Goal: Check status: Check status

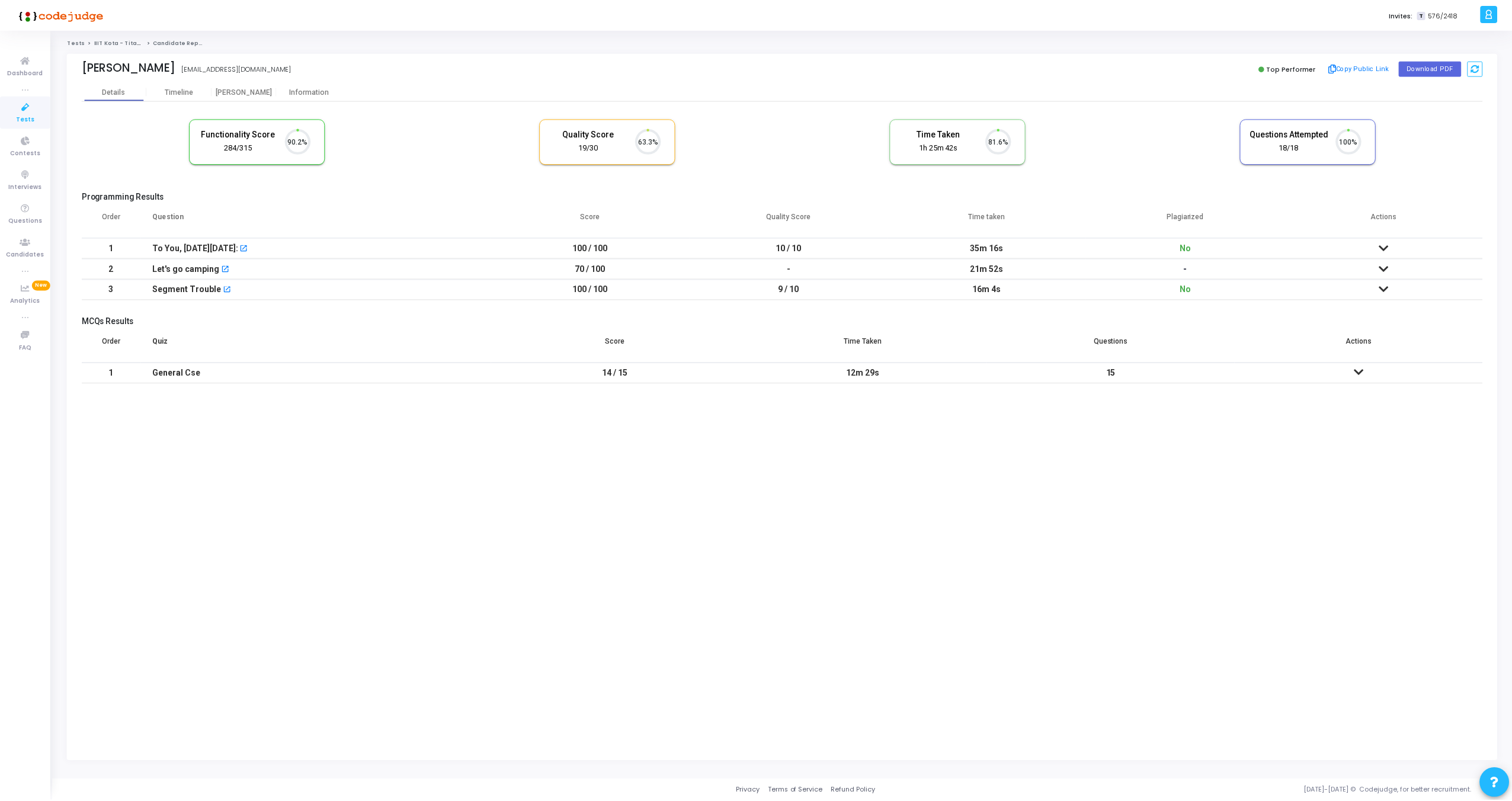
scroll to position [25, 31]
click at [241, 92] on div "[PERSON_NAME]" at bounding box center [245, 92] width 65 height 9
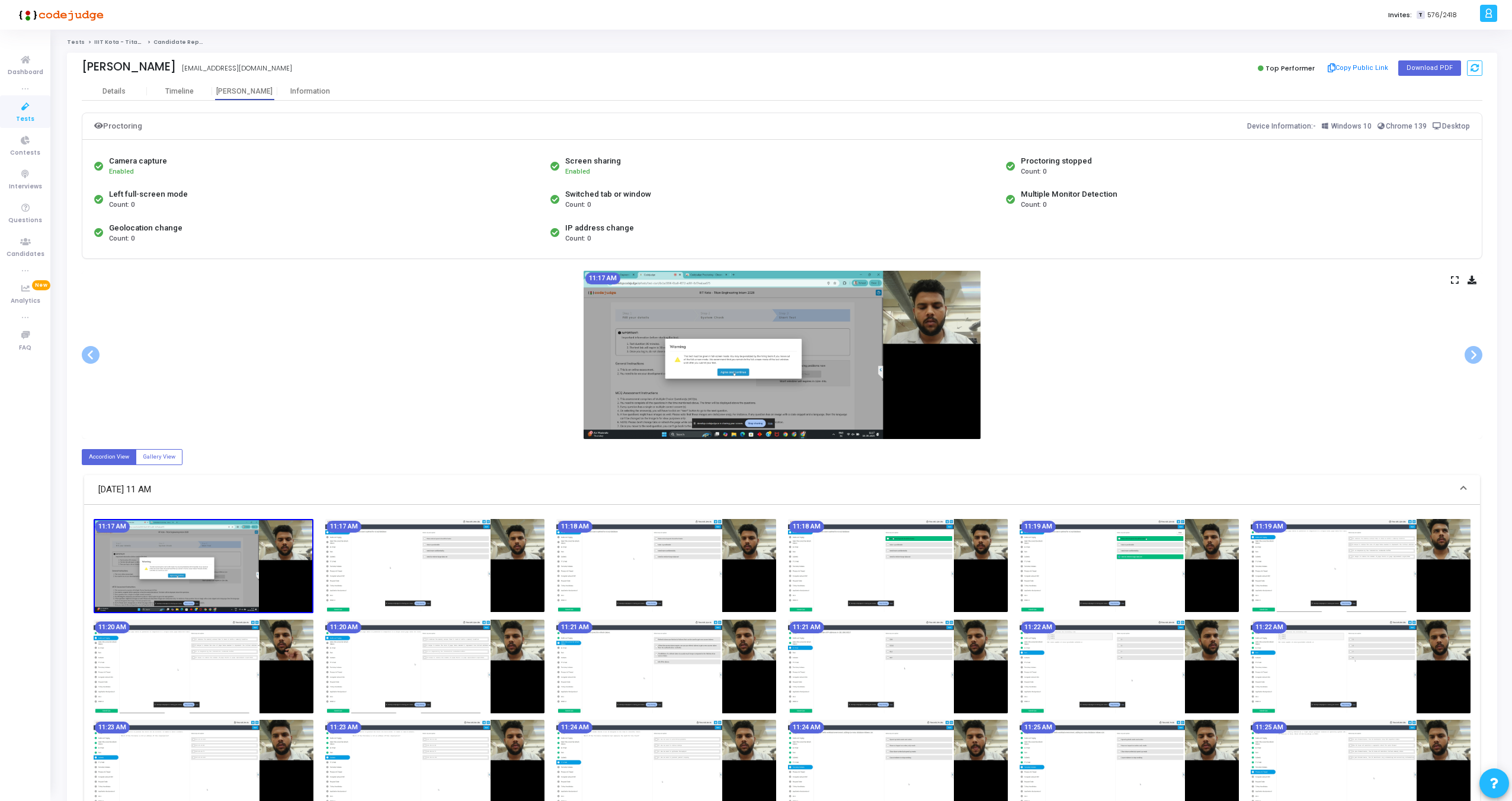
click at [1458, 282] on icon at bounding box center [1454, 279] width 8 height 6
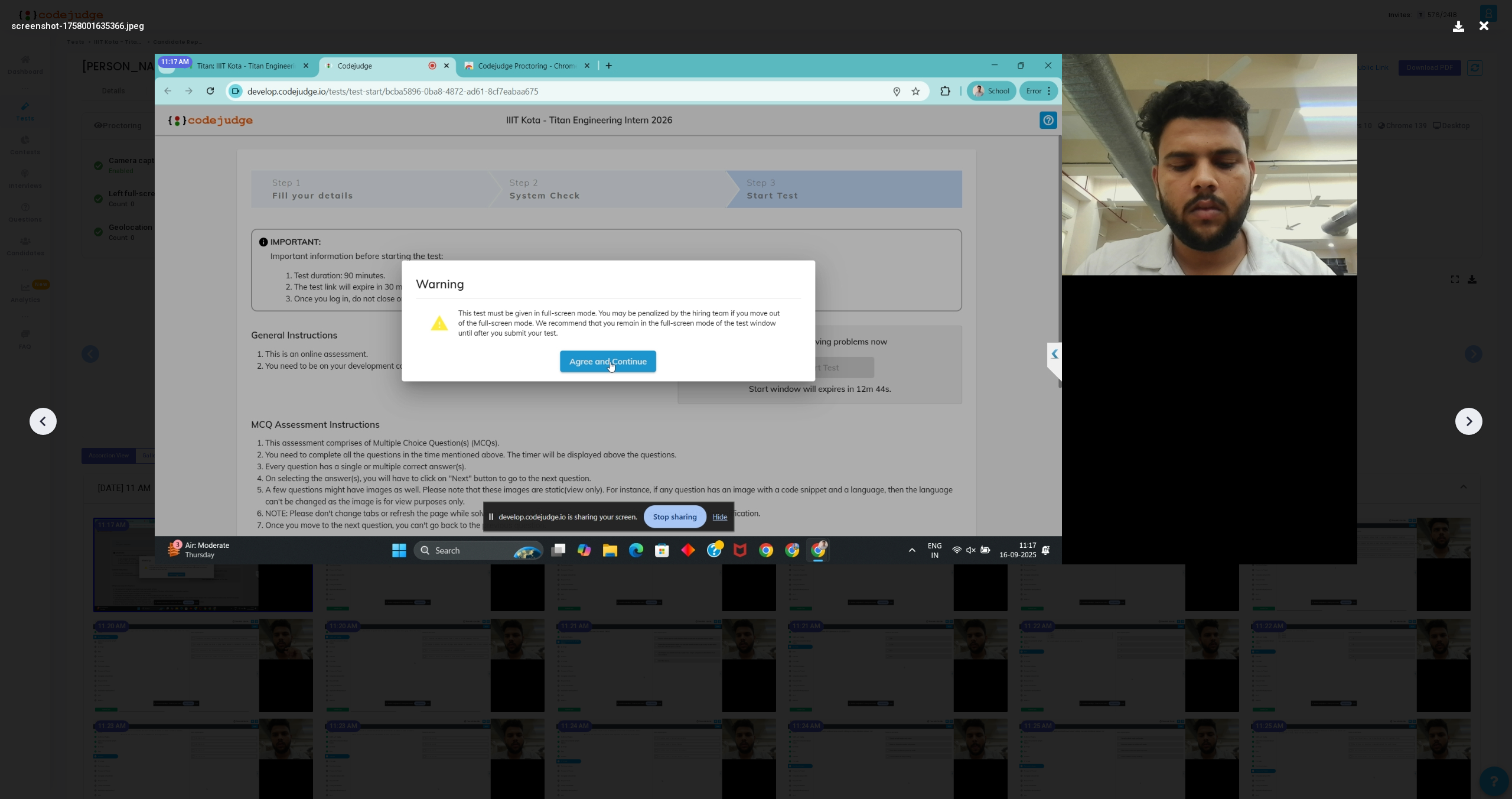
click at [1478, 423] on div at bounding box center [1468, 421] width 27 height 27
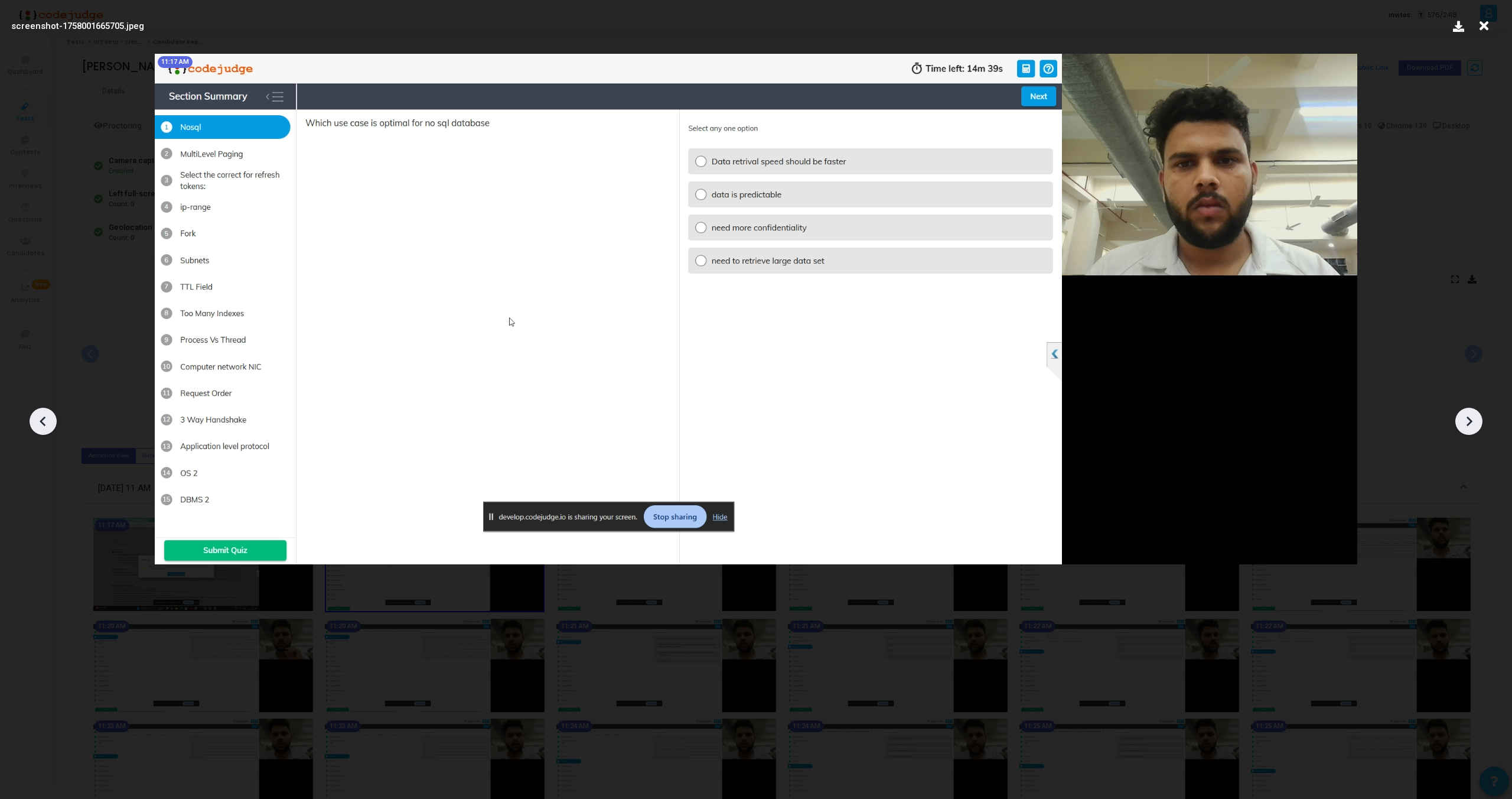
click at [1478, 423] on div at bounding box center [1468, 421] width 27 height 27
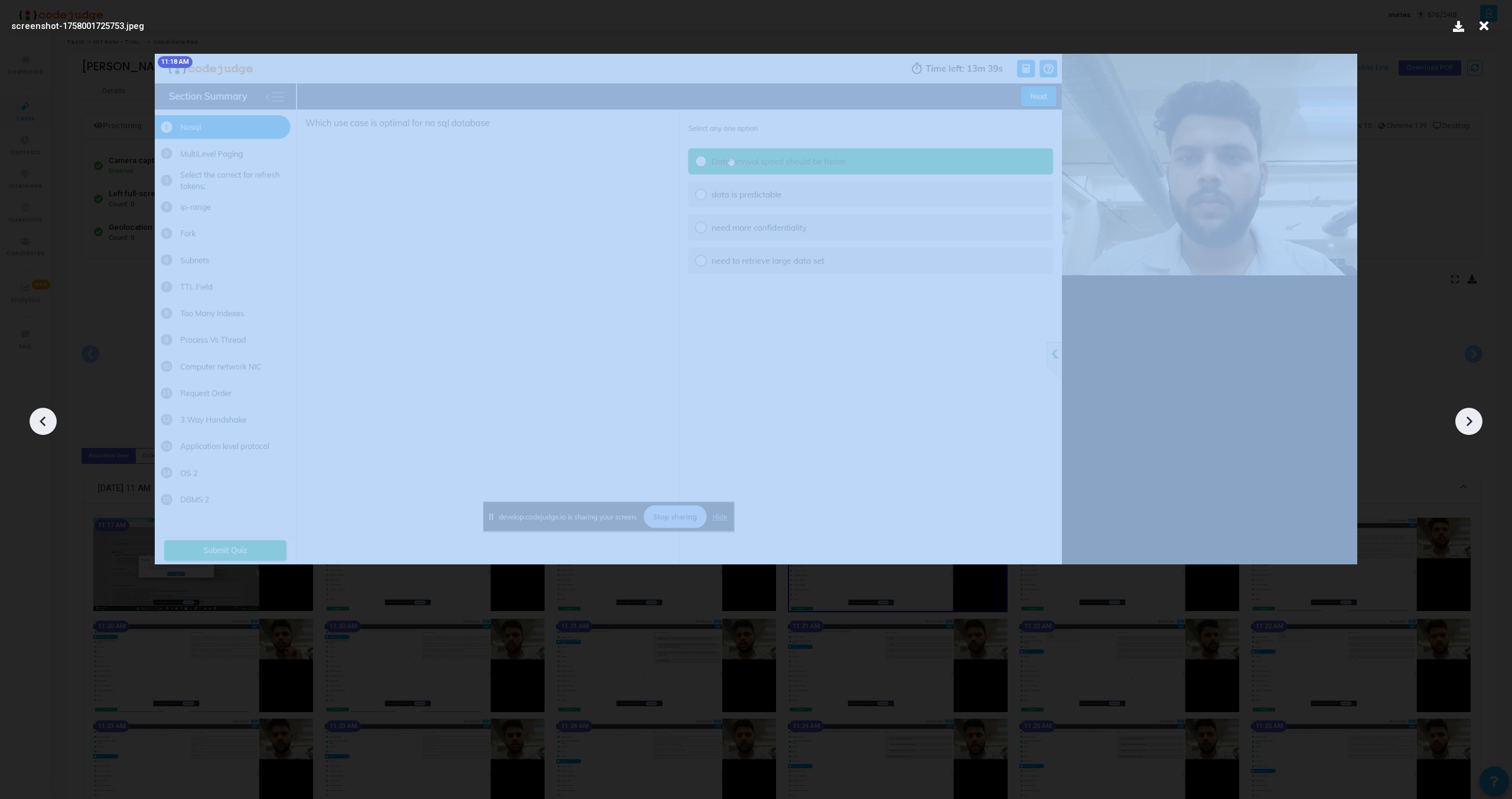
click at [1478, 423] on div at bounding box center [1468, 421] width 27 height 27
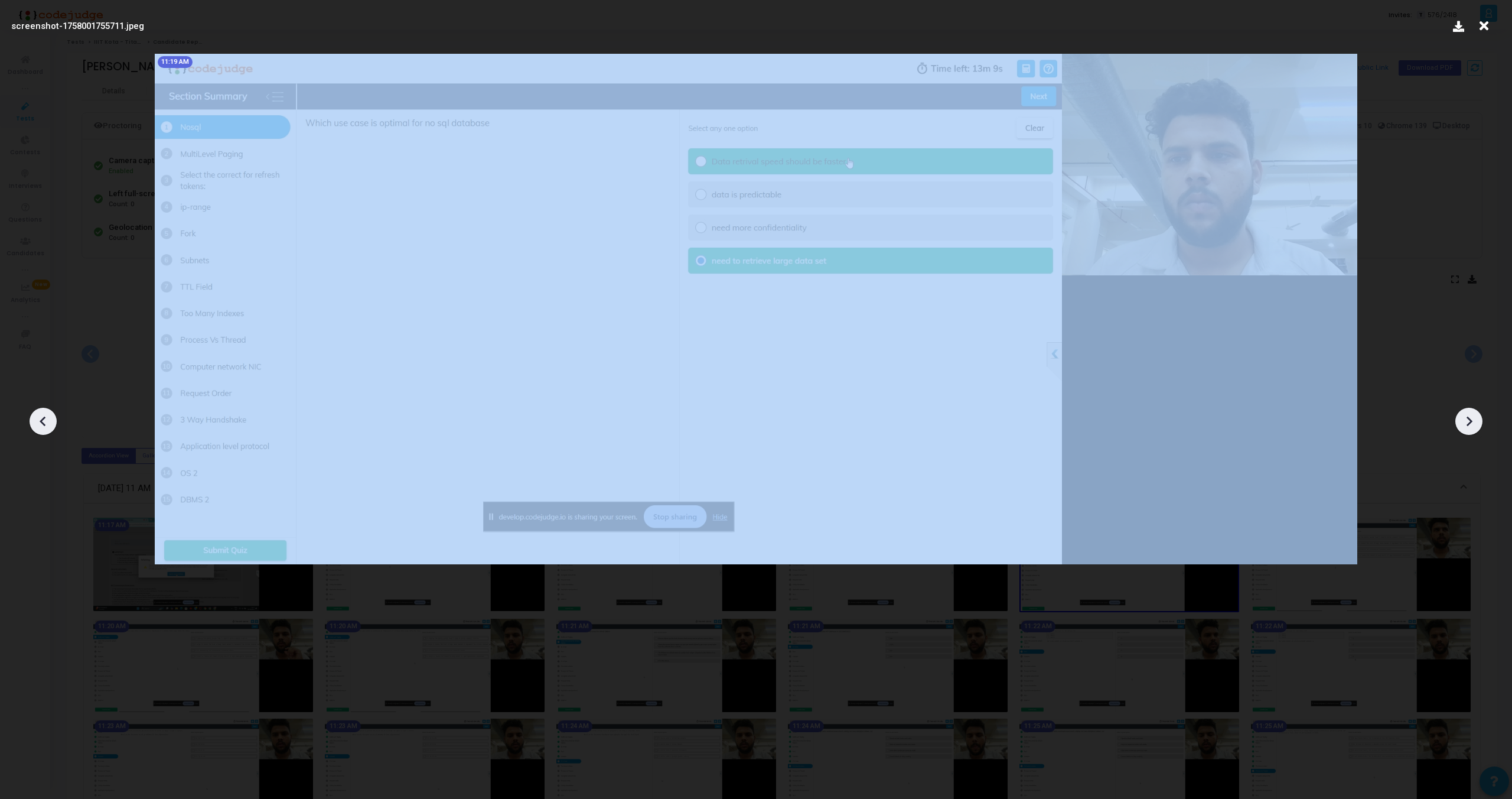
click at [1478, 423] on div at bounding box center [1468, 421] width 27 height 27
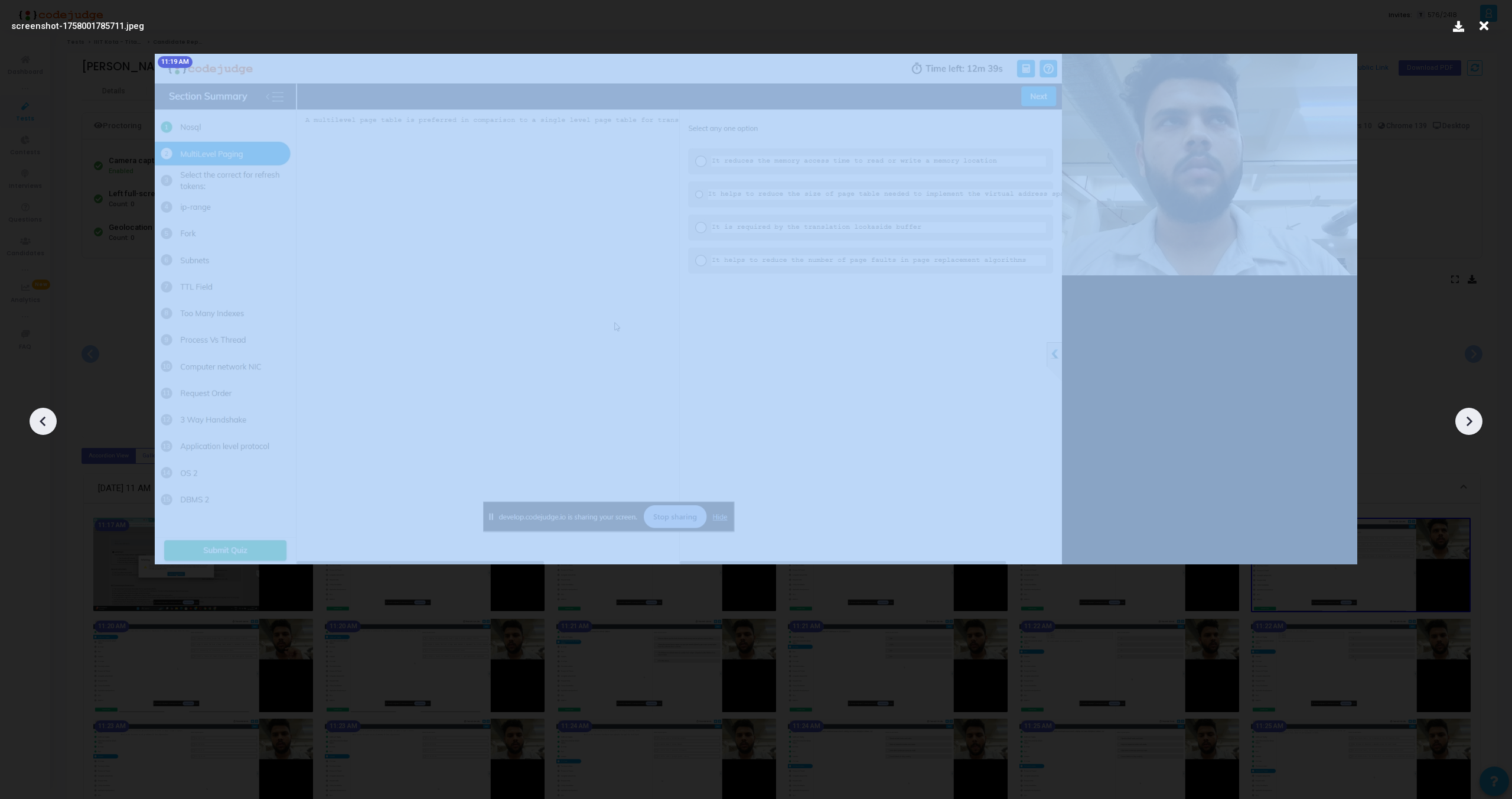
click at [1478, 423] on div at bounding box center [1468, 421] width 27 height 27
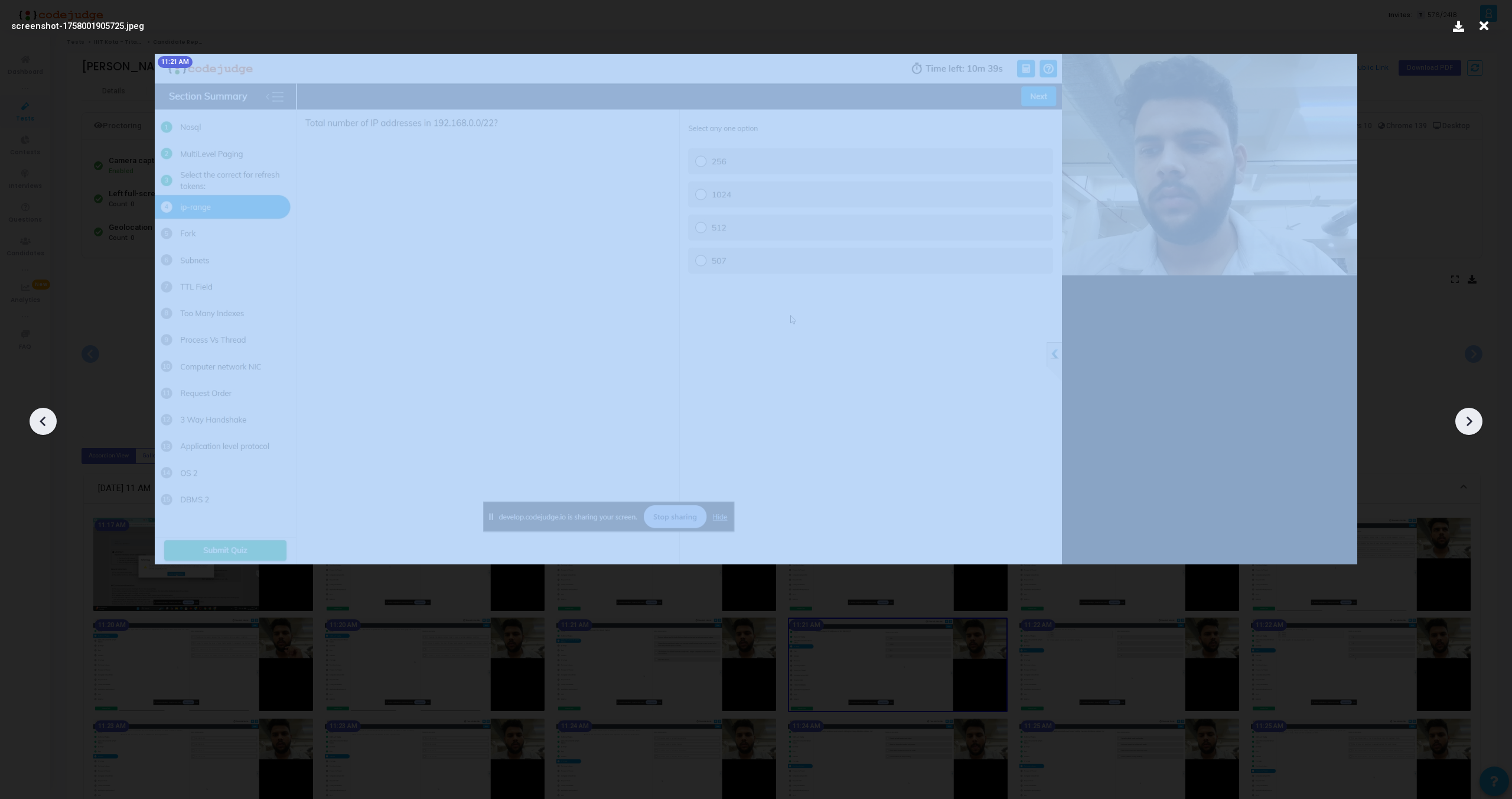
click at [1478, 423] on div at bounding box center [1468, 421] width 27 height 27
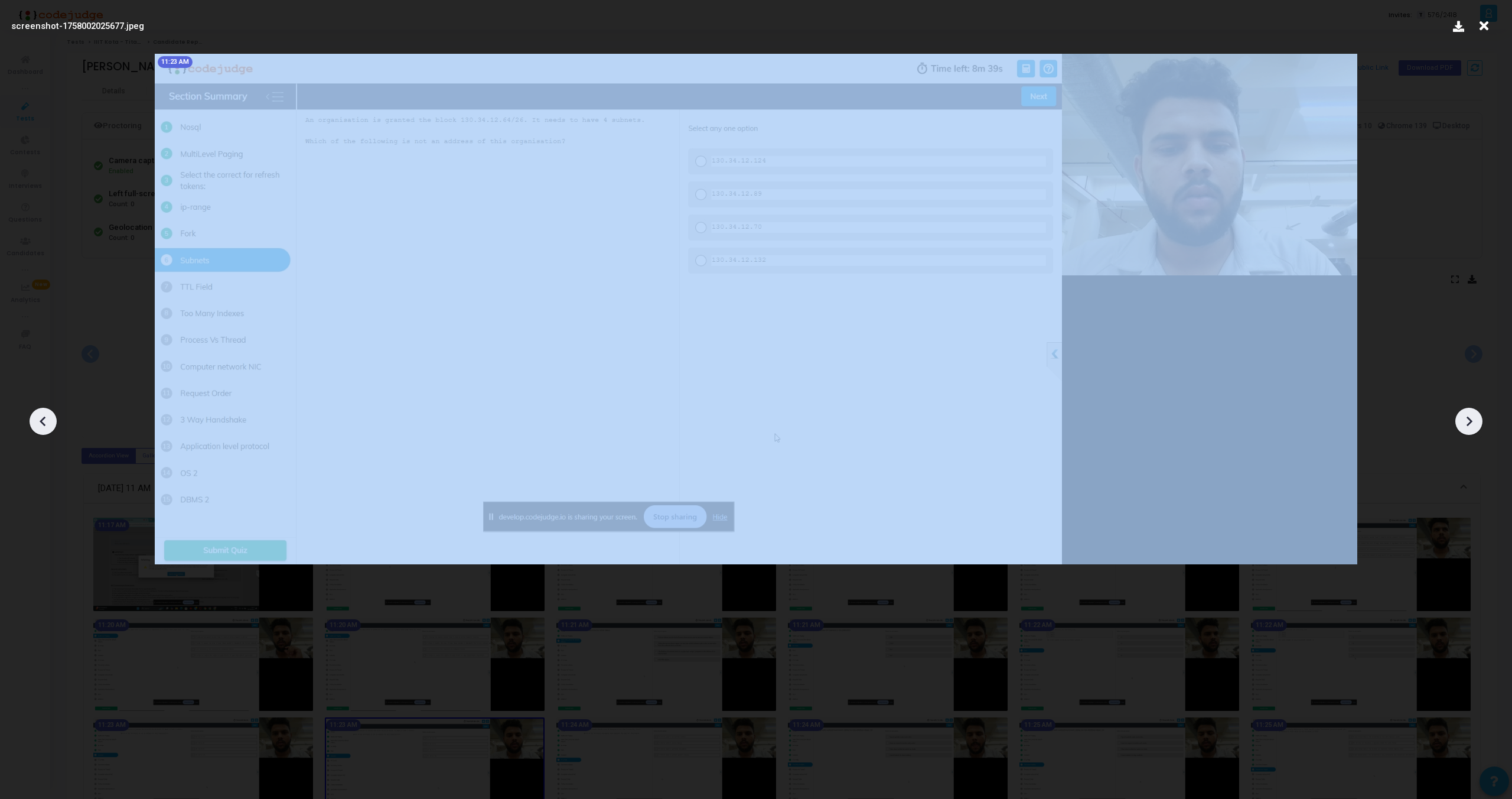
click at [1478, 423] on div at bounding box center [1468, 421] width 27 height 27
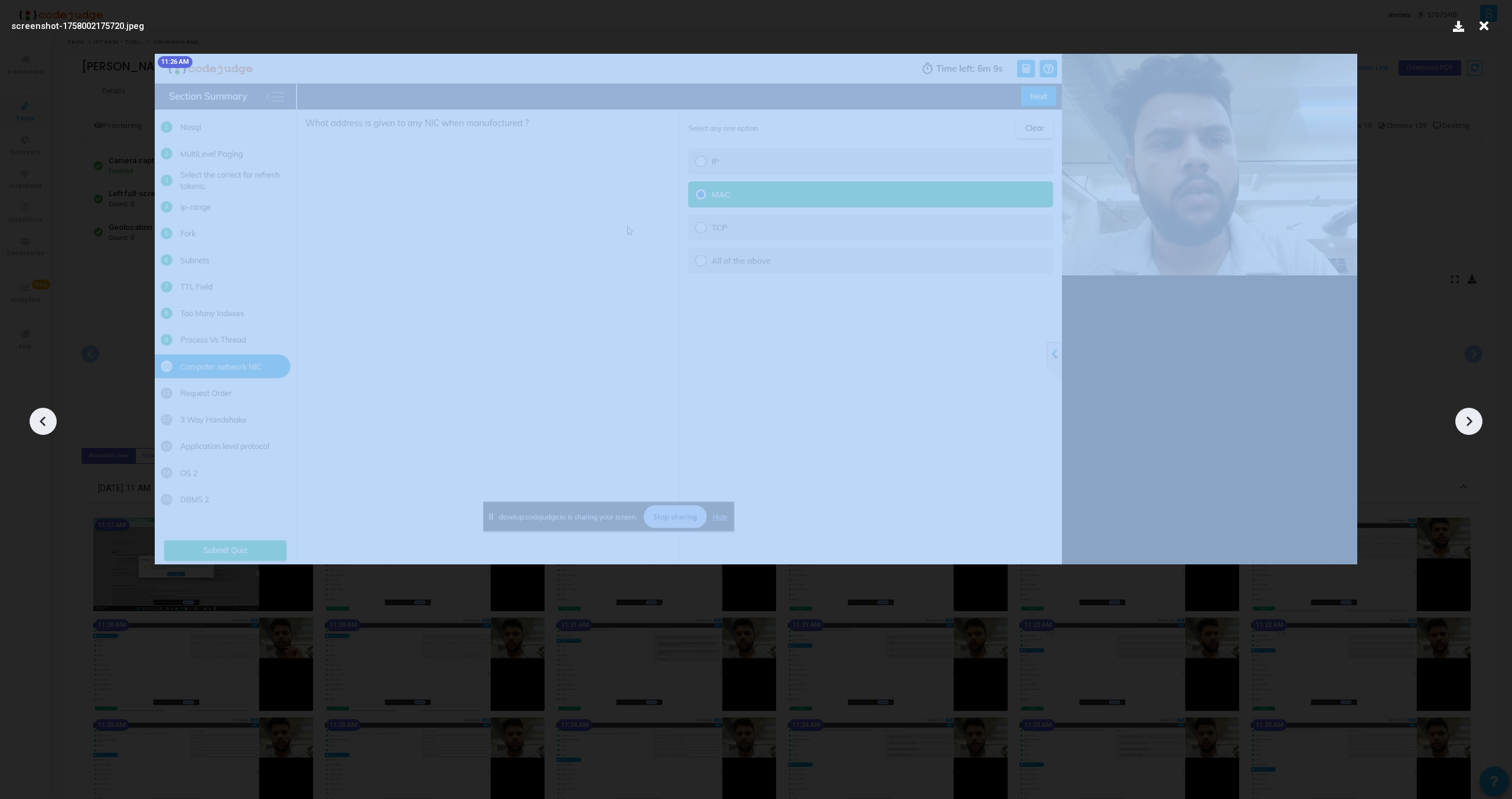
click at [1478, 423] on div at bounding box center [1468, 421] width 27 height 27
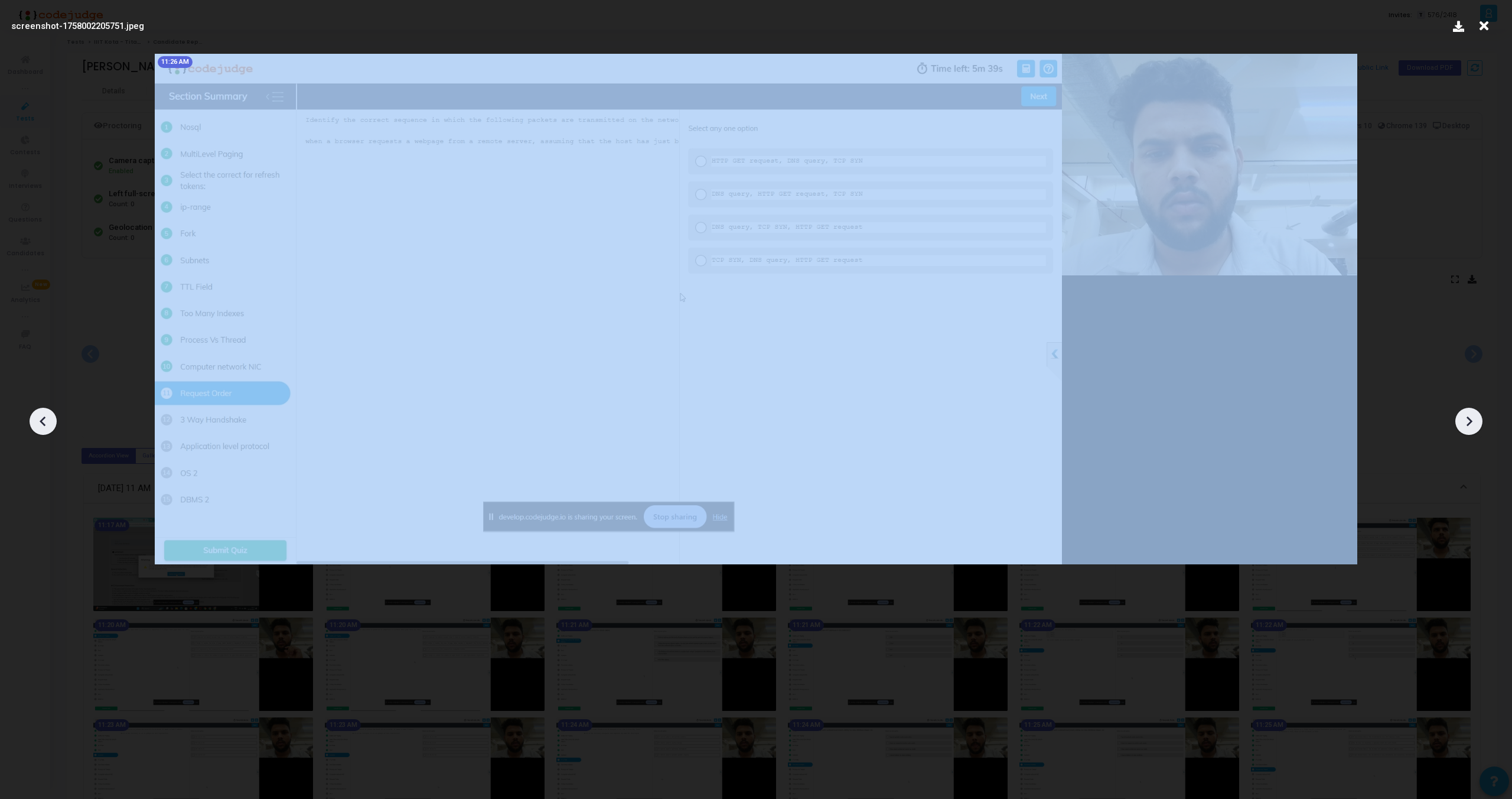
click at [1478, 423] on div at bounding box center [1468, 421] width 27 height 27
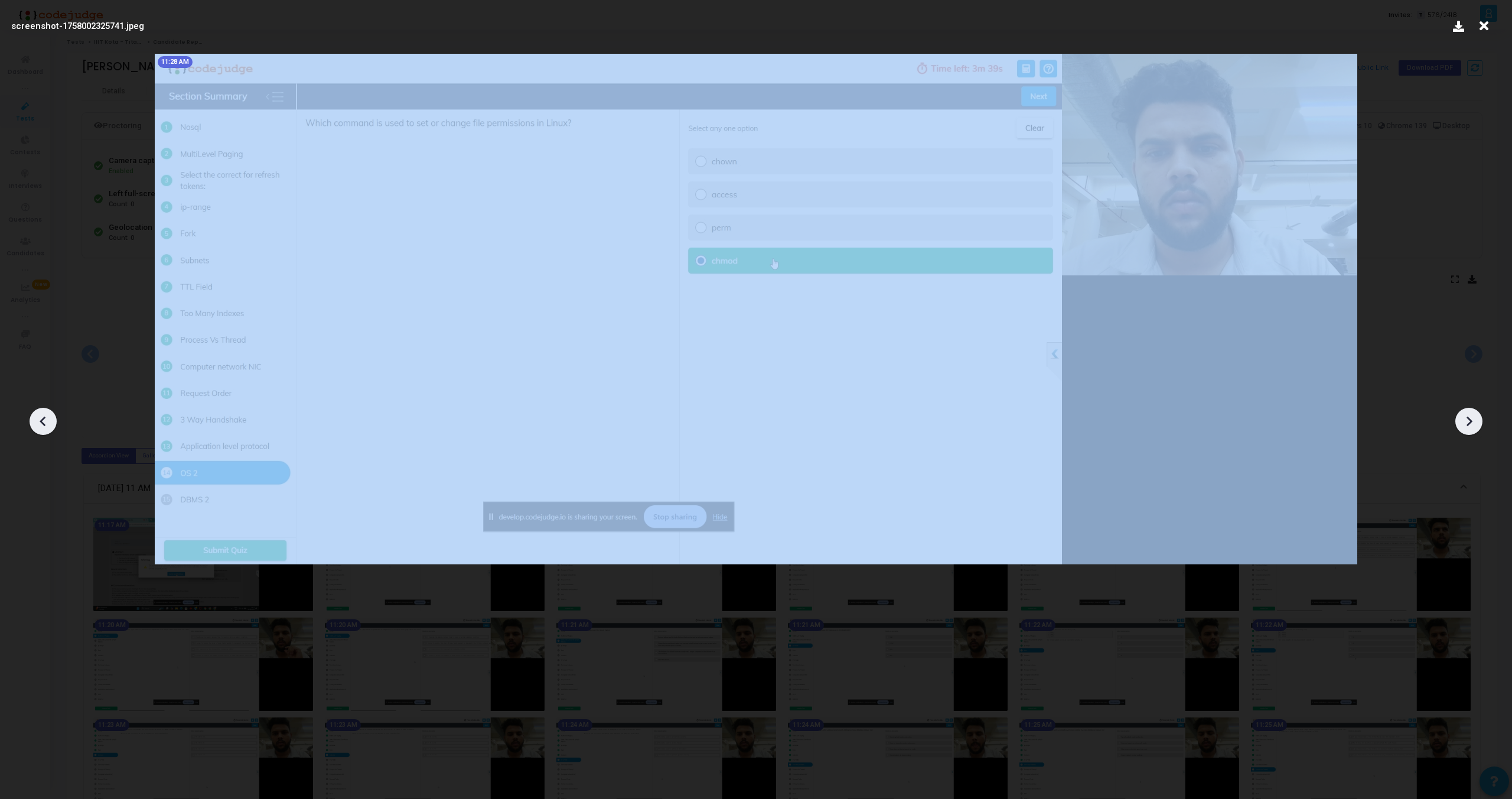
click at [1478, 423] on div at bounding box center [1468, 421] width 27 height 27
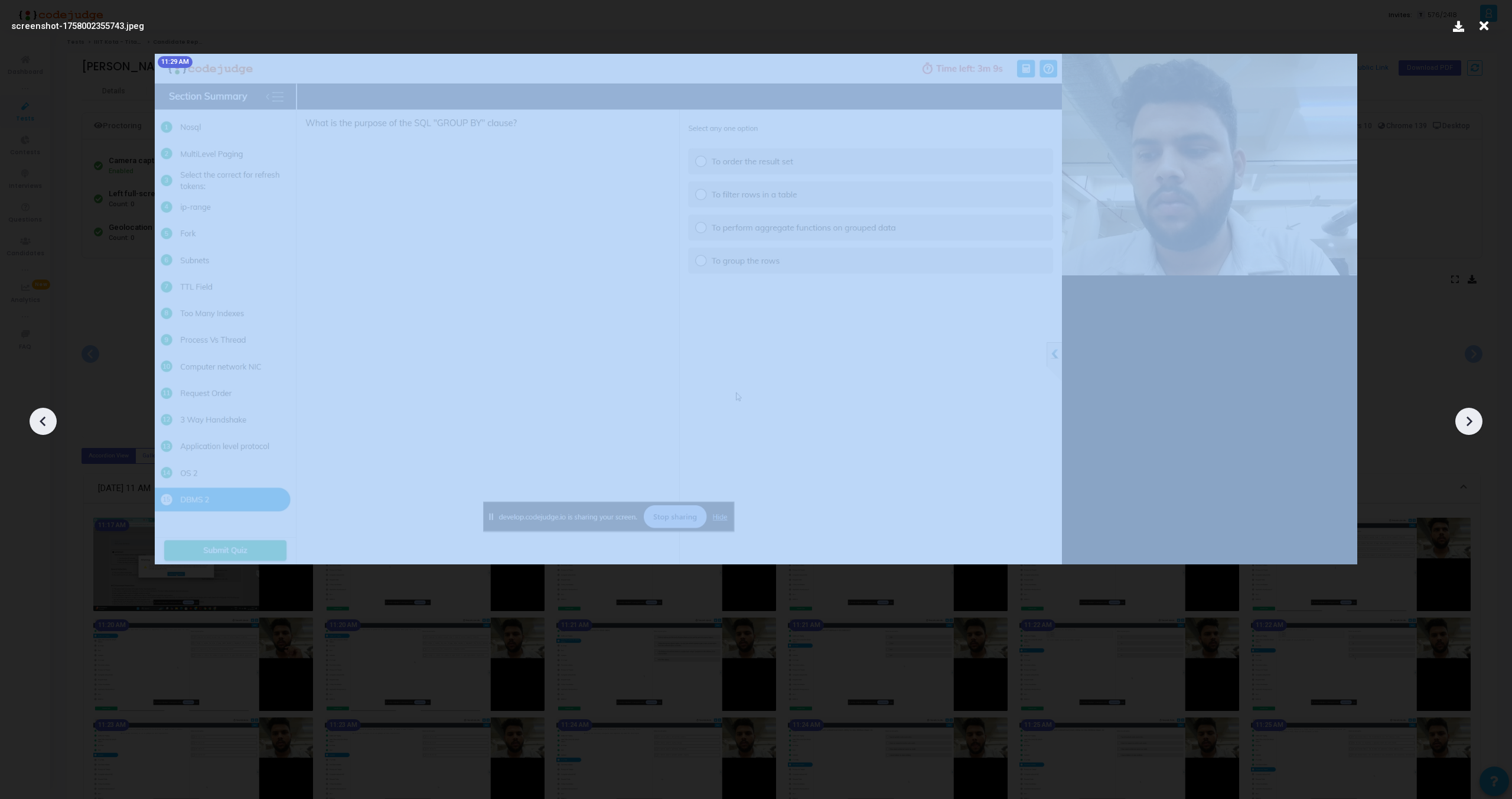
click at [1478, 423] on div at bounding box center [1468, 421] width 27 height 27
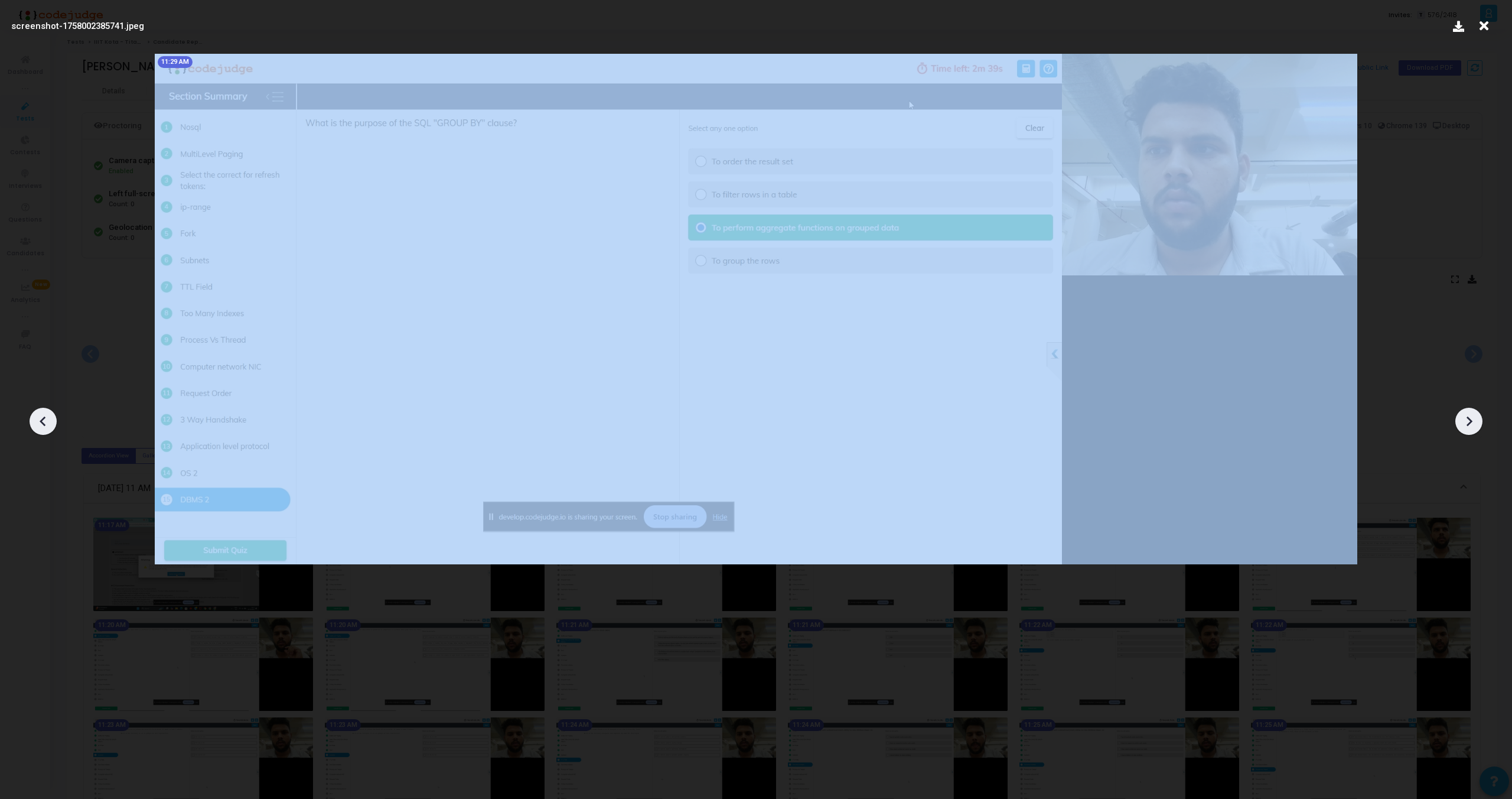
click at [1478, 423] on div at bounding box center [1468, 421] width 27 height 27
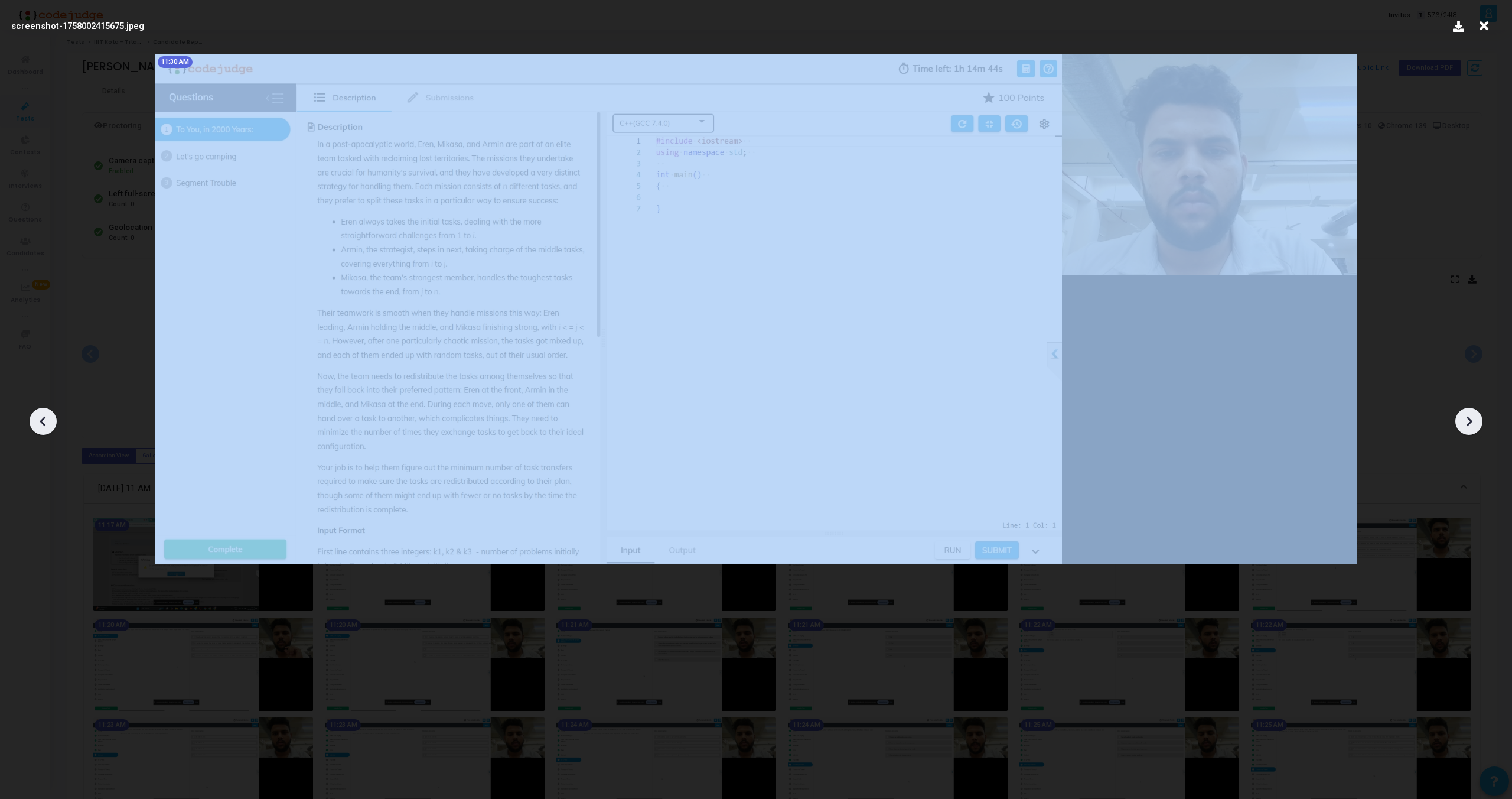
click at [1478, 423] on div at bounding box center [1468, 421] width 27 height 27
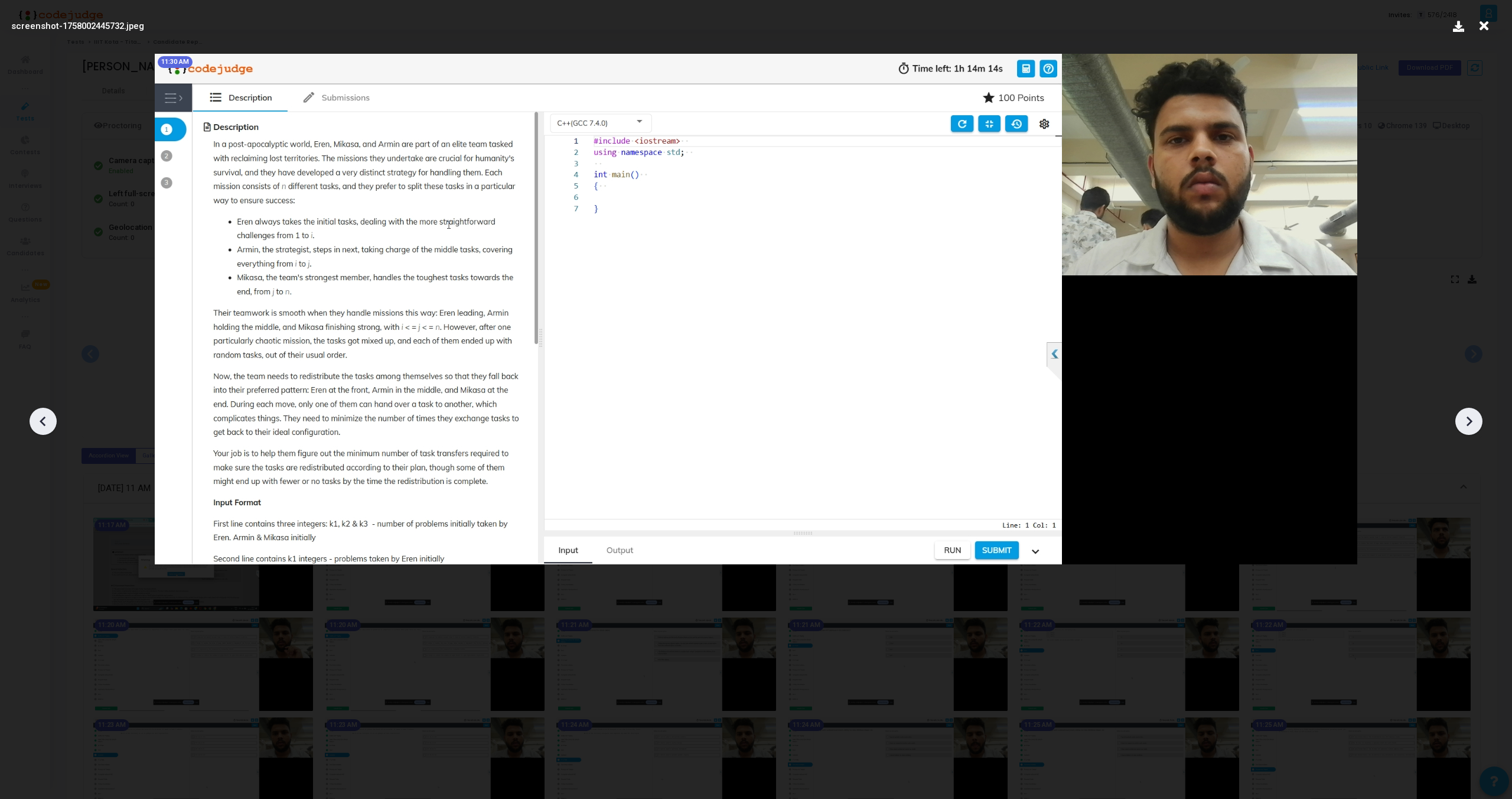
click at [1478, 423] on div at bounding box center [1468, 421] width 27 height 27
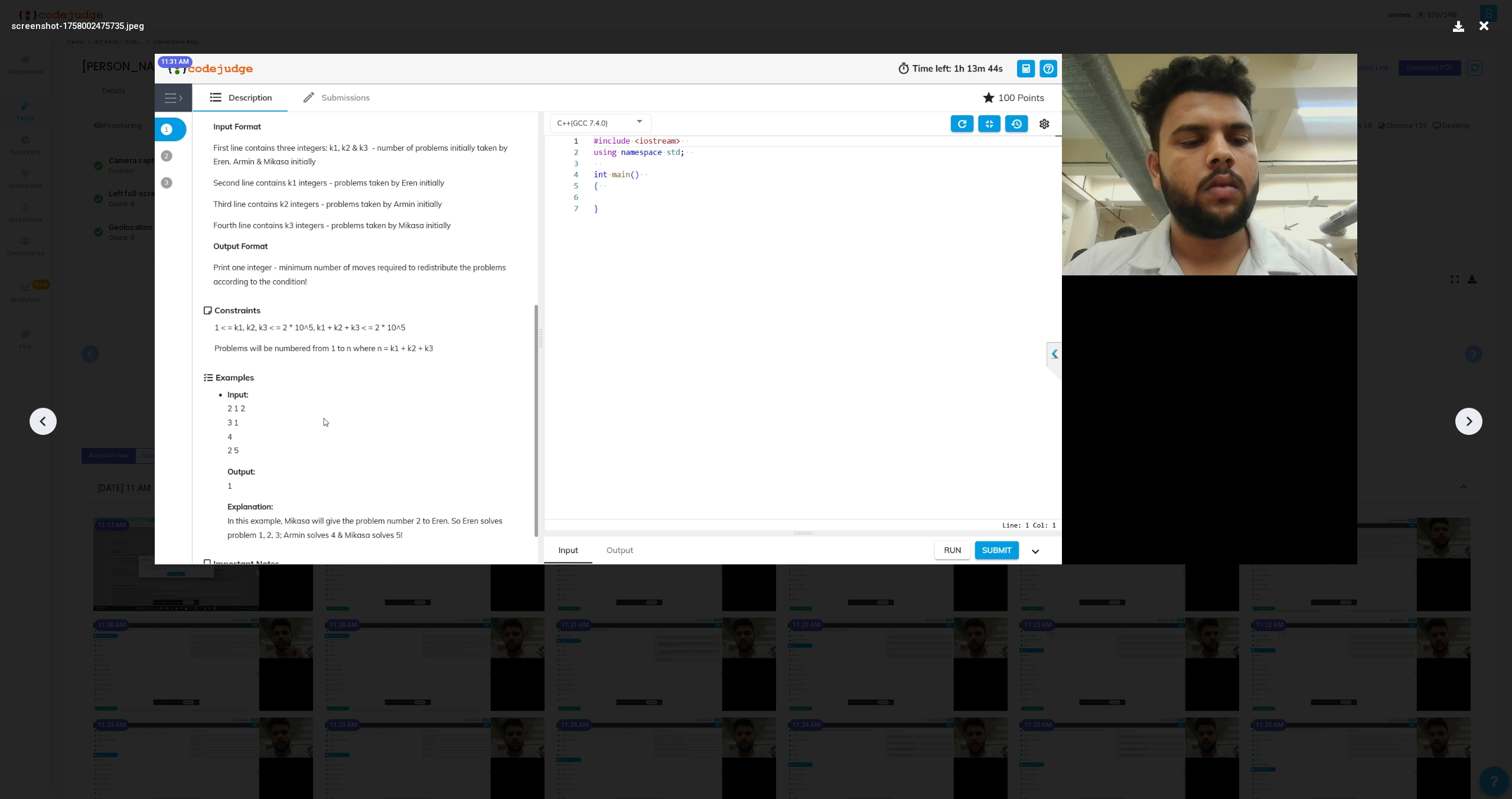
click at [1478, 423] on div at bounding box center [1468, 421] width 27 height 27
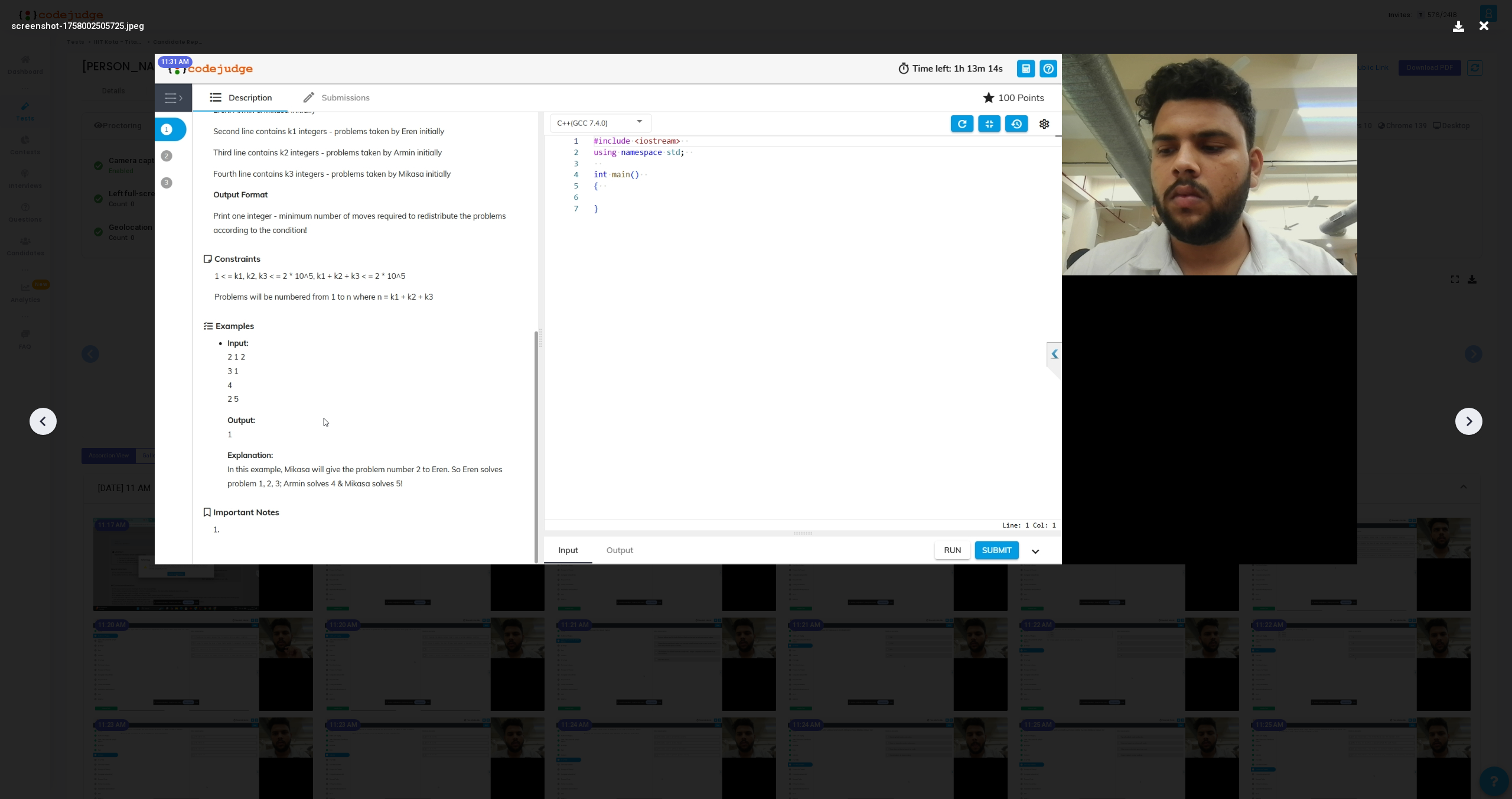
click at [1478, 423] on div at bounding box center [1468, 421] width 27 height 27
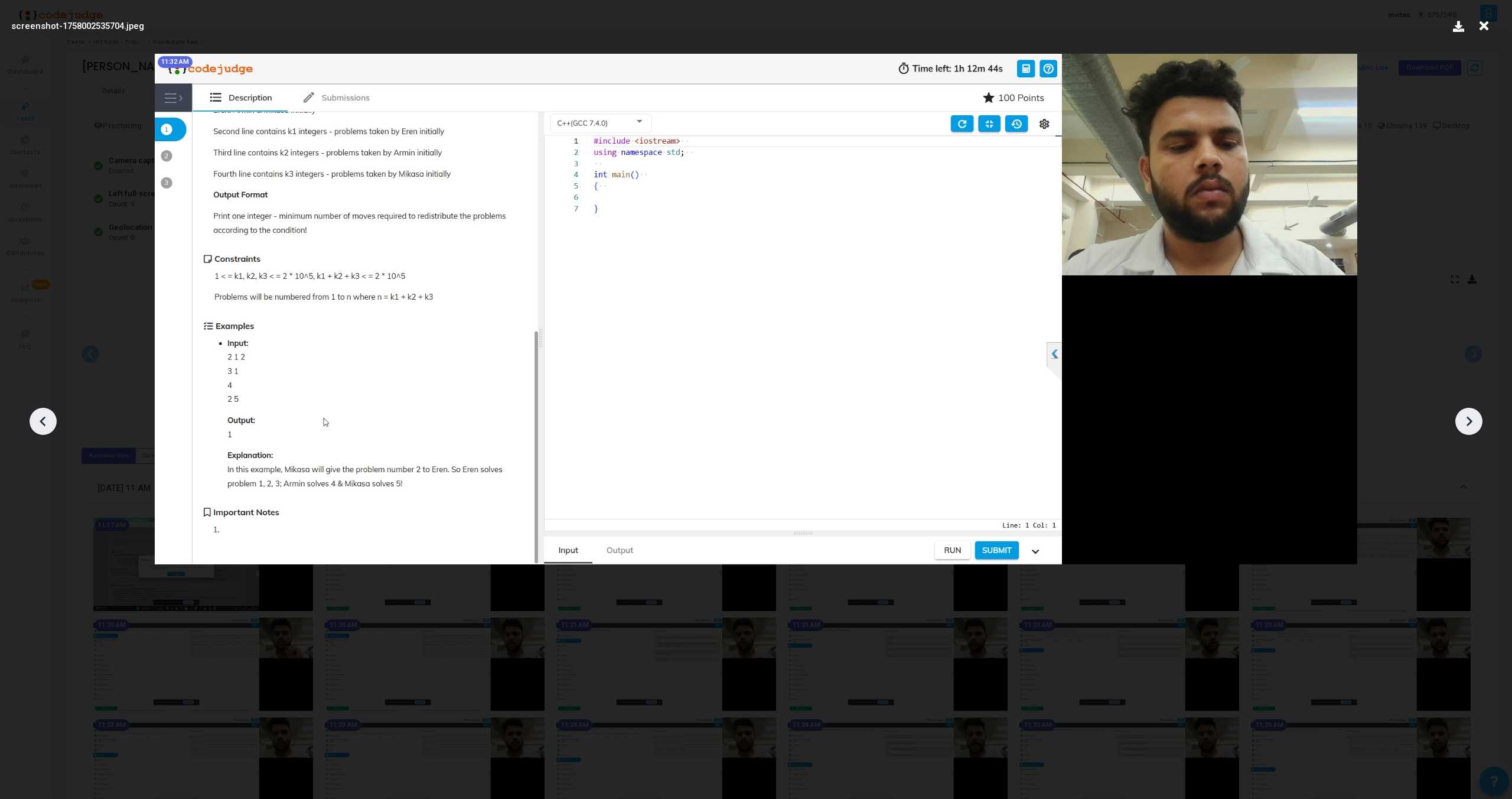
click at [1478, 423] on div at bounding box center [1468, 421] width 27 height 27
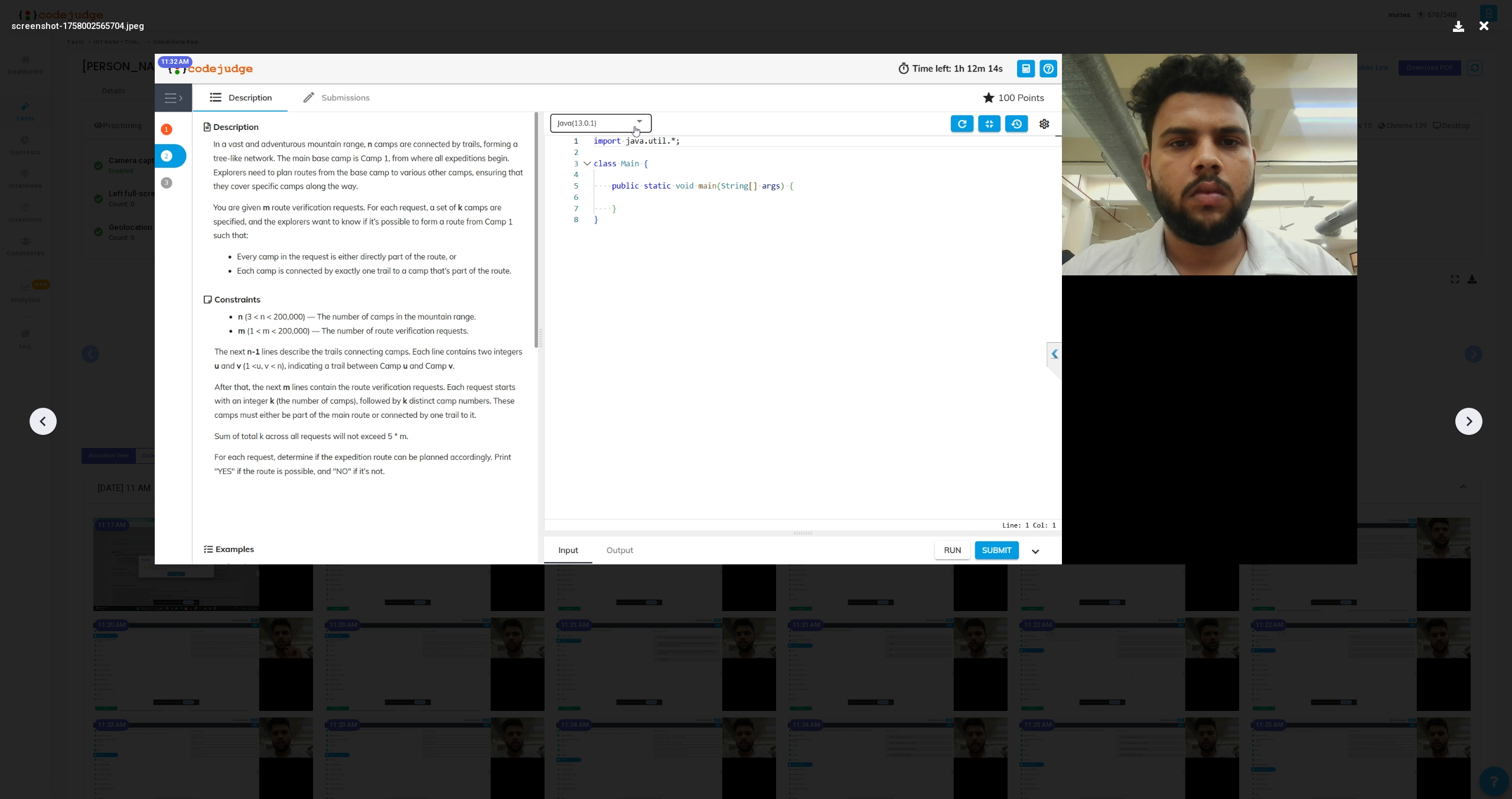
click at [1478, 423] on div at bounding box center [1468, 421] width 27 height 27
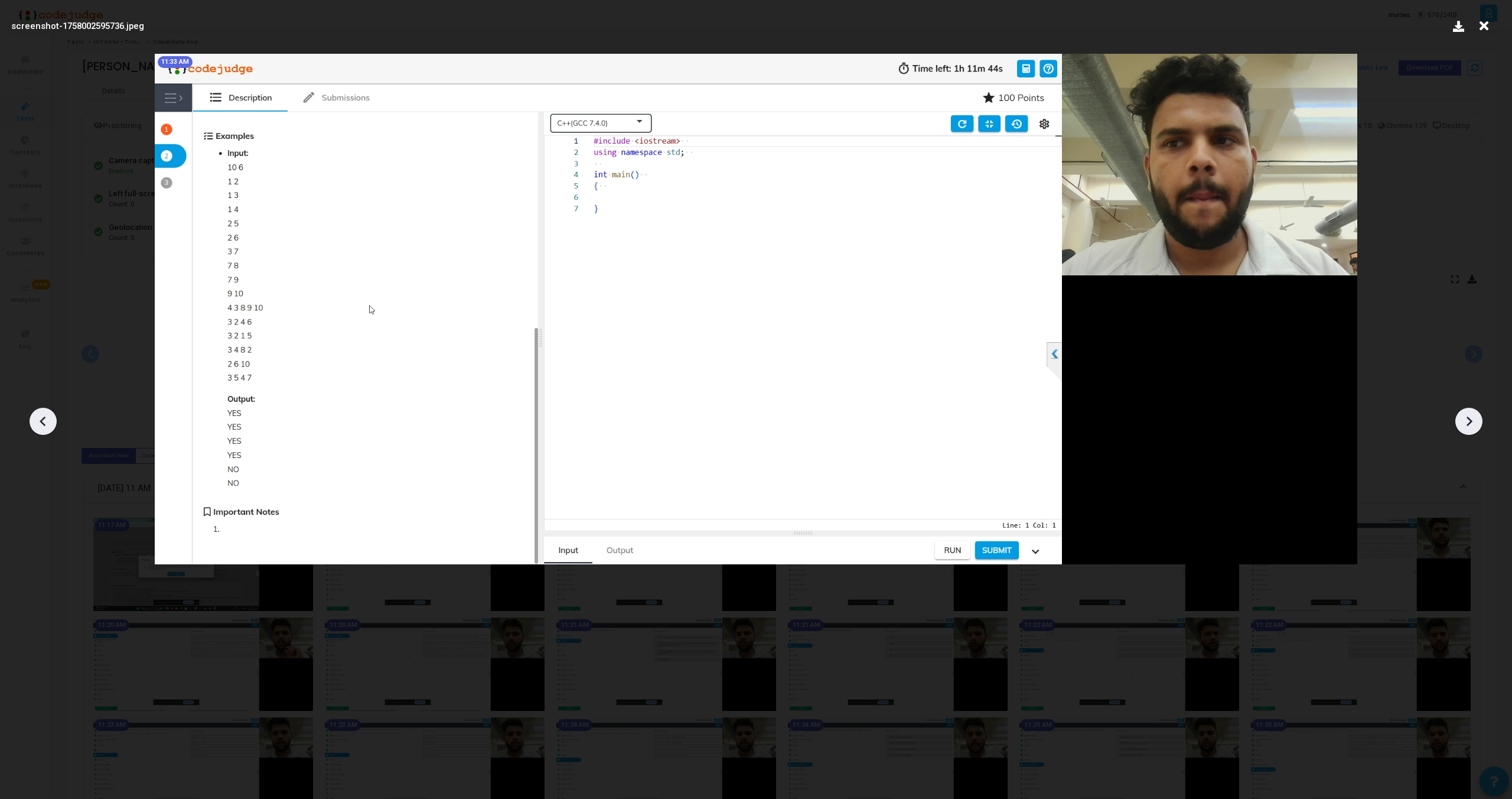
click at [1478, 423] on div at bounding box center [1468, 421] width 27 height 27
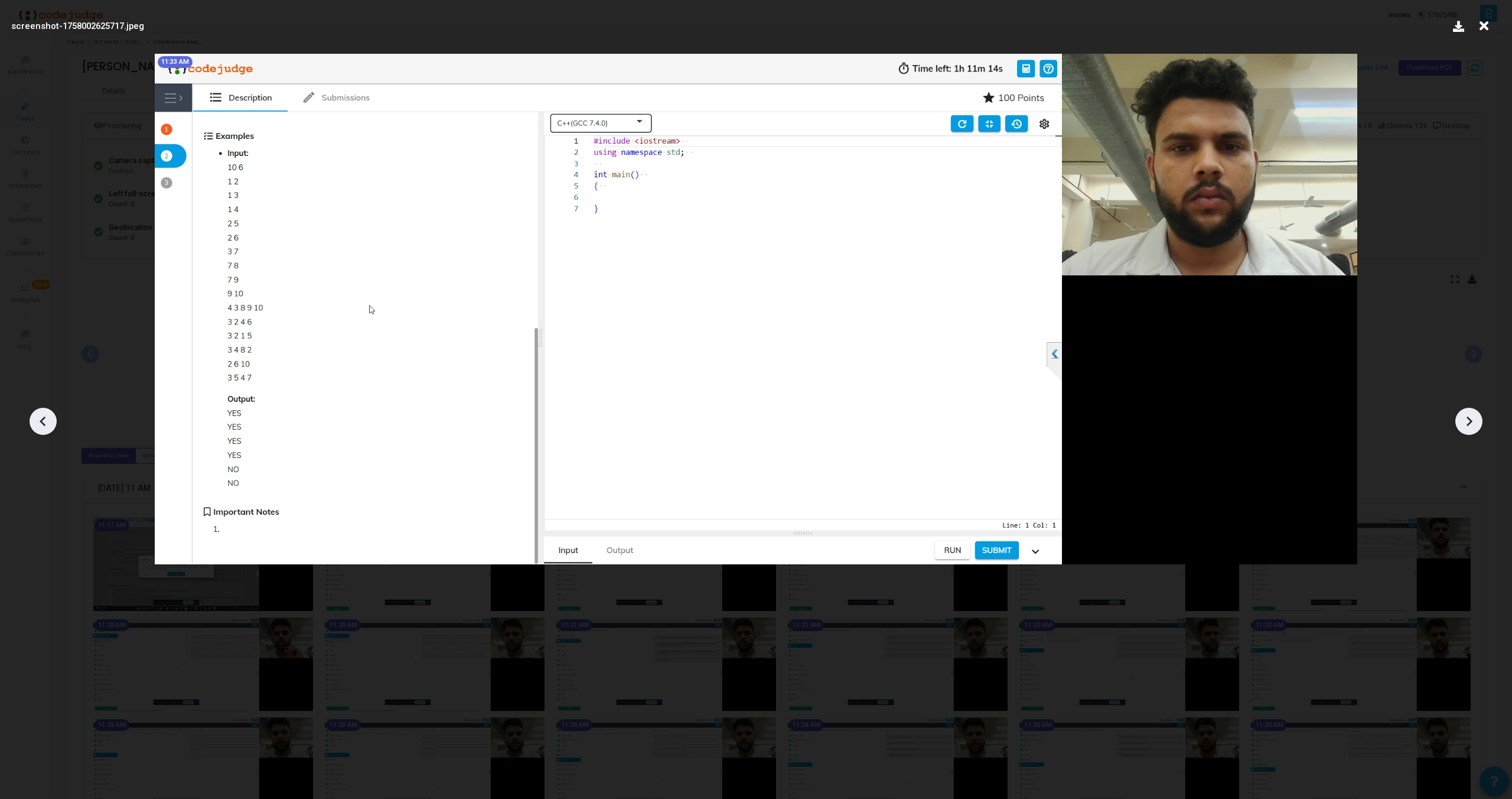
click at [1478, 423] on div at bounding box center [1468, 421] width 27 height 27
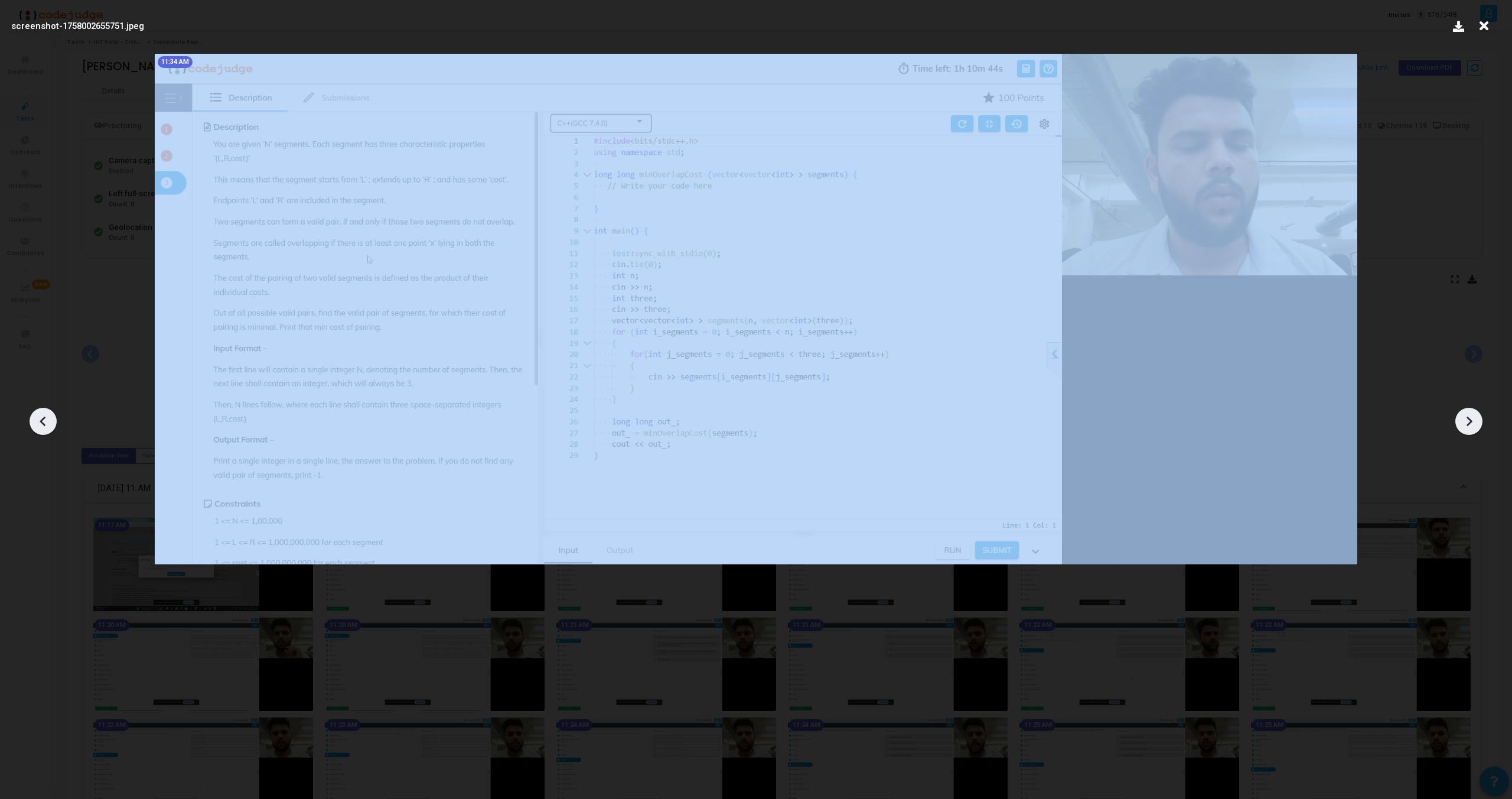
click at [1478, 423] on div at bounding box center [1468, 421] width 27 height 27
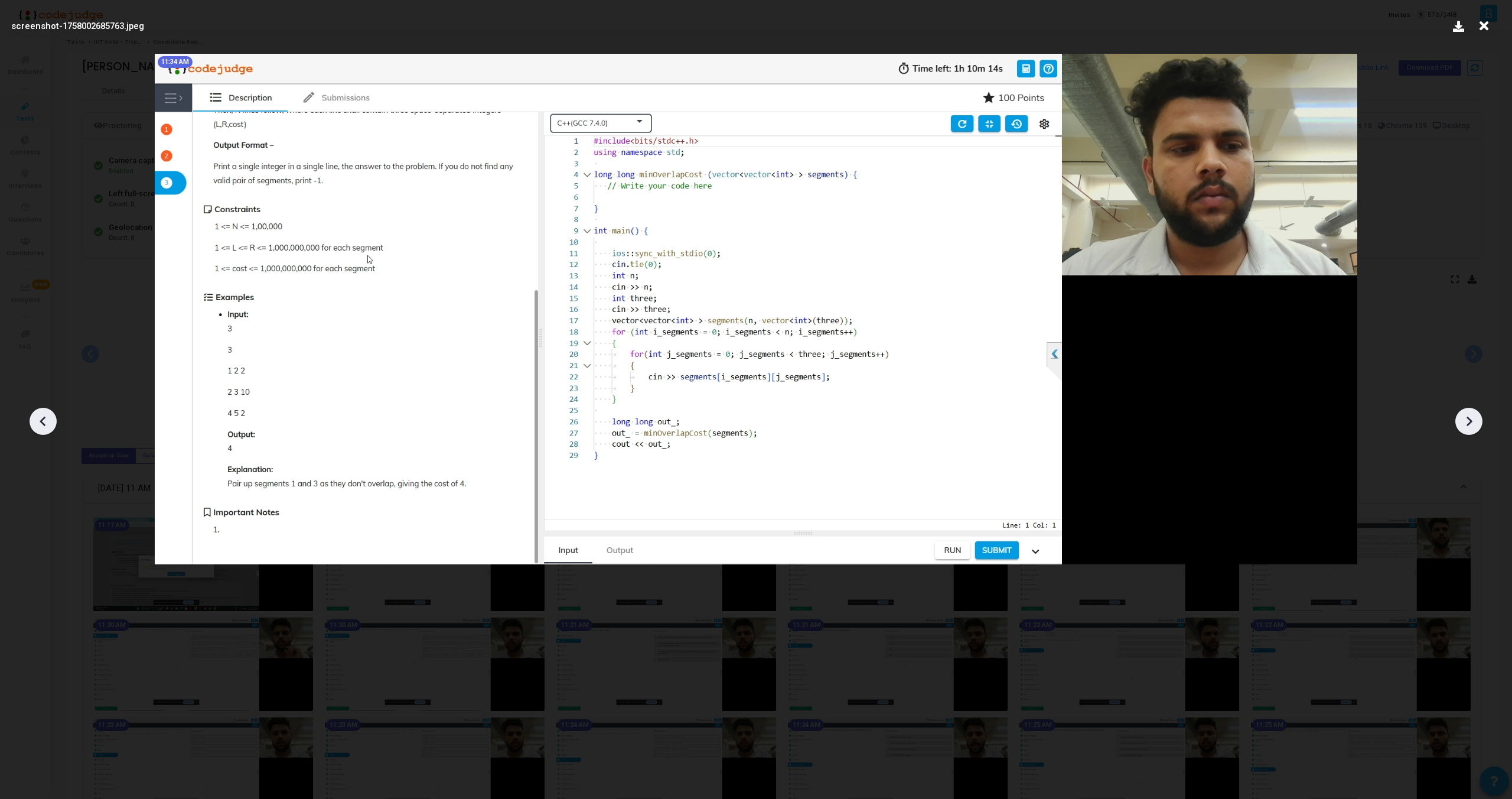
click at [1478, 423] on div at bounding box center [1468, 421] width 27 height 27
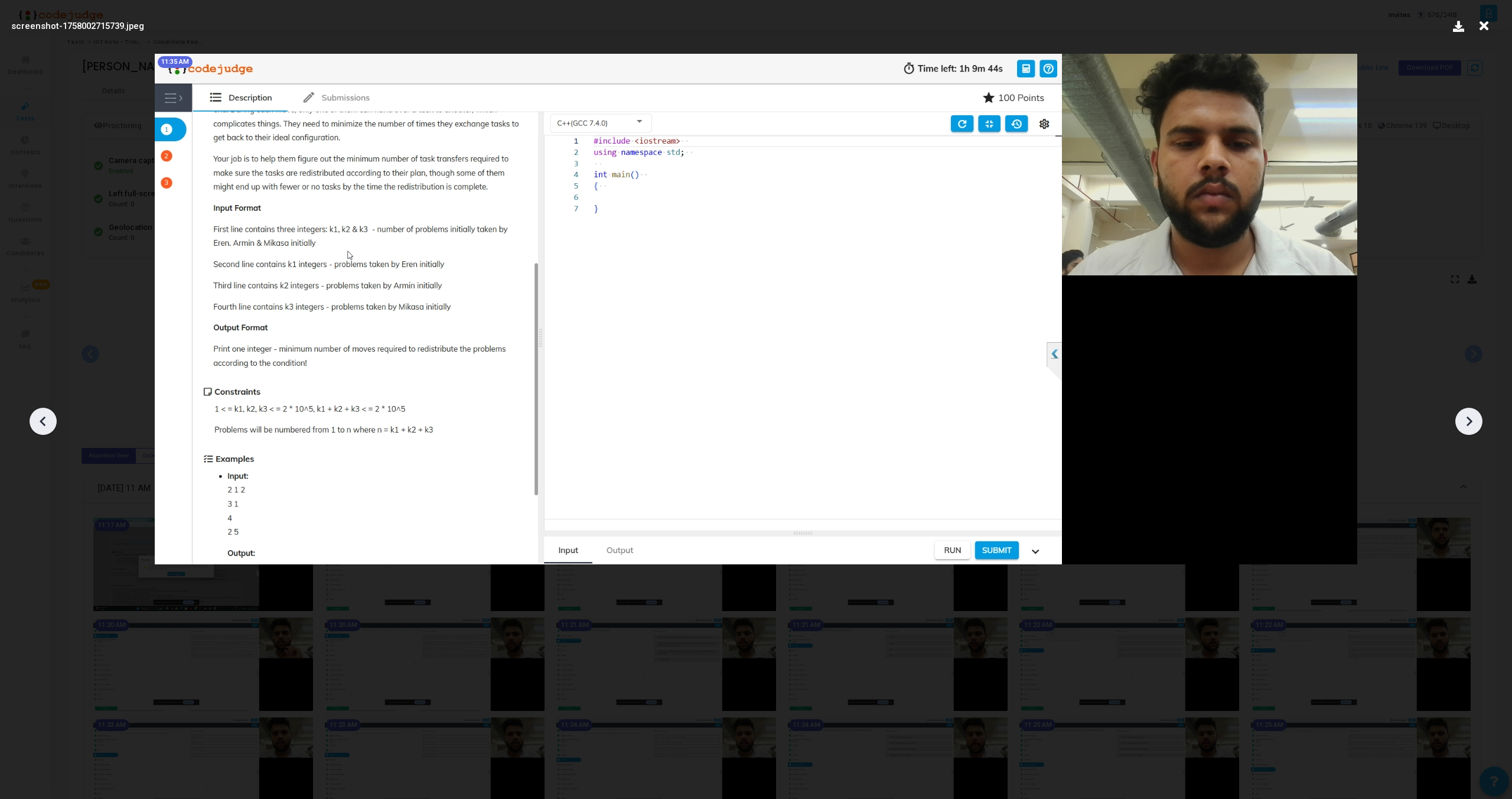
click at [1478, 423] on div at bounding box center [1468, 421] width 27 height 27
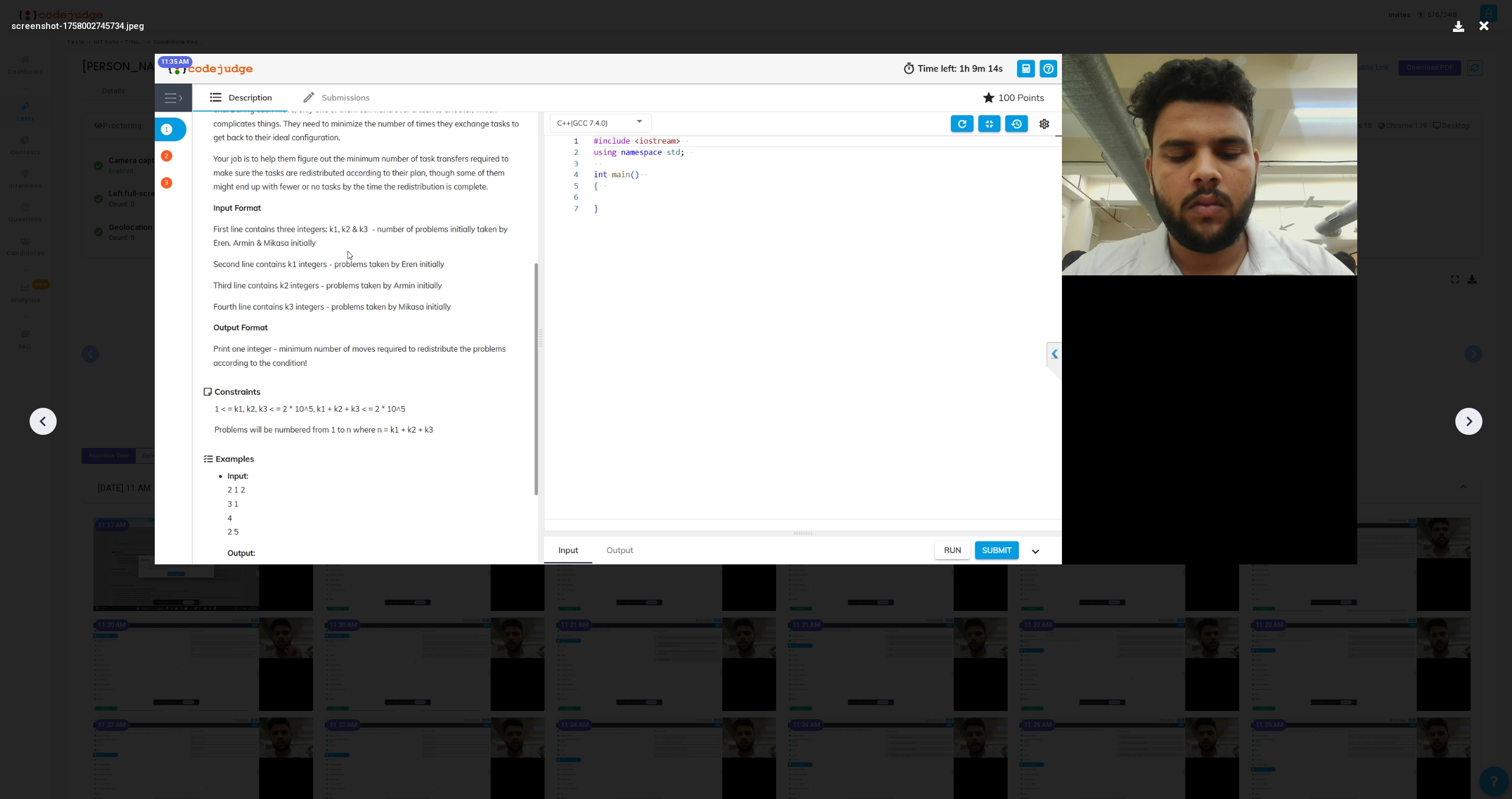
click at [1478, 423] on div at bounding box center [1468, 421] width 27 height 27
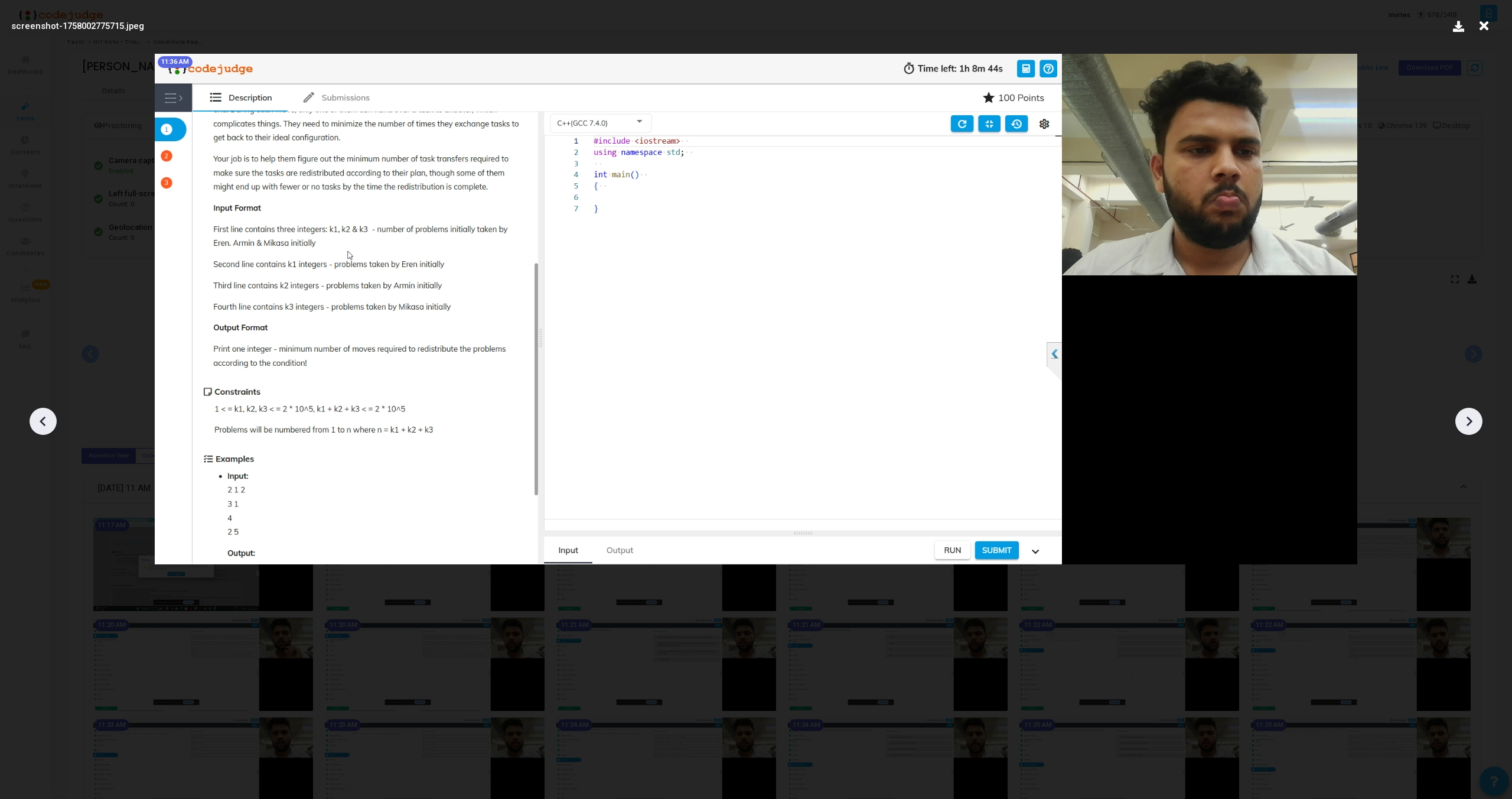
click at [1478, 423] on div at bounding box center [1468, 421] width 27 height 27
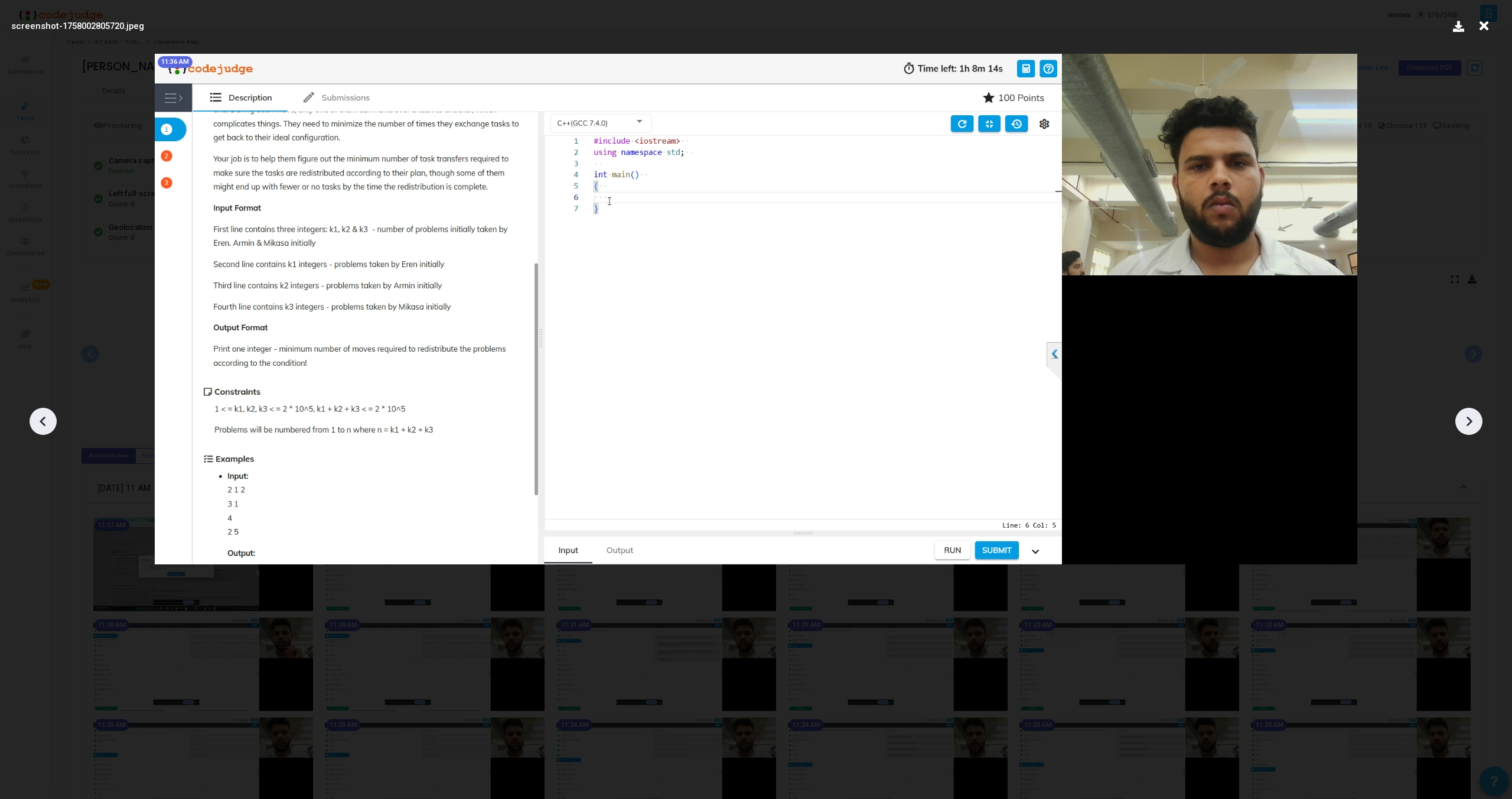
click at [1478, 423] on div at bounding box center [1468, 421] width 27 height 27
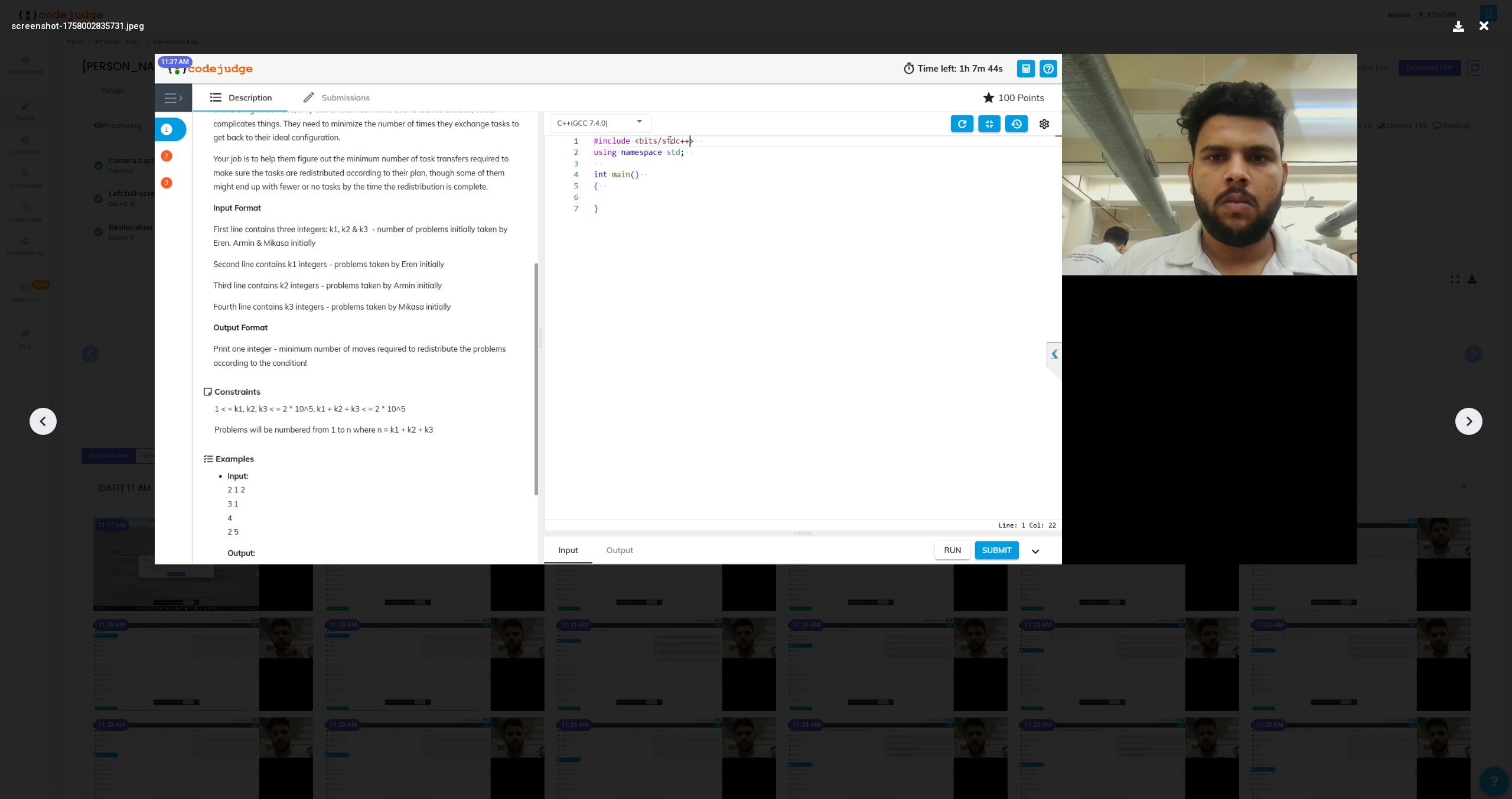
click at [1478, 423] on div at bounding box center [1468, 421] width 27 height 27
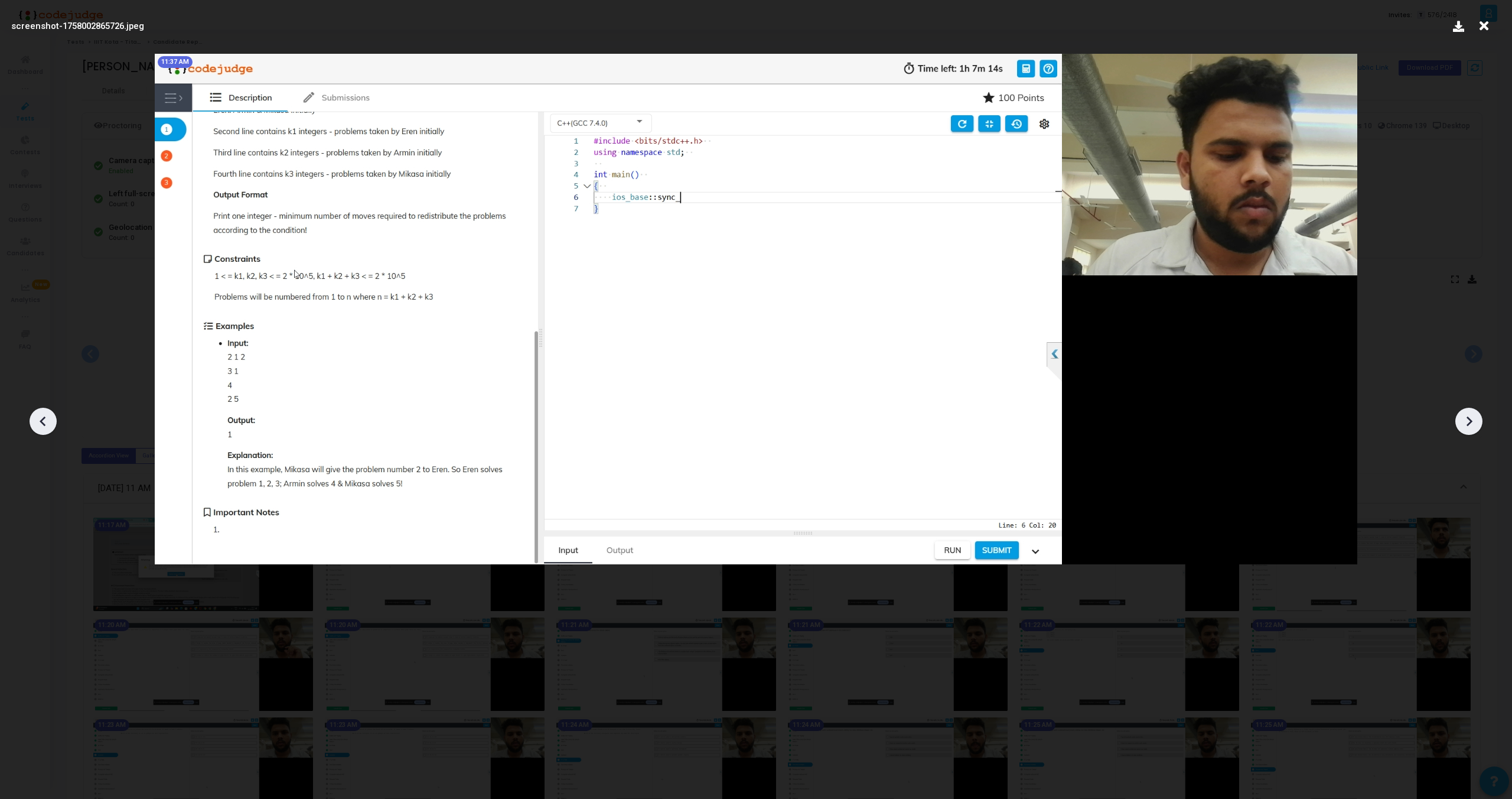
click at [1478, 423] on div at bounding box center [1468, 421] width 27 height 27
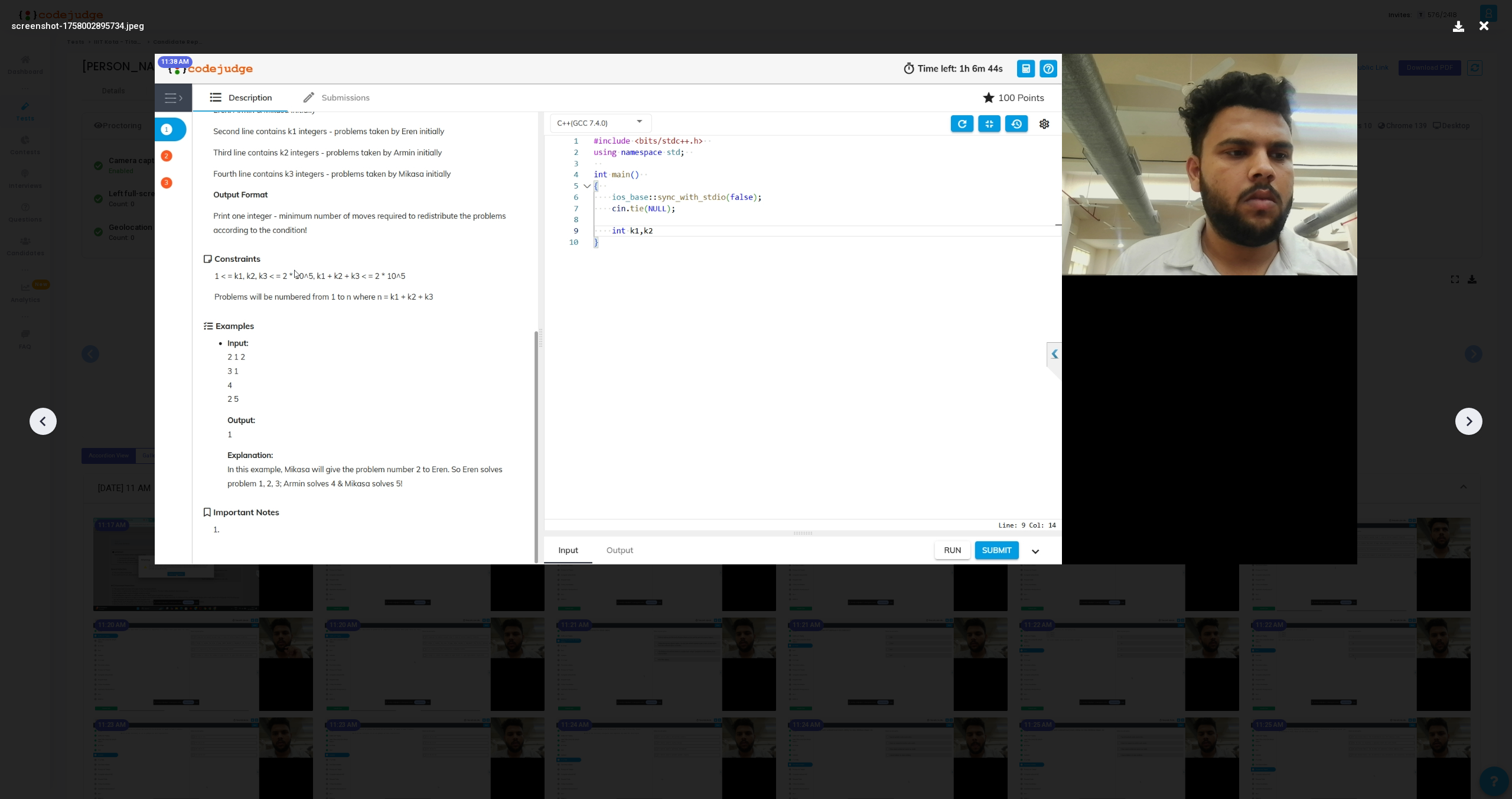
click at [1478, 423] on div at bounding box center [1468, 421] width 27 height 27
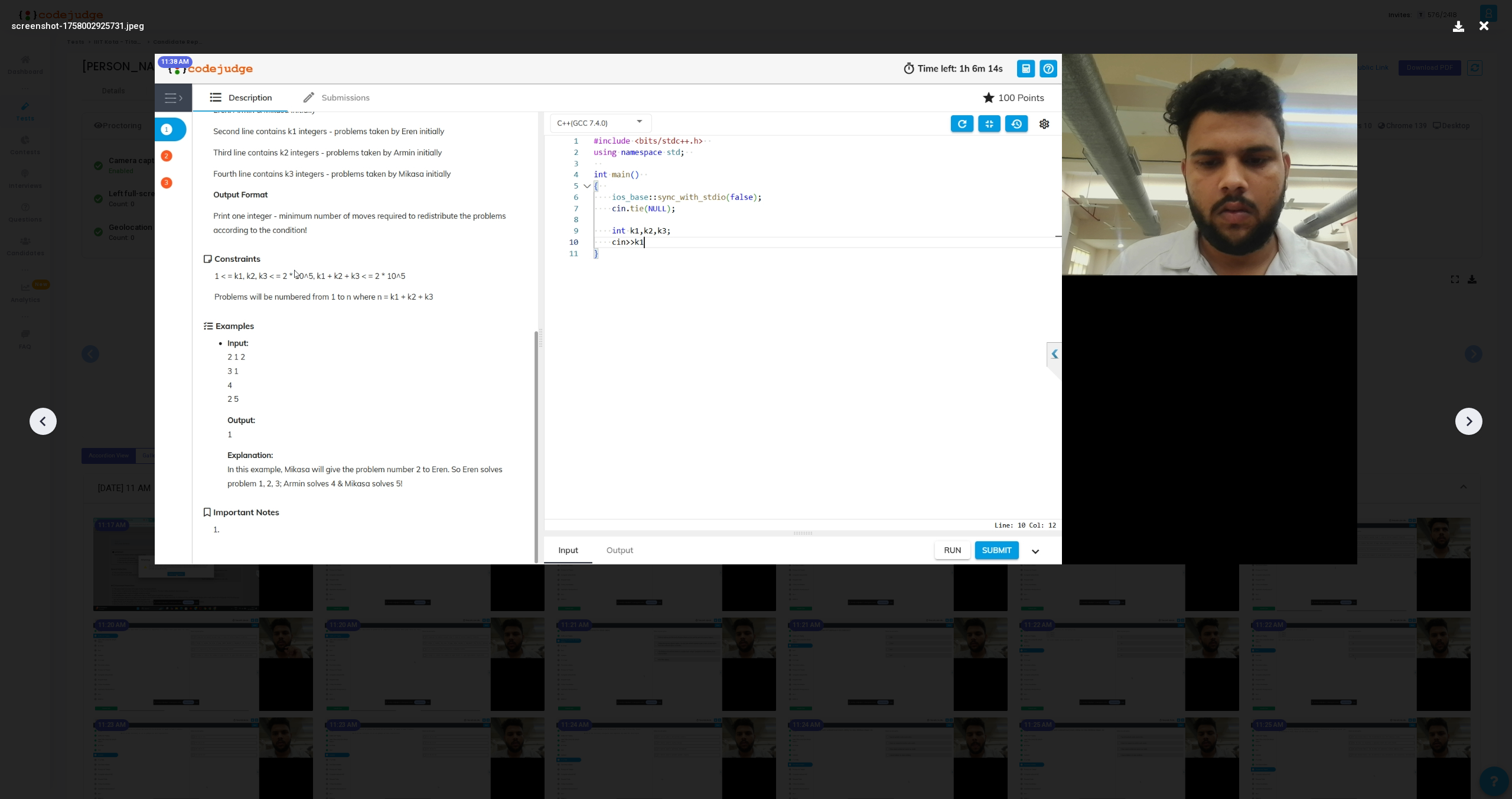
click at [1478, 423] on div at bounding box center [1468, 421] width 27 height 27
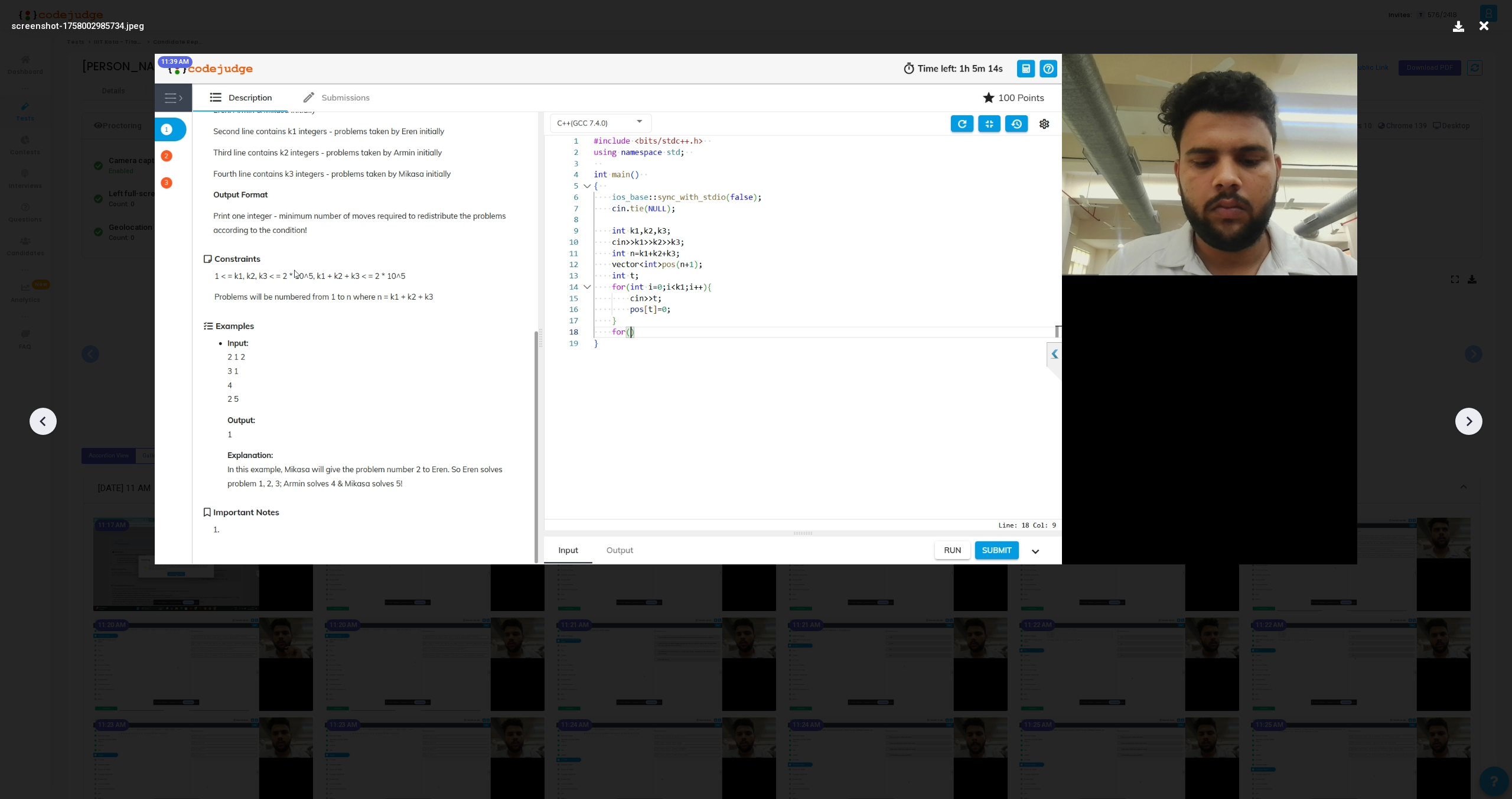
click at [1478, 423] on div at bounding box center [1468, 421] width 27 height 27
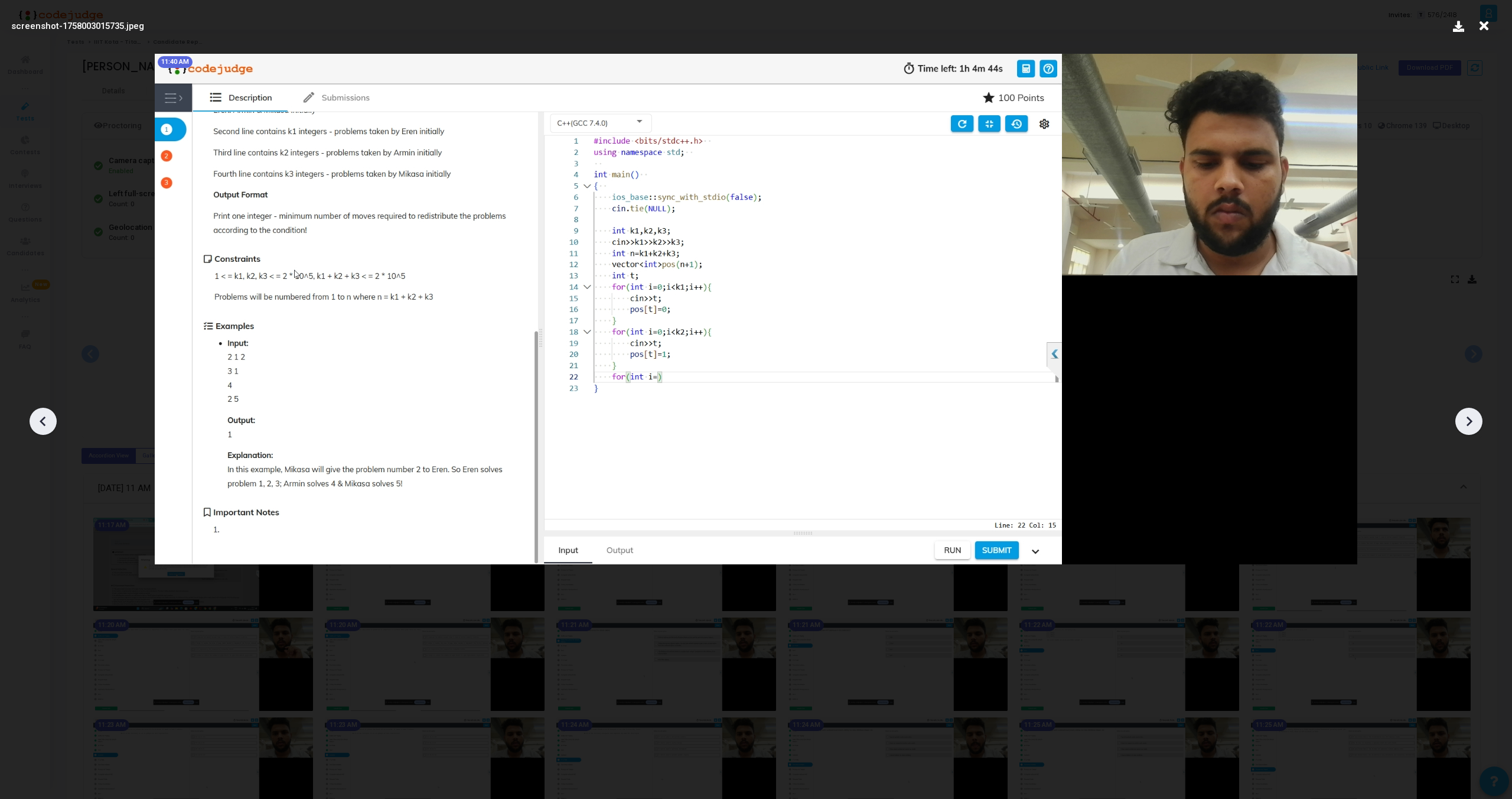
click at [1478, 423] on div at bounding box center [1468, 421] width 27 height 27
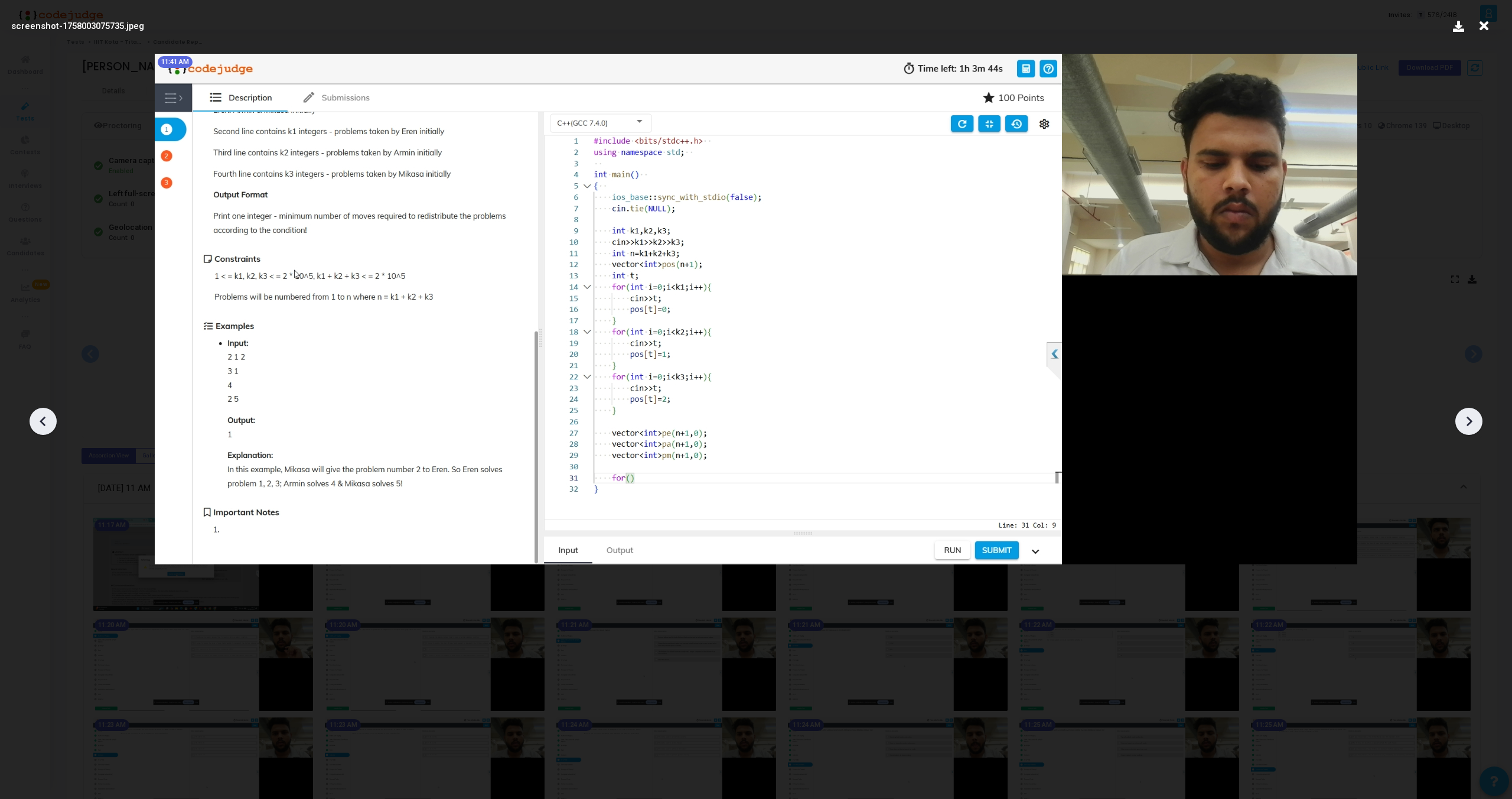
click at [1478, 423] on div at bounding box center [1468, 421] width 27 height 27
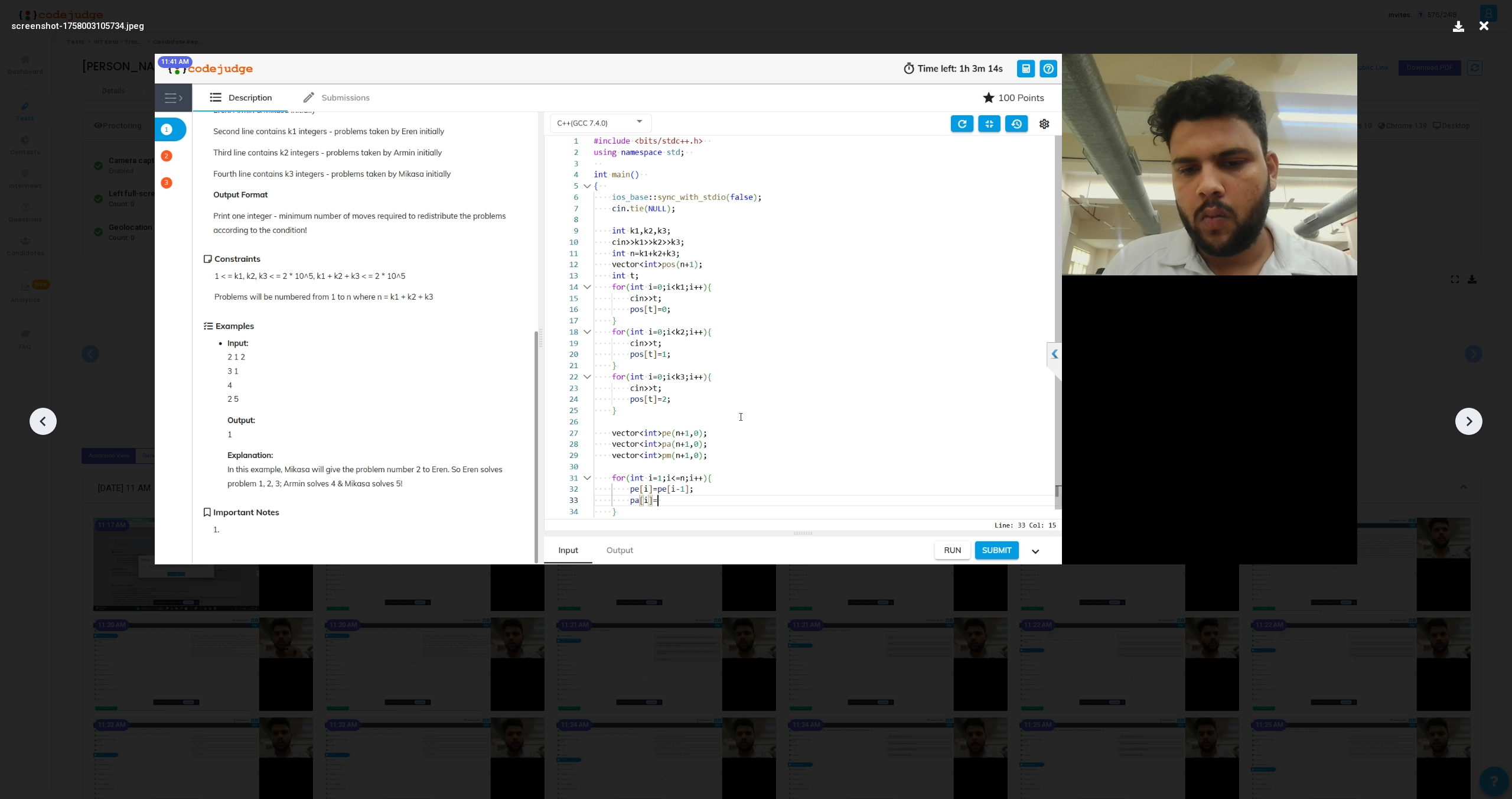
click at [1478, 423] on div at bounding box center [1468, 421] width 27 height 27
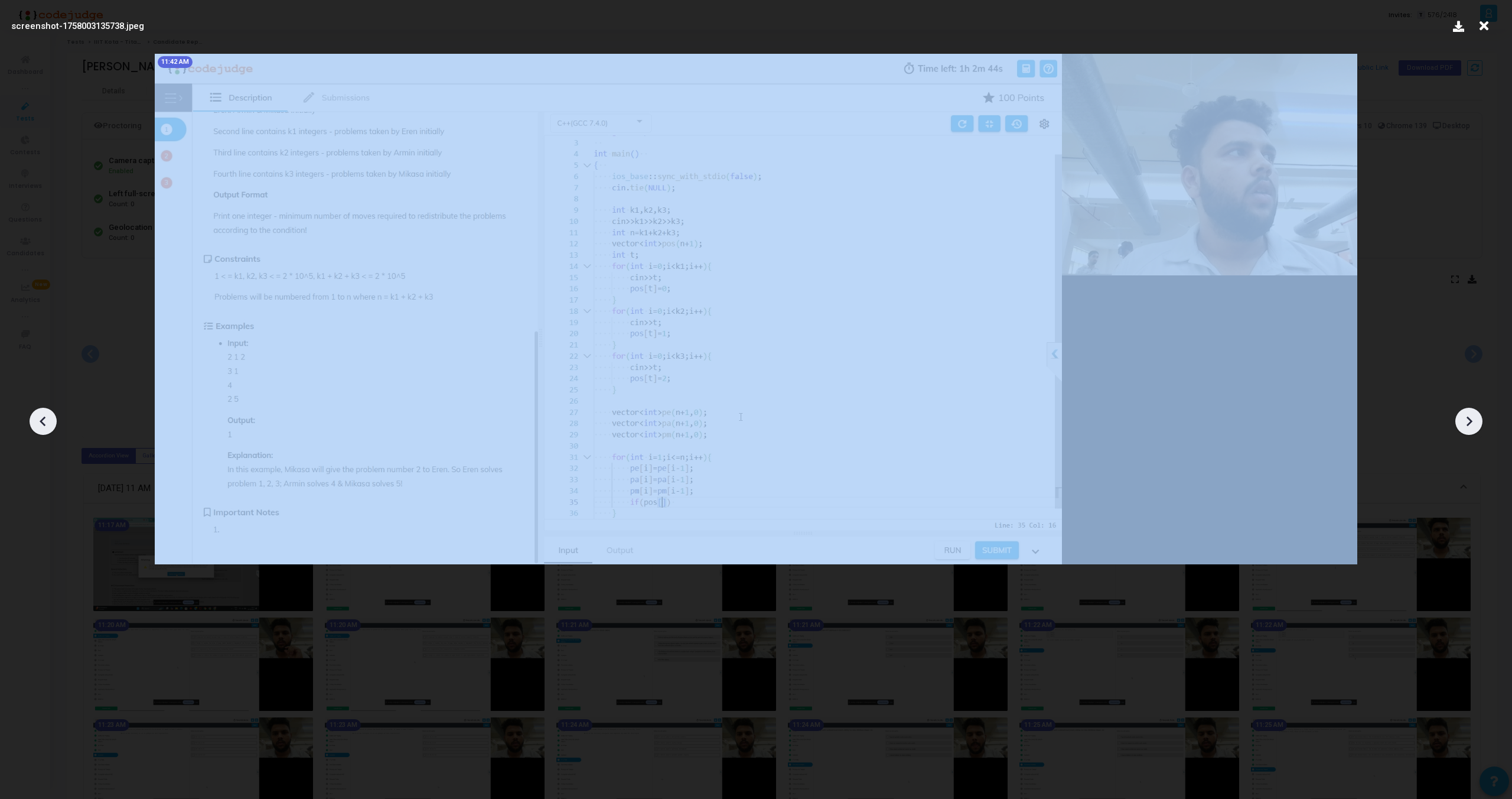
click at [1478, 423] on div at bounding box center [1468, 421] width 27 height 27
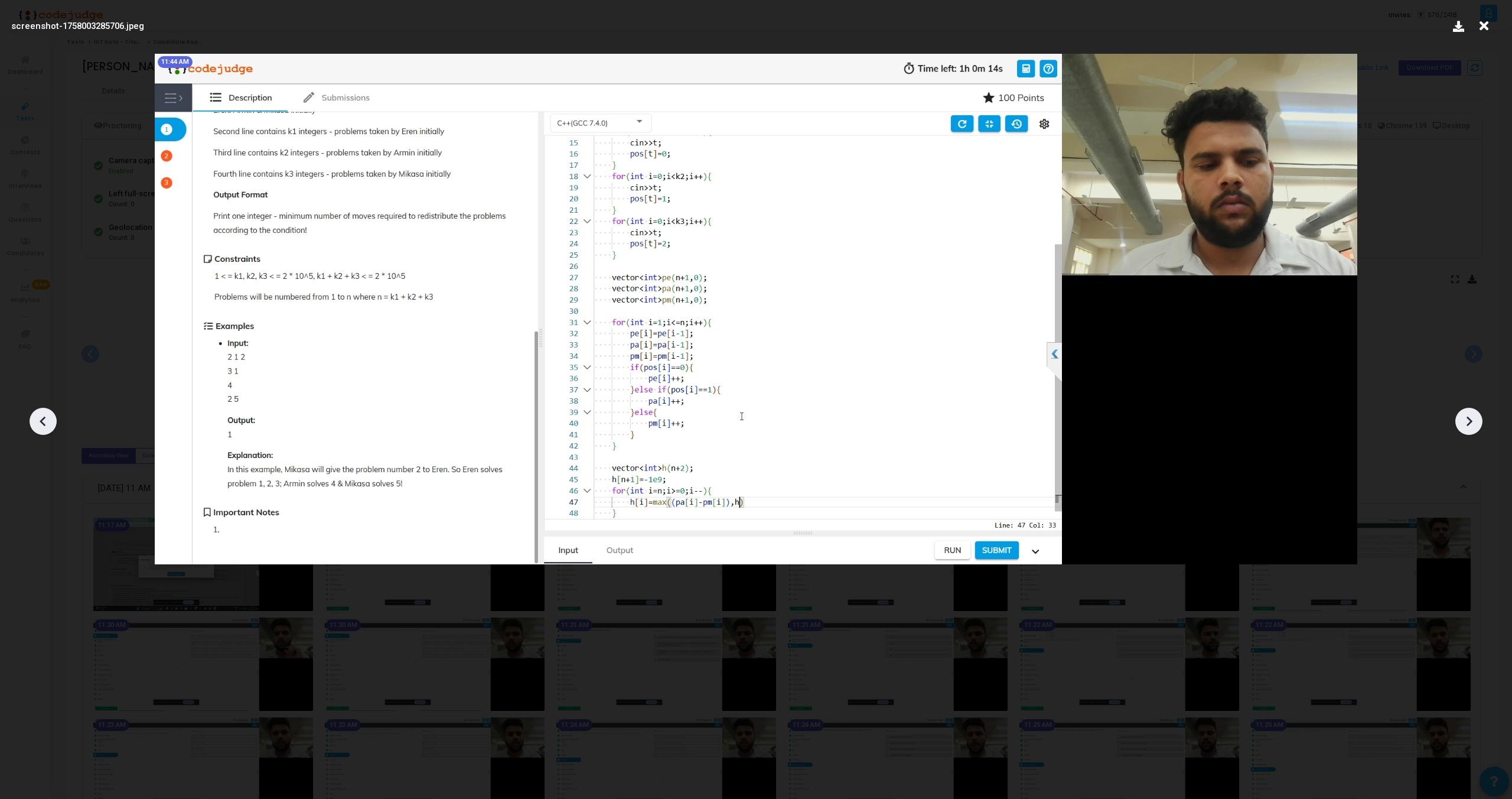
click at [1478, 423] on div at bounding box center [1468, 421] width 27 height 27
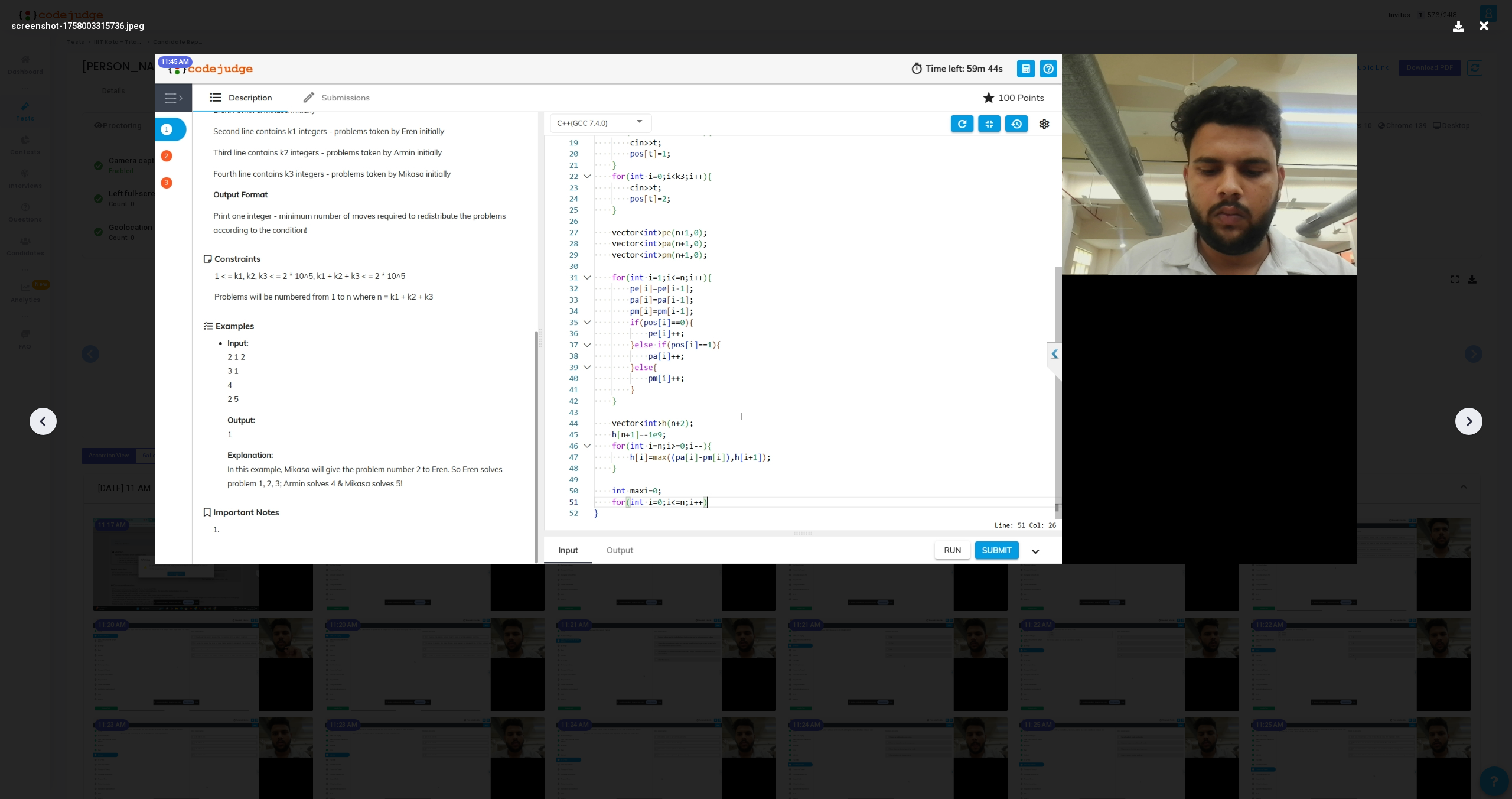
click at [1478, 423] on div at bounding box center [1468, 421] width 27 height 27
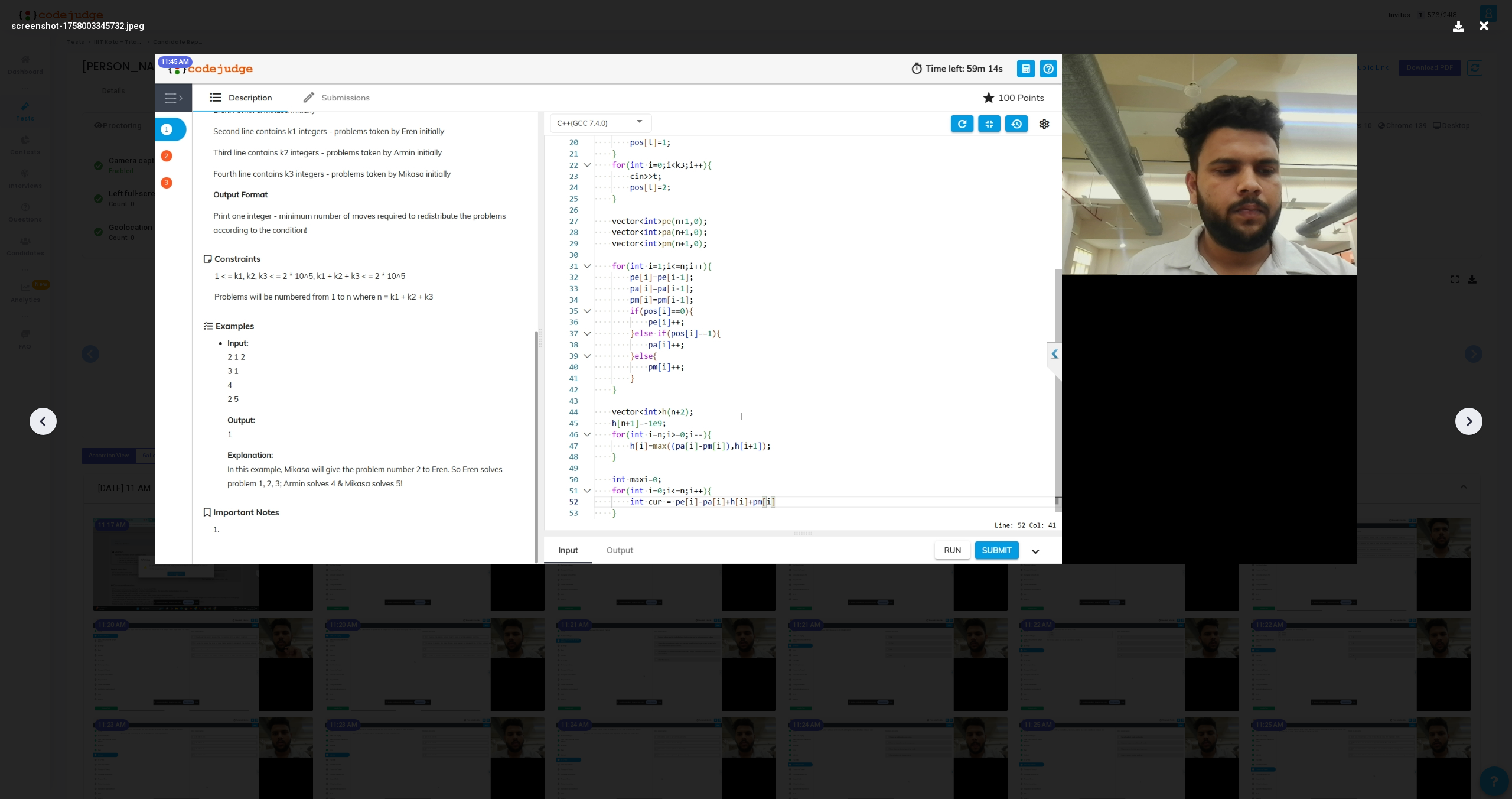
click at [1478, 423] on div at bounding box center [1468, 421] width 27 height 27
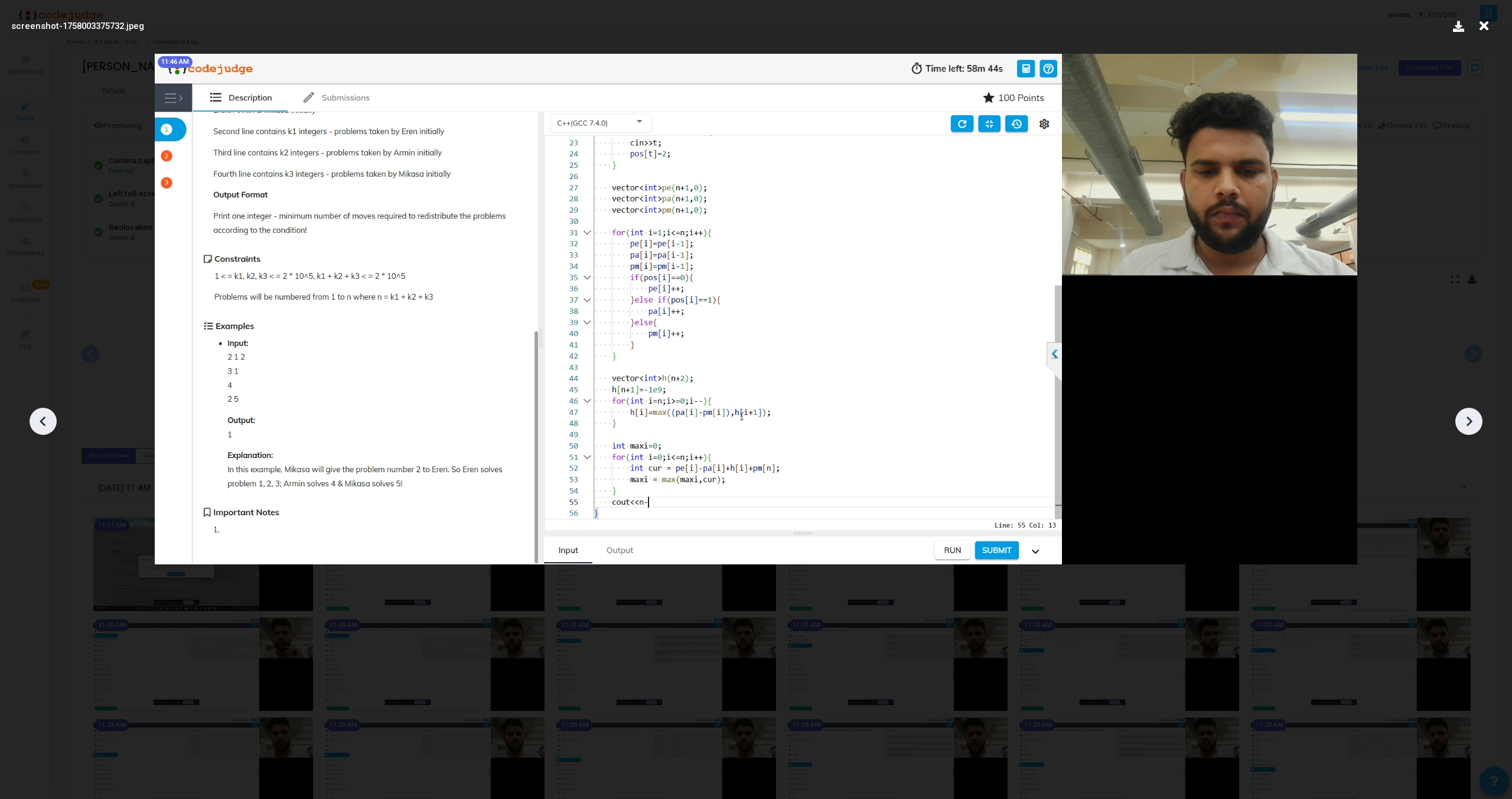
click at [1478, 423] on div at bounding box center [1468, 421] width 27 height 27
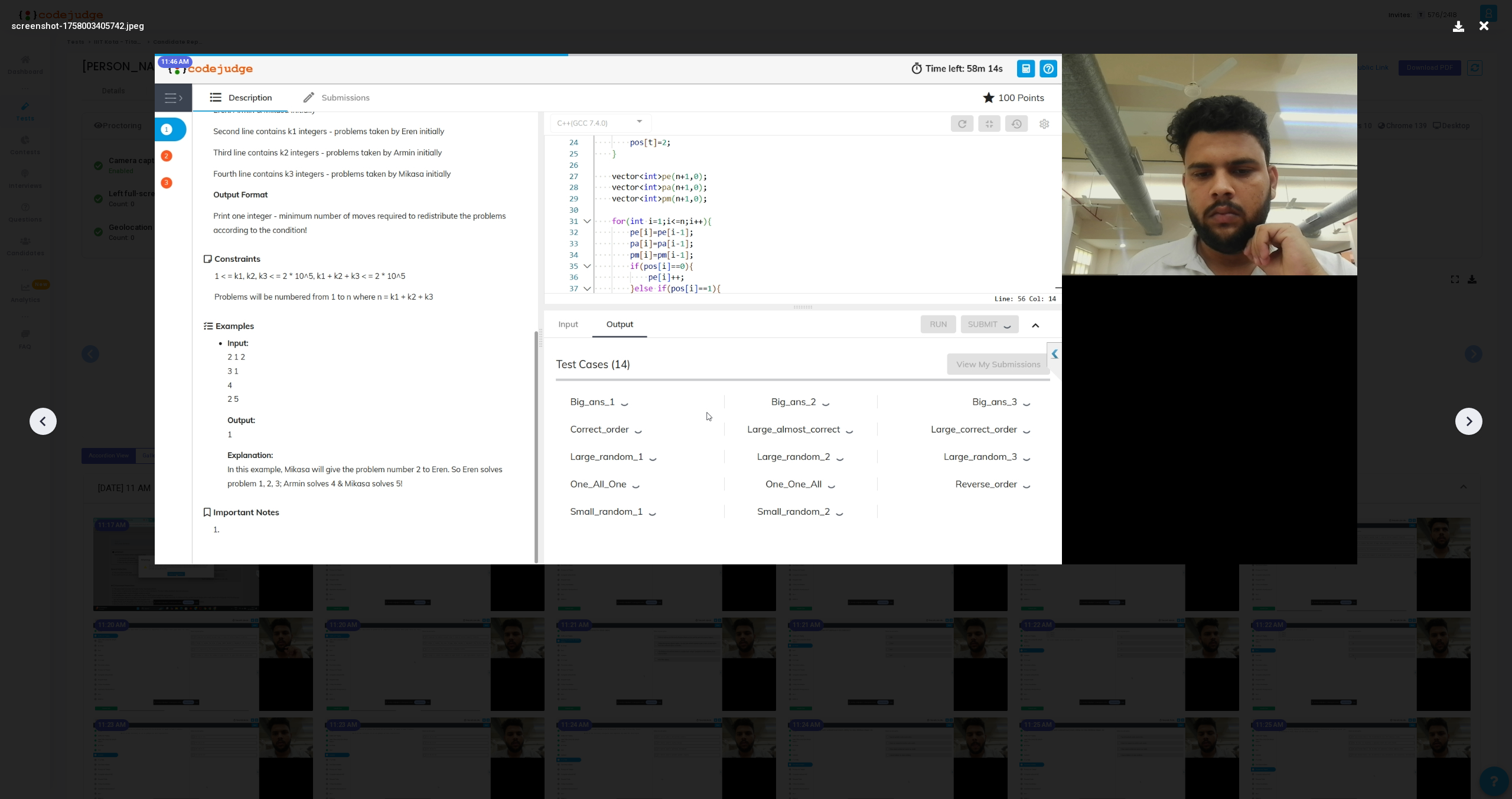
click at [1478, 423] on div at bounding box center [1468, 421] width 27 height 27
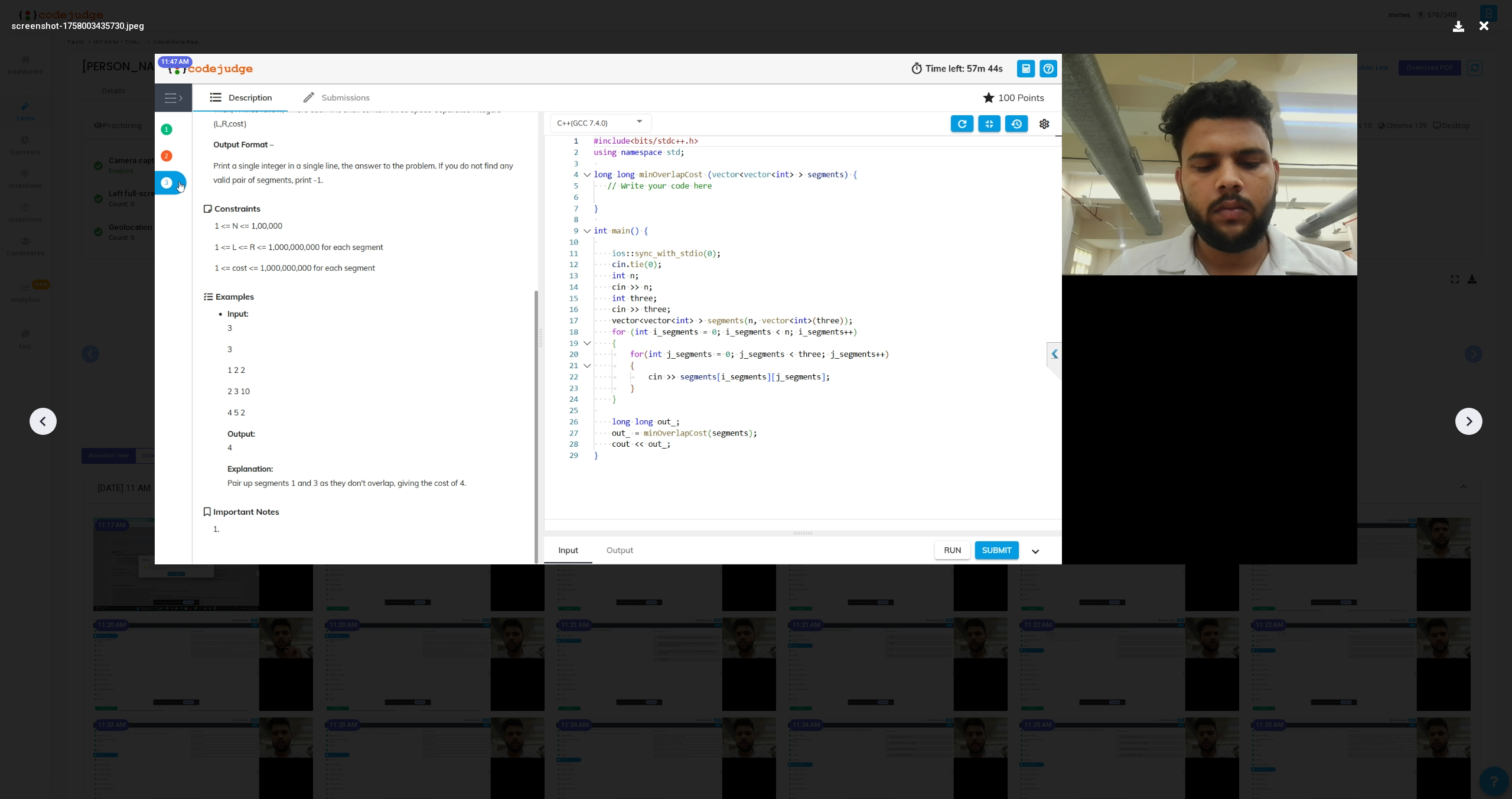
click at [1478, 423] on div at bounding box center [1468, 421] width 27 height 27
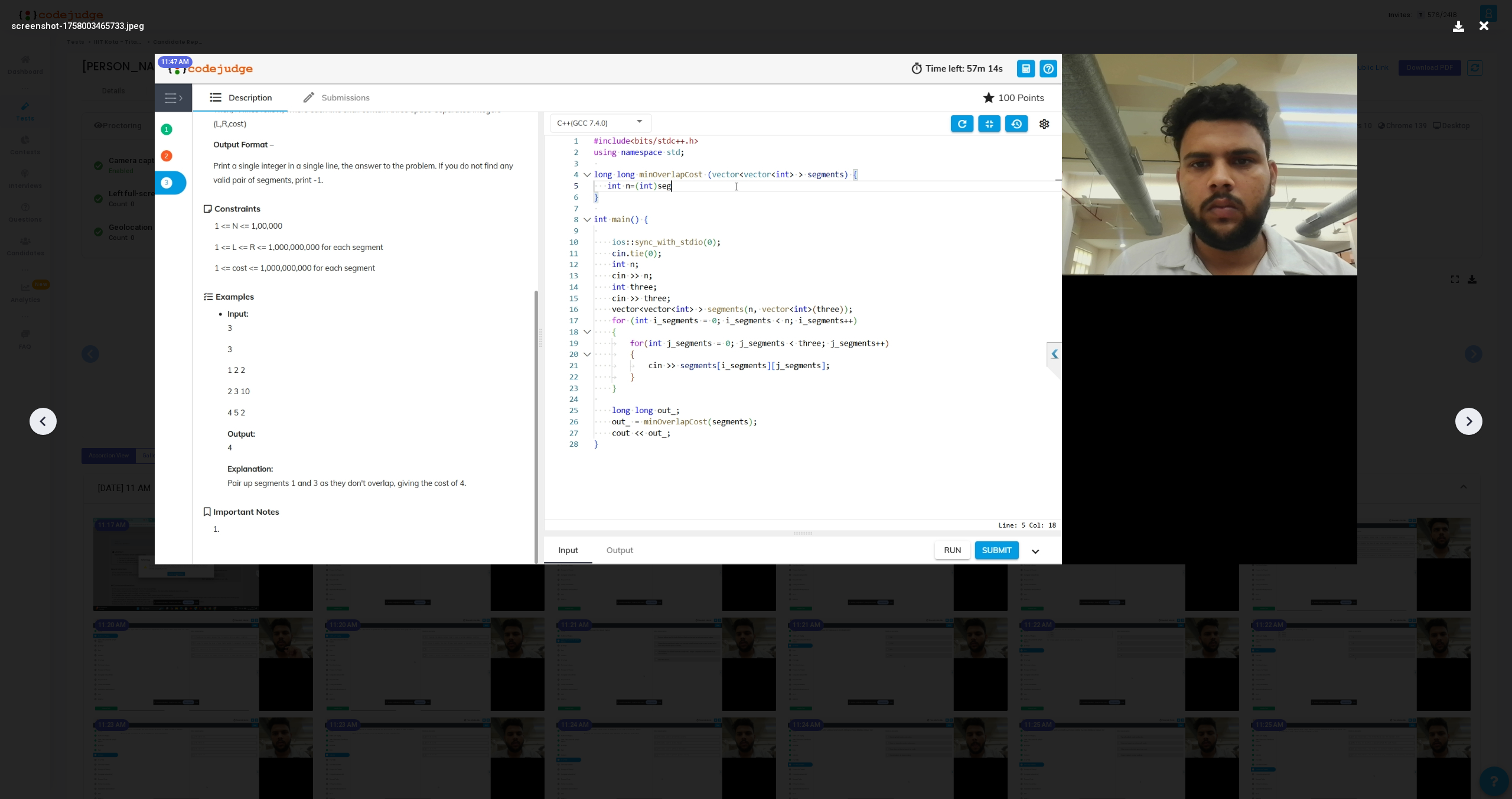
click at [1478, 423] on div at bounding box center [1468, 421] width 27 height 27
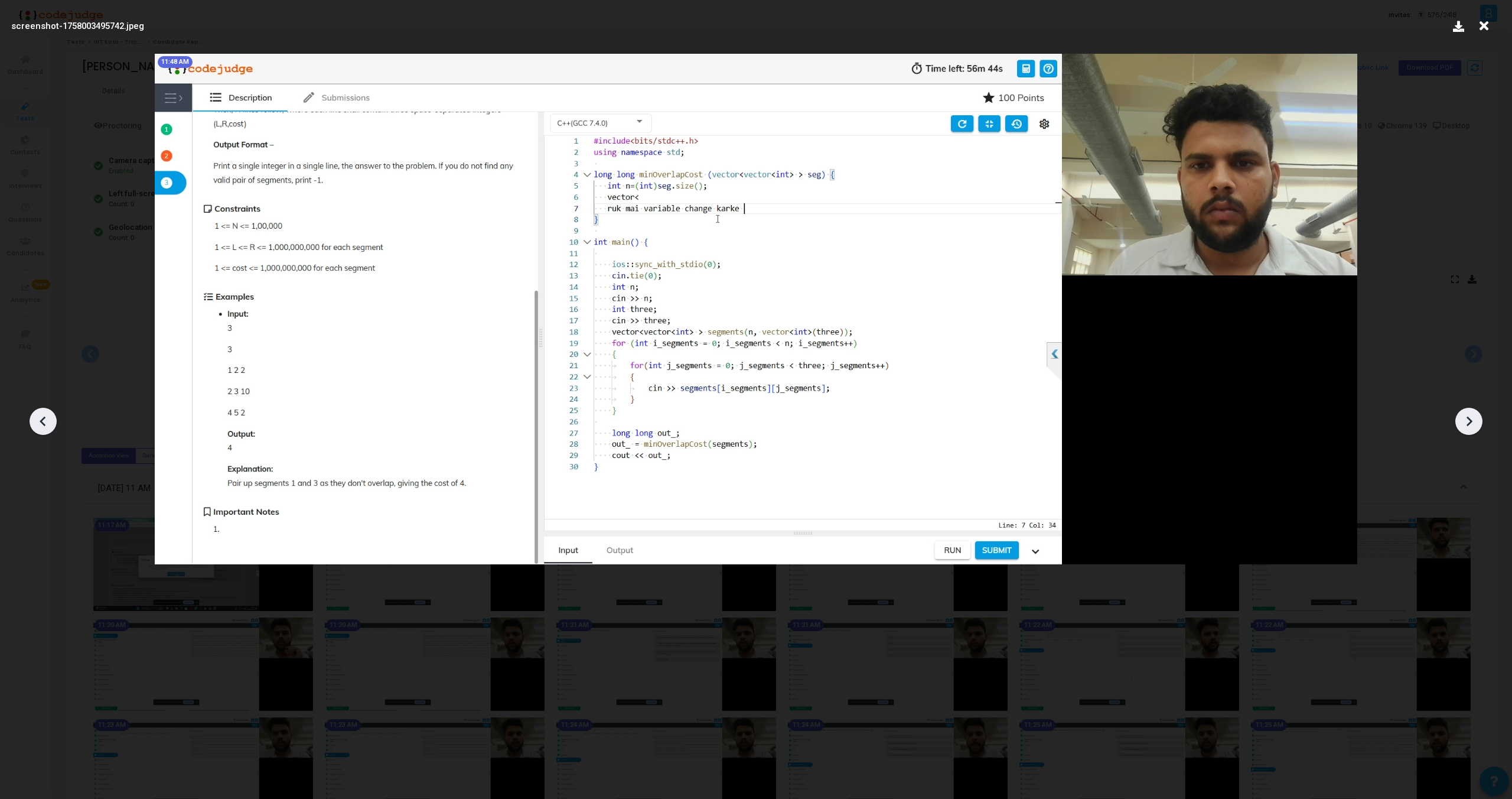
click at [1468, 431] on div at bounding box center [1468, 421] width 27 height 27
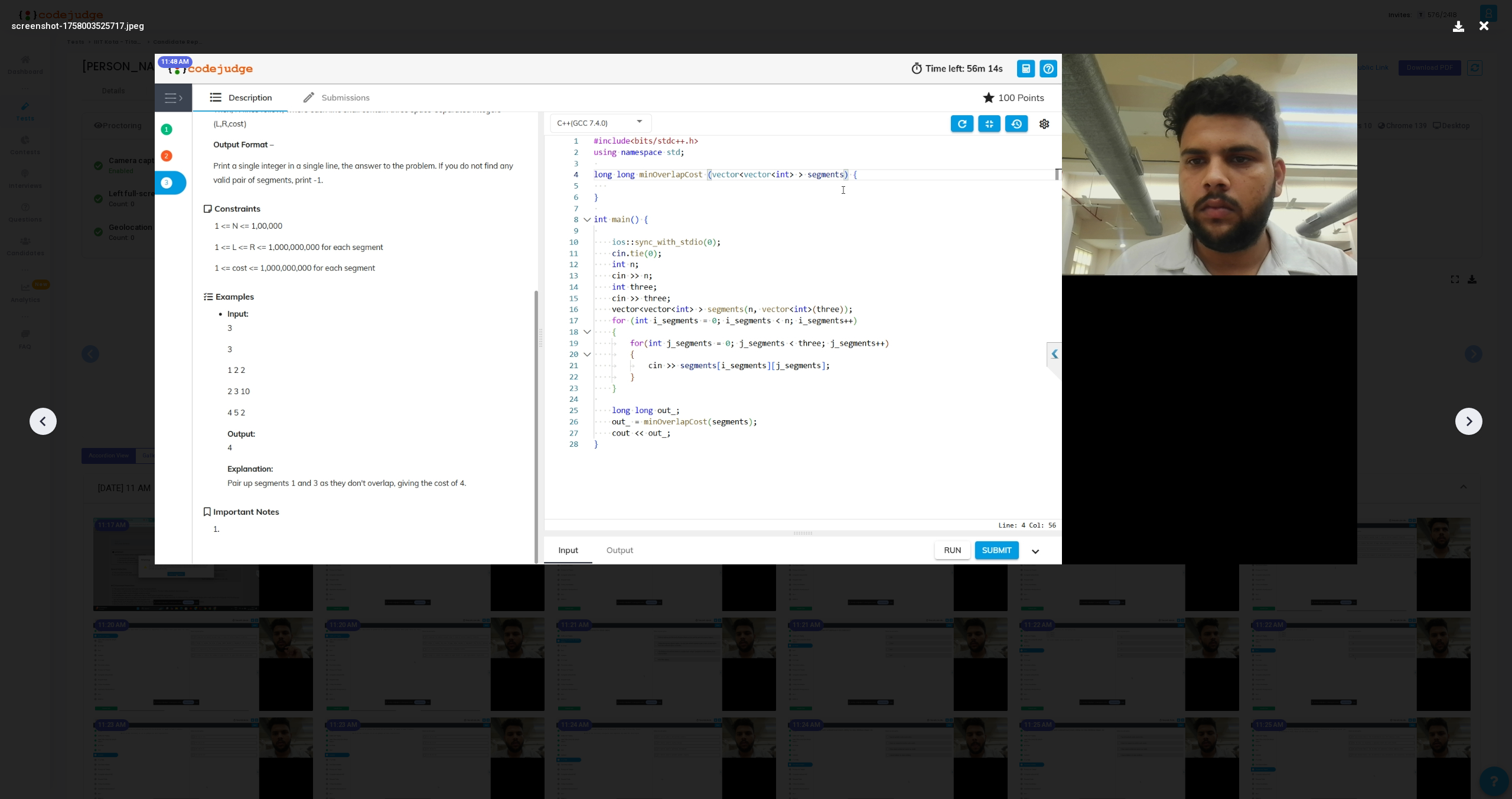
click at [1468, 431] on div at bounding box center [1468, 421] width 27 height 27
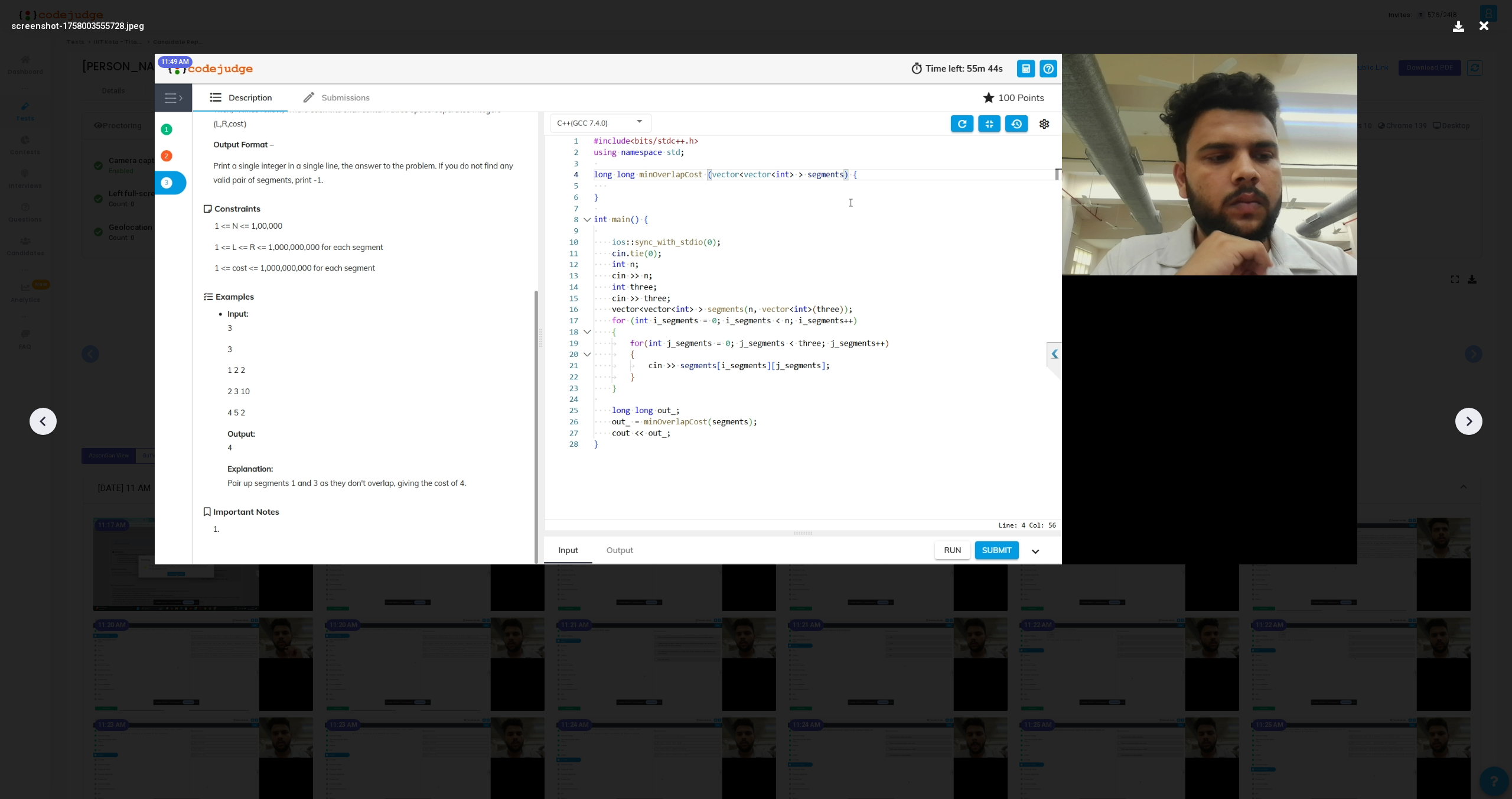
click at [1468, 431] on div at bounding box center [1468, 421] width 27 height 27
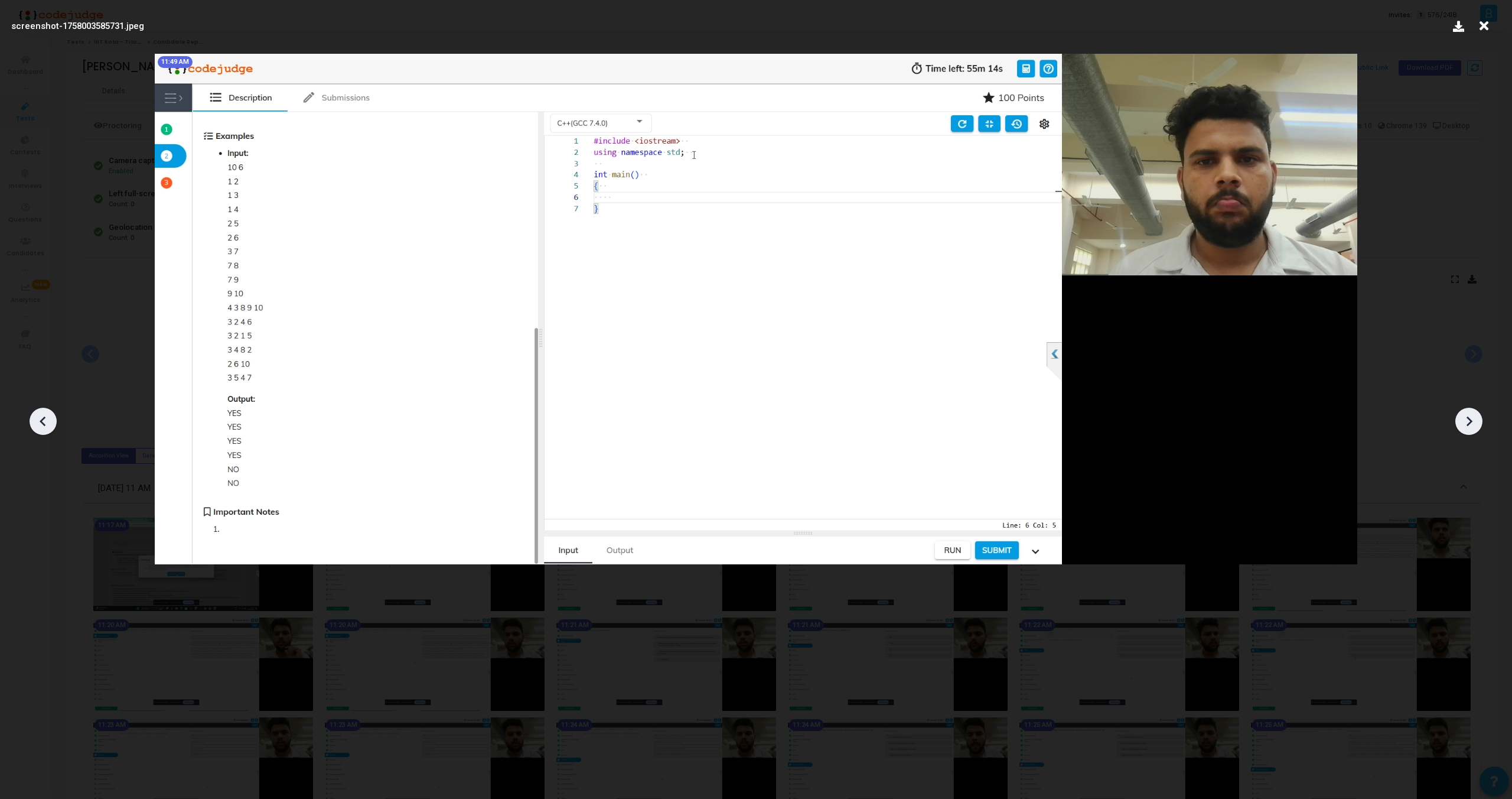
click at [1468, 431] on div at bounding box center [1468, 421] width 27 height 27
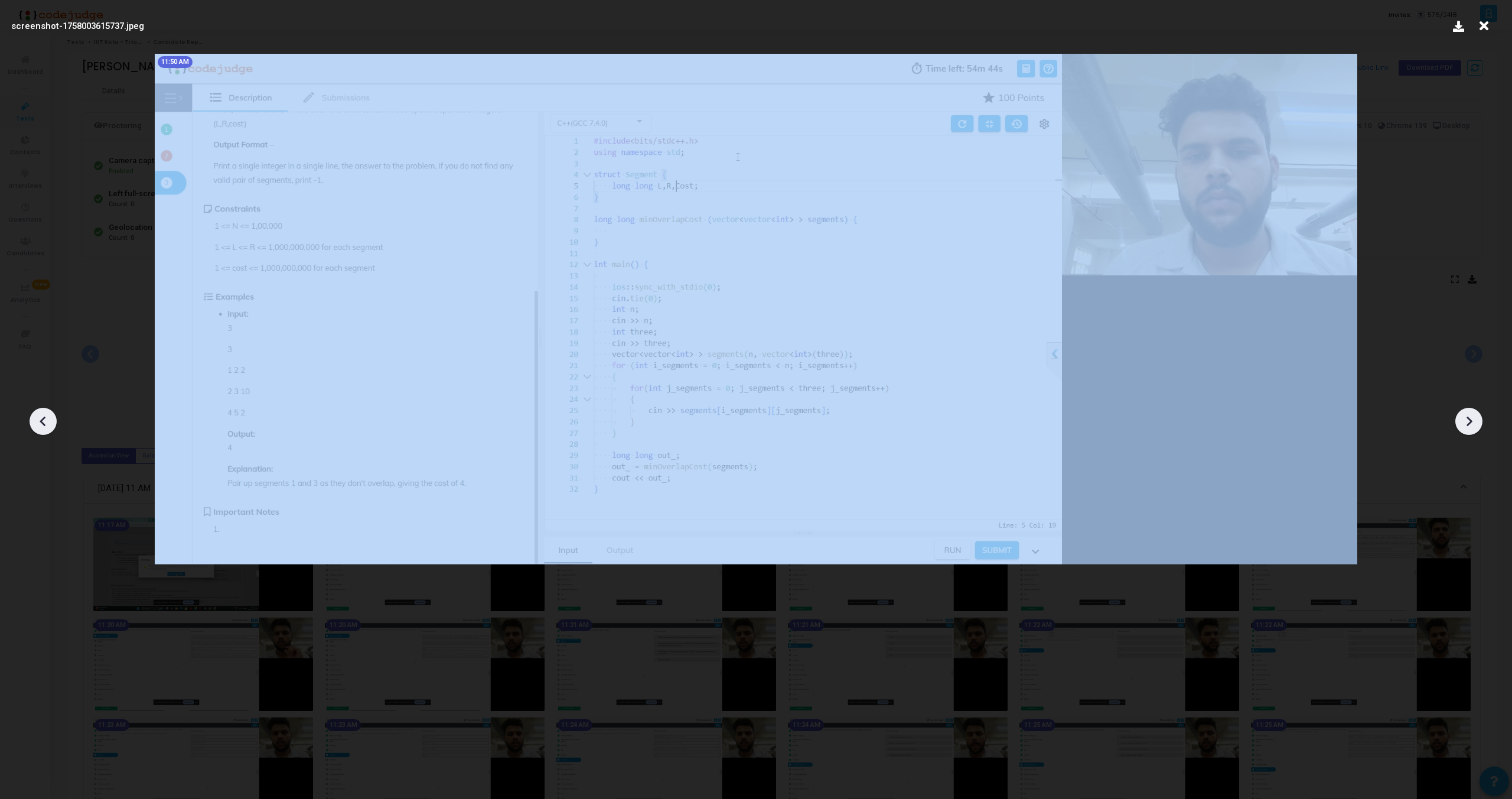
click at [1468, 431] on div at bounding box center [1468, 421] width 27 height 27
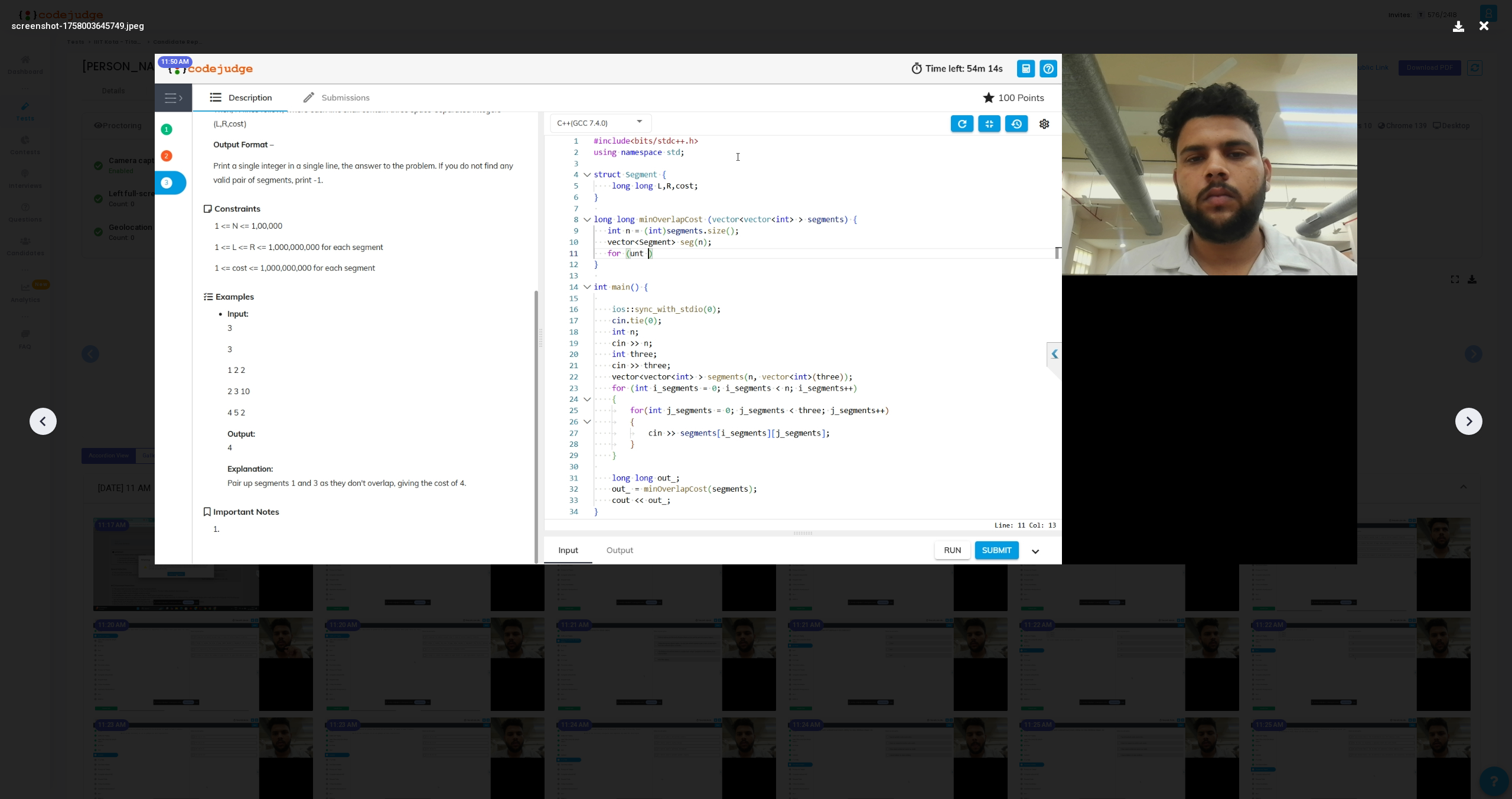
click at [1468, 431] on div at bounding box center [1468, 421] width 27 height 27
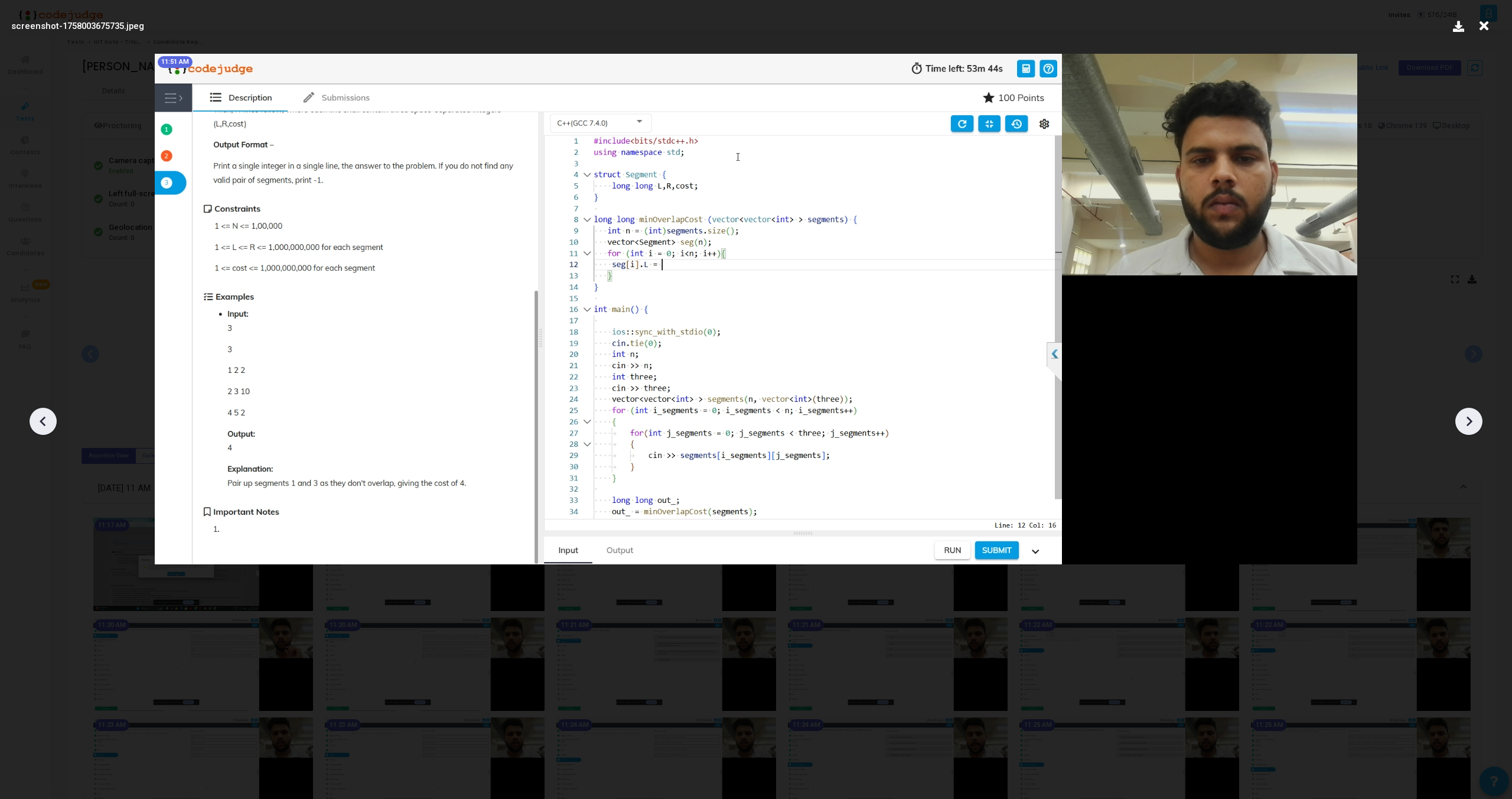
click at [1468, 431] on div at bounding box center [1468, 421] width 27 height 27
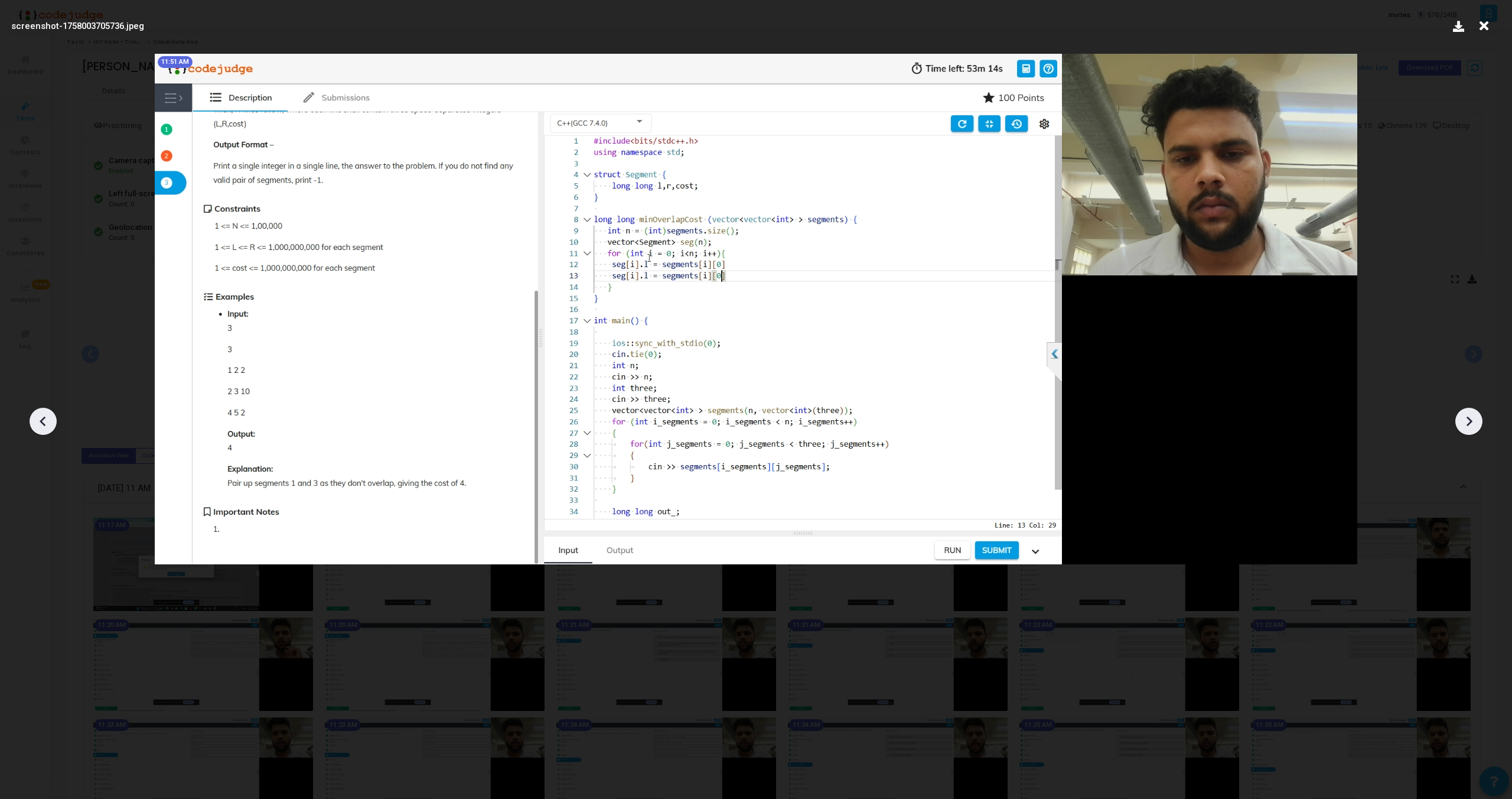
click at [1468, 431] on div at bounding box center [1468, 421] width 27 height 27
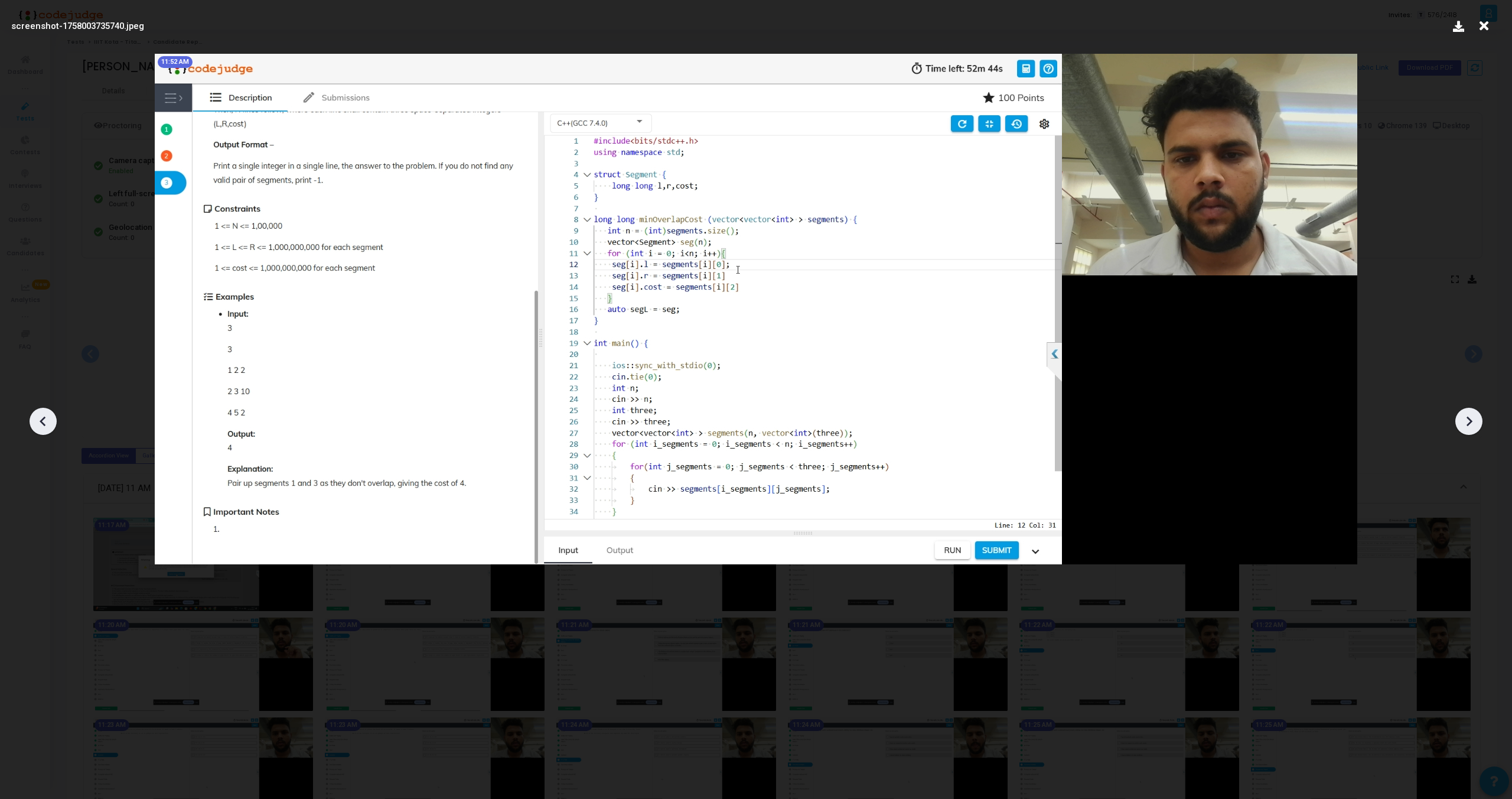
click at [1468, 431] on div at bounding box center [1468, 421] width 27 height 27
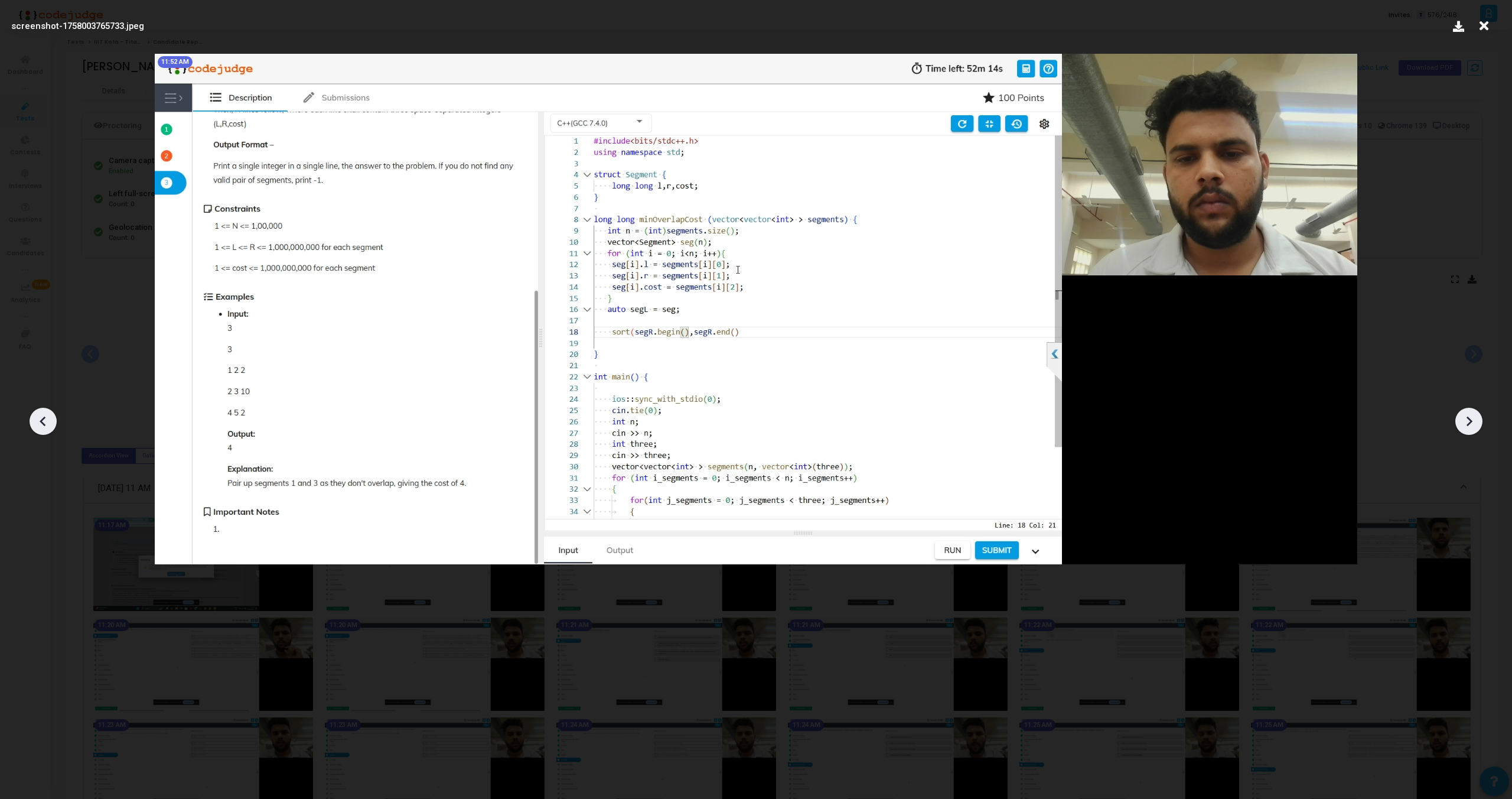
click at [1468, 431] on div at bounding box center [1468, 421] width 27 height 27
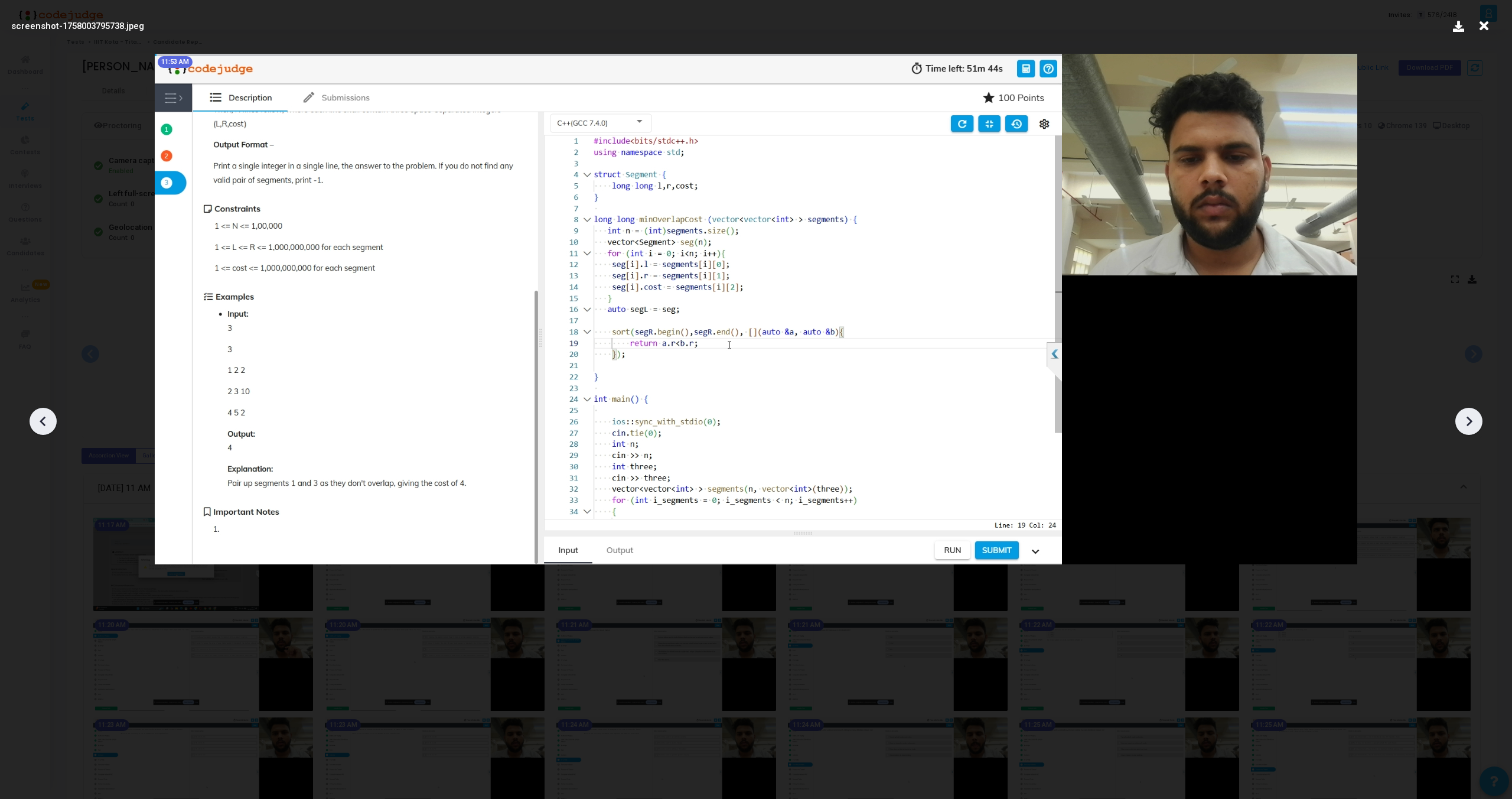
click at [1468, 431] on div at bounding box center [1468, 421] width 27 height 27
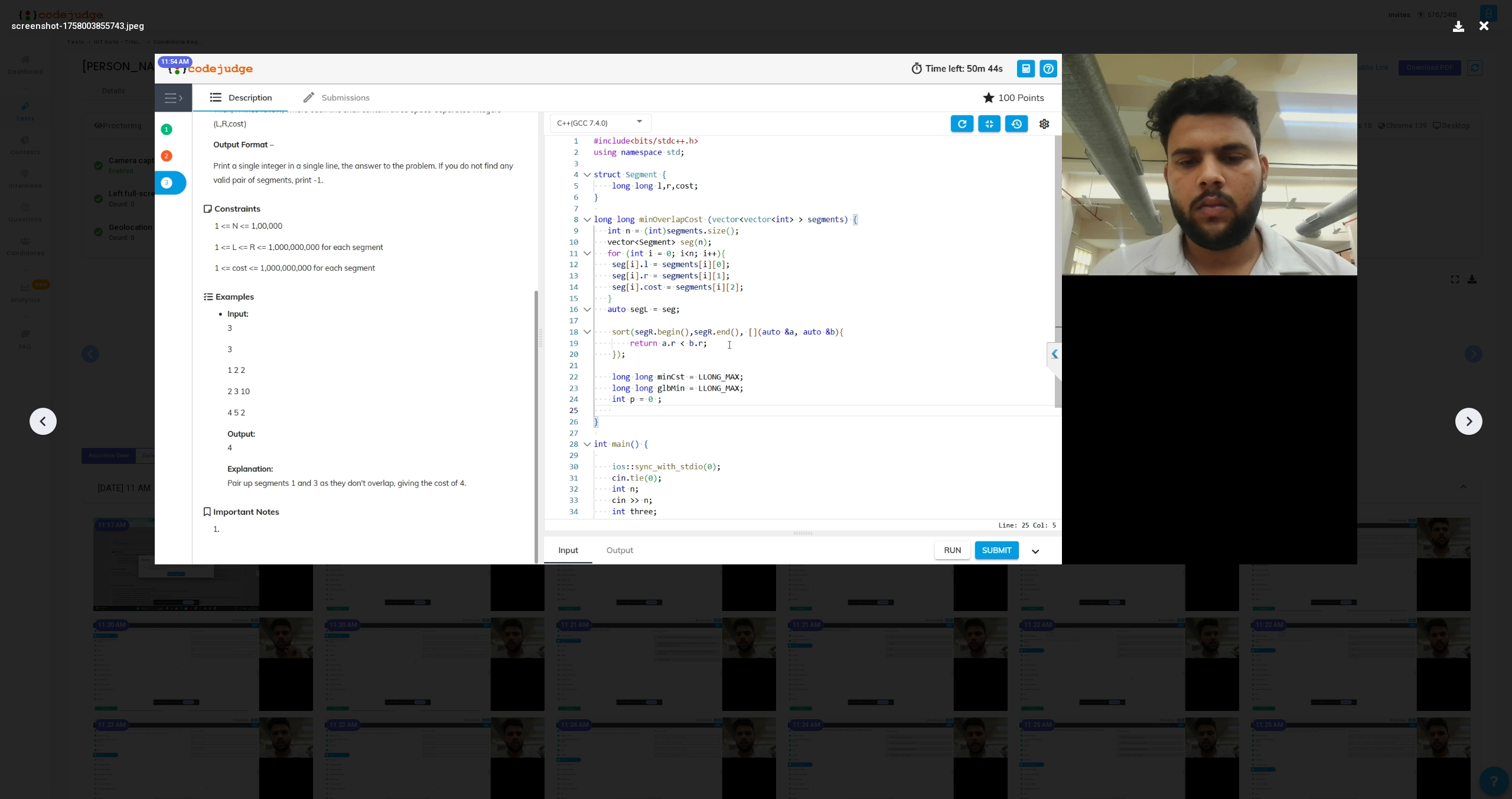
click at [1468, 431] on div at bounding box center [1468, 421] width 27 height 27
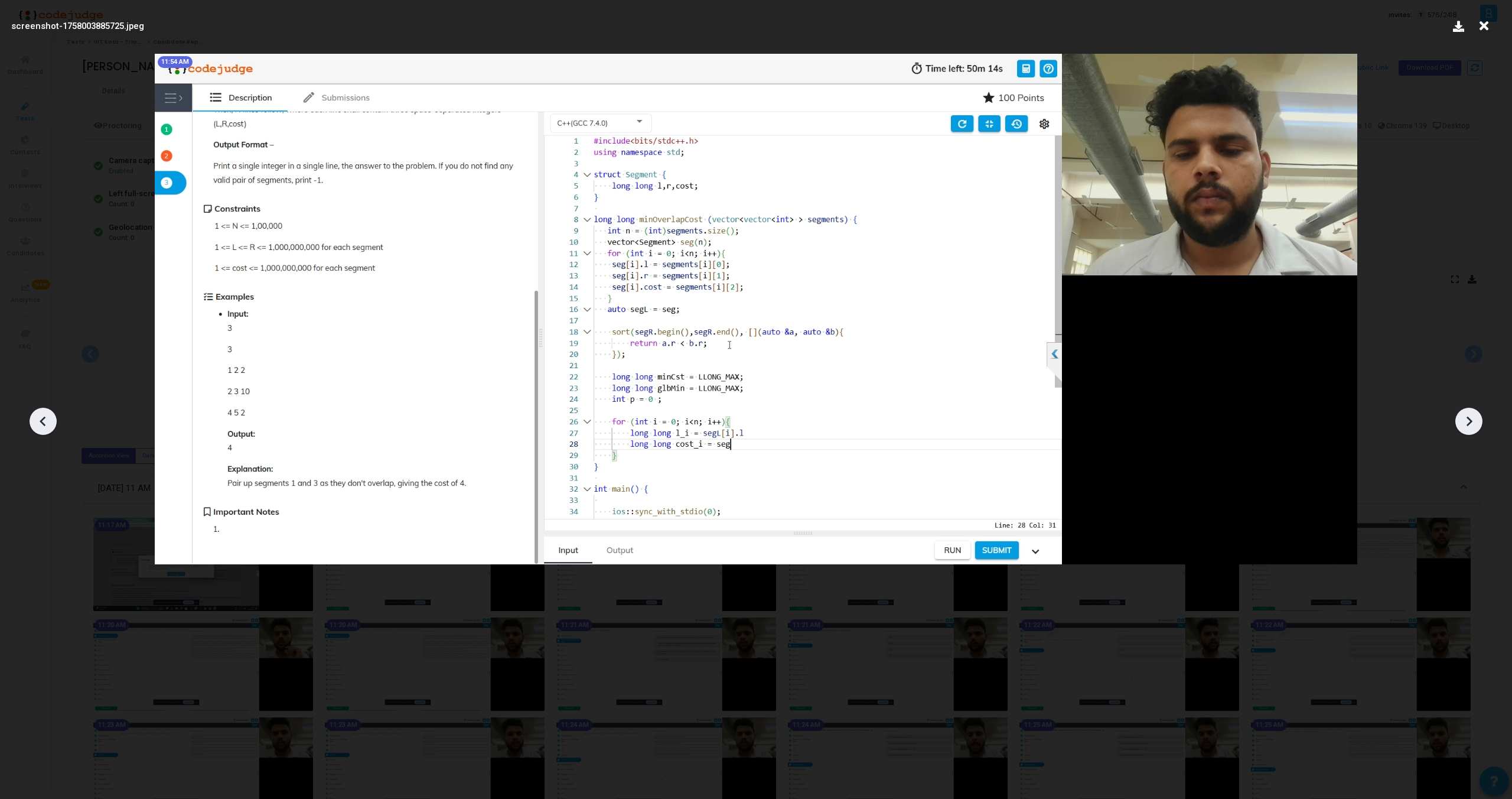
click at [1468, 431] on div at bounding box center [1468, 421] width 27 height 27
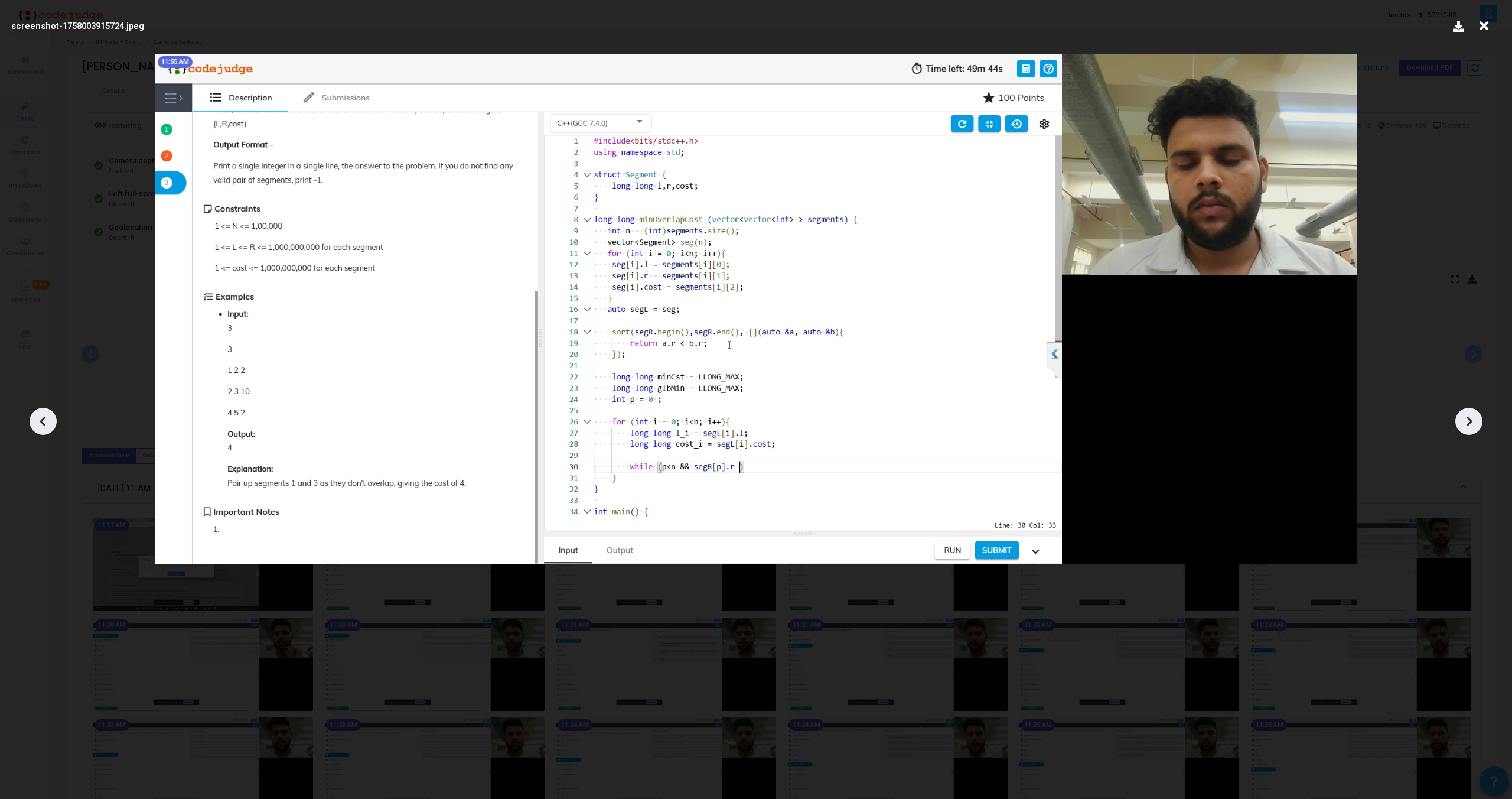
click at [1468, 431] on div at bounding box center [1468, 421] width 27 height 27
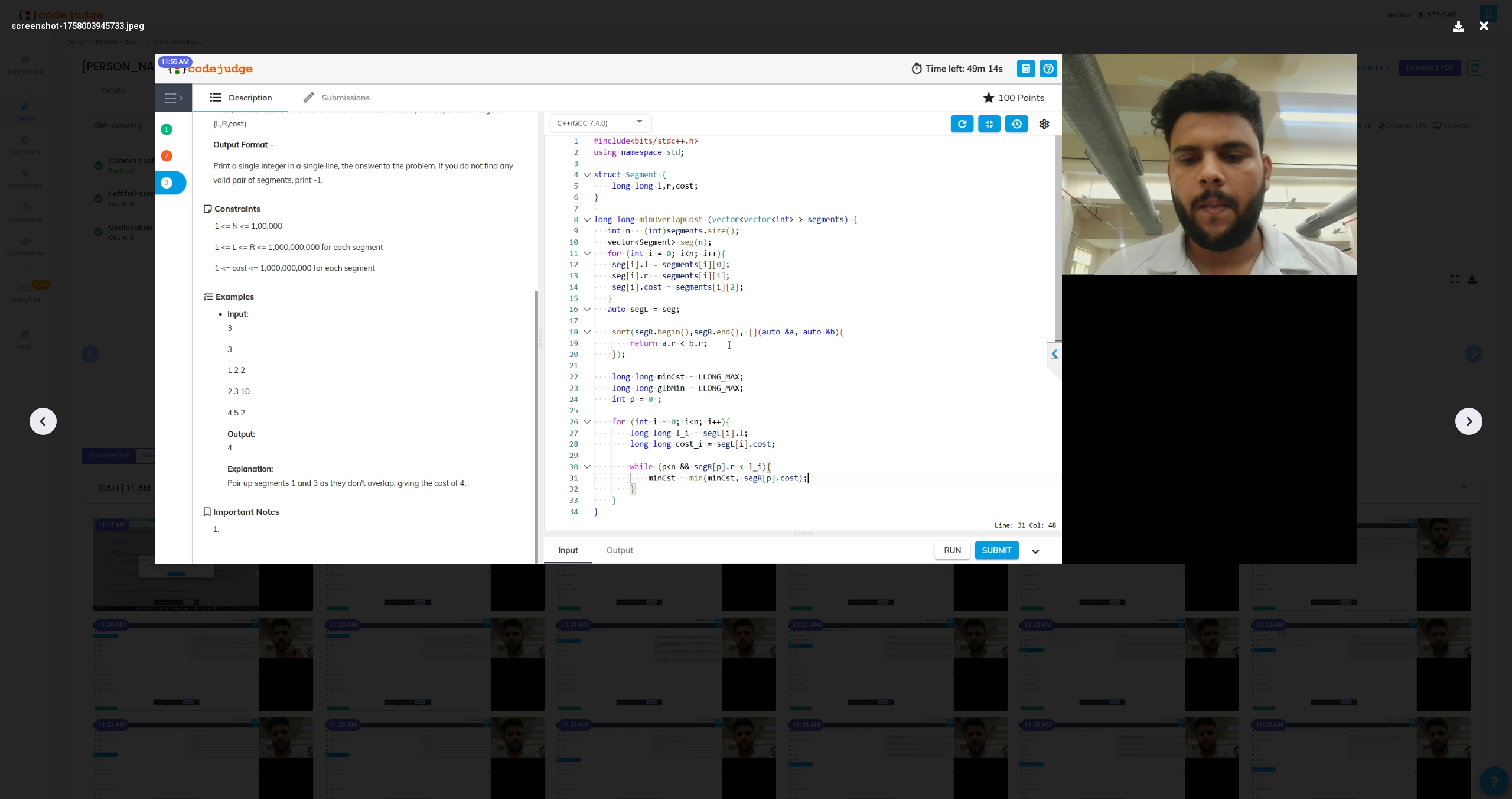
click at [1468, 431] on div at bounding box center [1468, 421] width 27 height 27
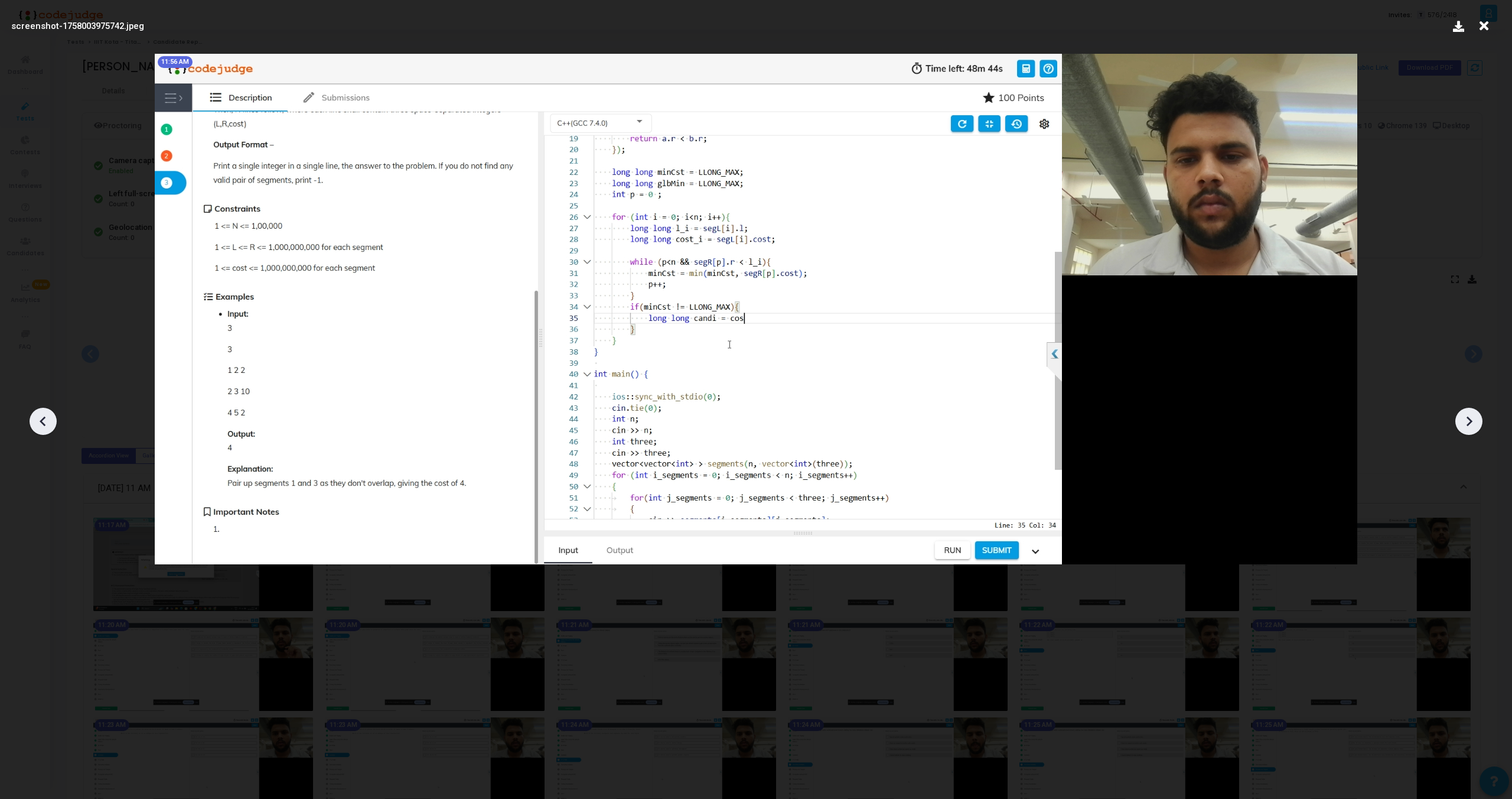
click at [1468, 431] on div at bounding box center [1468, 421] width 27 height 27
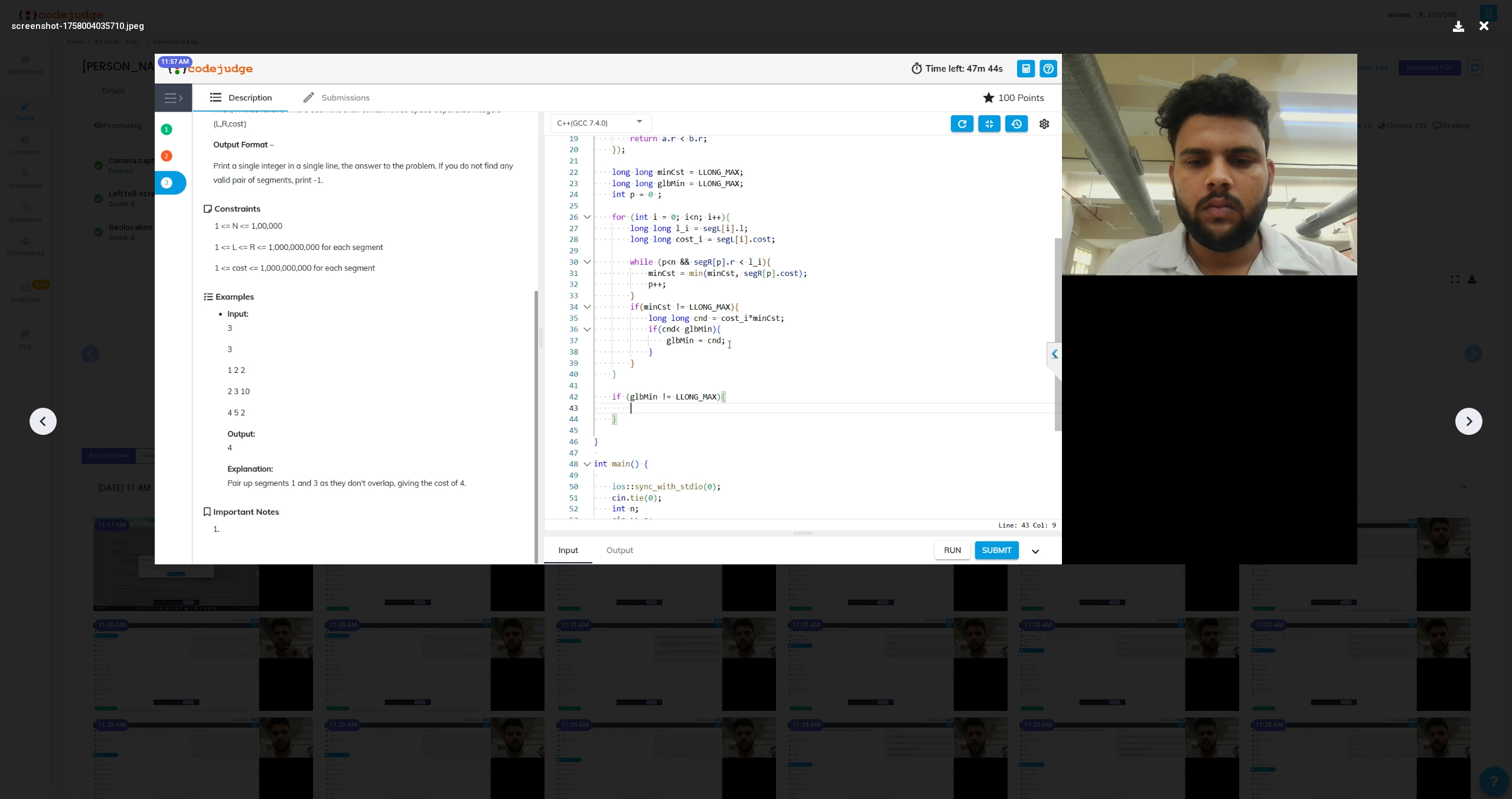
click at [1468, 431] on div at bounding box center [1468, 421] width 27 height 27
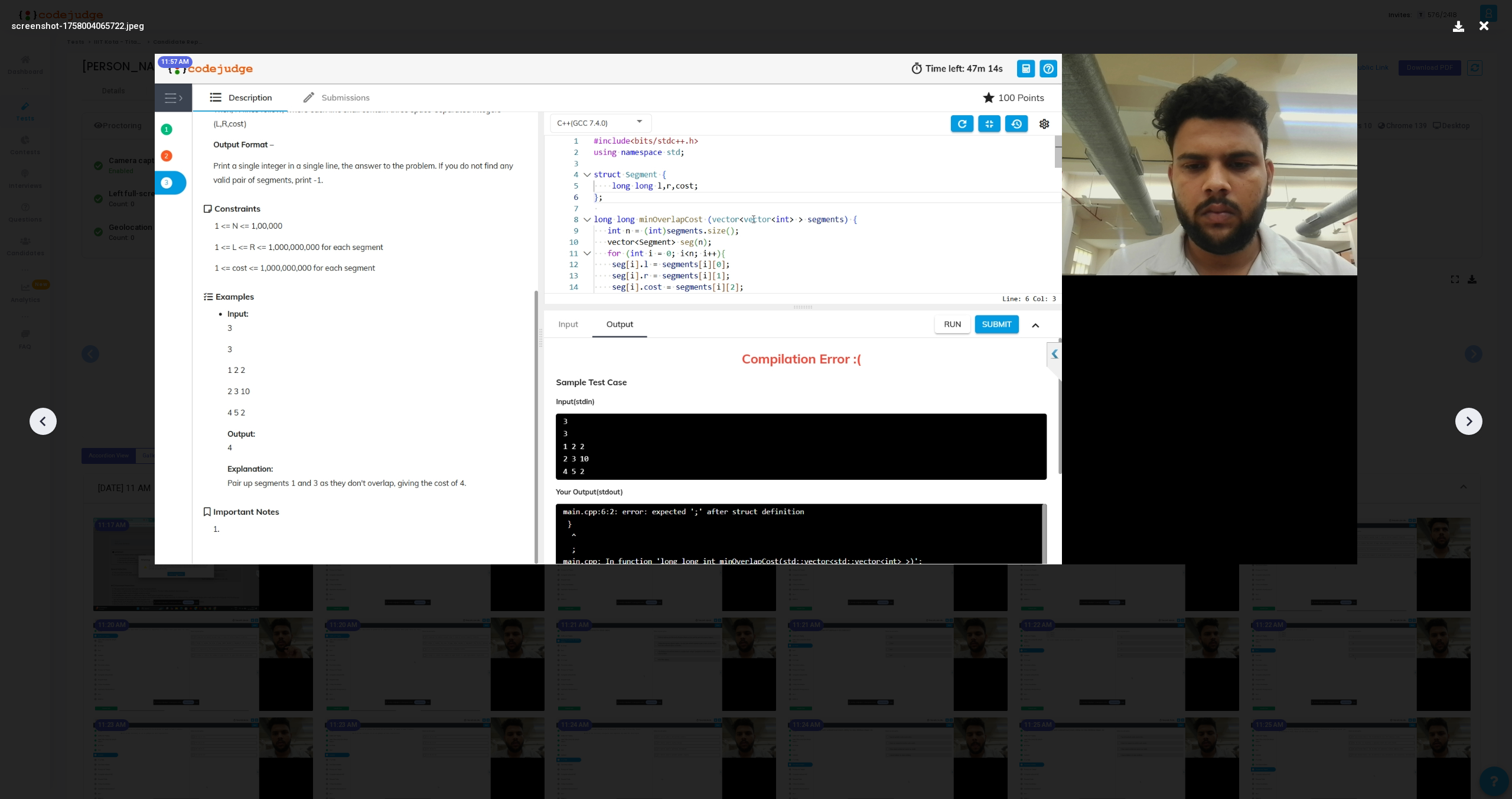
click at [1468, 431] on div at bounding box center [1468, 421] width 27 height 27
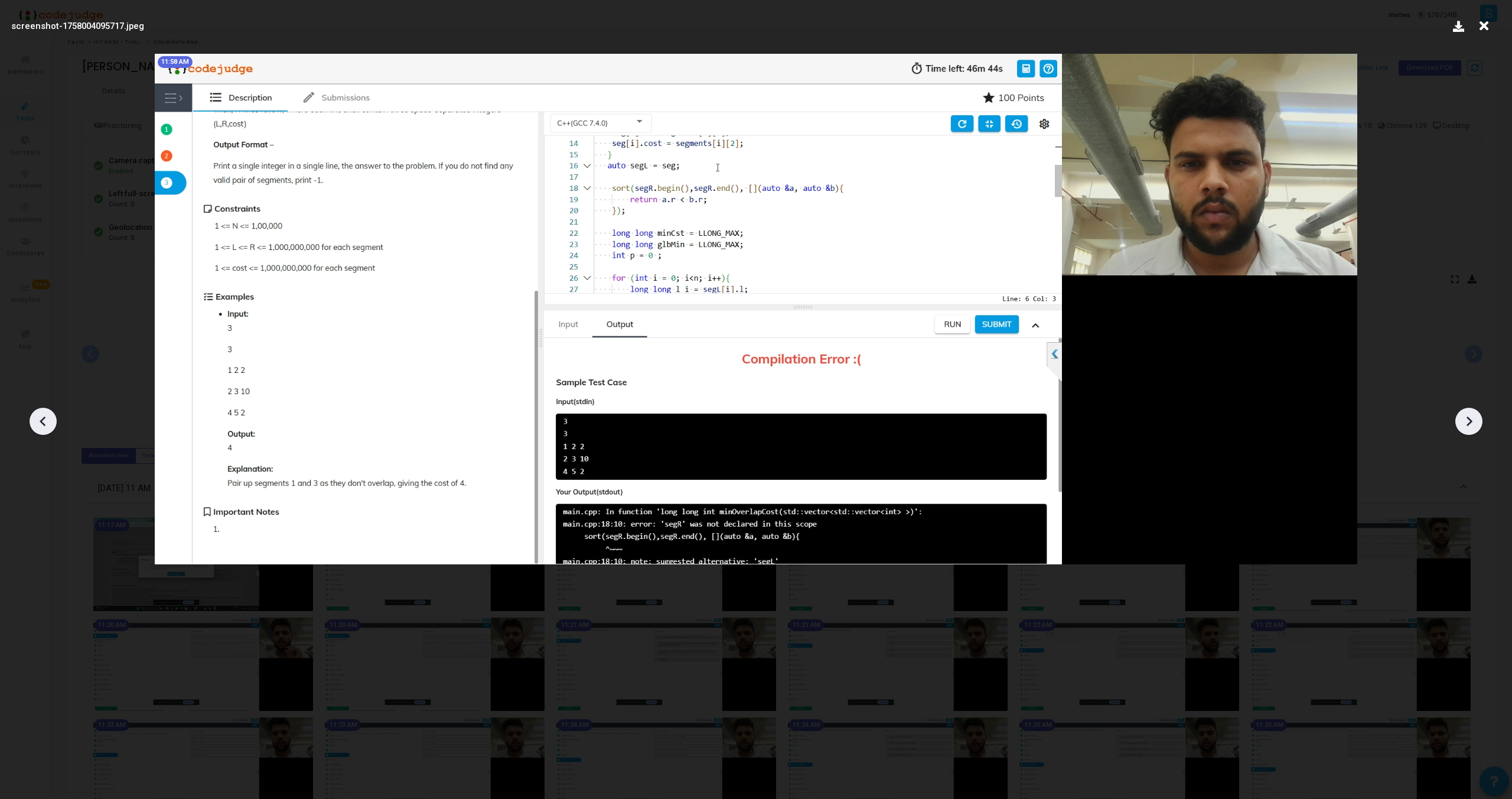
click at [1468, 431] on div at bounding box center [1468, 421] width 27 height 27
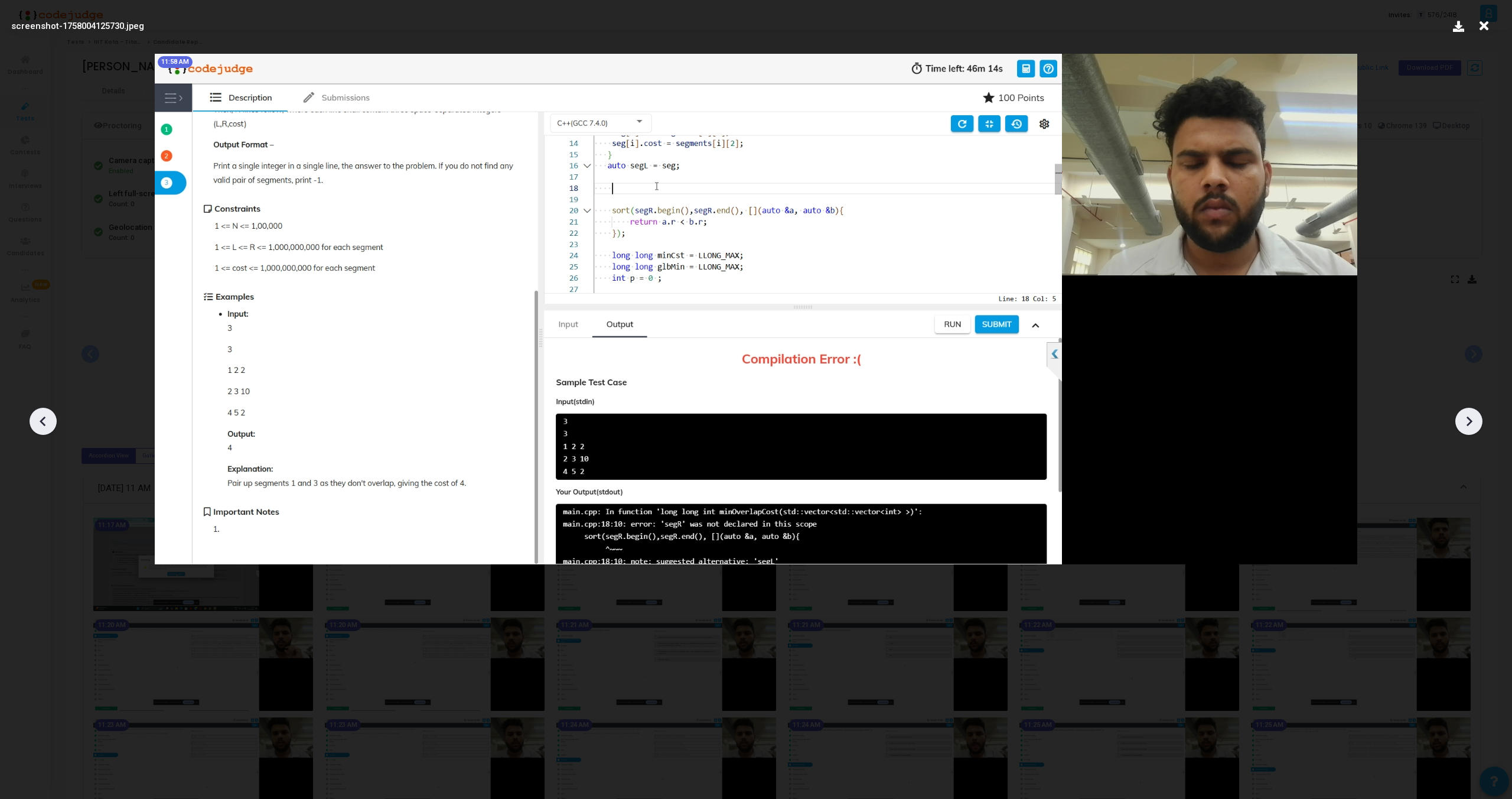
click at [1468, 431] on div at bounding box center [1468, 421] width 27 height 27
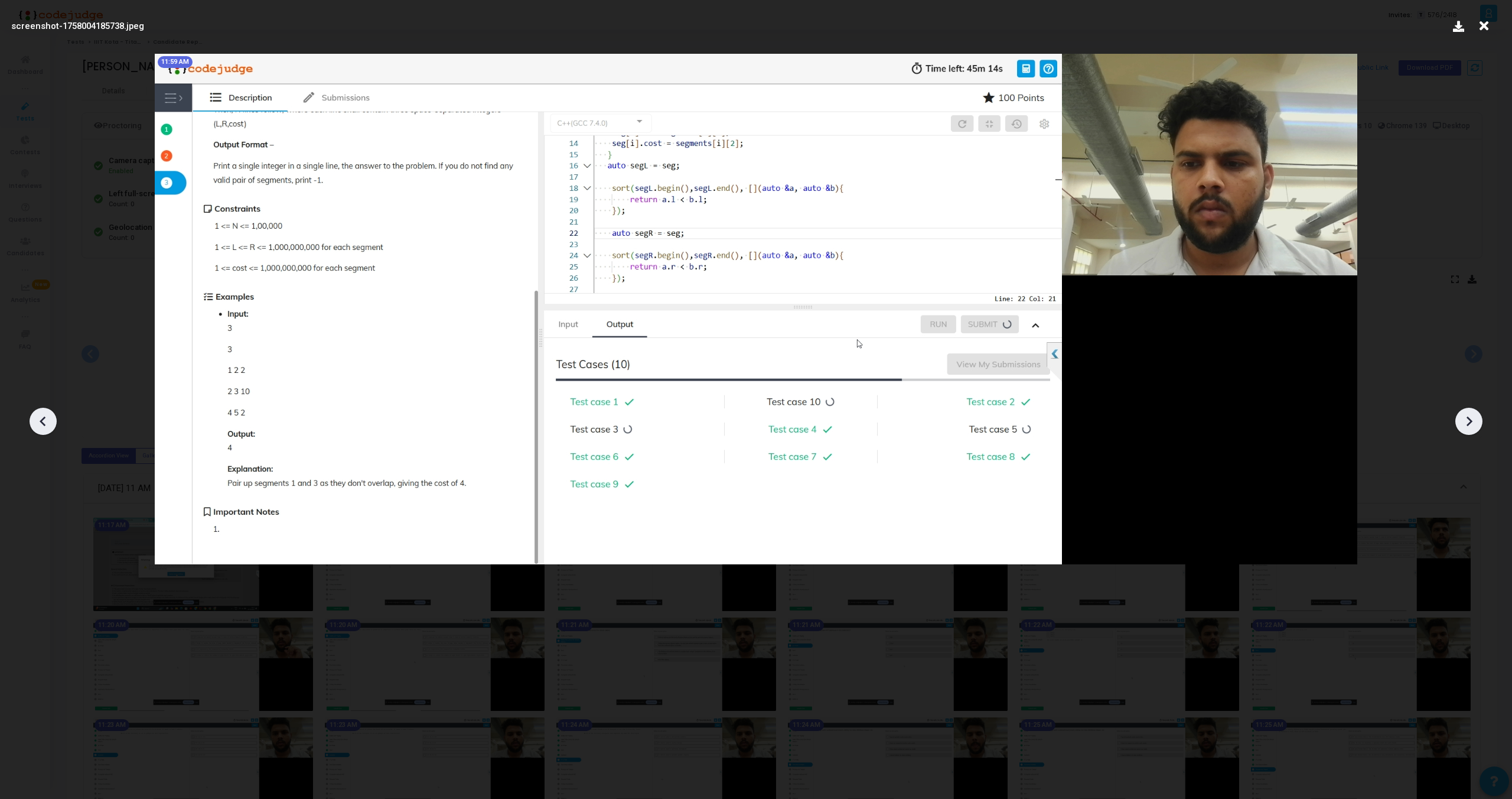
click at [1468, 431] on div at bounding box center [1468, 421] width 27 height 27
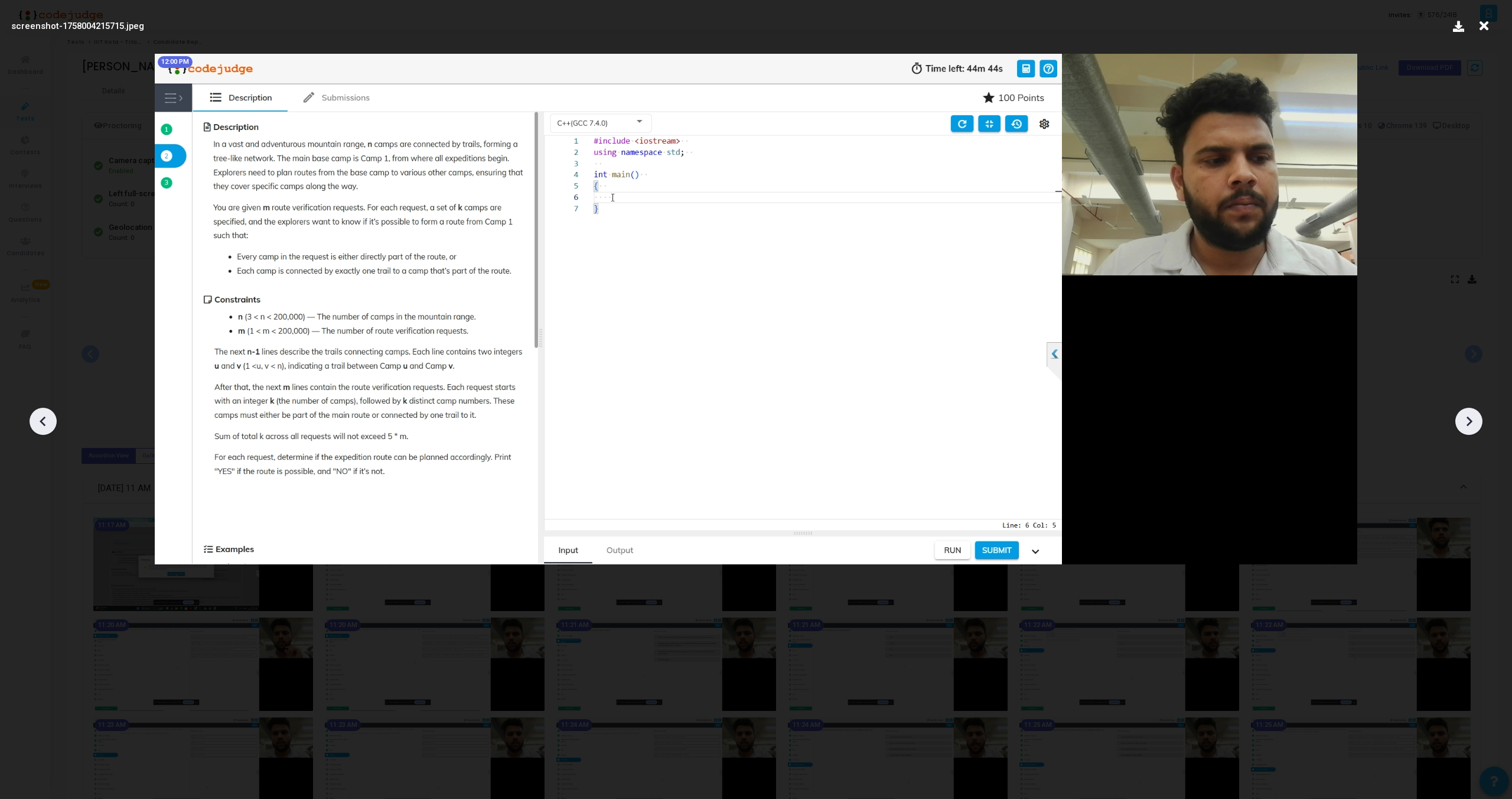
click at [1468, 431] on div at bounding box center [1468, 421] width 27 height 27
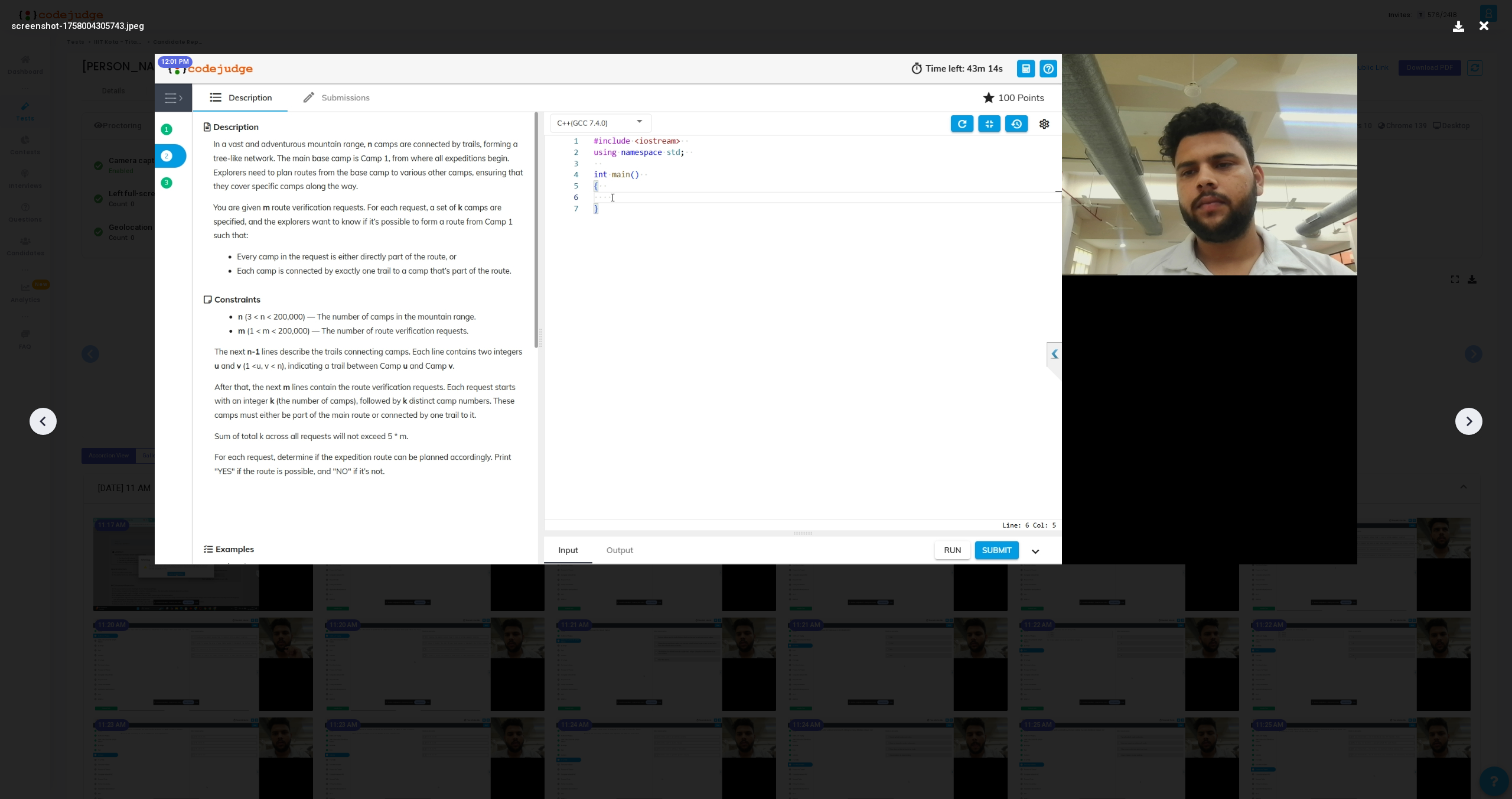
click at [1468, 431] on div at bounding box center [1468, 421] width 27 height 27
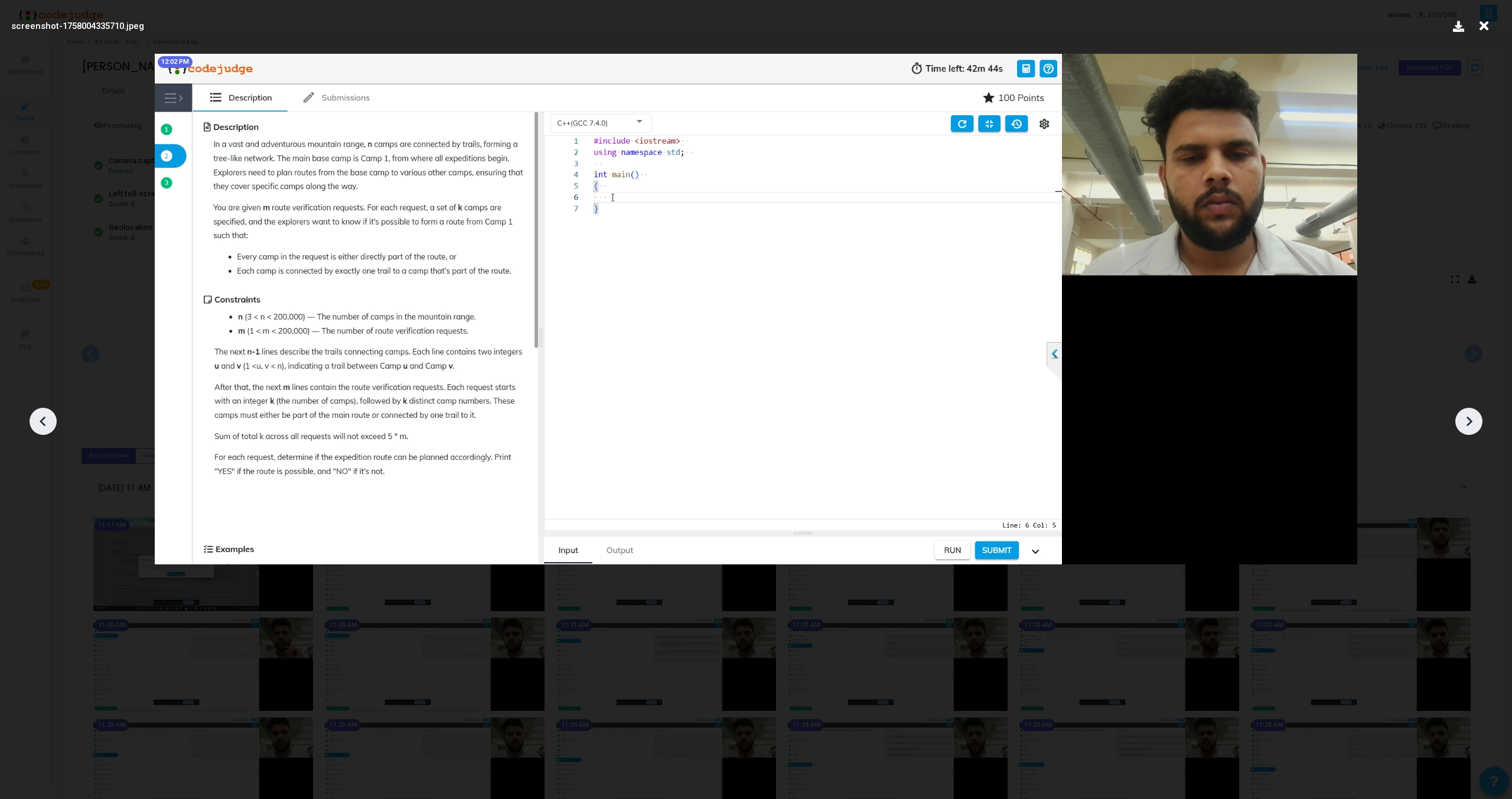
click at [1468, 431] on div at bounding box center [1468, 421] width 27 height 27
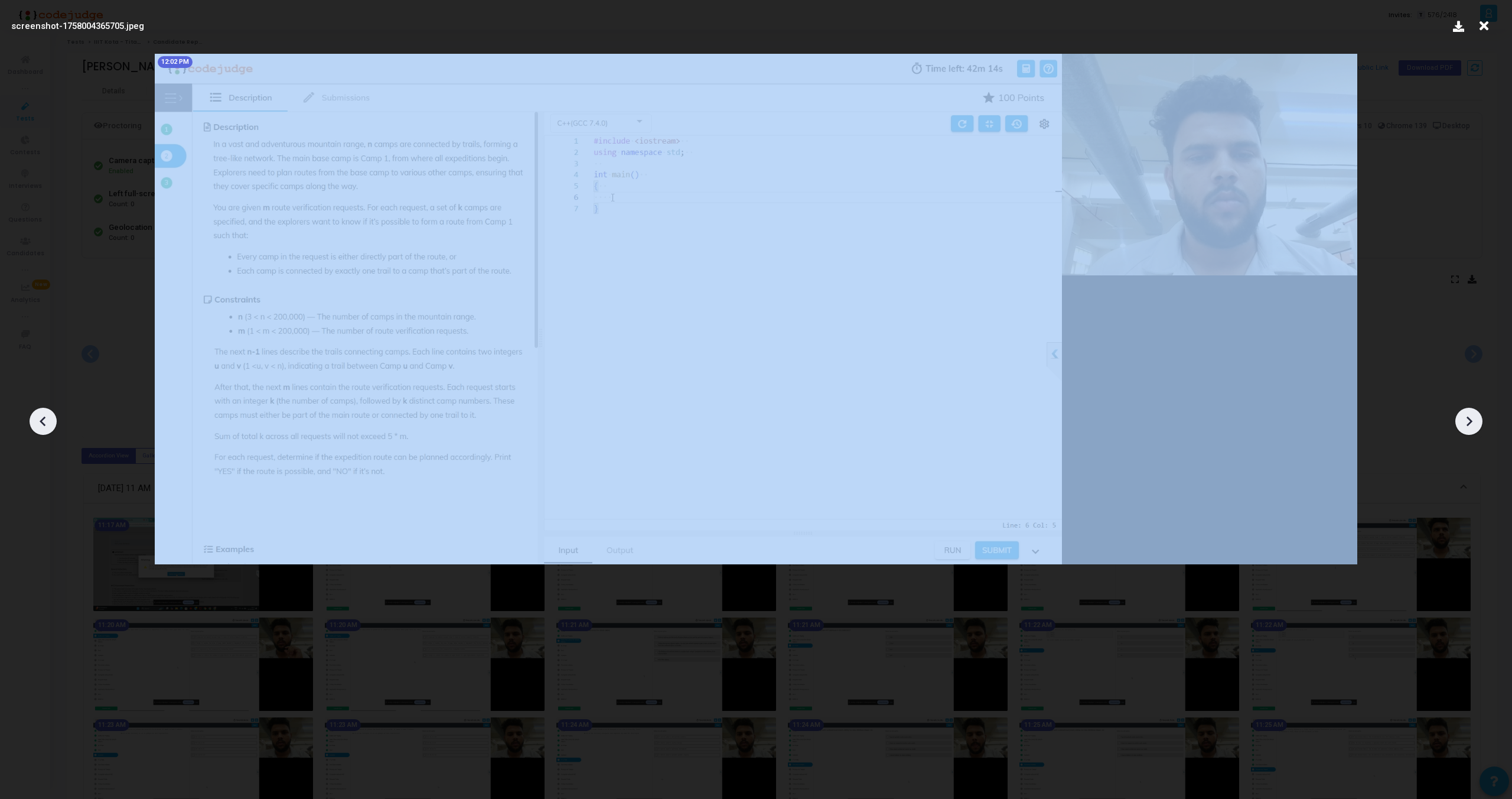
click at [1468, 431] on div at bounding box center [1468, 421] width 27 height 27
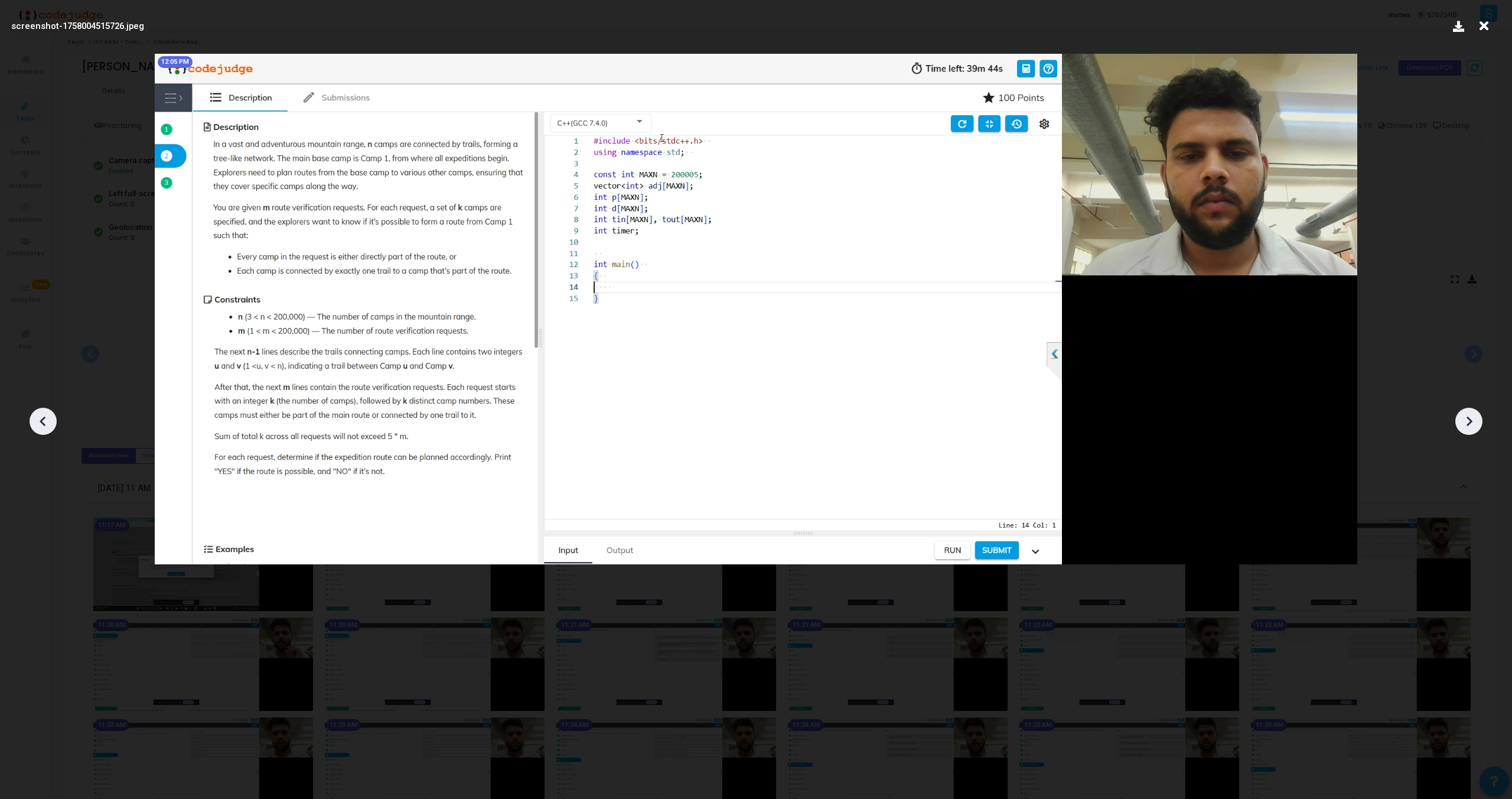
click at [1468, 431] on div at bounding box center [1468, 421] width 27 height 27
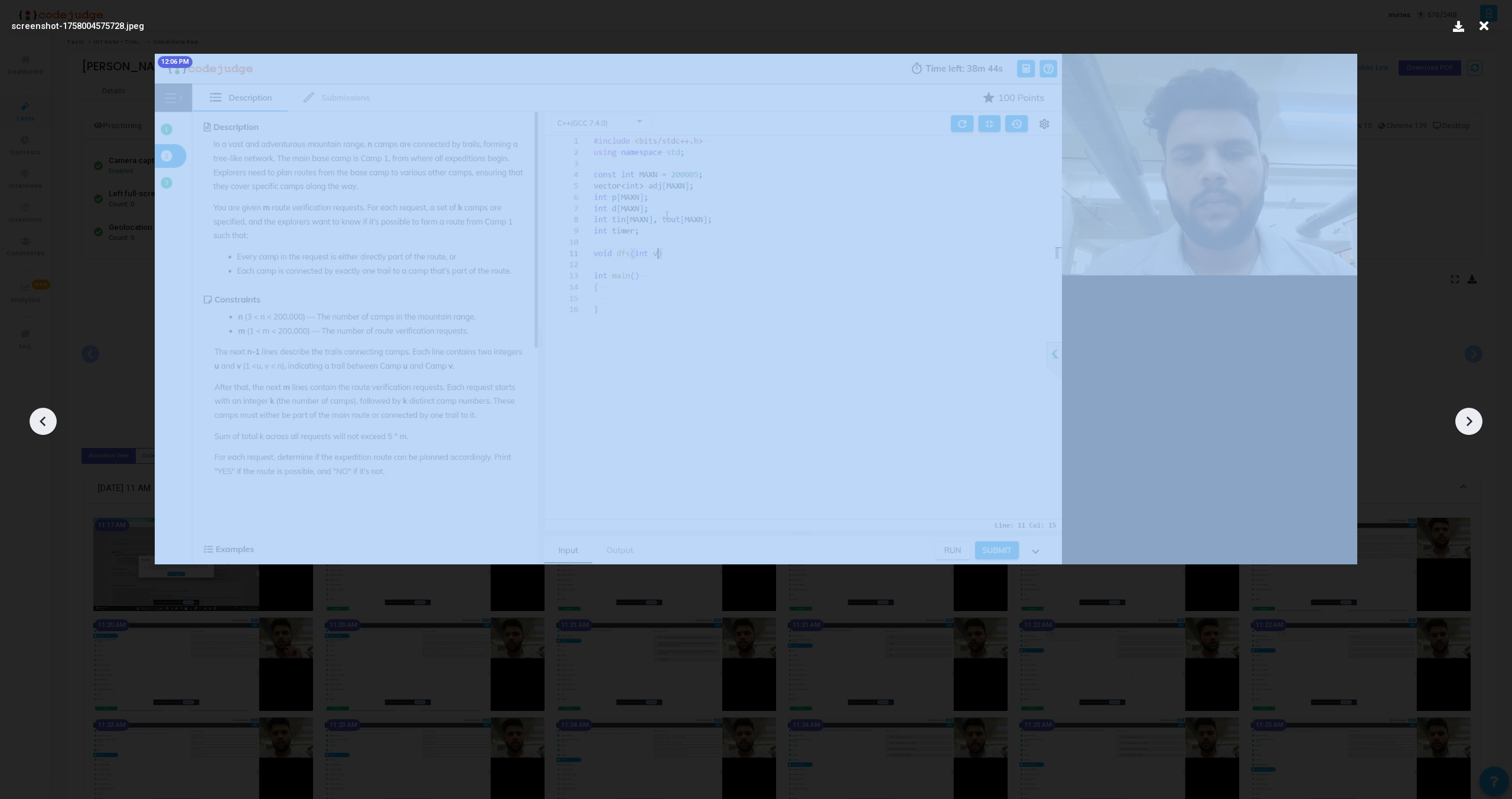
click at [1468, 431] on div at bounding box center [1468, 421] width 27 height 27
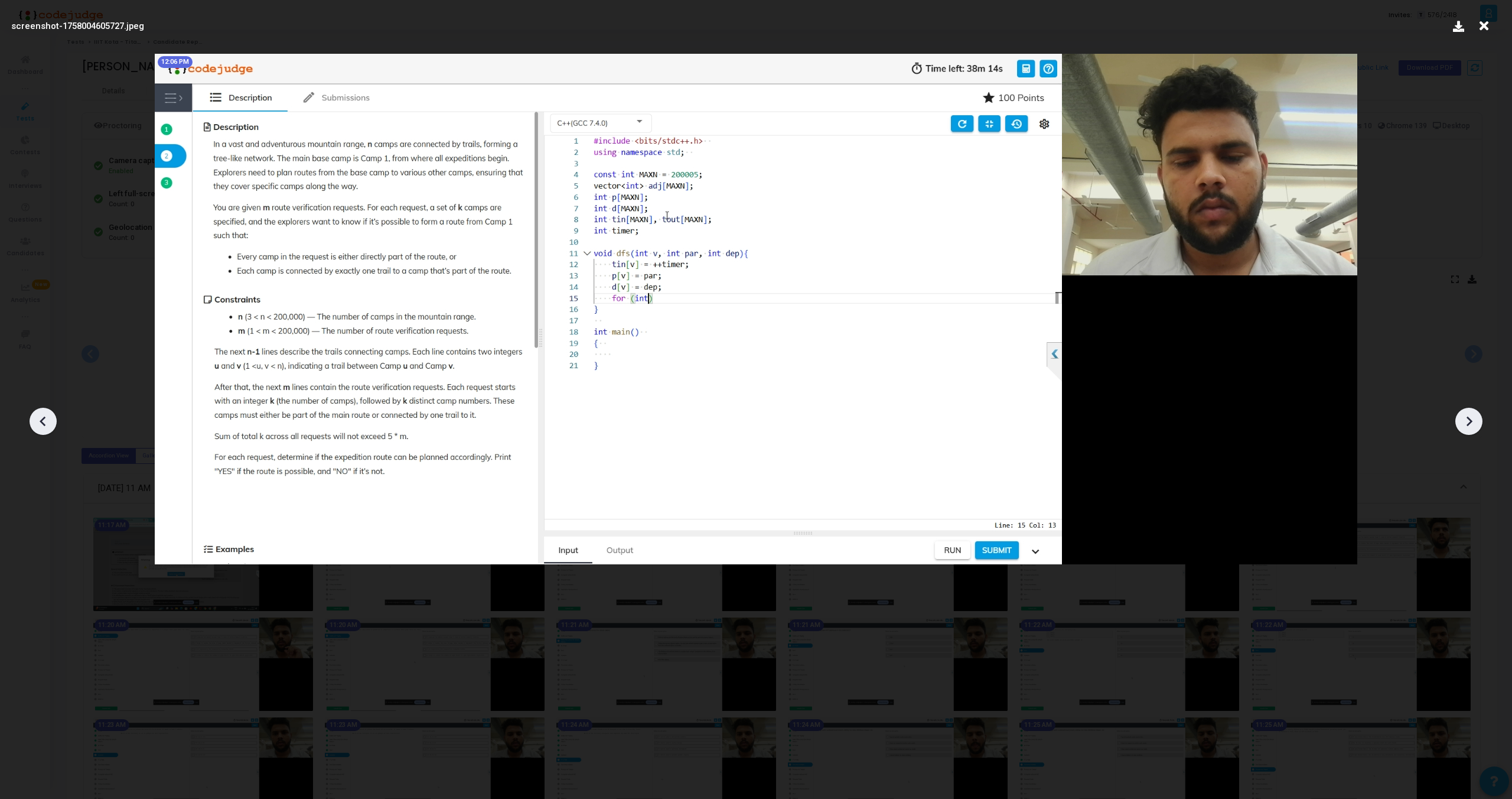
click at [1468, 431] on div at bounding box center [1468, 421] width 27 height 27
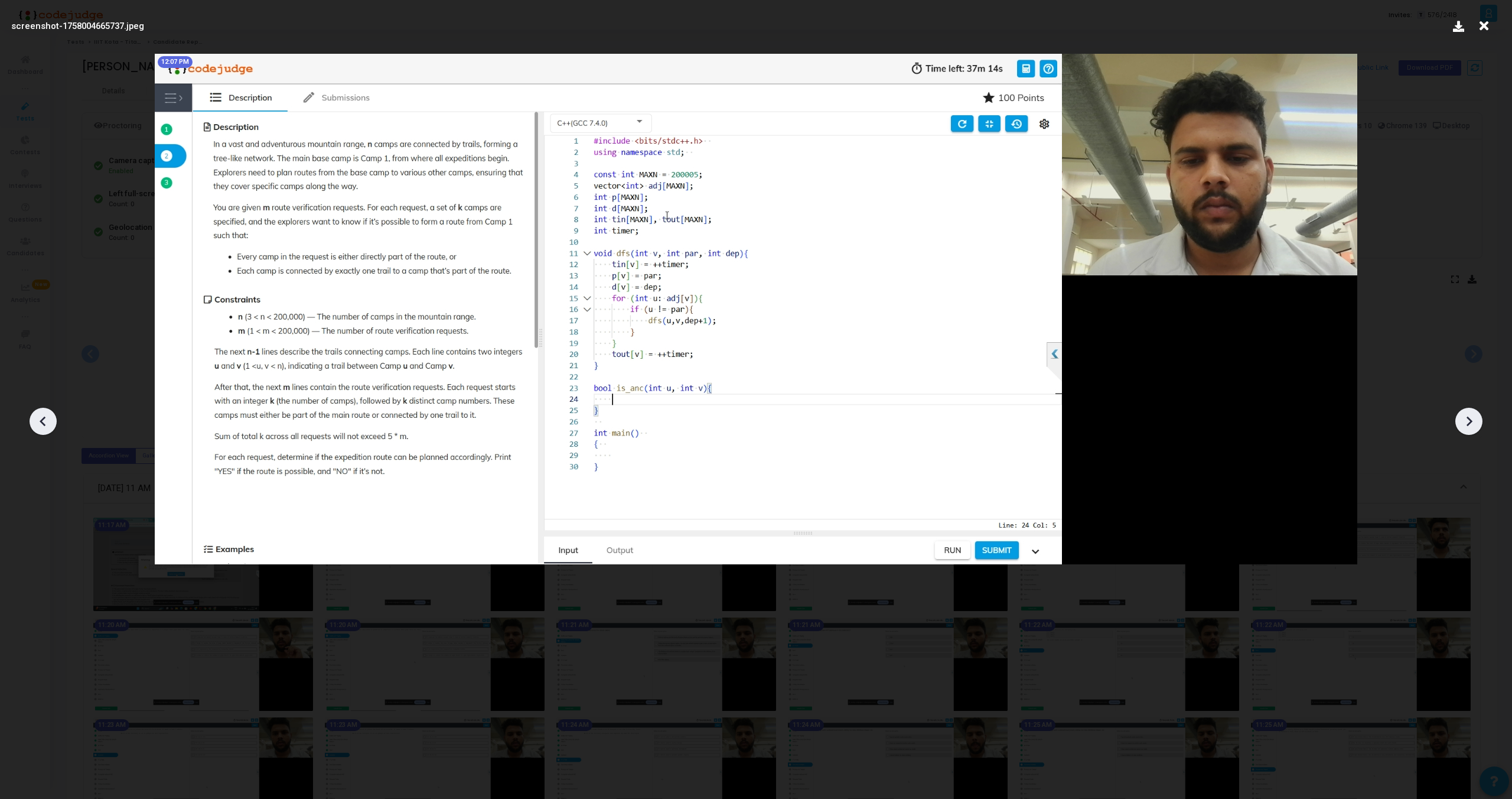
click at [1468, 431] on div at bounding box center [1468, 421] width 27 height 27
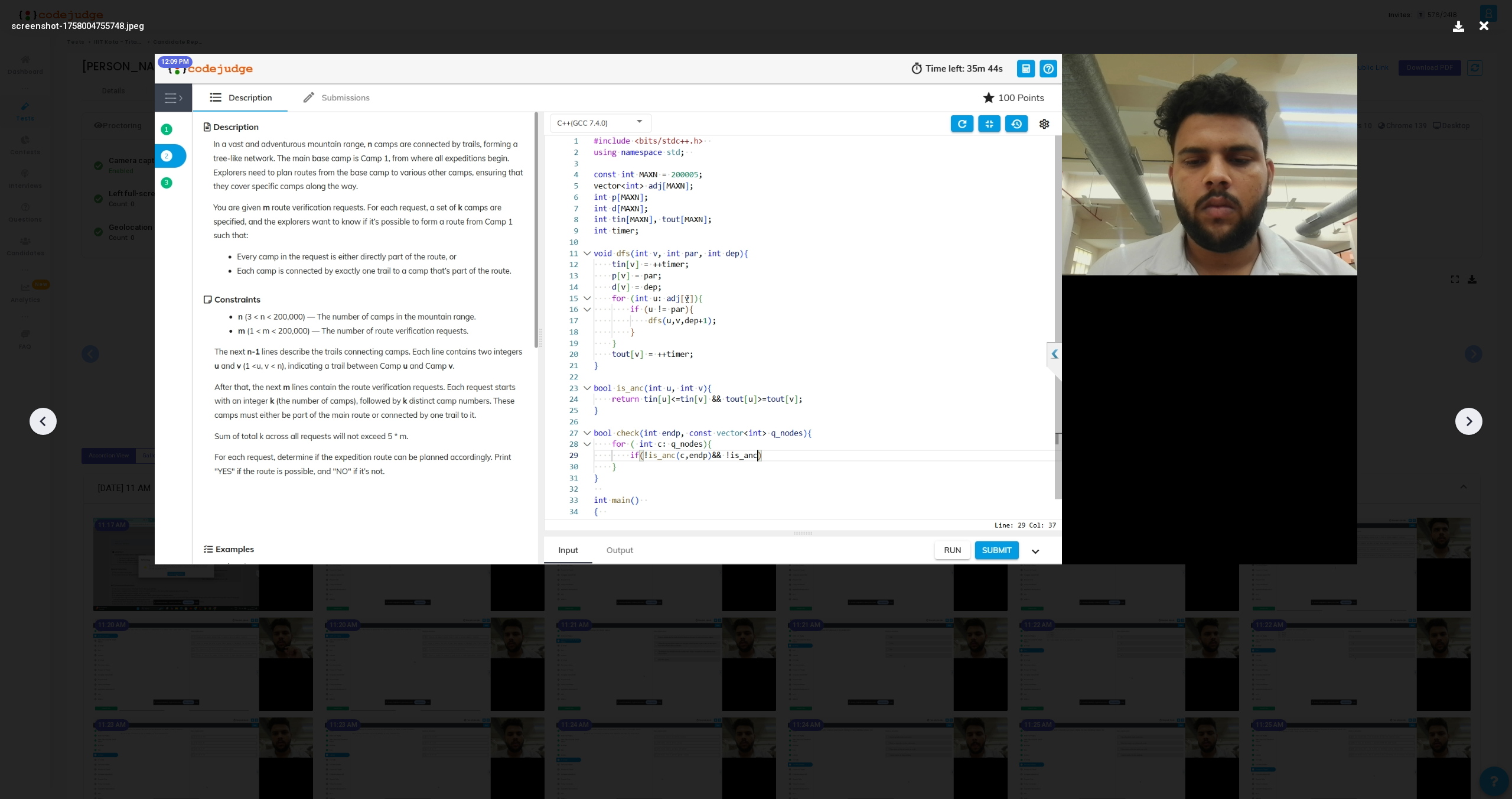
click at [1468, 431] on div at bounding box center [1468, 421] width 27 height 27
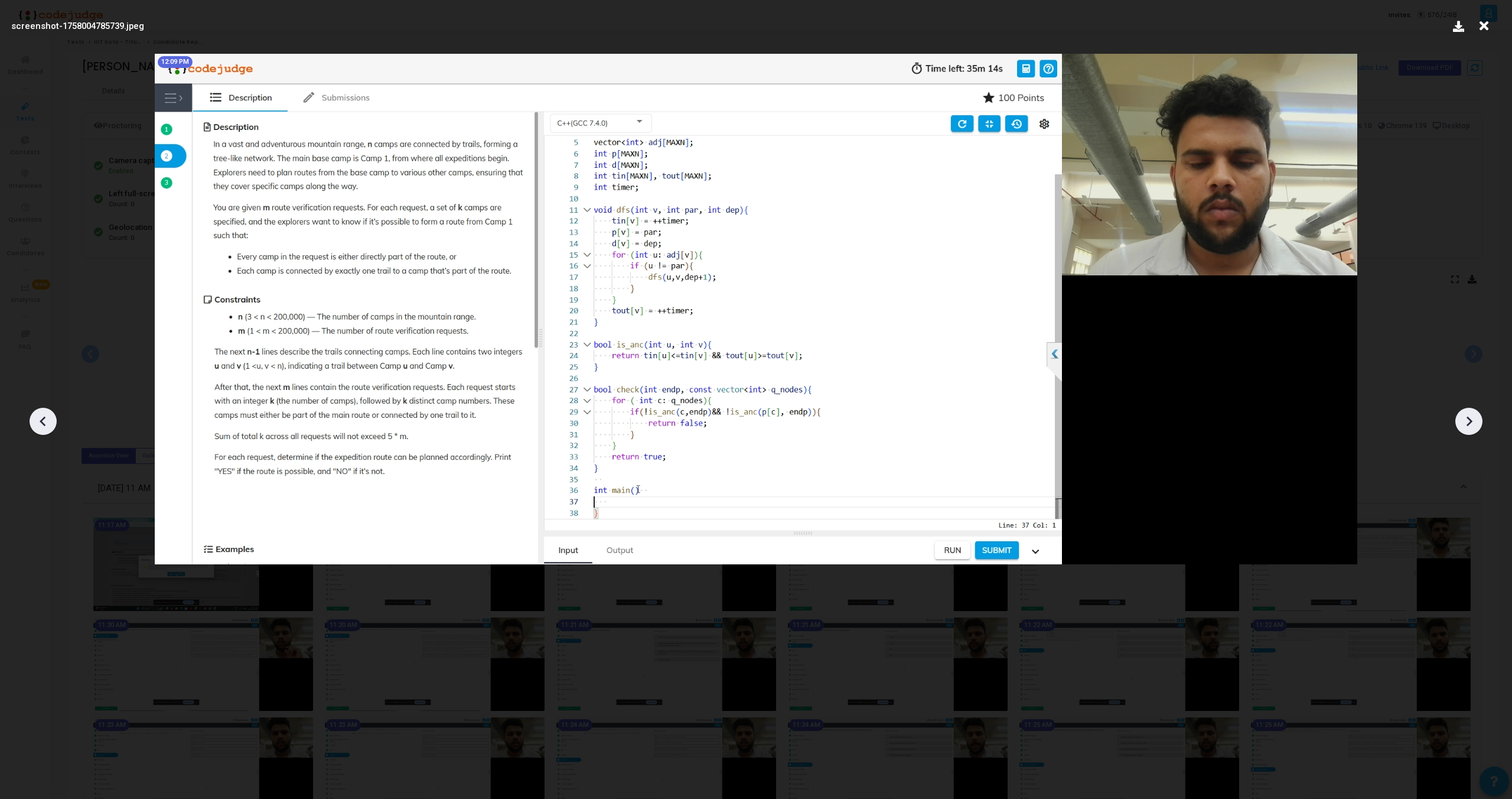
click at [1468, 431] on div at bounding box center [1468, 421] width 27 height 27
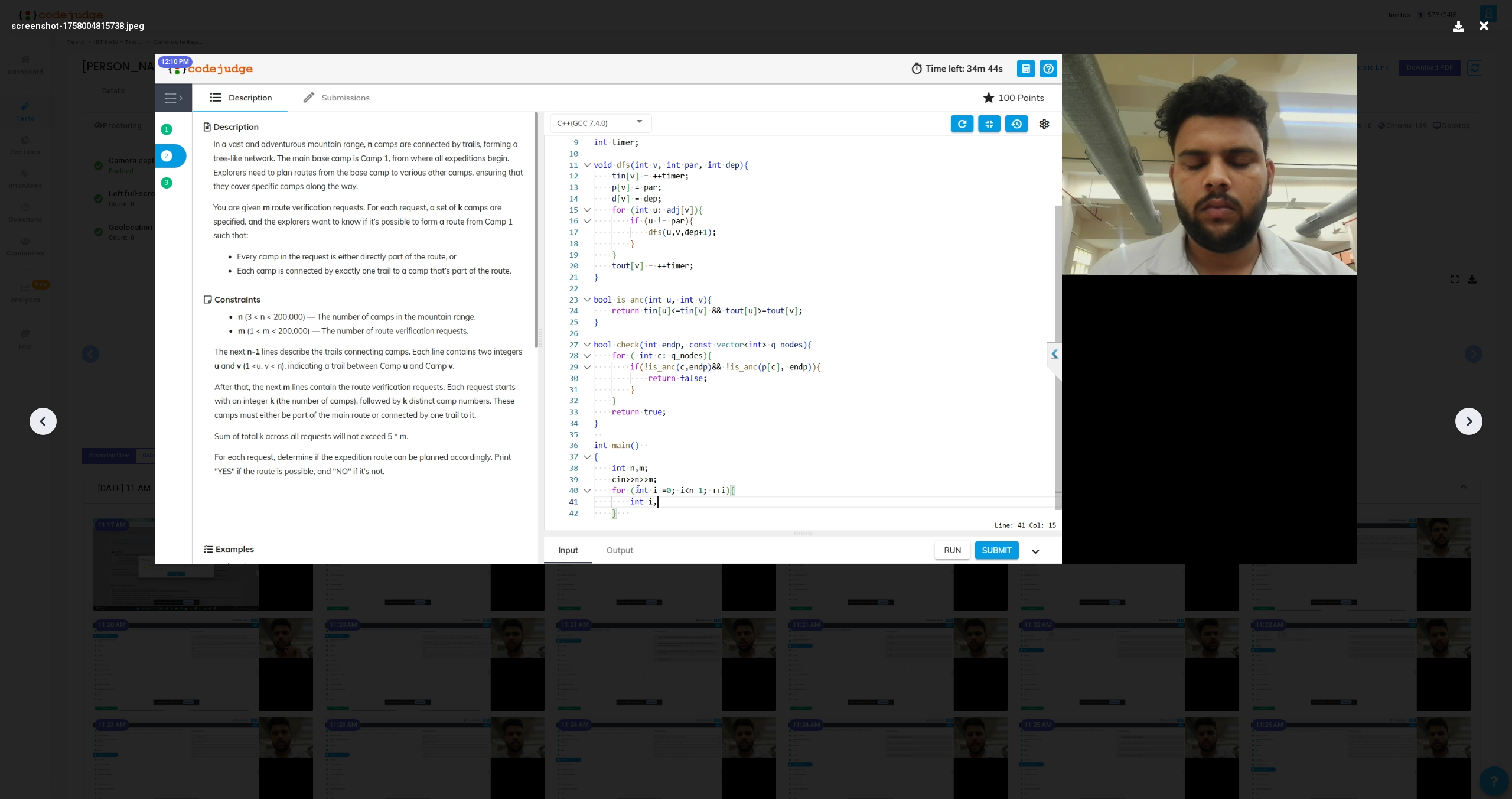
click at [1468, 431] on div at bounding box center [1468, 421] width 27 height 27
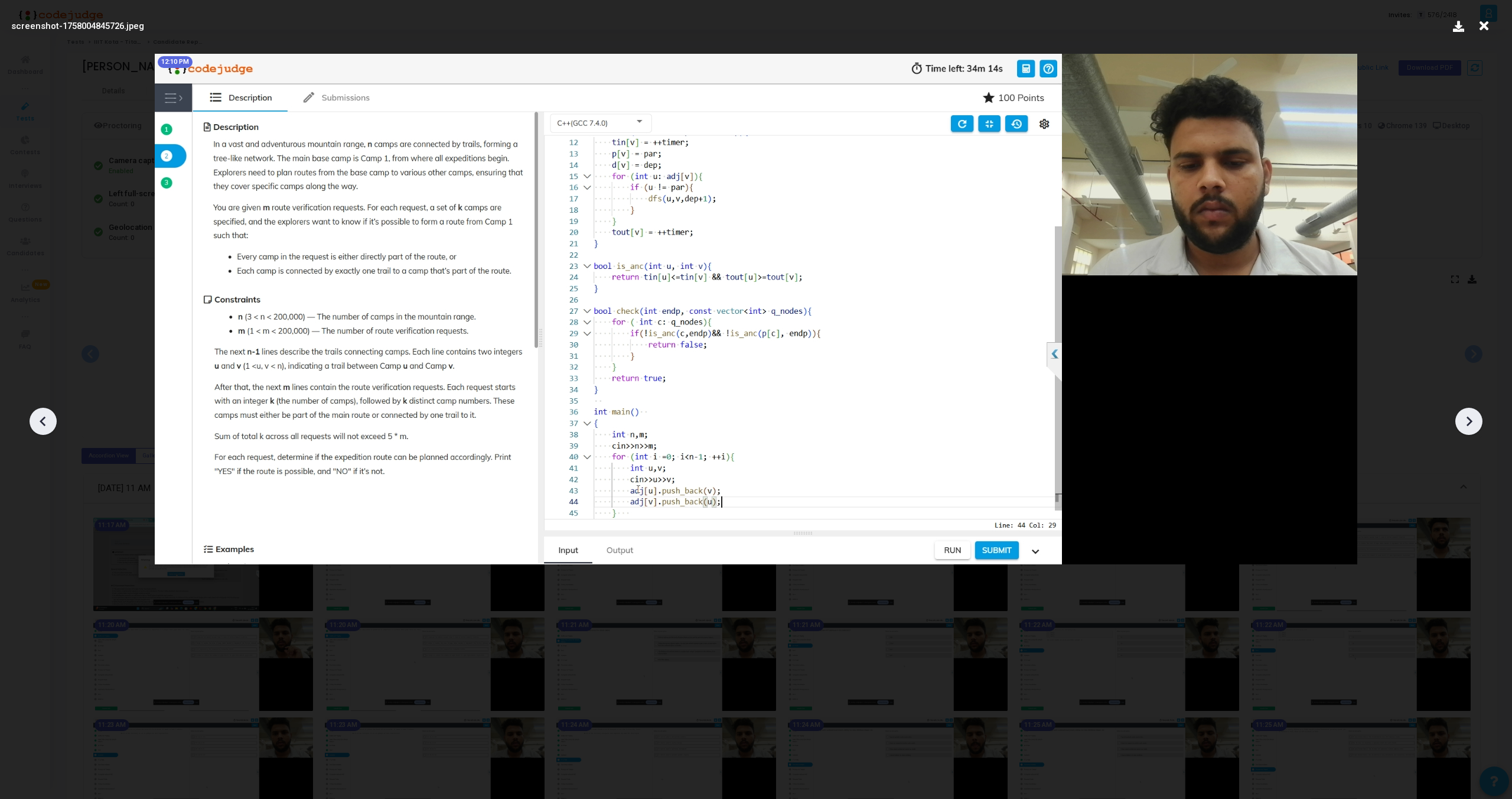
click at [1468, 431] on div at bounding box center [1468, 421] width 27 height 27
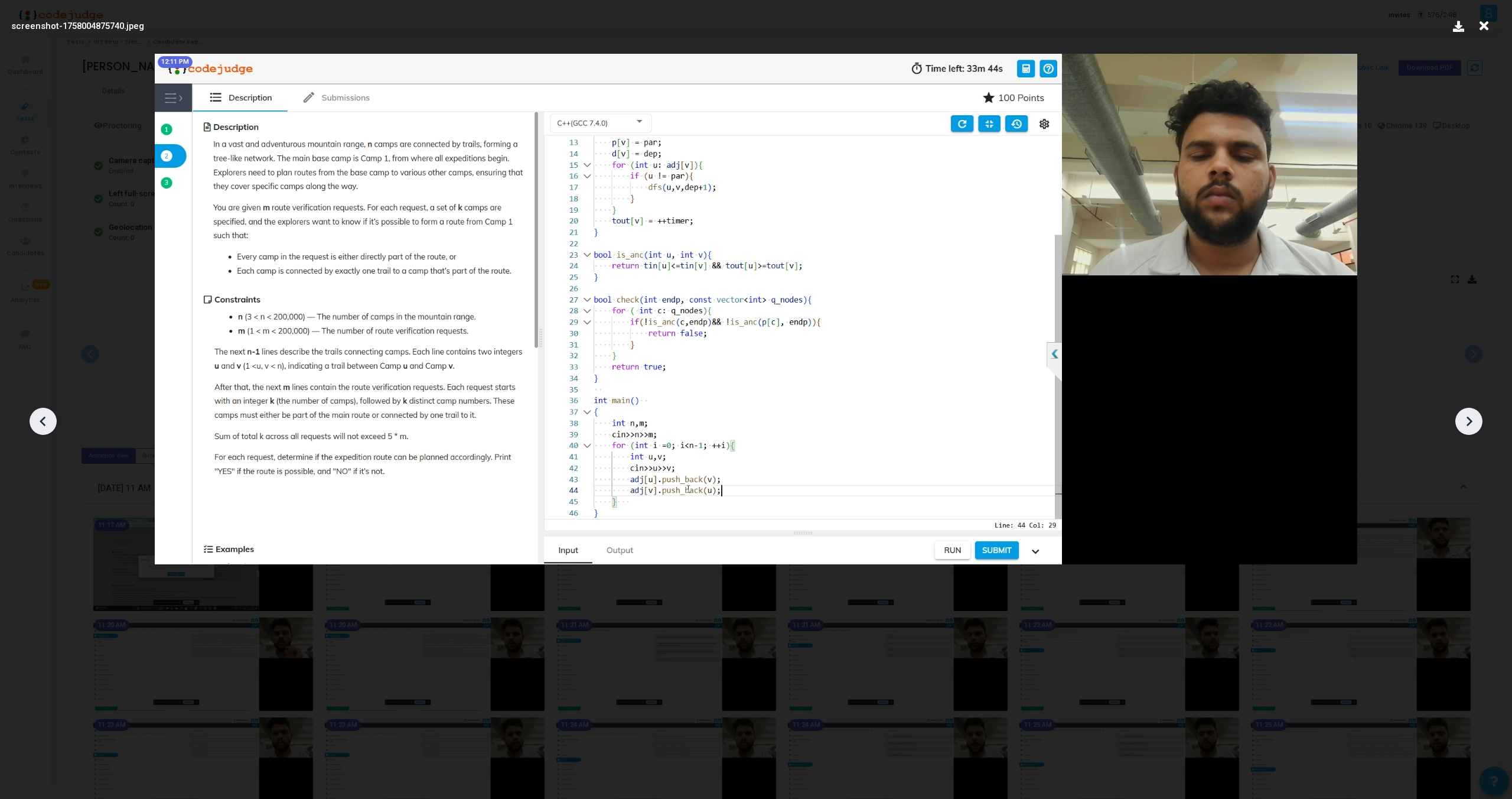
click at [1468, 431] on div at bounding box center [1468, 421] width 27 height 27
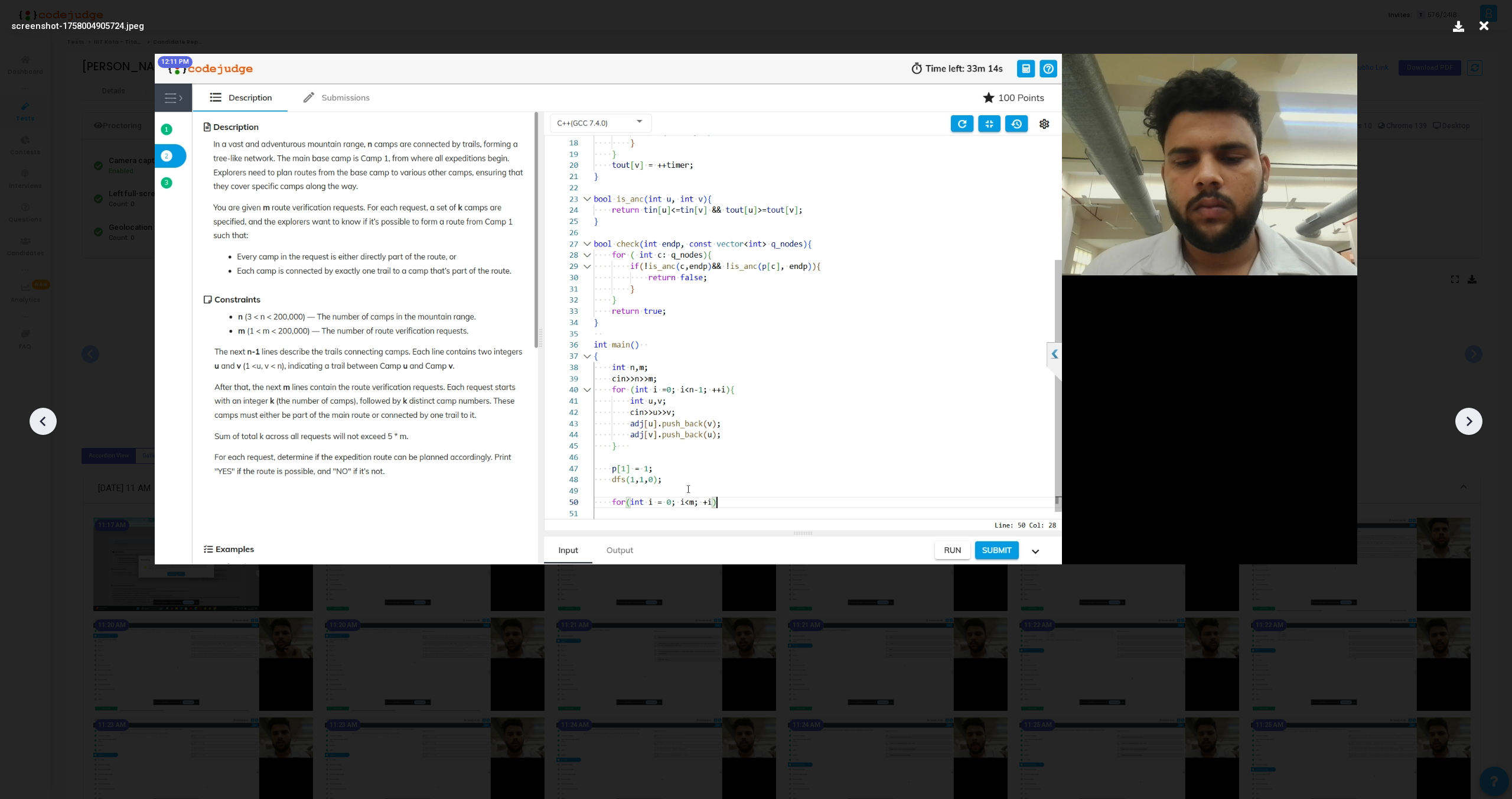
click at [1468, 431] on div at bounding box center [1468, 421] width 27 height 27
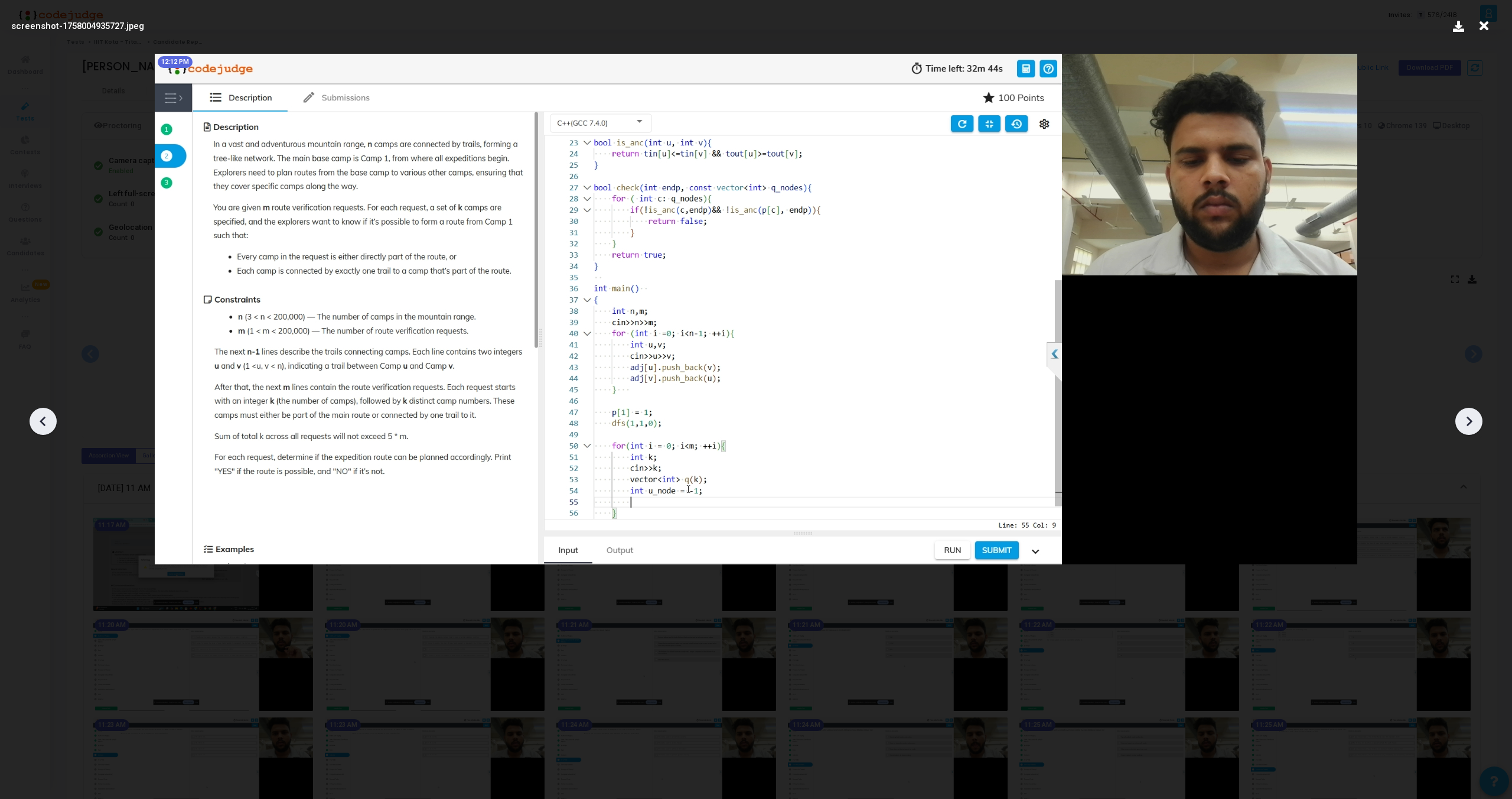
click at [1468, 431] on div at bounding box center [1468, 421] width 27 height 27
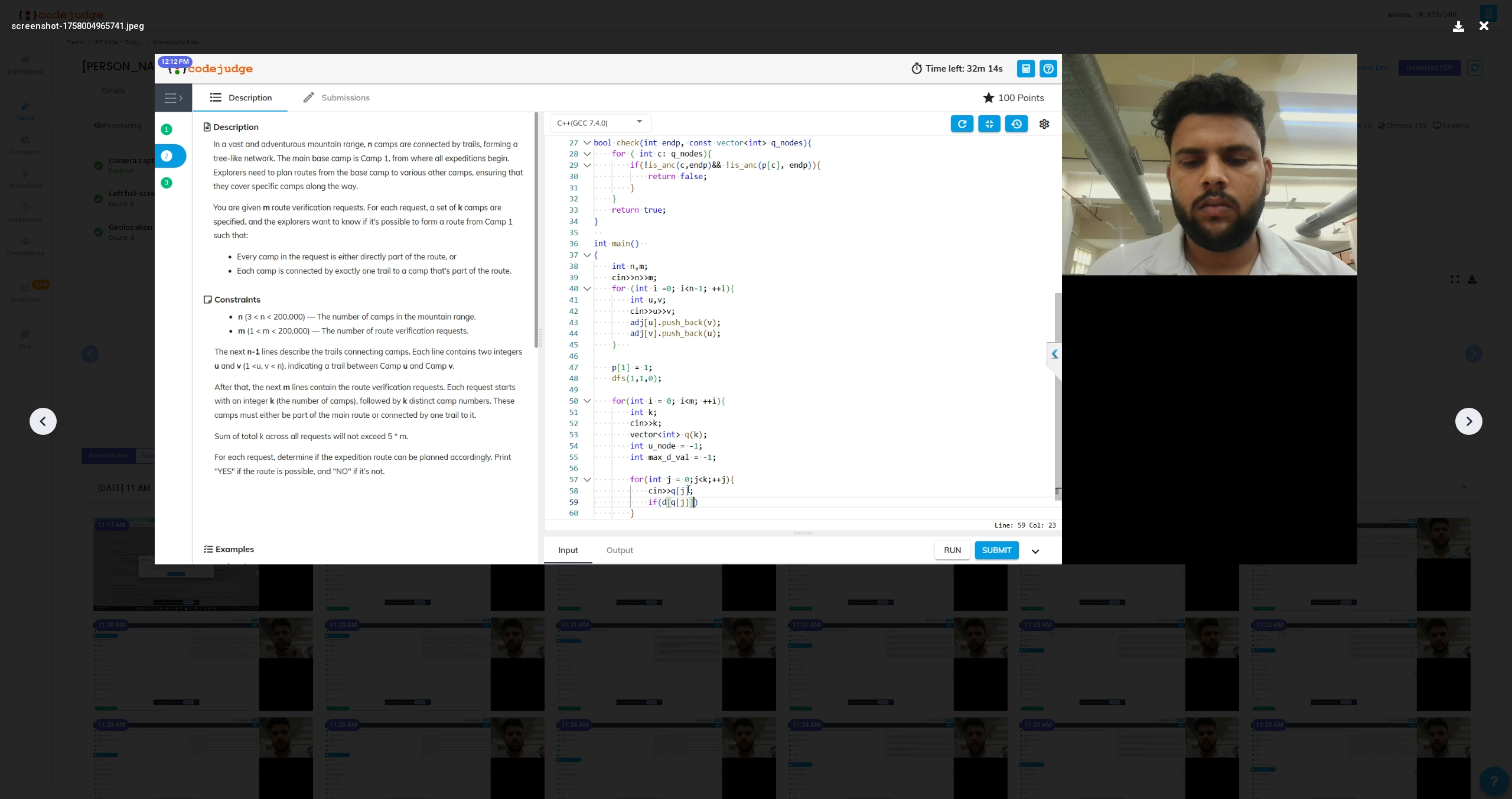
click at [1468, 431] on div at bounding box center [1468, 421] width 27 height 27
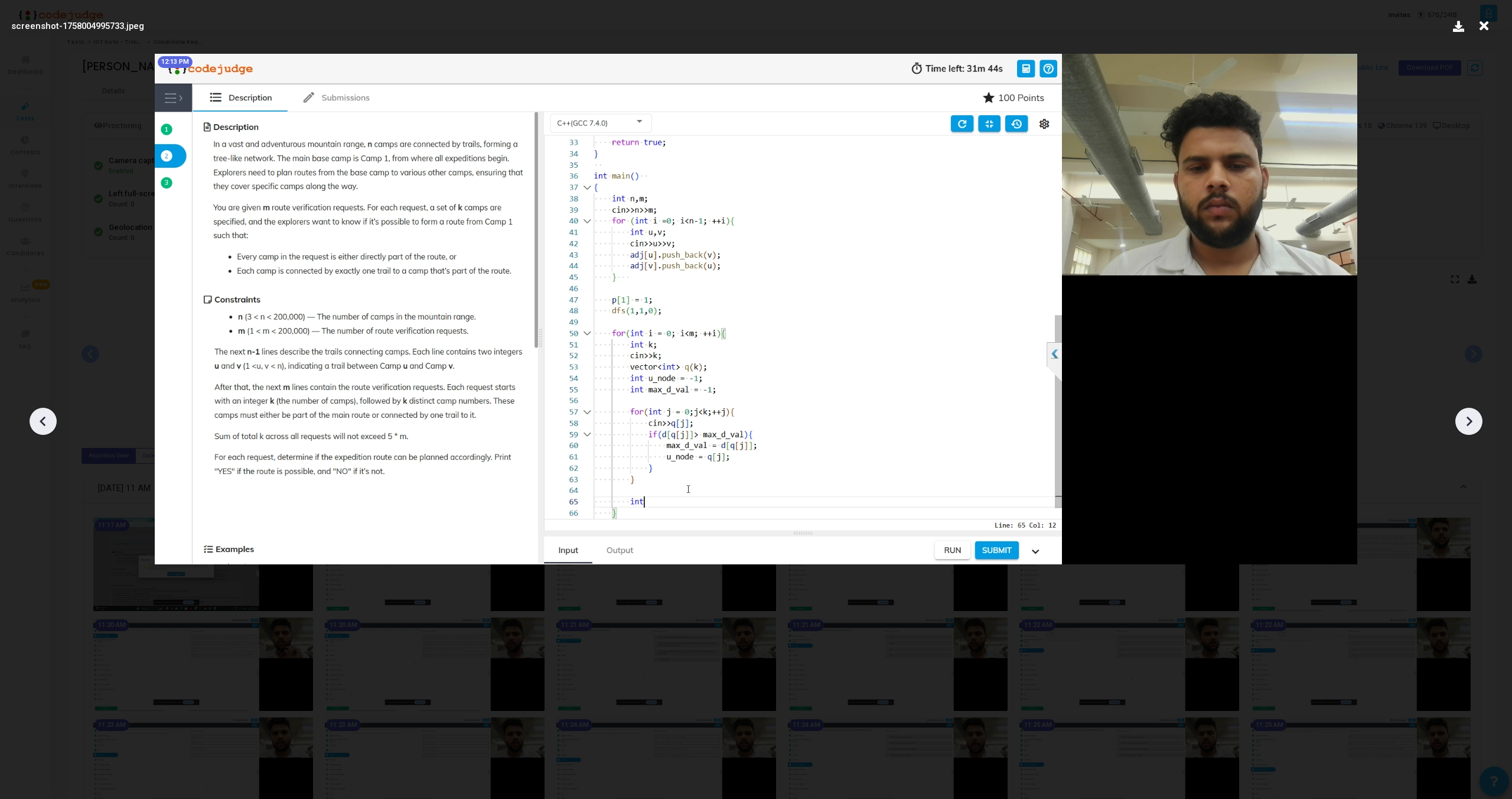
click at [1468, 431] on div at bounding box center [1468, 421] width 27 height 27
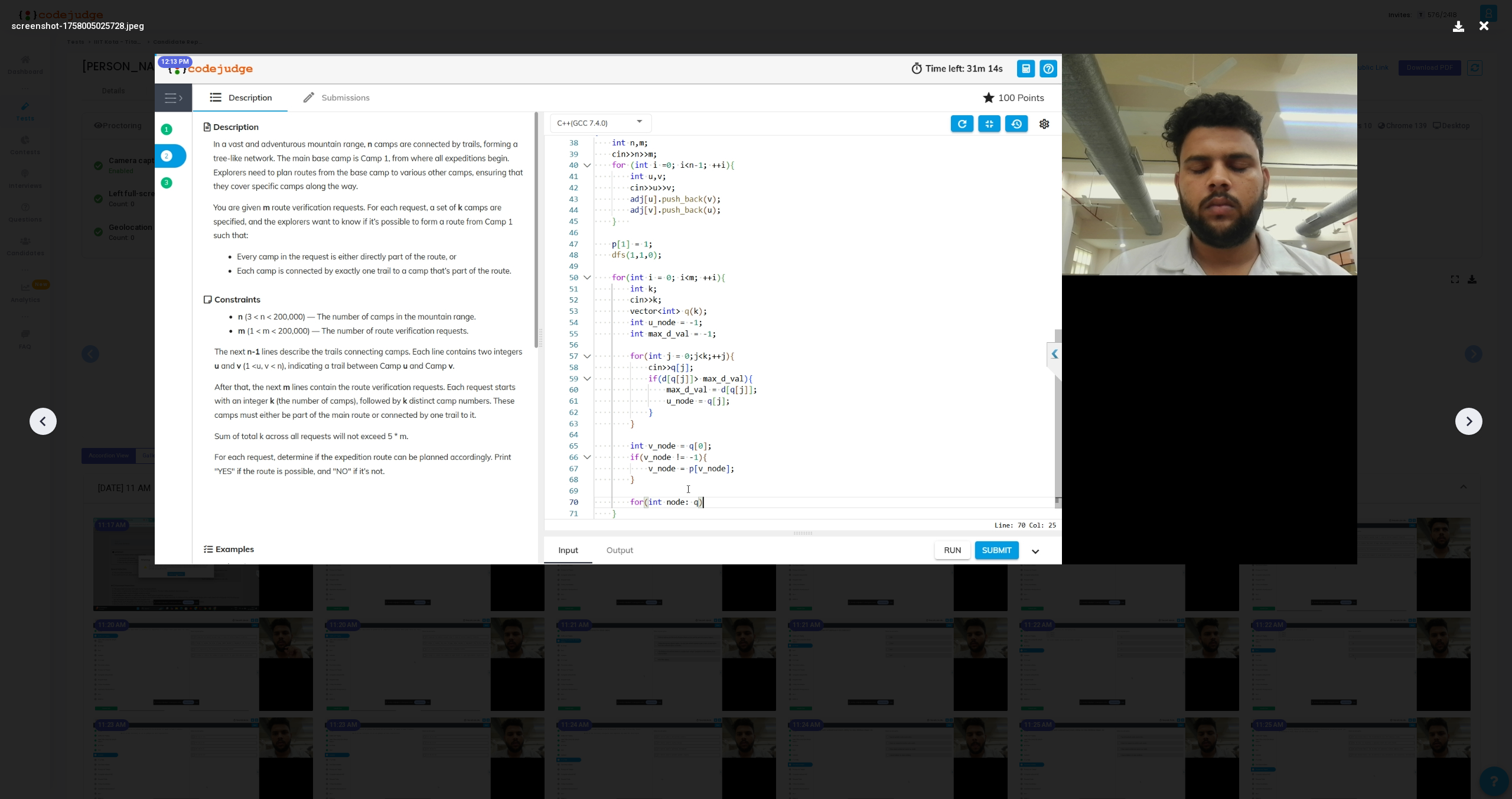
click at [1468, 431] on div at bounding box center [1468, 421] width 27 height 27
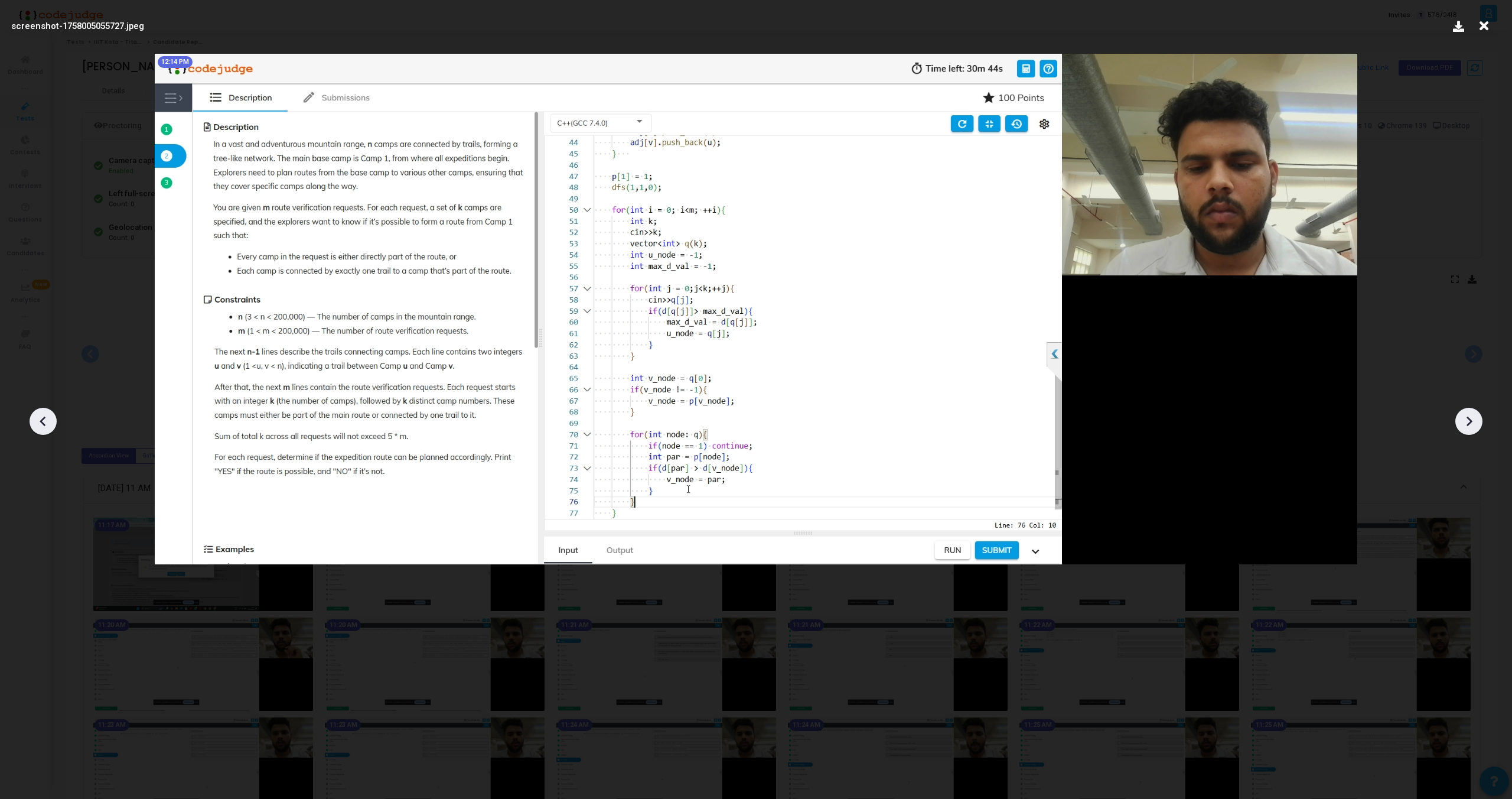
click at [1468, 431] on div at bounding box center [1468, 421] width 27 height 27
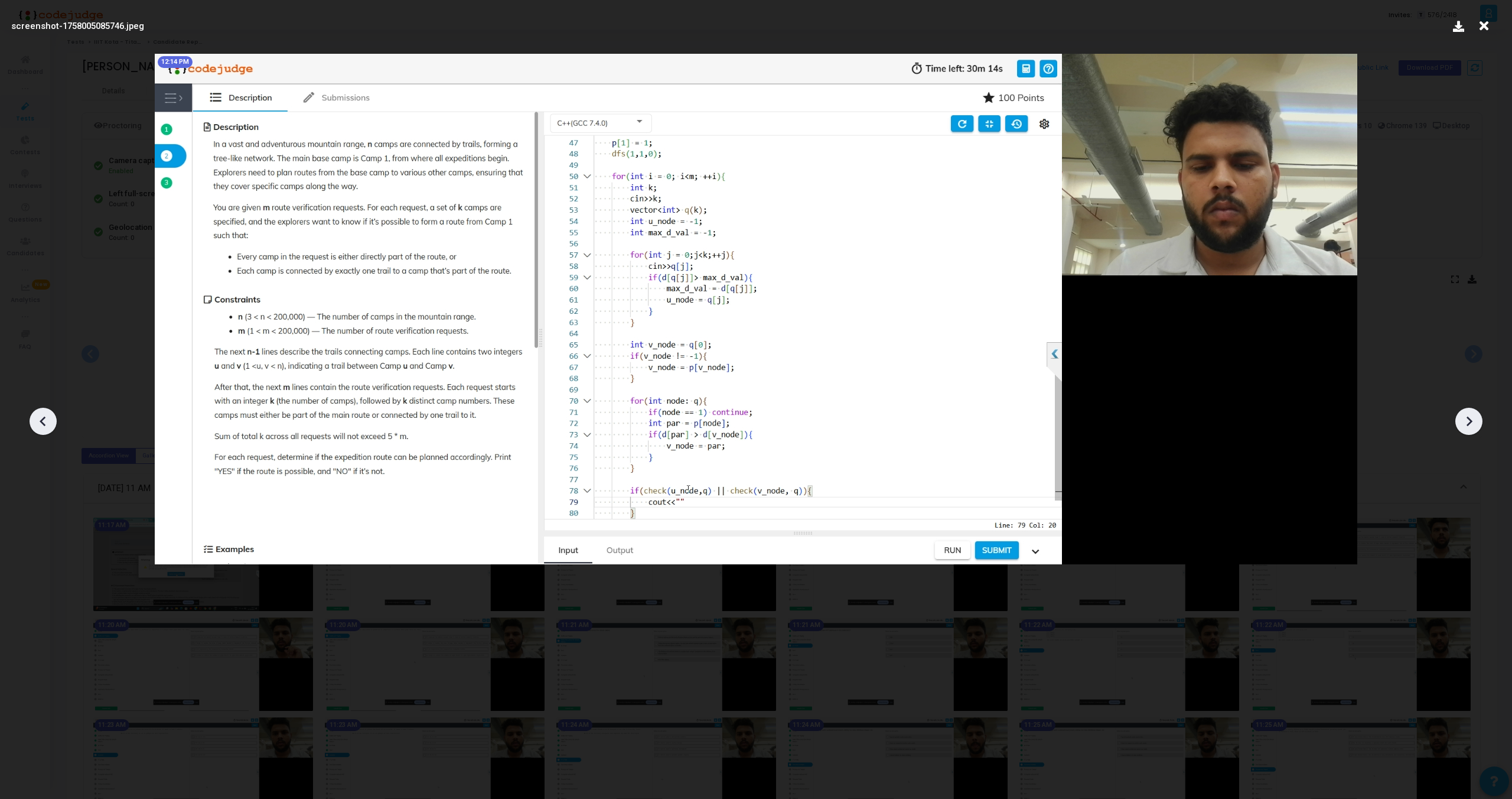
click at [1468, 431] on div at bounding box center [1468, 421] width 27 height 27
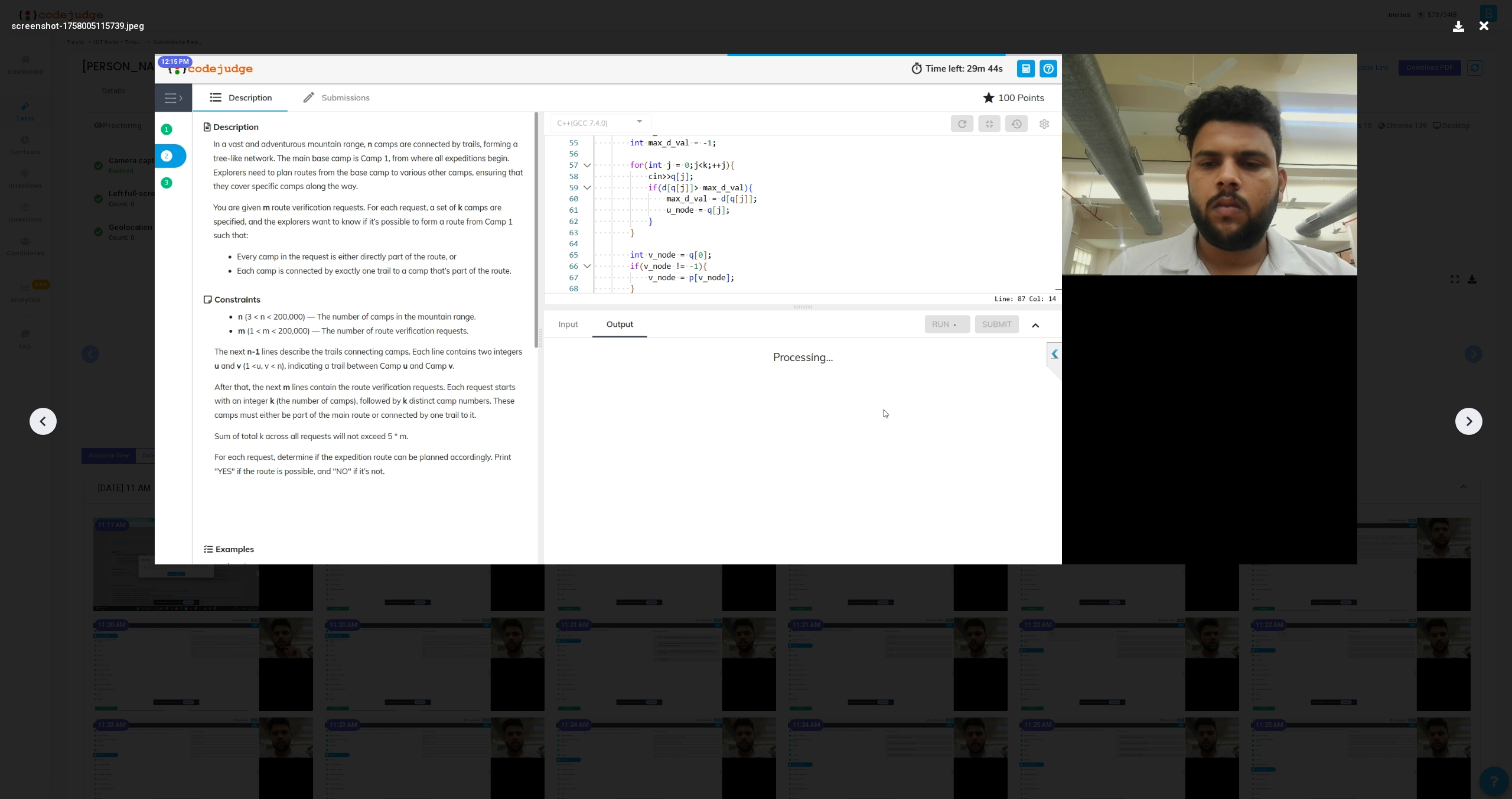
click at [1468, 431] on div at bounding box center [1468, 421] width 27 height 27
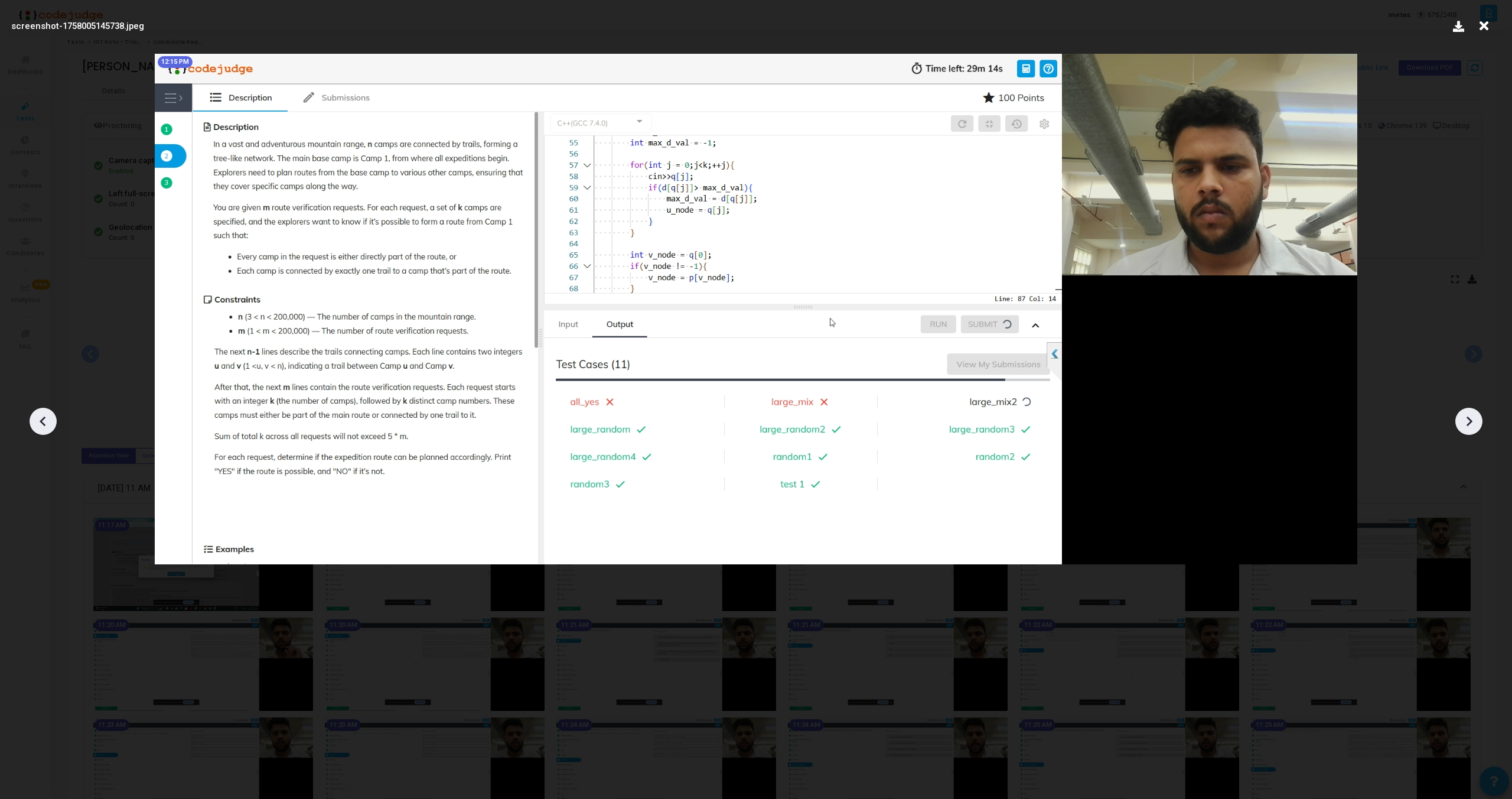
click at [1468, 431] on div at bounding box center [1468, 421] width 27 height 27
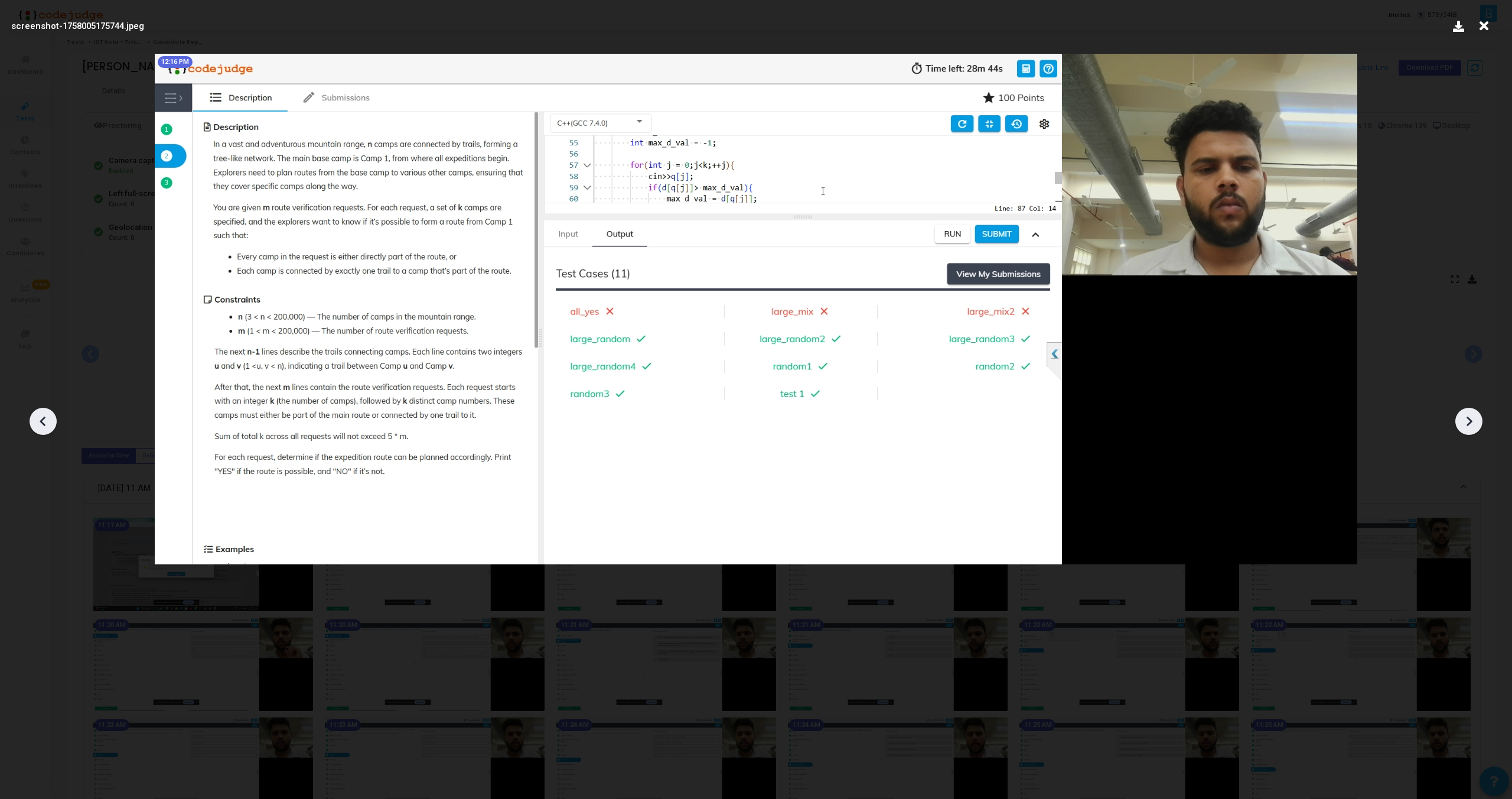
click at [1468, 431] on div at bounding box center [1468, 421] width 27 height 27
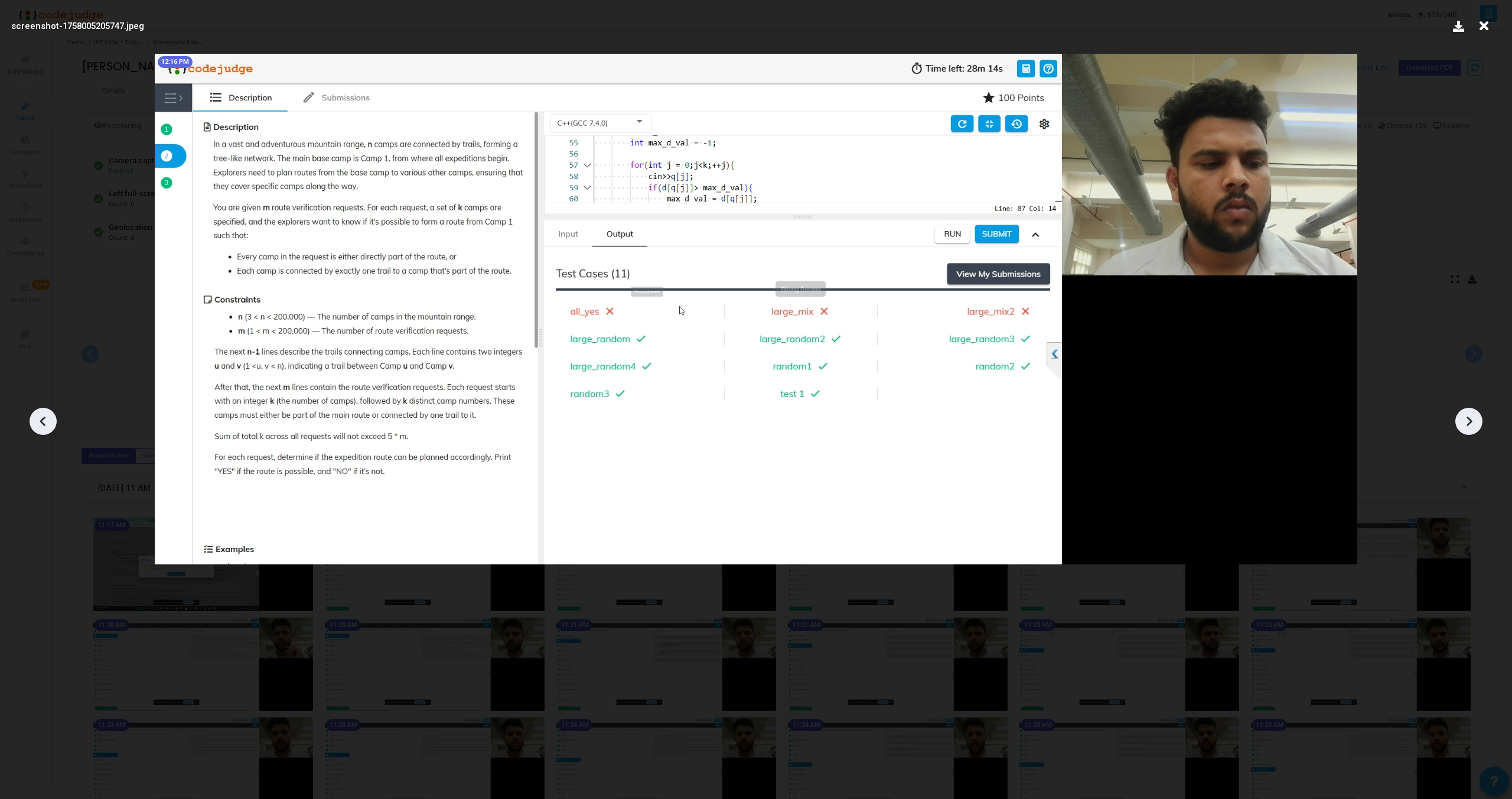
click at [1468, 431] on div at bounding box center [1468, 421] width 27 height 27
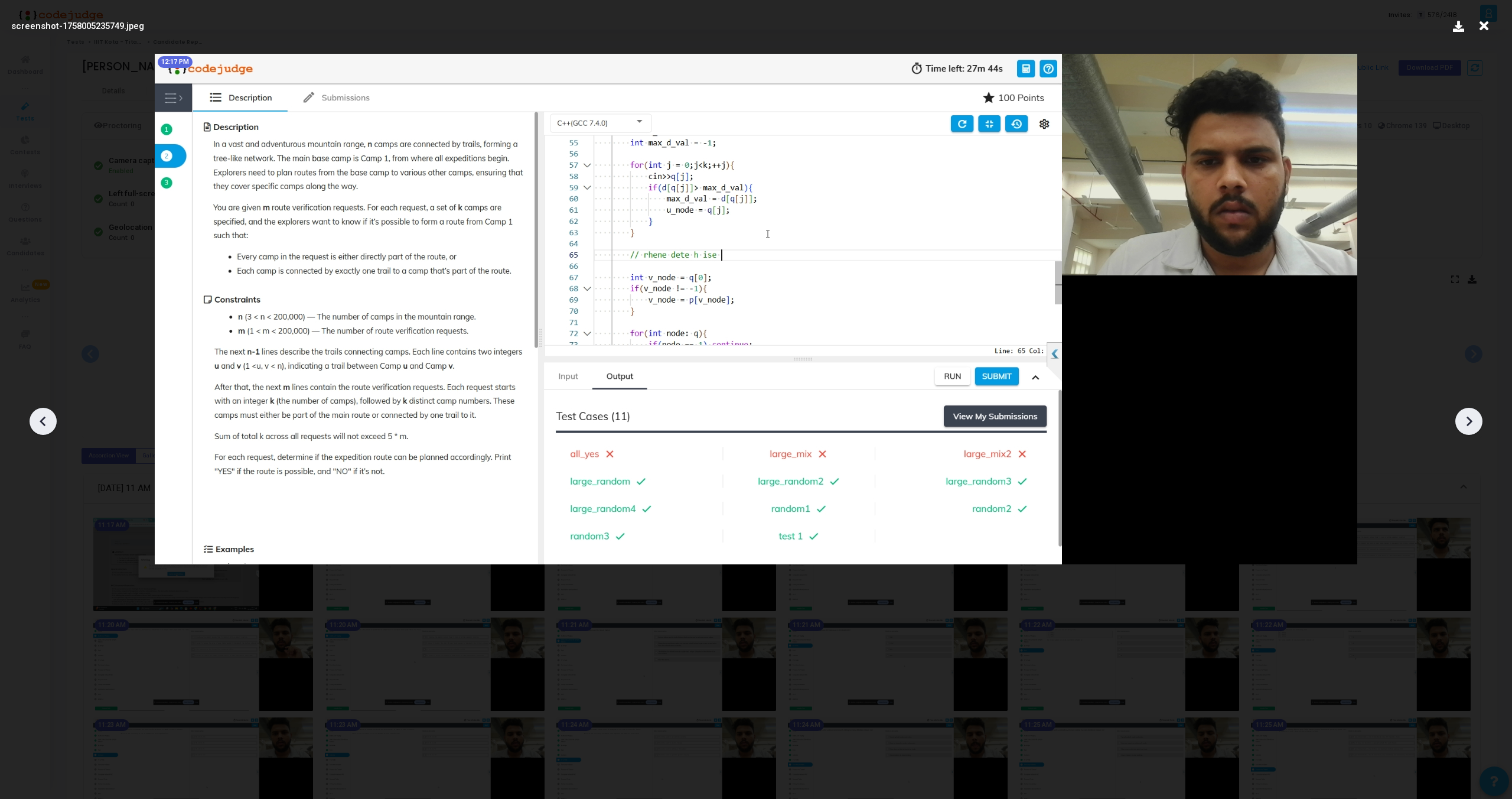
click at [1468, 431] on div at bounding box center [1468, 421] width 27 height 27
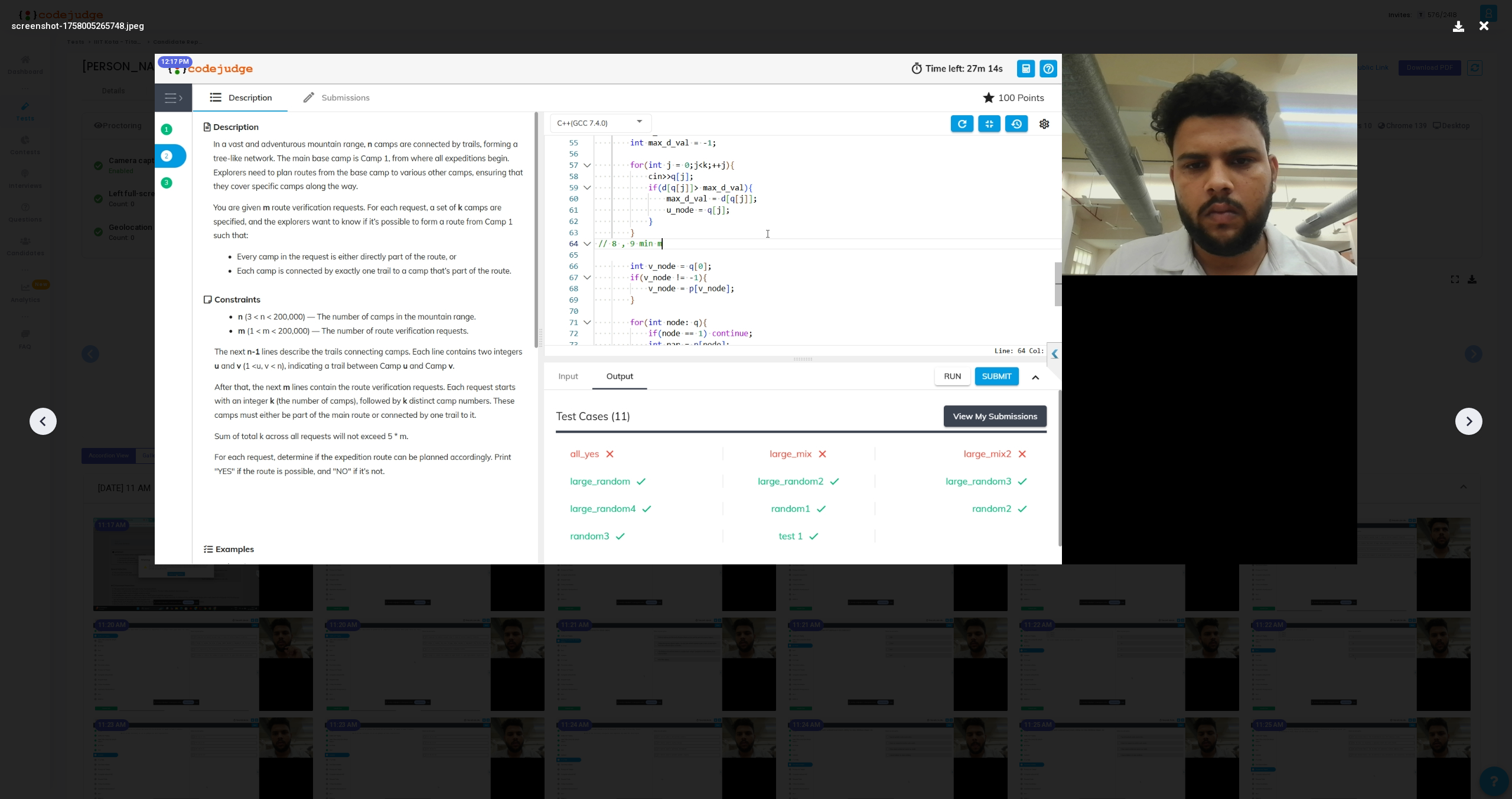
click at [44, 418] on icon at bounding box center [42, 421] width 6 height 10
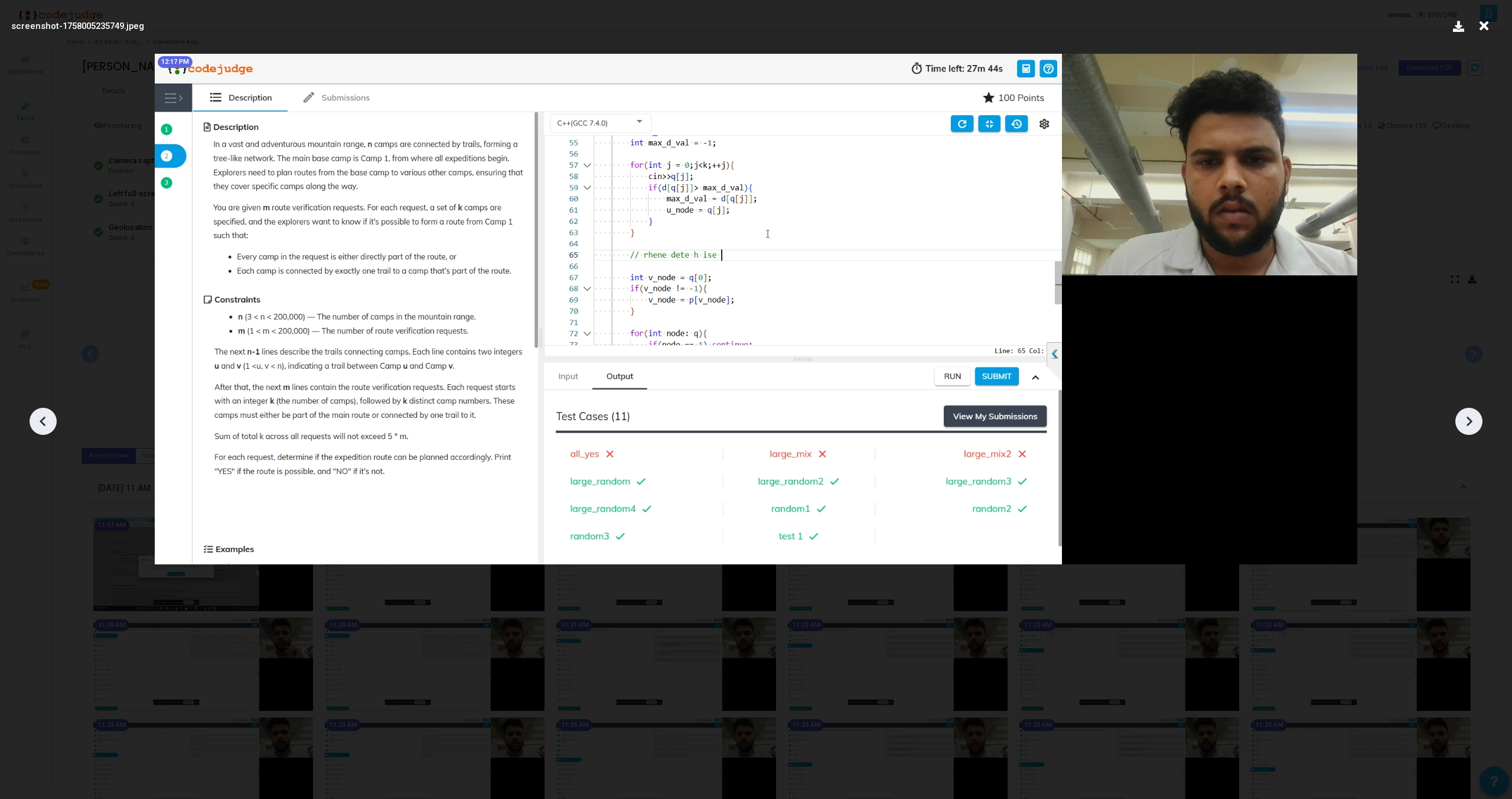
click at [44, 418] on icon at bounding box center [42, 421] width 6 height 10
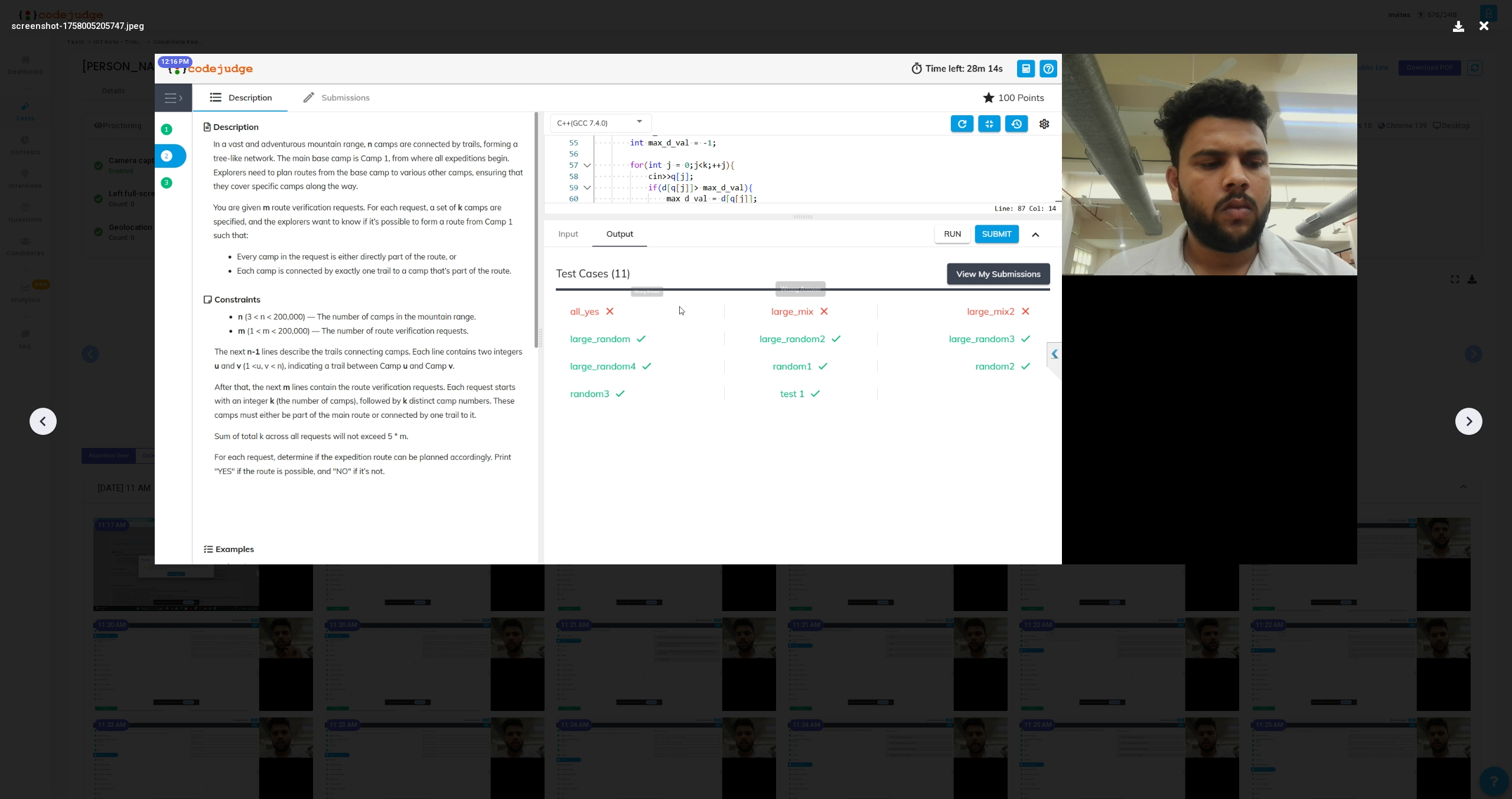
click at [1474, 422] on icon at bounding box center [1469, 421] width 18 height 18
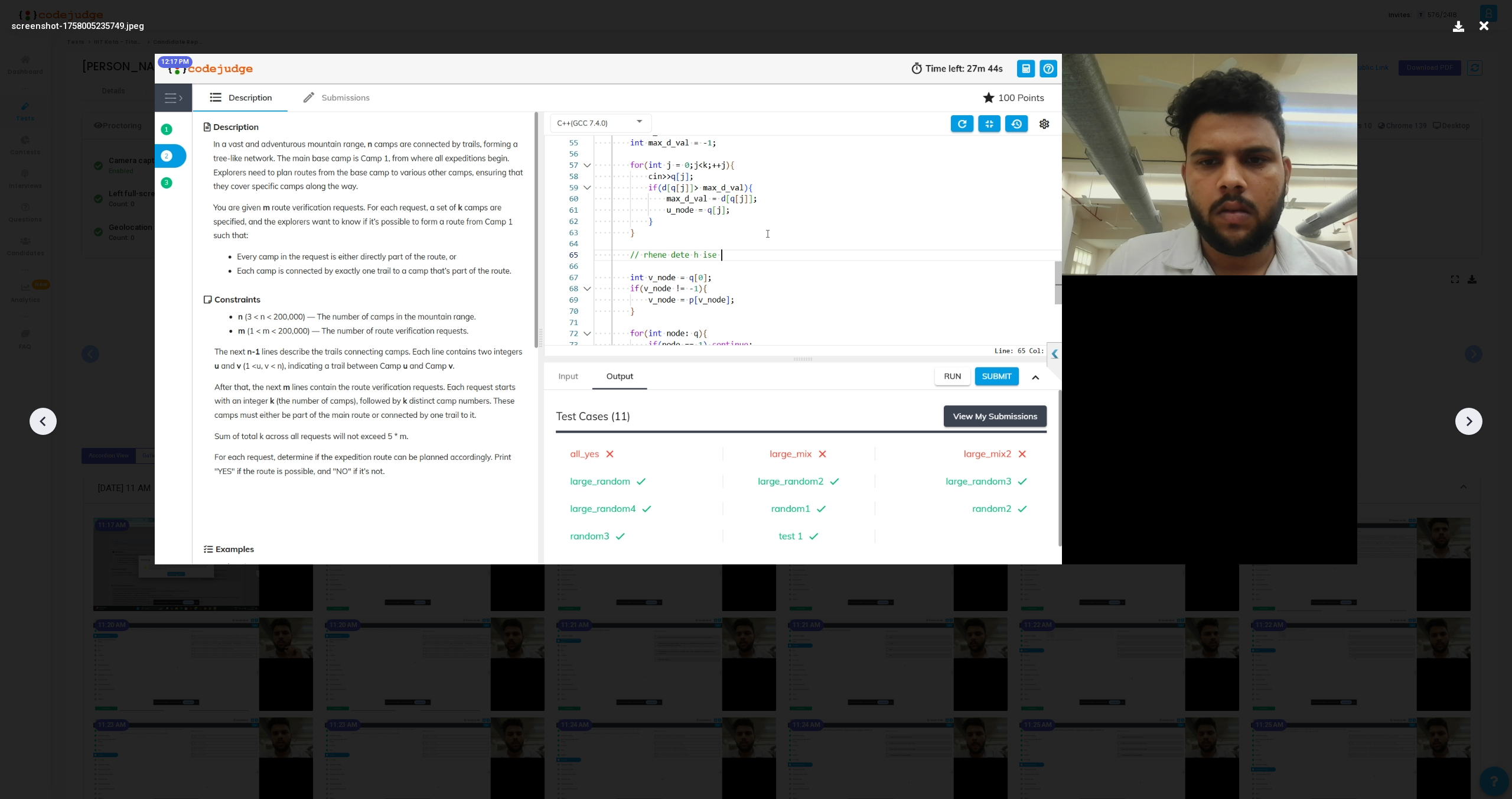
click at [1474, 422] on icon at bounding box center [1469, 421] width 18 height 18
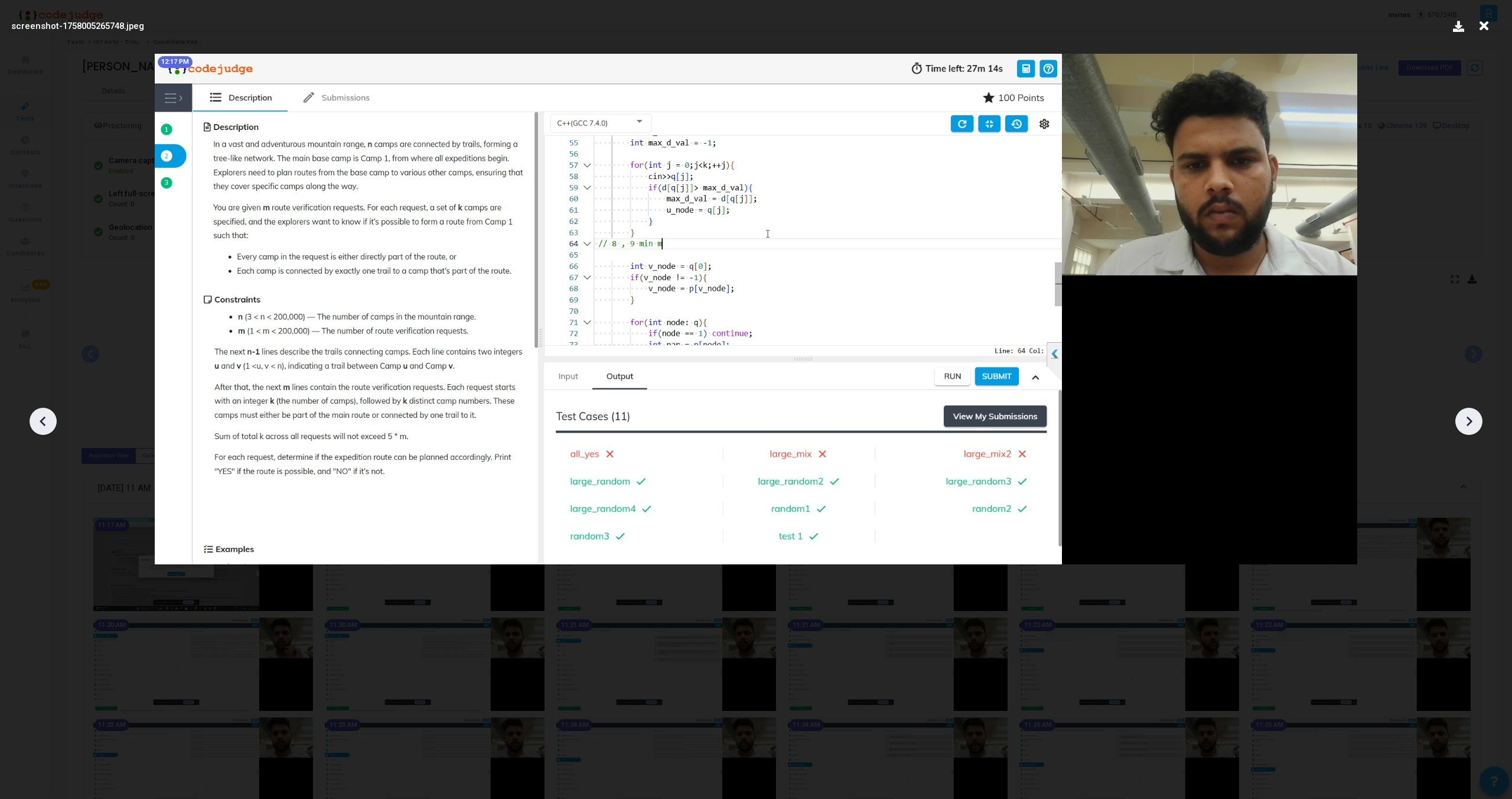
click at [1485, 29] on icon at bounding box center [1484, 26] width 18 height 22
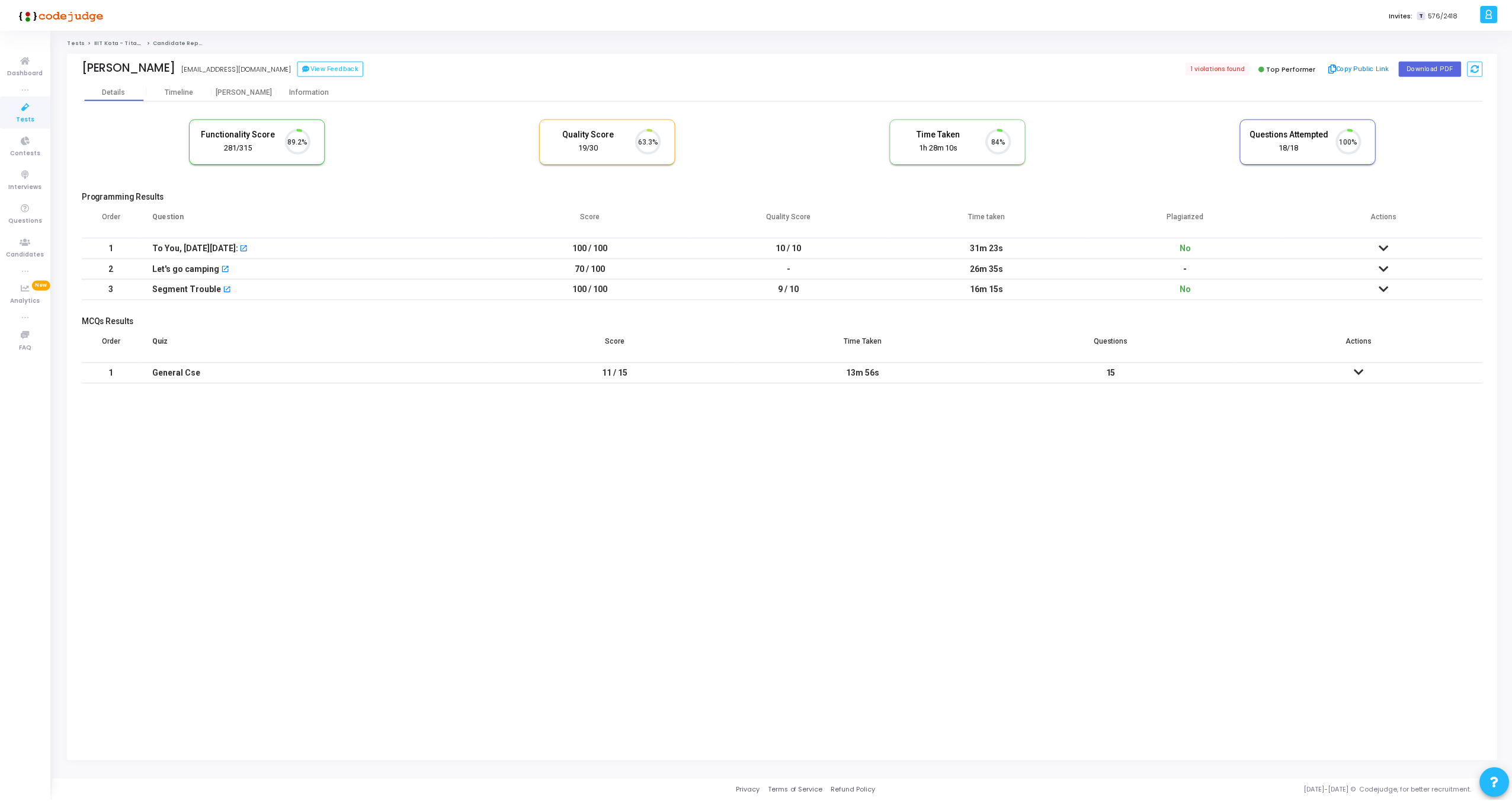
scroll to position [25, 31]
click at [245, 95] on div "[PERSON_NAME]" at bounding box center [245, 92] width 65 height 18
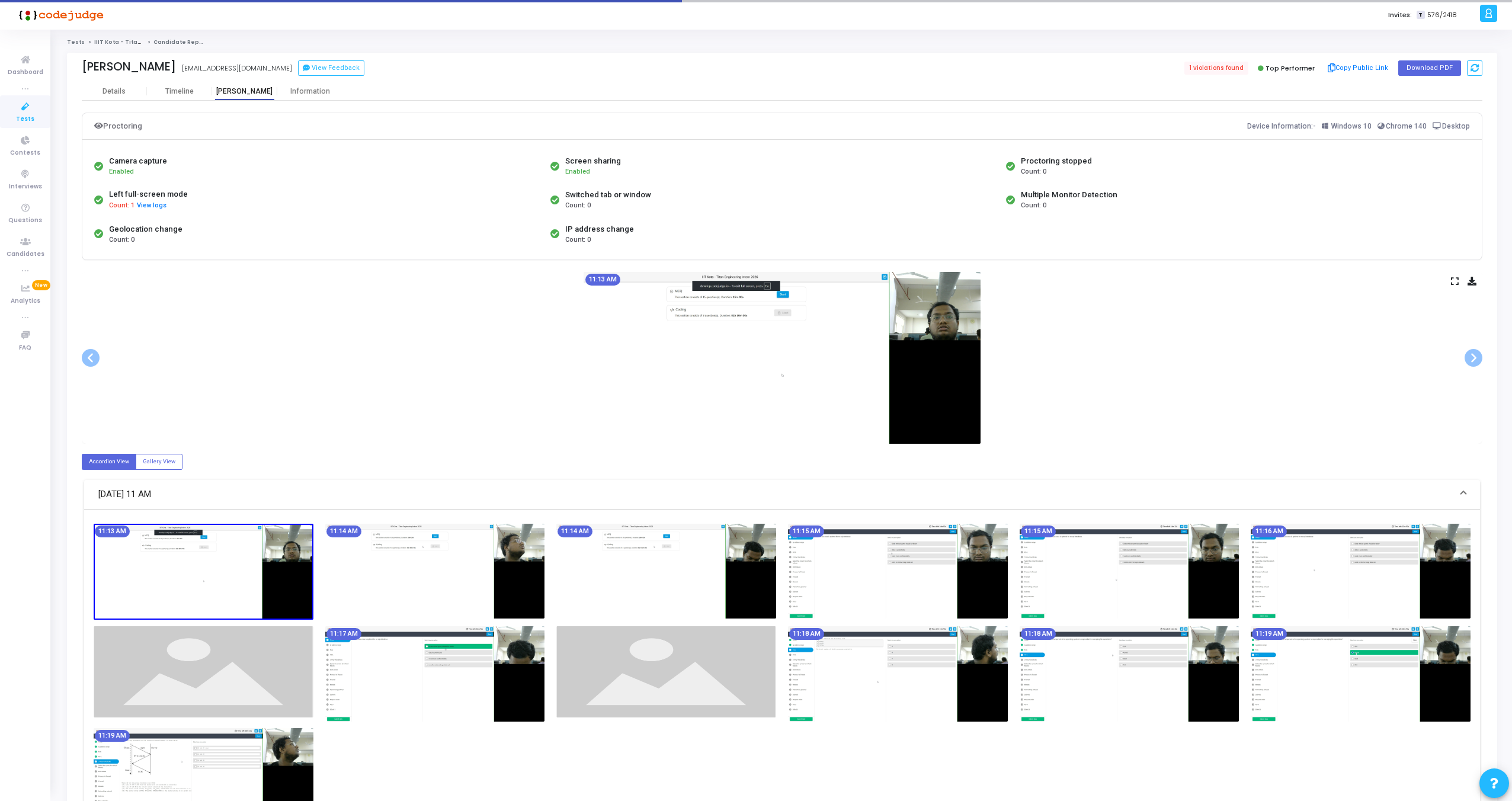
scroll to position [116, 0]
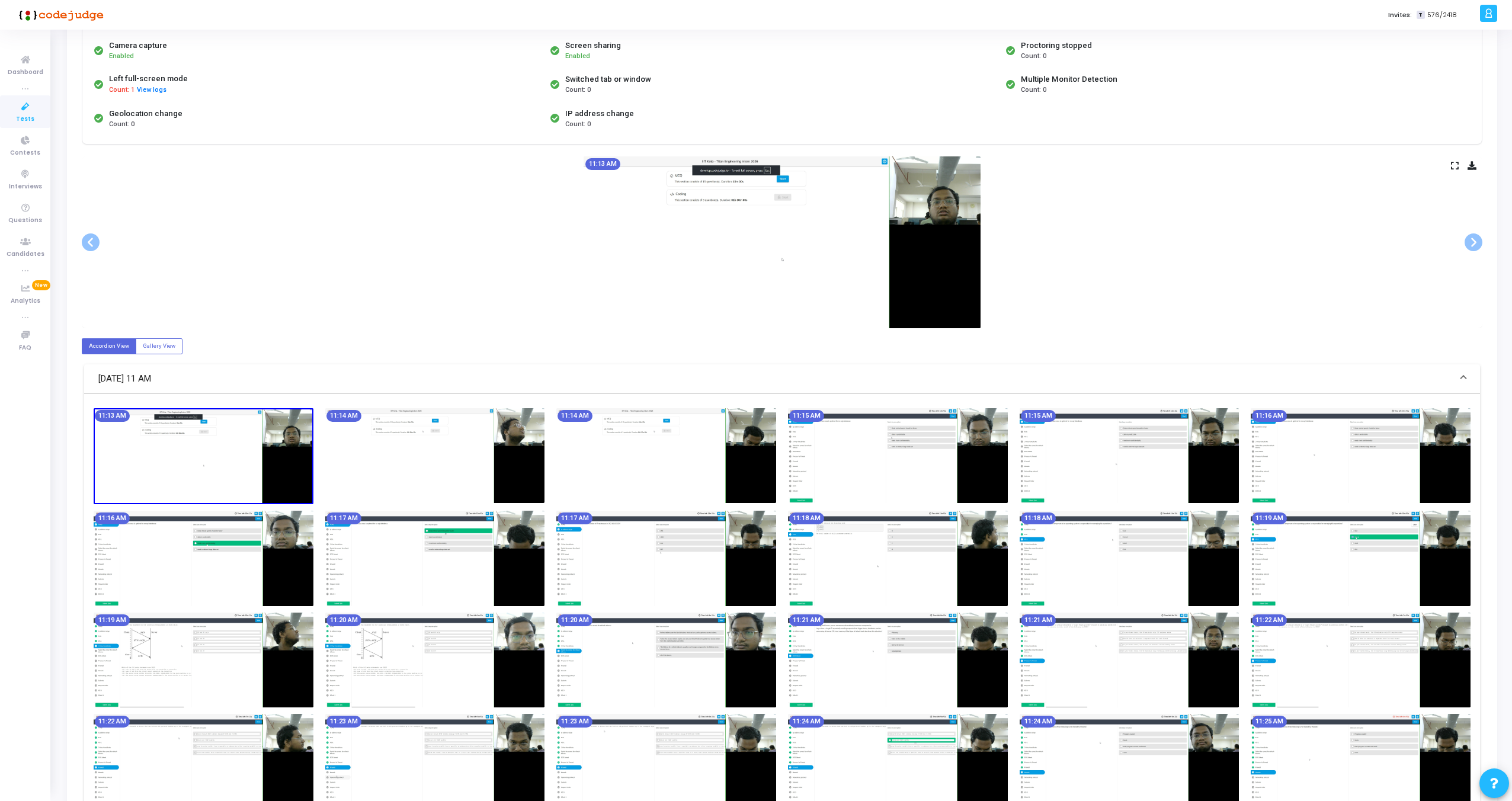
click at [1456, 167] on icon at bounding box center [1454, 165] width 8 height 6
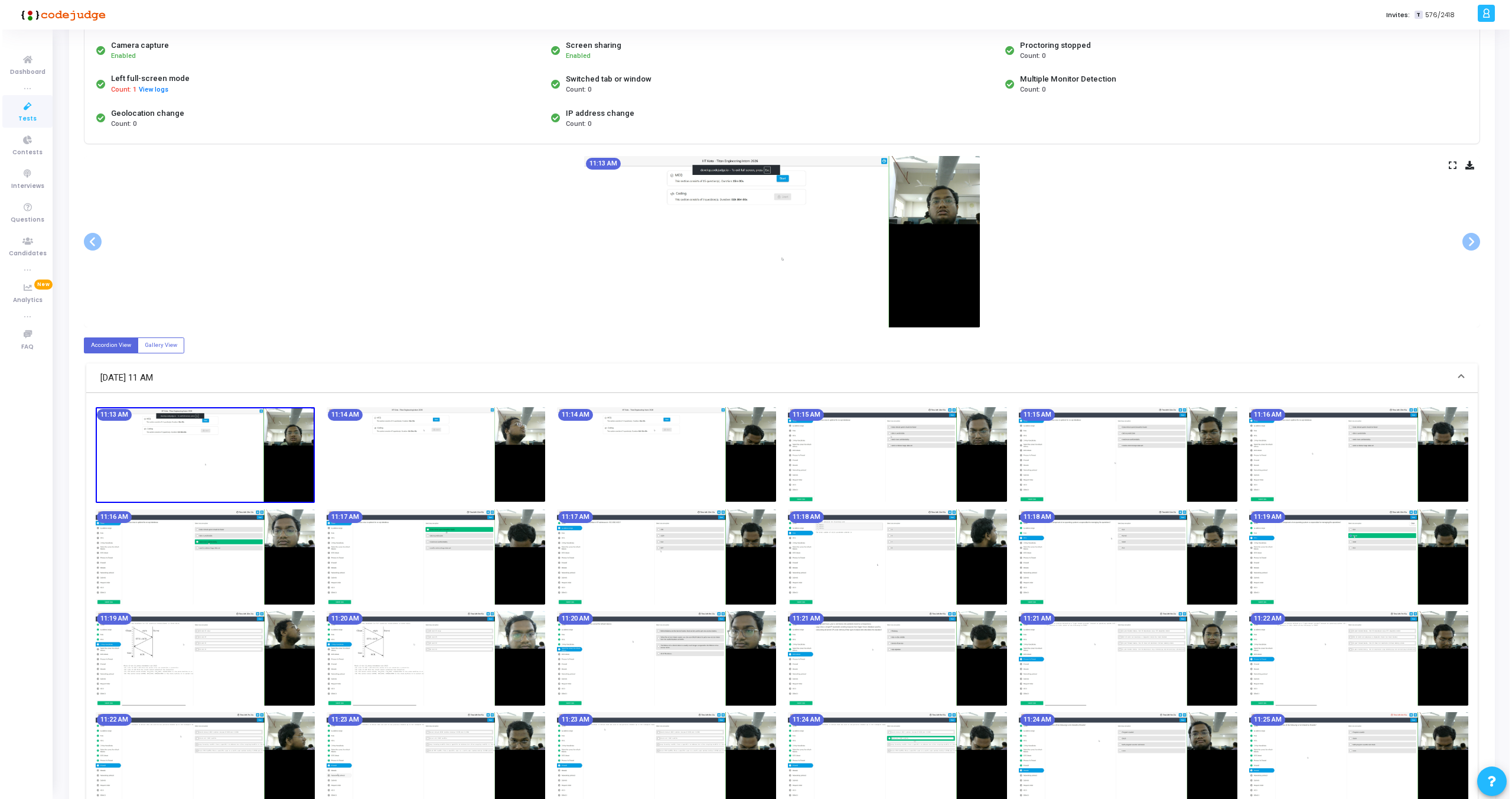
scroll to position [0, 0]
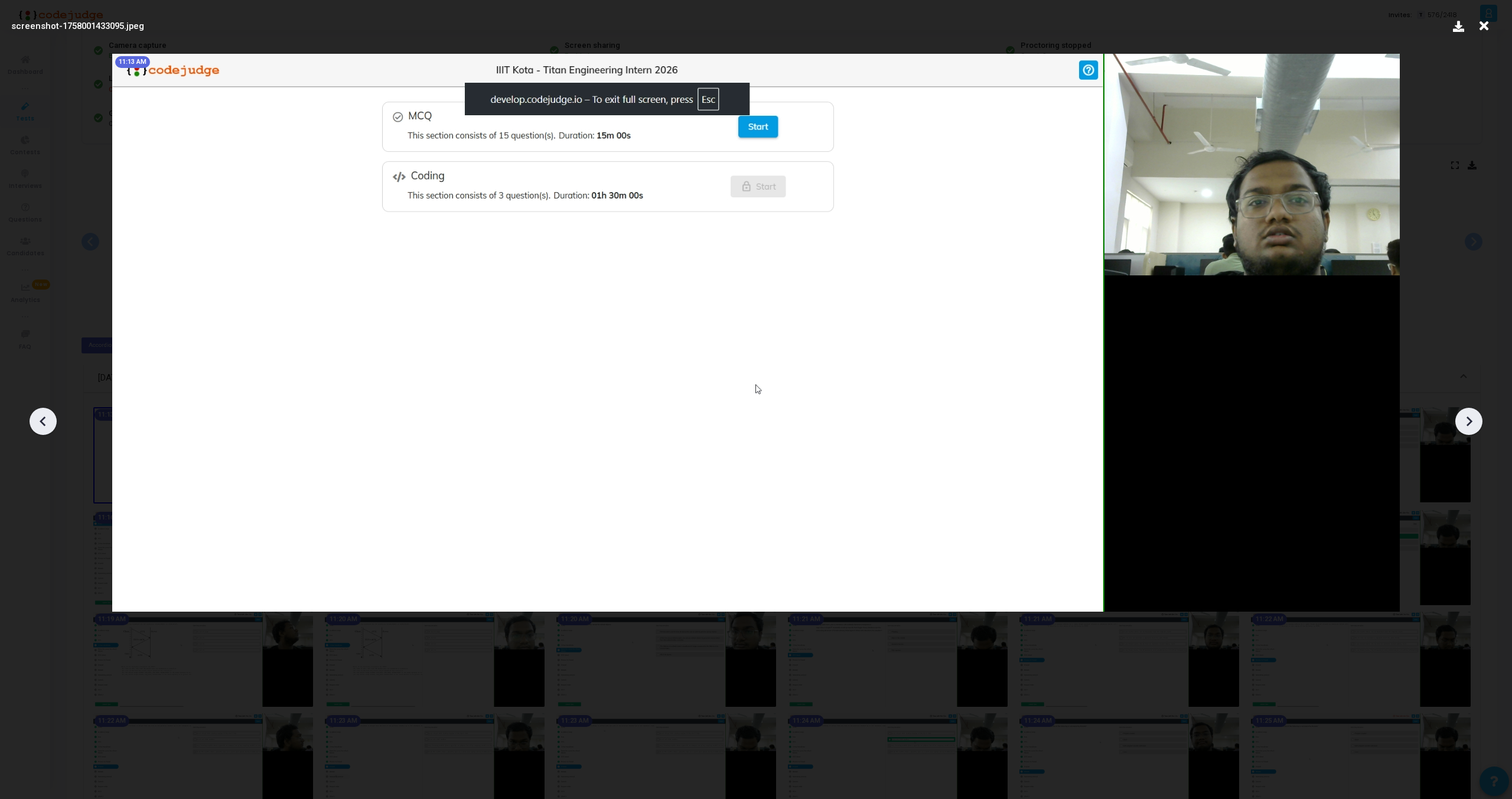
click at [1470, 419] on icon at bounding box center [1469, 421] width 18 height 18
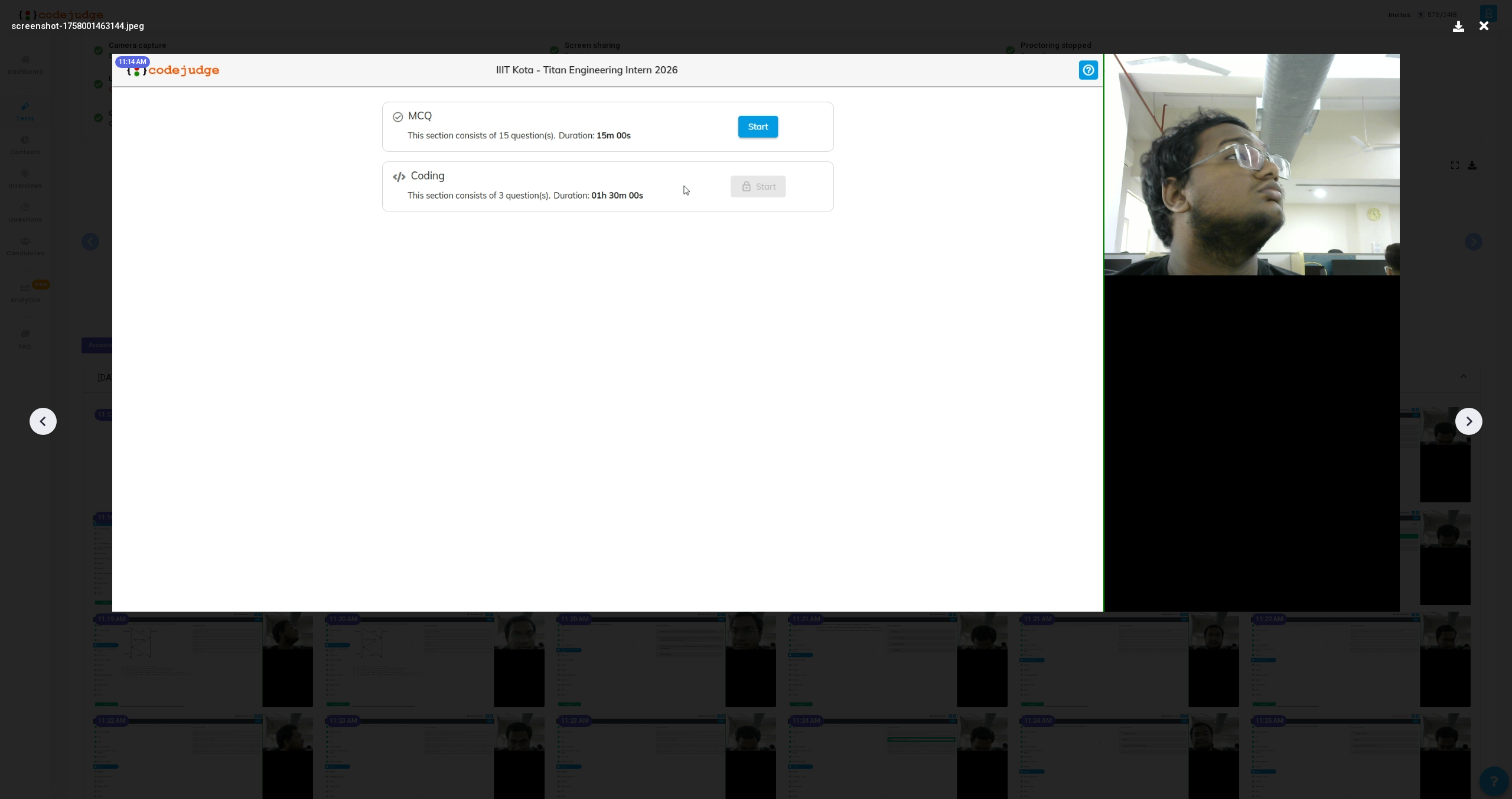
click at [1470, 419] on icon at bounding box center [1469, 421] width 18 height 18
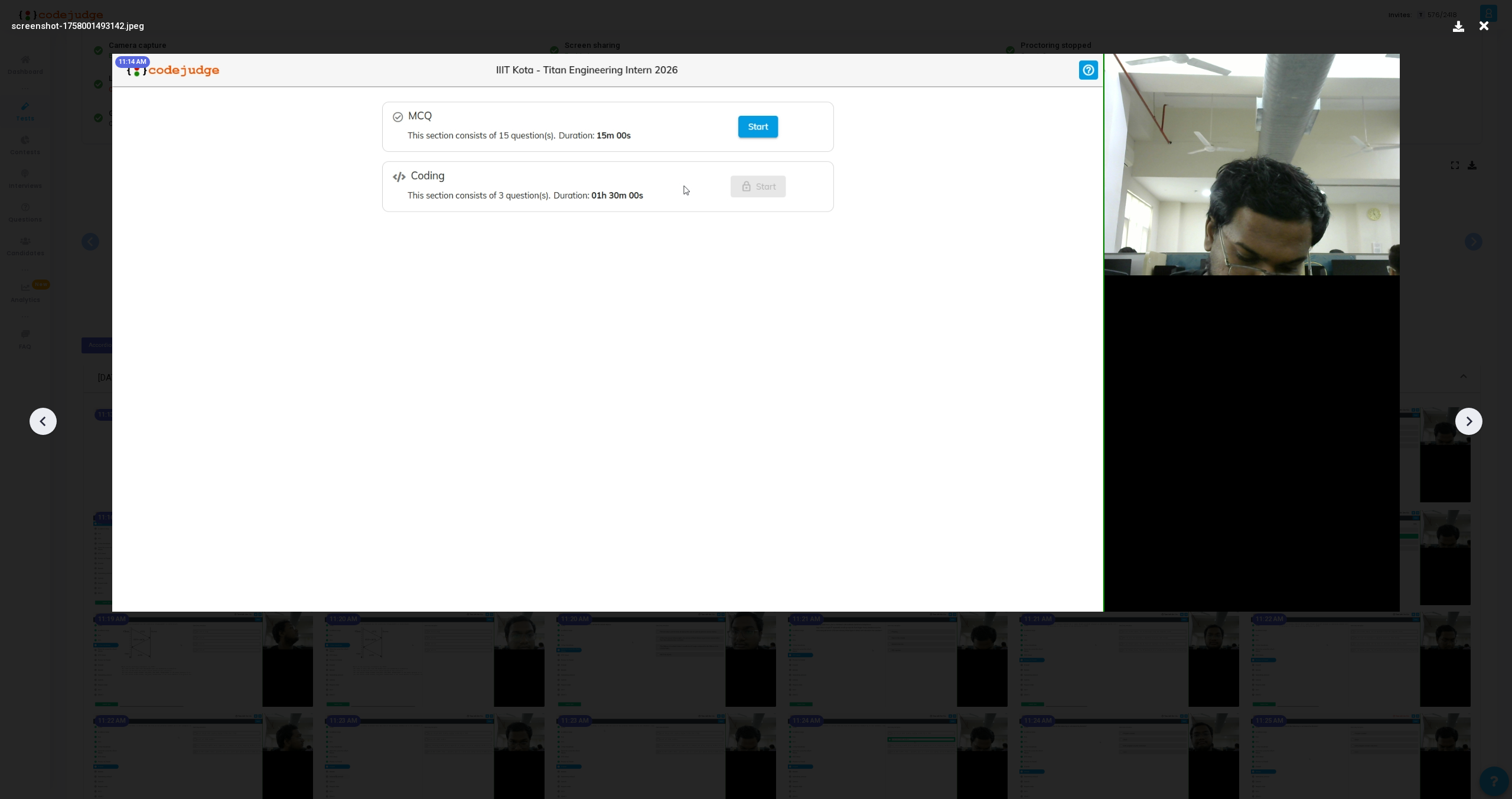
click at [1470, 419] on icon at bounding box center [1469, 421] width 18 height 18
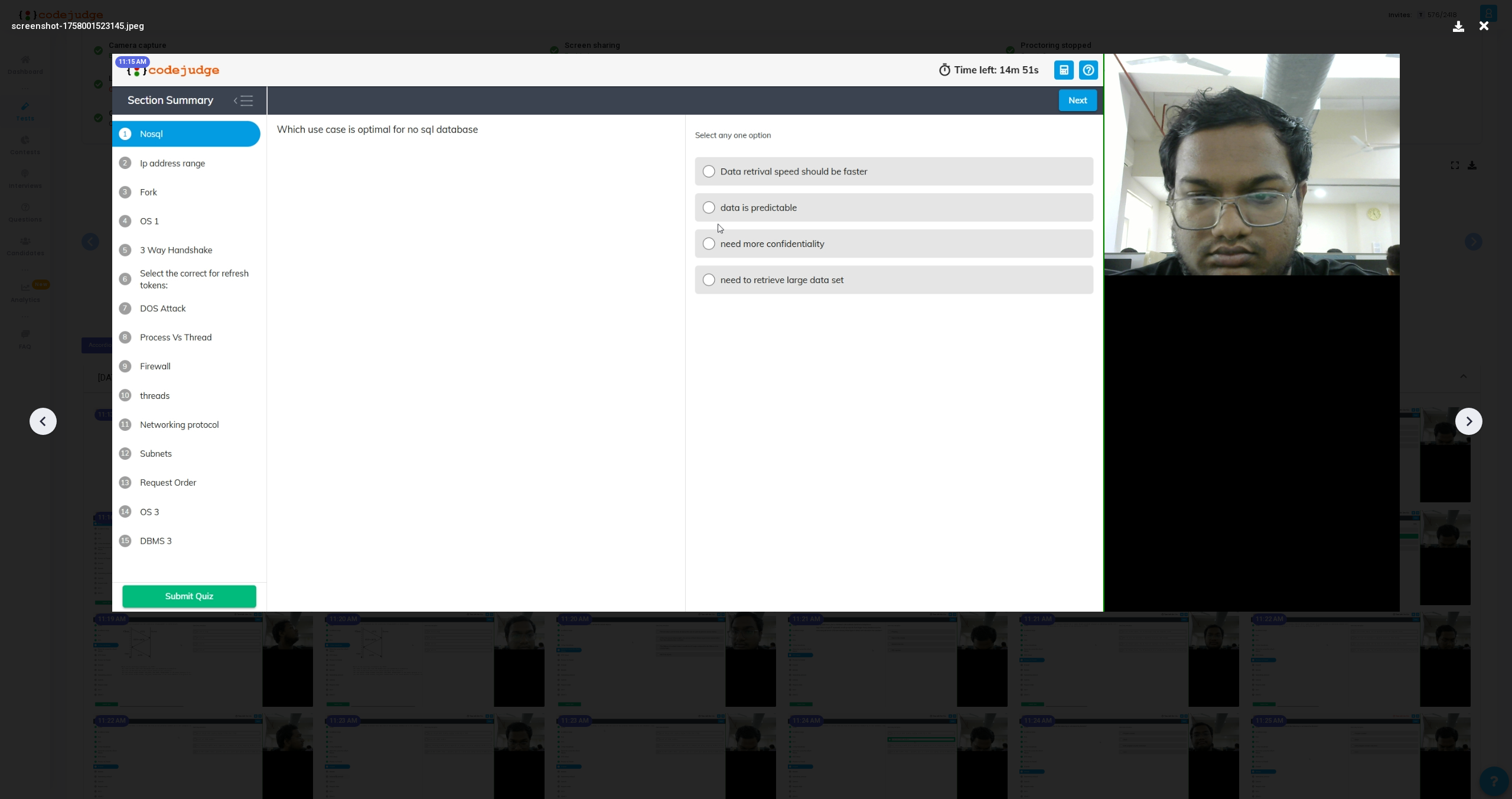
click at [1470, 419] on icon at bounding box center [1469, 421] width 18 height 18
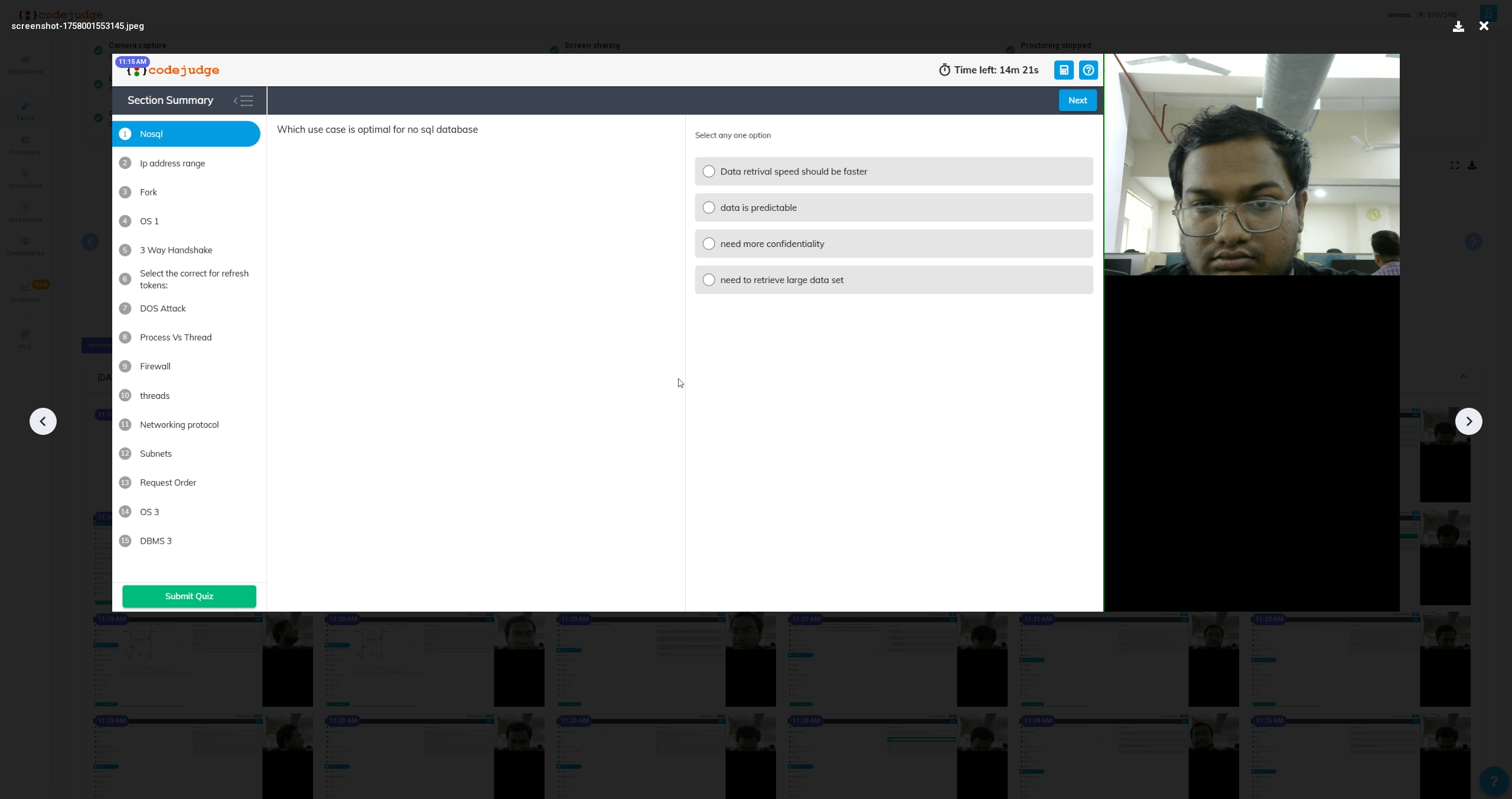
click at [1470, 419] on icon at bounding box center [1469, 421] width 18 height 18
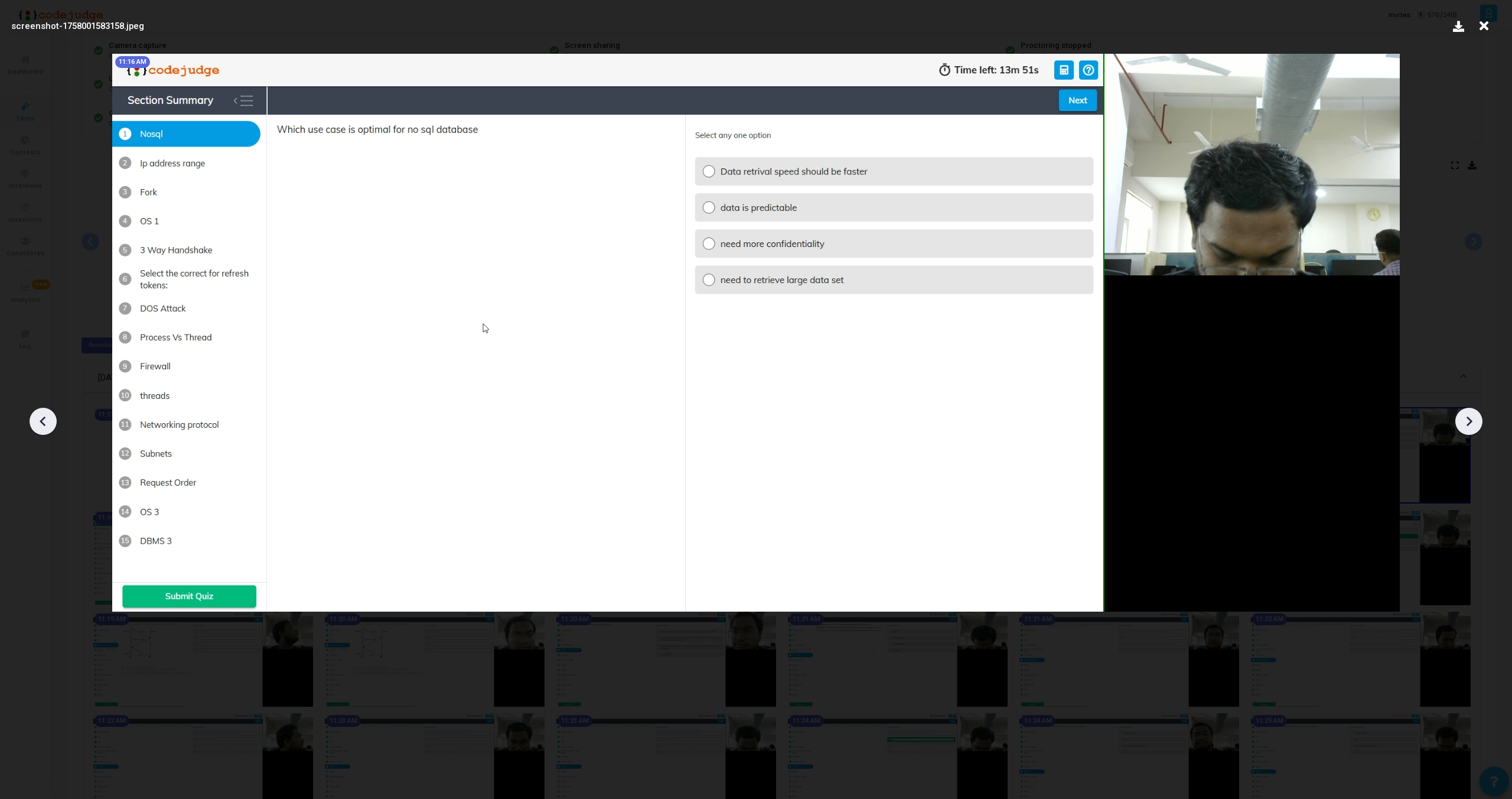
click at [1470, 419] on icon at bounding box center [1469, 421] width 18 height 18
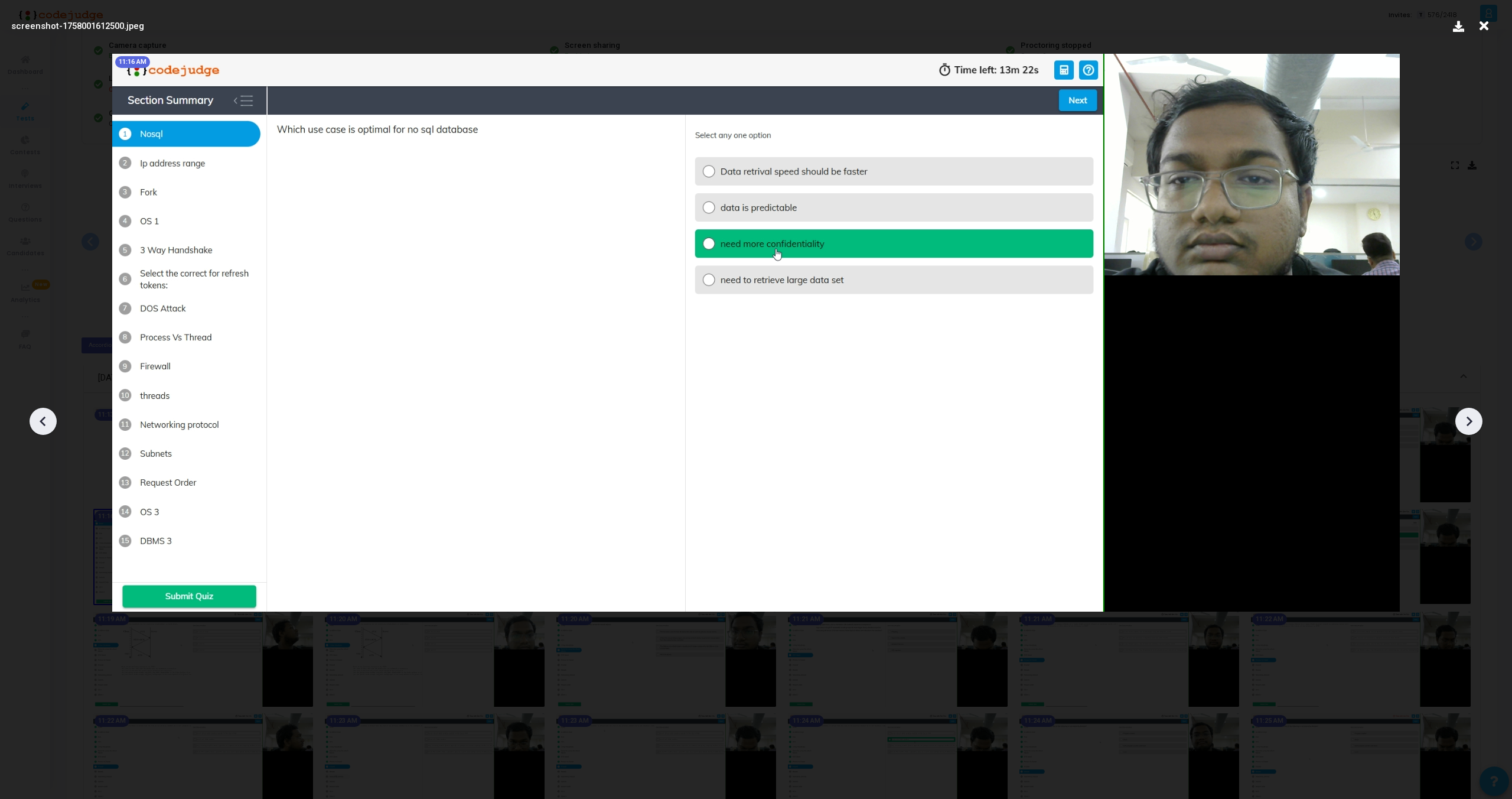
click at [1470, 419] on icon at bounding box center [1469, 421] width 18 height 18
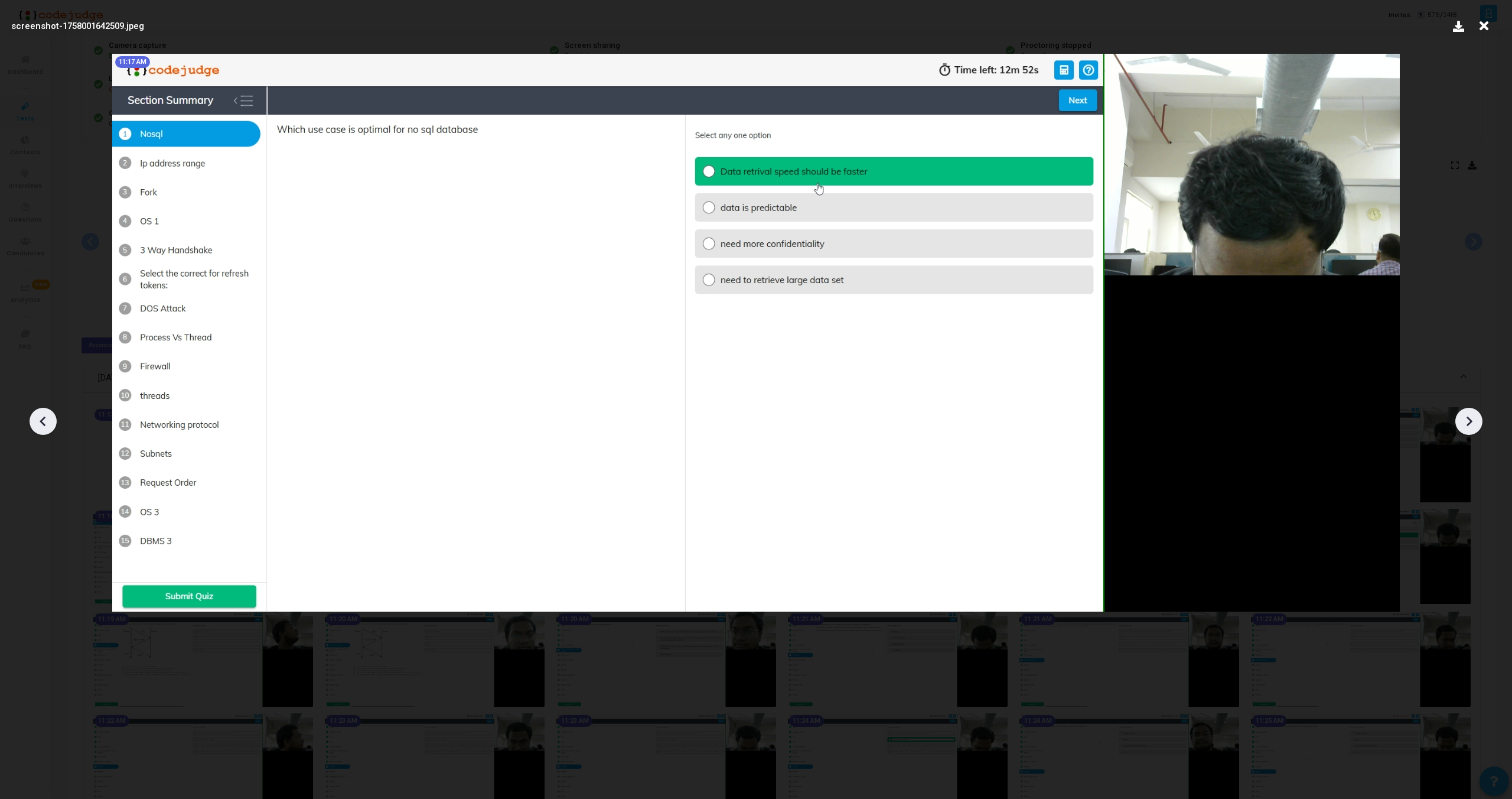
click at [1470, 419] on icon at bounding box center [1469, 421] width 18 height 18
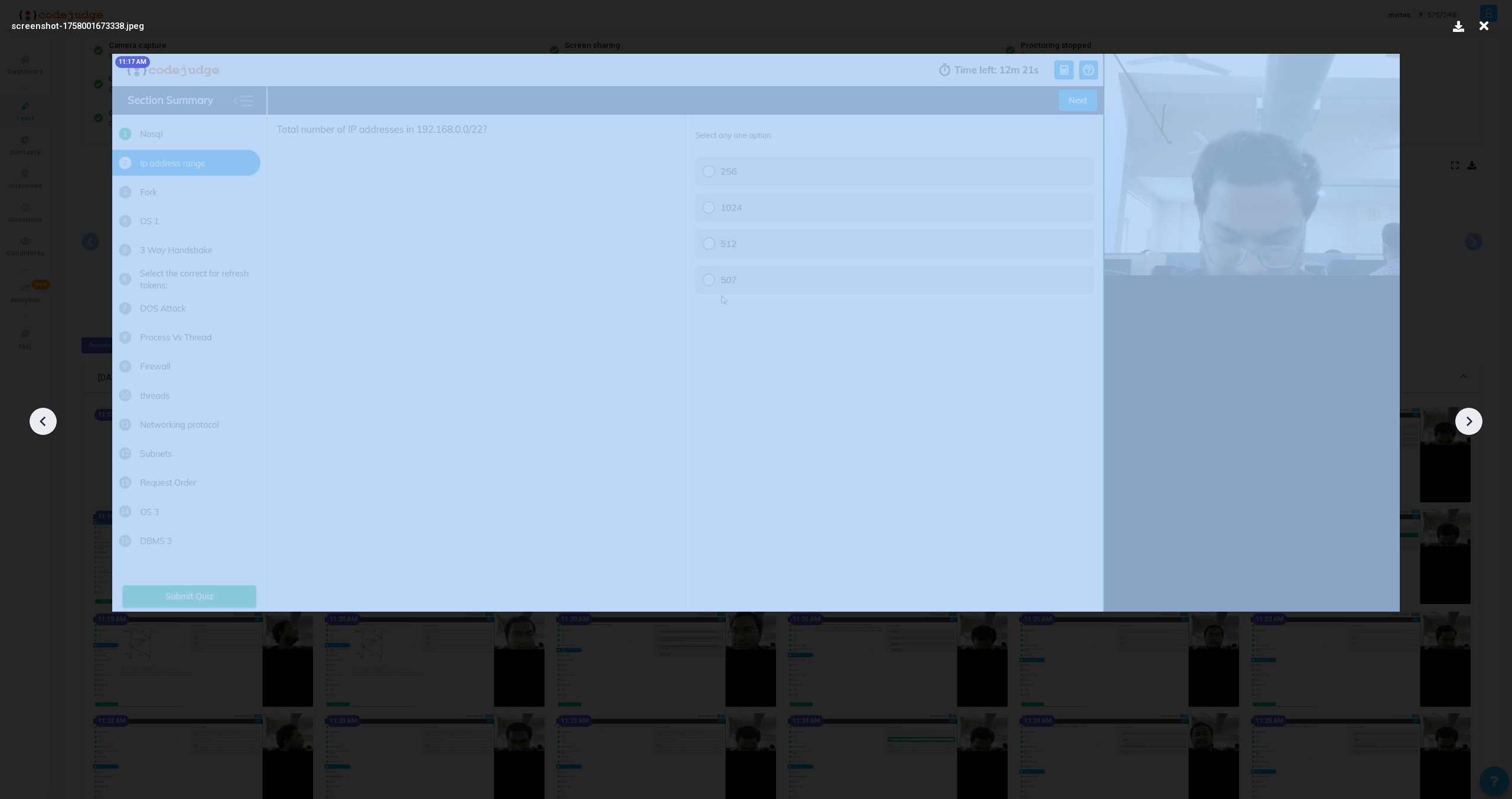
click at [1470, 419] on icon at bounding box center [1469, 421] width 18 height 18
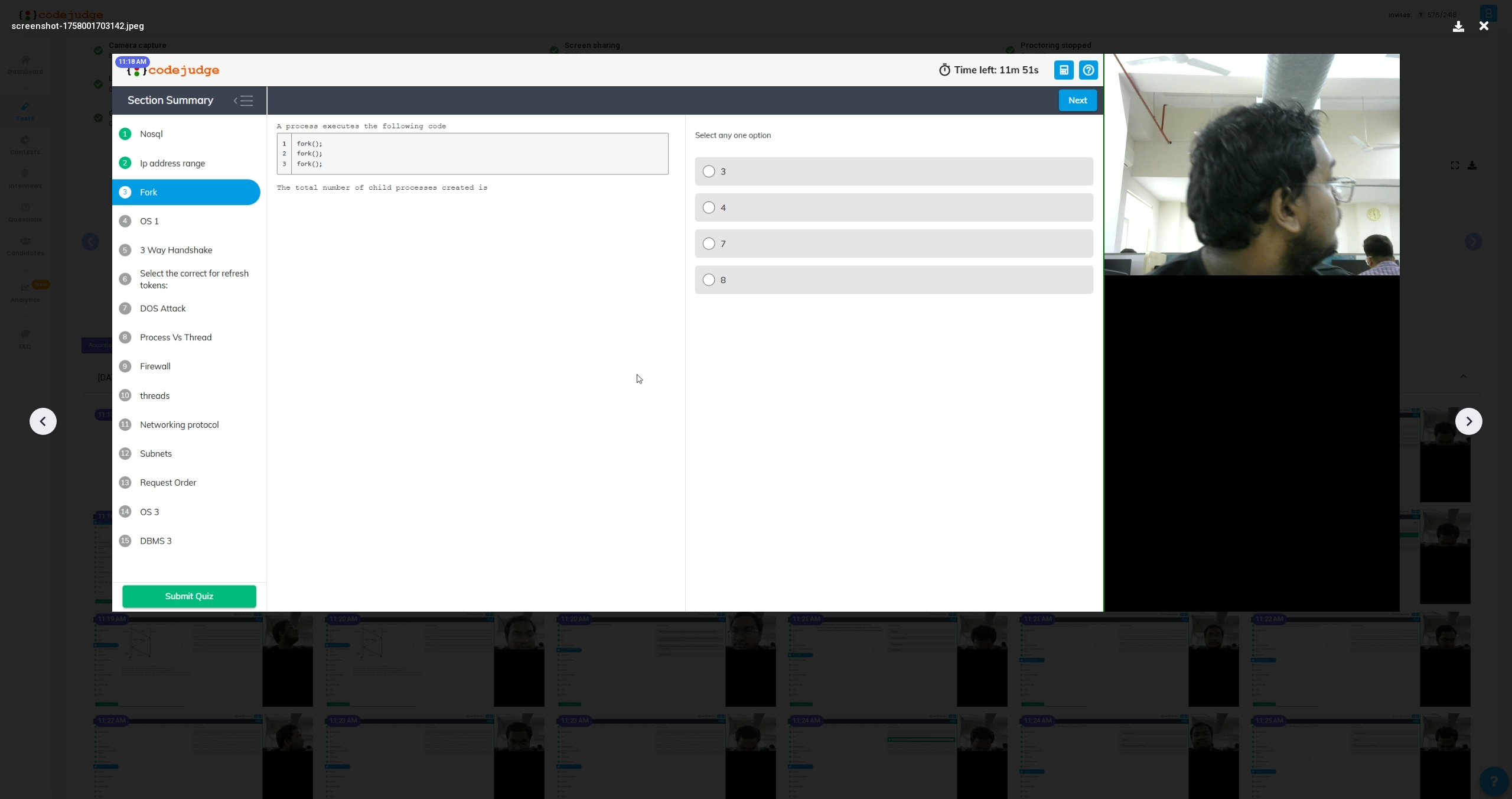
click at [1470, 419] on icon at bounding box center [1469, 421] width 18 height 18
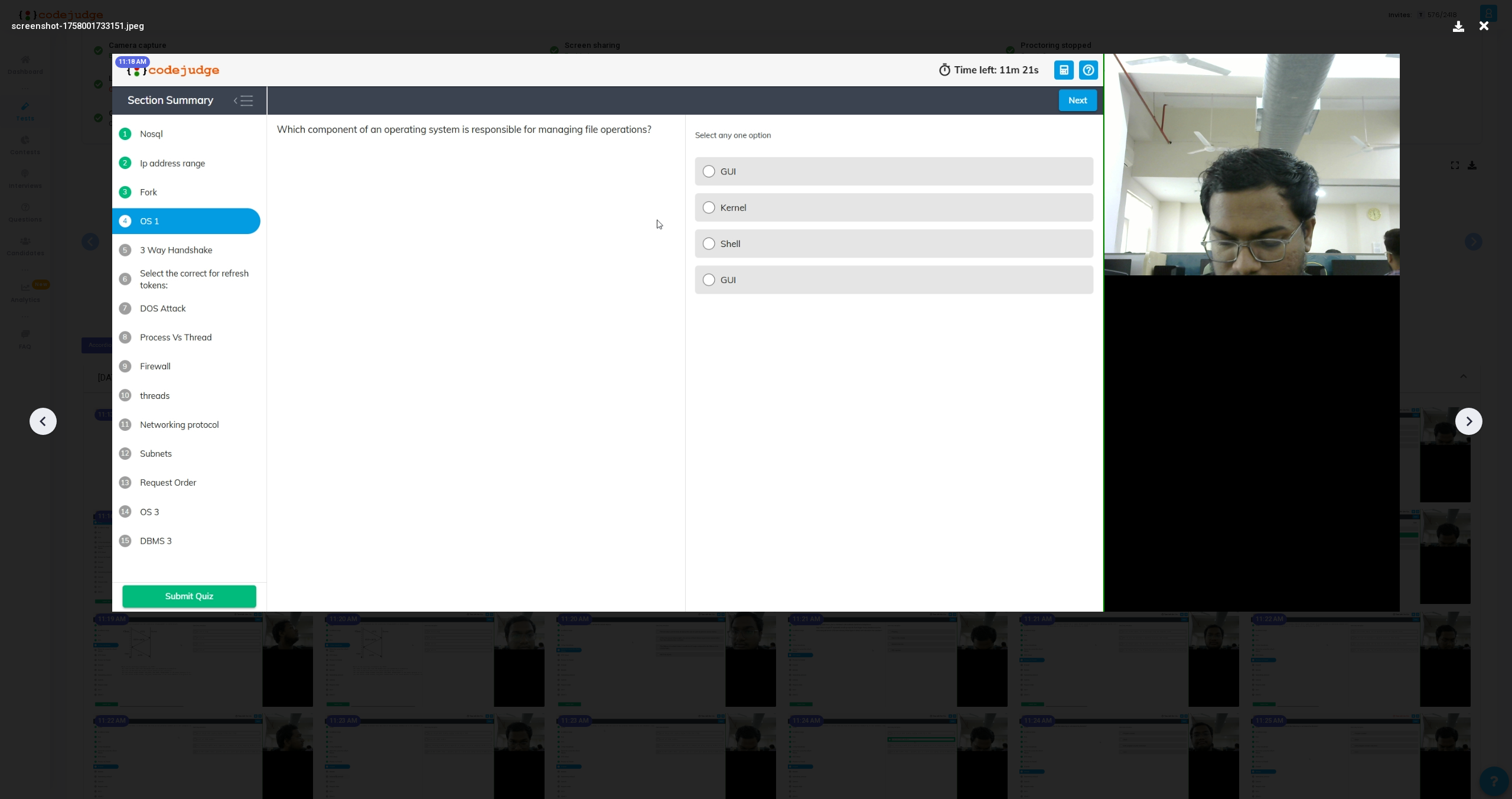
click at [1470, 419] on icon at bounding box center [1469, 421] width 18 height 18
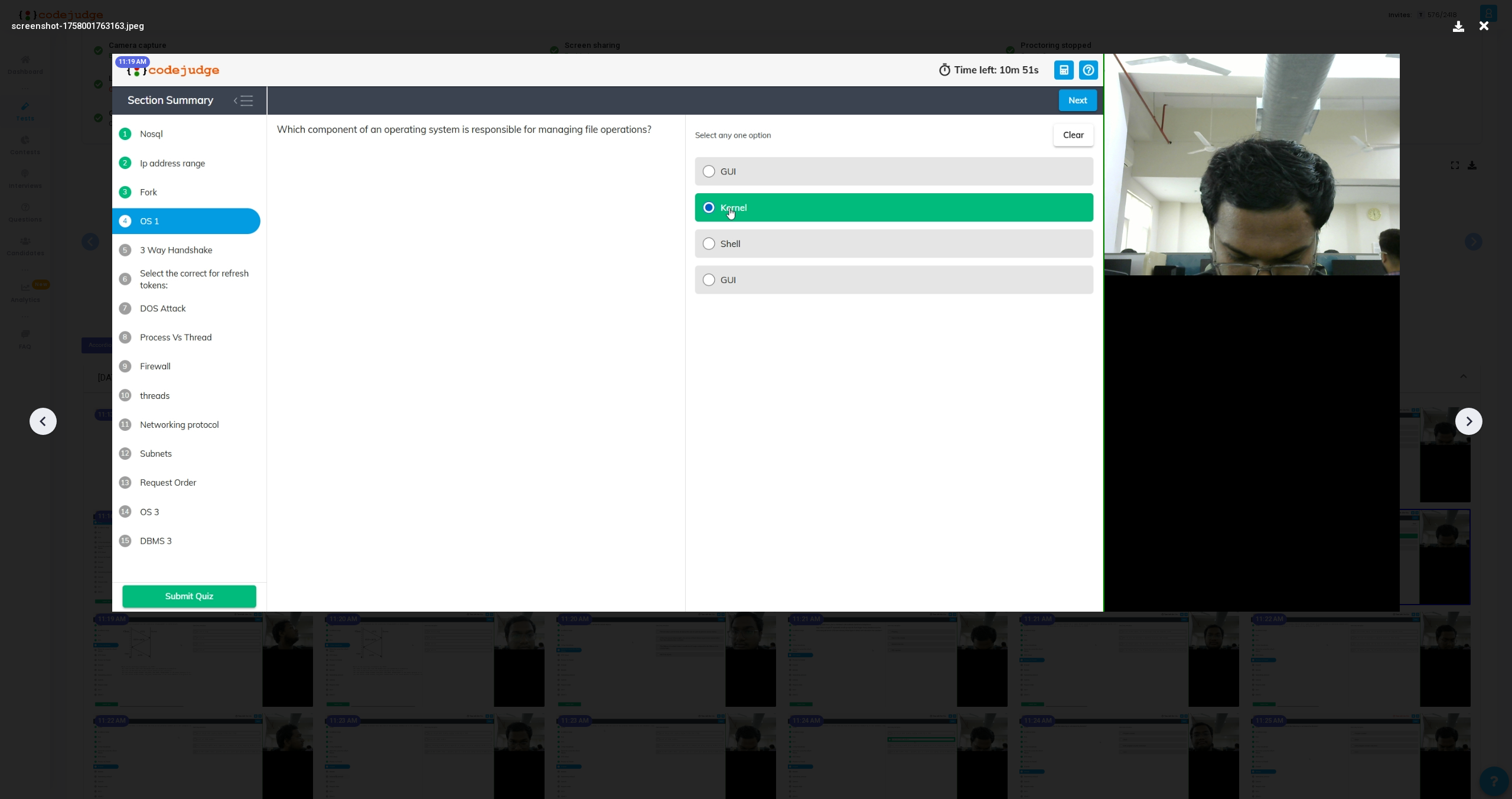
click at [1470, 419] on icon at bounding box center [1469, 421] width 18 height 18
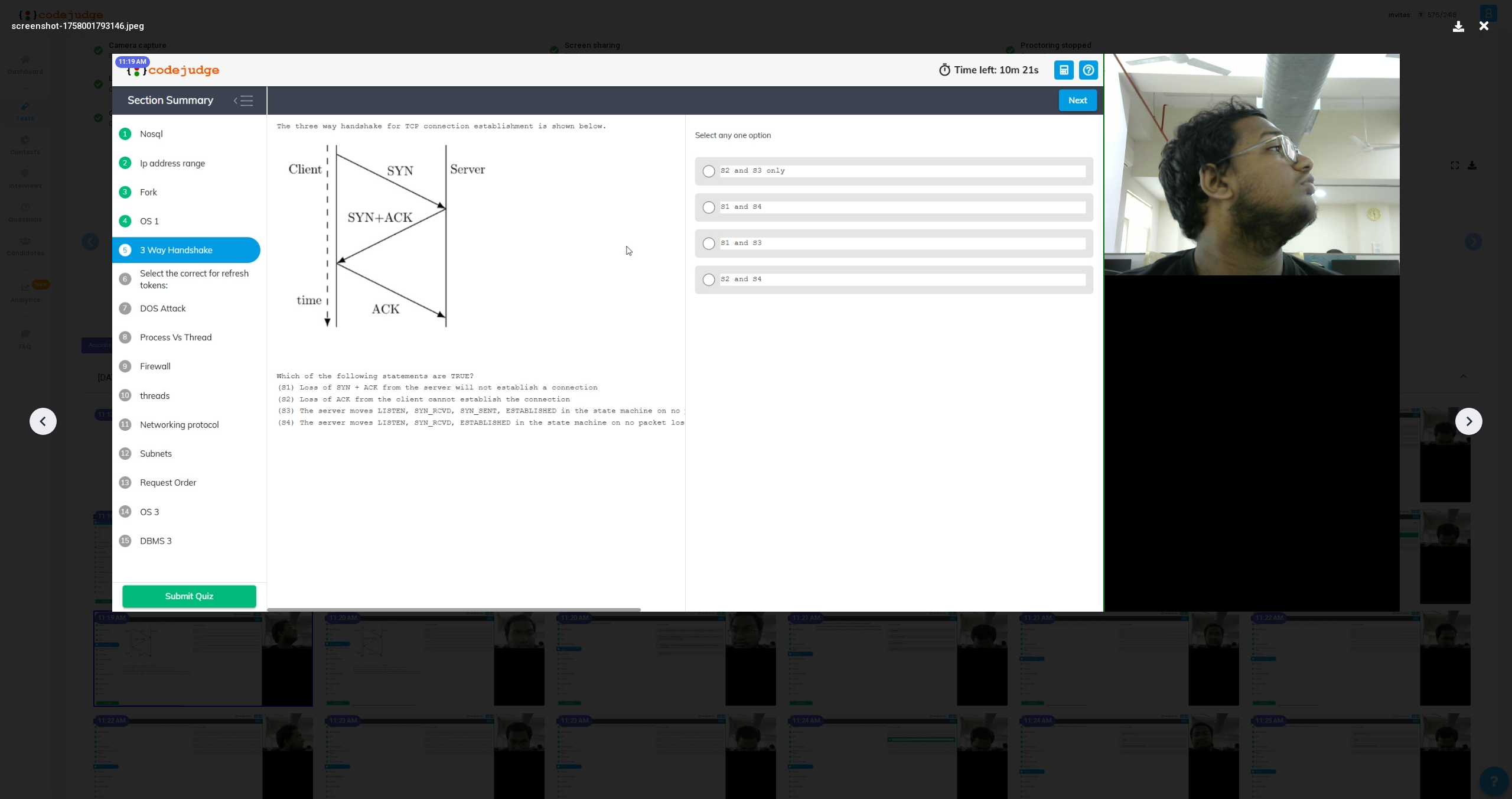
click at [1470, 419] on icon at bounding box center [1469, 421] width 18 height 18
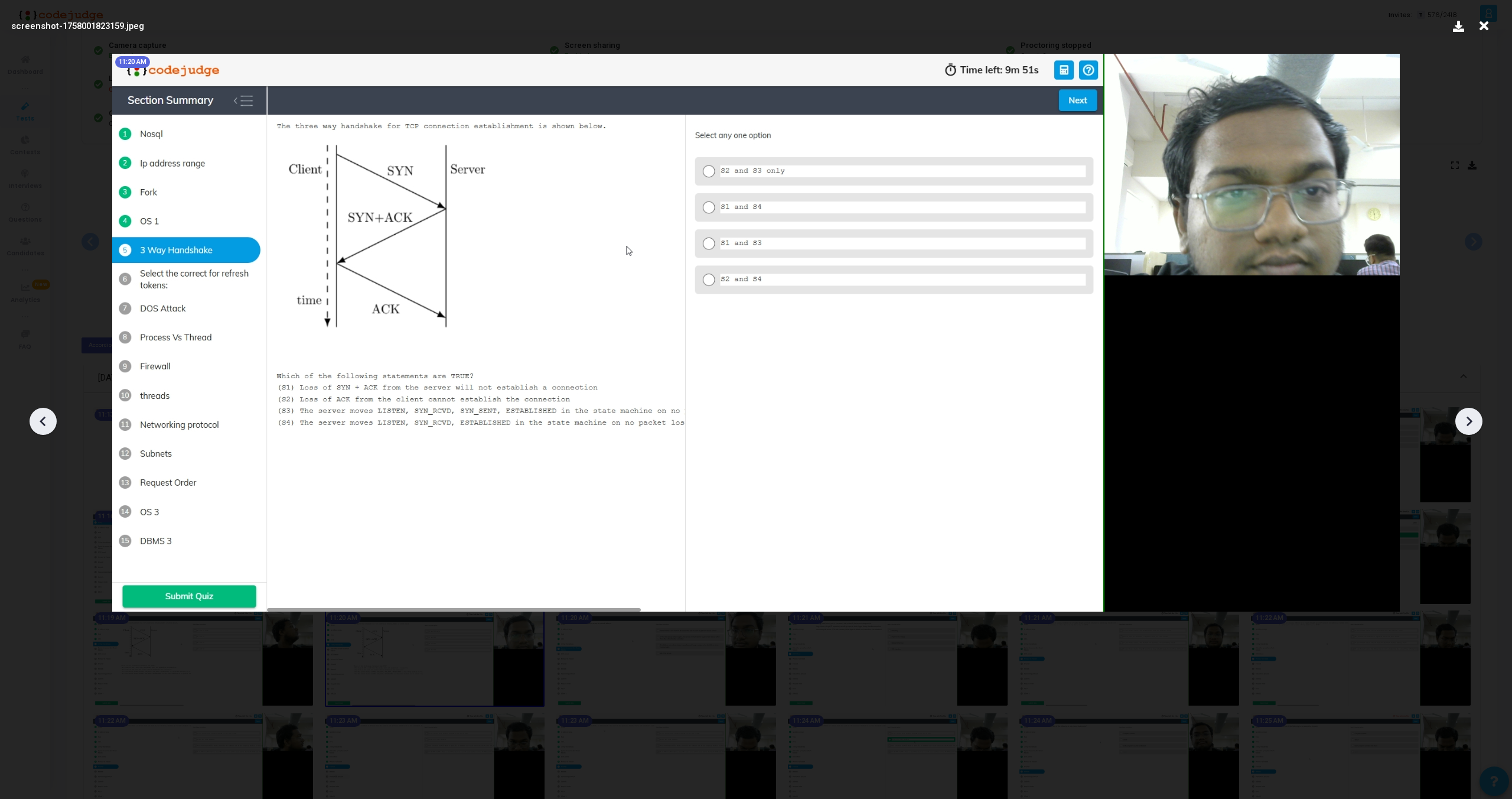
click at [1470, 419] on icon at bounding box center [1469, 421] width 18 height 18
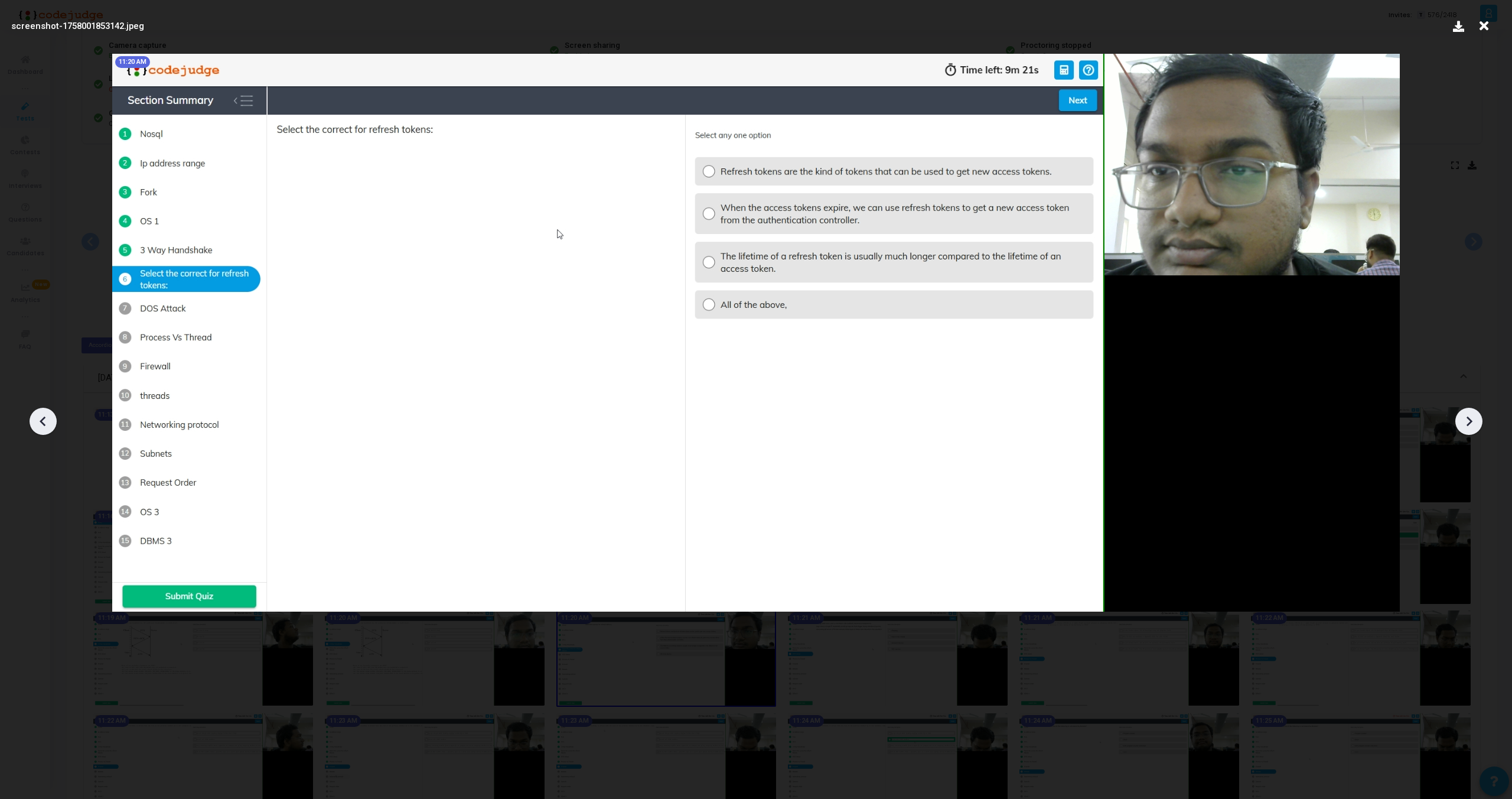
click at [1470, 419] on icon at bounding box center [1469, 421] width 18 height 18
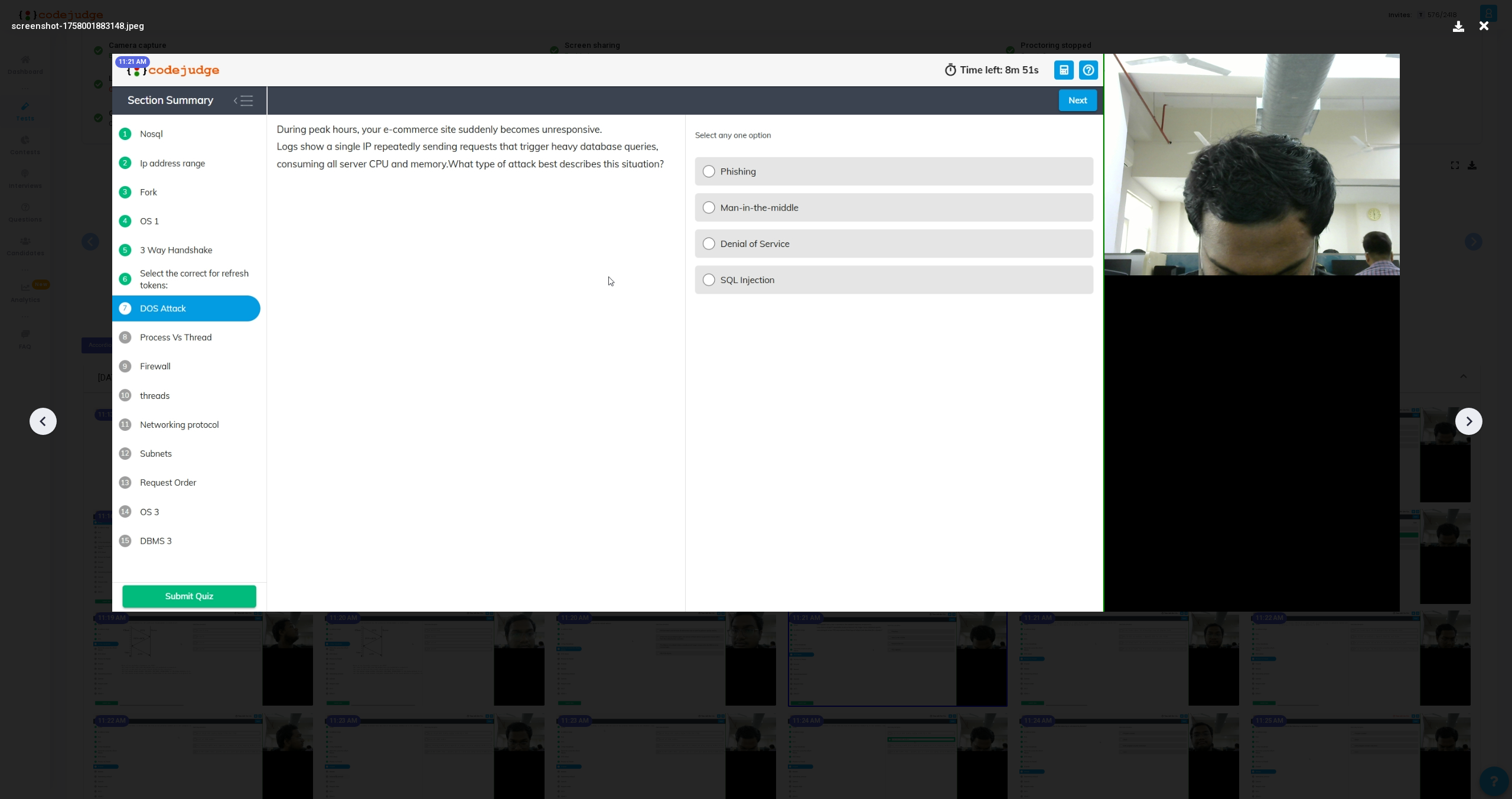
click at [1470, 419] on icon at bounding box center [1469, 421] width 18 height 18
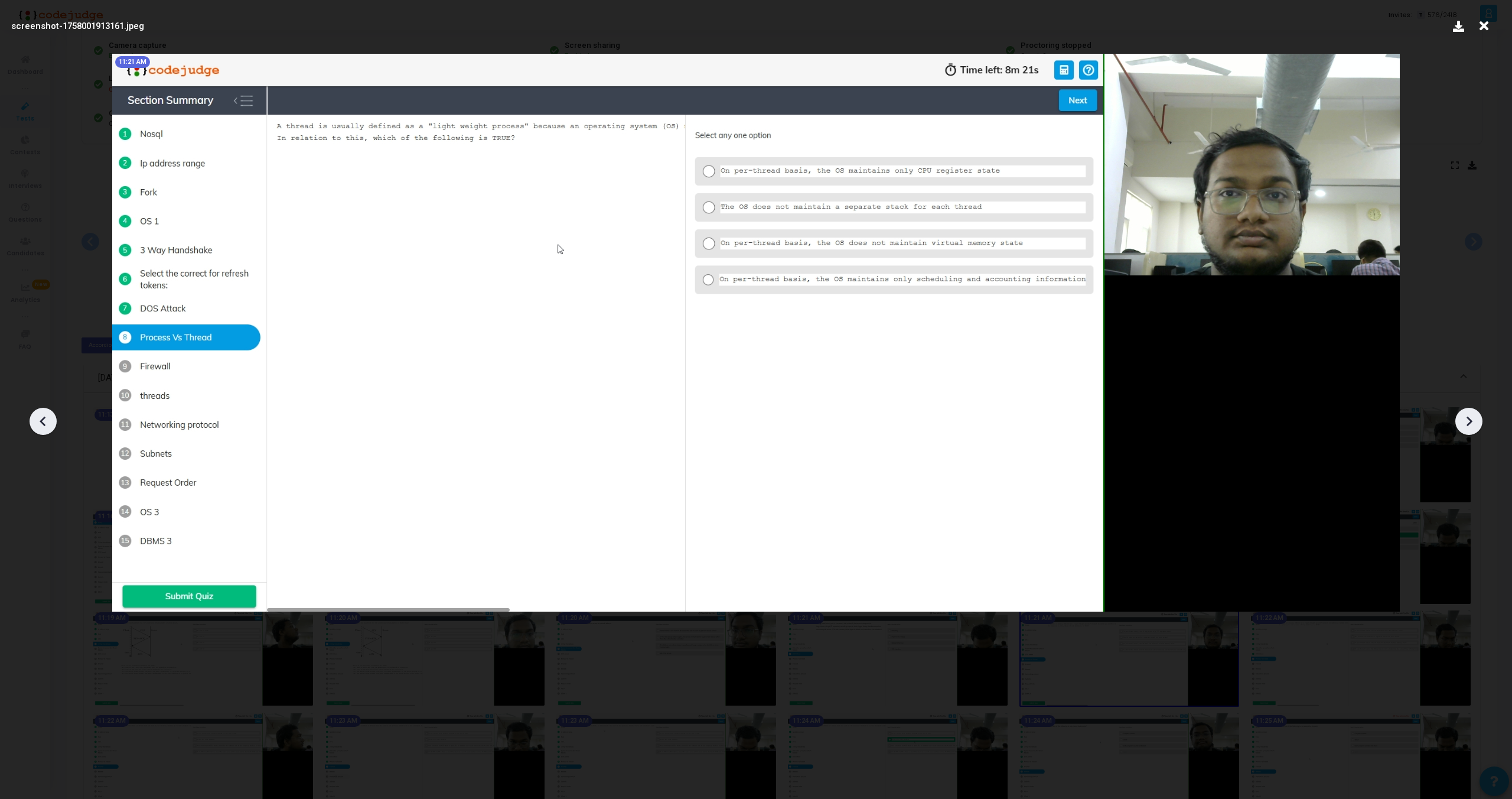
click at [1470, 419] on icon at bounding box center [1469, 421] width 18 height 18
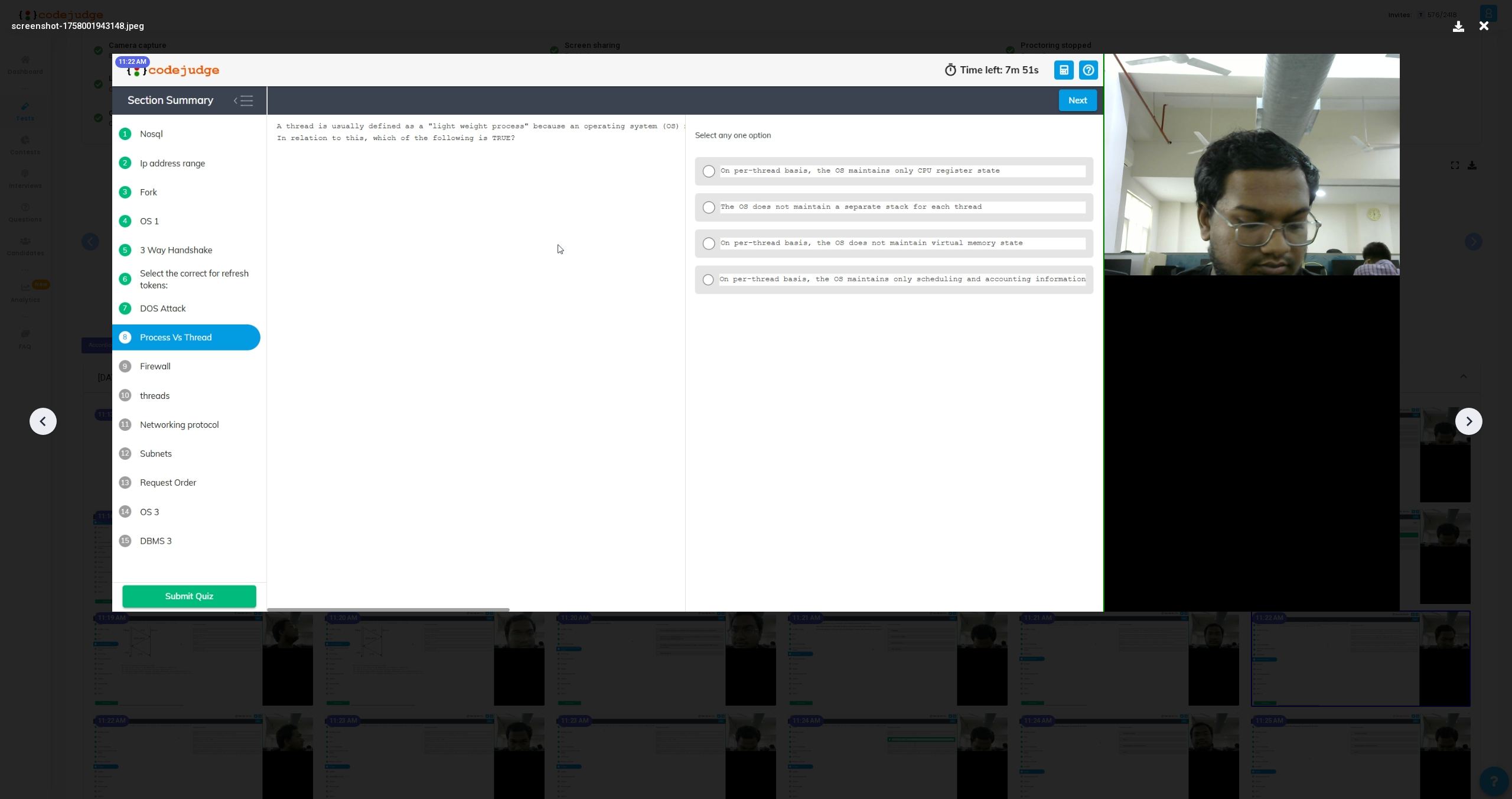
click at [1470, 419] on icon at bounding box center [1469, 421] width 18 height 18
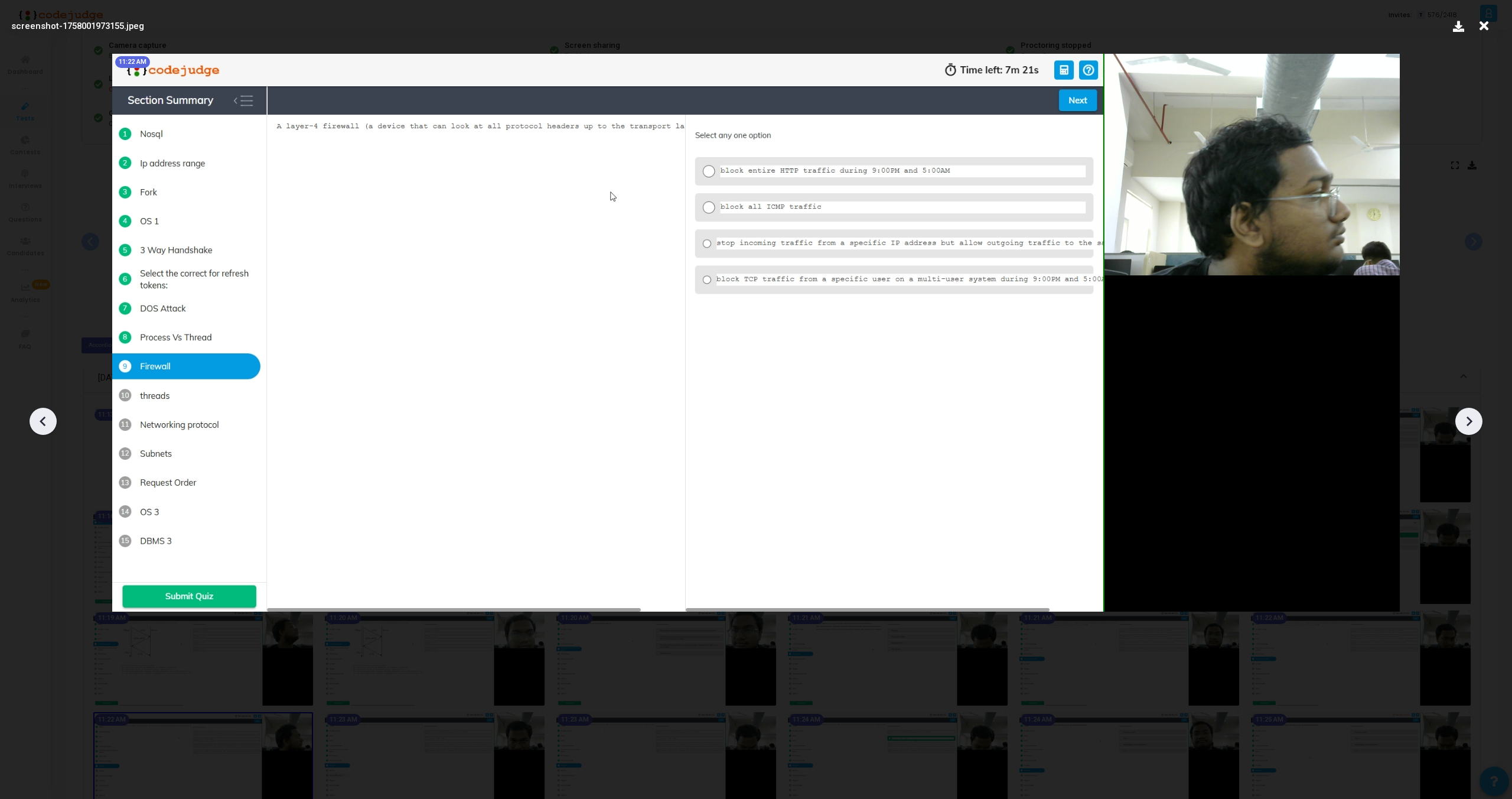
click at [1470, 419] on icon at bounding box center [1469, 421] width 18 height 18
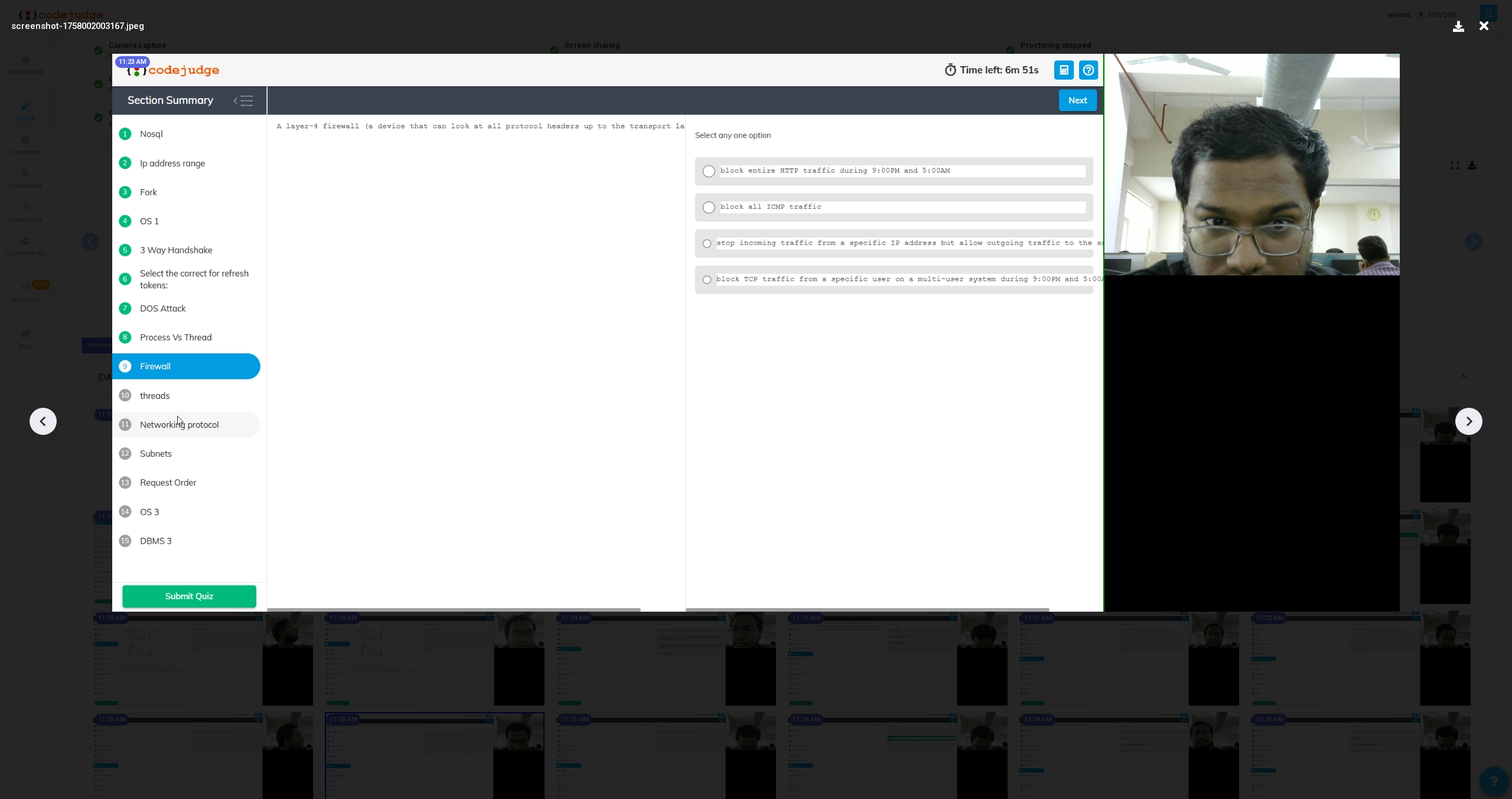
click at [1470, 419] on icon at bounding box center [1469, 421] width 18 height 18
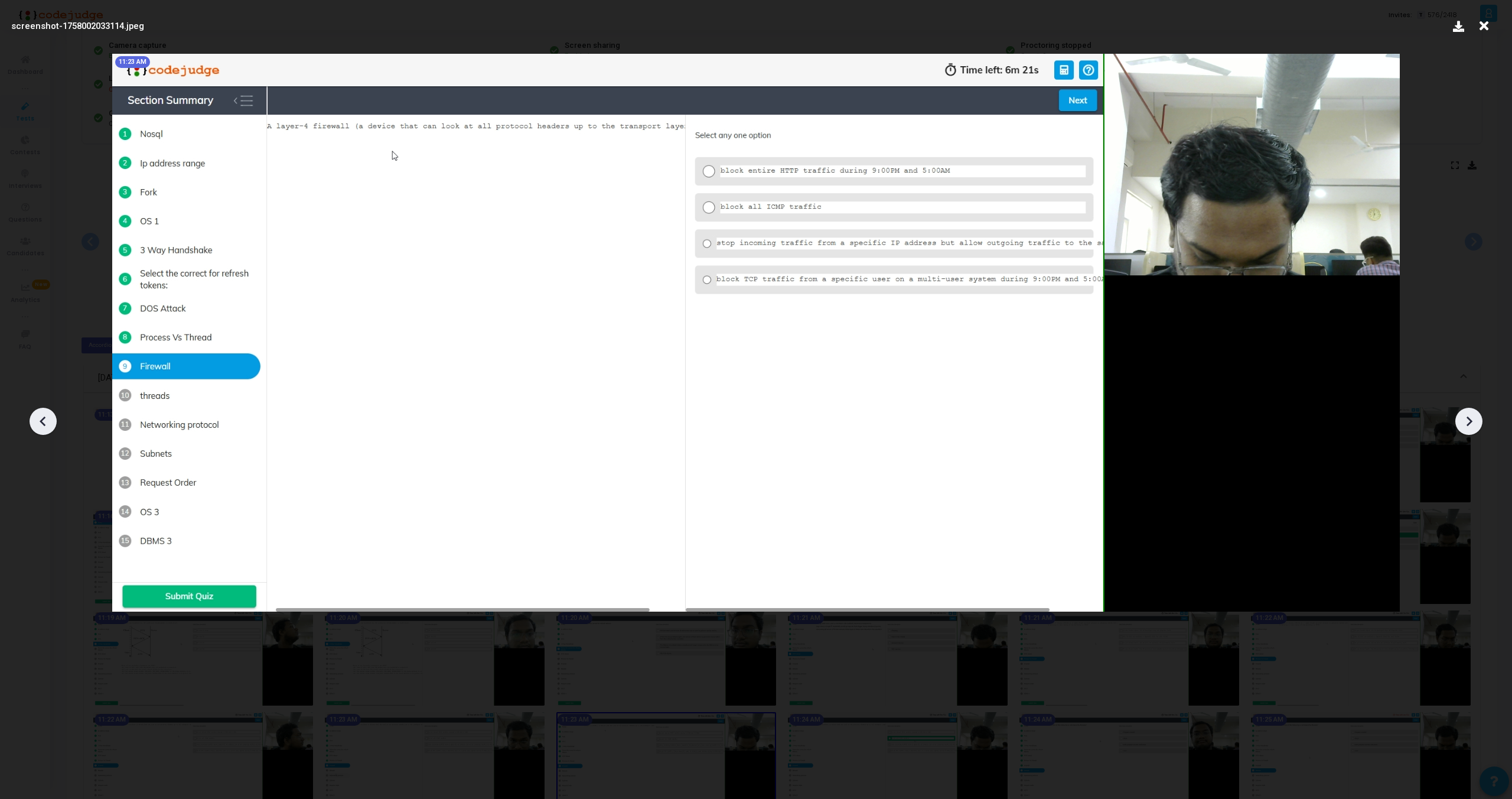
click at [1470, 419] on icon at bounding box center [1469, 421] width 18 height 18
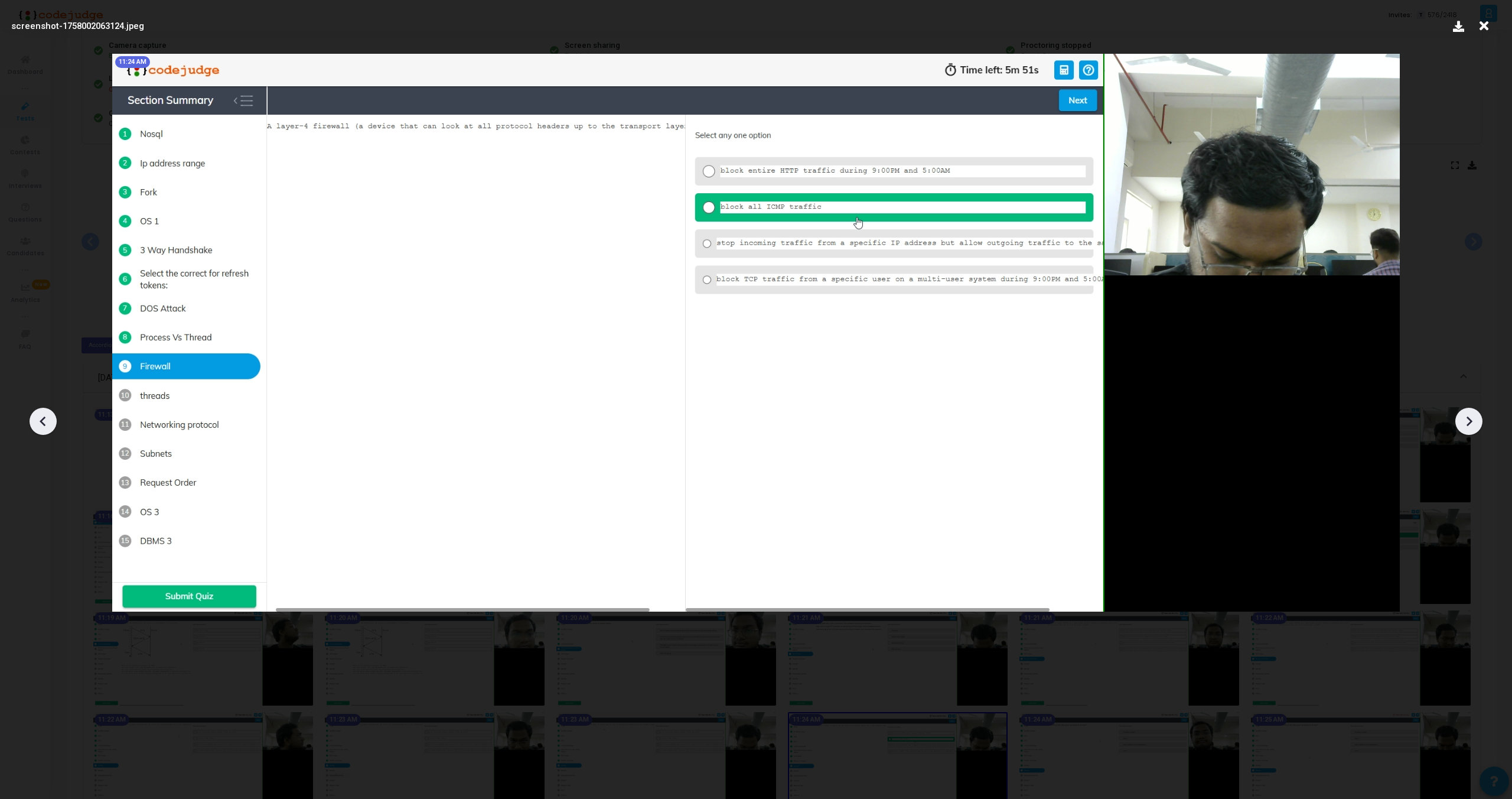
click at [1470, 419] on icon at bounding box center [1469, 421] width 18 height 18
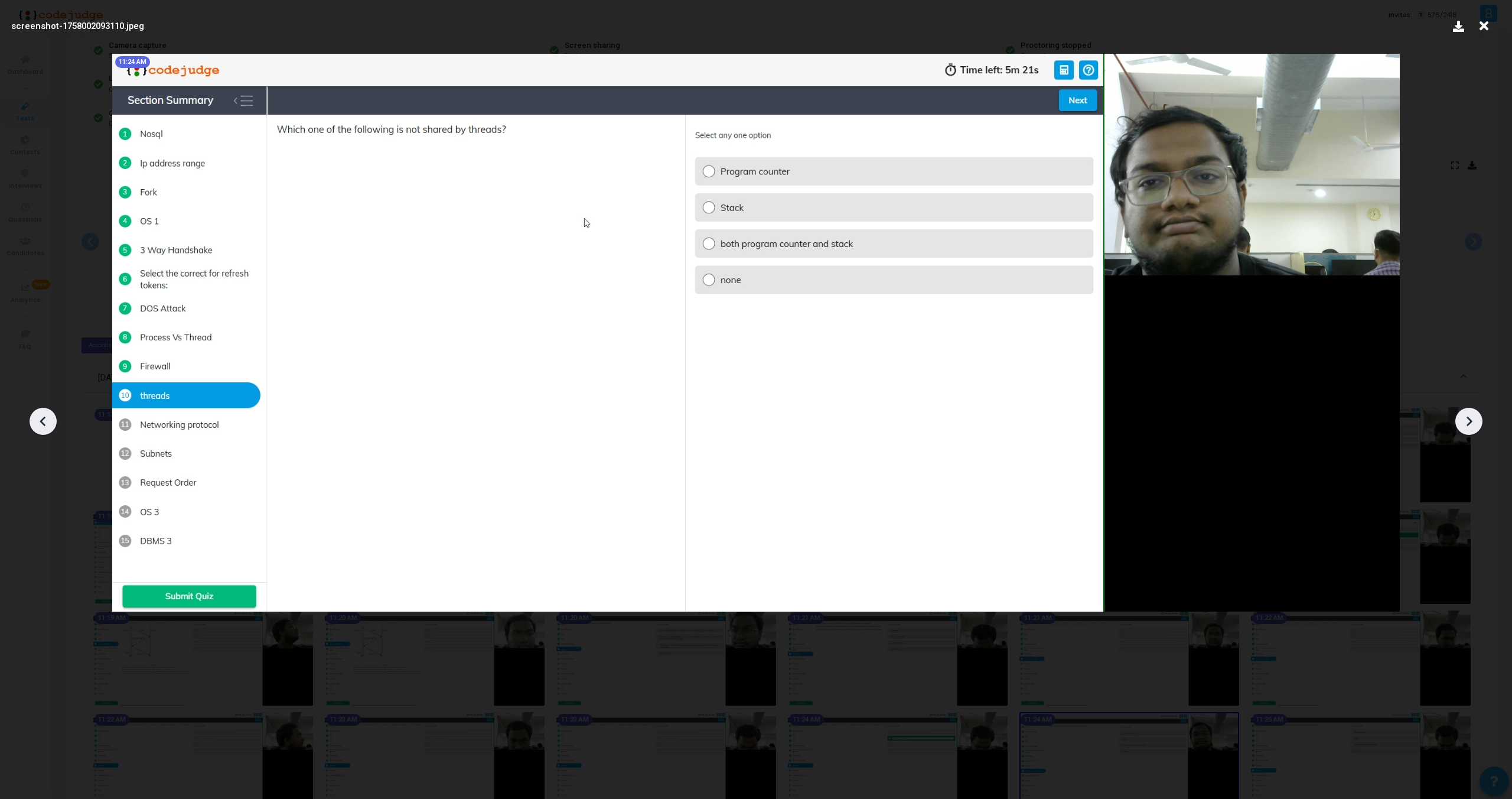
click at [1470, 422] on icon at bounding box center [1469, 421] width 6 height 10
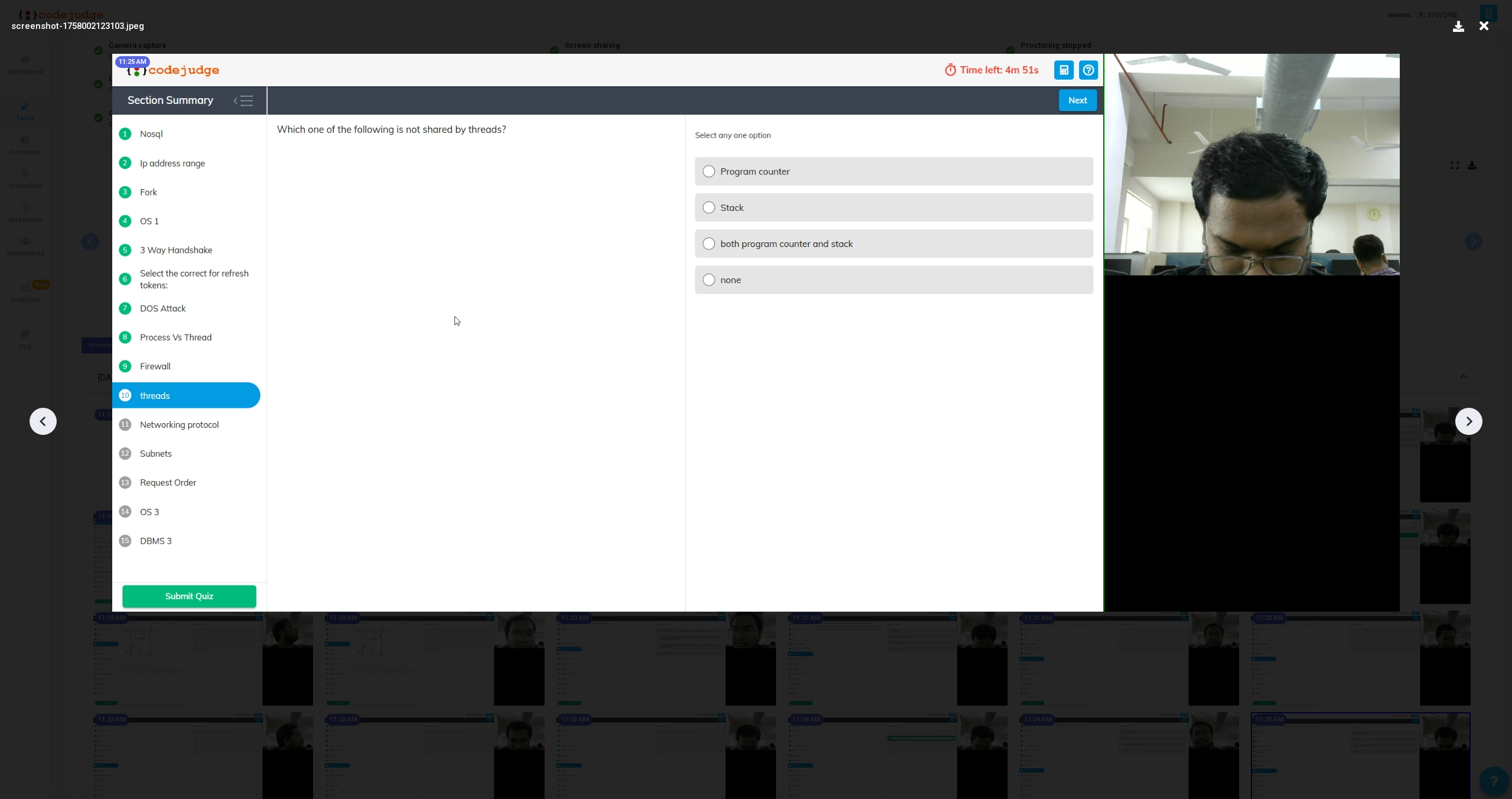
click at [1470, 422] on icon at bounding box center [1469, 421] width 6 height 10
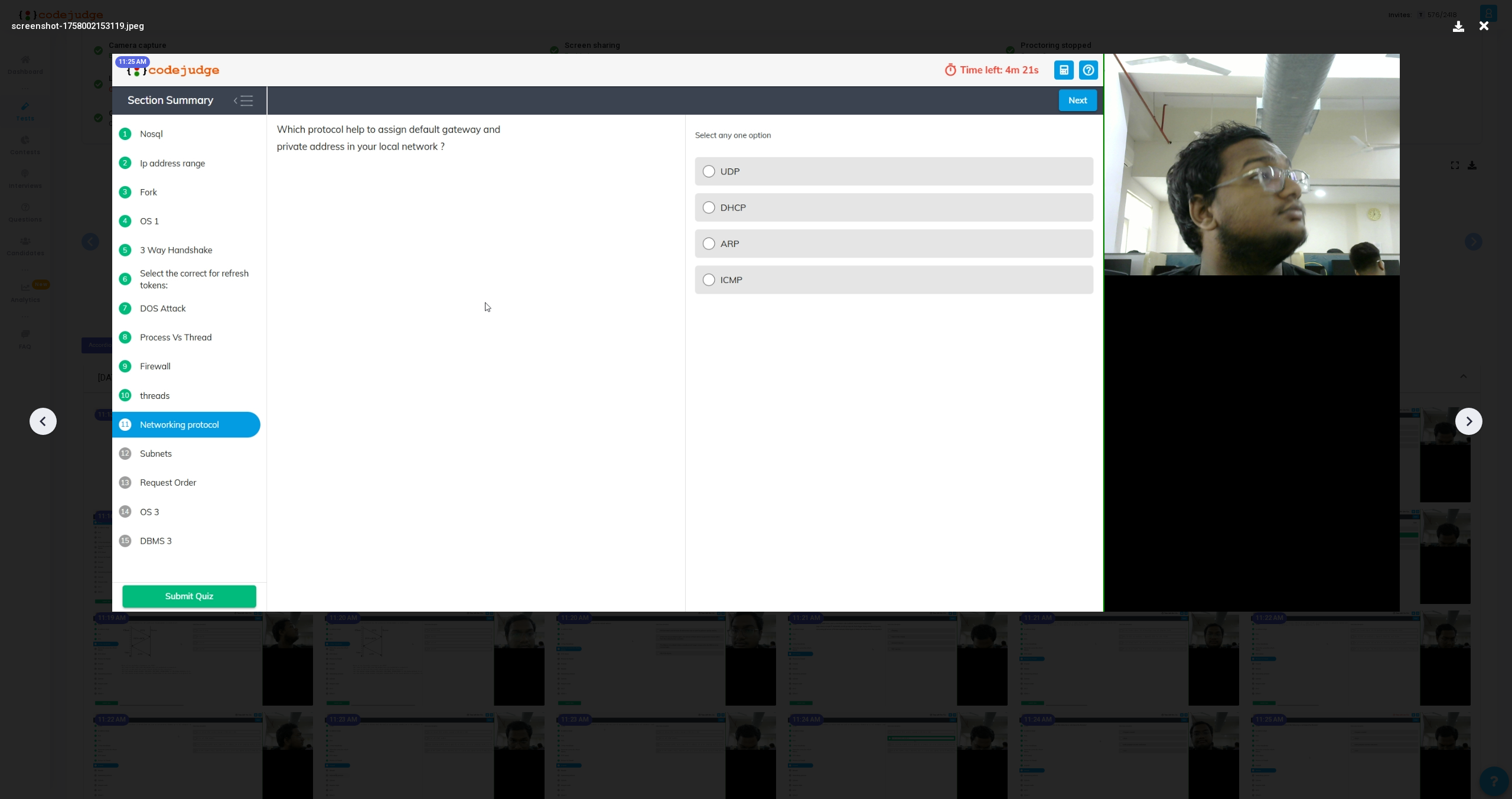
click at [1470, 422] on icon at bounding box center [1469, 421] width 6 height 10
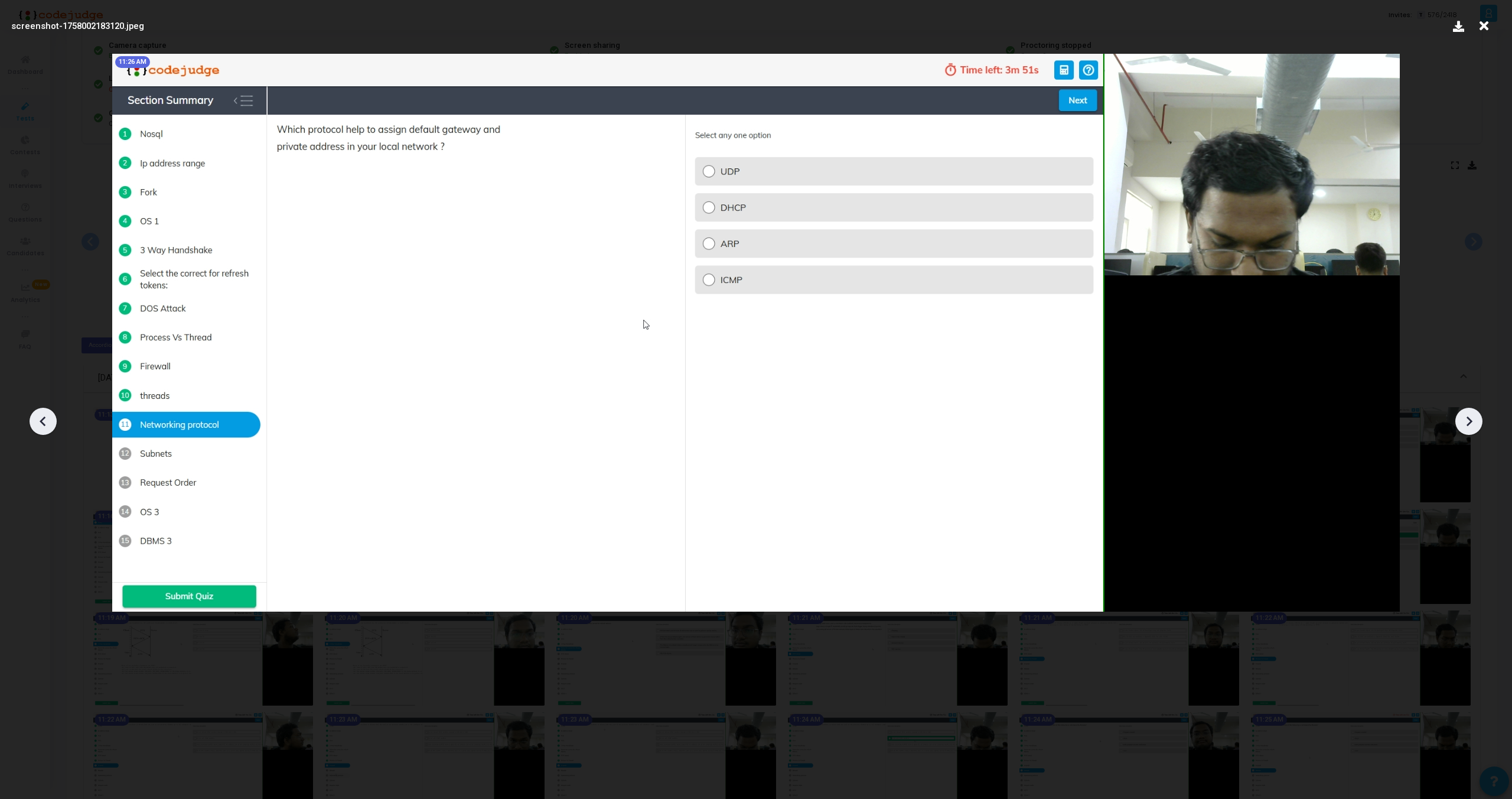
click at [1470, 422] on icon at bounding box center [1469, 421] width 6 height 10
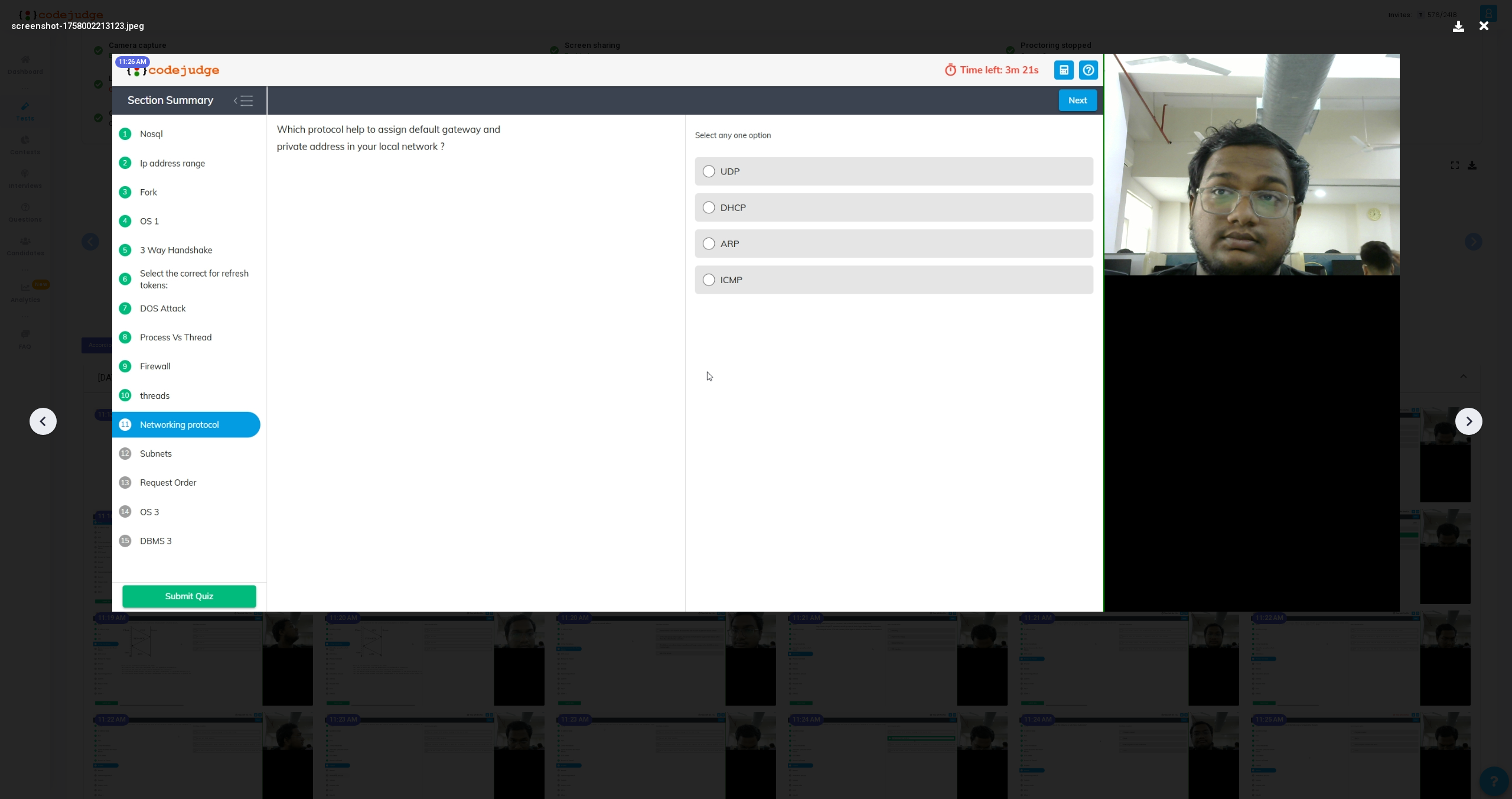
click at [1470, 422] on icon at bounding box center [1469, 421] width 6 height 10
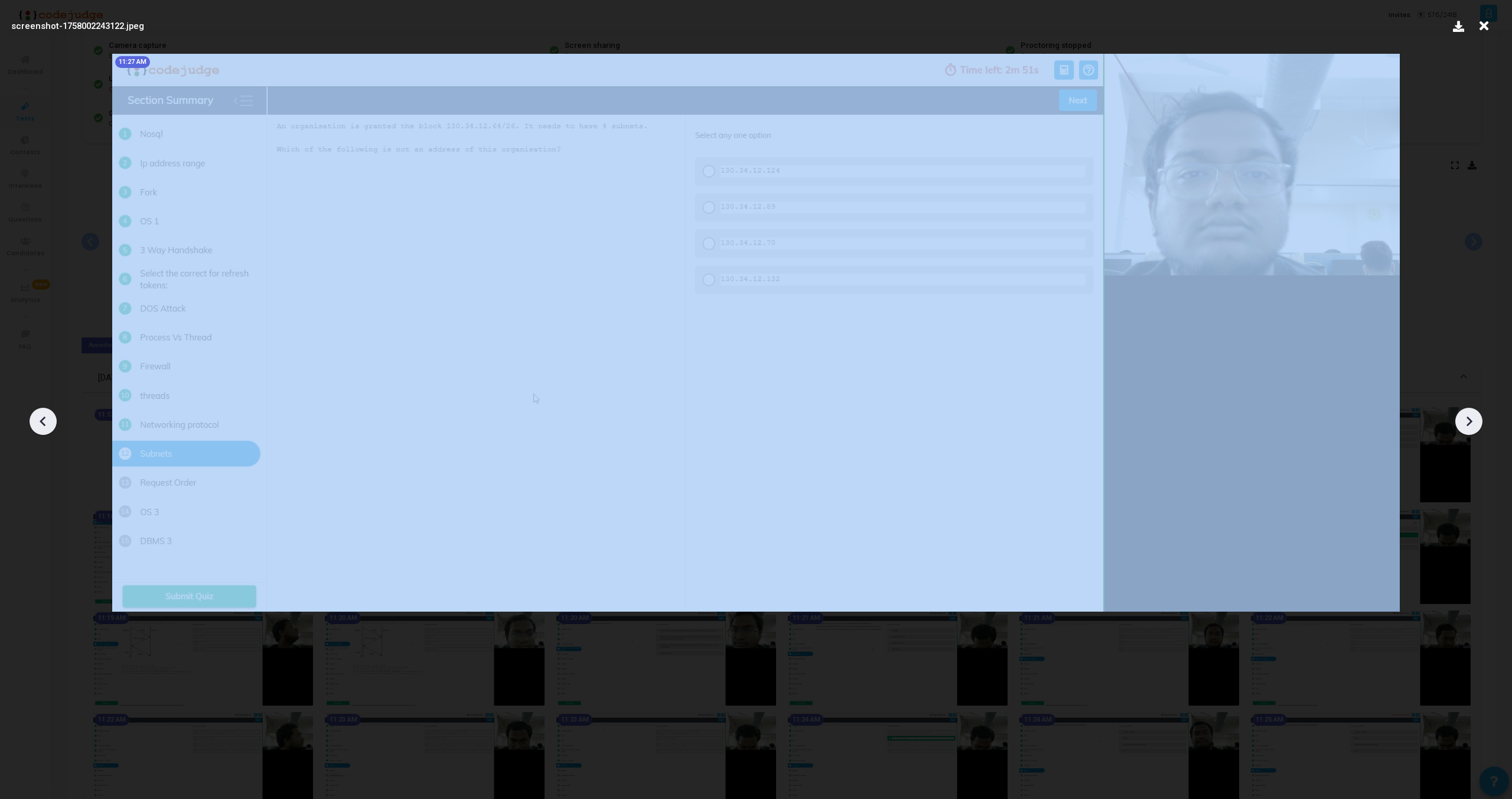
click at [1470, 422] on icon at bounding box center [1469, 421] width 6 height 10
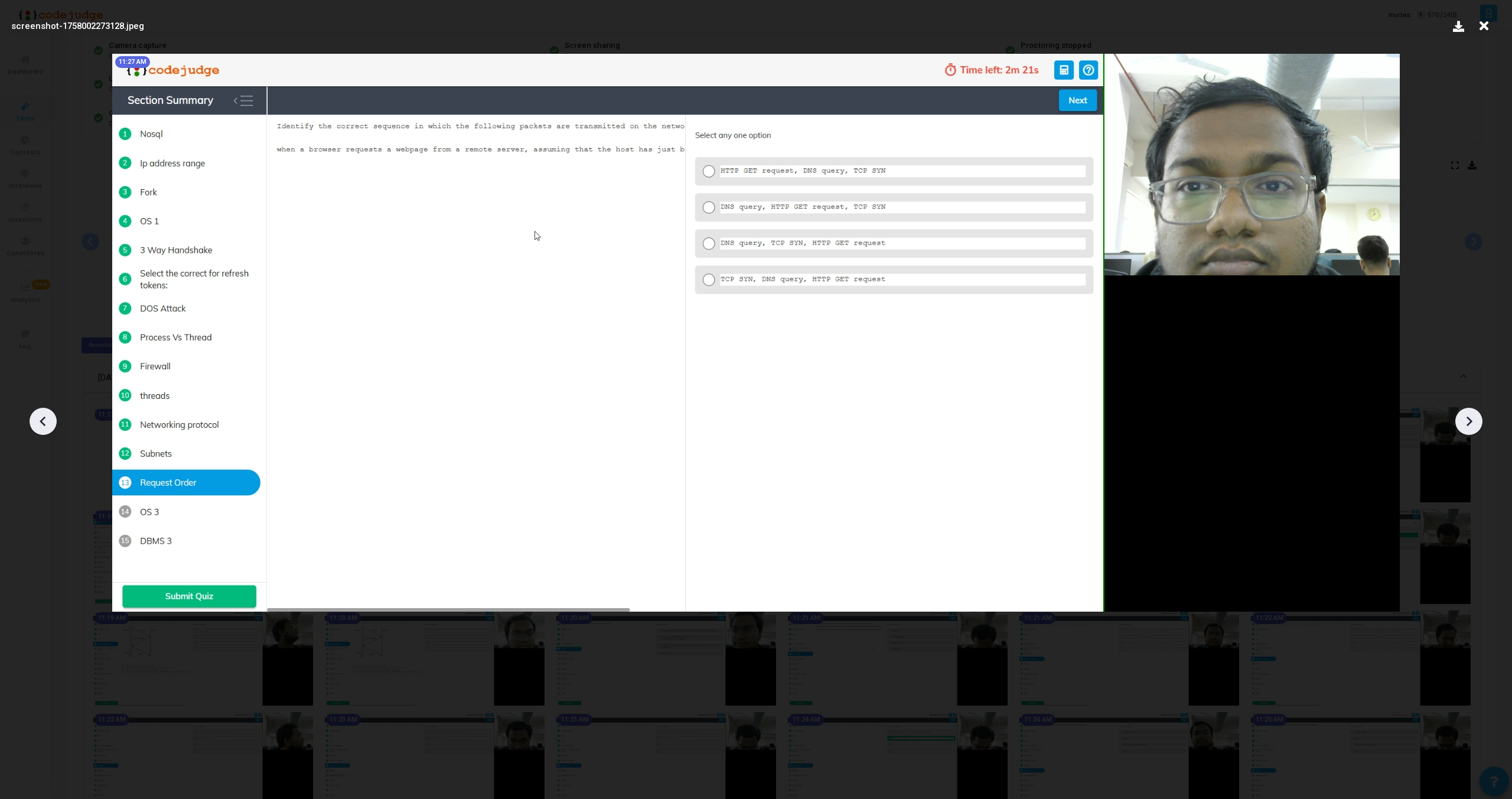
click at [1470, 422] on icon at bounding box center [1469, 421] width 6 height 10
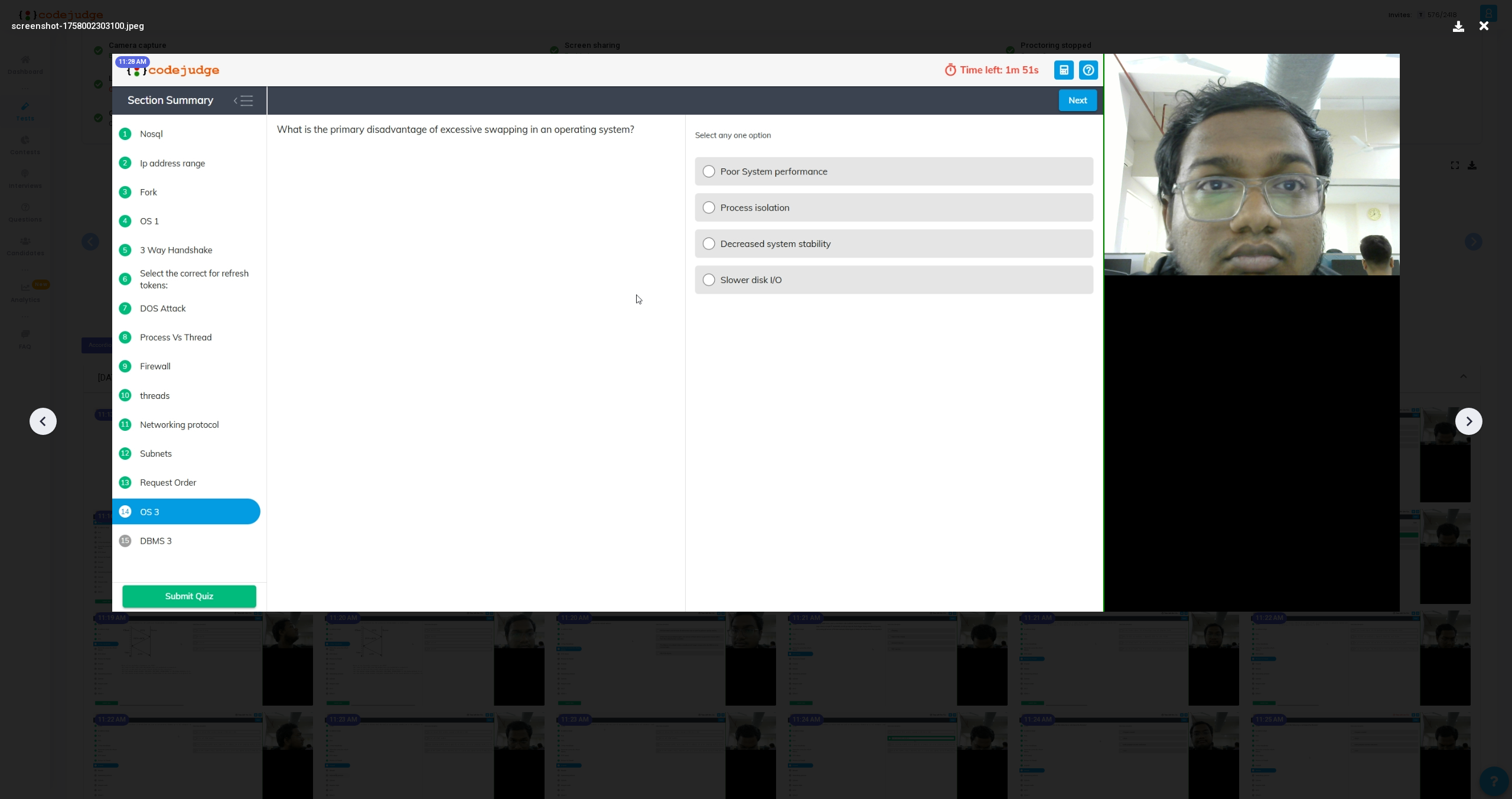
click at [1470, 422] on icon at bounding box center [1469, 421] width 6 height 10
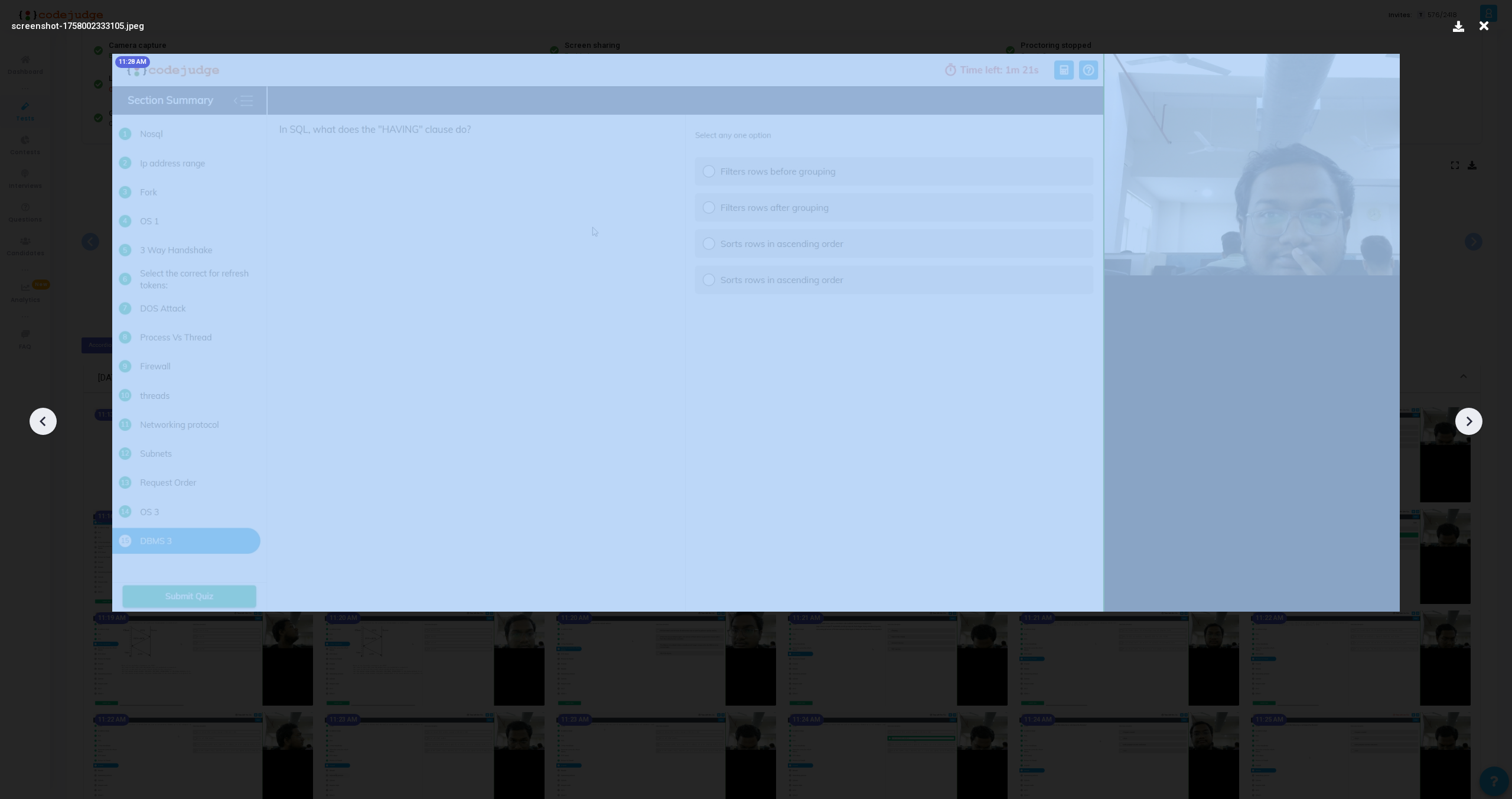
click at [1470, 422] on icon at bounding box center [1469, 421] width 6 height 10
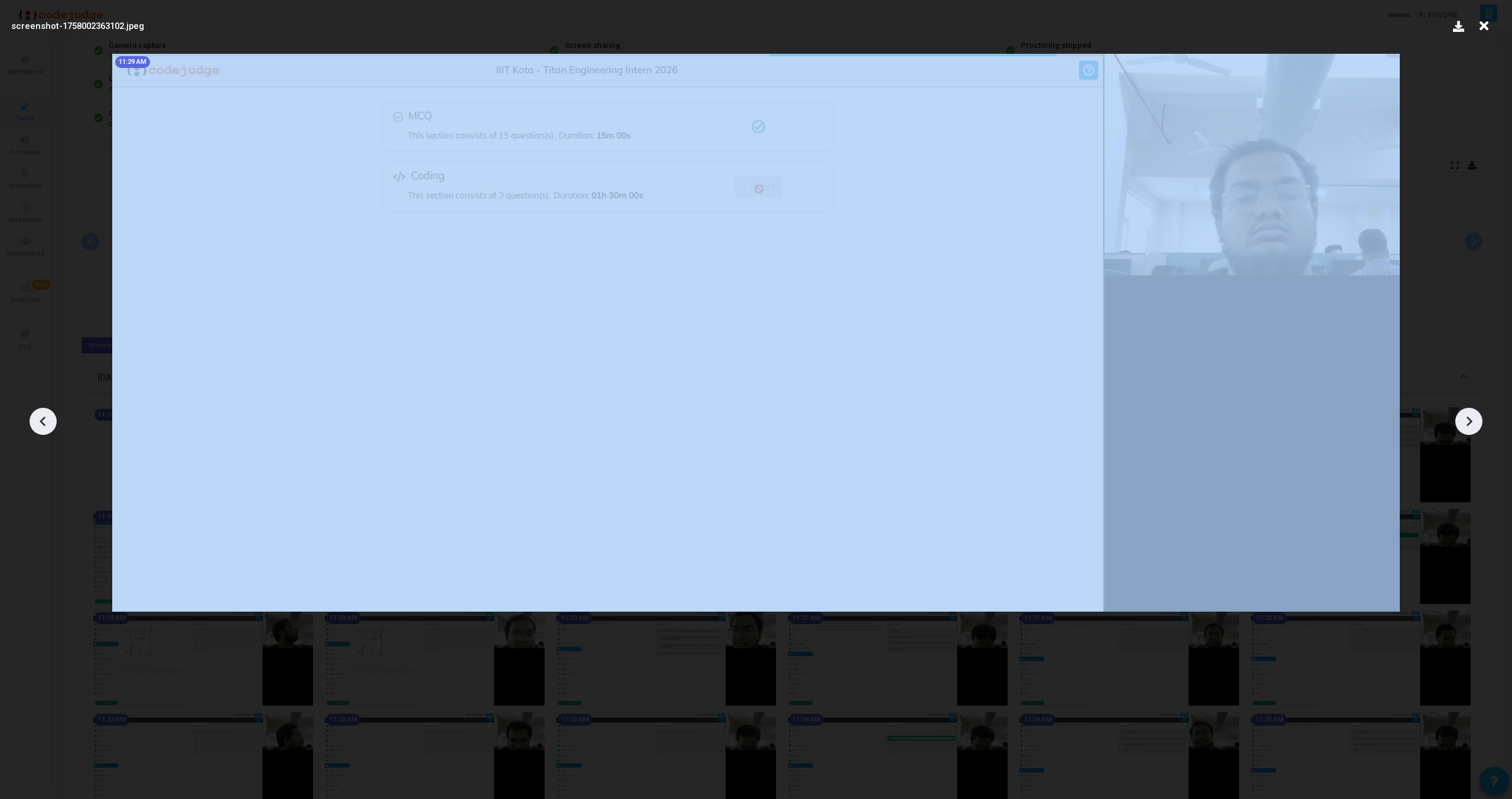
click at [1470, 422] on icon at bounding box center [1469, 421] width 6 height 10
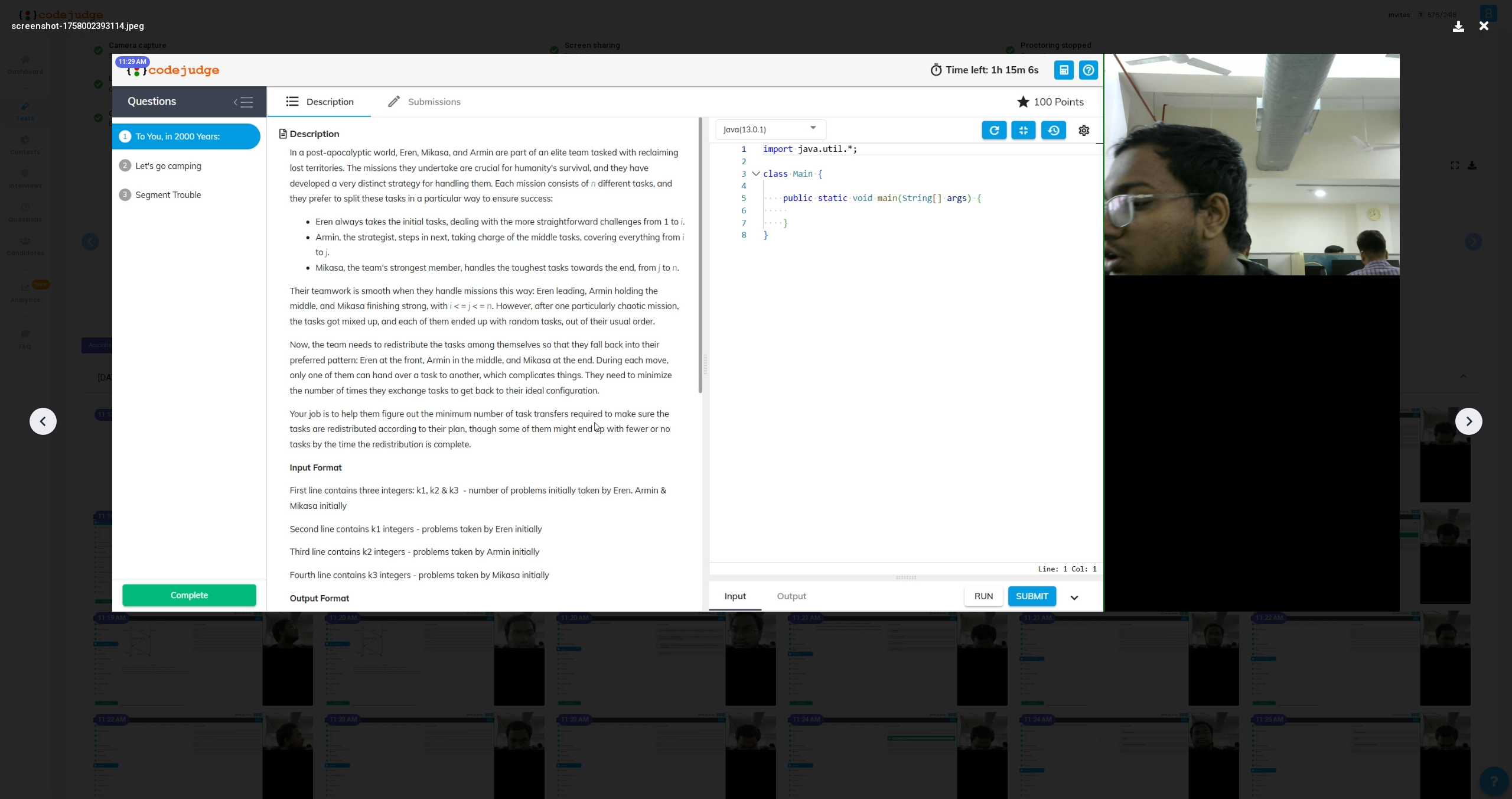
click at [1470, 422] on icon at bounding box center [1469, 421] width 6 height 10
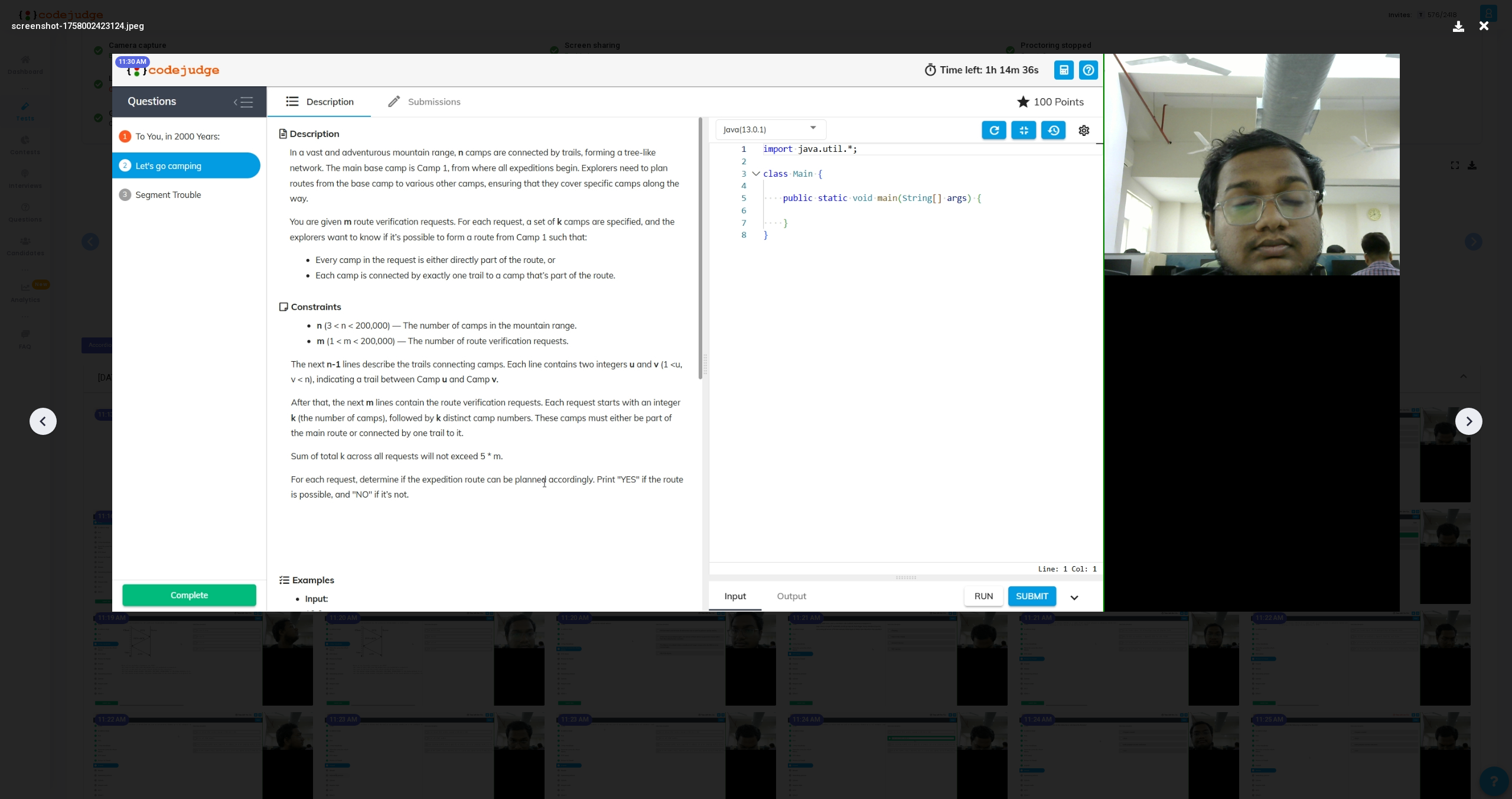
click at [1470, 422] on icon at bounding box center [1469, 421] width 6 height 10
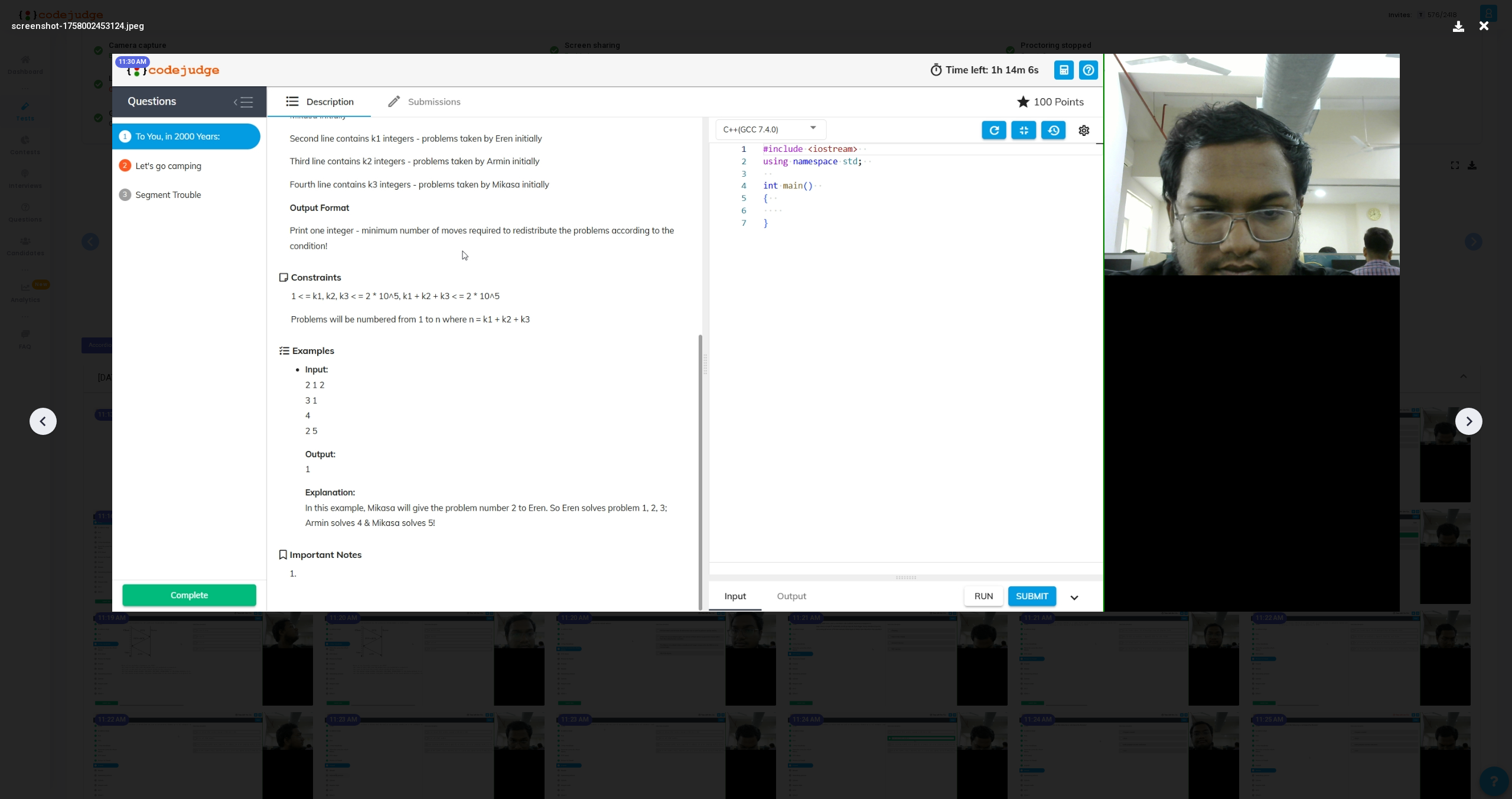
click at [1470, 422] on icon at bounding box center [1469, 421] width 6 height 10
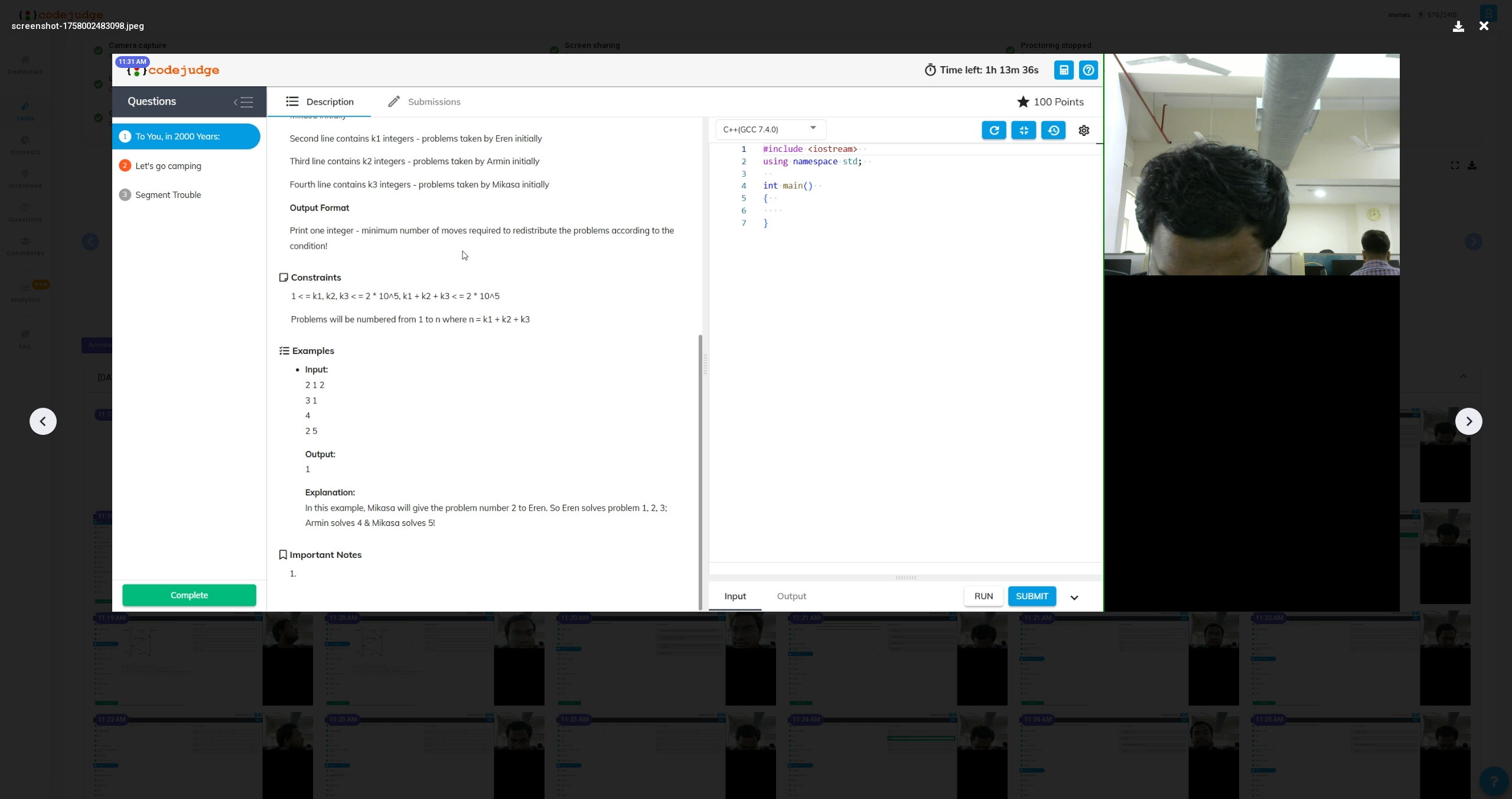
click at [1470, 422] on icon at bounding box center [1469, 421] width 6 height 10
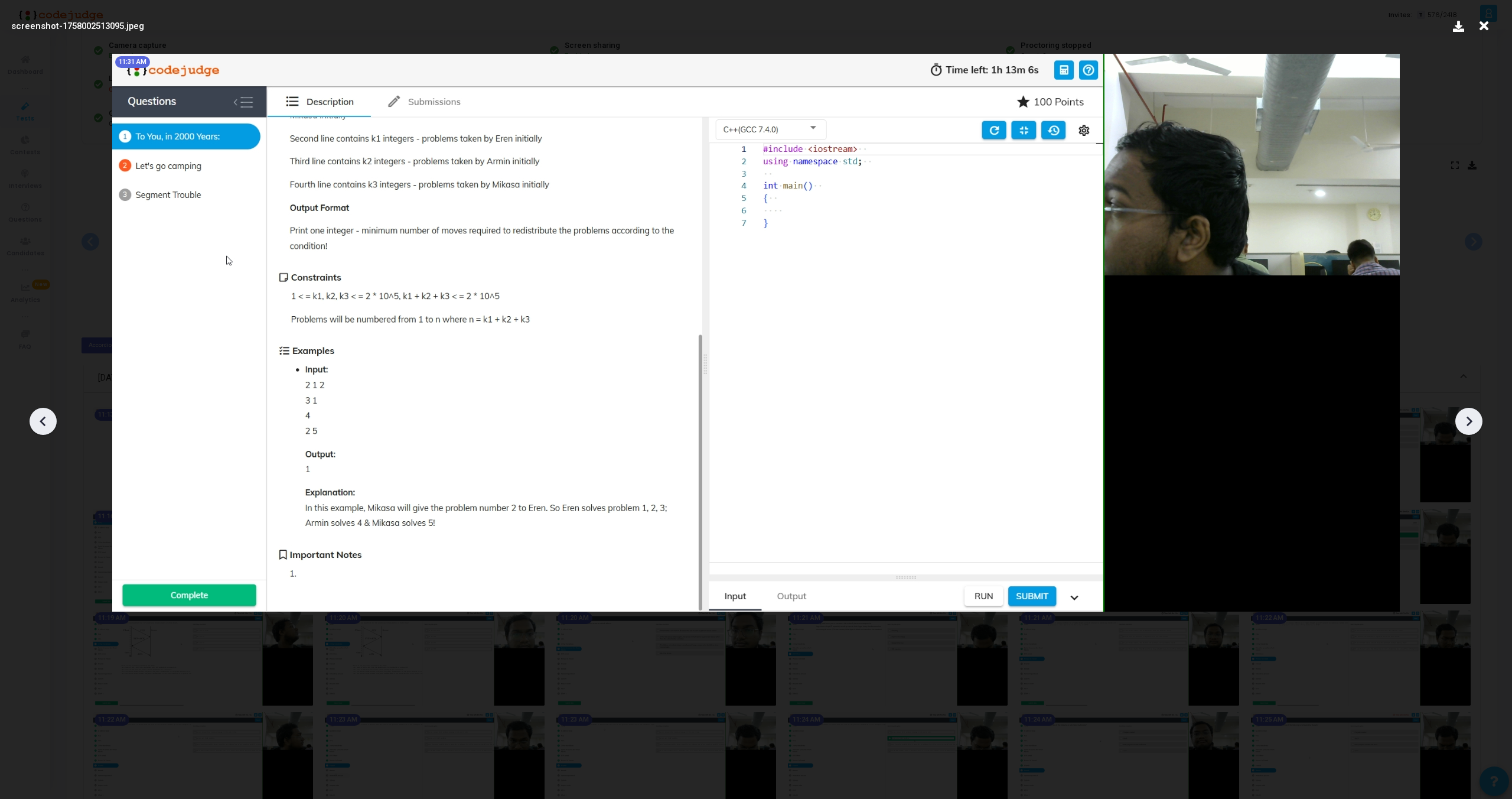
click at [1470, 422] on icon at bounding box center [1469, 421] width 6 height 10
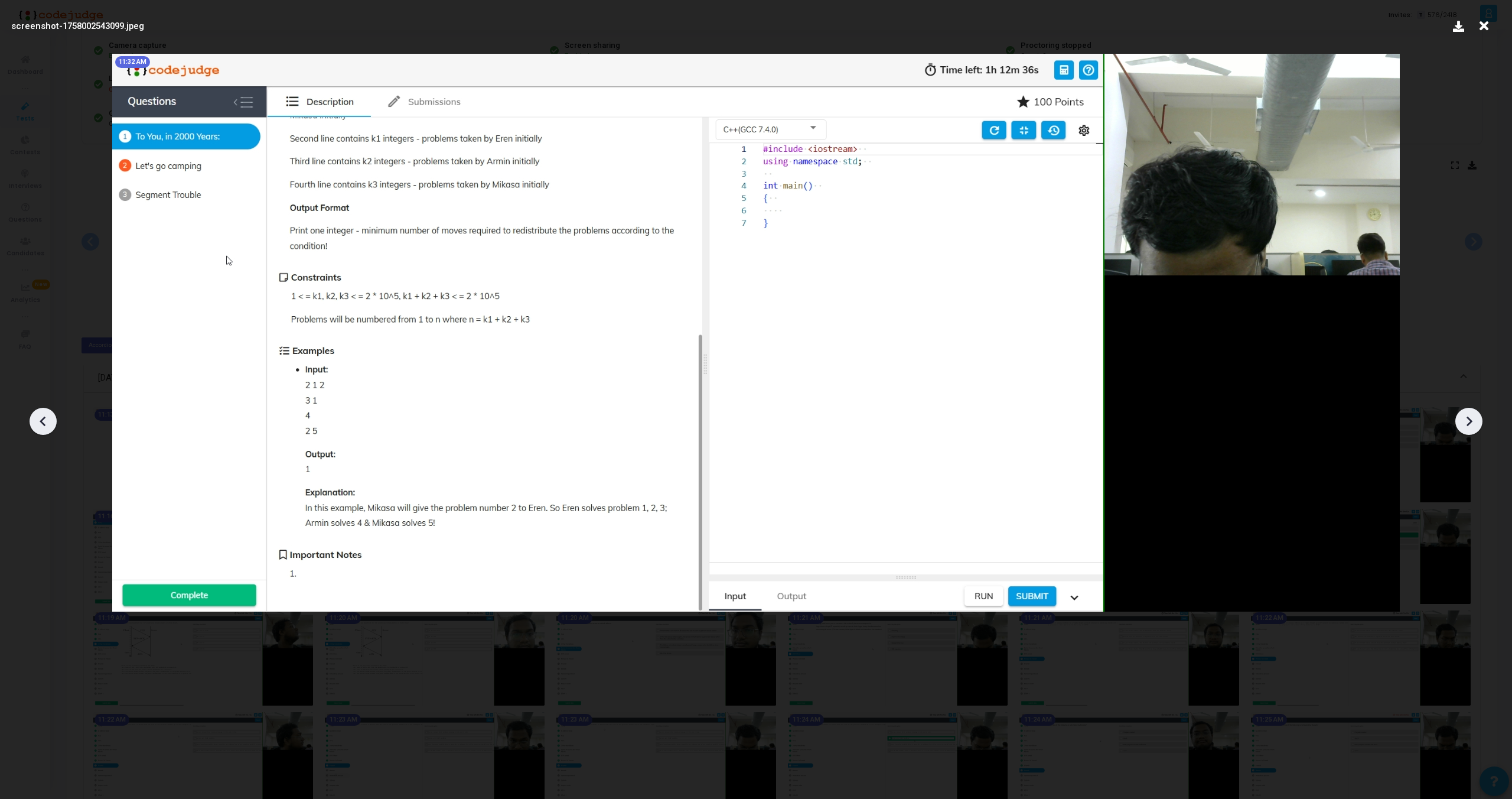
click at [1470, 422] on icon at bounding box center [1469, 421] width 6 height 10
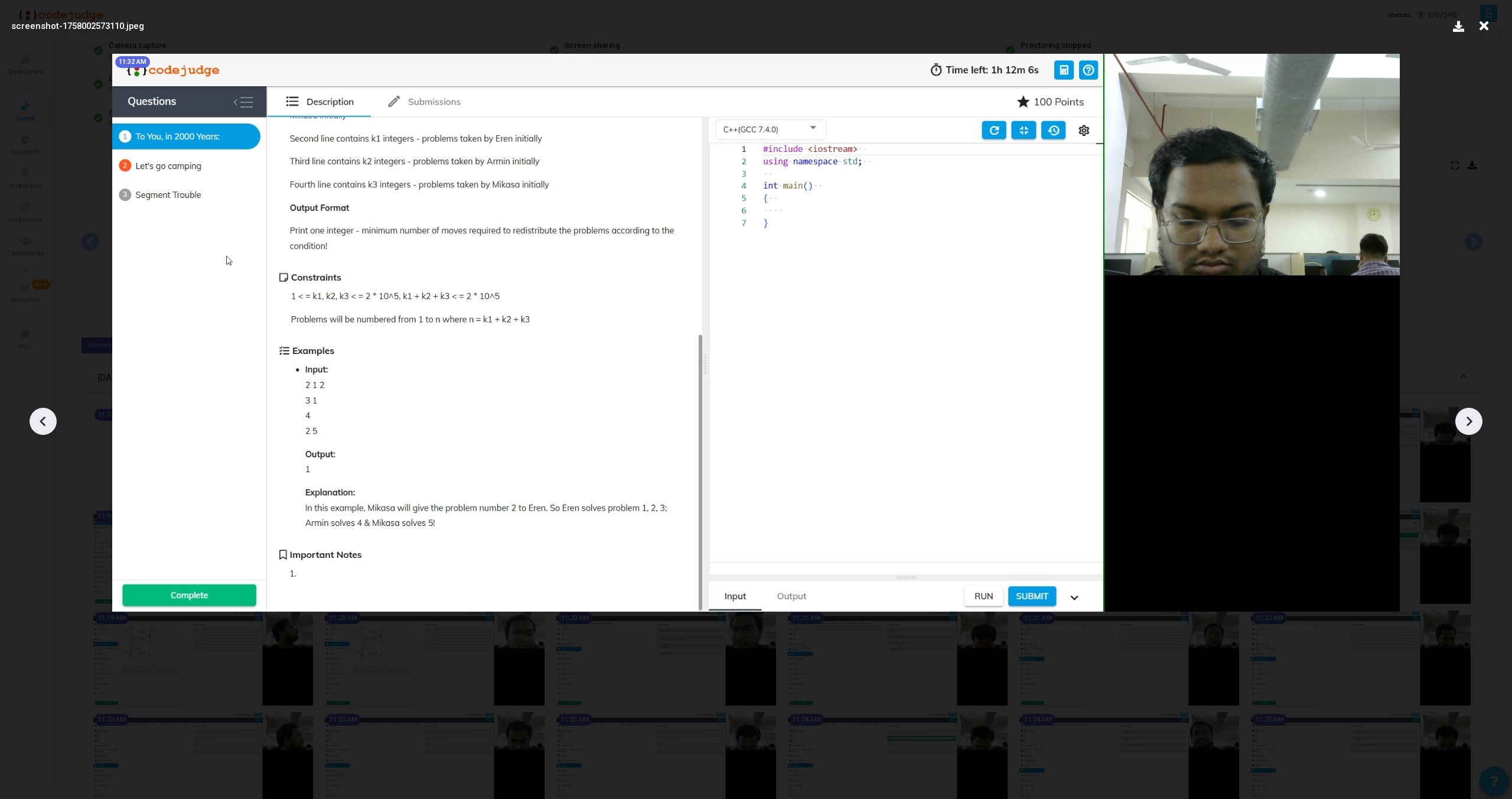
click at [1470, 422] on icon at bounding box center [1469, 421] width 6 height 10
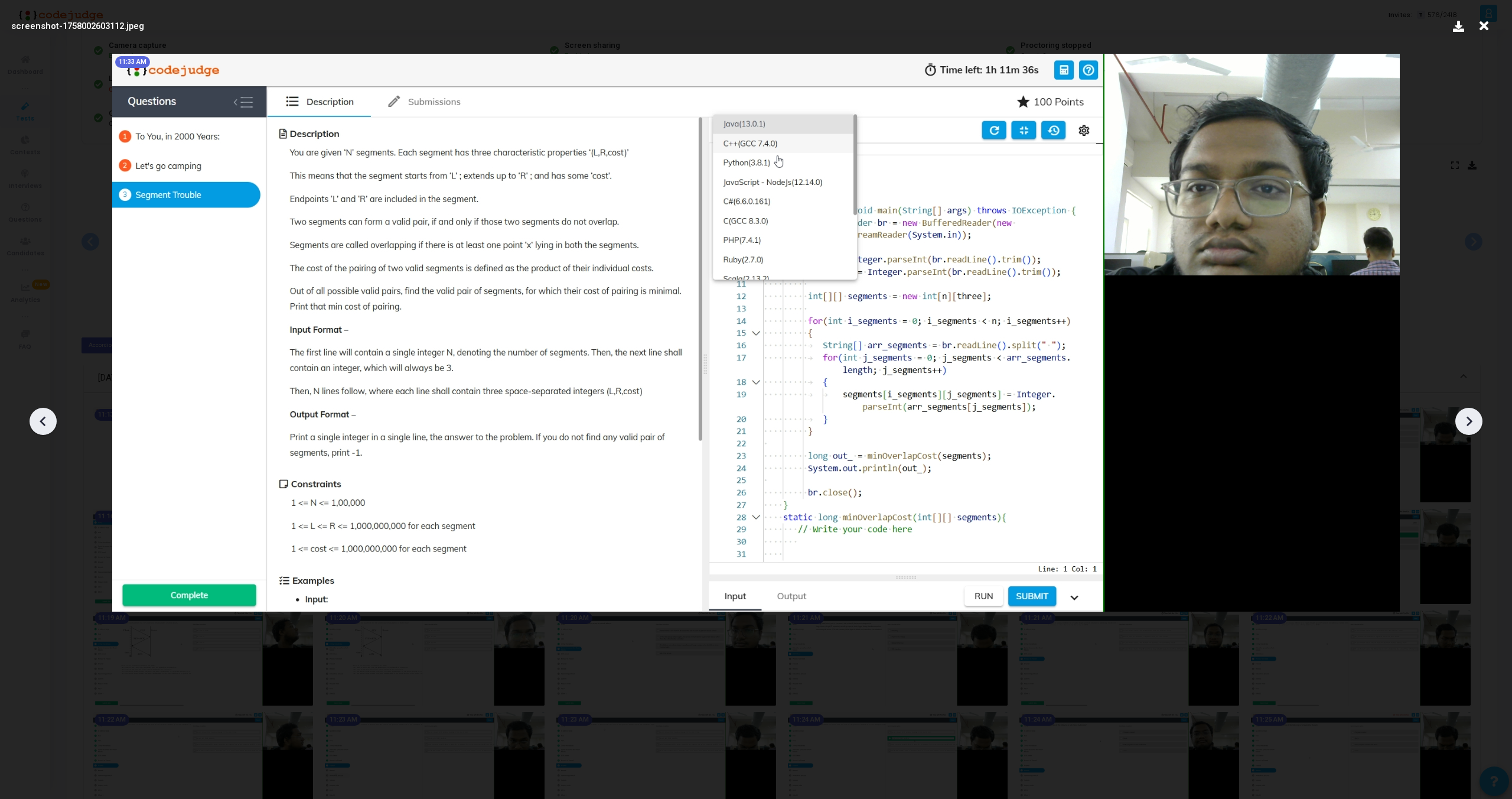
click at [1470, 422] on icon at bounding box center [1469, 421] width 6 height 10
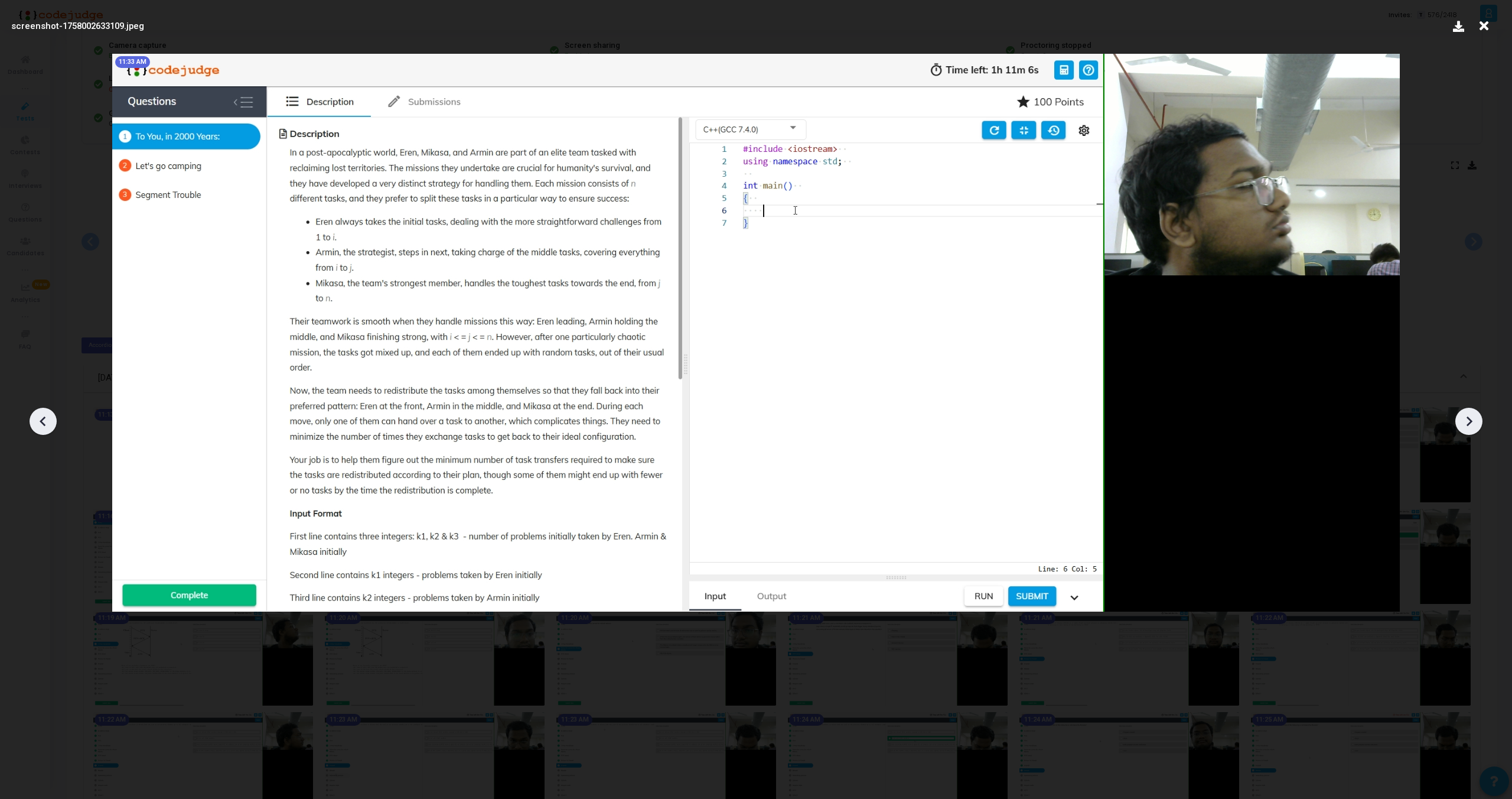
click at [1470, 422] on icon at bounding box center [1469, 421] width 6 height 10
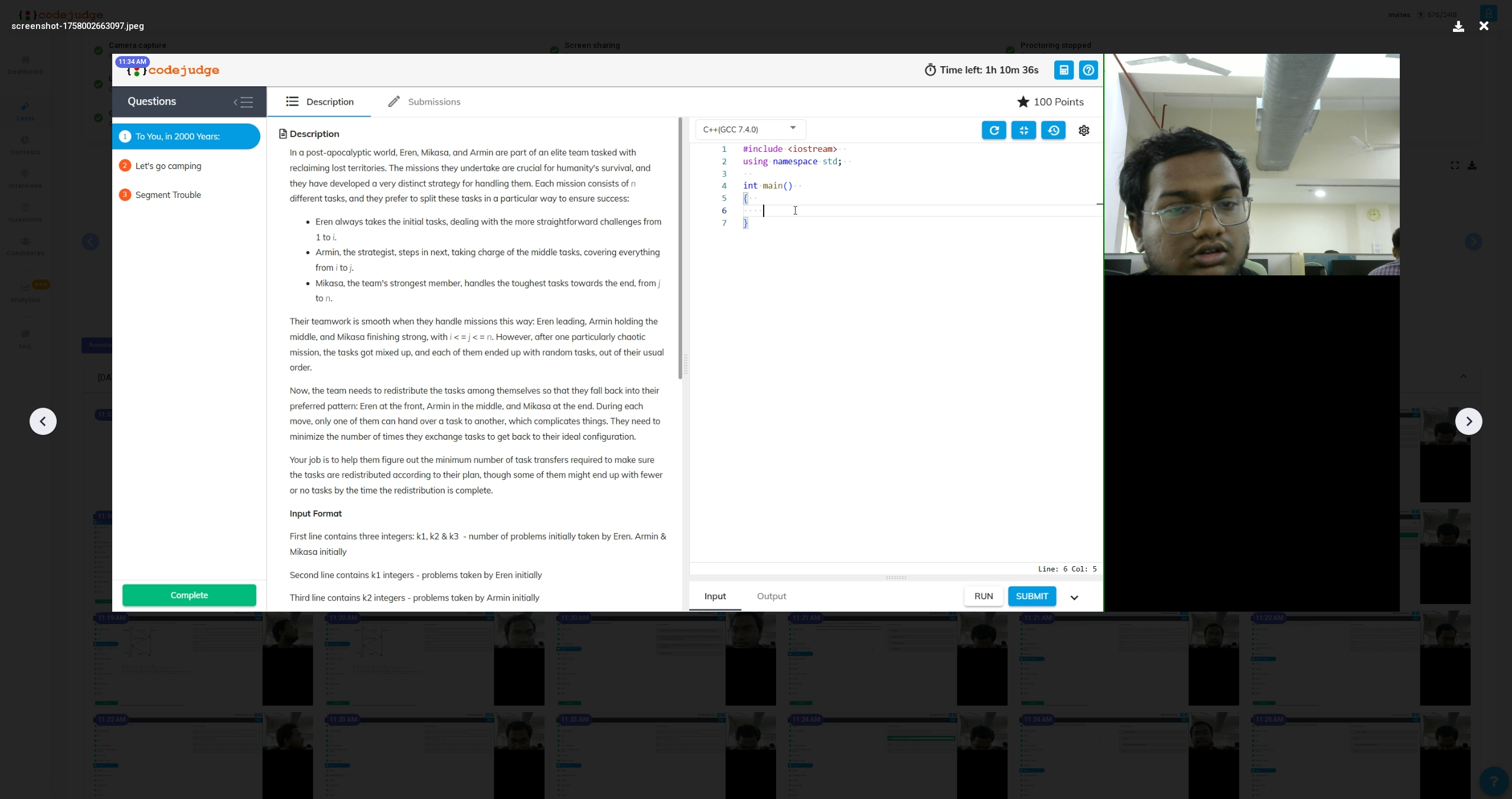
click at [1470, 422] on icon at bounding box center [1469, 421] width 6 height 10
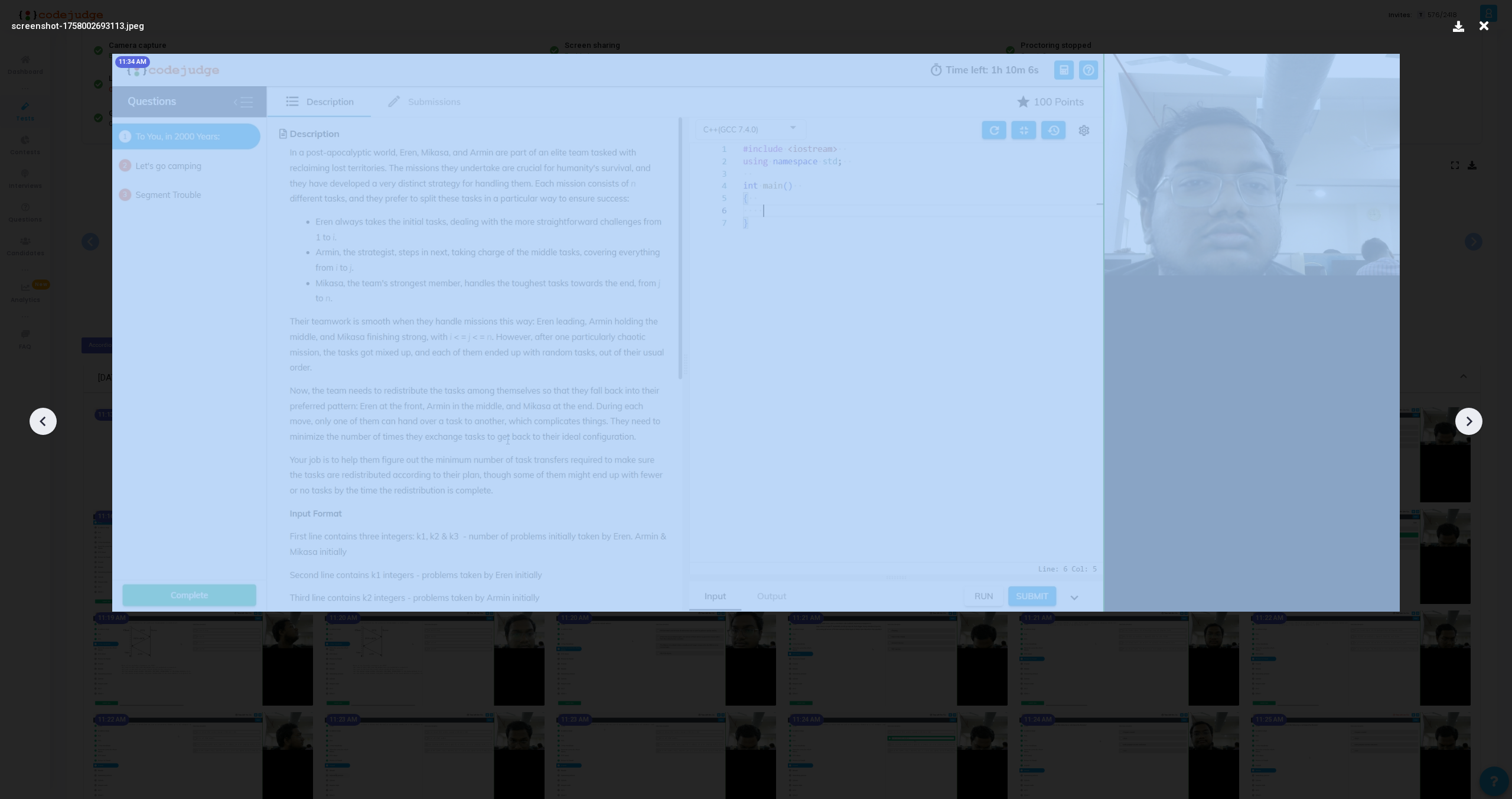
click at [1470, 422] on icon at bounding box center [1469, 421] width 6 height 10
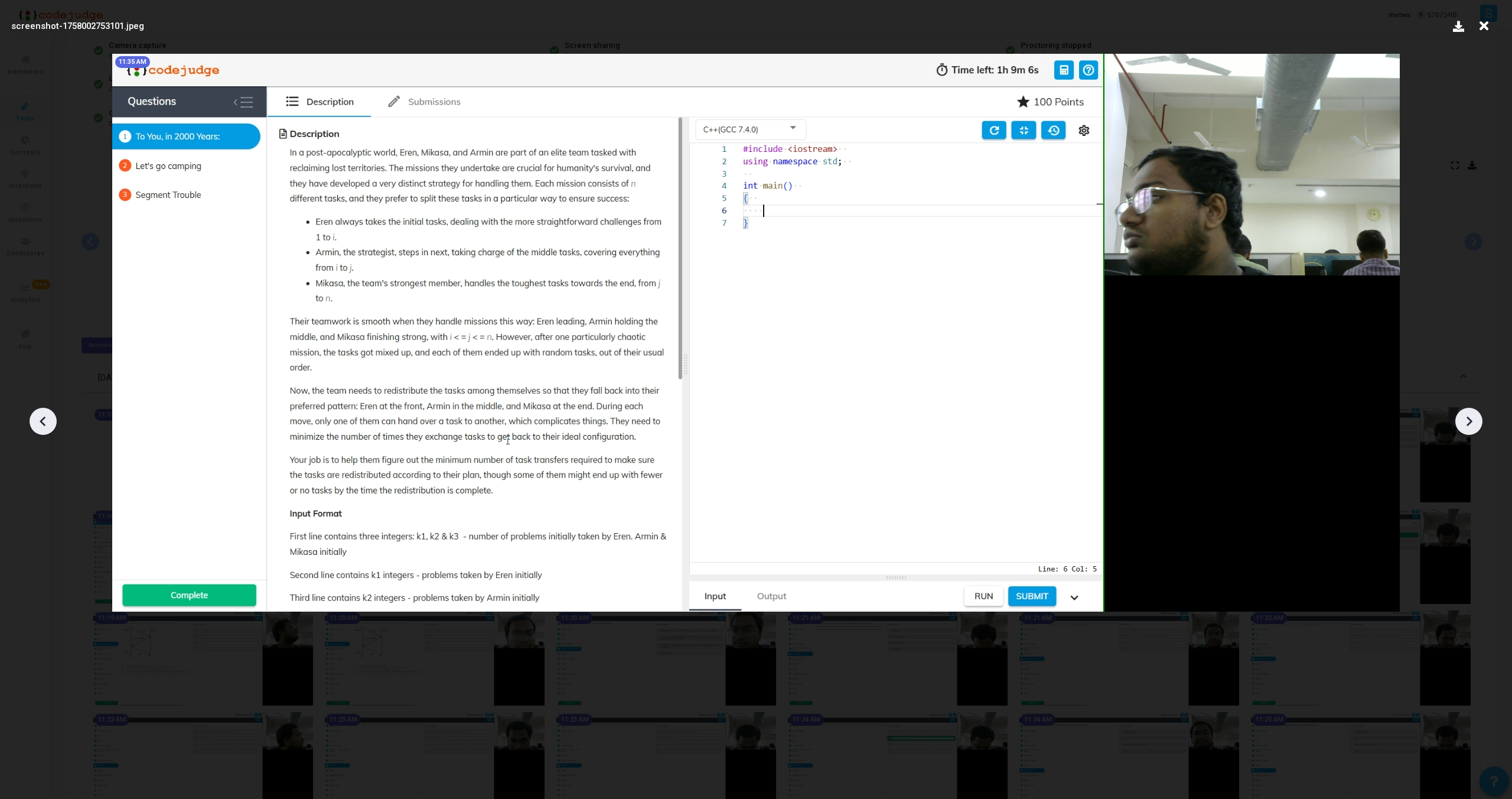
click at [1470, 422] on icon at bounding box center [1469, 421] width 6 height 10
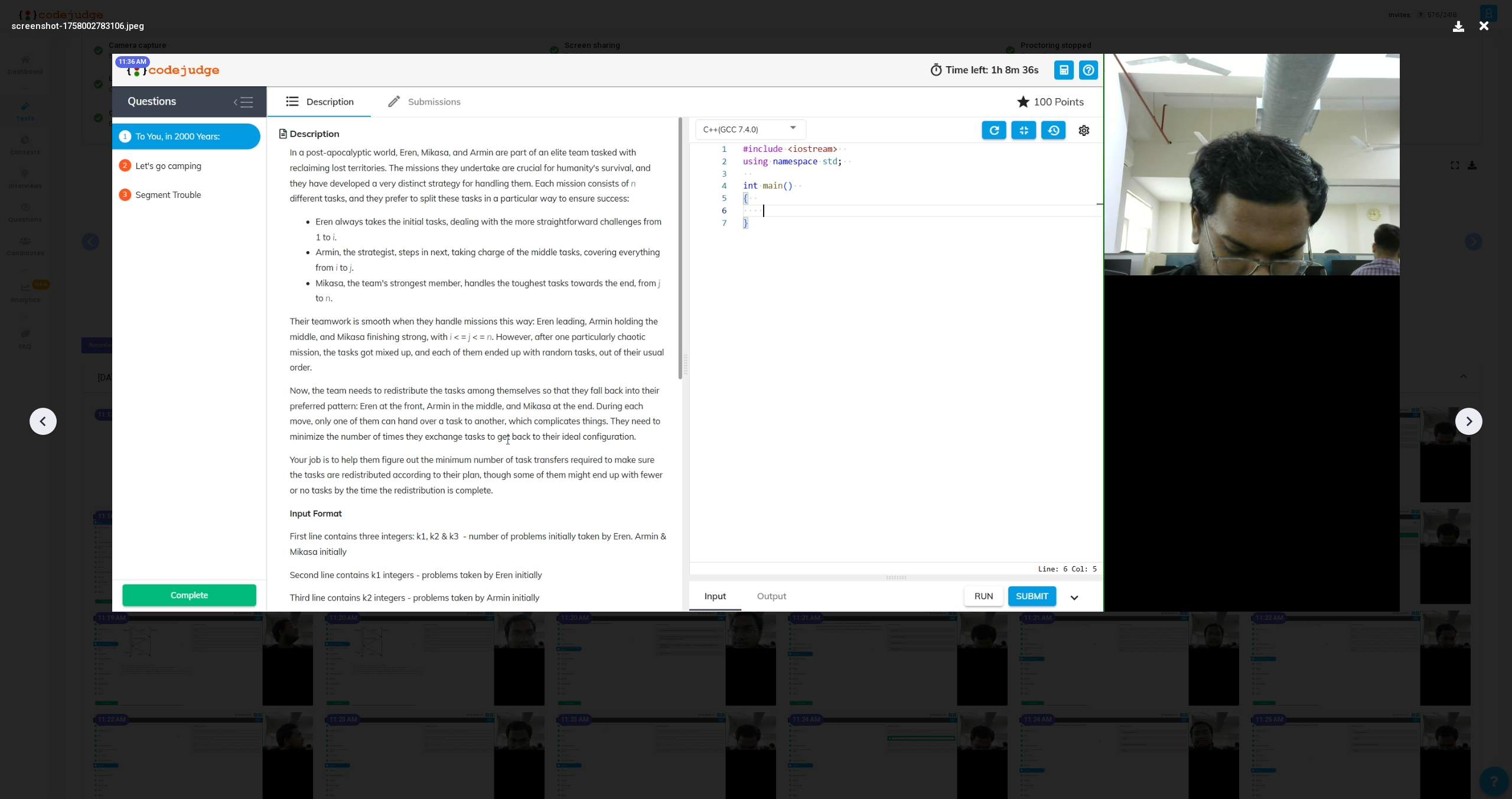
click at [1470, 422] on icon at bounding box center [1469, 421] width 6 height 10
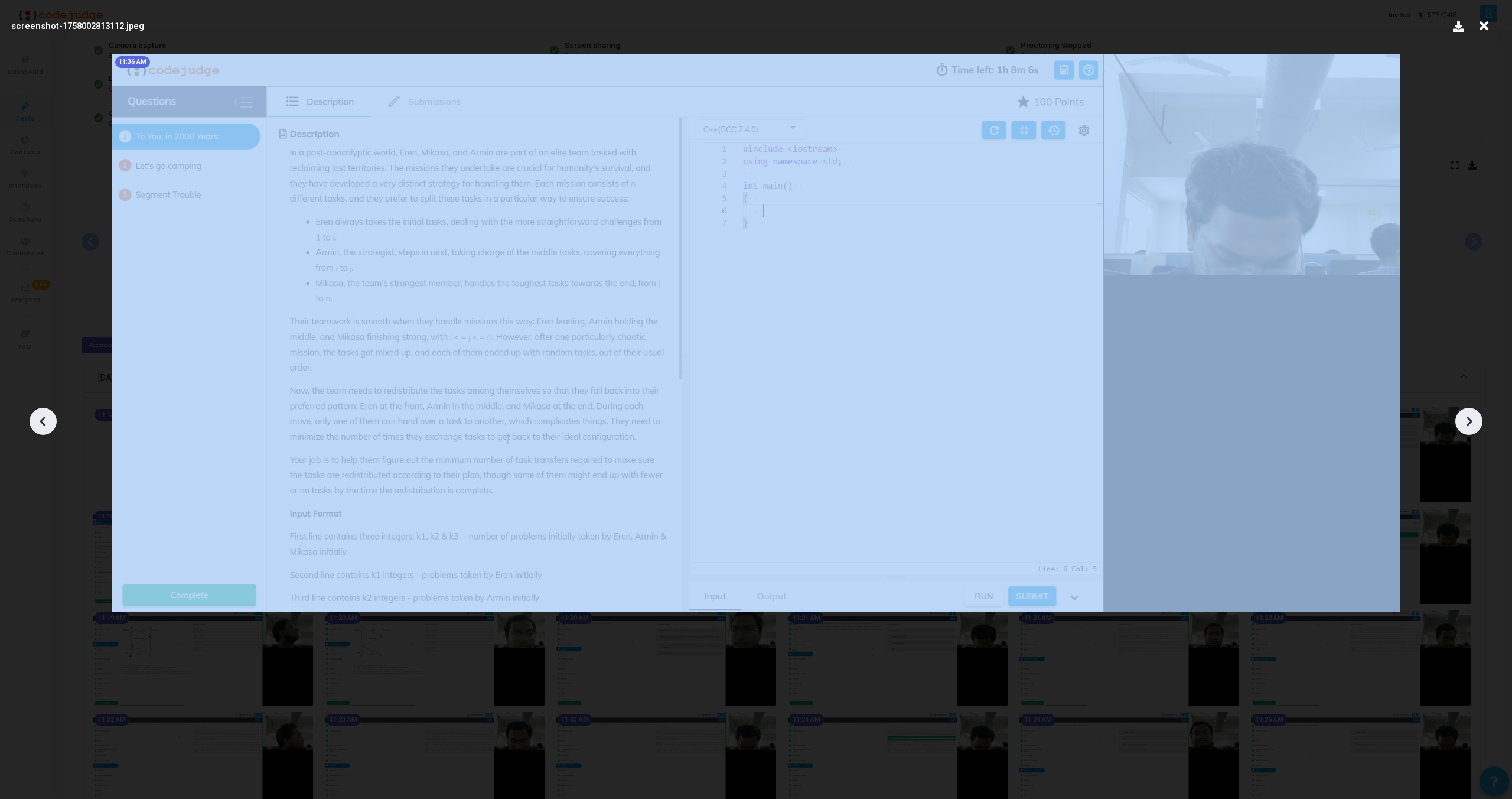
click at [1470, 422] on icon at bounding box center [1469, 421] width 6 height 10
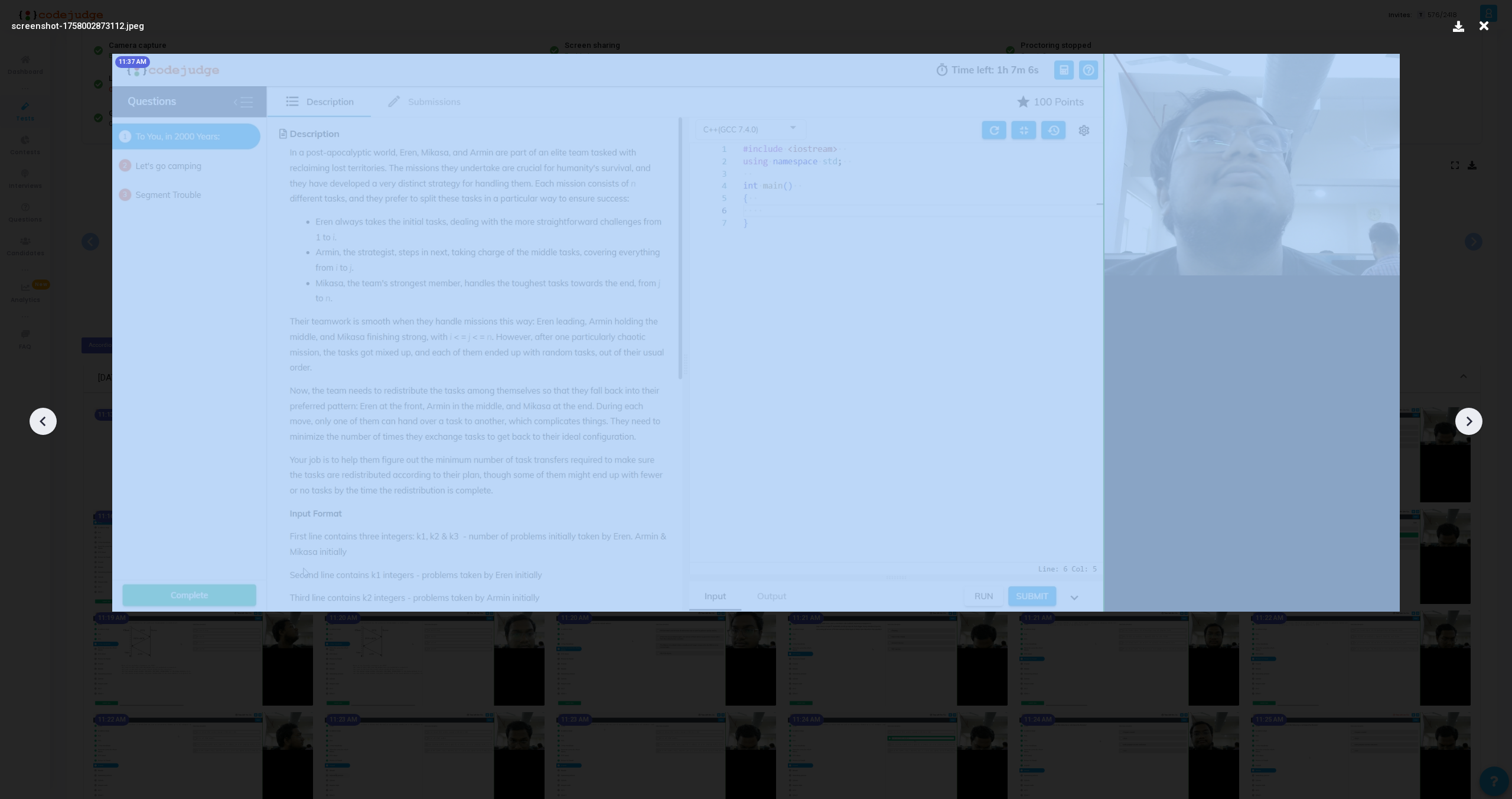
click at [1470, 422] on icon at bounding box center [1469, 421] width 6 height 10
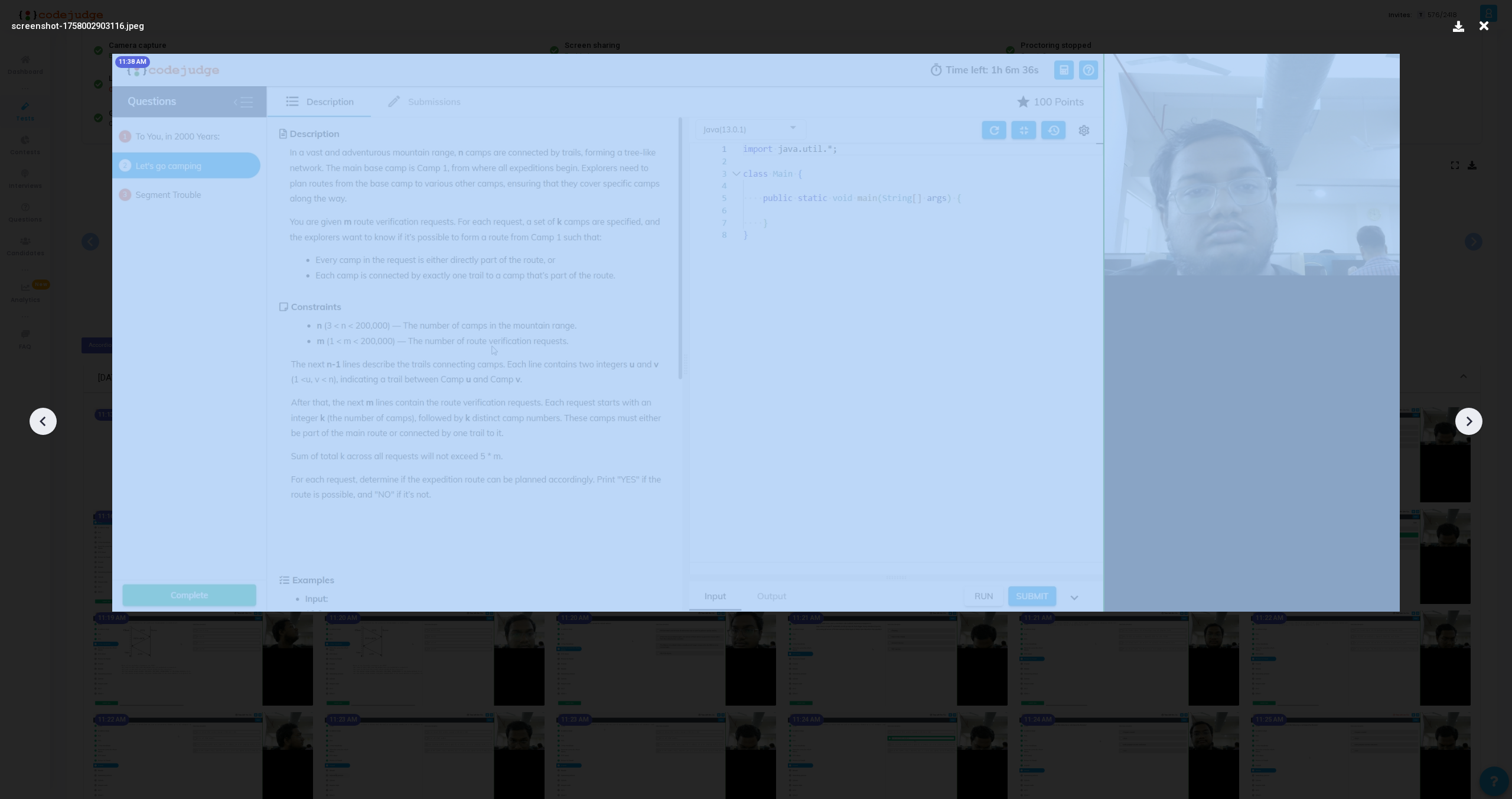
click at [1470, 422] on icon at bounding box center [1469, 421] width 6 height 10
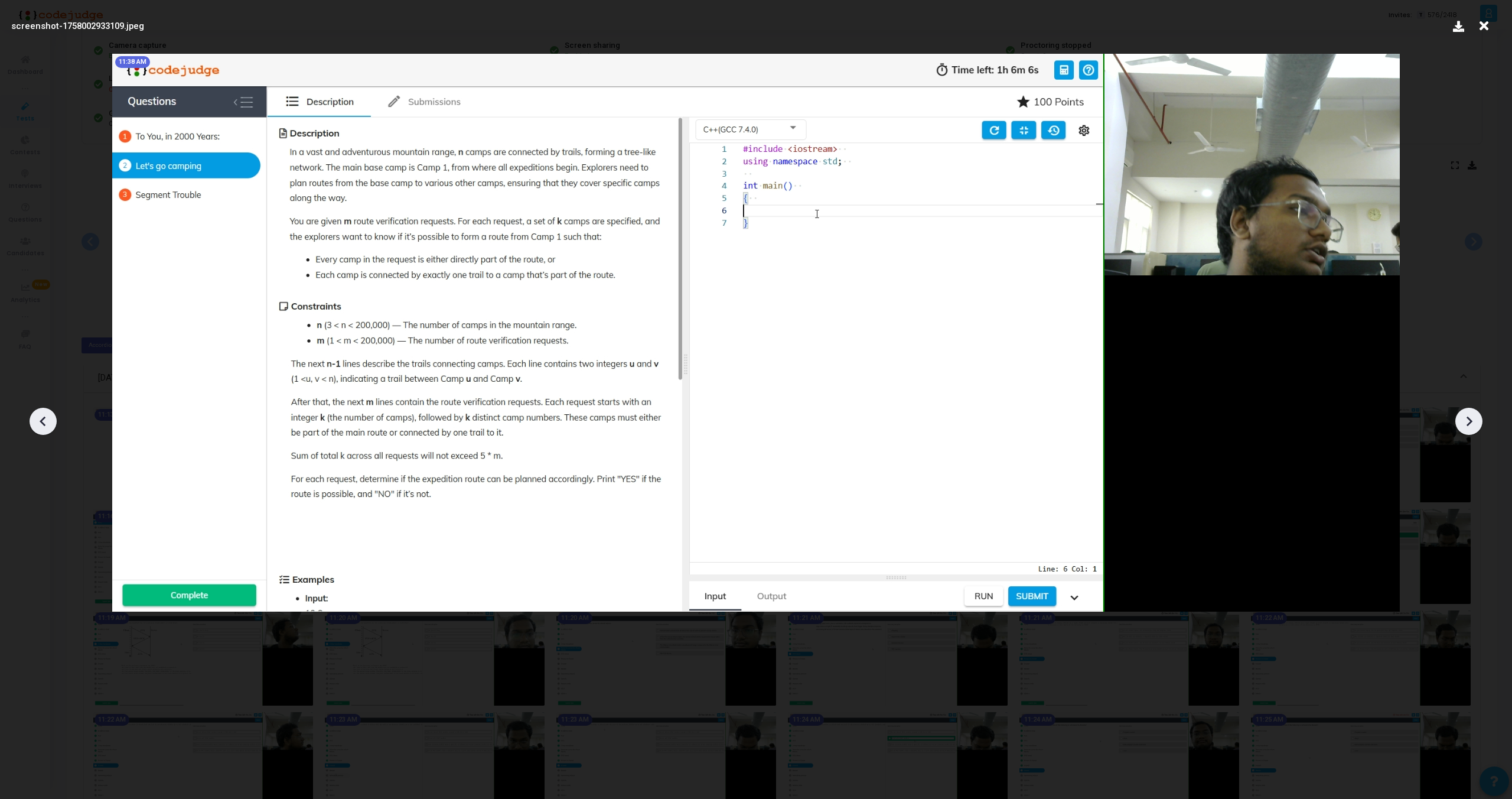
click at [1469, 421] on icon at bounding box center [1469, 421] width 18 height 18
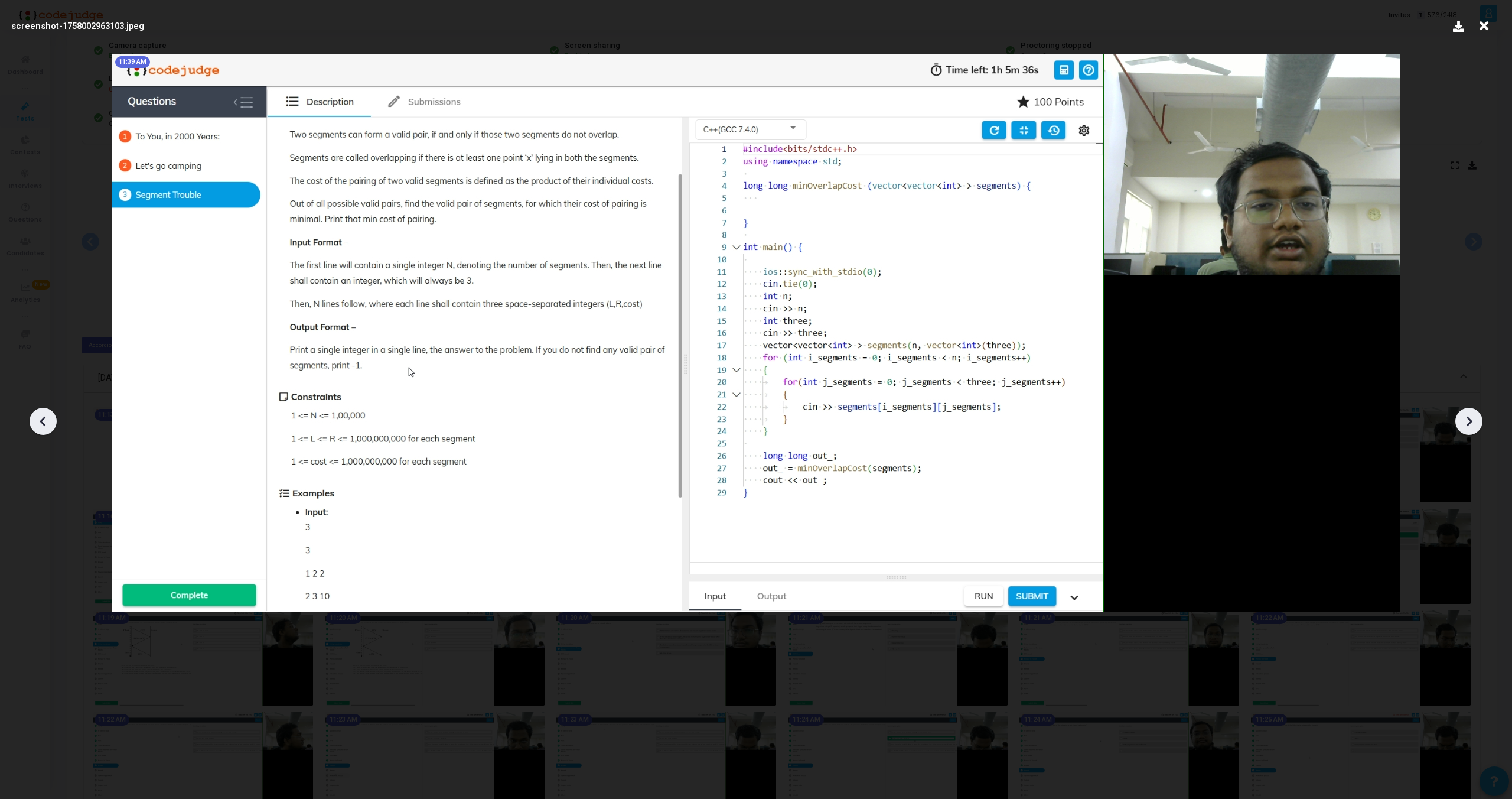
click at [1469, 421] on icon at bounding box center [1469, 421] width 18 height 18
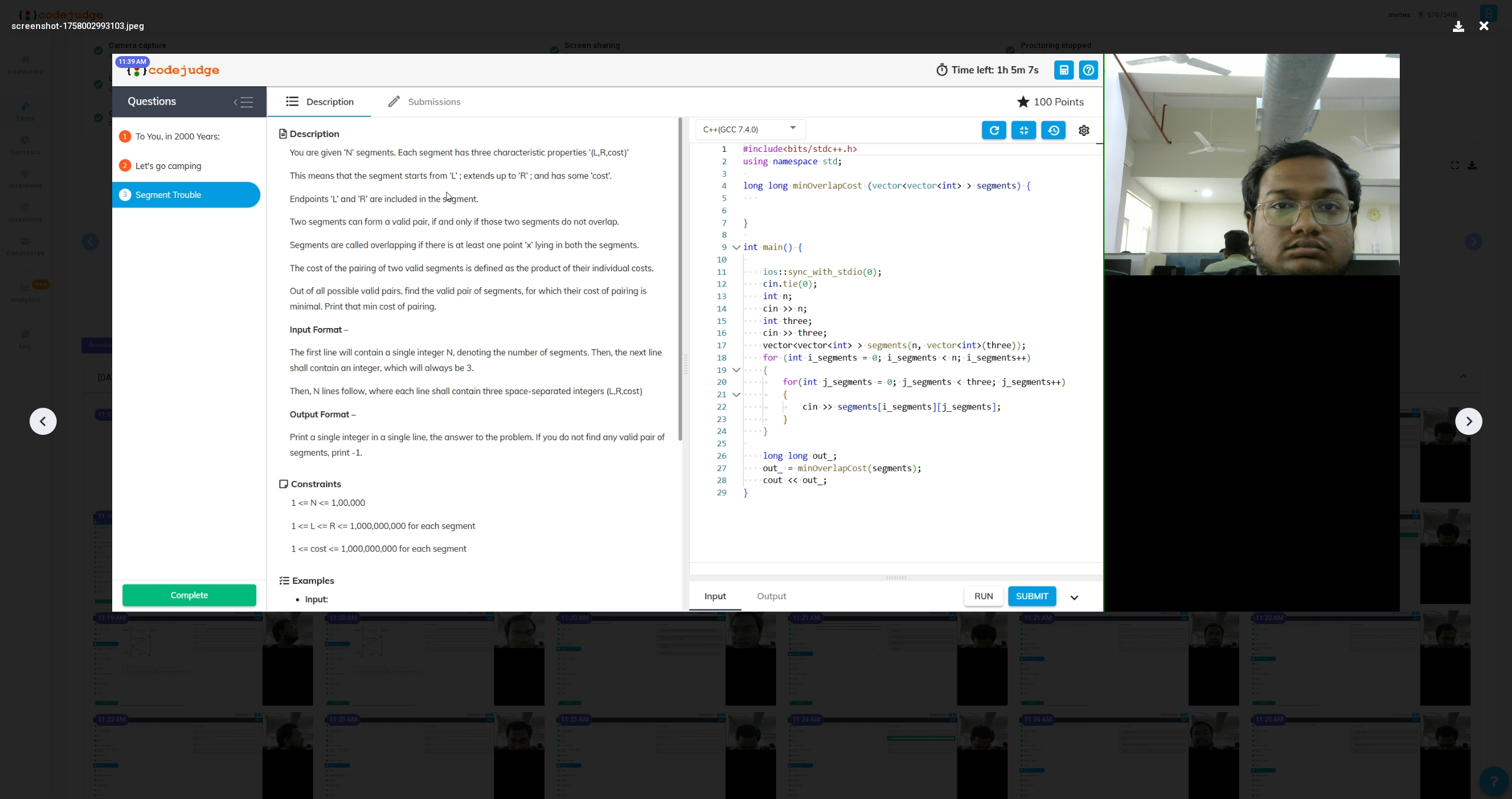
click at [1469, 421] on icon at bounding box center [1469, 421] width 18 height 18
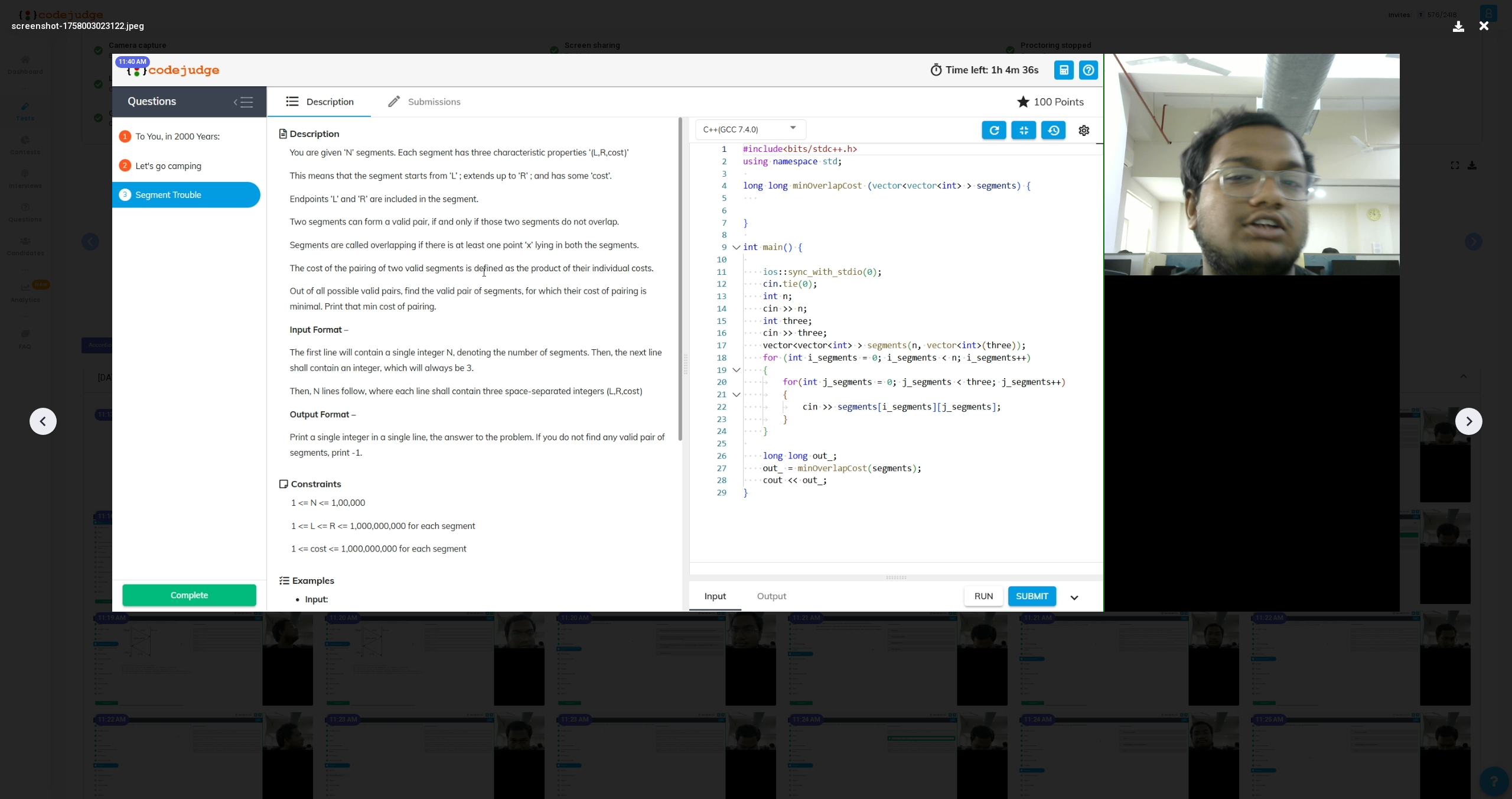
click at [1469, 421] on icon at bounding box center [1469, 421] width 18 height 18
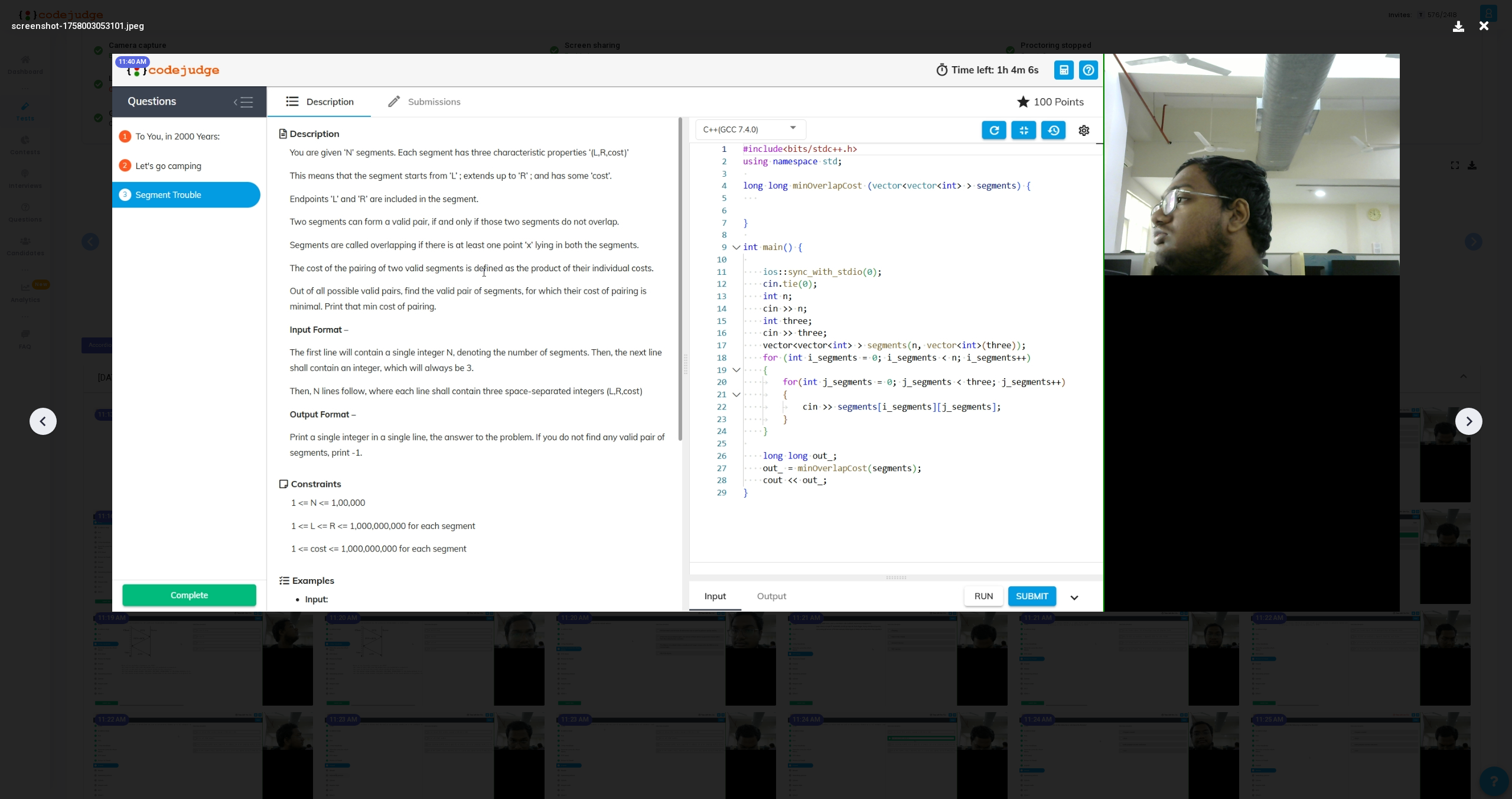
click at [1469, 421] on icon at bounding box center [1469, 421] width 18 height 18
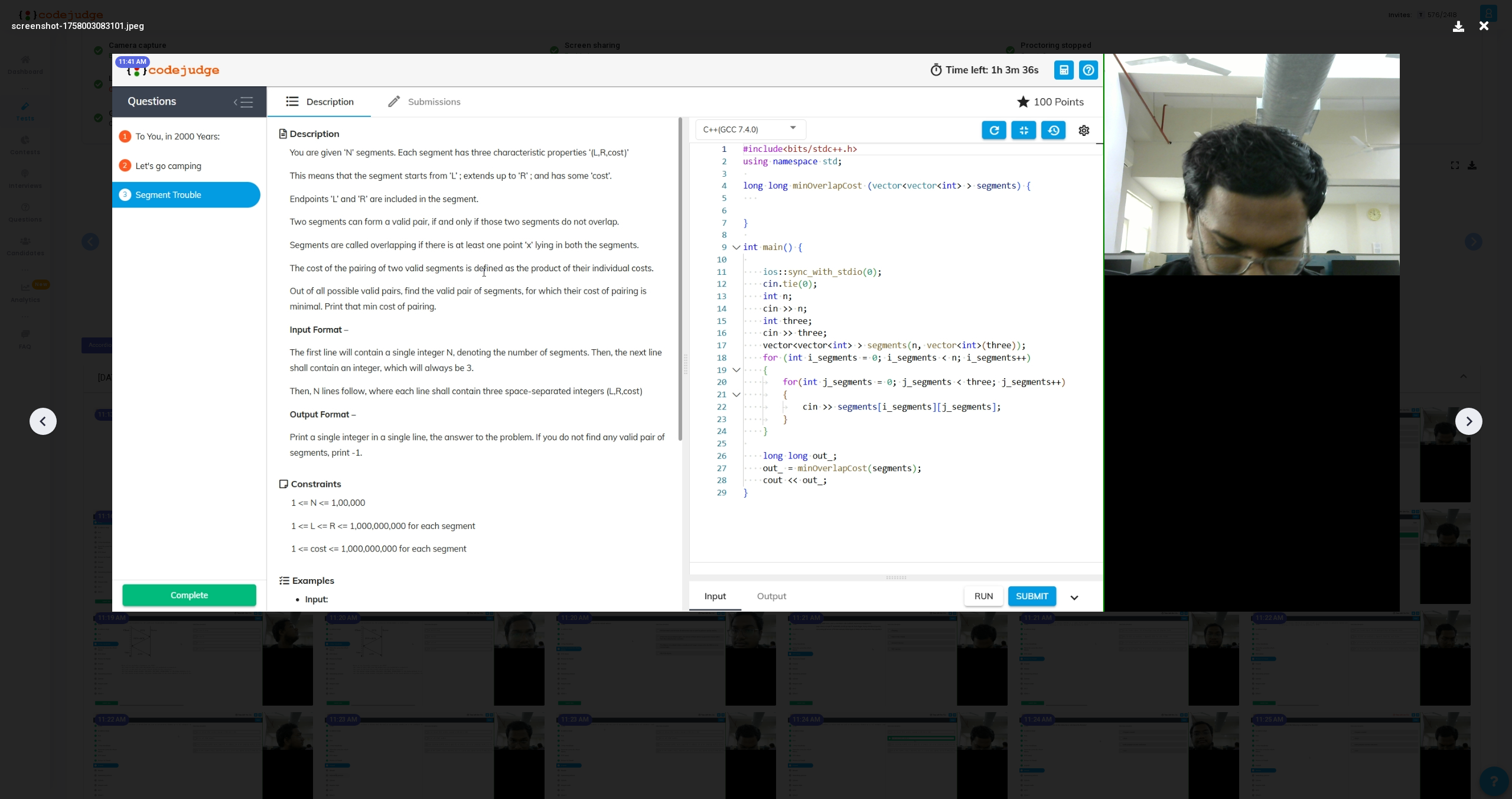
click at [1469, 421] on icon at bounding box center [1469, 421] width 18 height 18
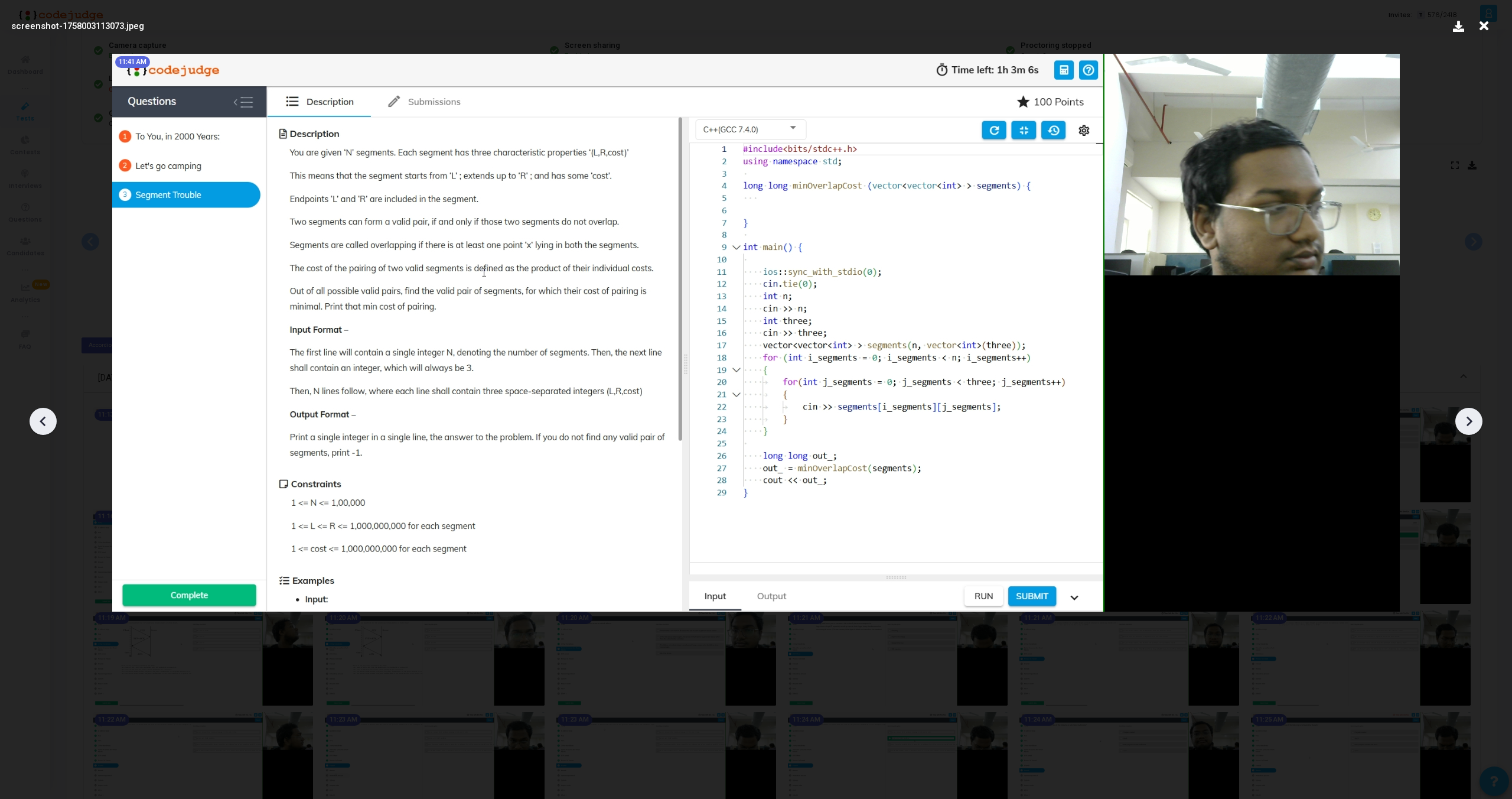
click at [1469, 421] on icon at bounding box center [1469, 421] width 18 height 18
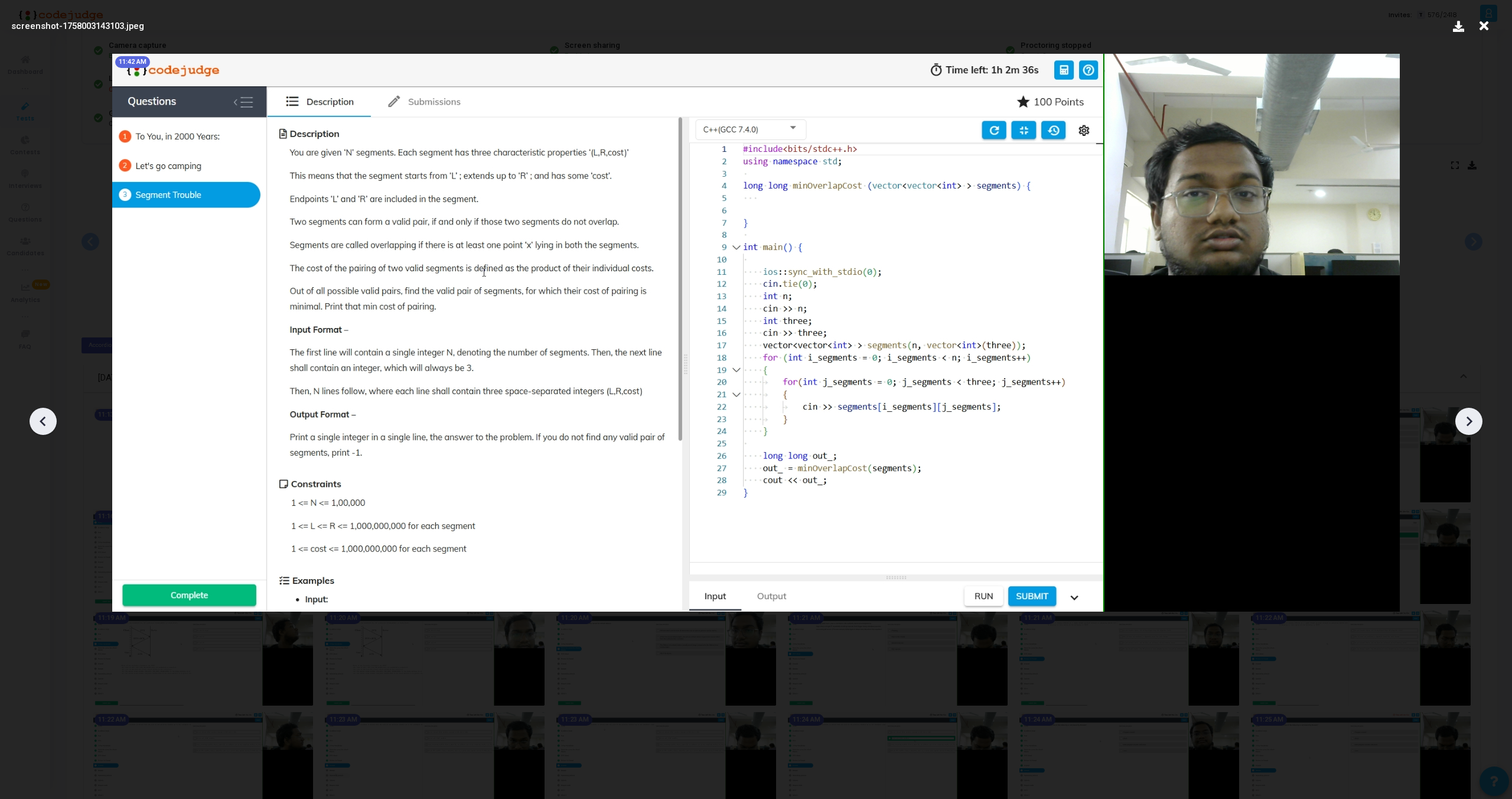
click at [1469, 421] on icon at bounding box center [1469, 421] width 18 height 18
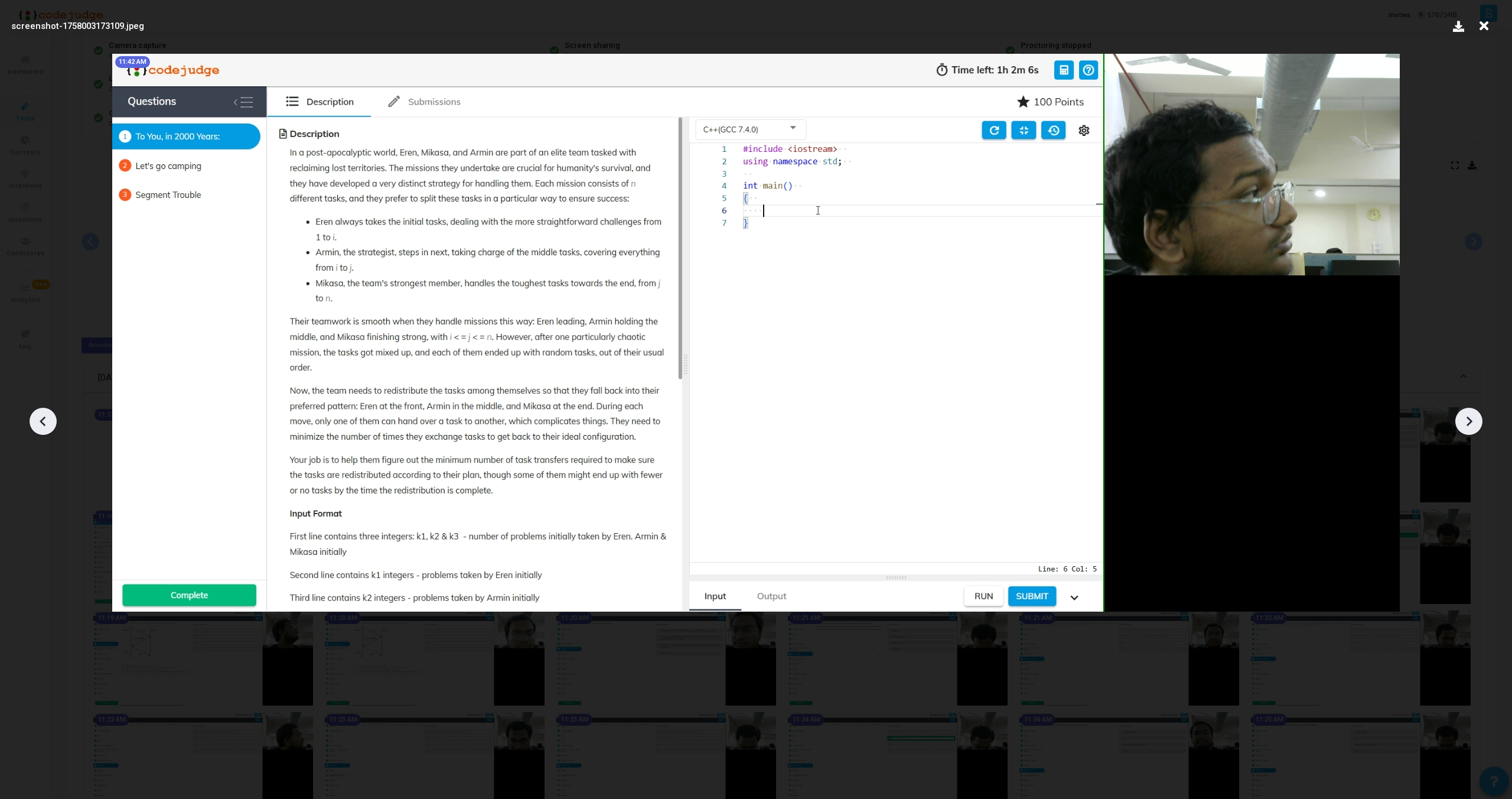
click at [1469, 421] on icon at bounding box center [1469, 421] width 18 height 18
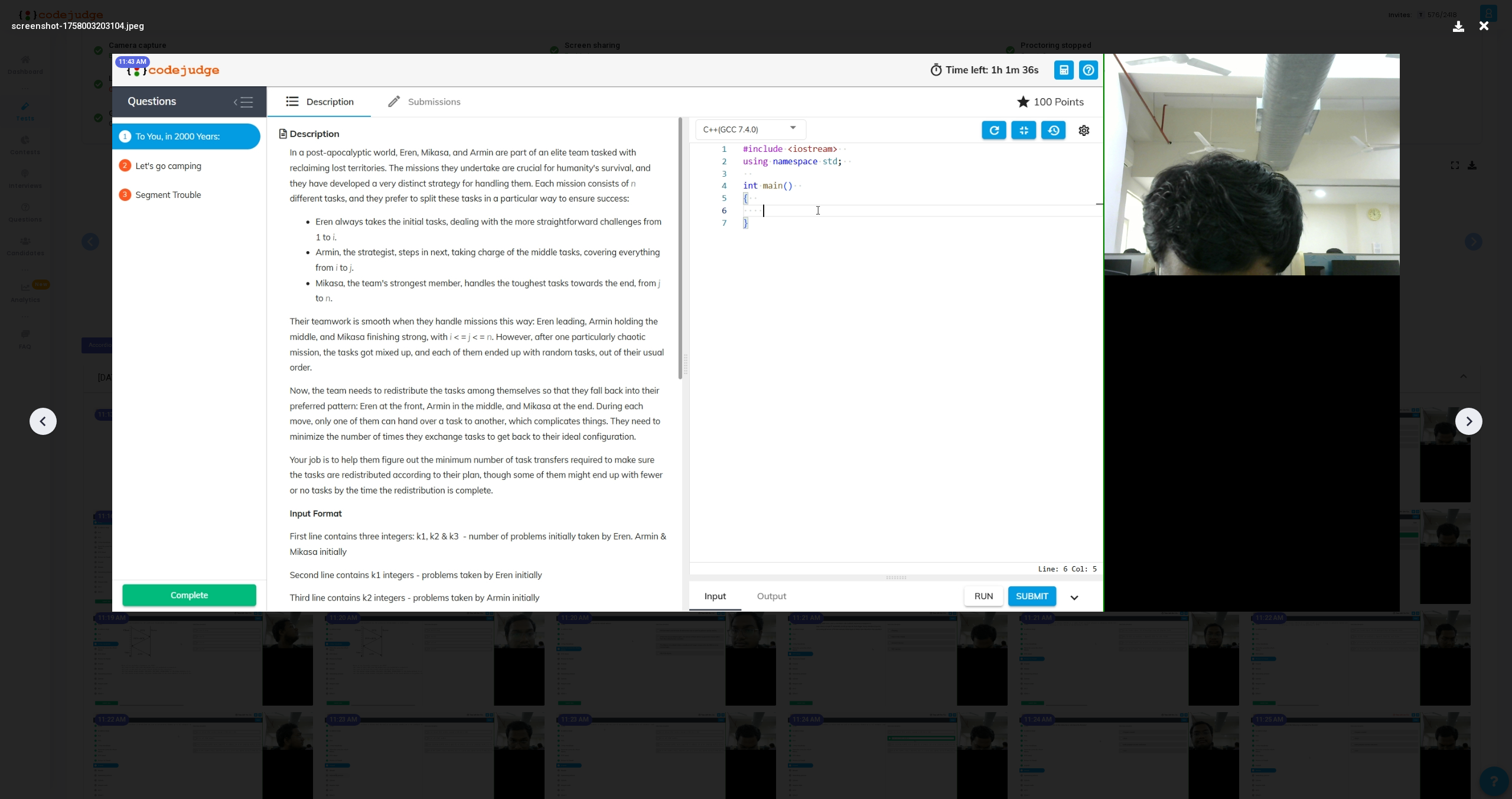
click at [1469, 421] on icon at bounding box center [1469, 421] width 18 height 18
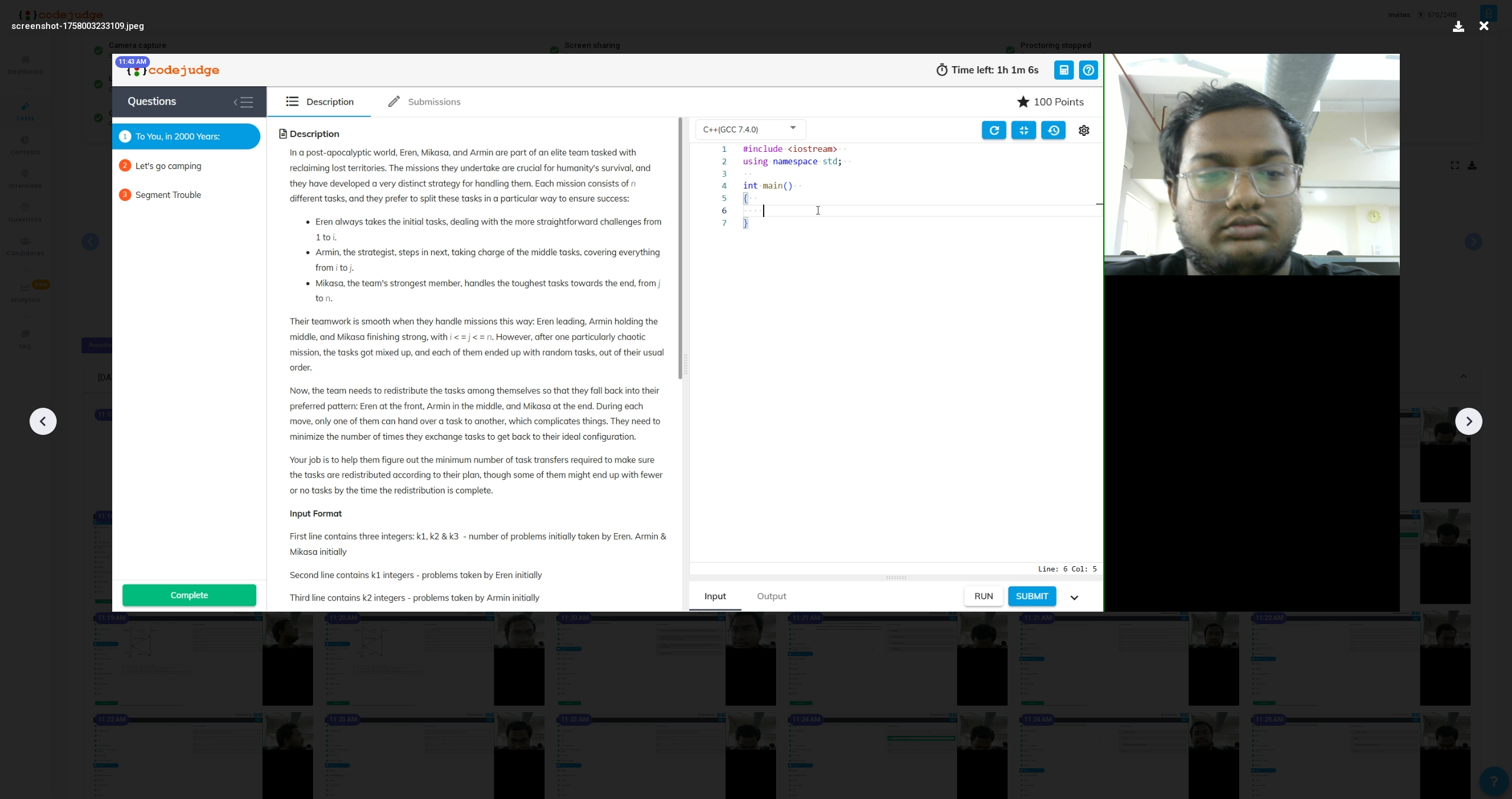
click at [1469, 421] on icon at bounding box center [1469, 421] width 18 height 18
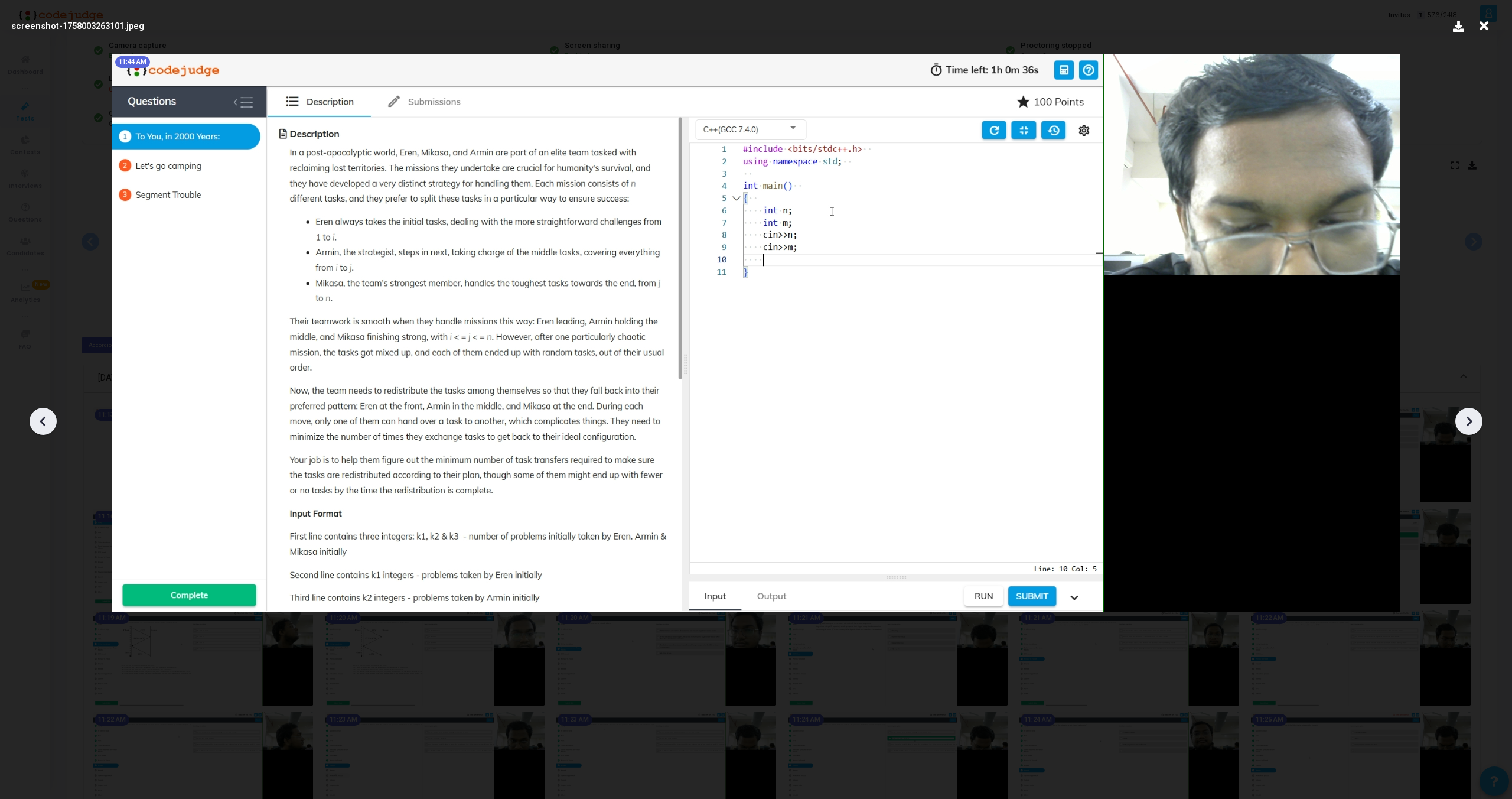
click at [1469, 421] on icon at bounding box center [1469, 421] width 18 height 18
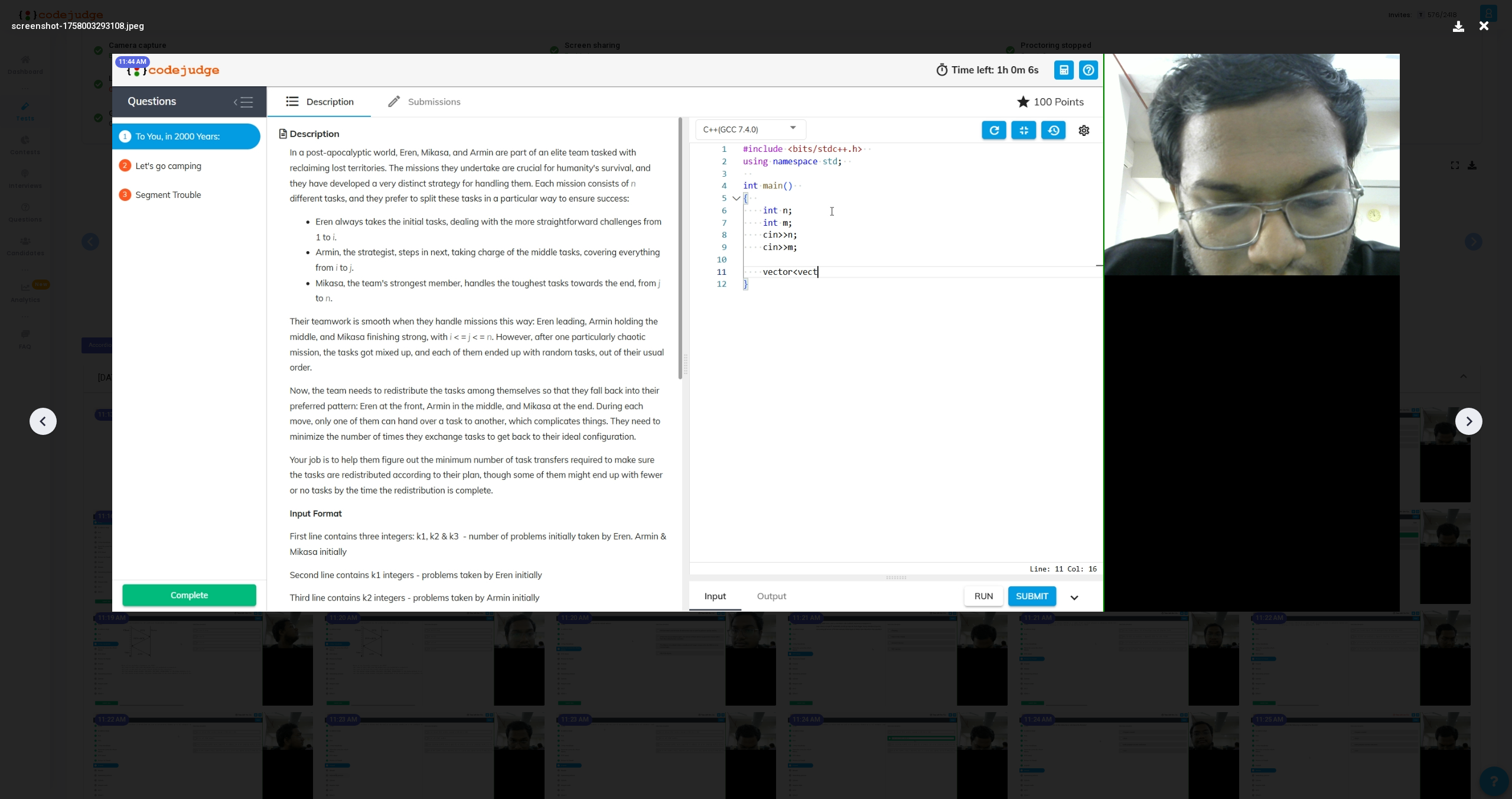
click at [1469, 421] on icon at bounding box center [1469, 421] width 18 height 18
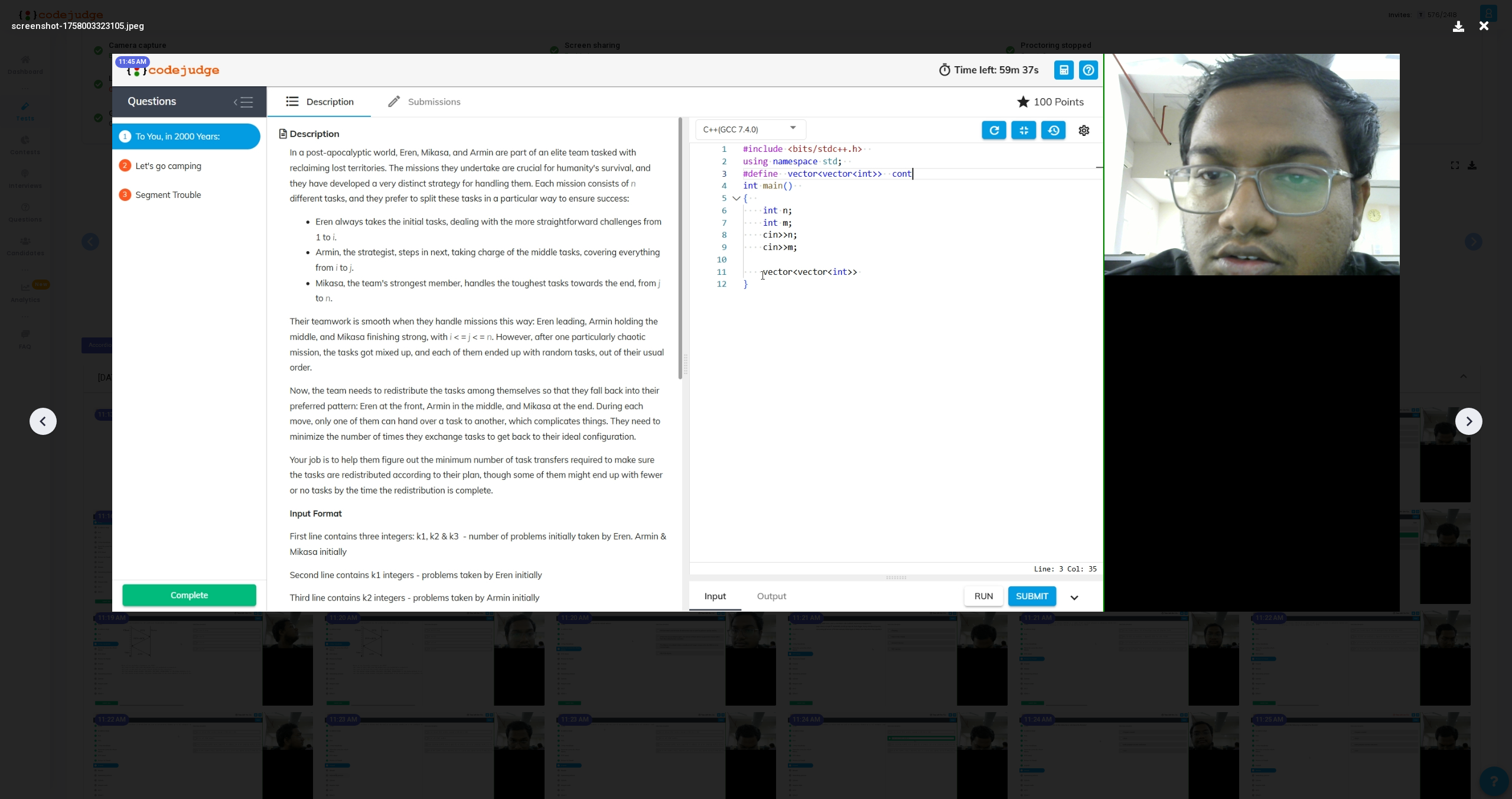
click at [1469, 421] on icon at bounding box center [1469, 421] width 18 height 18
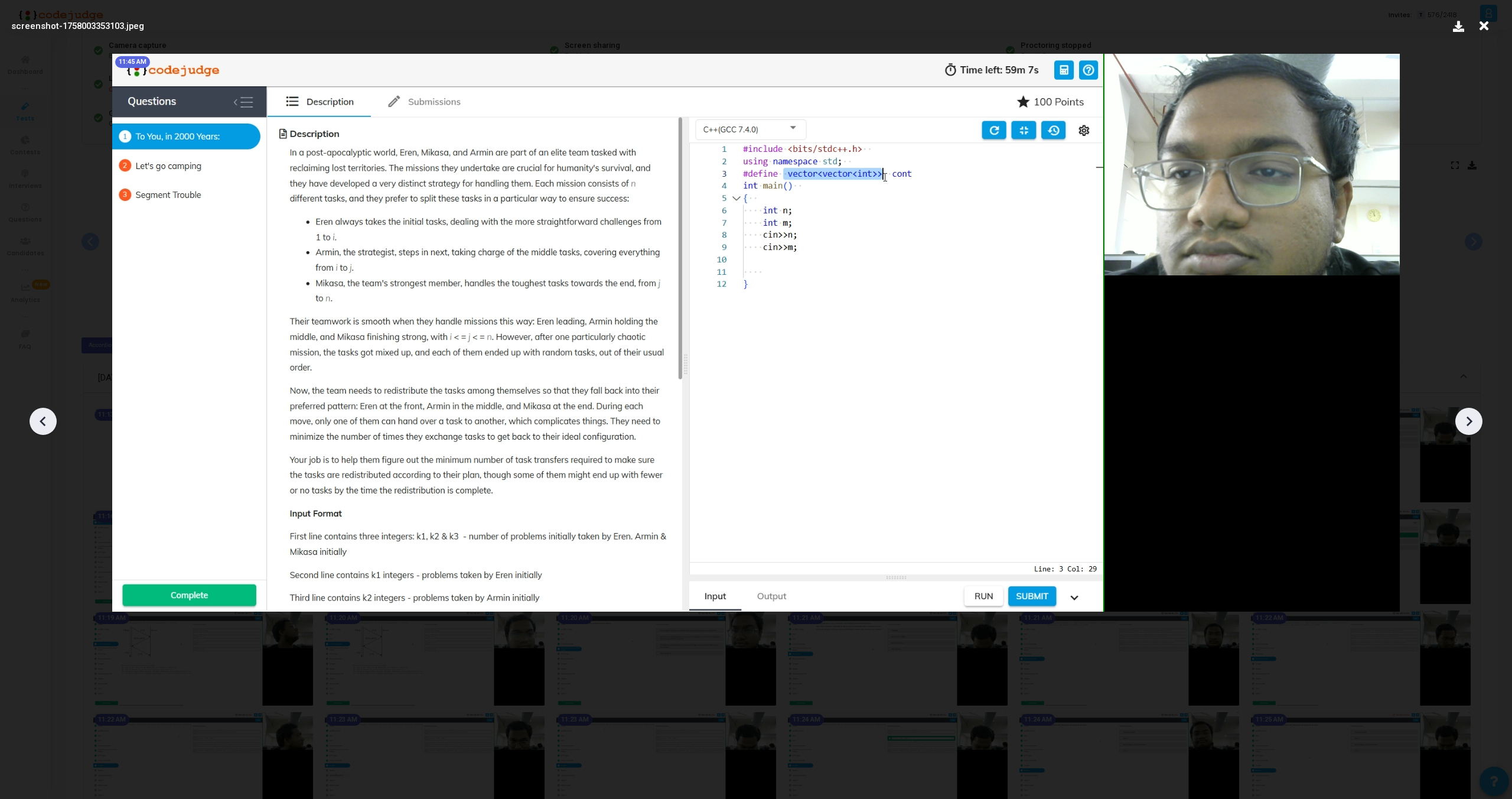
click at [1469, 421] on icon at bounding box center [1469, 421] width 18 height 18
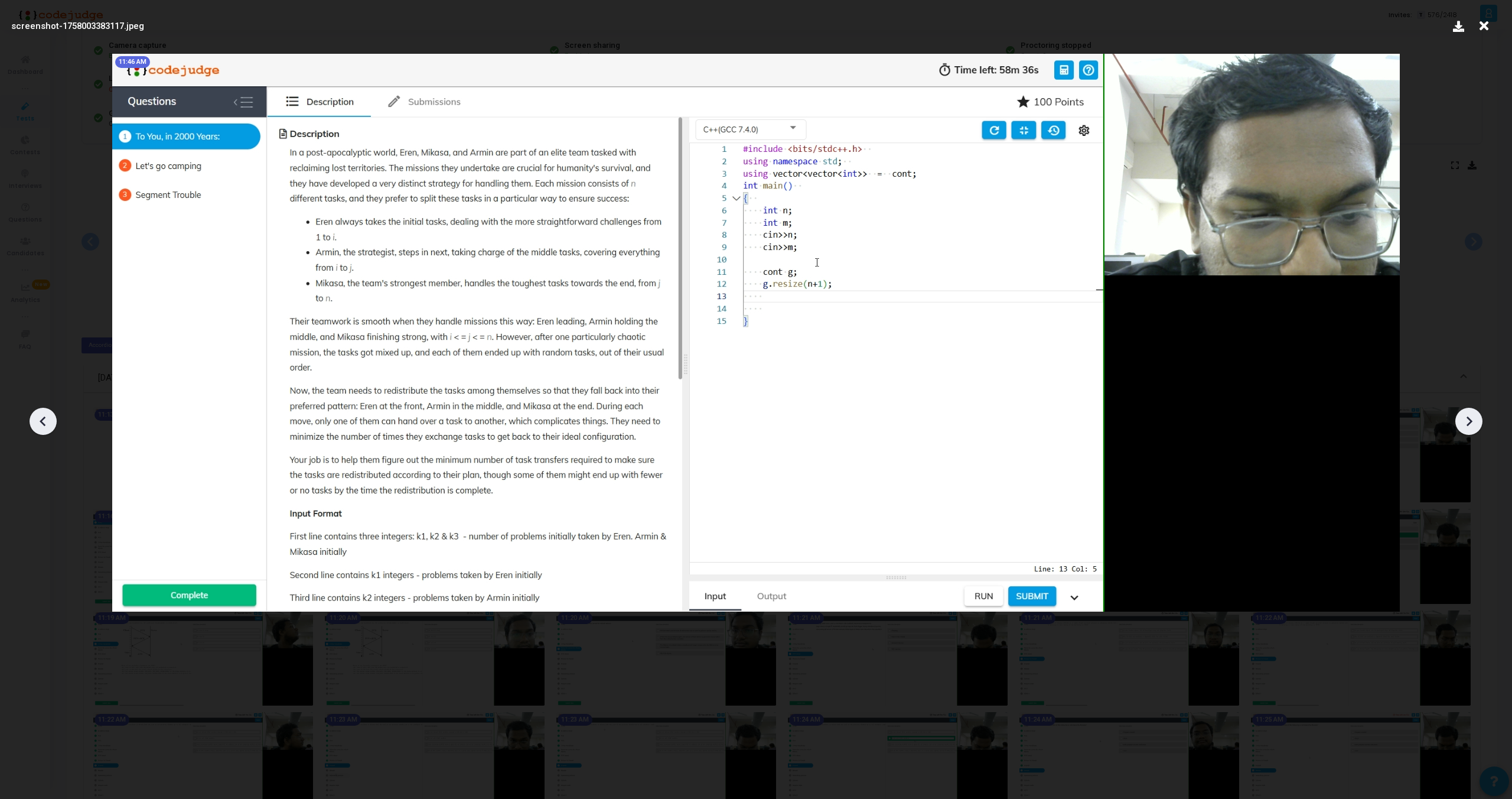
click at [1469, 421] on icon at bounding box center [1469, 421] width 18 height 18
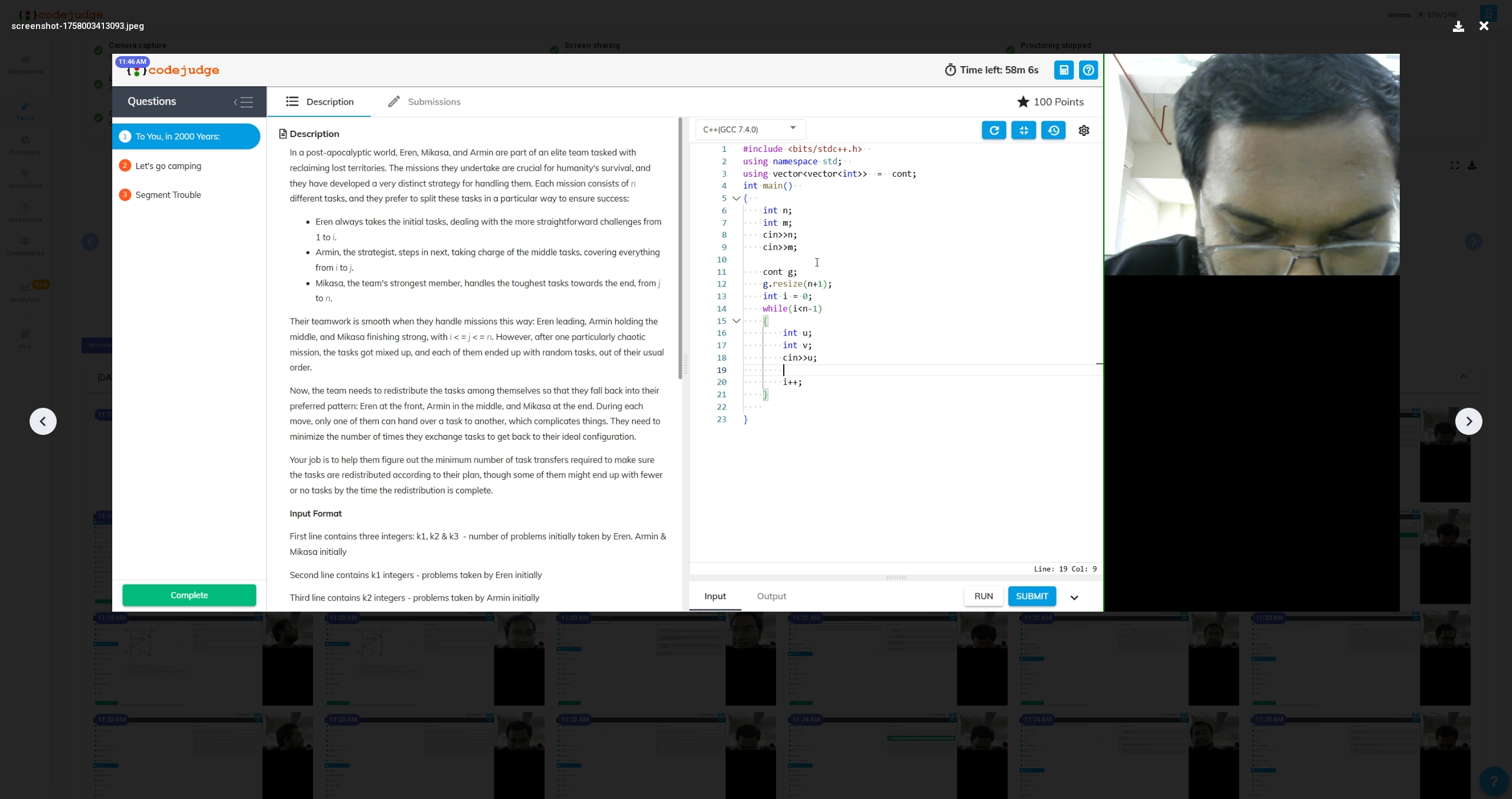
click at [1469, 421] on icon at bounding box center [1469, 421] width 18 height 18
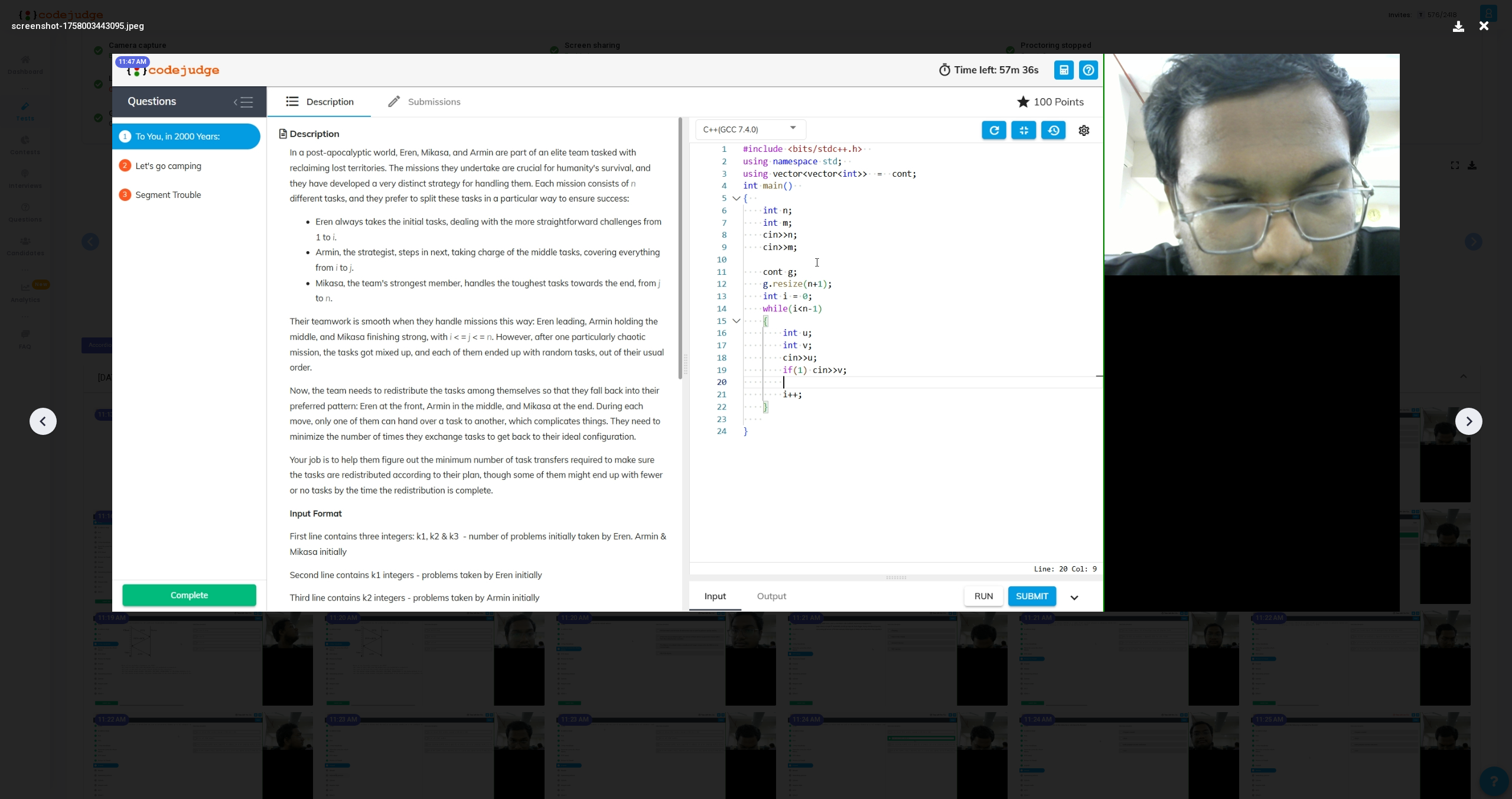
click at [1469, 421] on icon at bounding box center [1469, 421] width 18 height 18
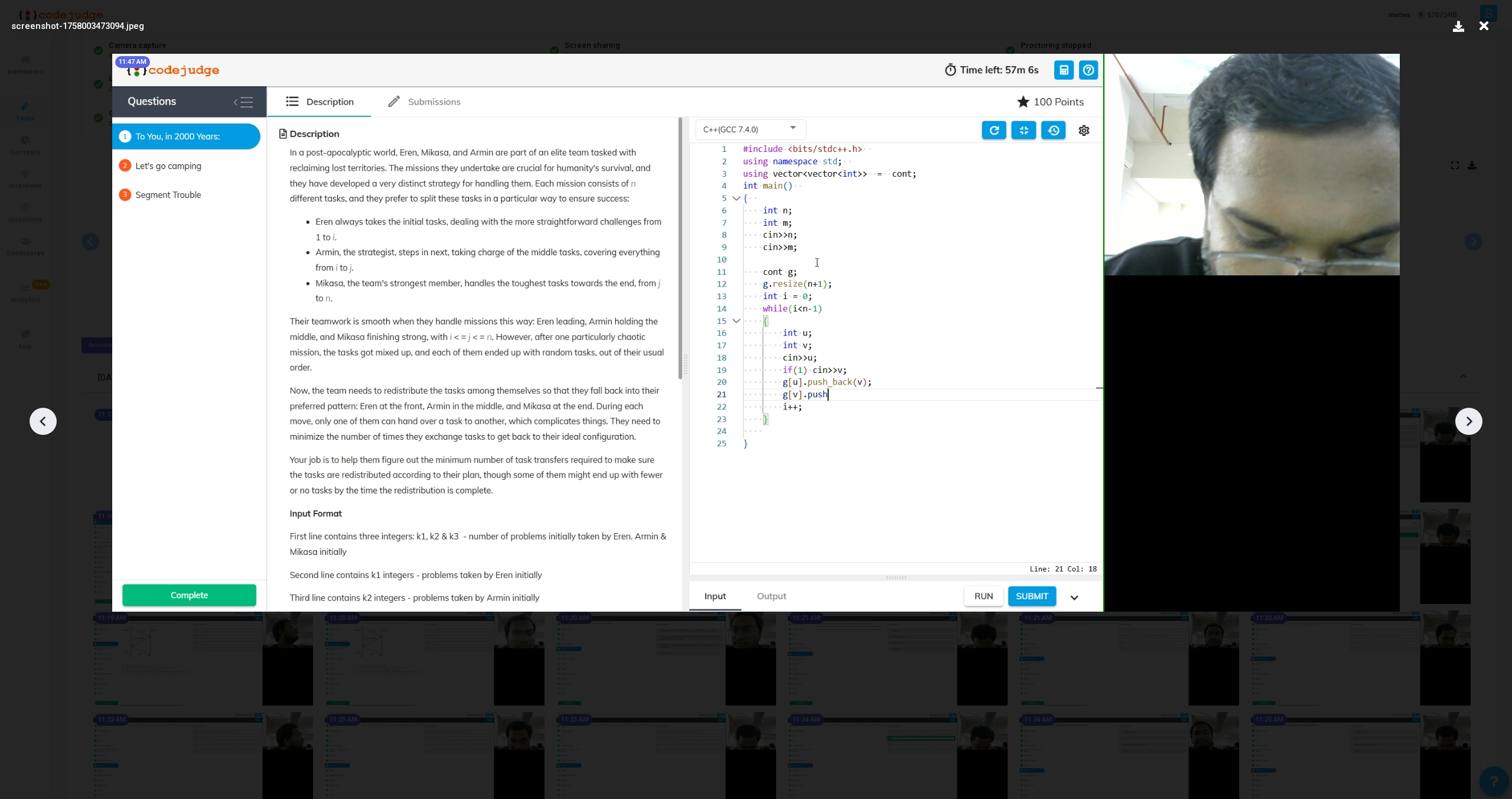
click at [1469, 421] on icon at bounding box center [1469, 421] width 18 height 18
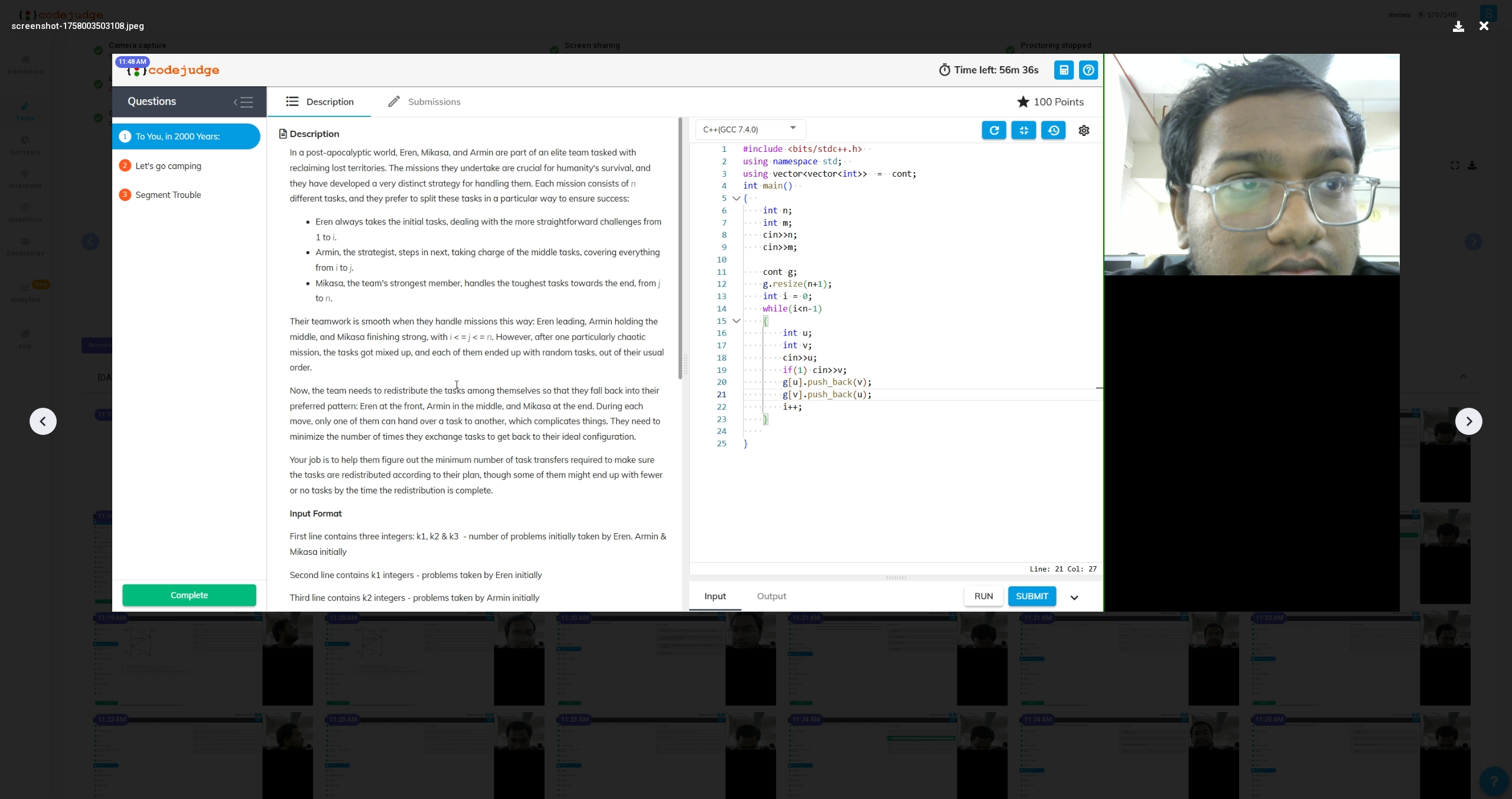
click at [1469, 421] on icon at bounding box center [1469, 421] width 18 height 18
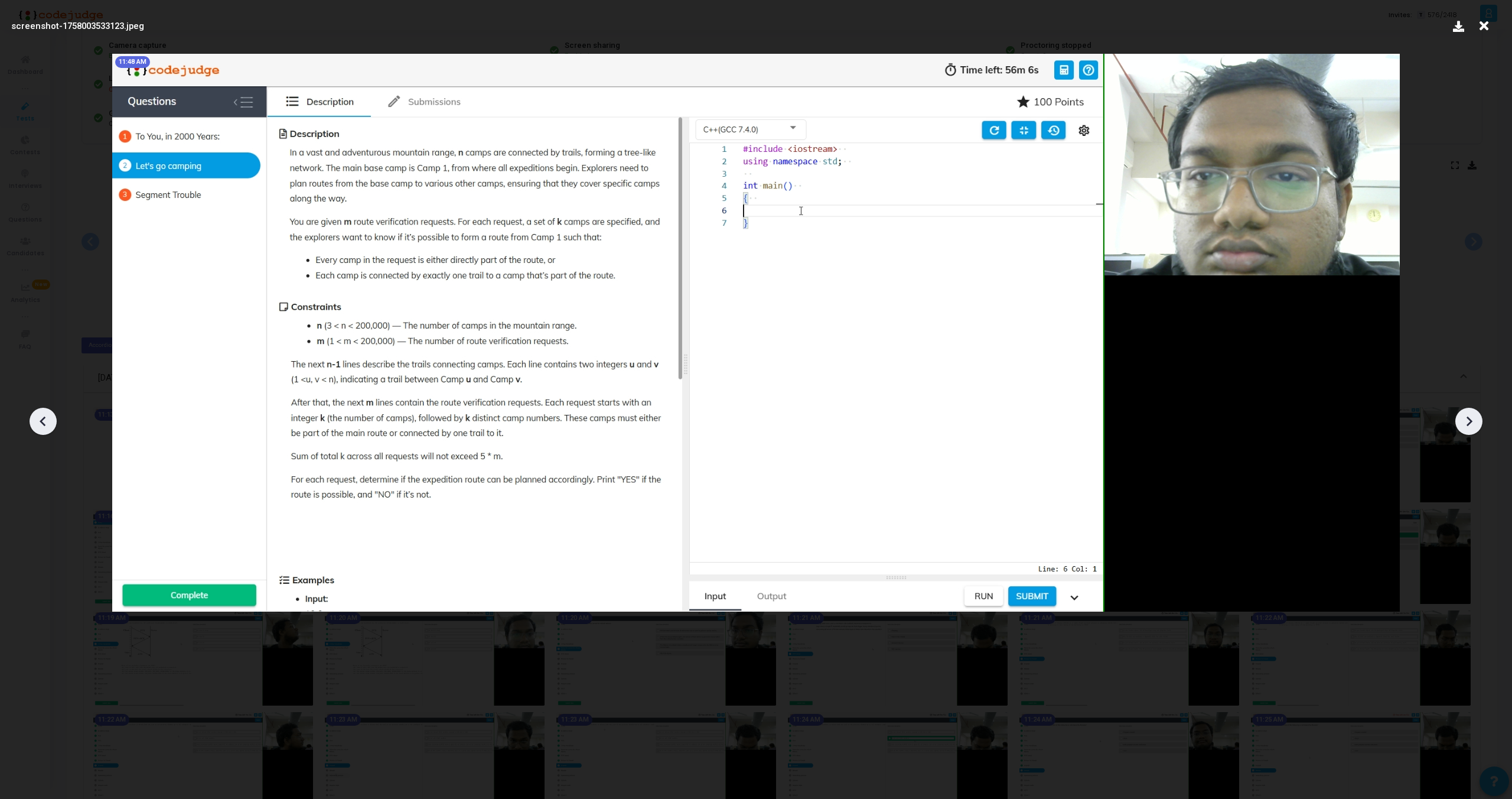
click at [1469, 421] on icon at bounding box center [1469, 421] width 18 height 18
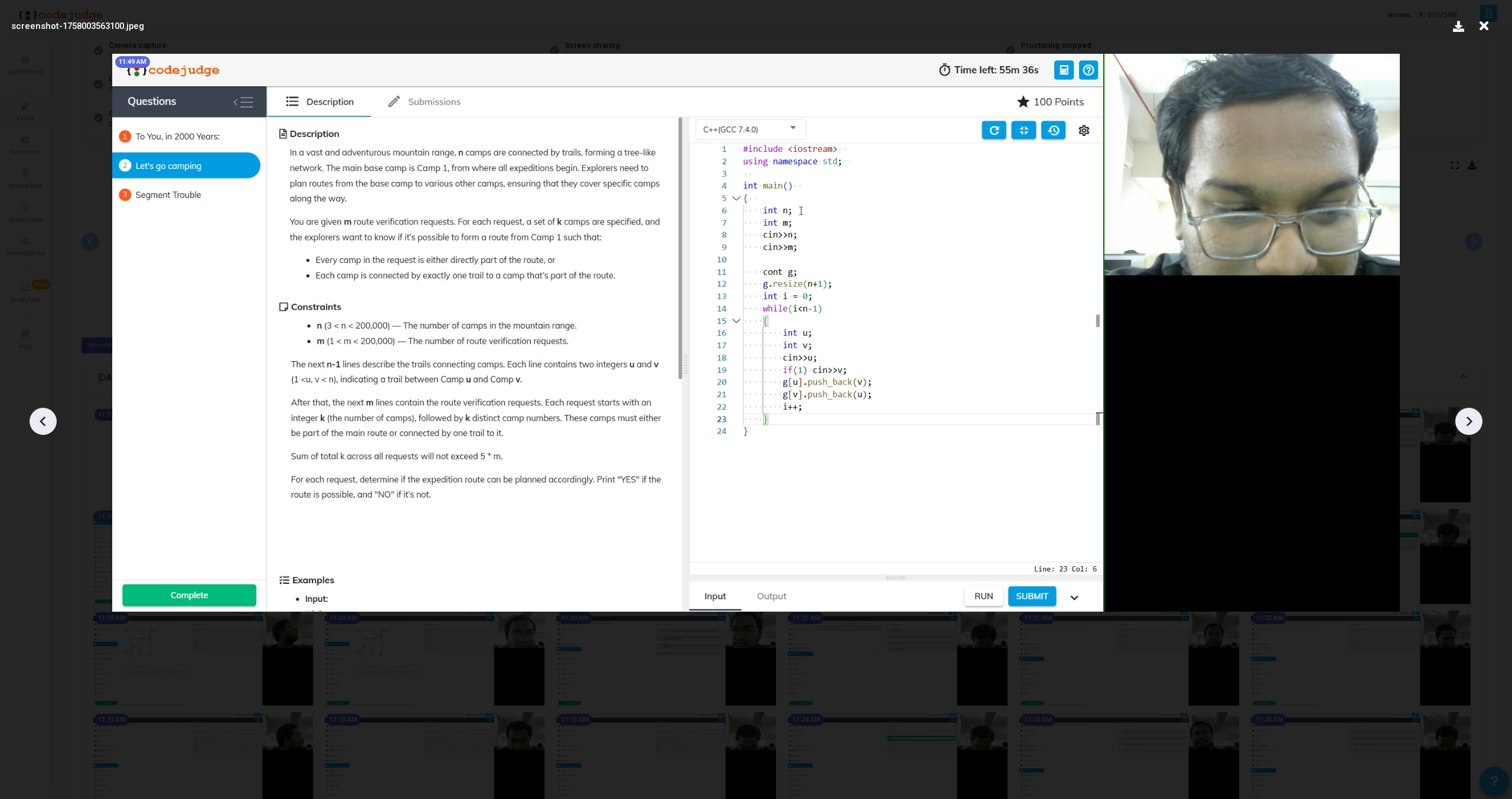
click at [1469, 421] on icon at bounding box center [1469, 421] width 18 height 18
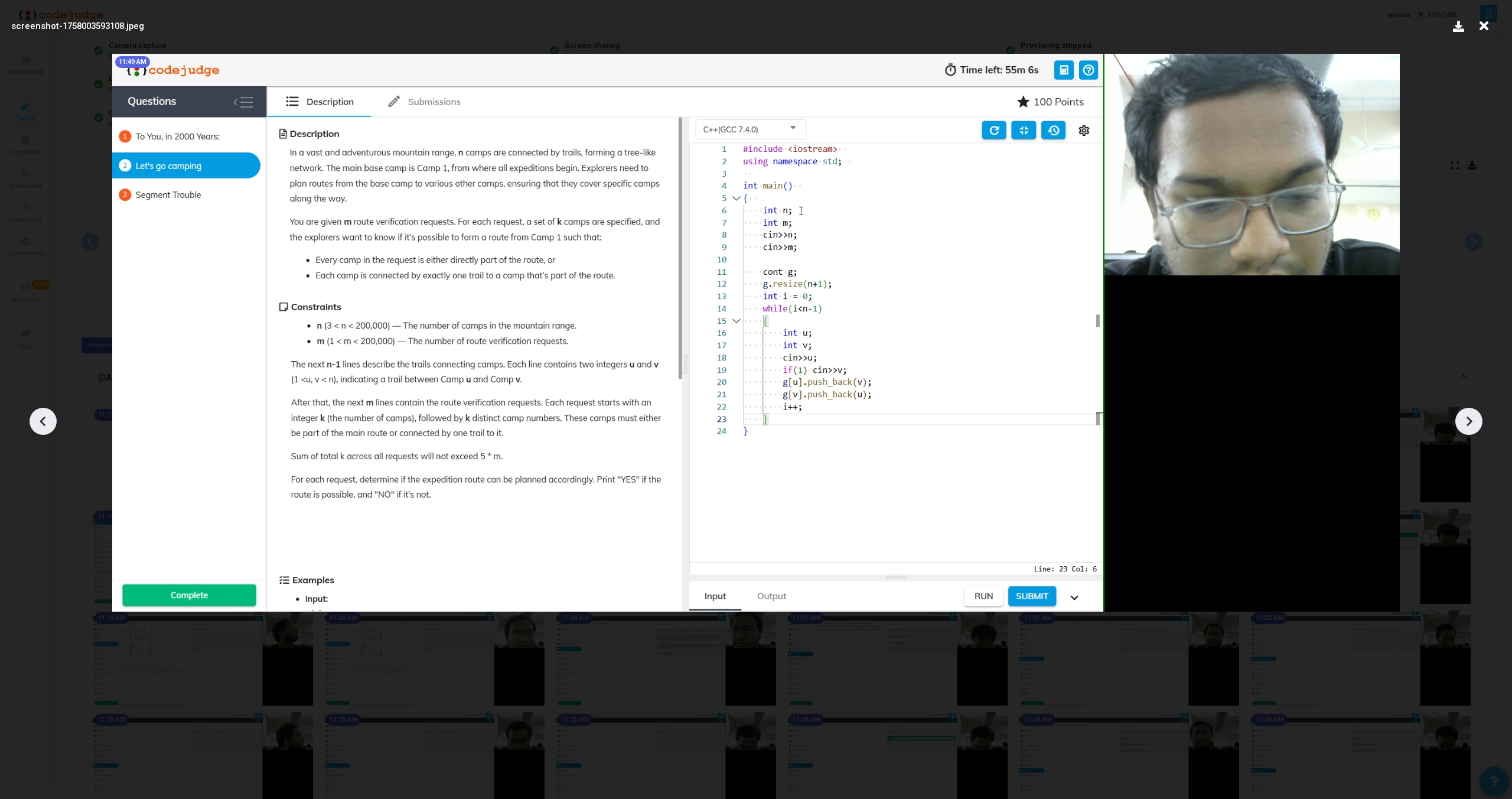
click at [1469, 421] on icon at bounding box center [1469, 421] width 18 height 18
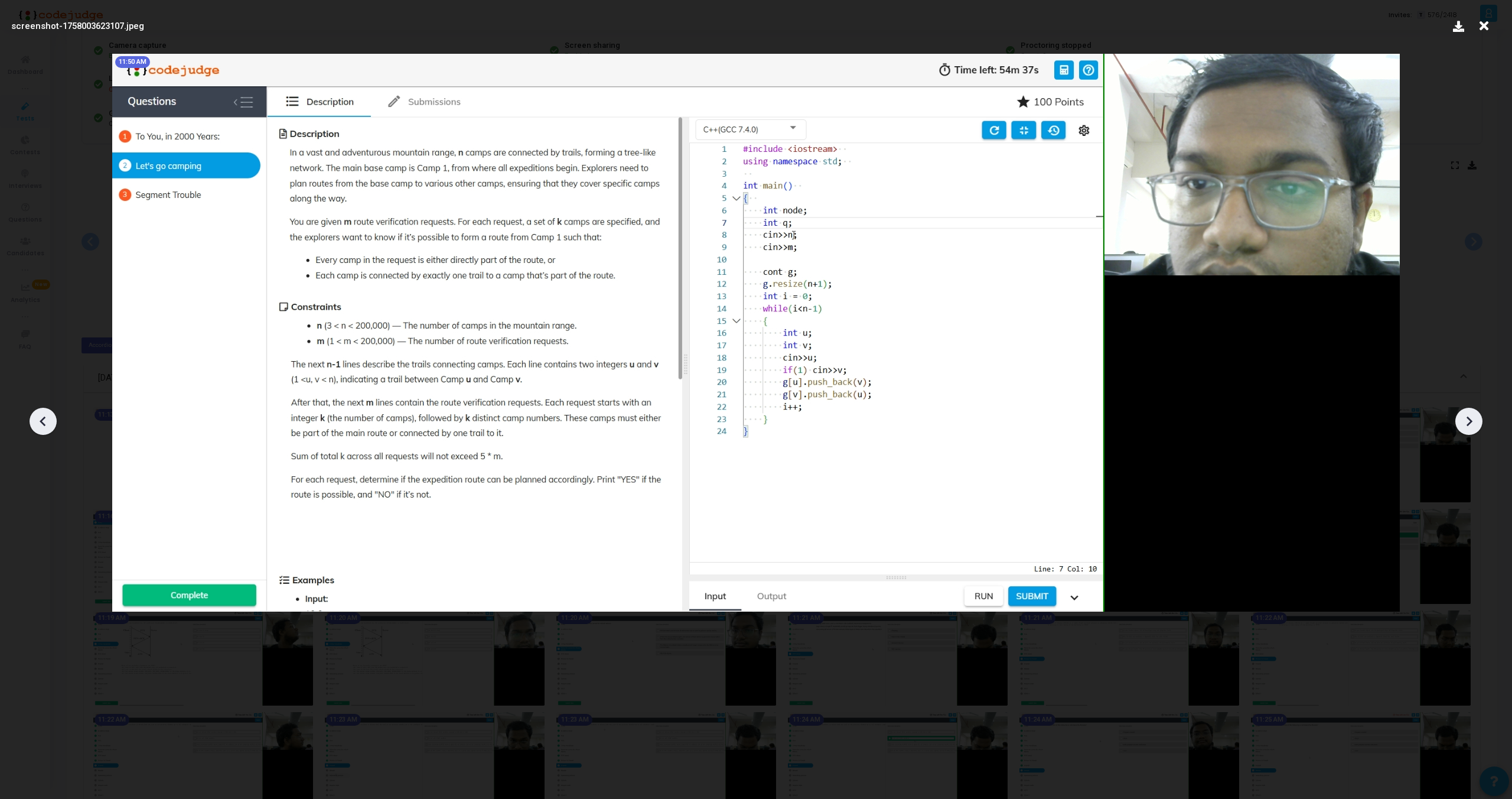
click at [1469, 421] on icon at bounding box center [1469, 421] width 18 height 18
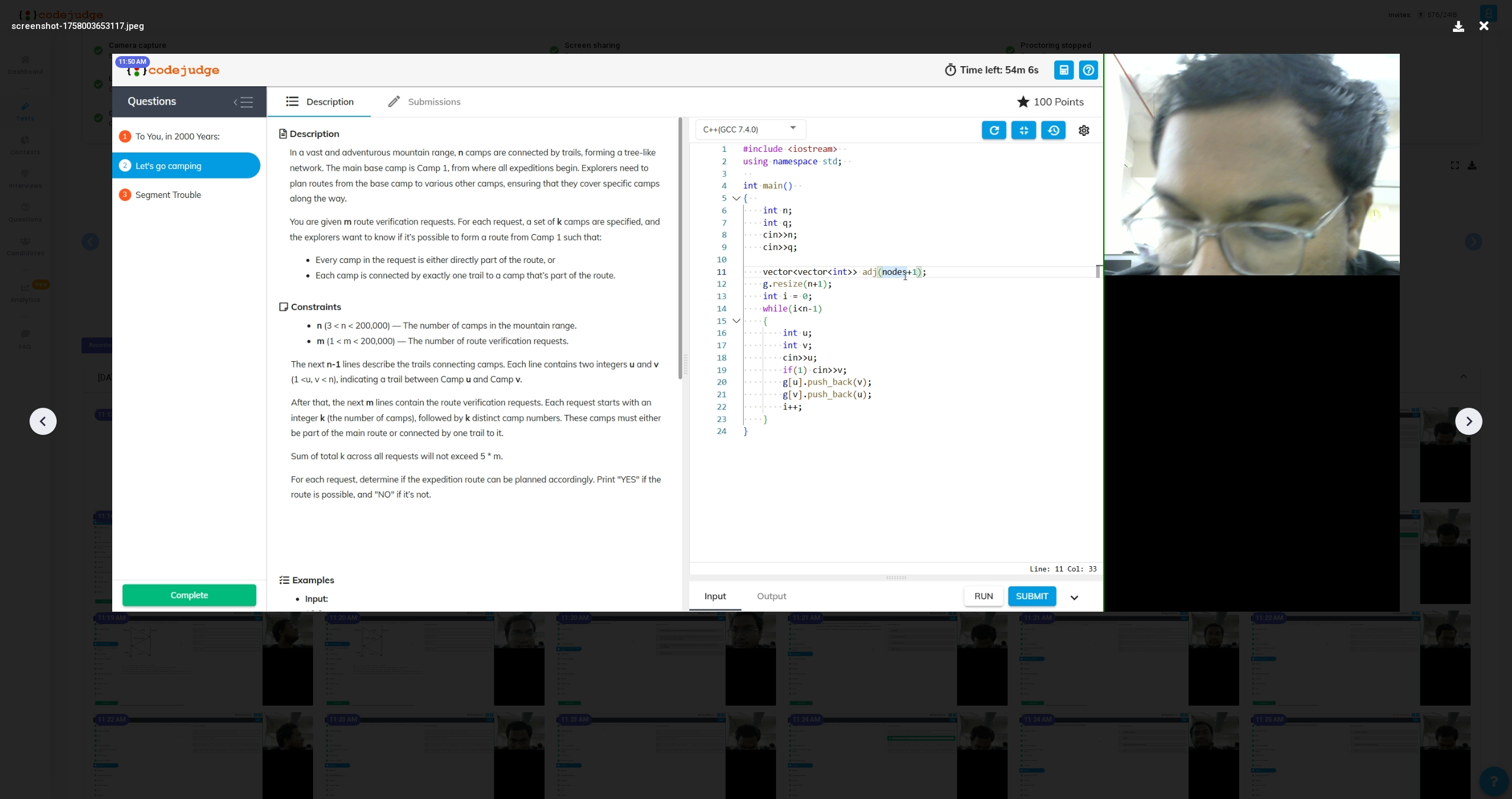
click at [1469, 421] on icon at bounding box center [1469, 421] width 18 height 18
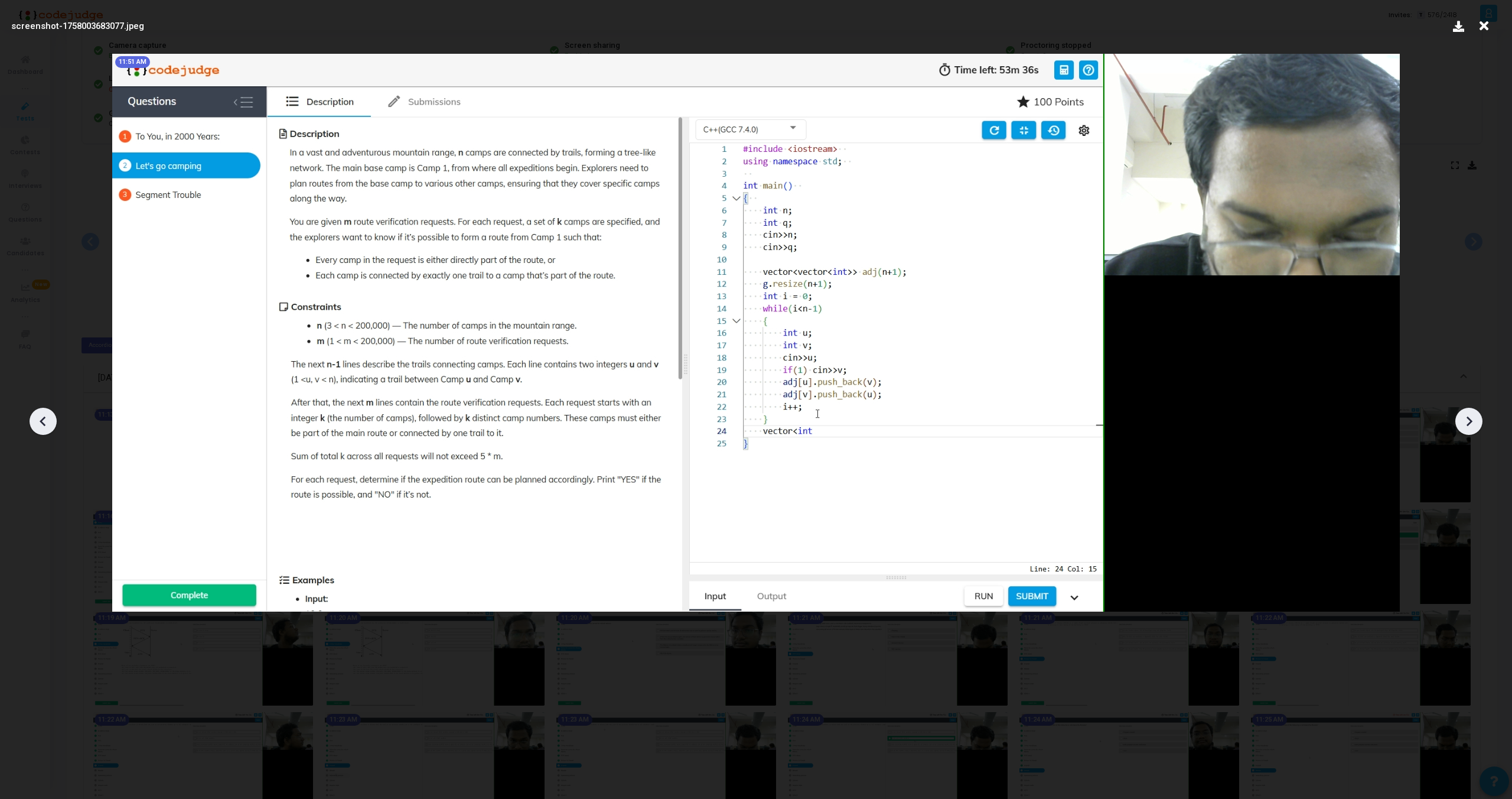
click at [1469, 421] on icon at bounding box center [1469, 421] width 18 height 18
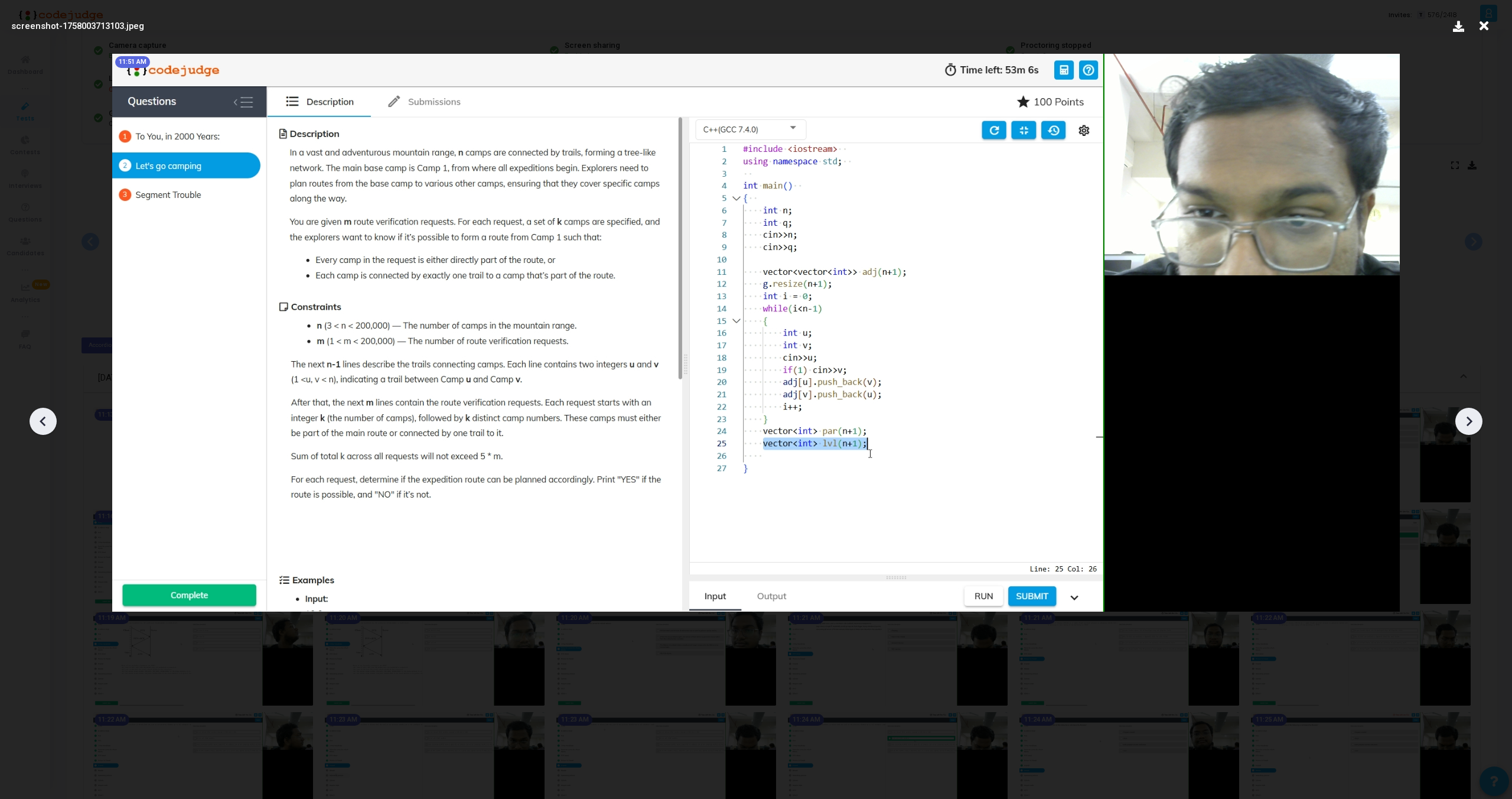
click at [1469, 421] on icon at bounding box center [1469, 421] width 18 height 18
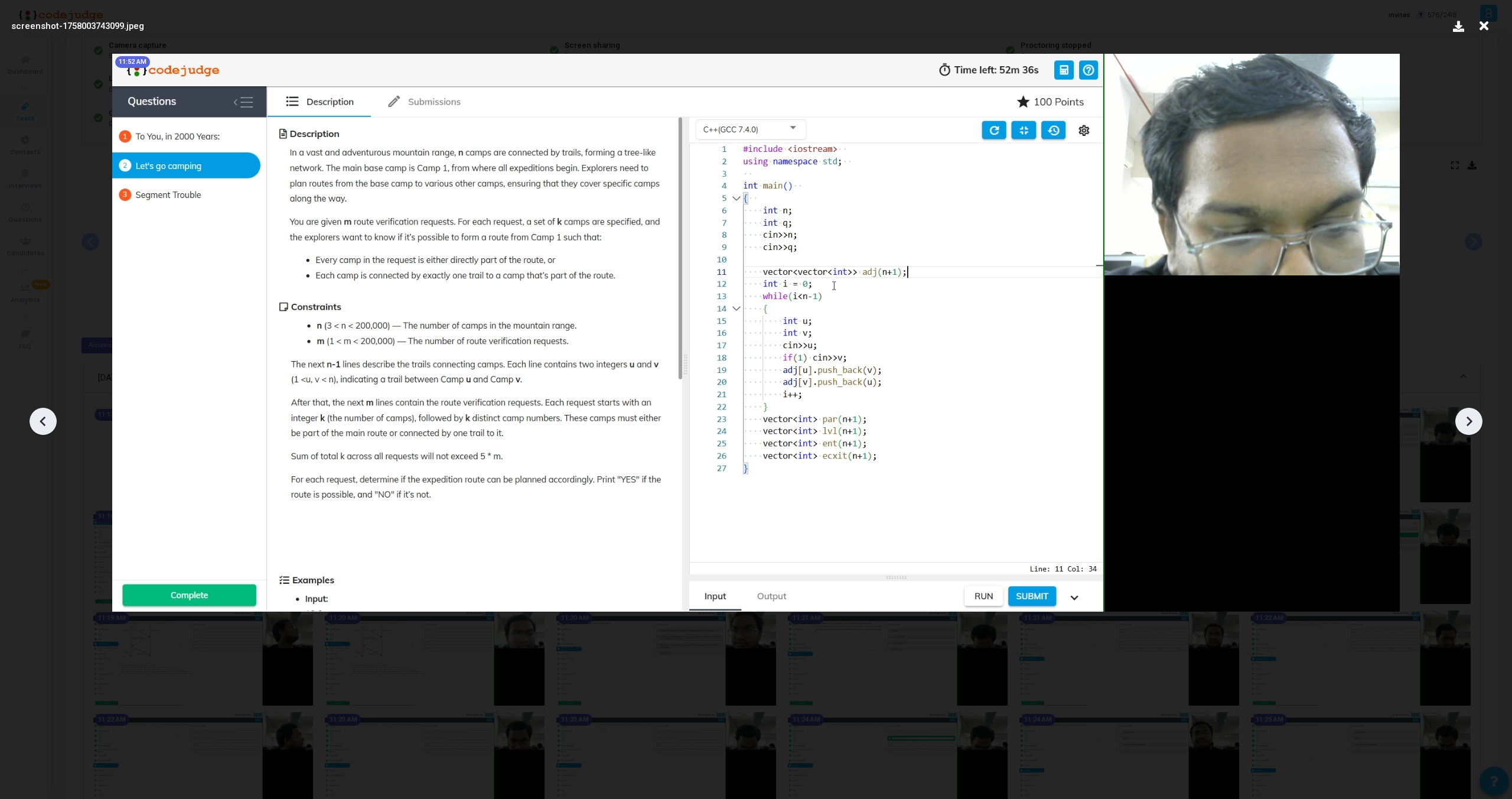
click at [1468, 422] on icon at bounding box center [1469, 421] width 18 height 18
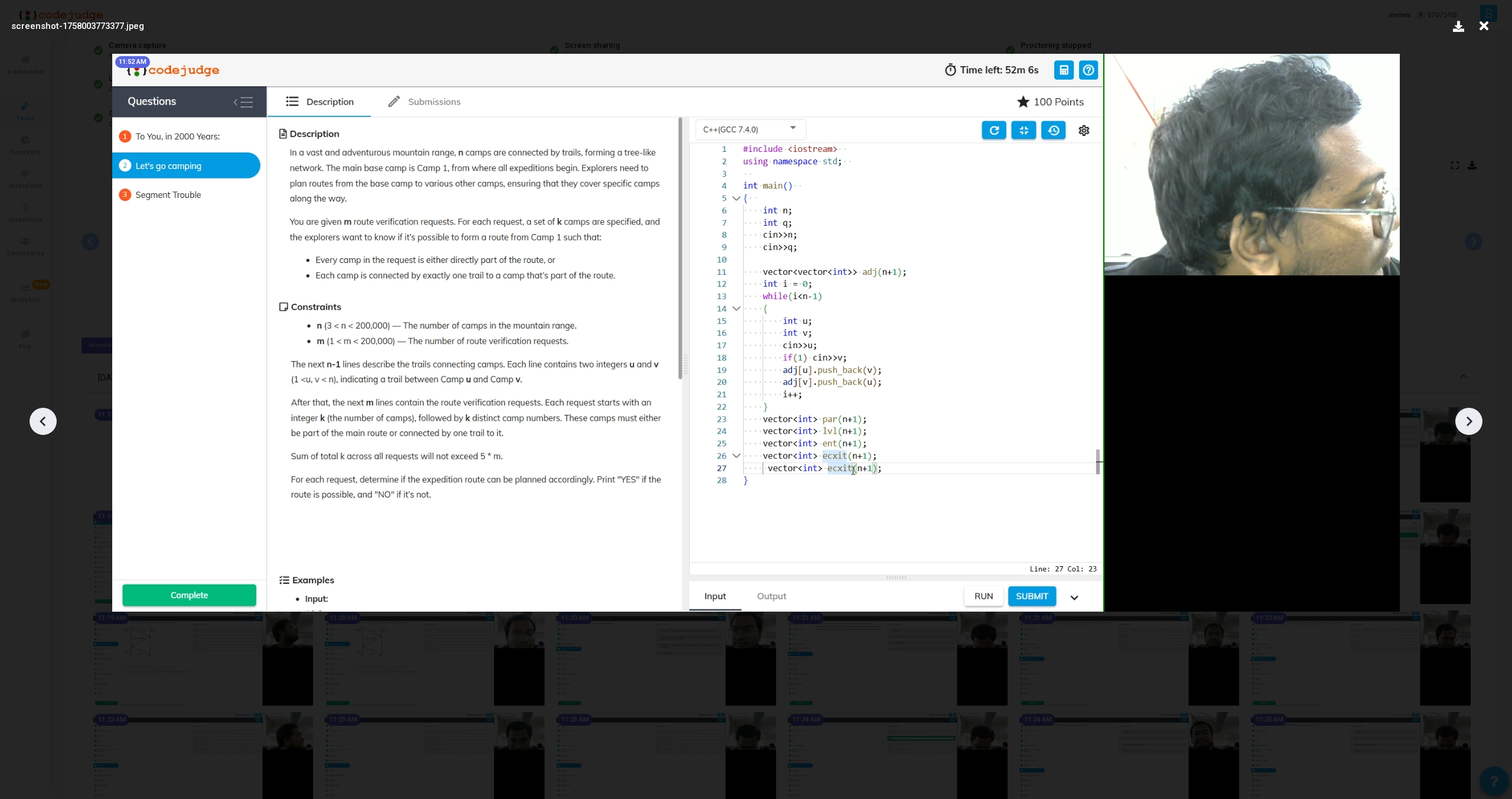
click at [1468, 422] on icon at bounding box center [1469, 421] width 18 height 18
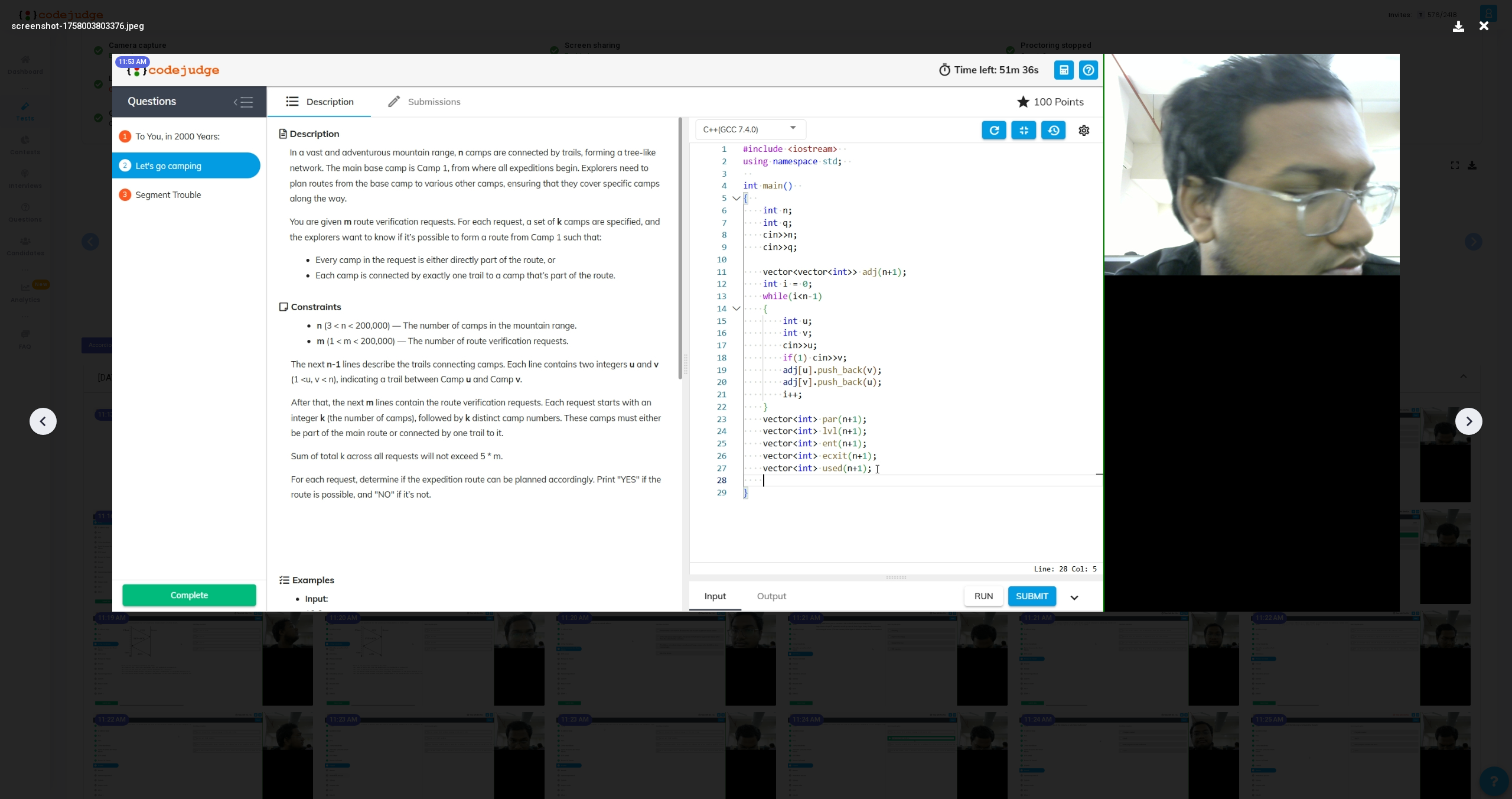
click at [1468, 422] on icon at bounding box center [1469, 421] width 18 height 18
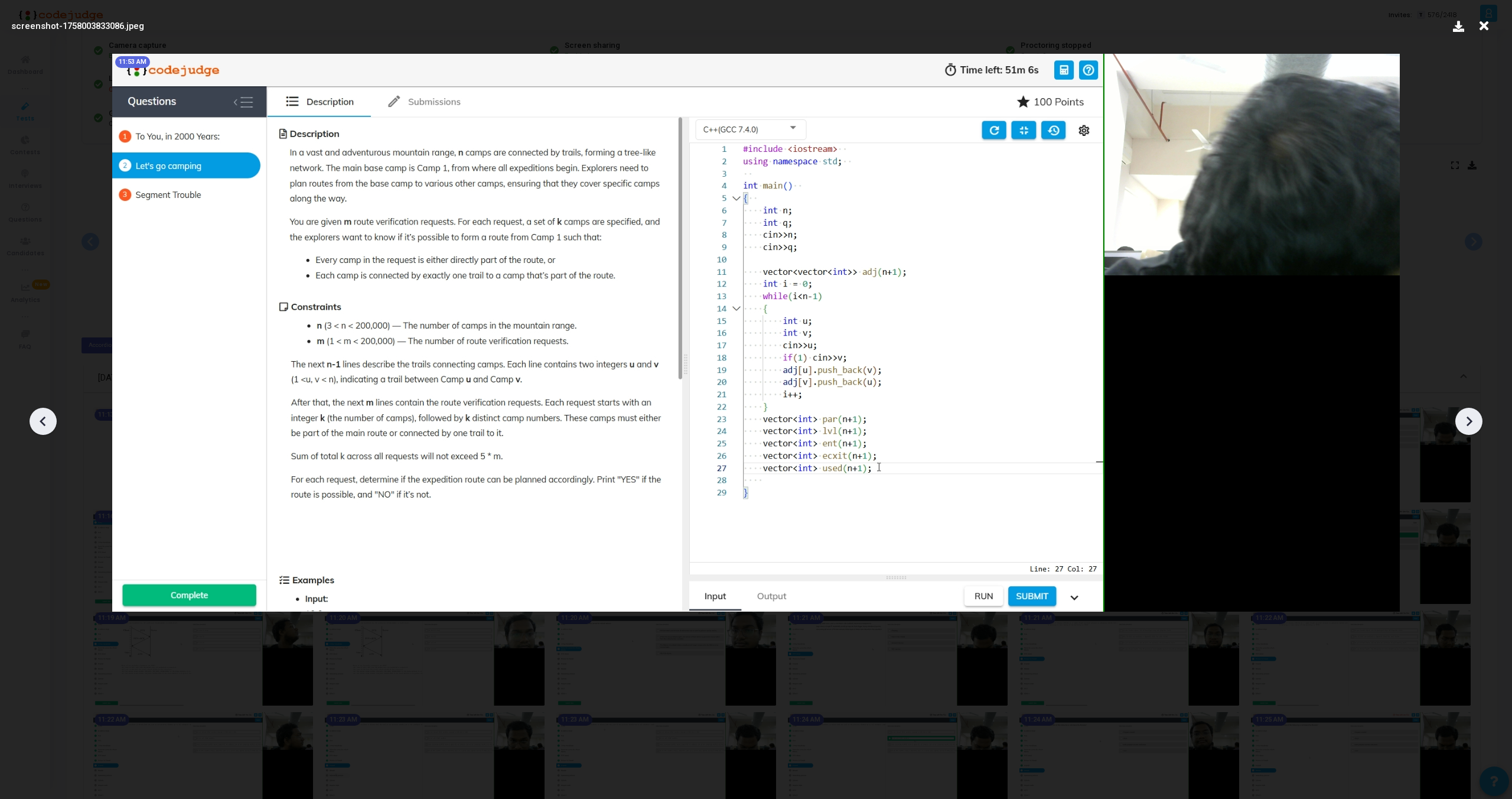
click at [1468, 422] on icon at bounding box center [1469, 421] width 18 height 18
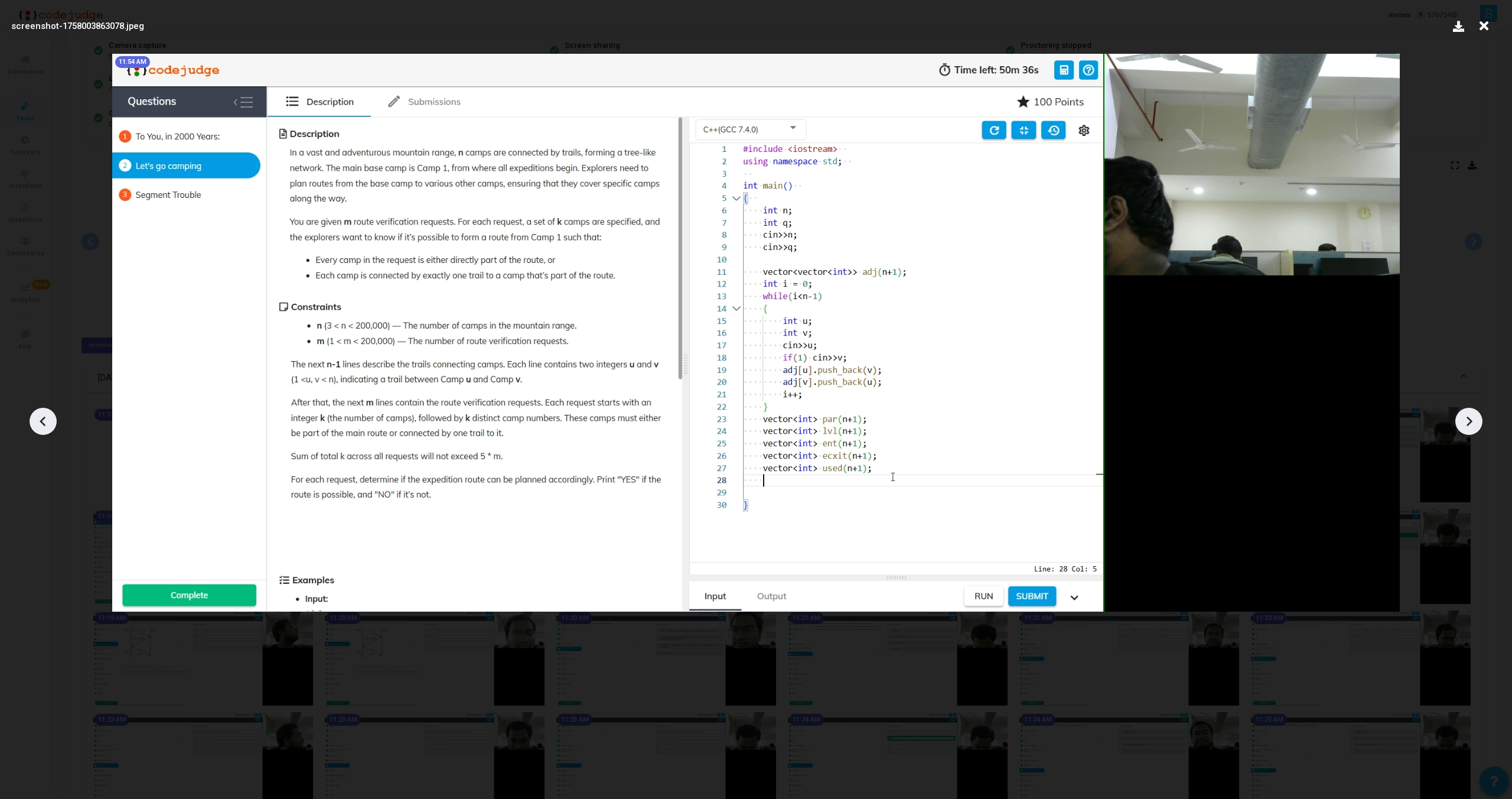
click at [1468, 422] on icon at bounding box center [1469, 421] width 18 height 18
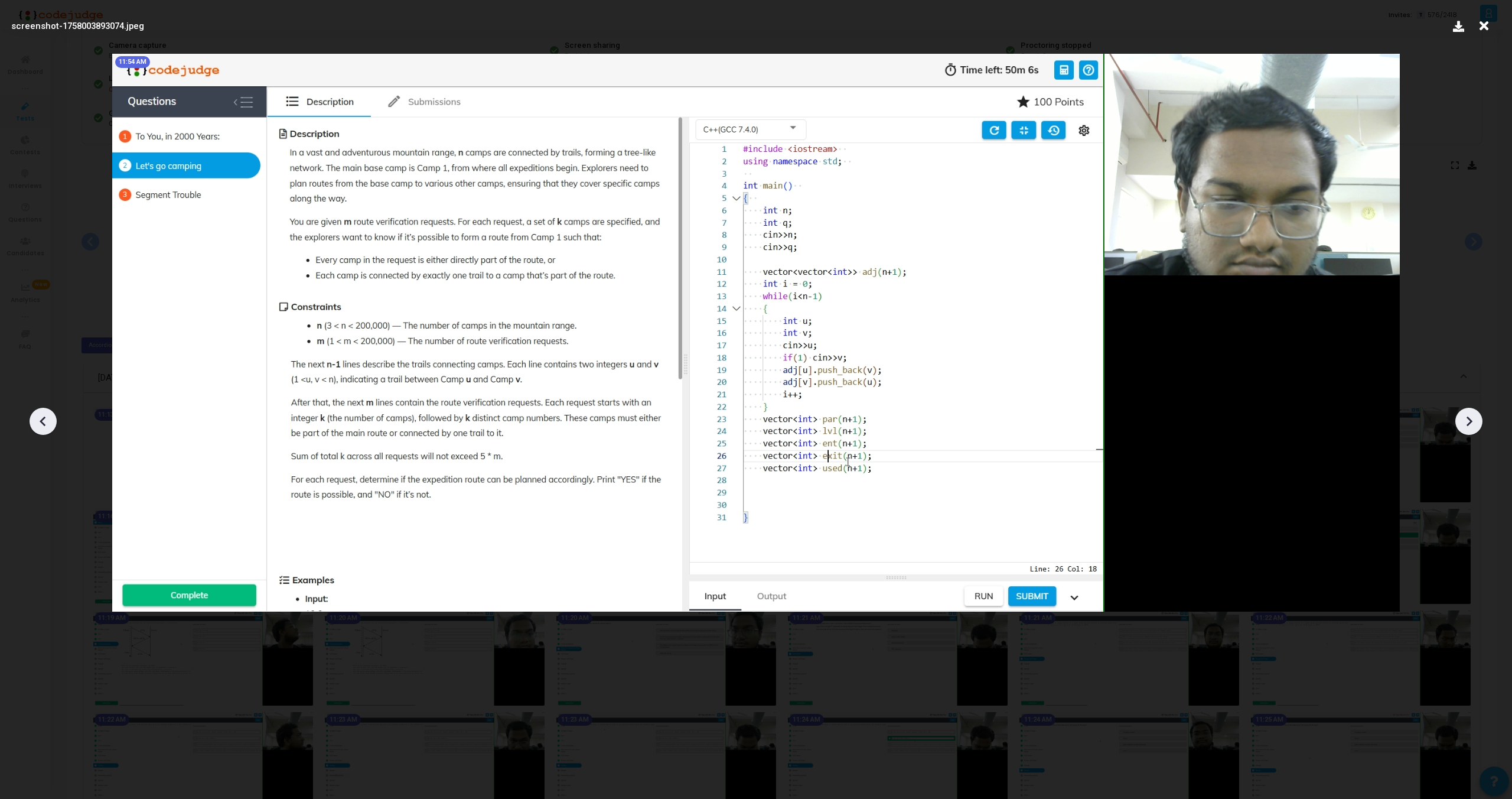
click at [1468, 422] on icon at bounding box center [1469, 421] width 18 height 18
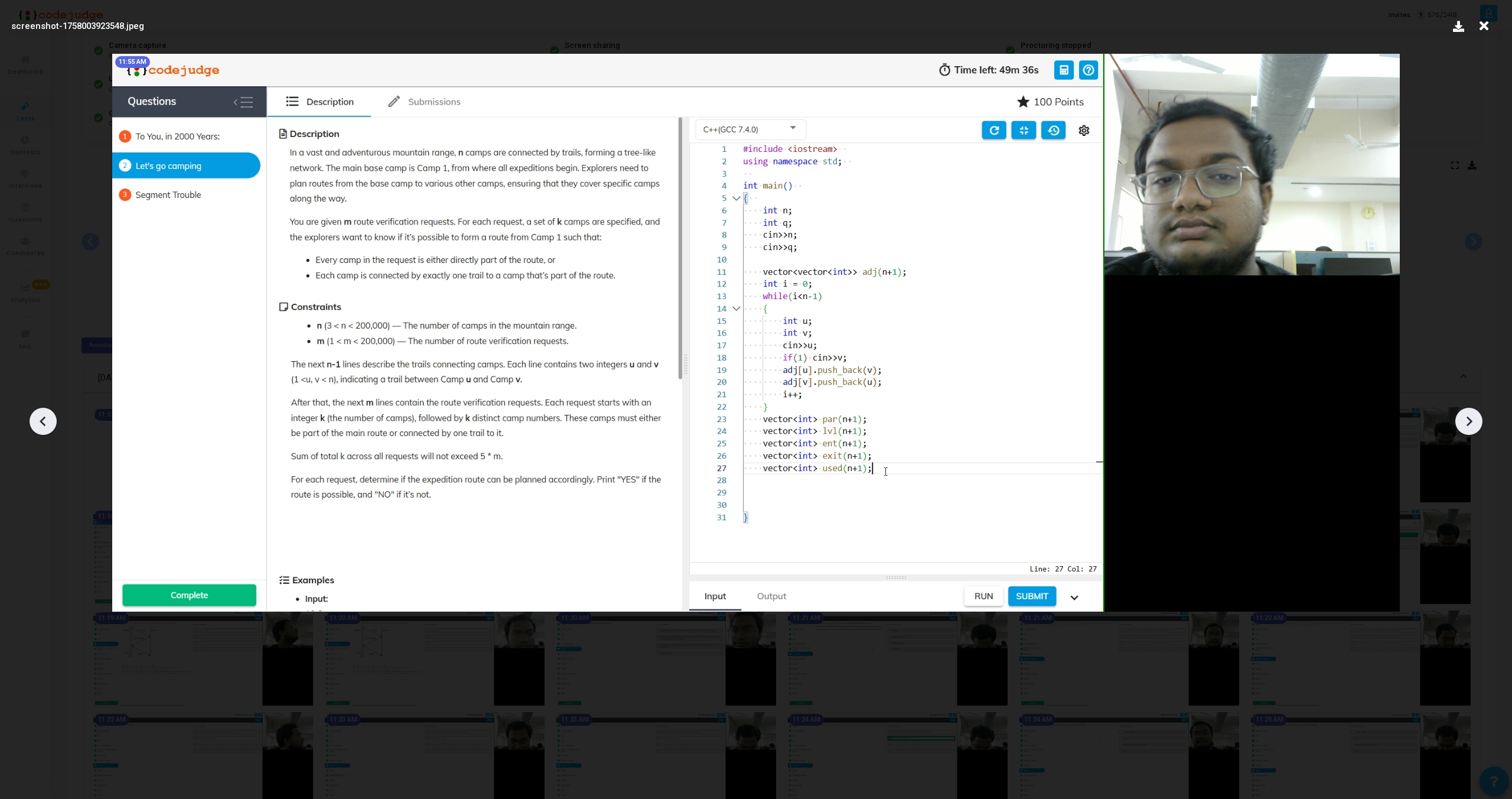
click at [1468, 422] on icon at bounding box center [1469, 421] width 18 height 18
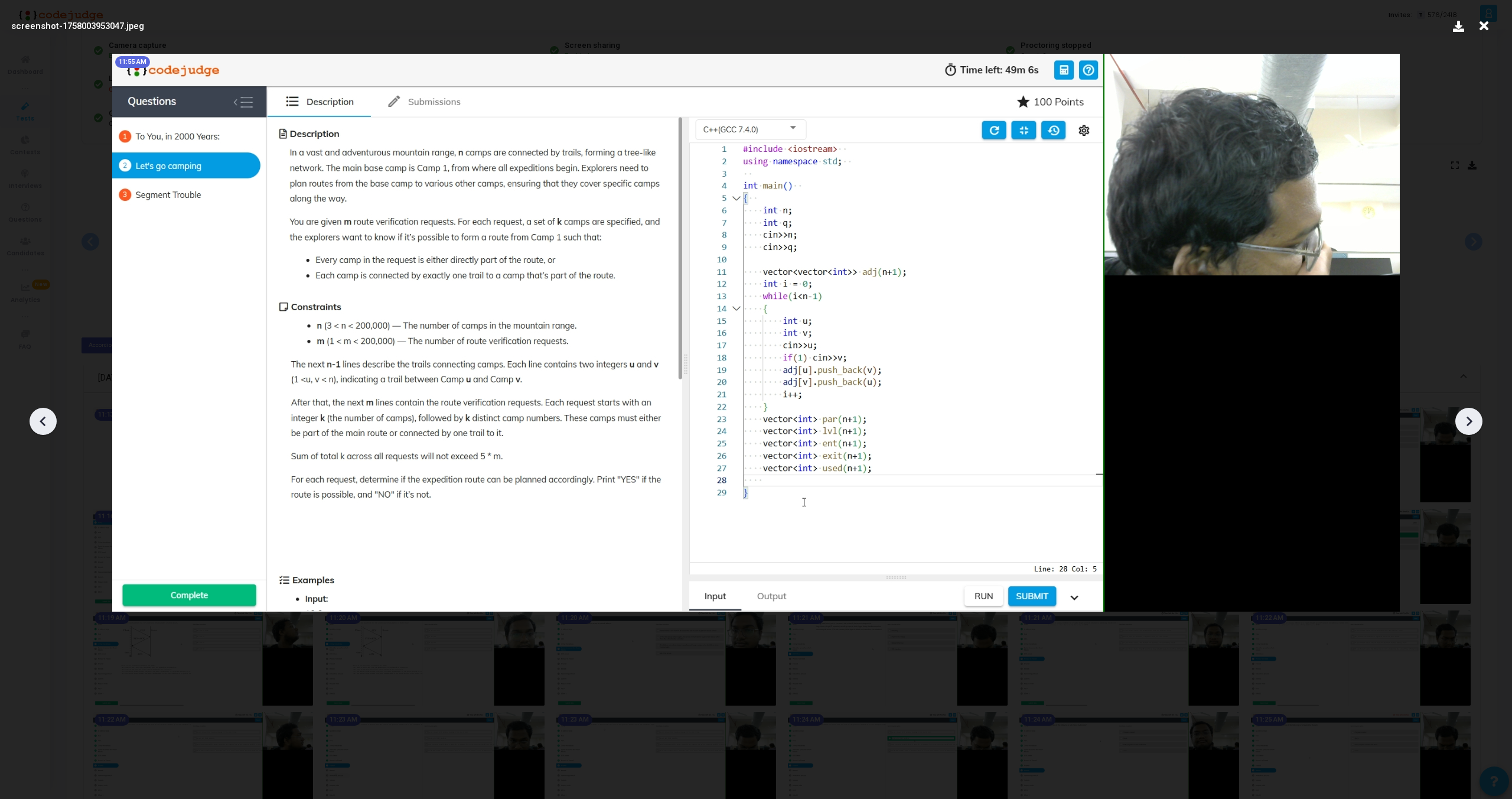
click at [1468, 422] on icon at bounding box center [1469, 421] width 18 height 18
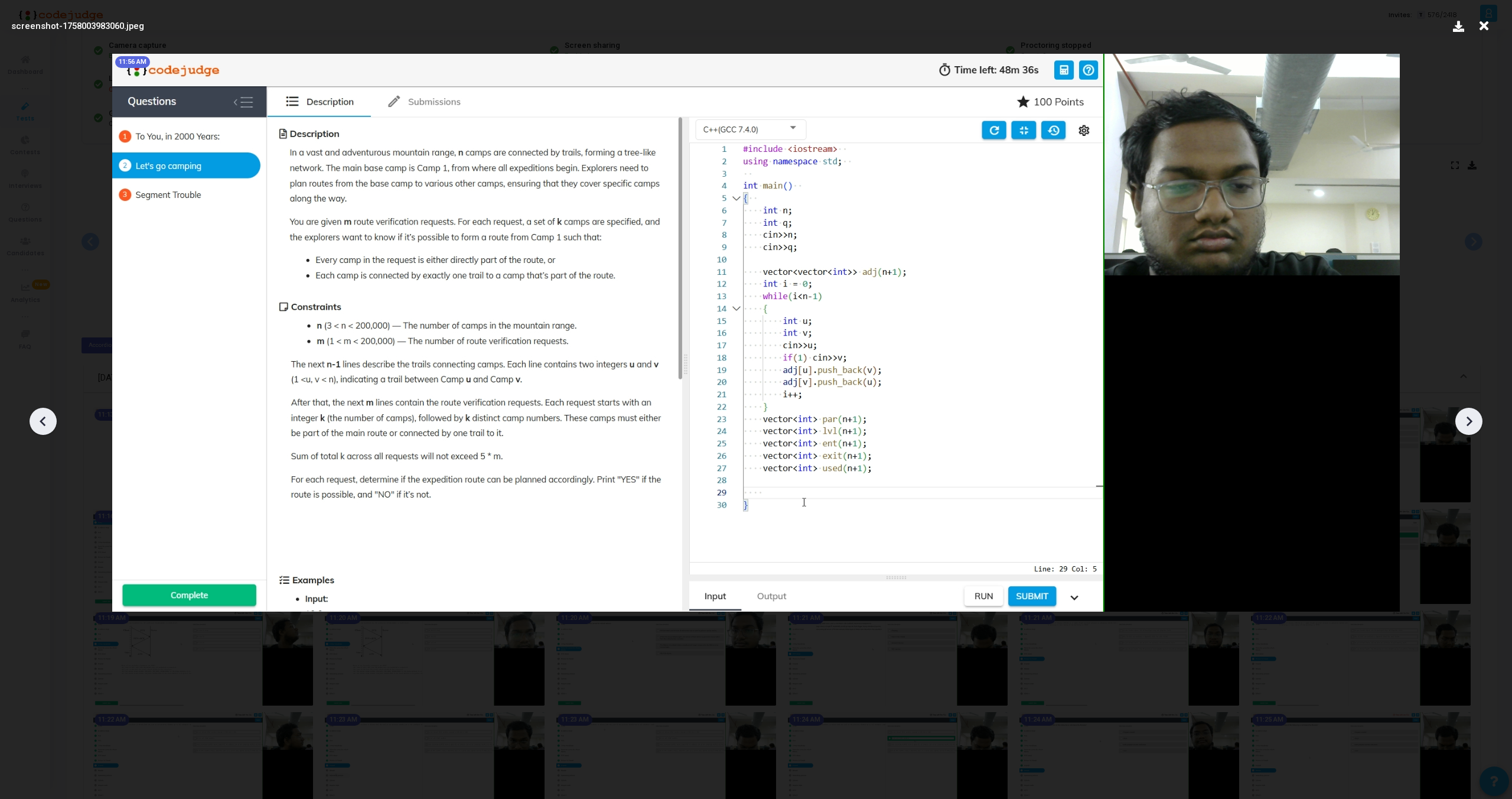
click at [1468, 422] on icon at bounding box center [1469, 421] width 18 height 18
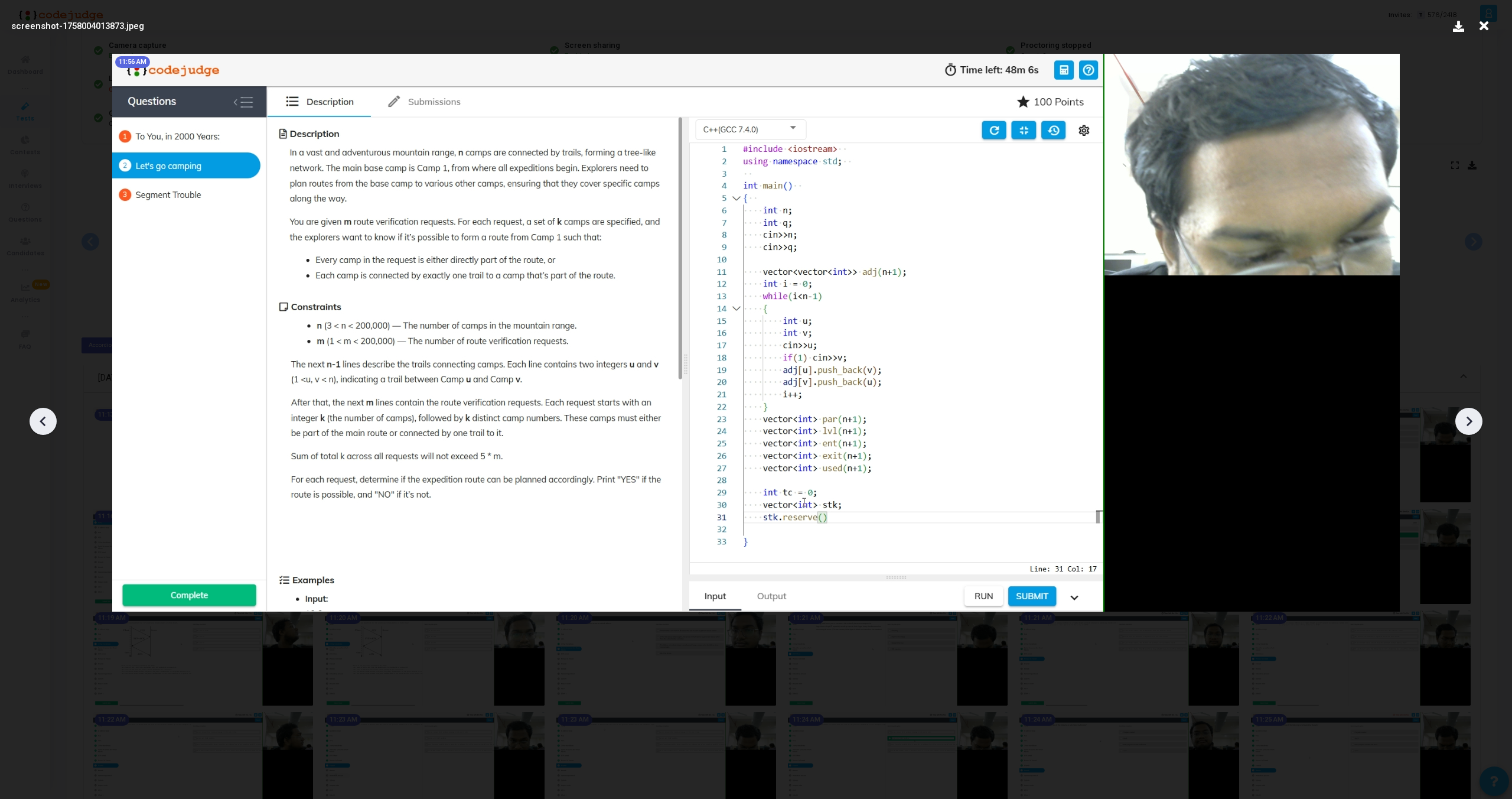
click at [1468, 423] on icon at bounding box center [1469, 421] width 6 height 10
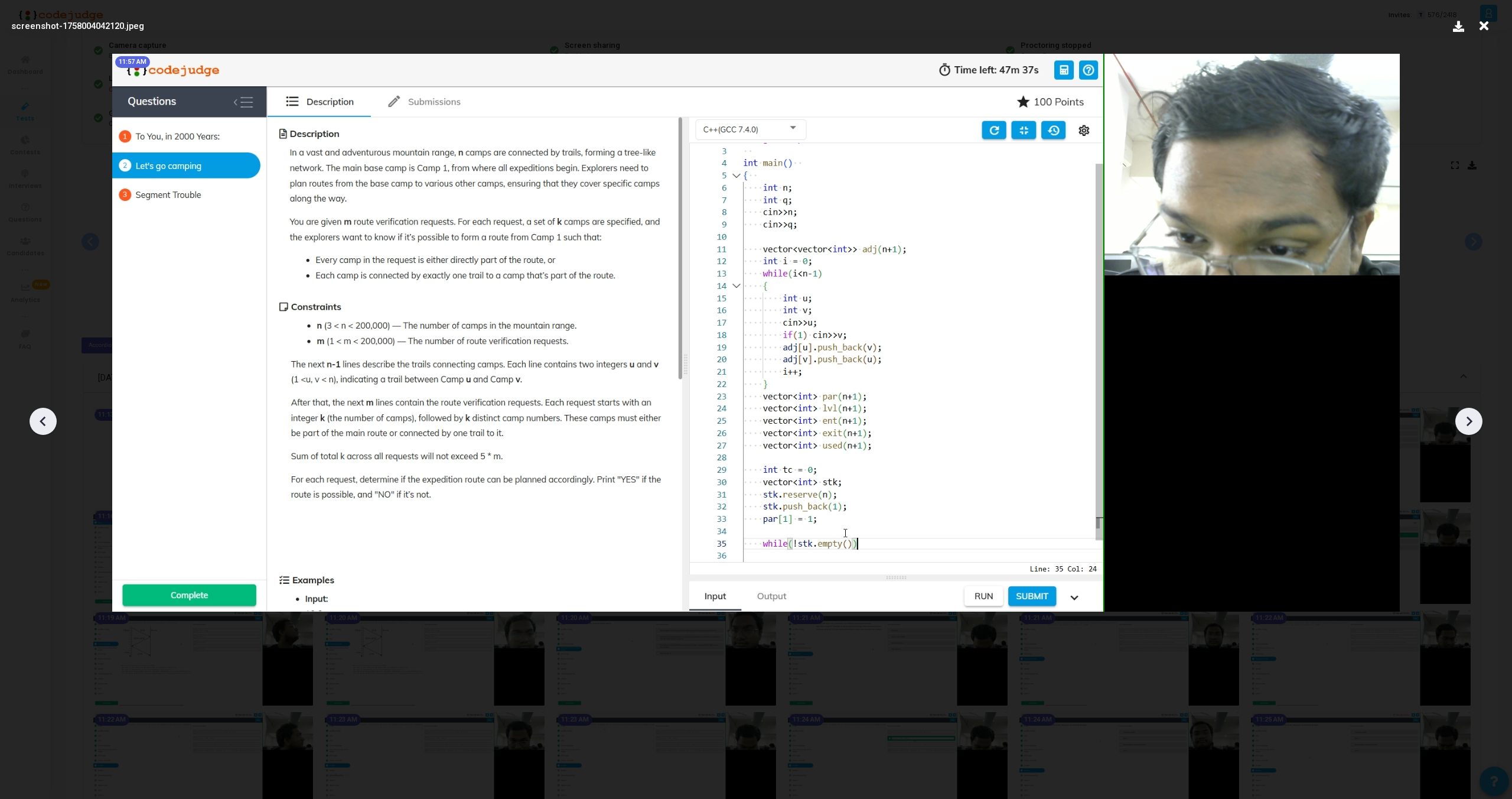
click at [1468, 423] on icon at bounding box center [1469, 421] width 6 height 10
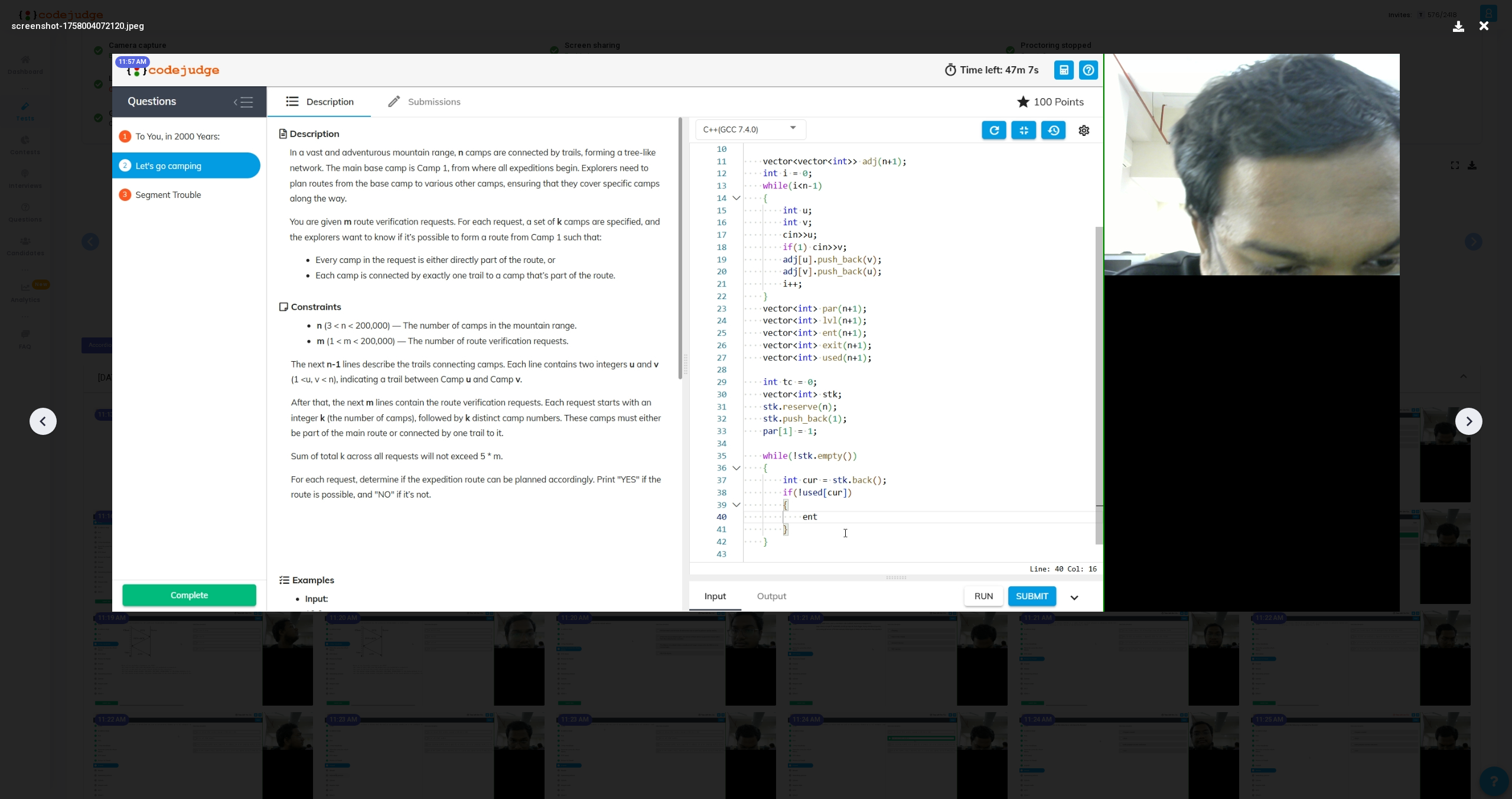
click at [1468, 423] on icon at bounding box center [1469, 421] width 6 height 10
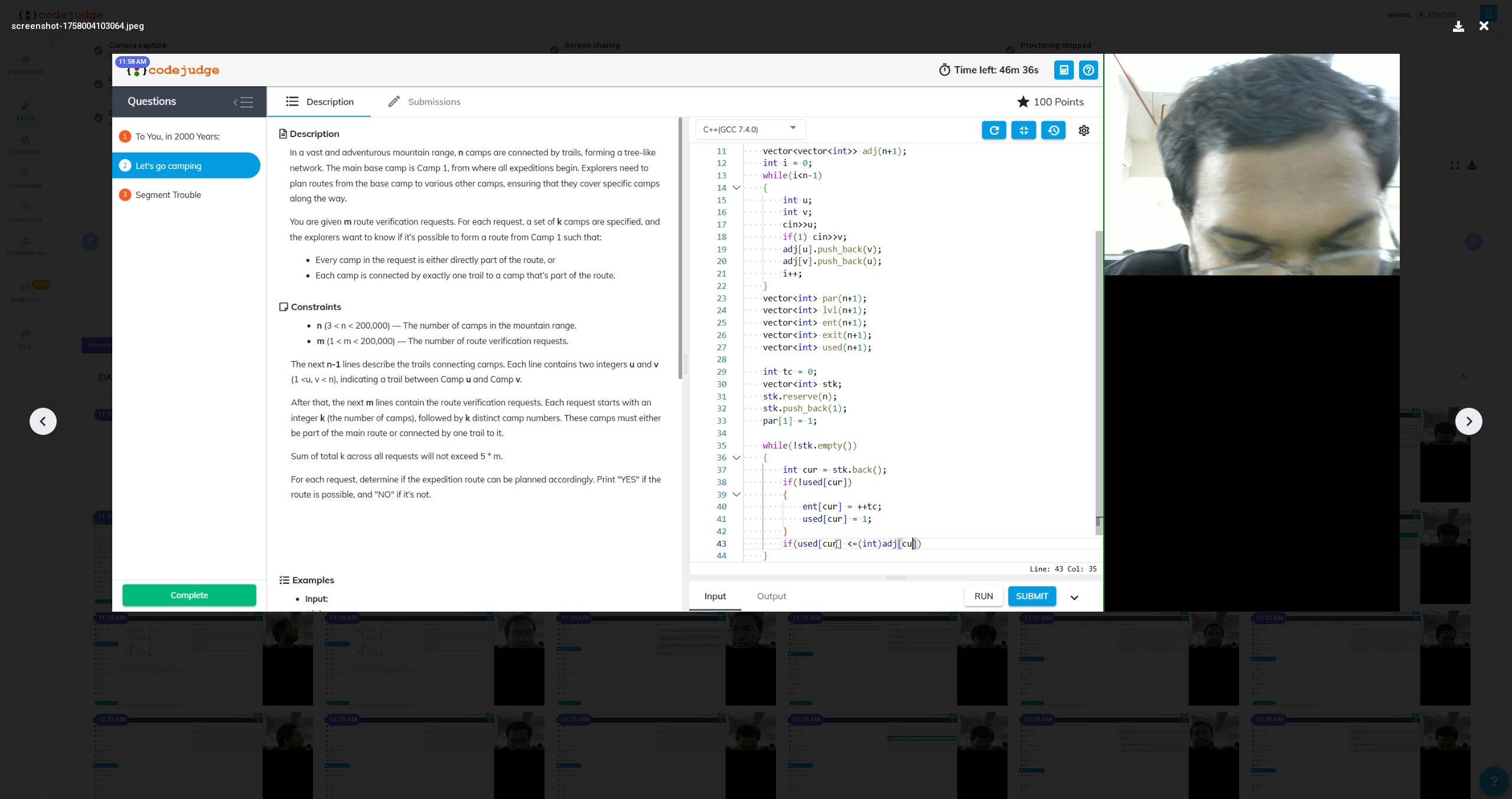
click at [1468, 423] on icon at bounding box center [1469, 421] width 6 height 10
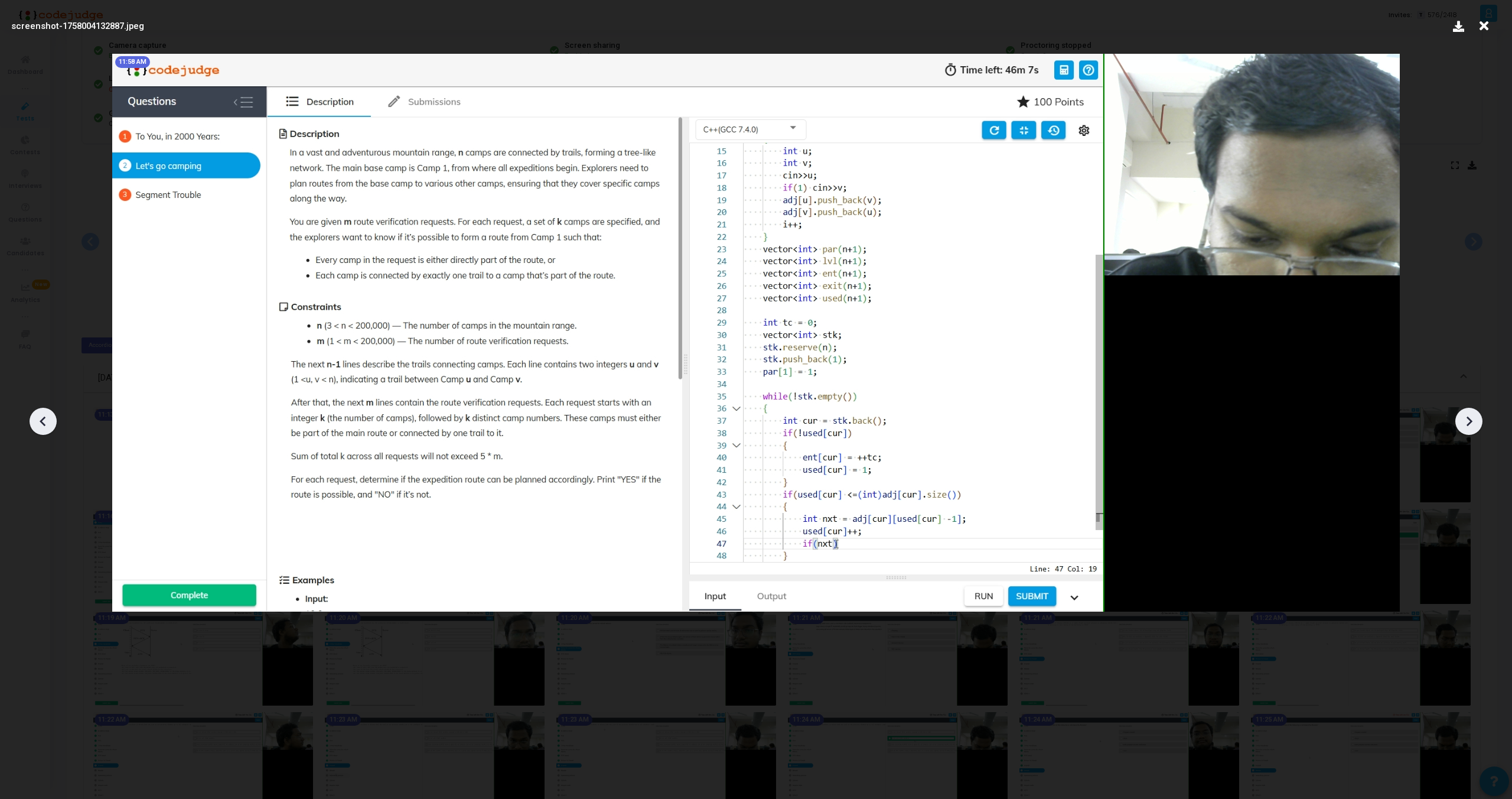
click at [1468, 423] on icon at bounding box center [1469, 421] width 6 height 10
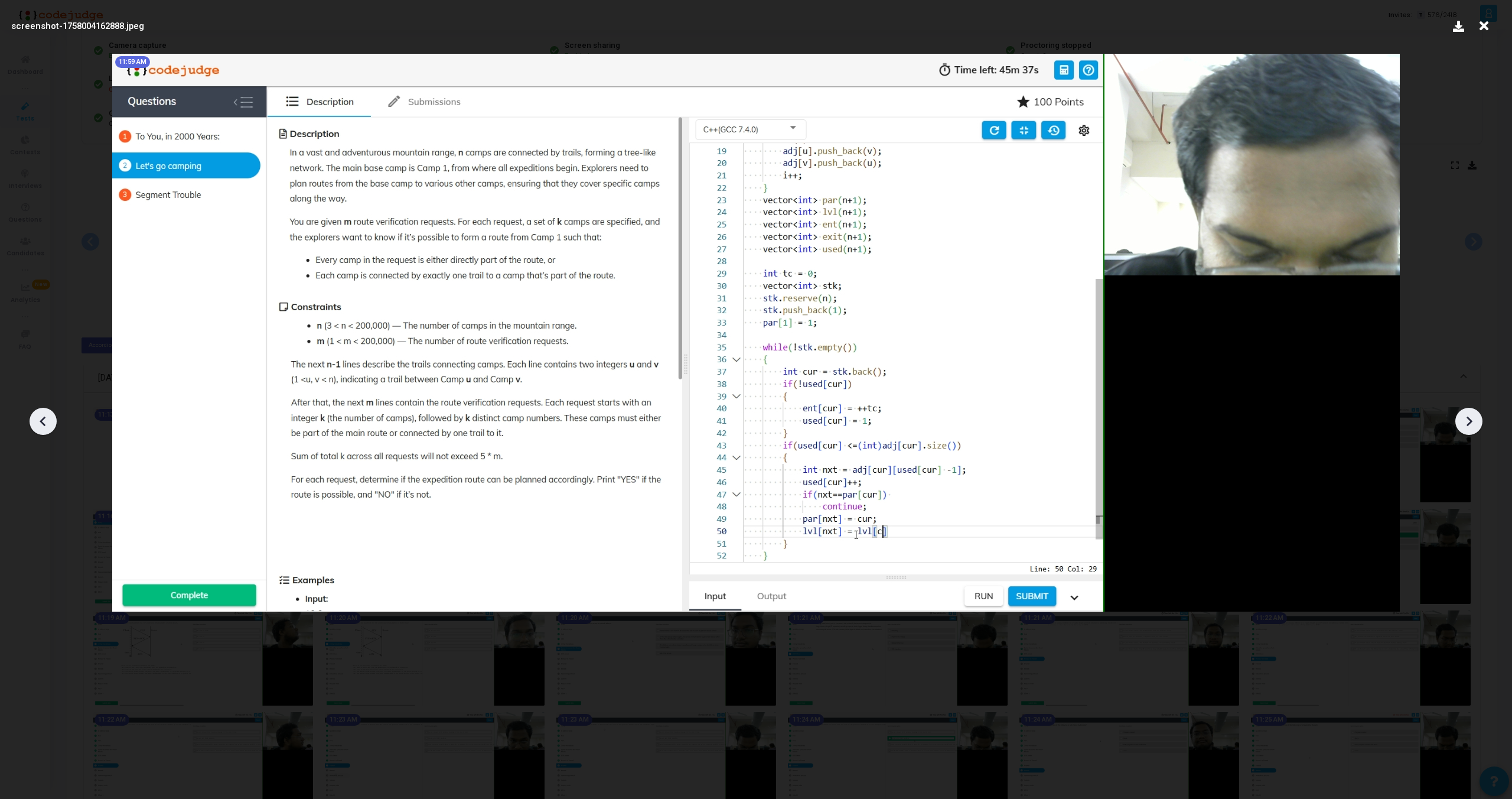
click at [1470, 423] on icon at bounding box center [1469, 421] width 6 height 10
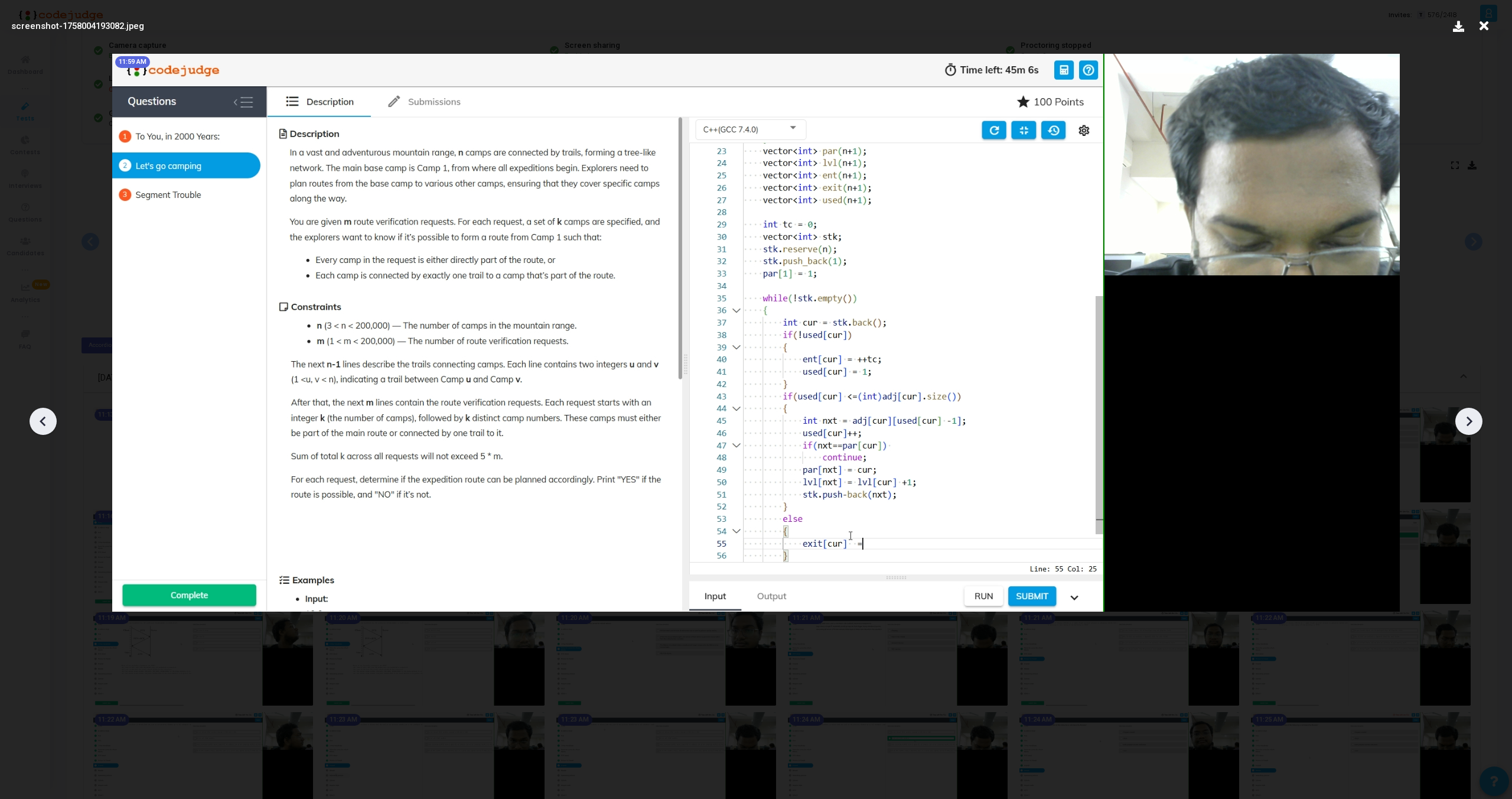
click at [1470, 423] on icon at bounding box center [1469, 421] width 6 height 10
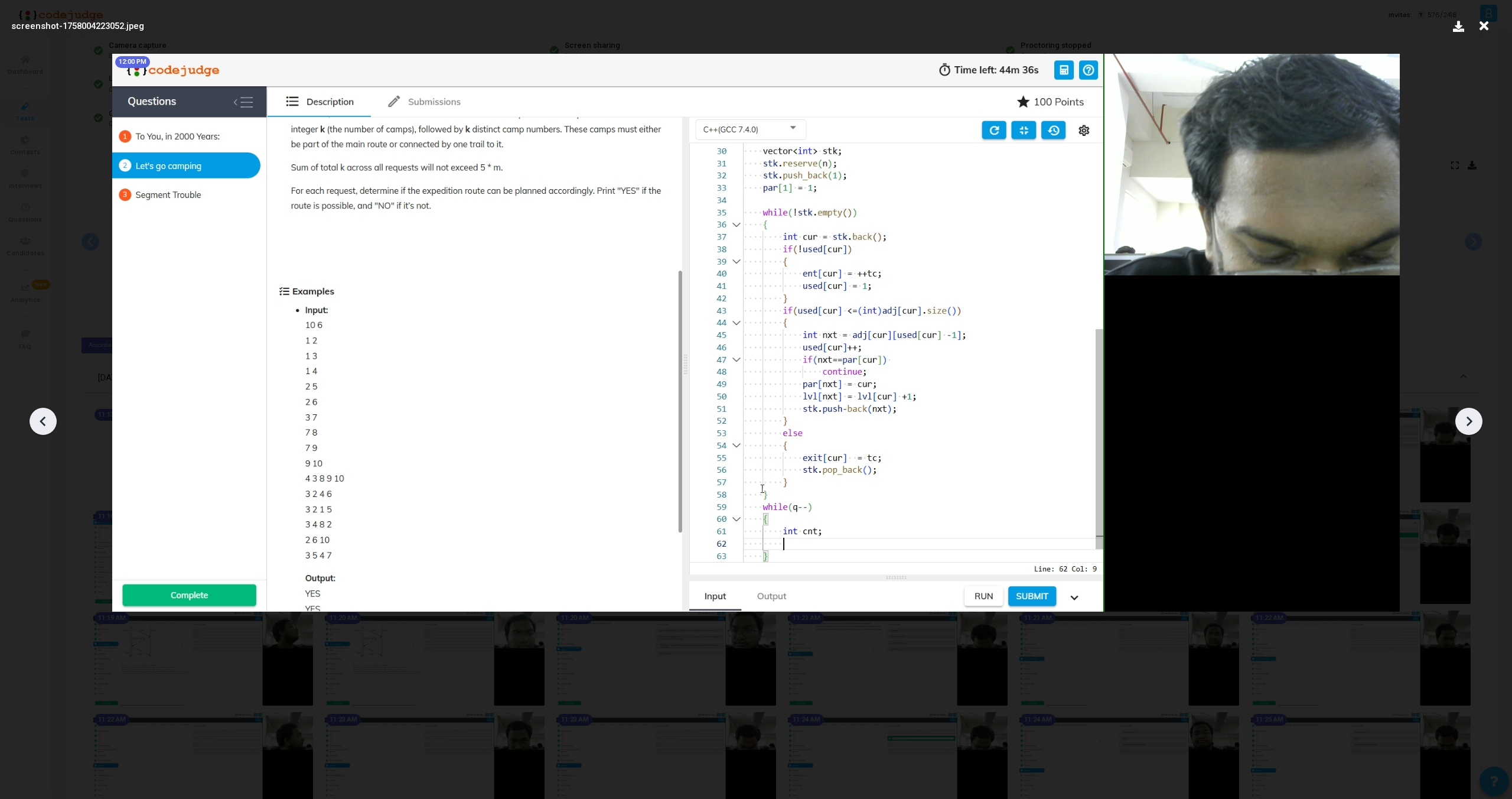
click at [1470, 423] on icon at bounding box center [1469, 421] width 6 height 10
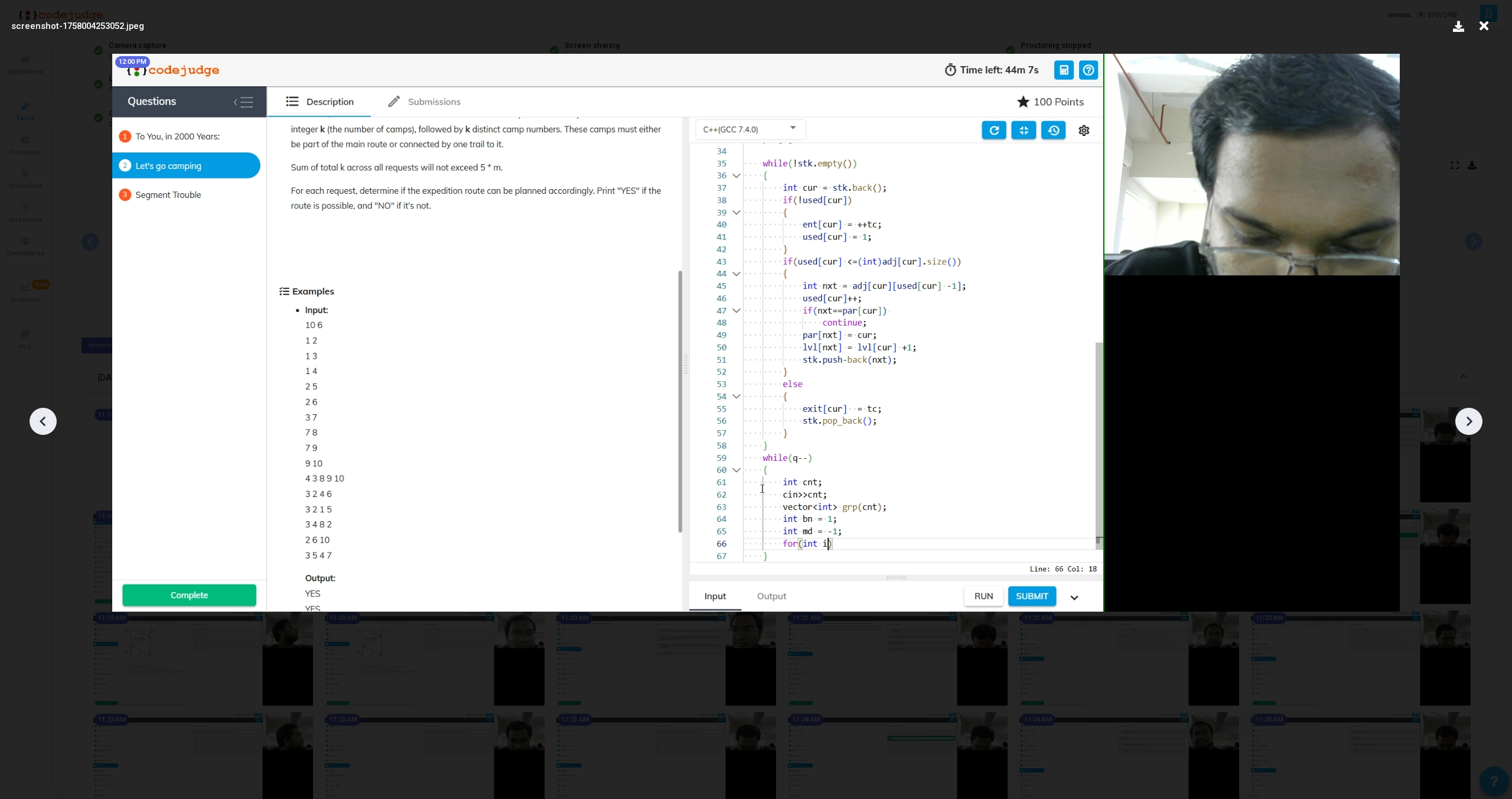
click at [1470, 423] on icon at bounding box center [1469, 421] width 6 height 10
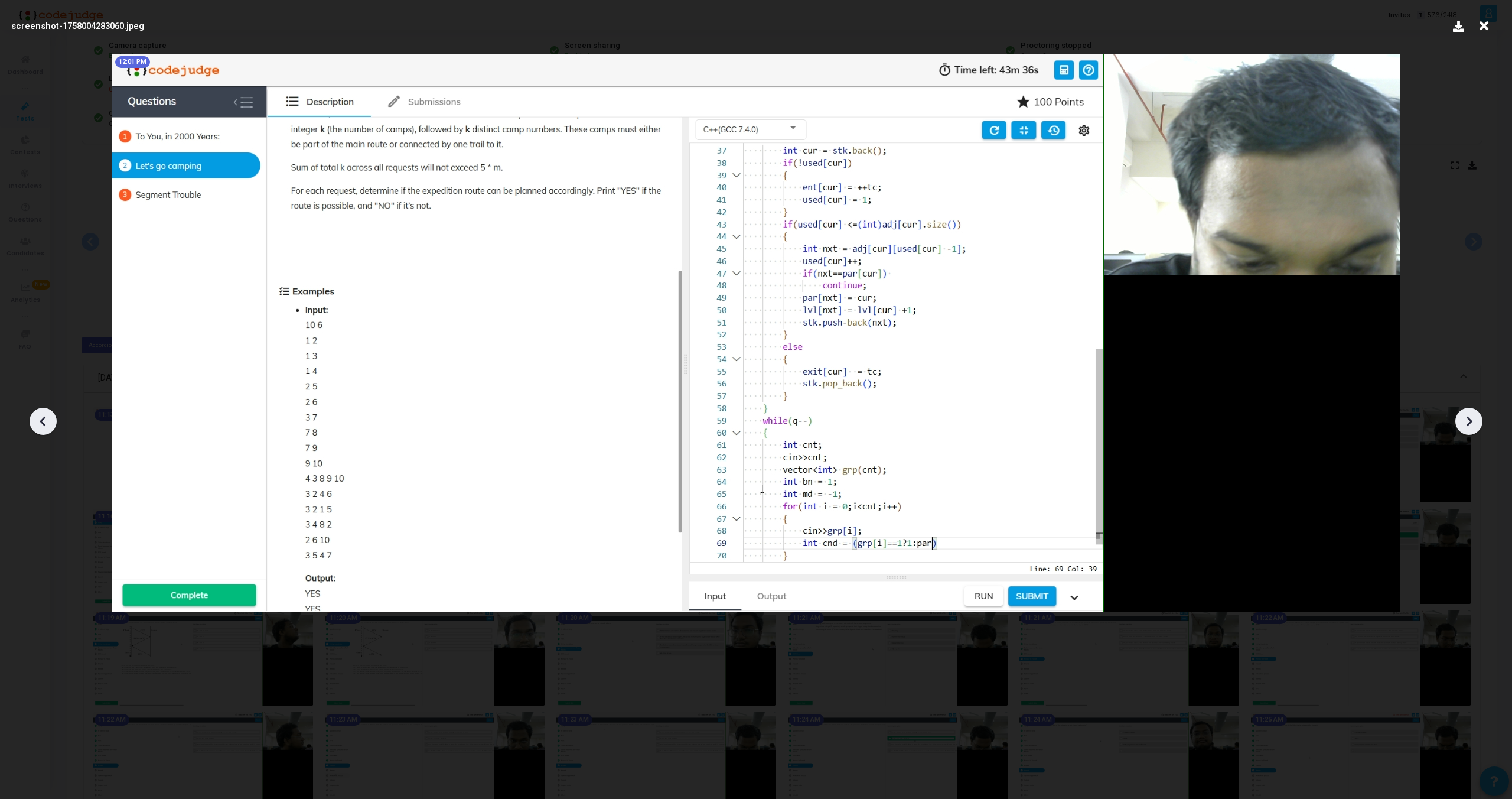
click at [1470, 423] on icon at bounding box center [1469, 421] width 6 height 10
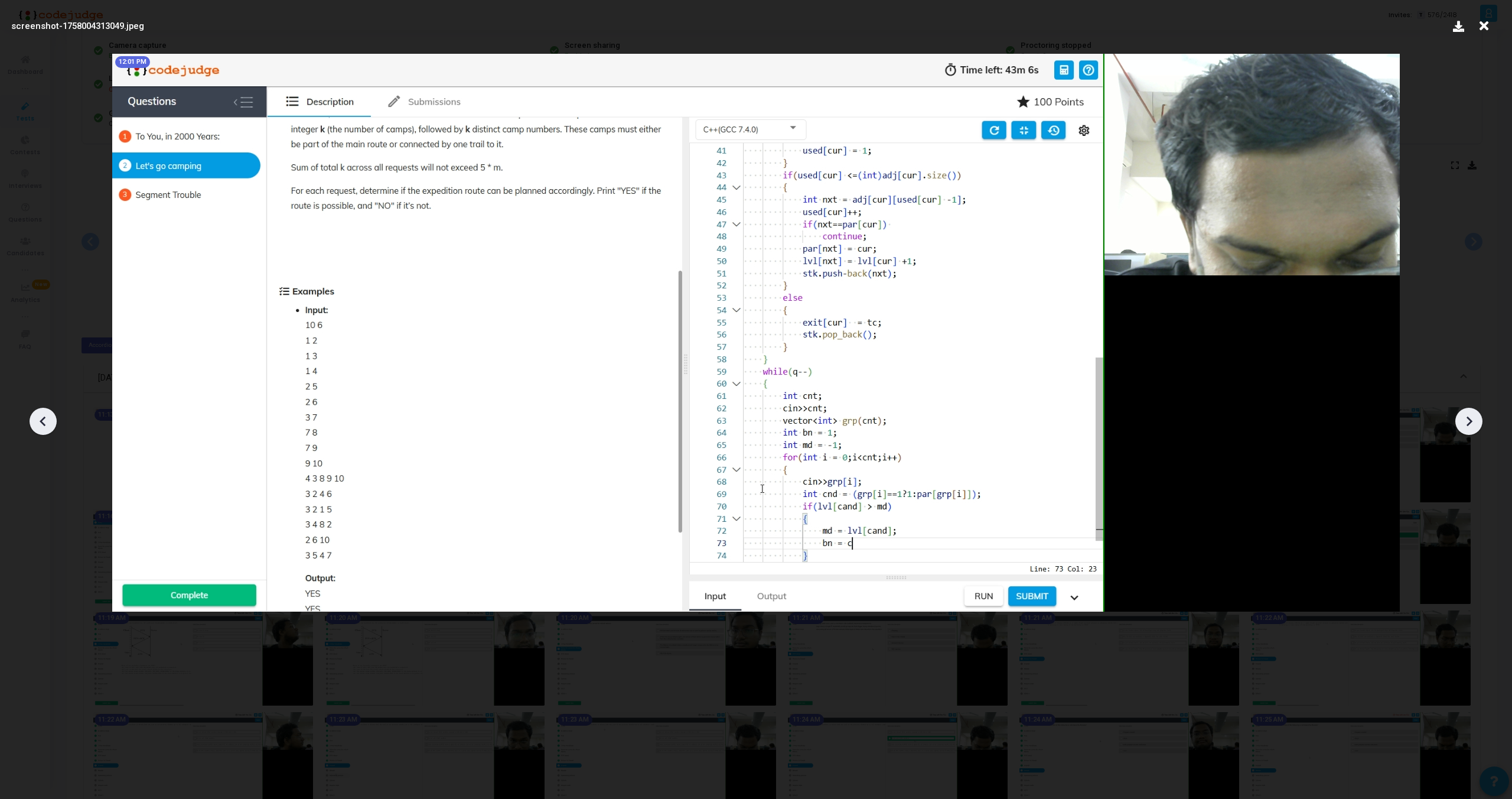
click at [1470, 423] on icon at bounding box center [1469, 421] width 6 height 10
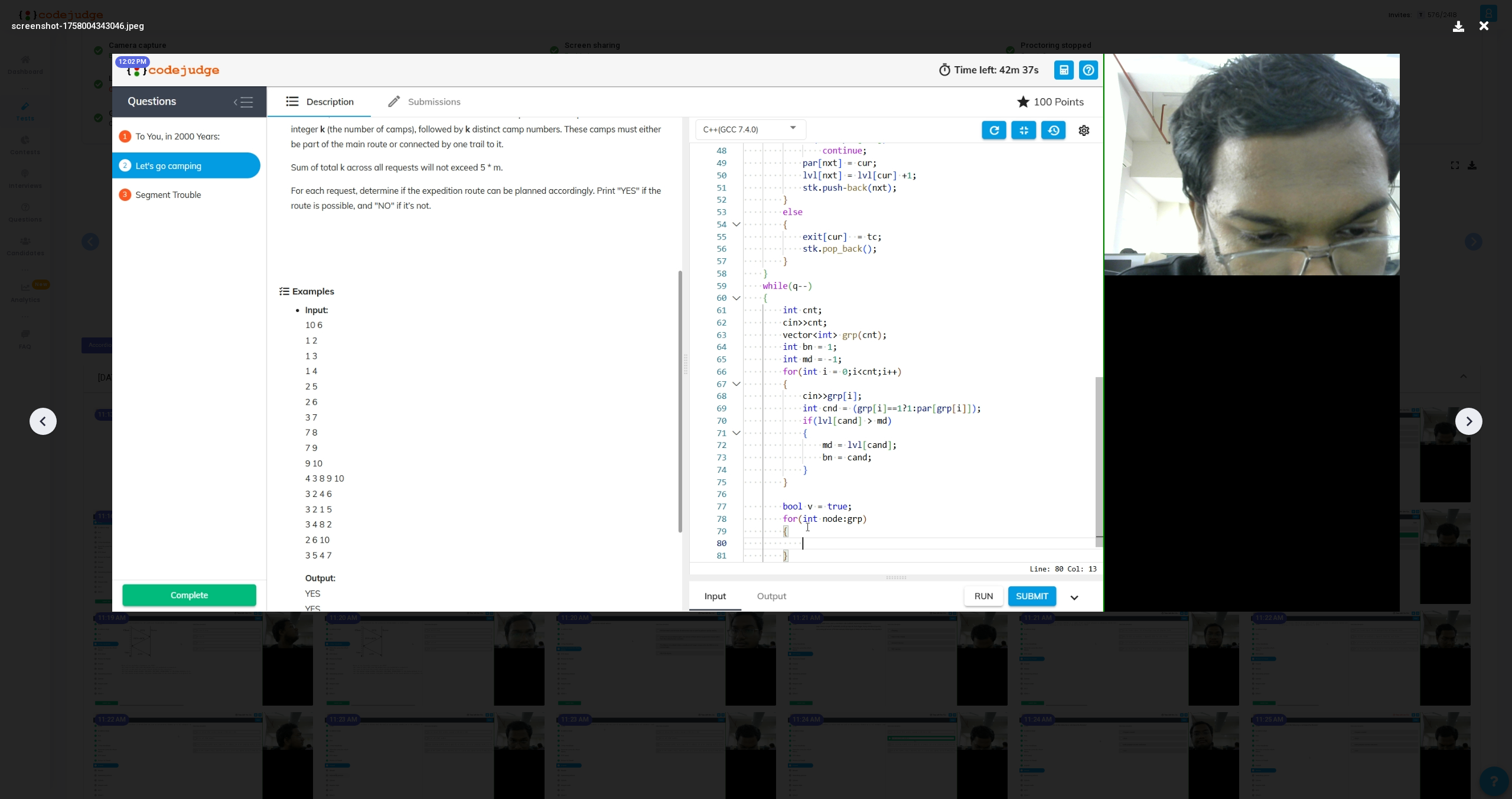
click at [1470, 423] on icon at bounding box center [1469, 421] width 6 height 10
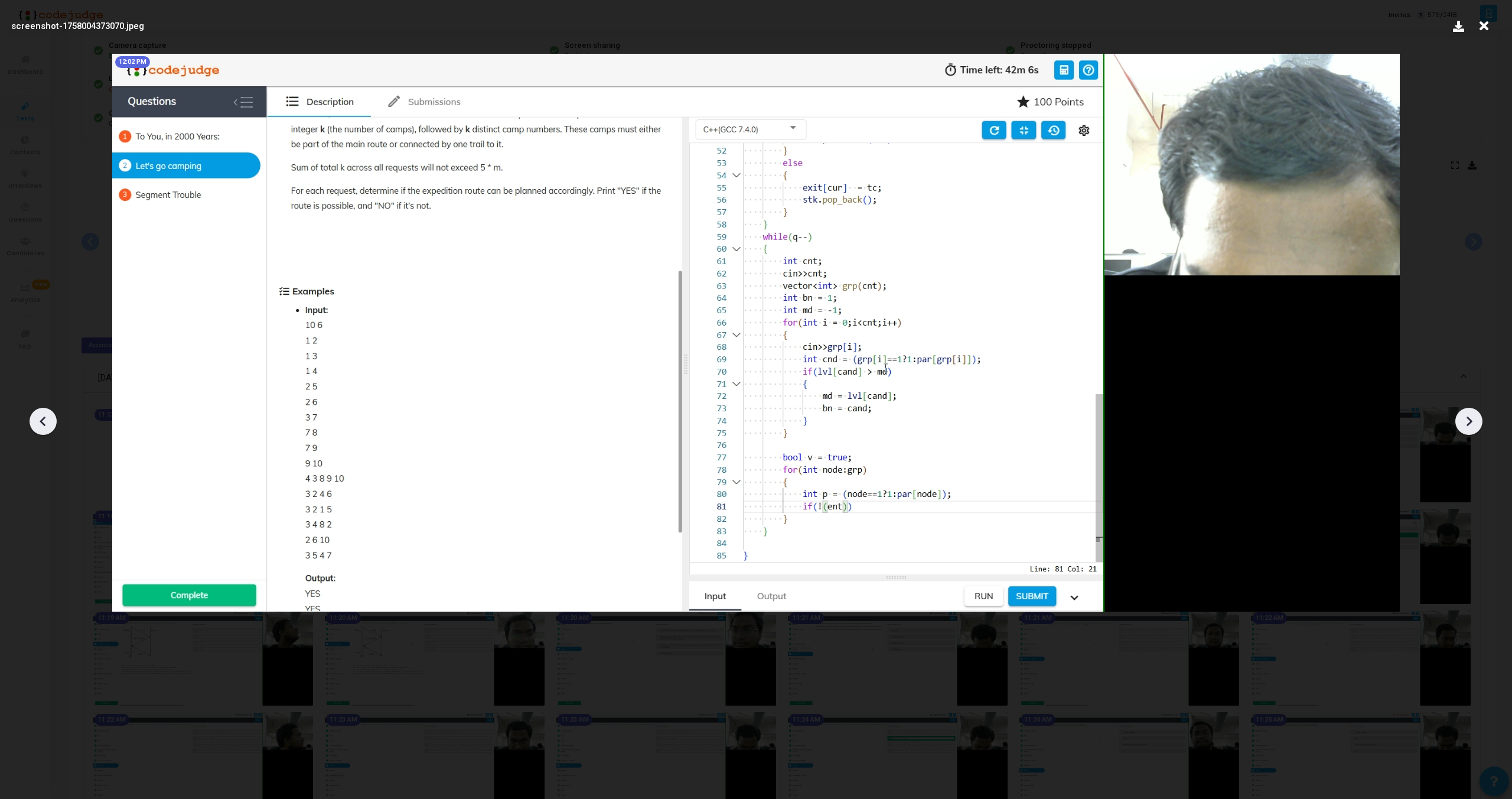
click at [1470, 423] on icon at bounding box center [1469, 421] width 6 height 10
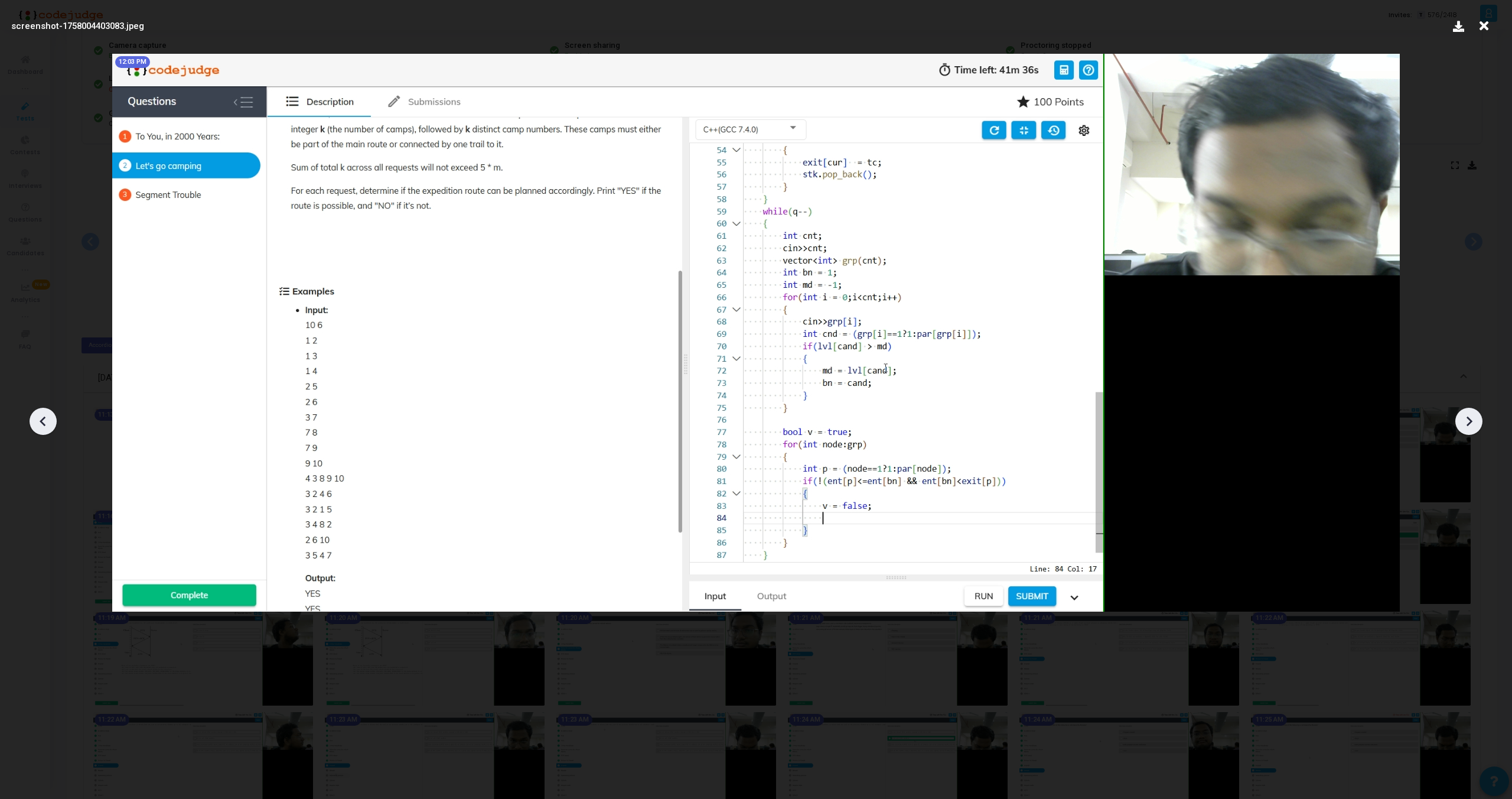
click at [1470, 423] on icon at bounding box center [1469, 421] width 6 height 10
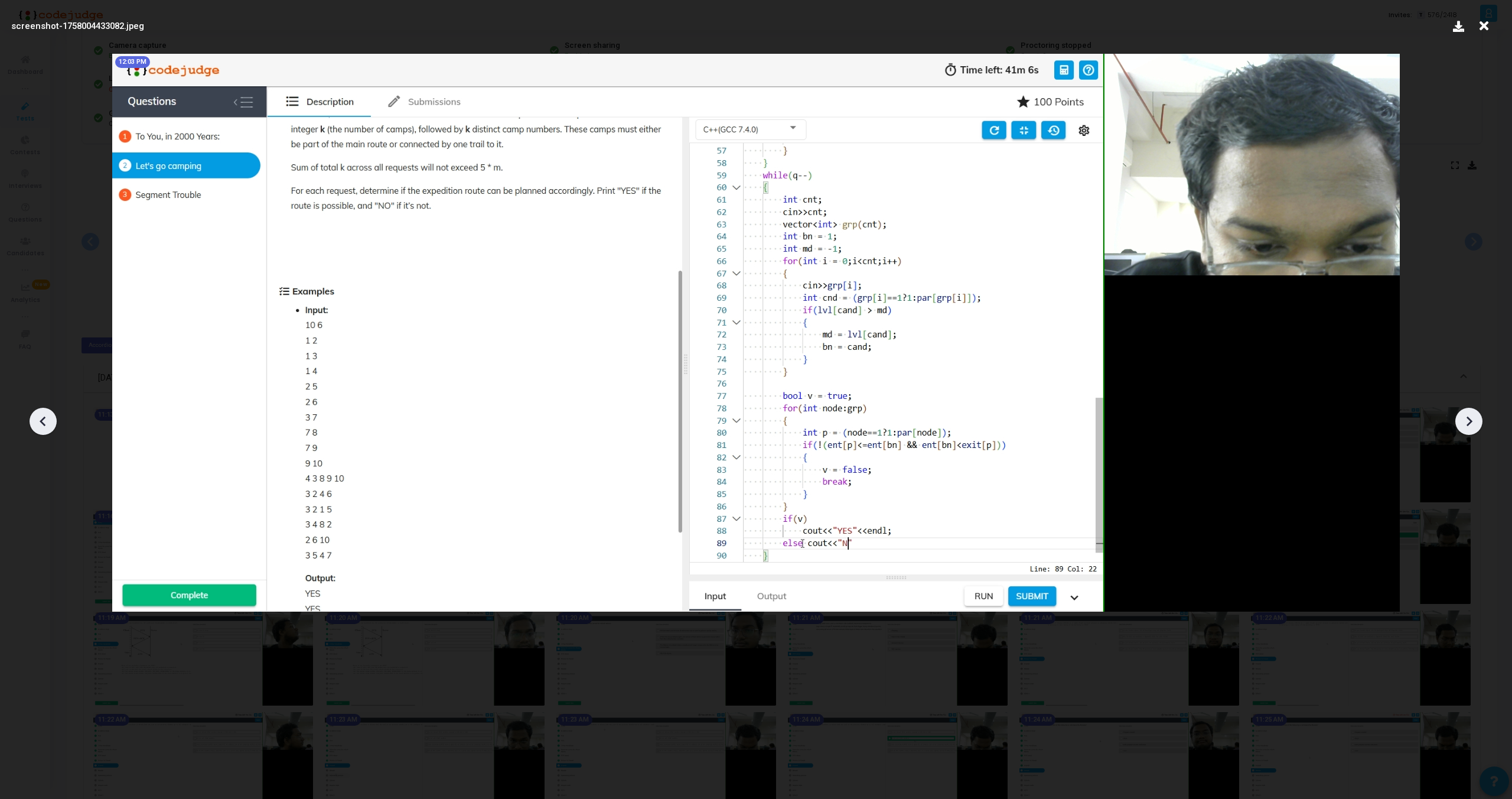
click at [1470, 423] on icon at bounding box center [1469, 421] width 6 height 10
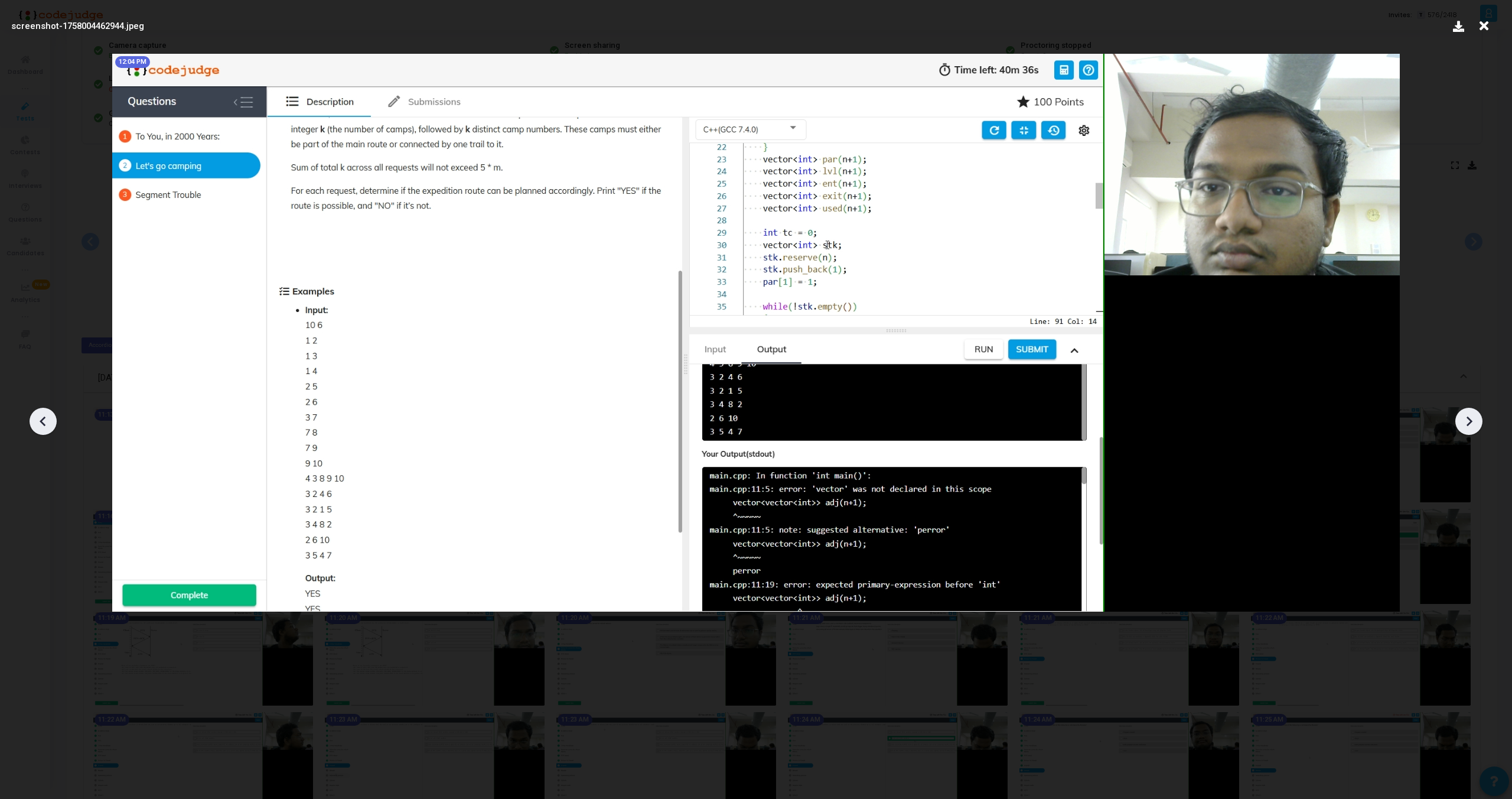
click at [1470, 423] on icon at bounding box center [1469, 421] width 6 height 10
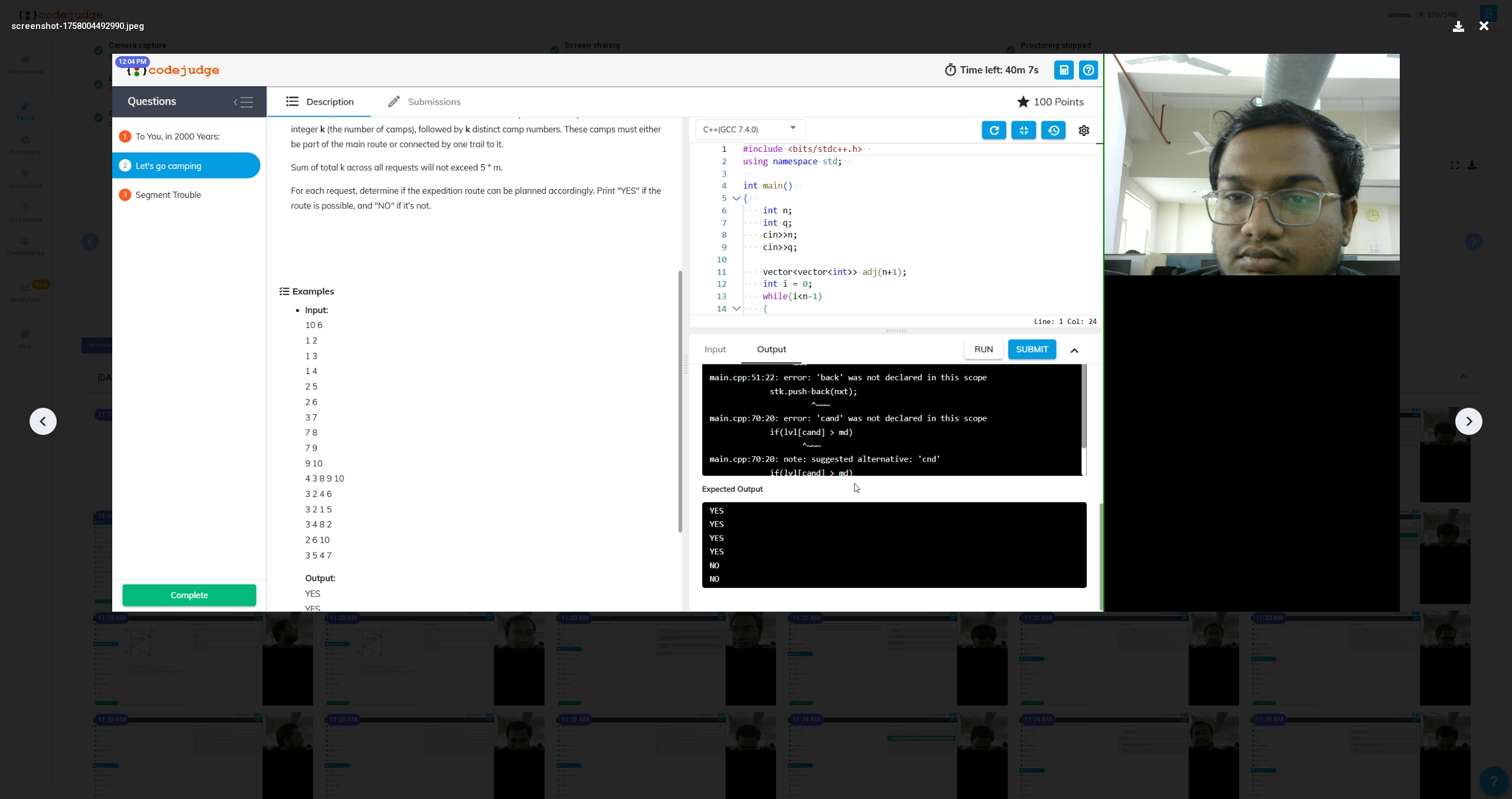
click at [1470, 423] on icon at bounding box center [1469, 421] width 6 height 10
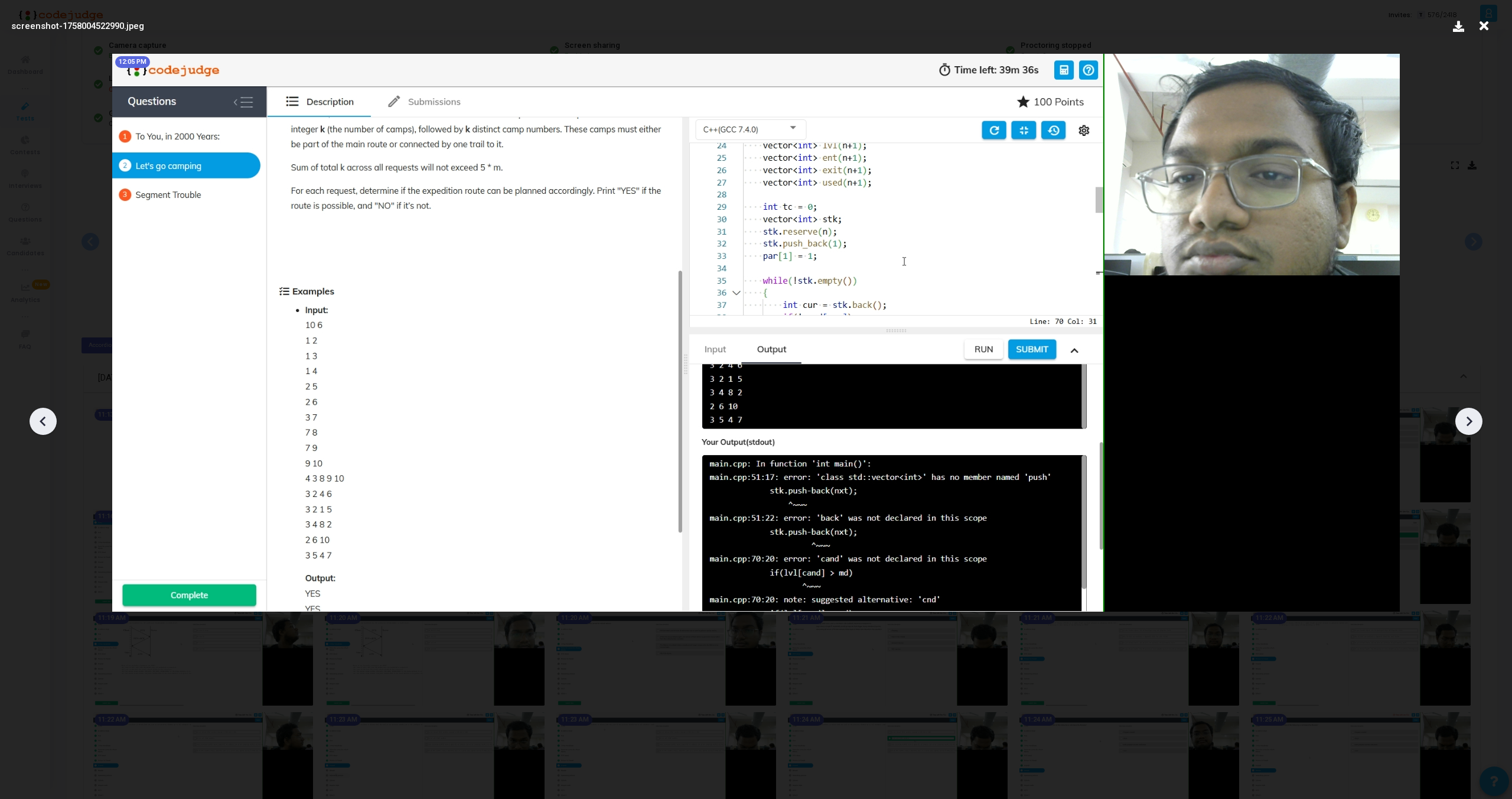
click at [1469, 423] on icon at bounding box center [1469, 421] width 6 height 10
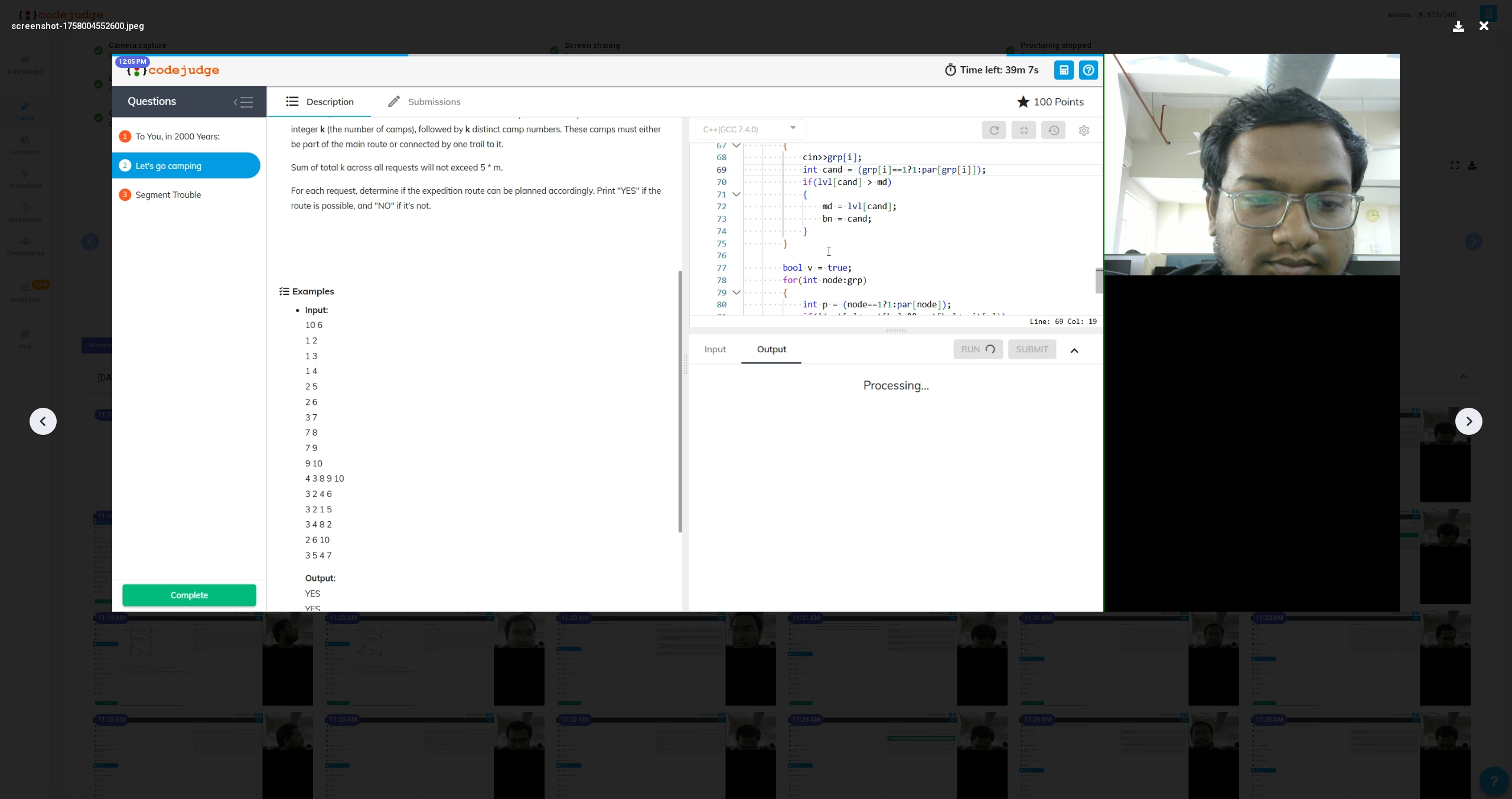
click at [1469, 423] on icon at bounding box center [1469, 421] width 6 height 10
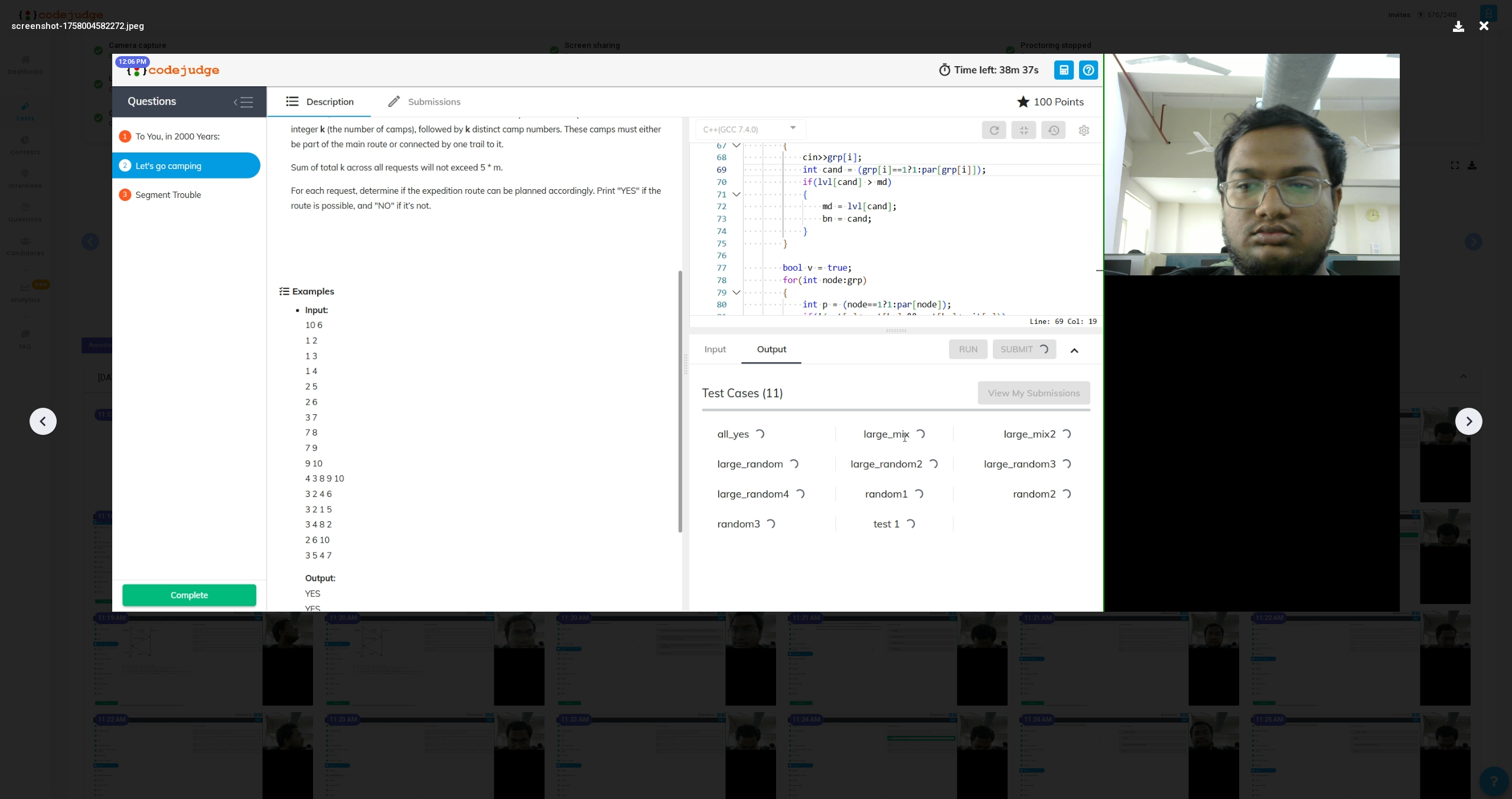
click at [1469, 423] on icon at bounding box center [1469, 421] width 6 height 10
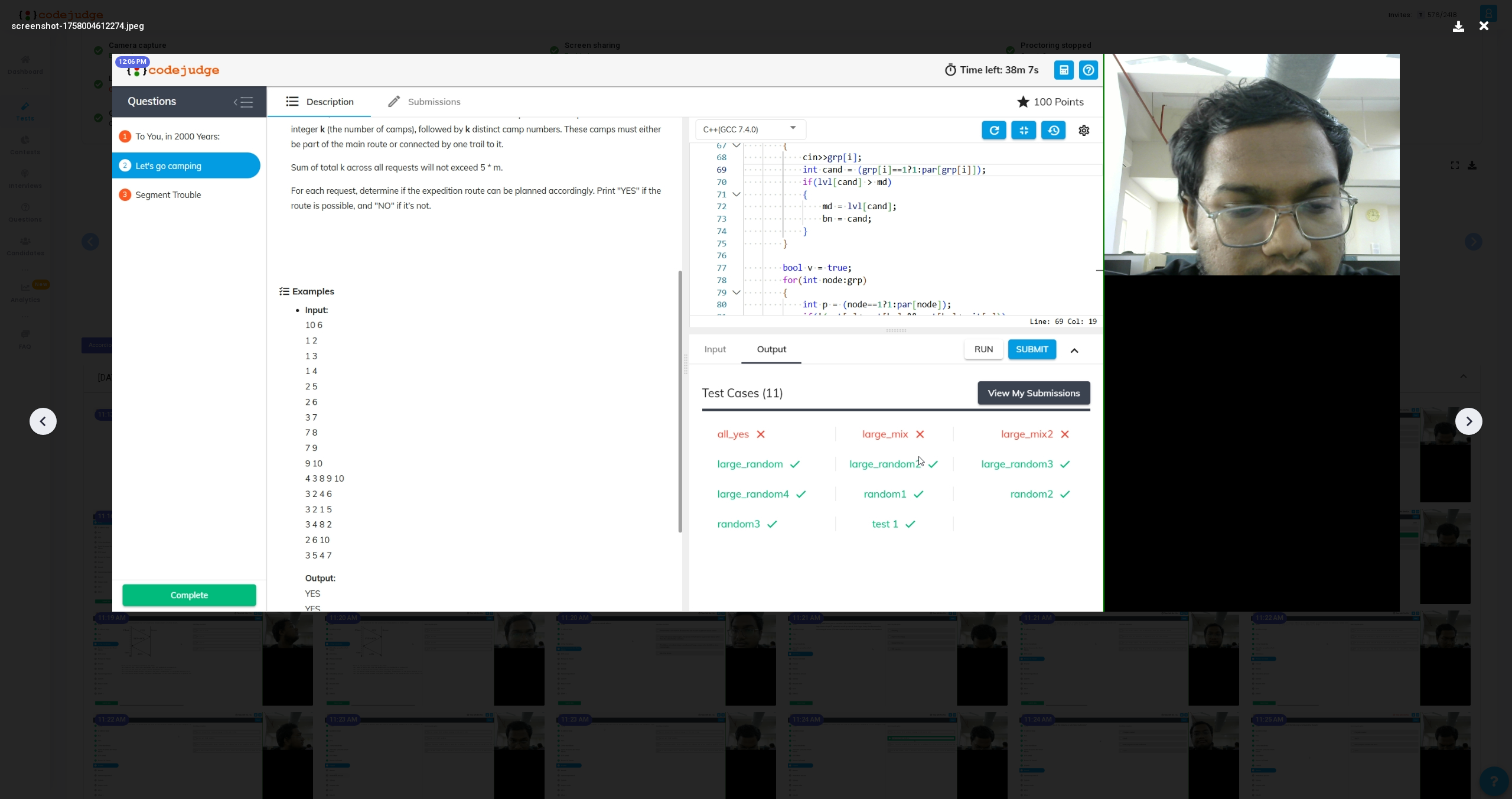
click at [1469, 423] on icon at bounding box center [1469, 421] width 6 height 10
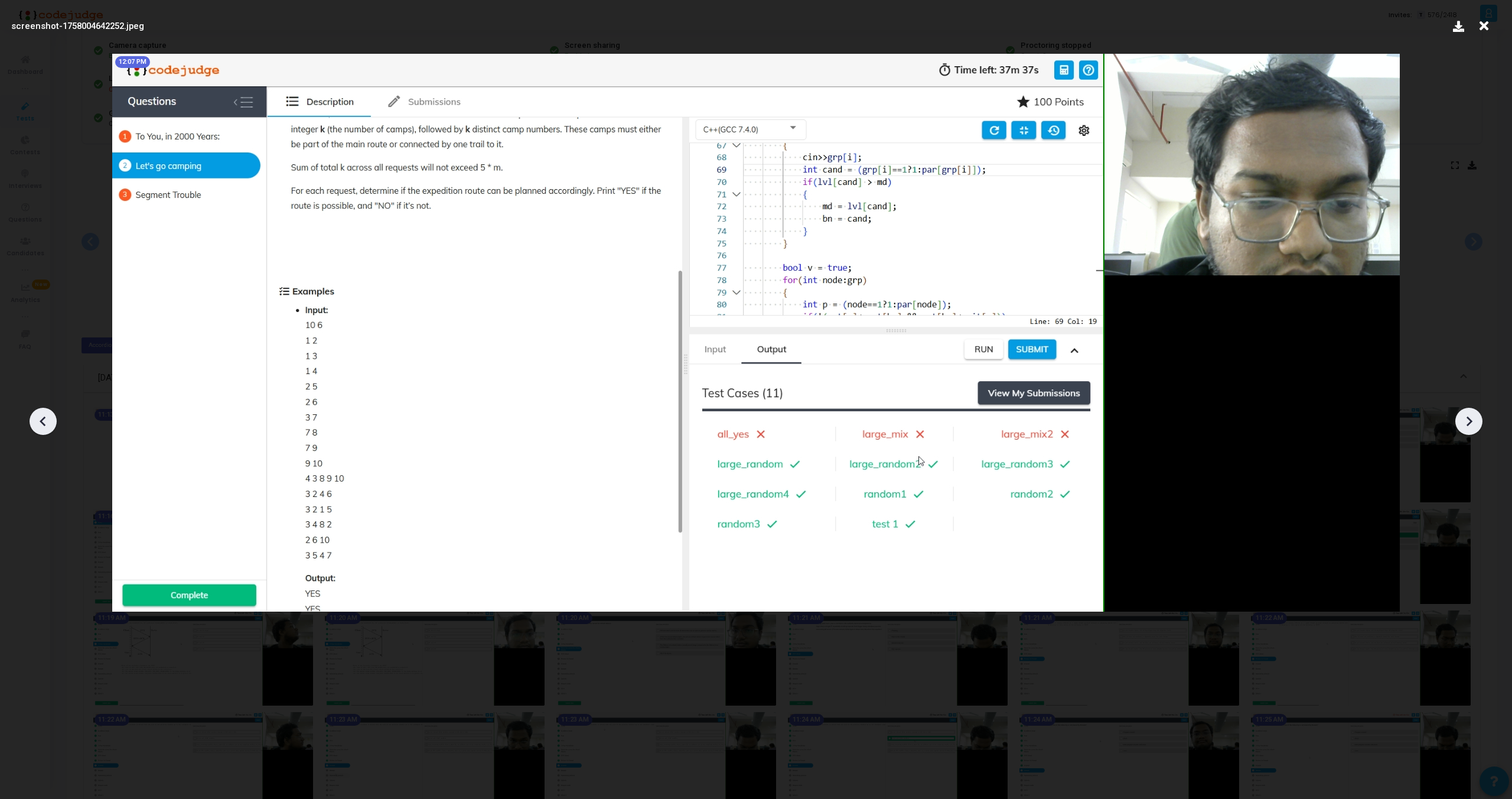
click at [1469, 423] on icon at bounding box center [1469, 421] width 6 height 10
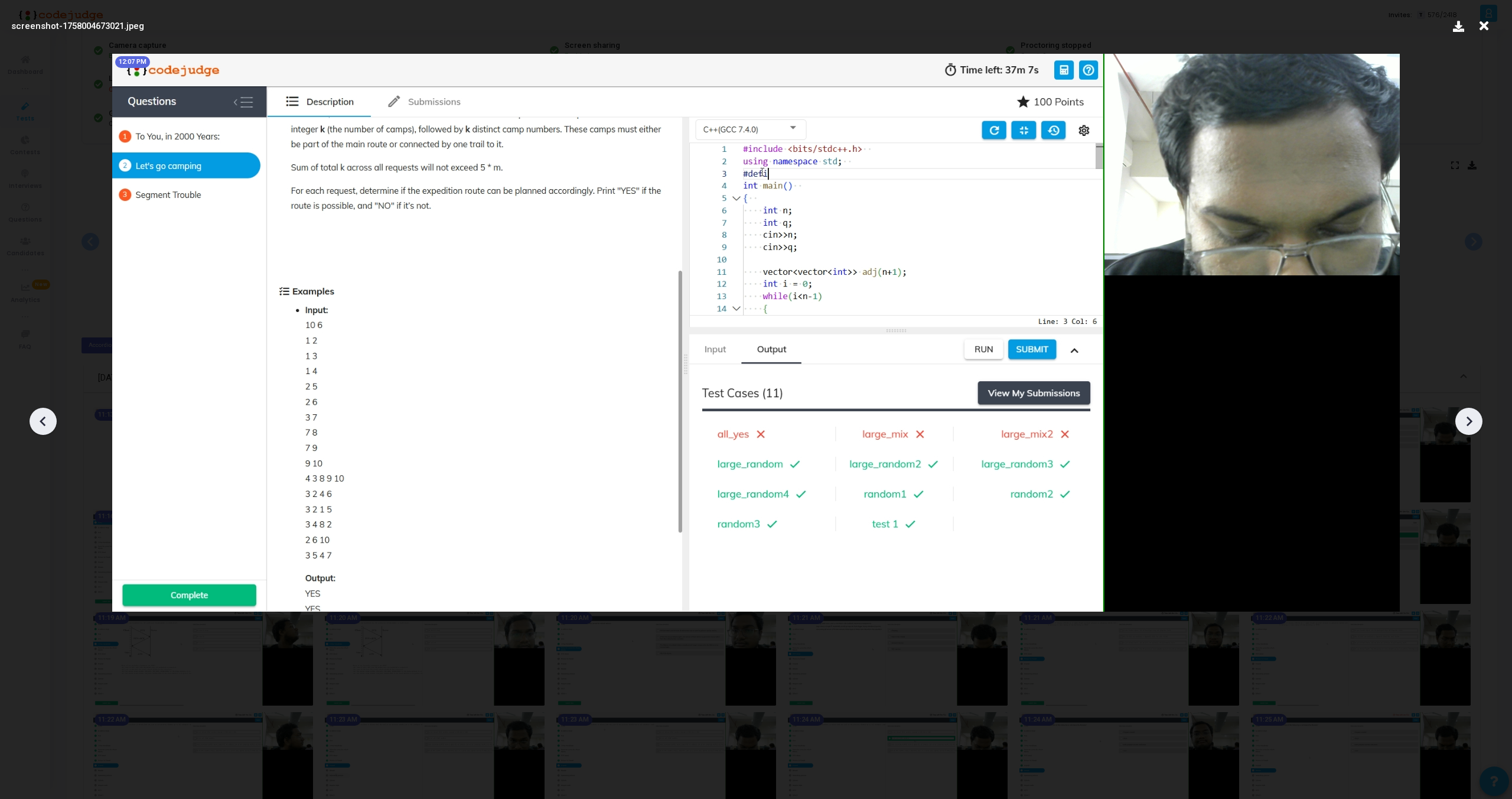
click at [1469, 423] on icon at bounding box center [1469, 421] width 6 height 10
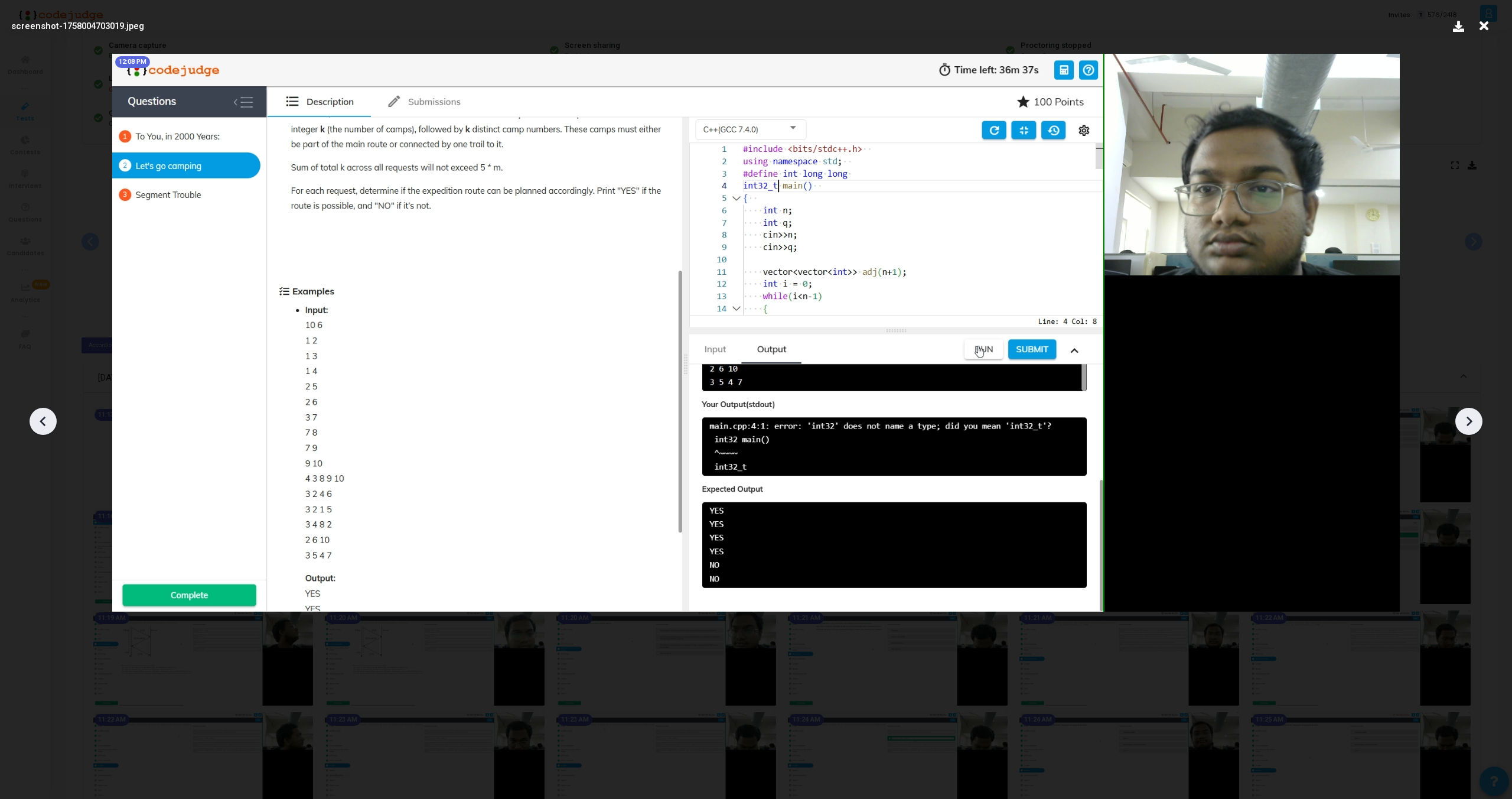
click at [1469, 423] on icon at bounding box center [1469, 421] width 6 height 10
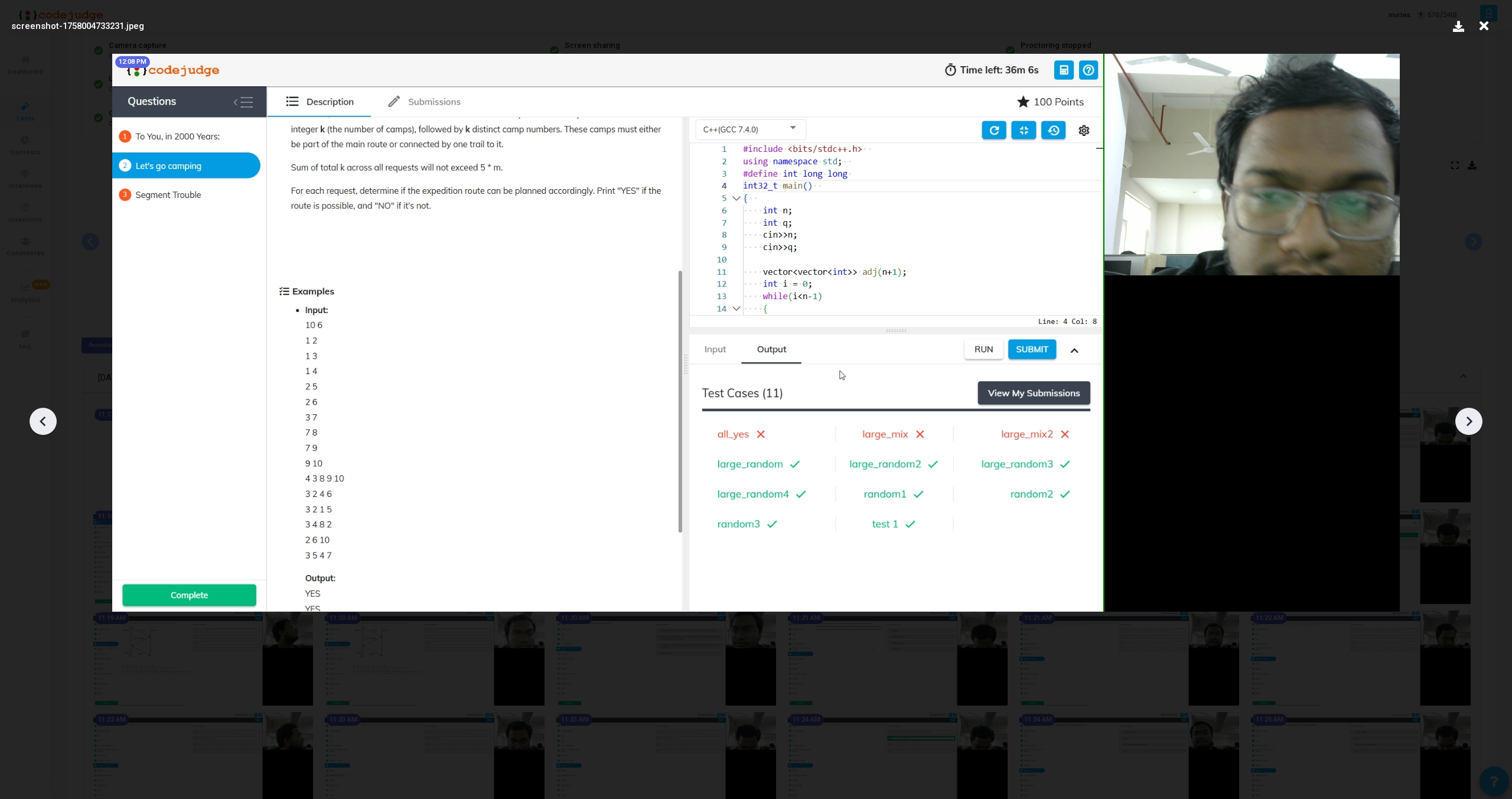
click at [1469, 423] on icon at bounding box center [1469, 421] width 6 height 10
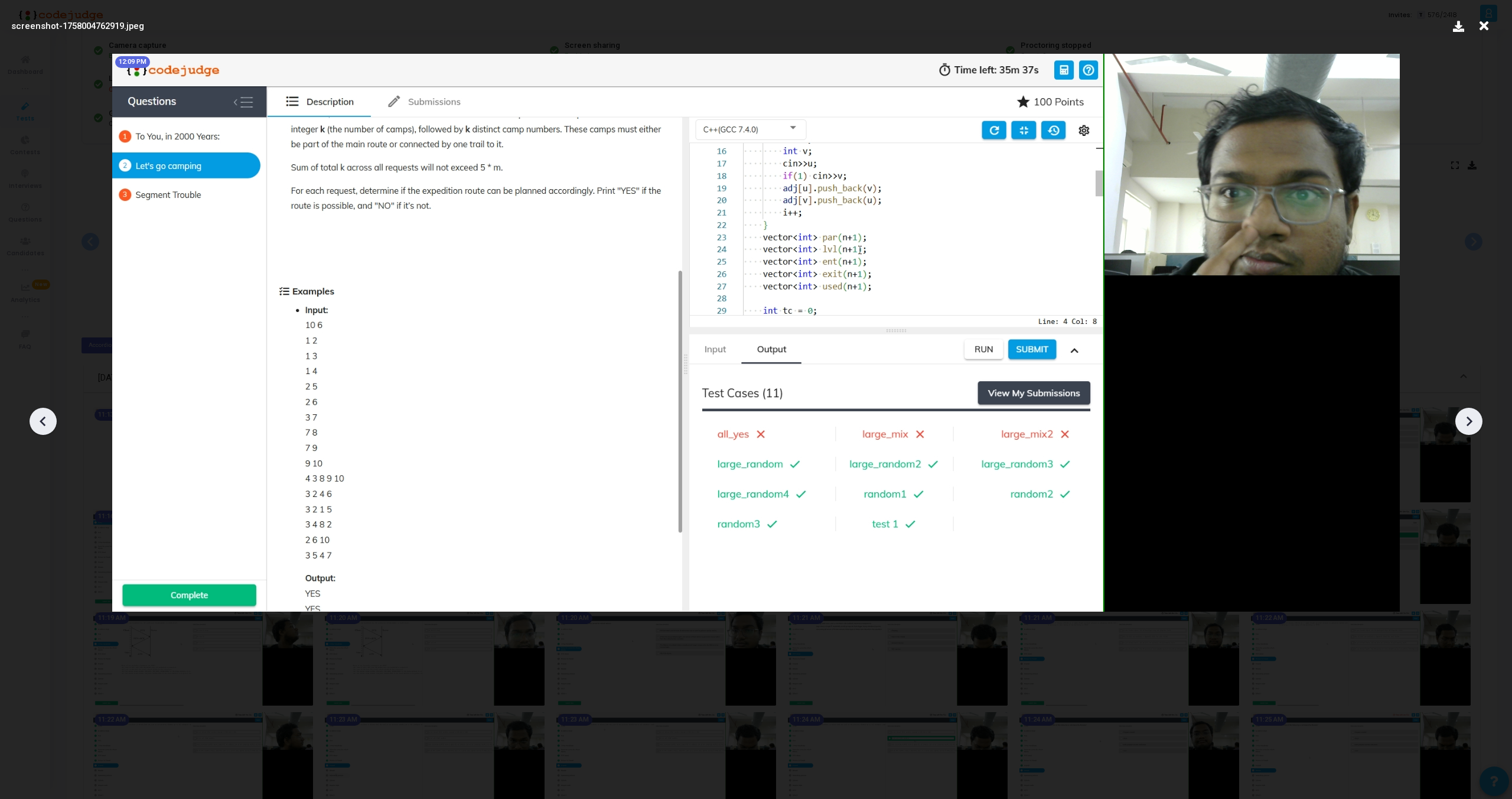
click at [1469, 423] on icon at bounding box center [1469, 421] width 6 height 10
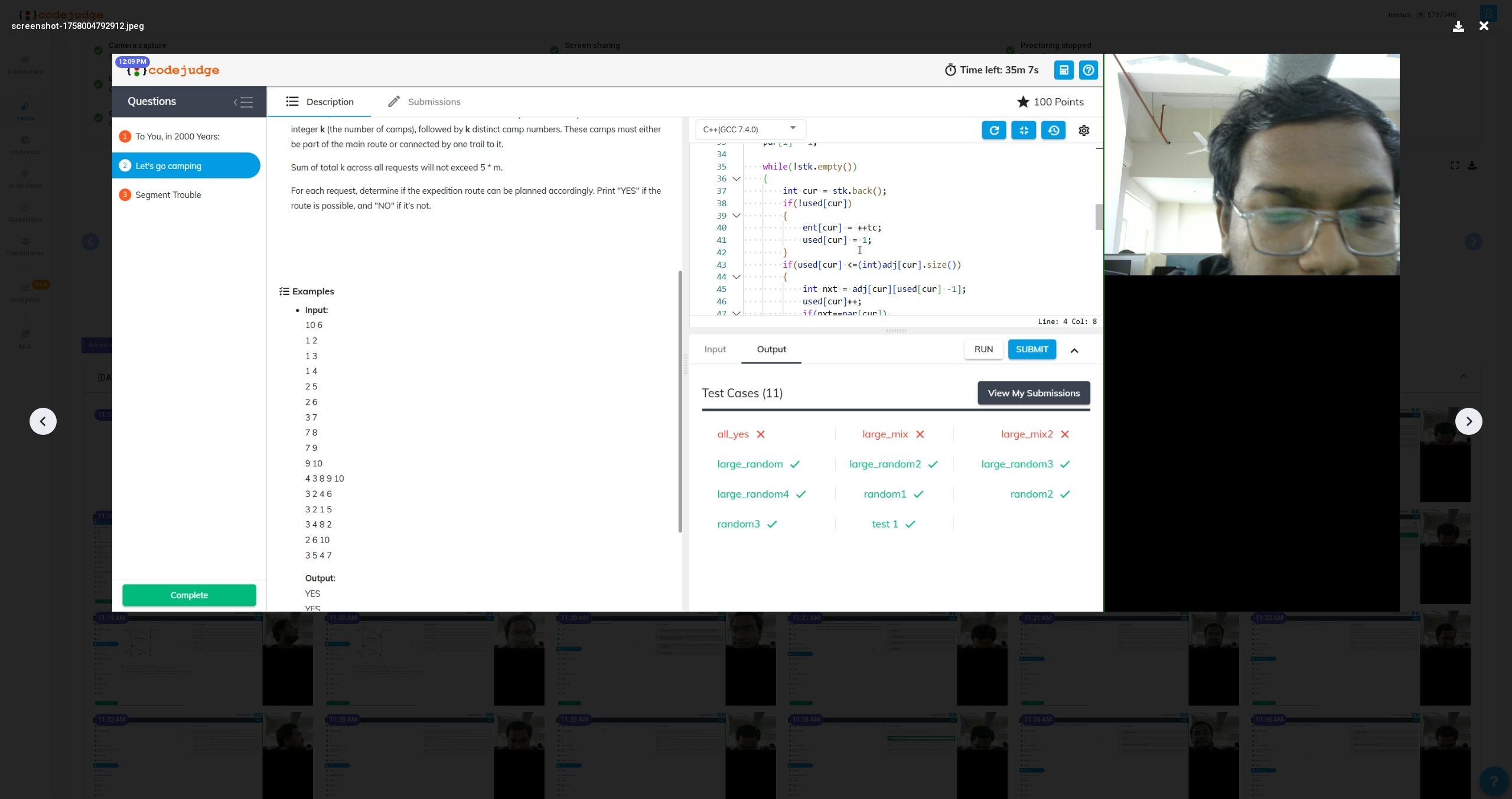
click at [1469, 423] on icon at bounding box center [1469, 421] width 6 height 10
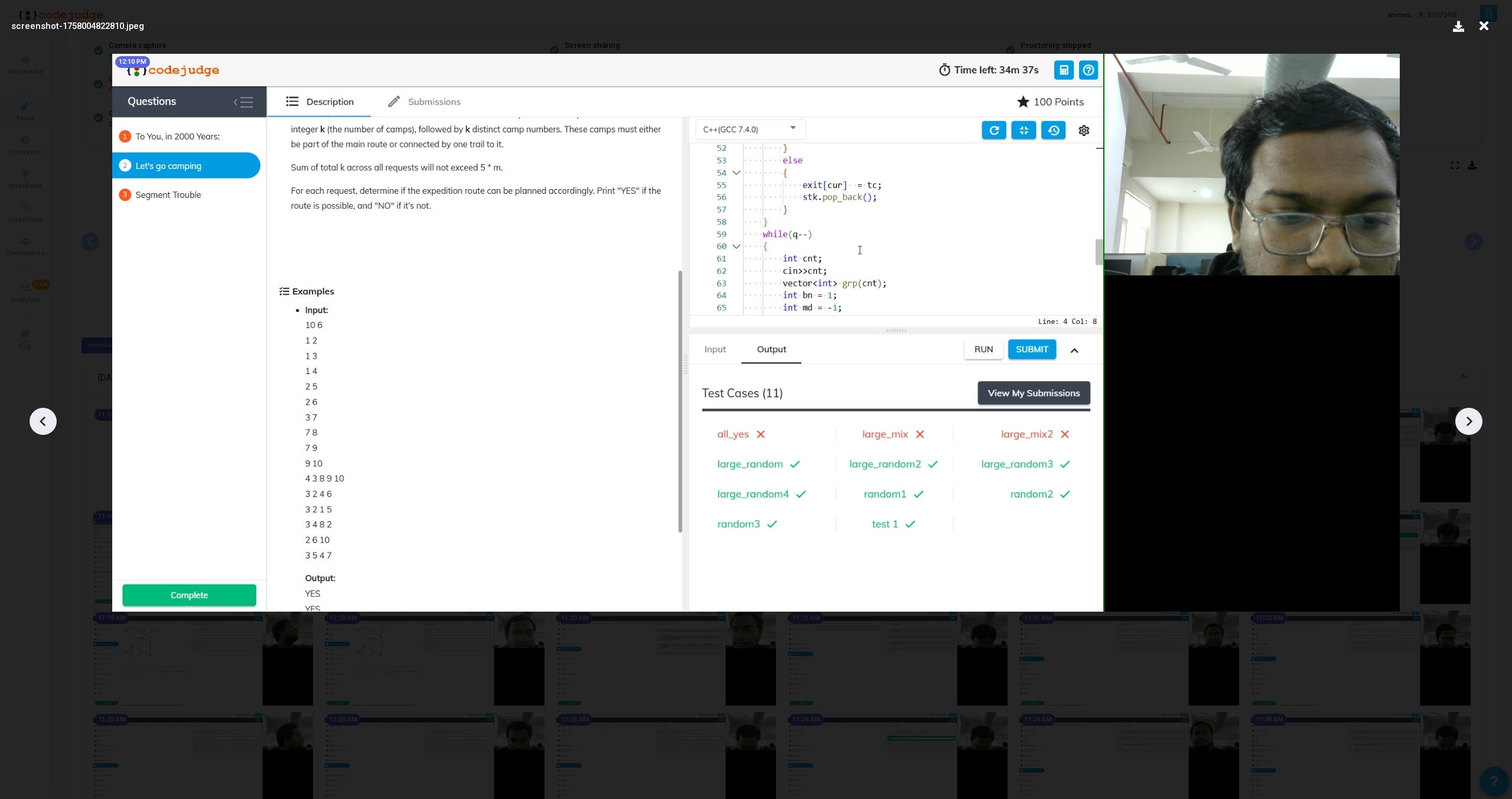
click at [1469, 423] on icon at bounding box center [1469, 421] width 6 height 10
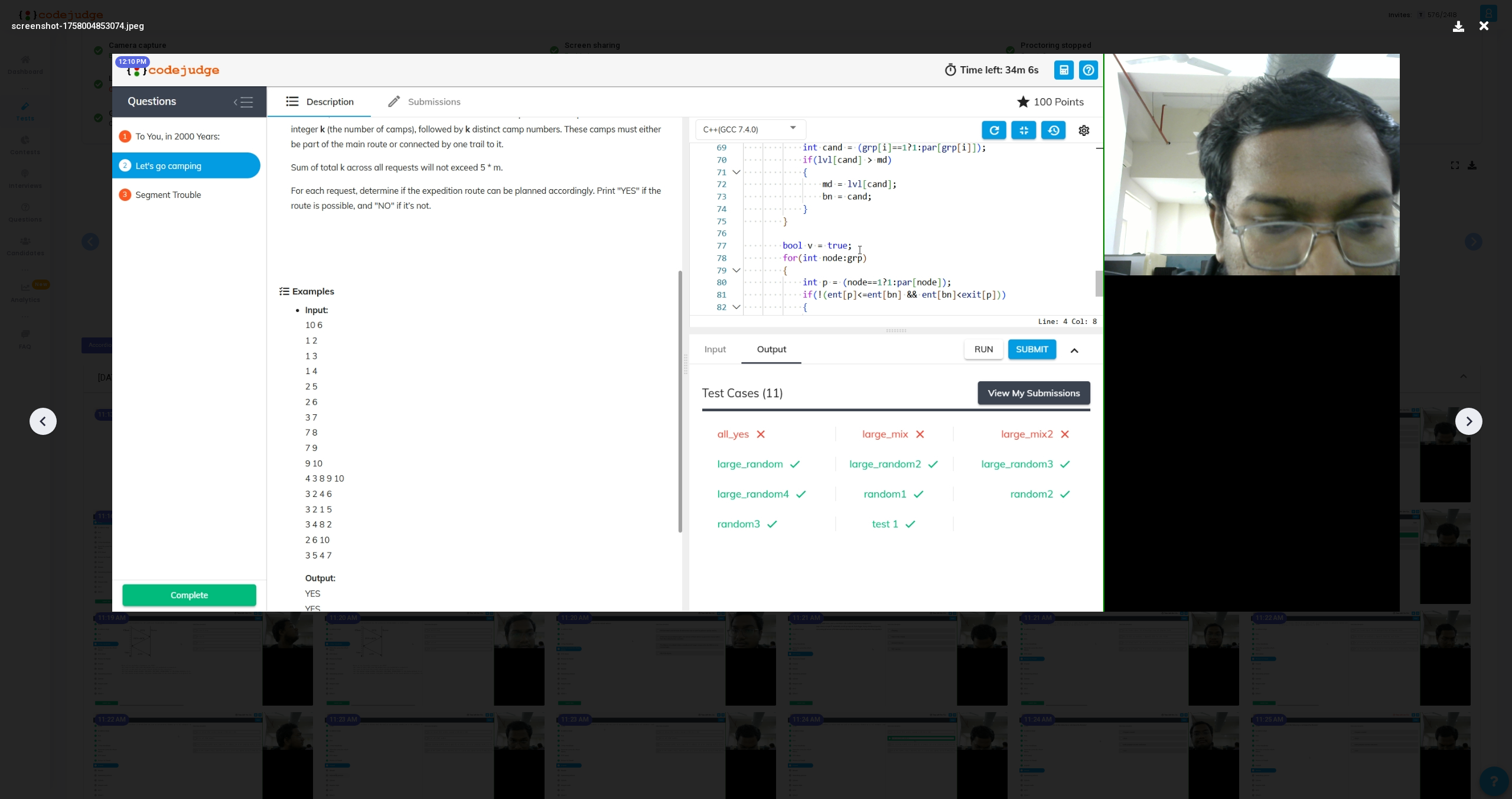
click at [1469, 423] on icon at bounding box center [1469, 421] width 6 height 10
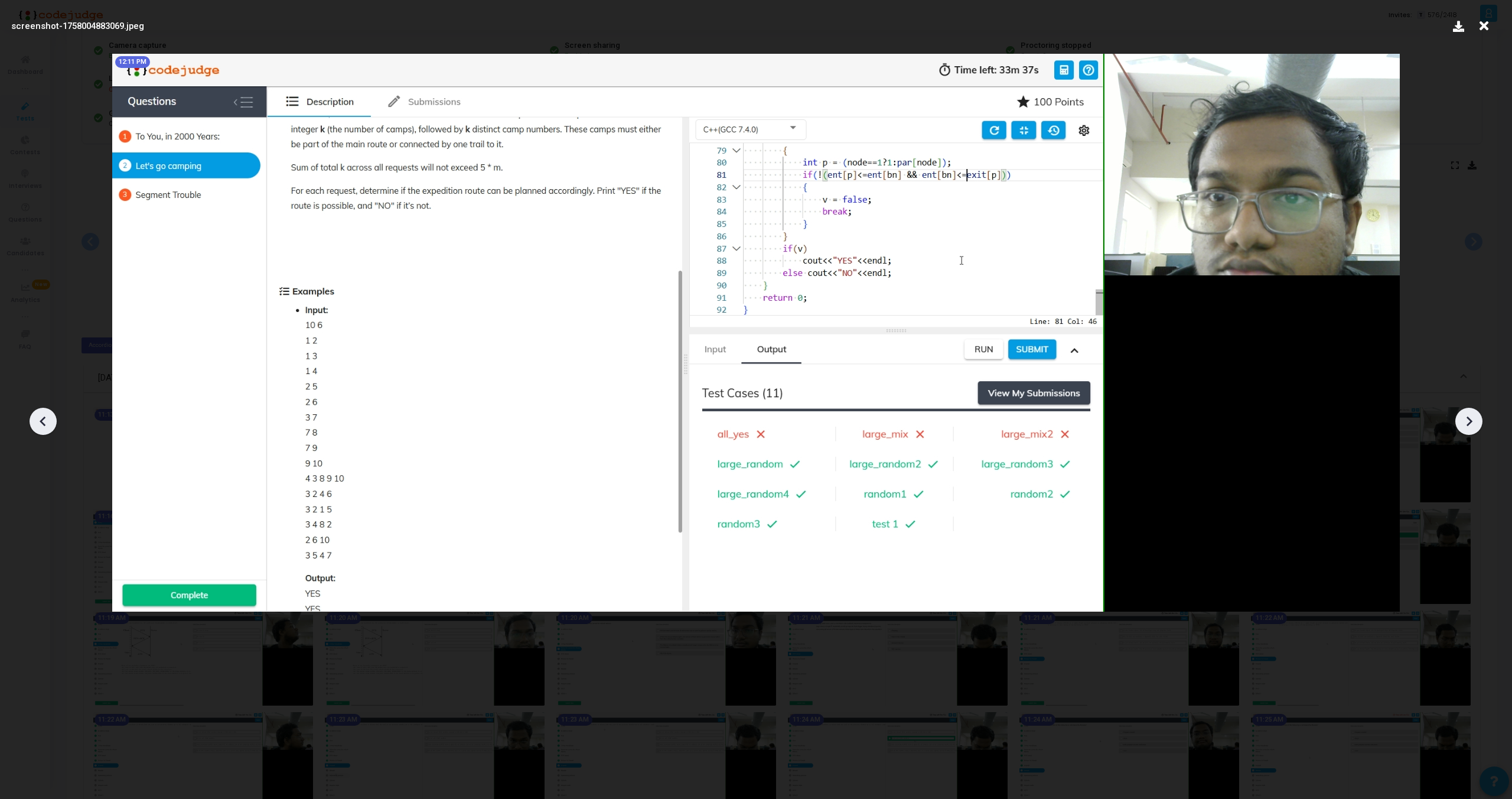
click at [1469, 423] on icon at bounding box center [1469, 421] width 6 height 10
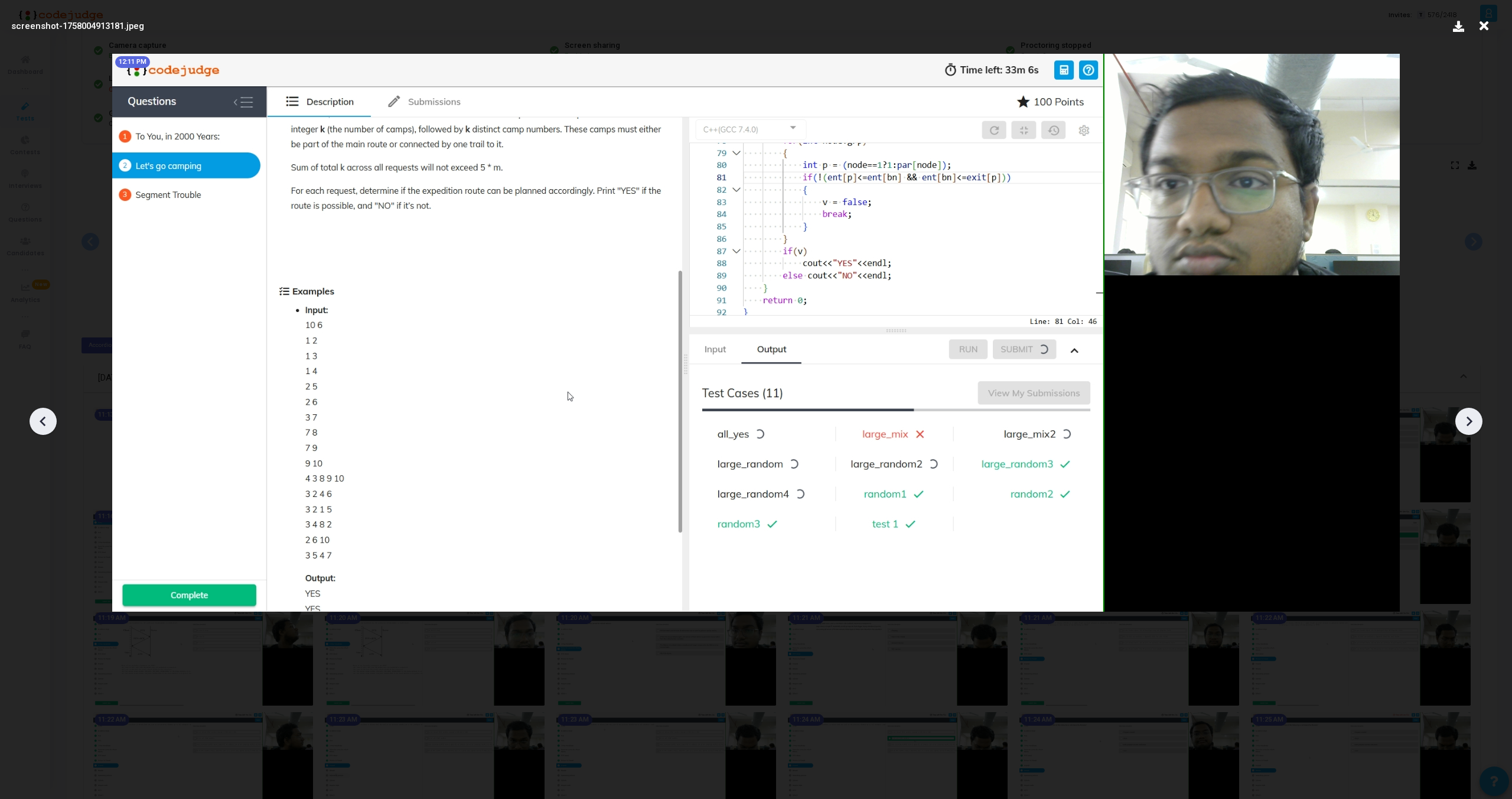
click at [1469, 423] on icon at bounding box center [1469, 421] width 6 height 10
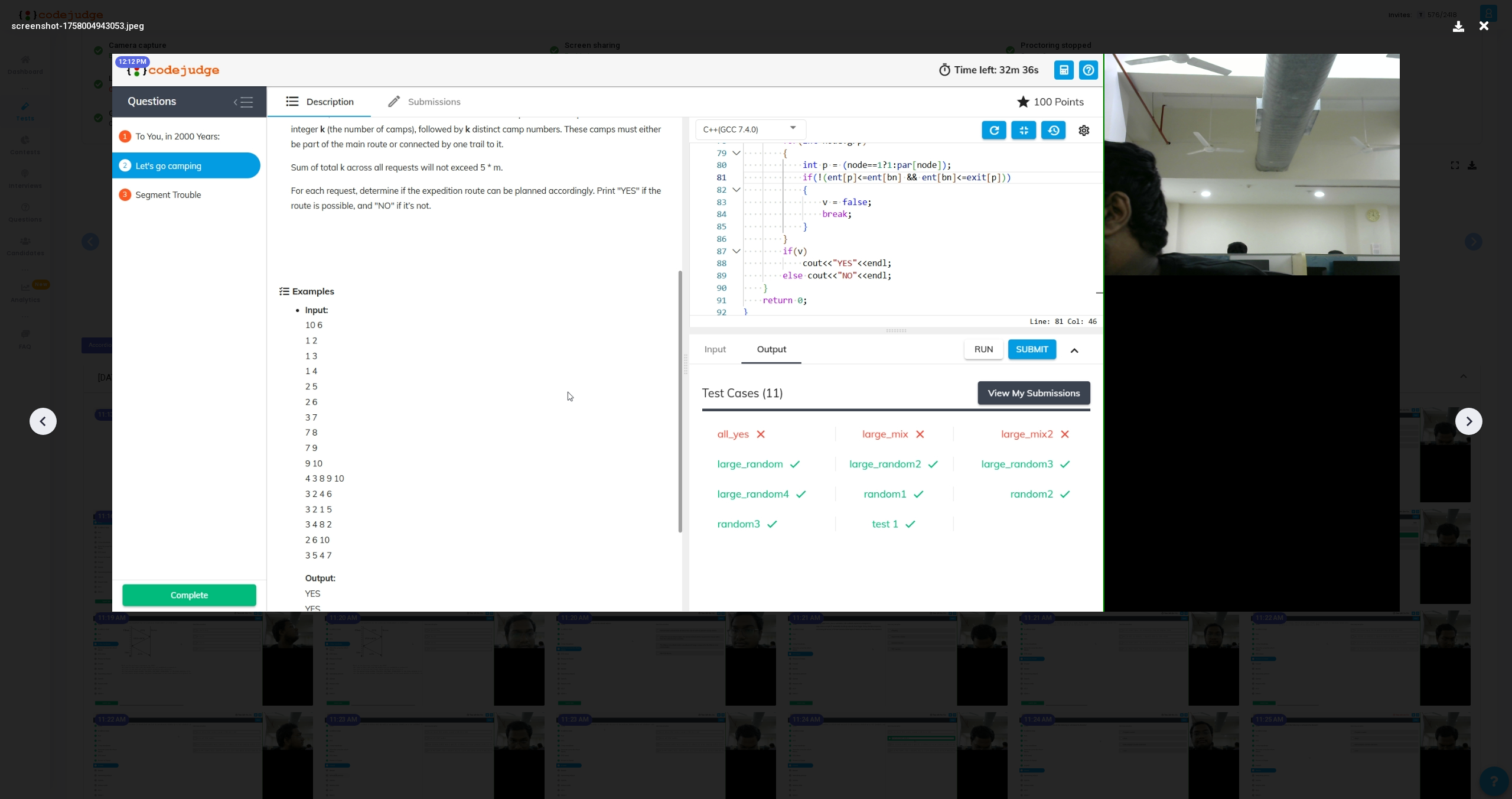
click at [1469, 423] on icon at bounding box center [1469, 421] width 6 height 10
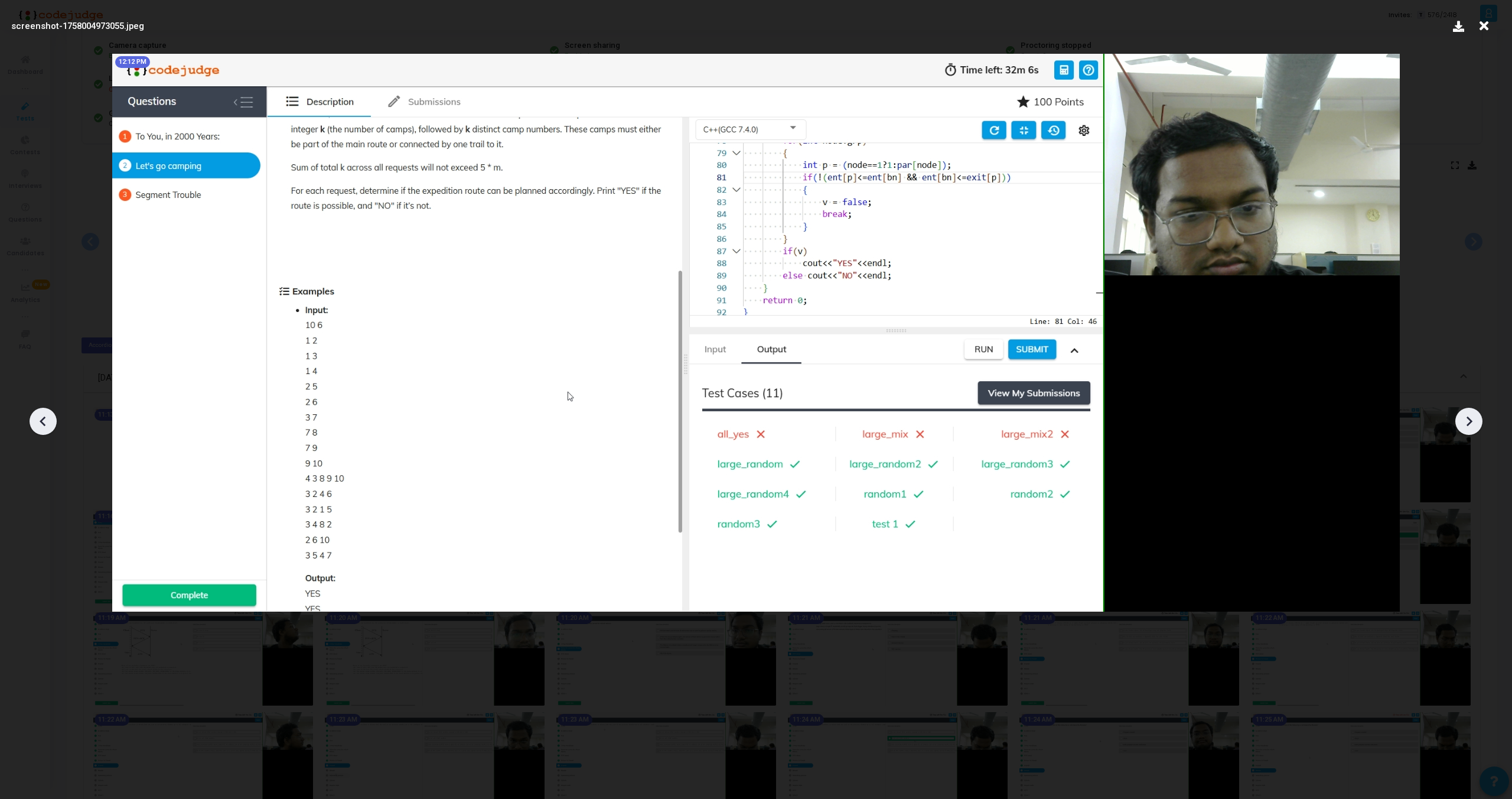
click at [1469, 423] on icon at bounding box center [1469, 421] width 6 height 10
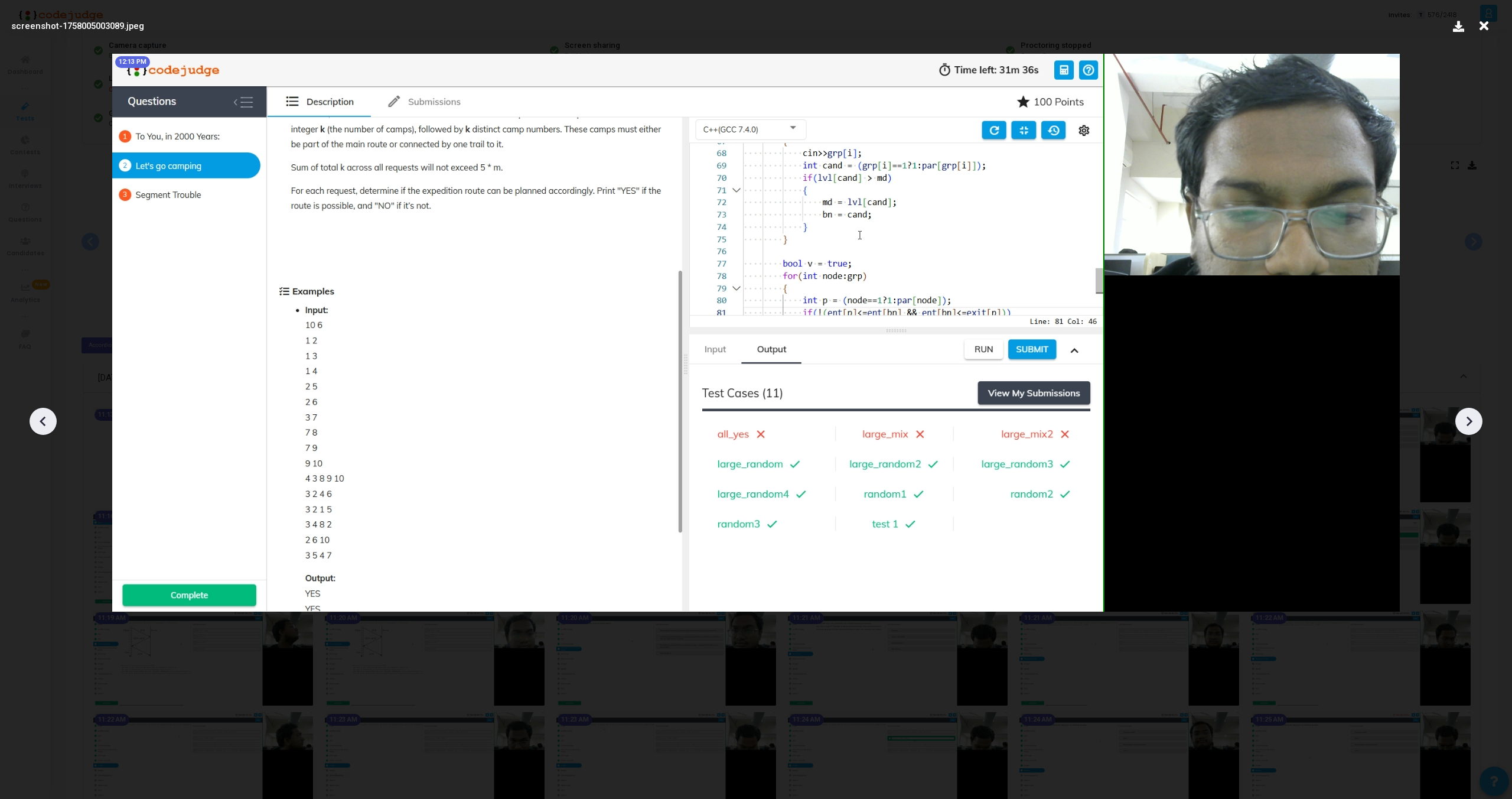
click at [1469, 423] on icon at bounding box center [1469, 421] width 6 height 10
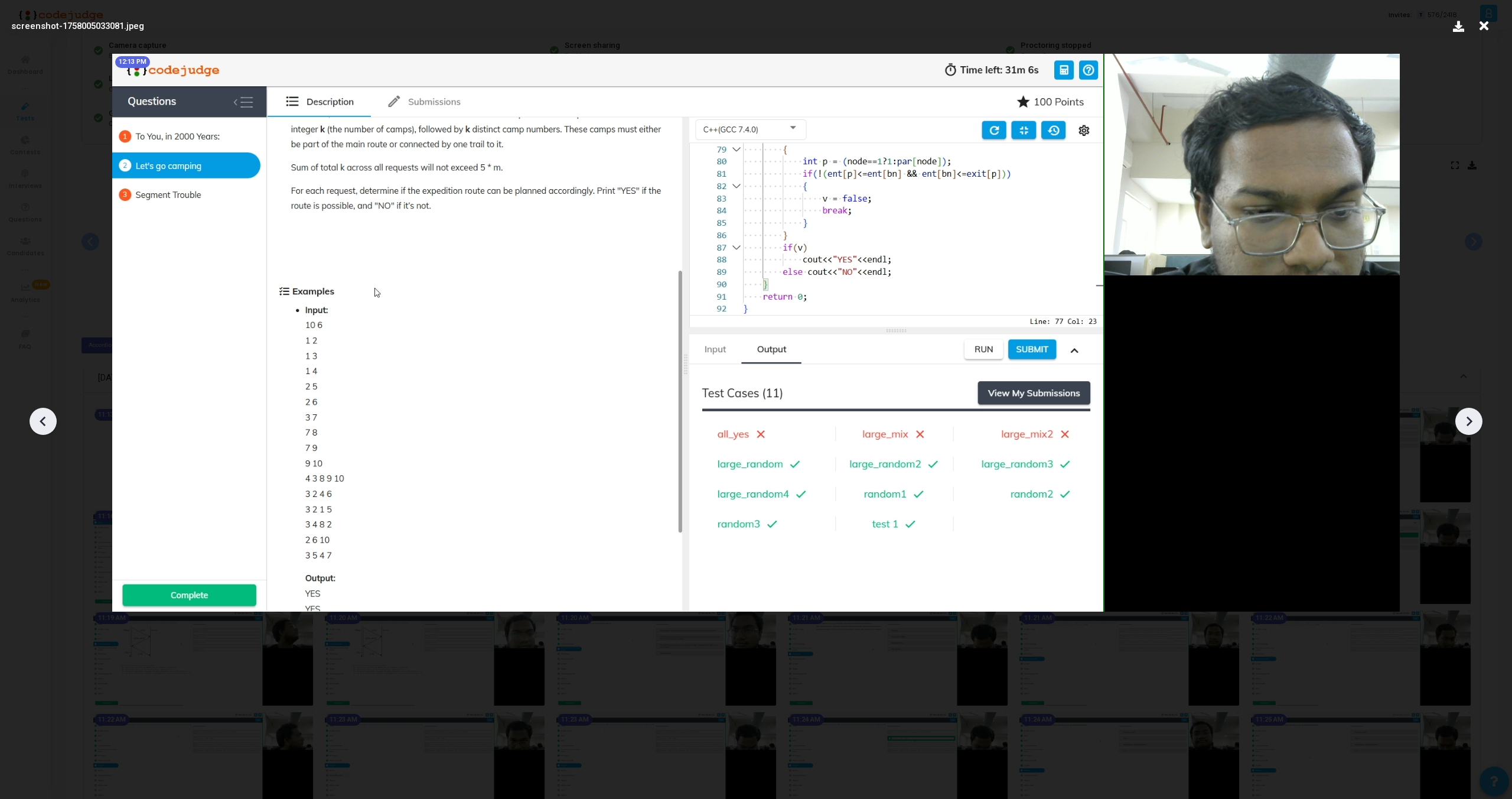
click at [1469, 423] on icon at bounding box center [1469, 421] width 6 height 10
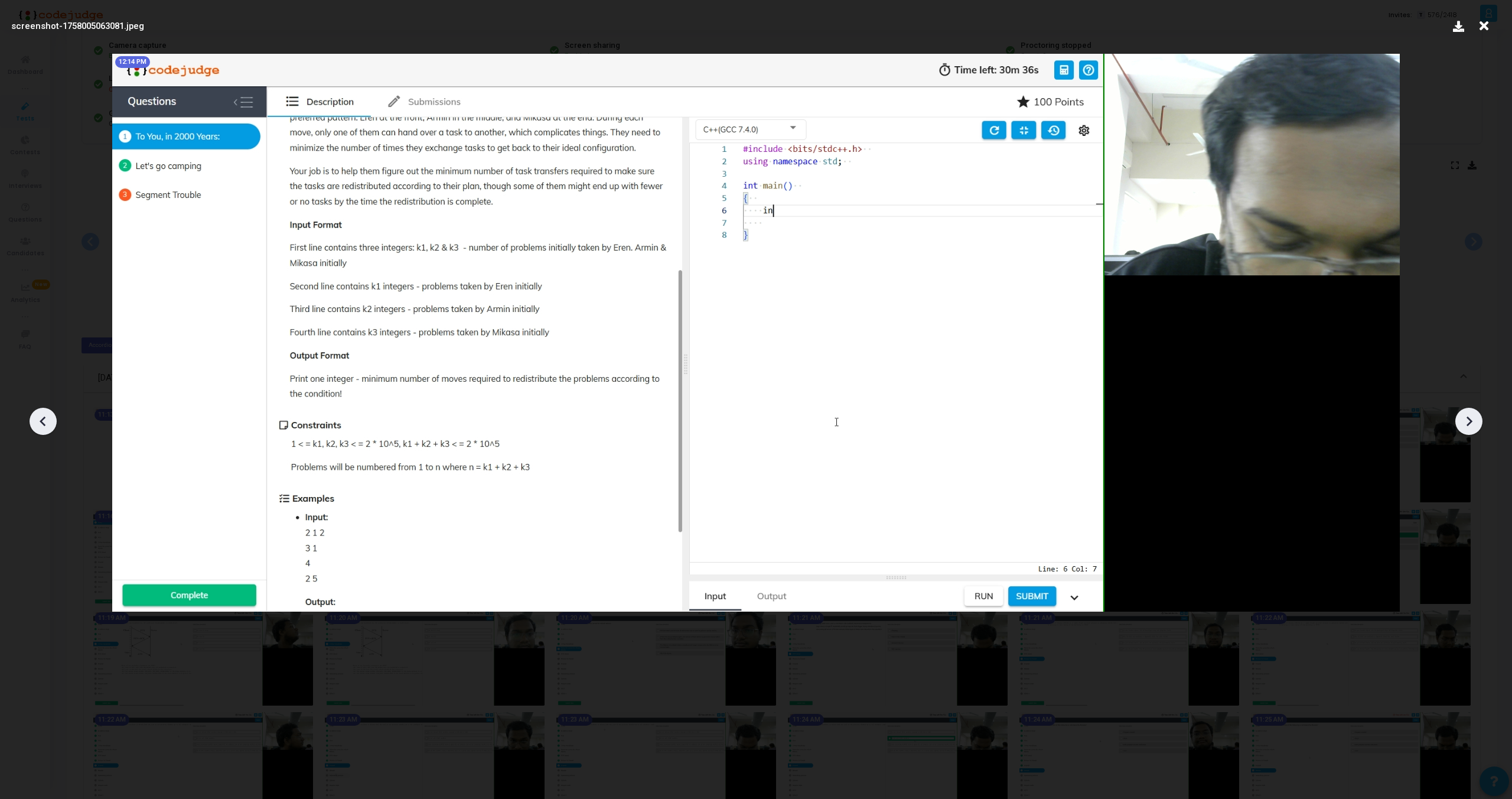
click at [1469, 423] on icon at bounding box center [1469, 421] width 6 height 10
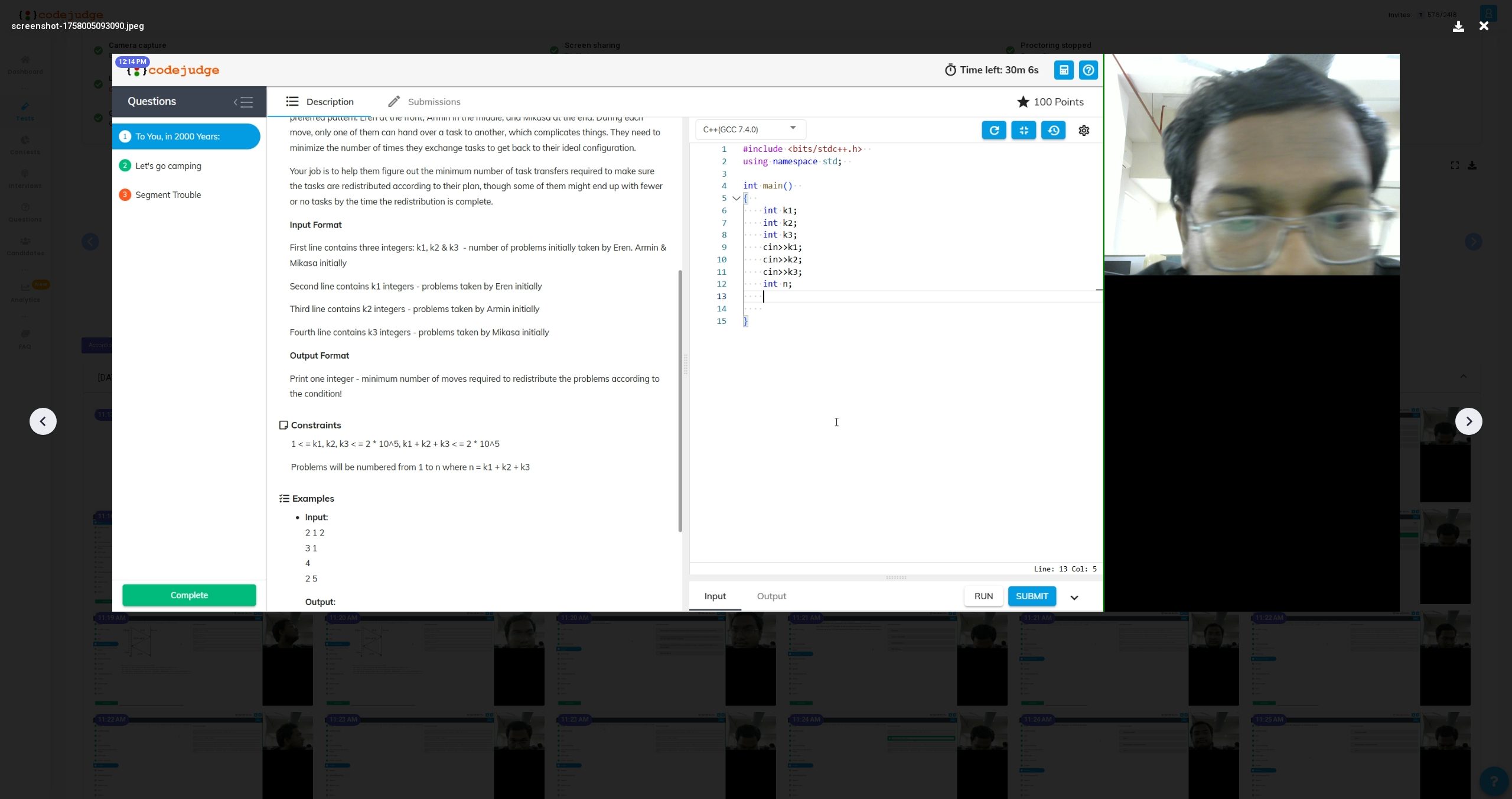
click at [1469, 423] on icon at bounding box center [1469, 421] width 6 height 10
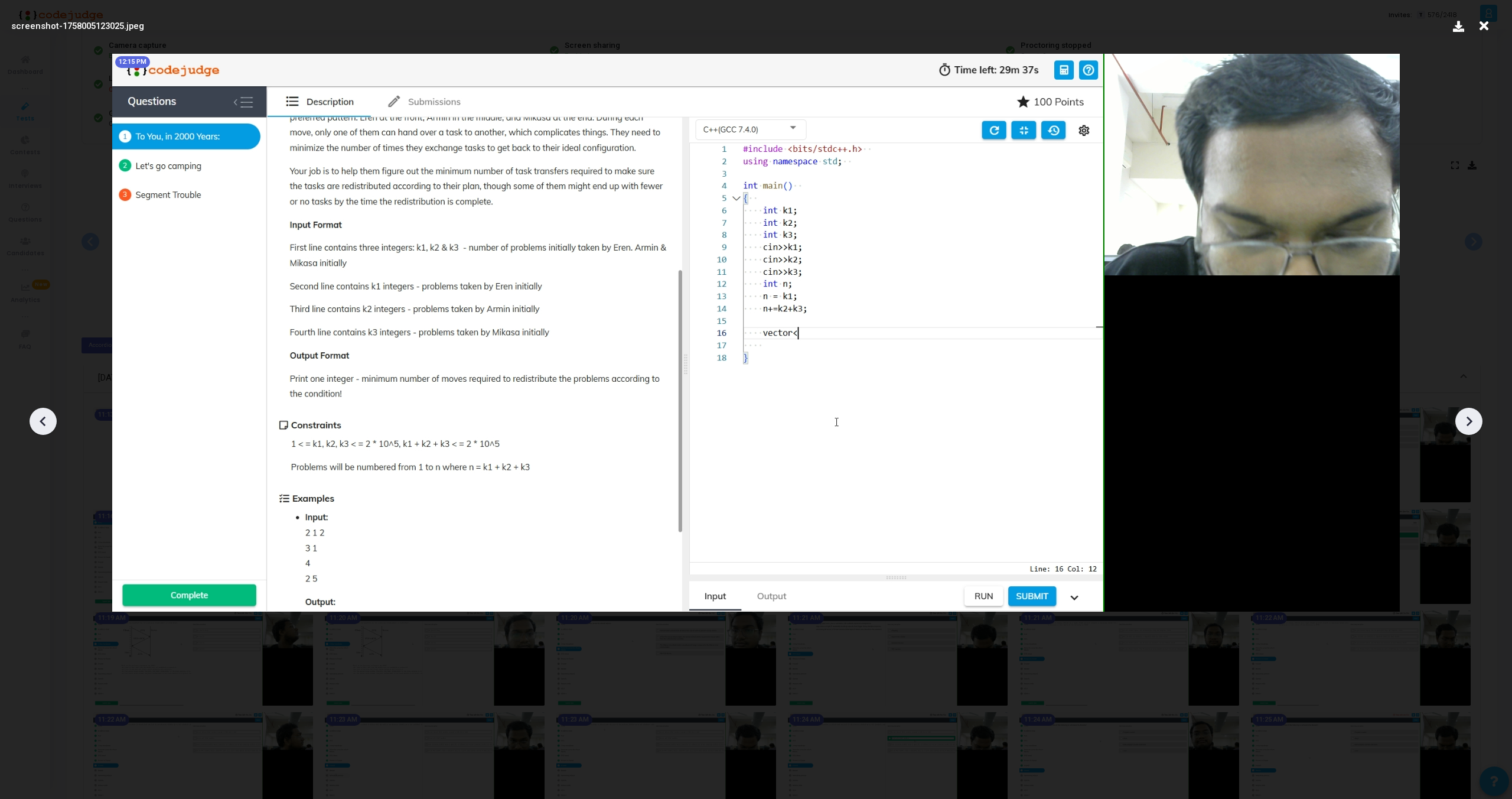
click at [1469, 423] on icon at bounding box center [1469, 421] width 6 height 10
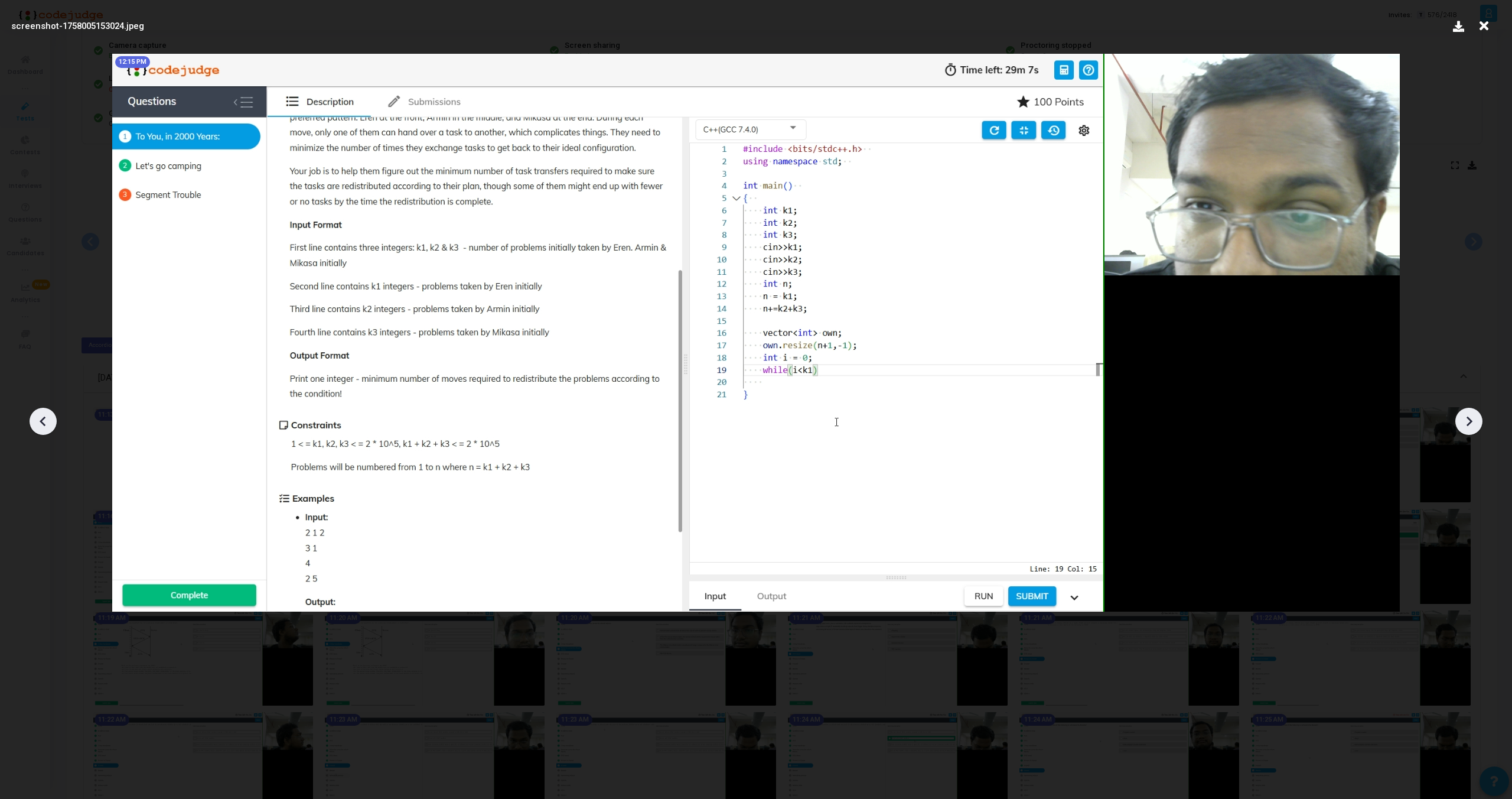
click at [1469, 423] on icon at bounding box center [1469, 421] width 6 height 10
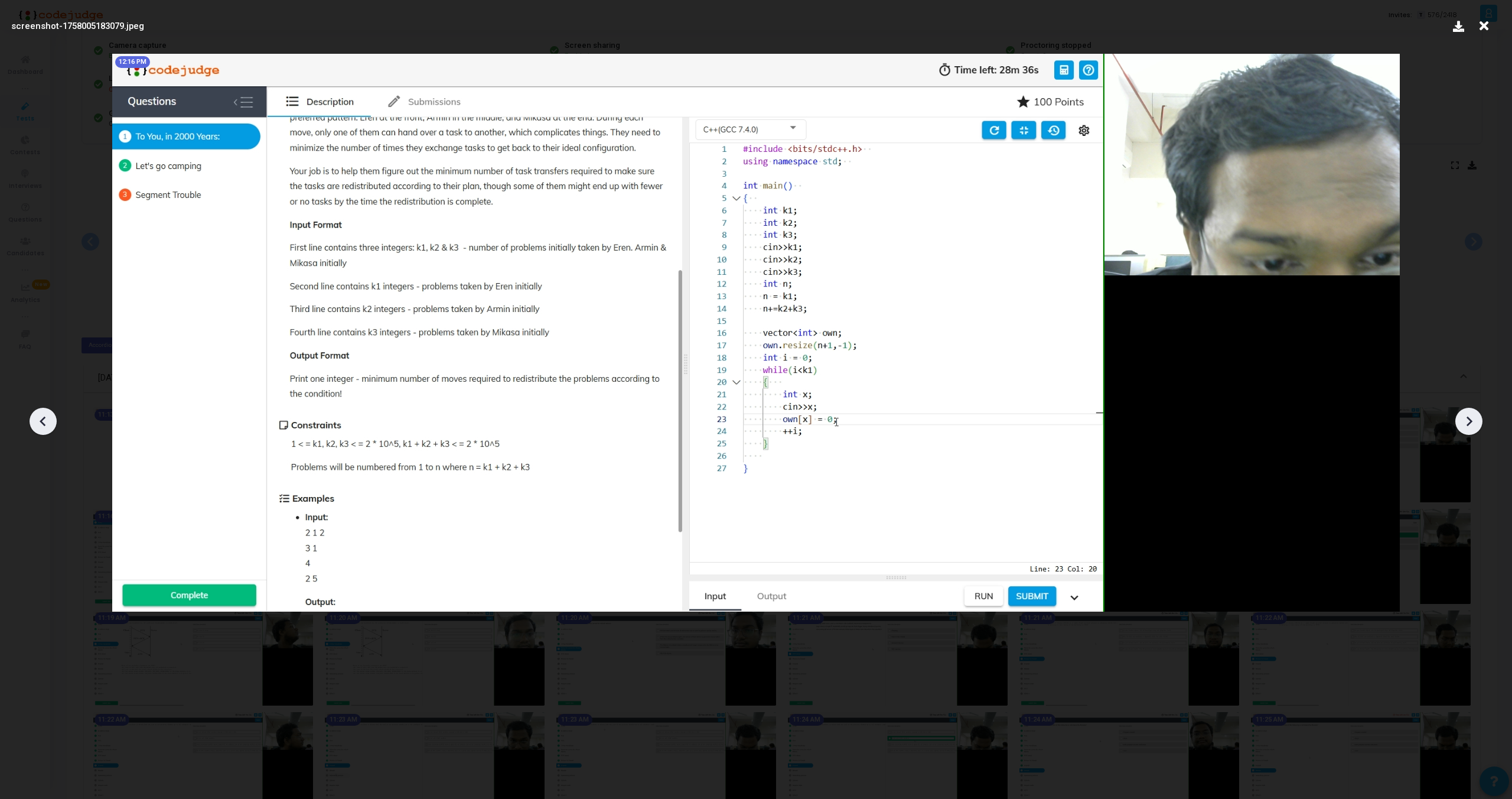
click at [1469, 423] on icon at bounding box center [1469, 421] width 6 height 10
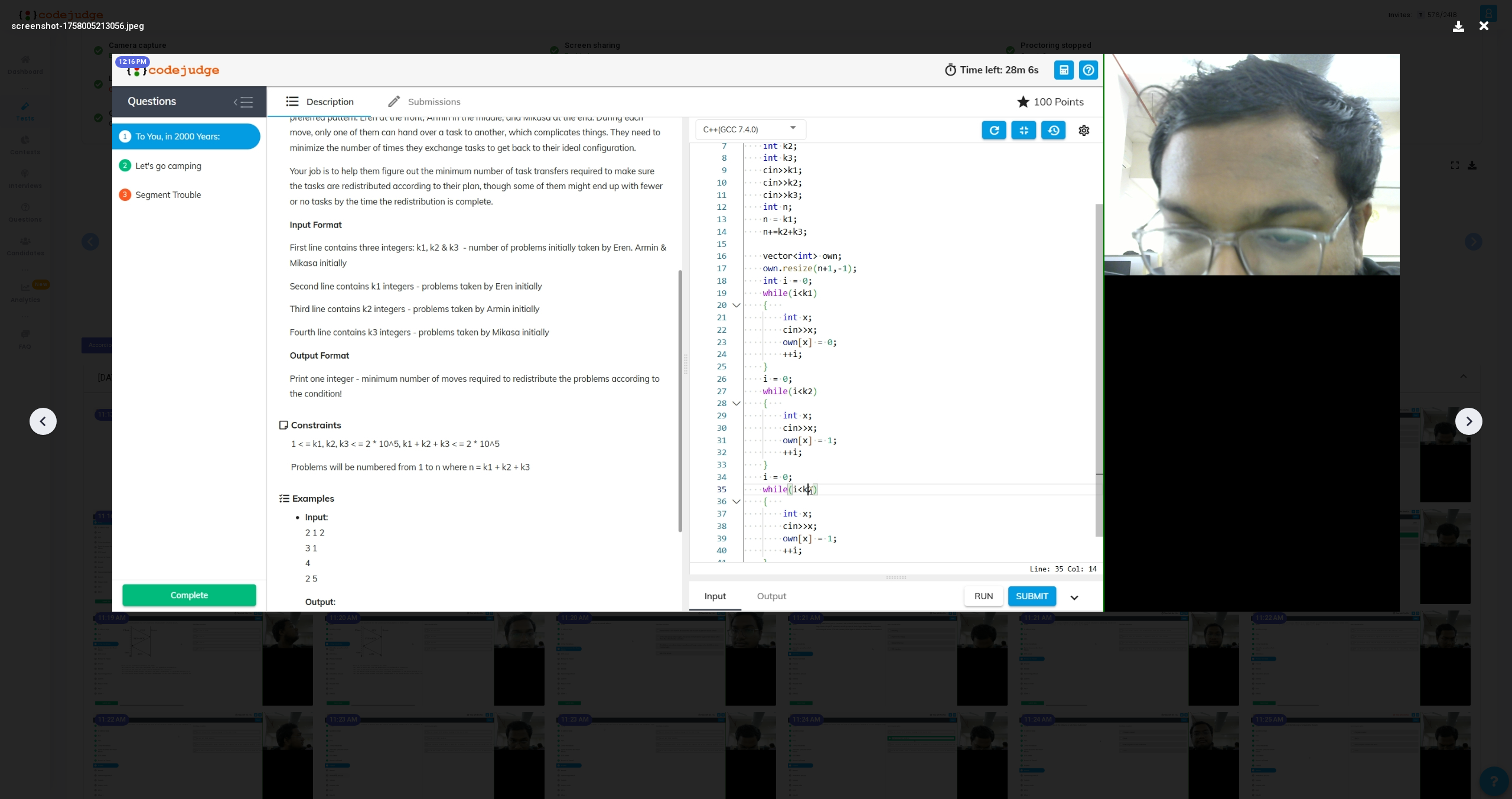
click at [1469, 423] on icon at bounding box center [1469, 421] width 6 height 10
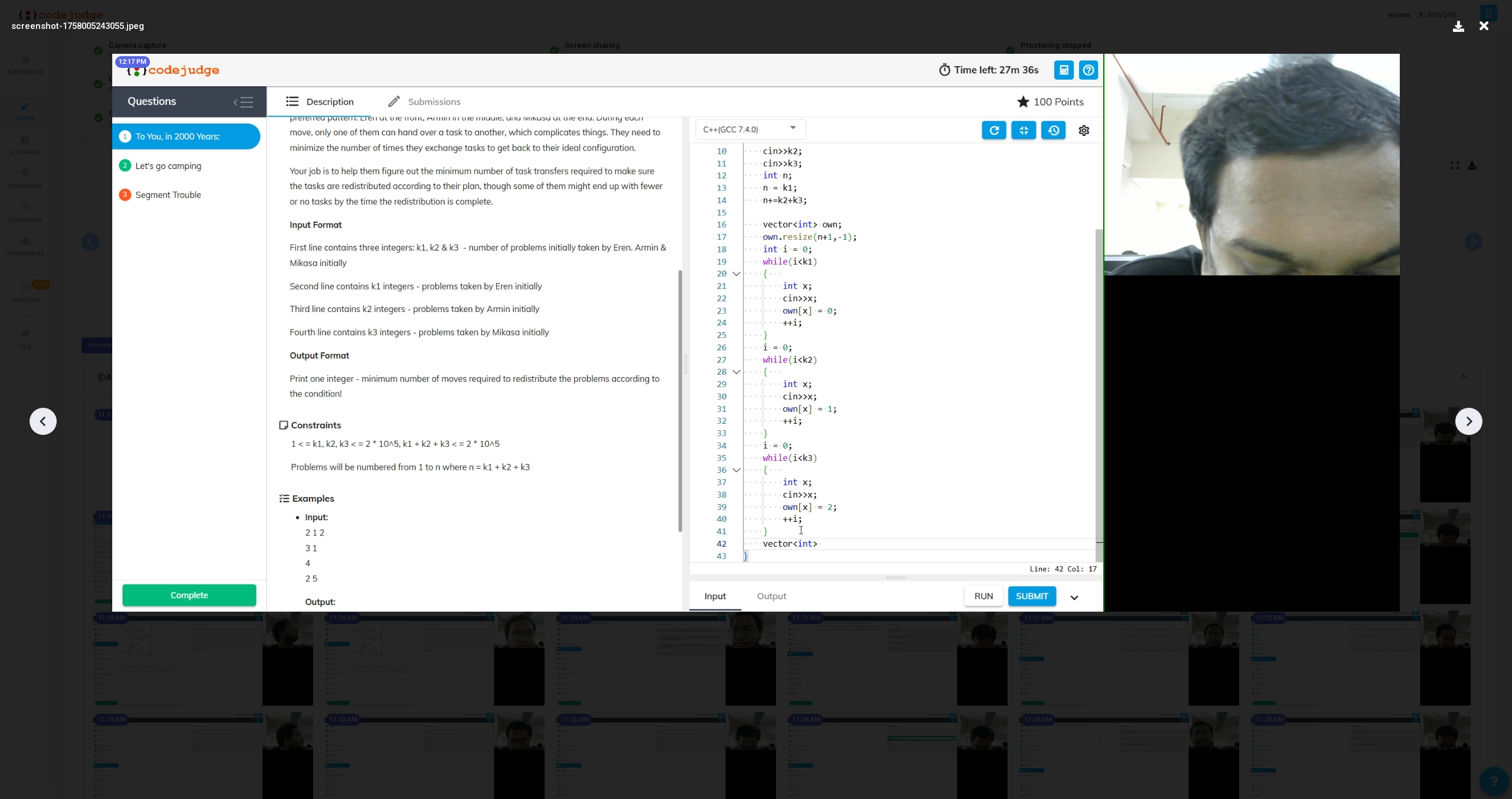
click at [1469, 423] on icon at bounding box center [1469, 421] width 6 height 10
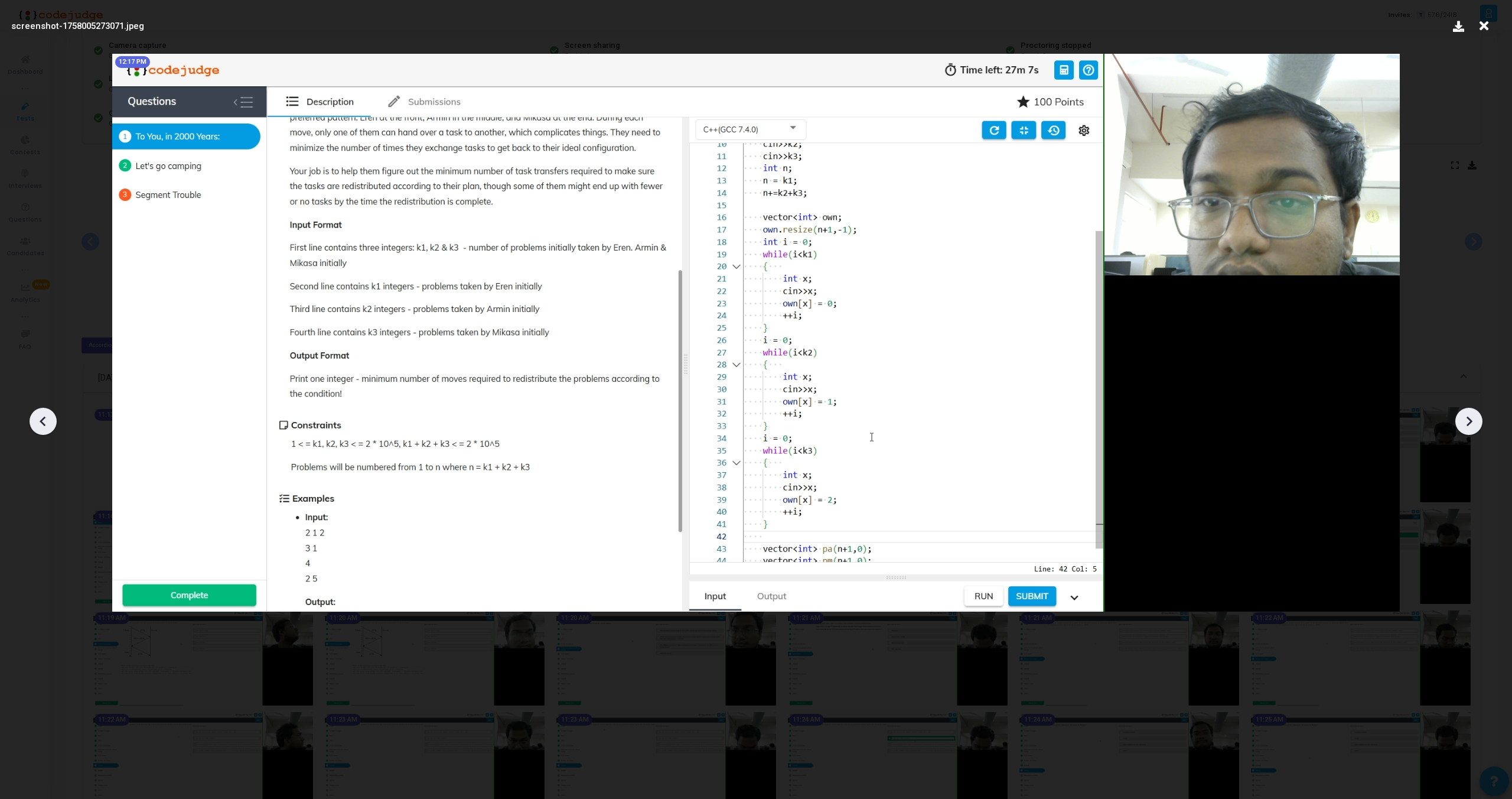
click at [1469, 423] on icon at bounding box center [1469, 421] width 6 height 10
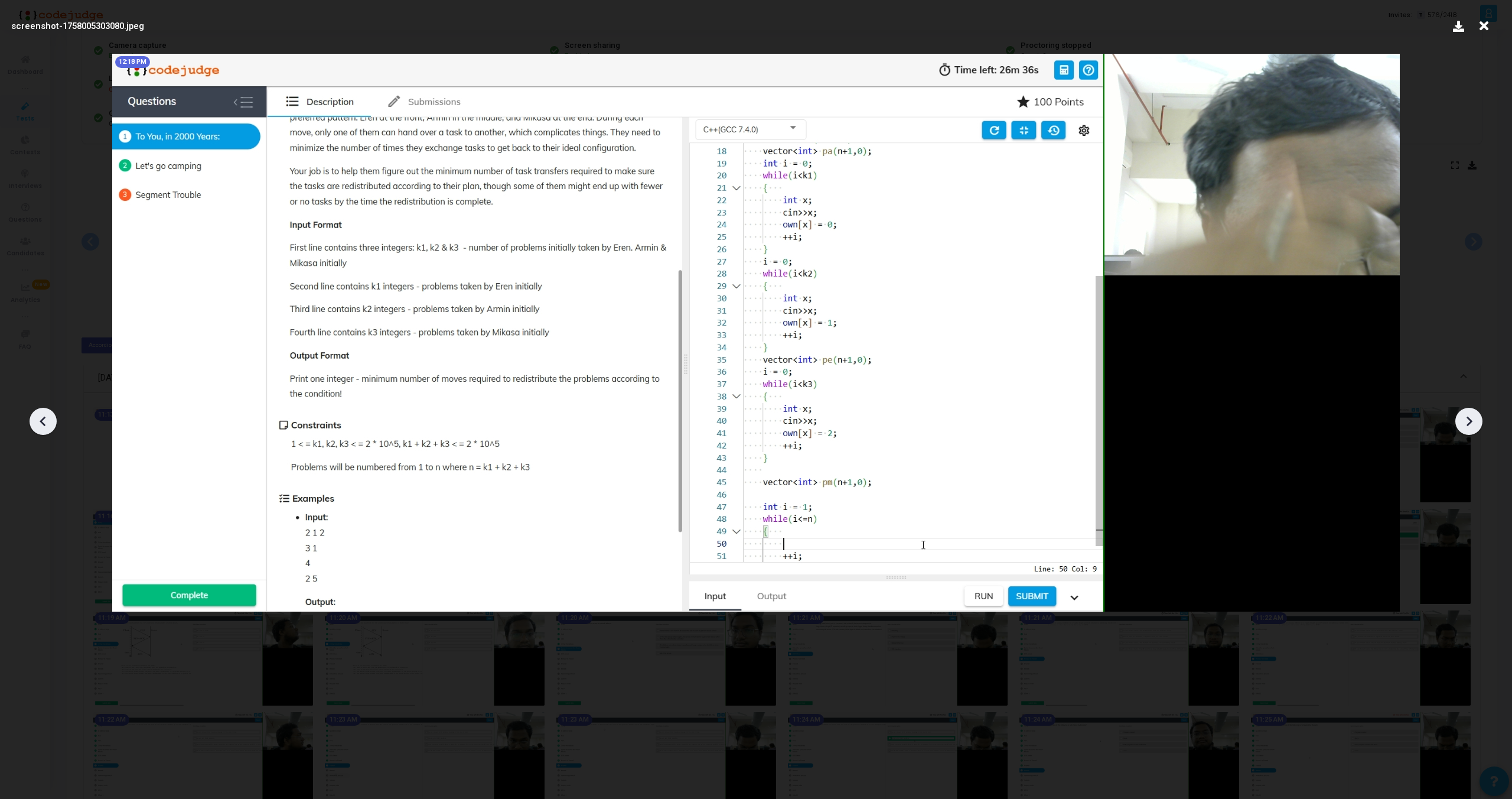
click at [1469, 423] on icon at bounding box center [1469, 421] width 6 height 10
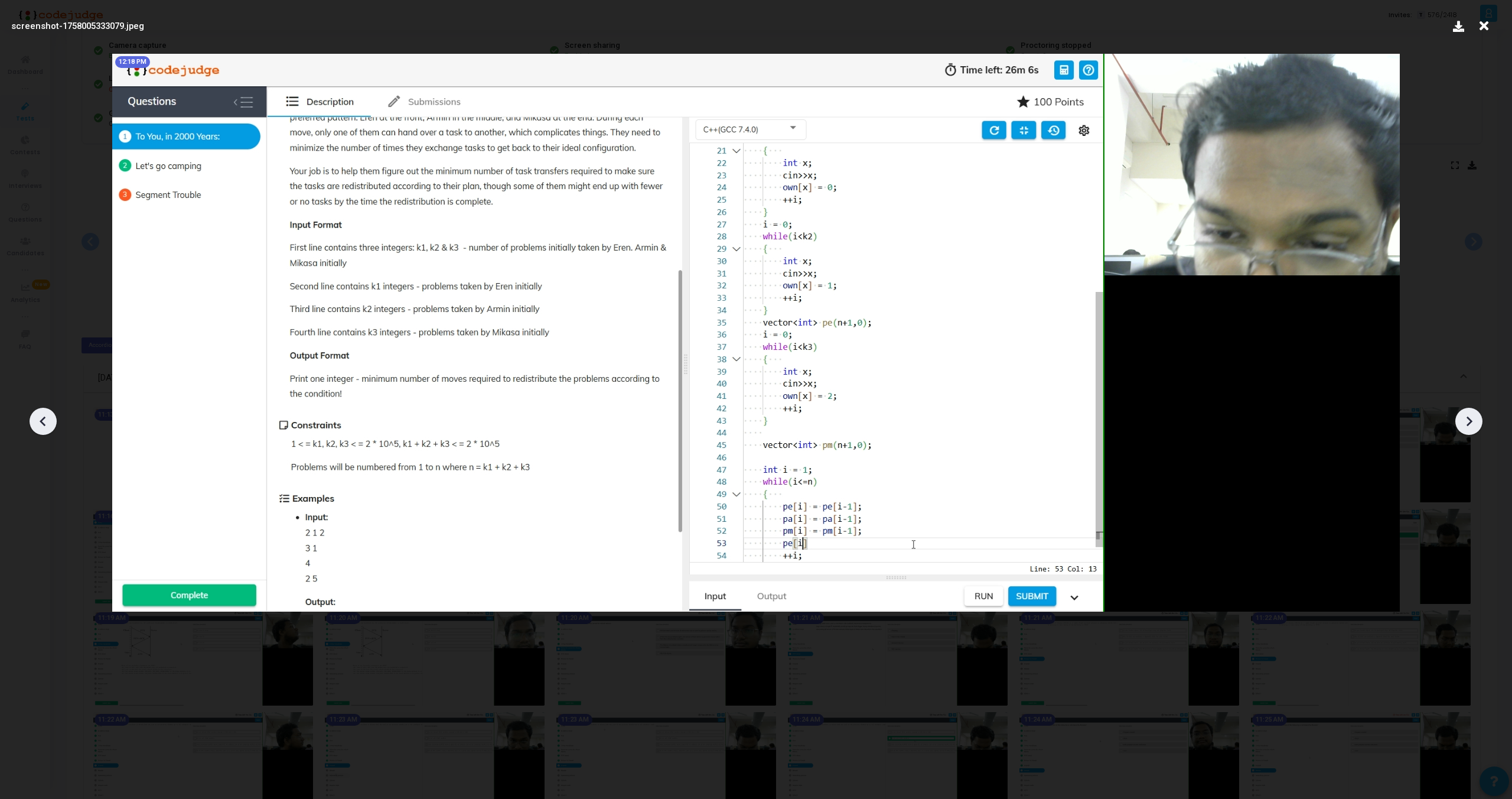
click at [1469, 423] on icon at bounding box center [1469, 421] width 6 height 10
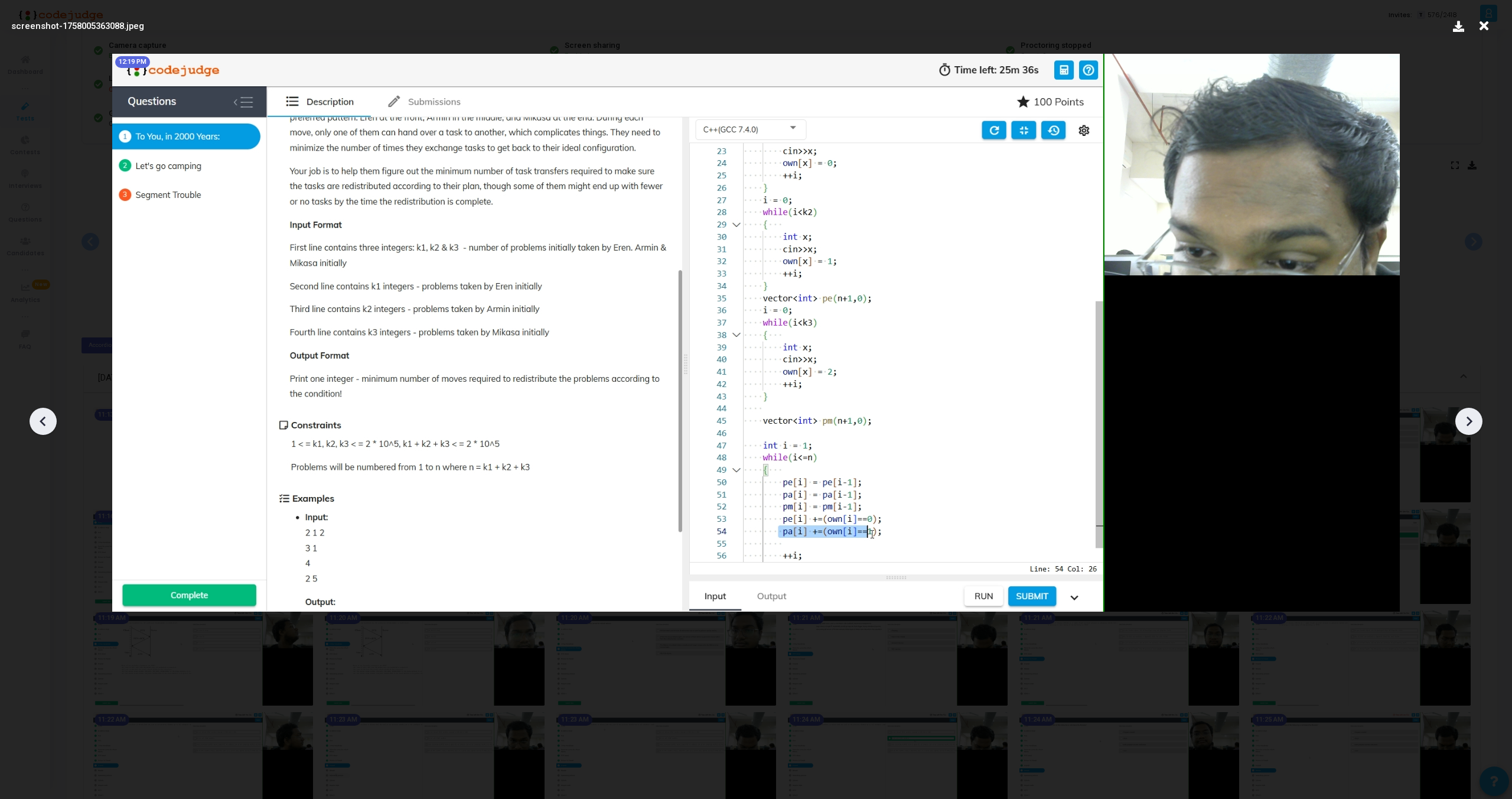
click at [1469, 423] on icon at bounding box center [1469, 421] width 6 height 10
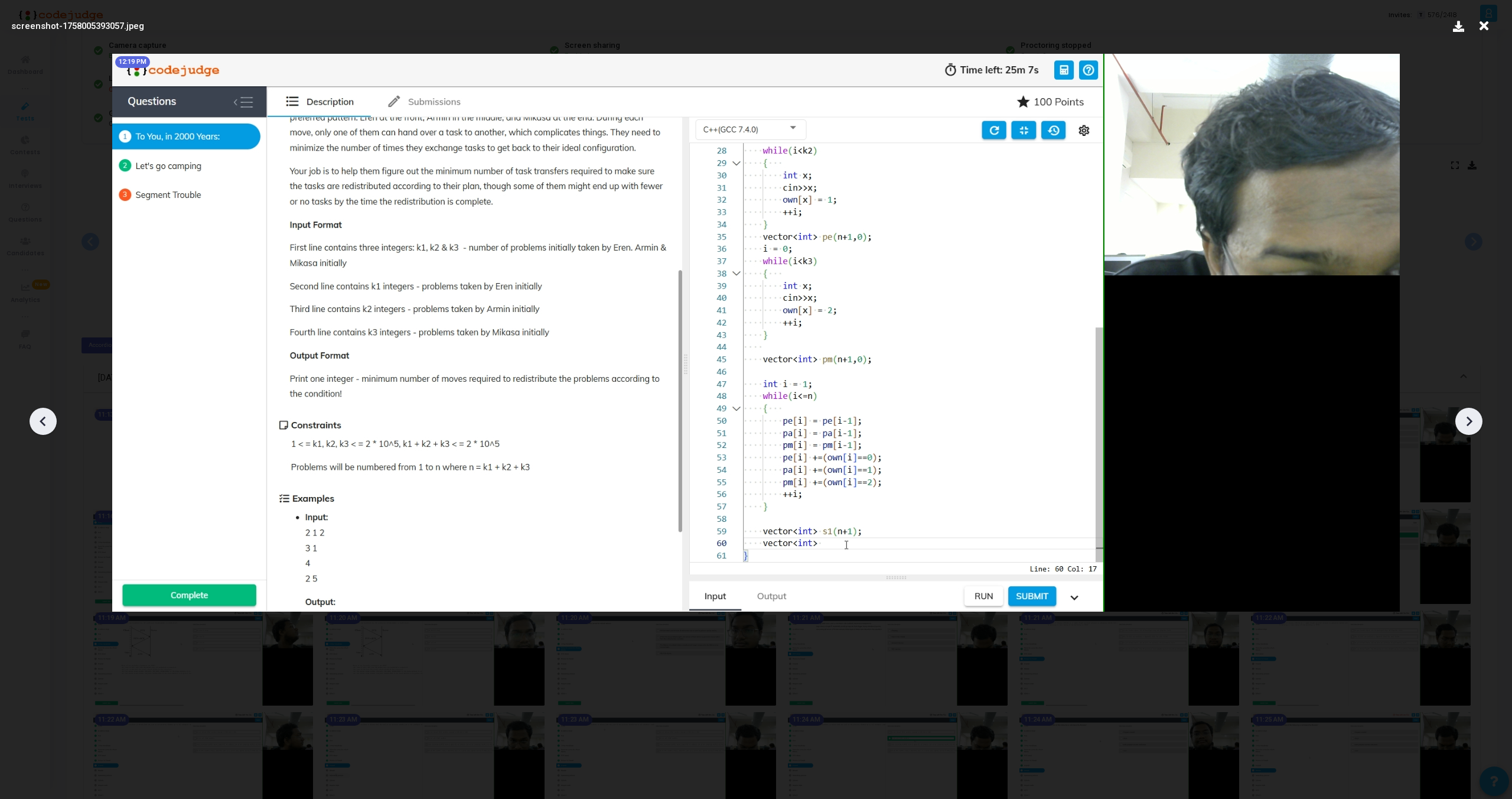
click at [1469, 423] on icon at bounding box center [1469, 421] width 6 height 10
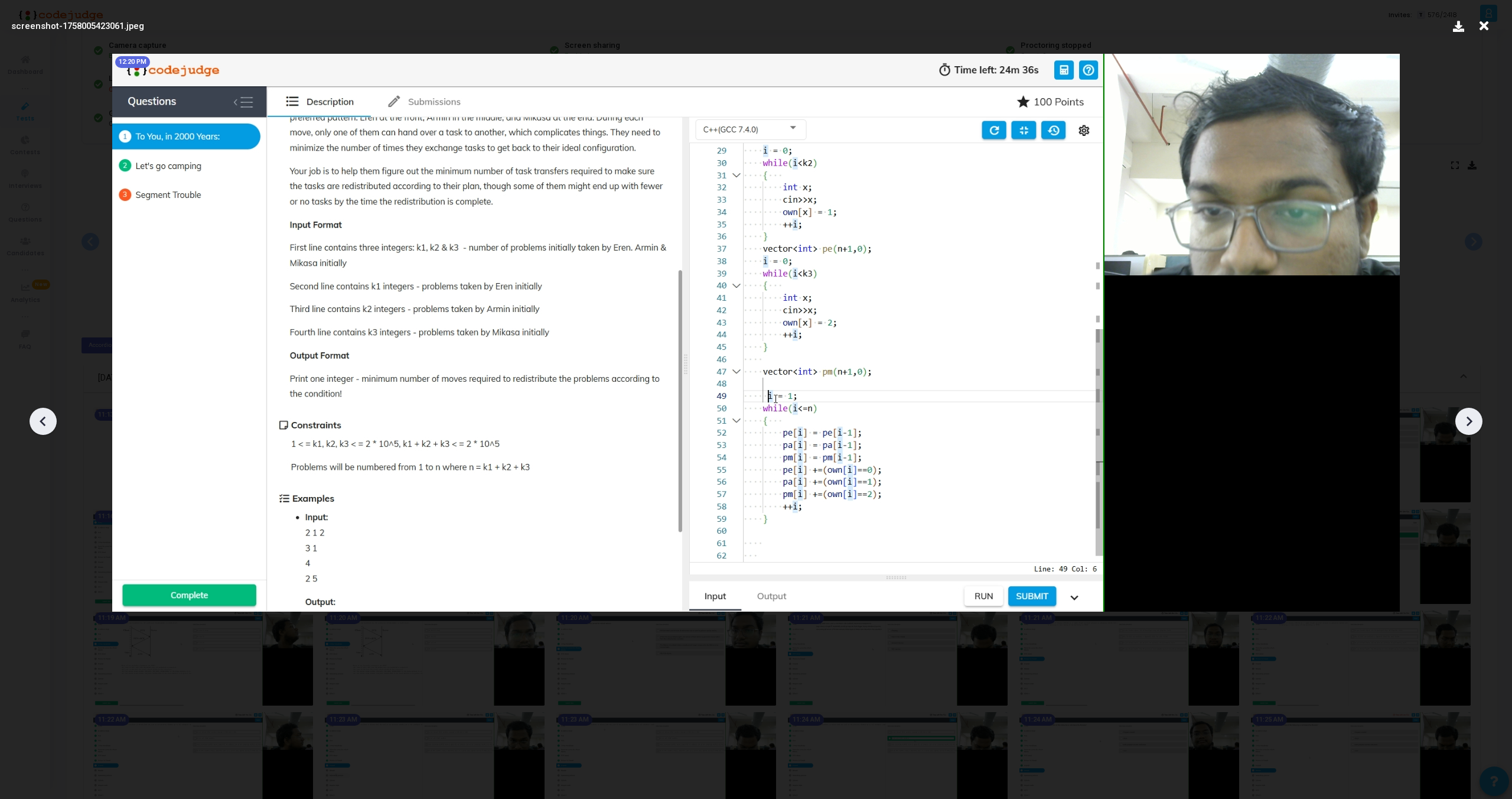
click at [1469, 423] on icon at bounding box center [1469, 421] width 6 height 10
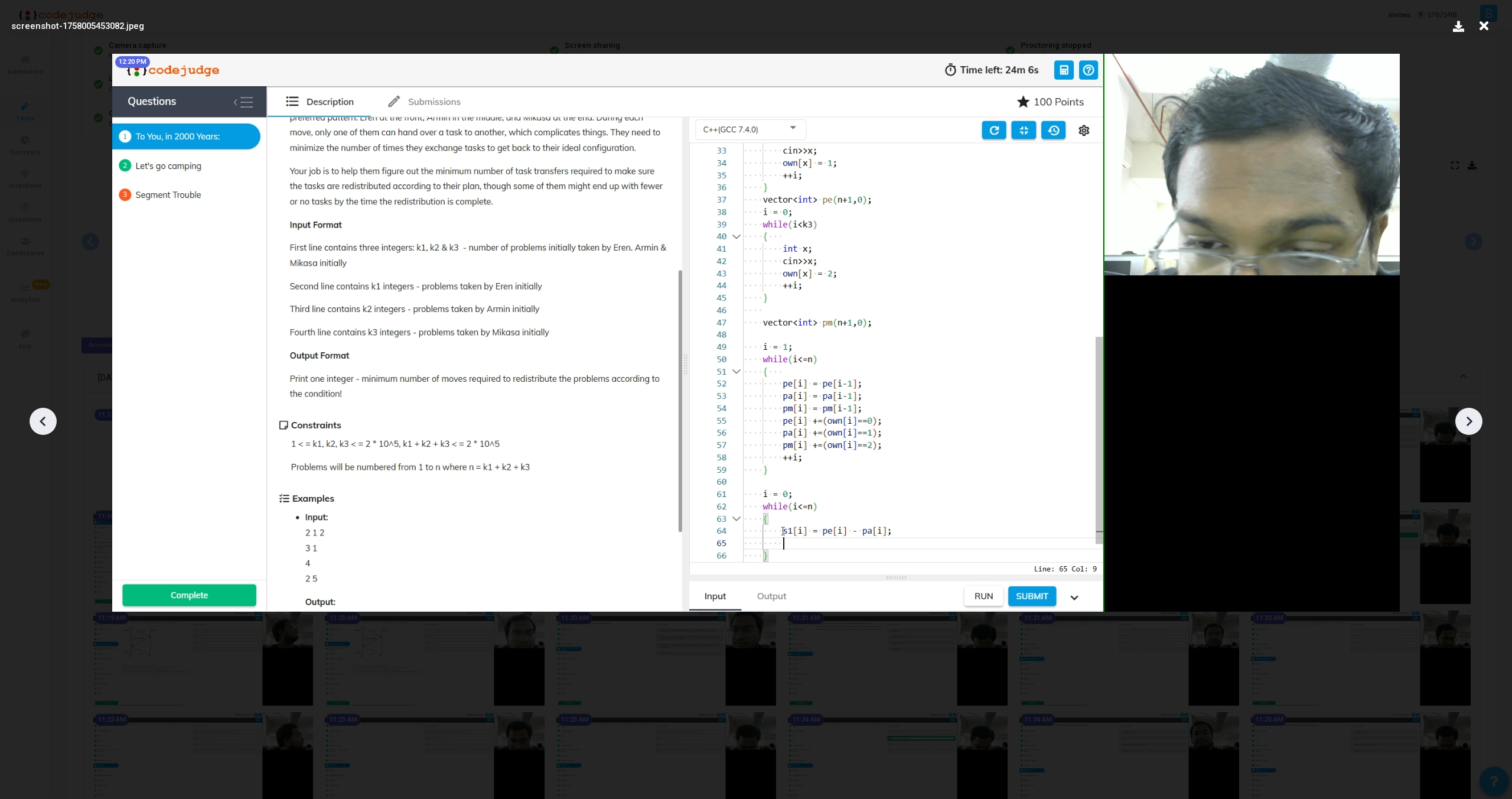
click at [1469, 423] on icon at bounding box center [1469, 421] width 6 height 10
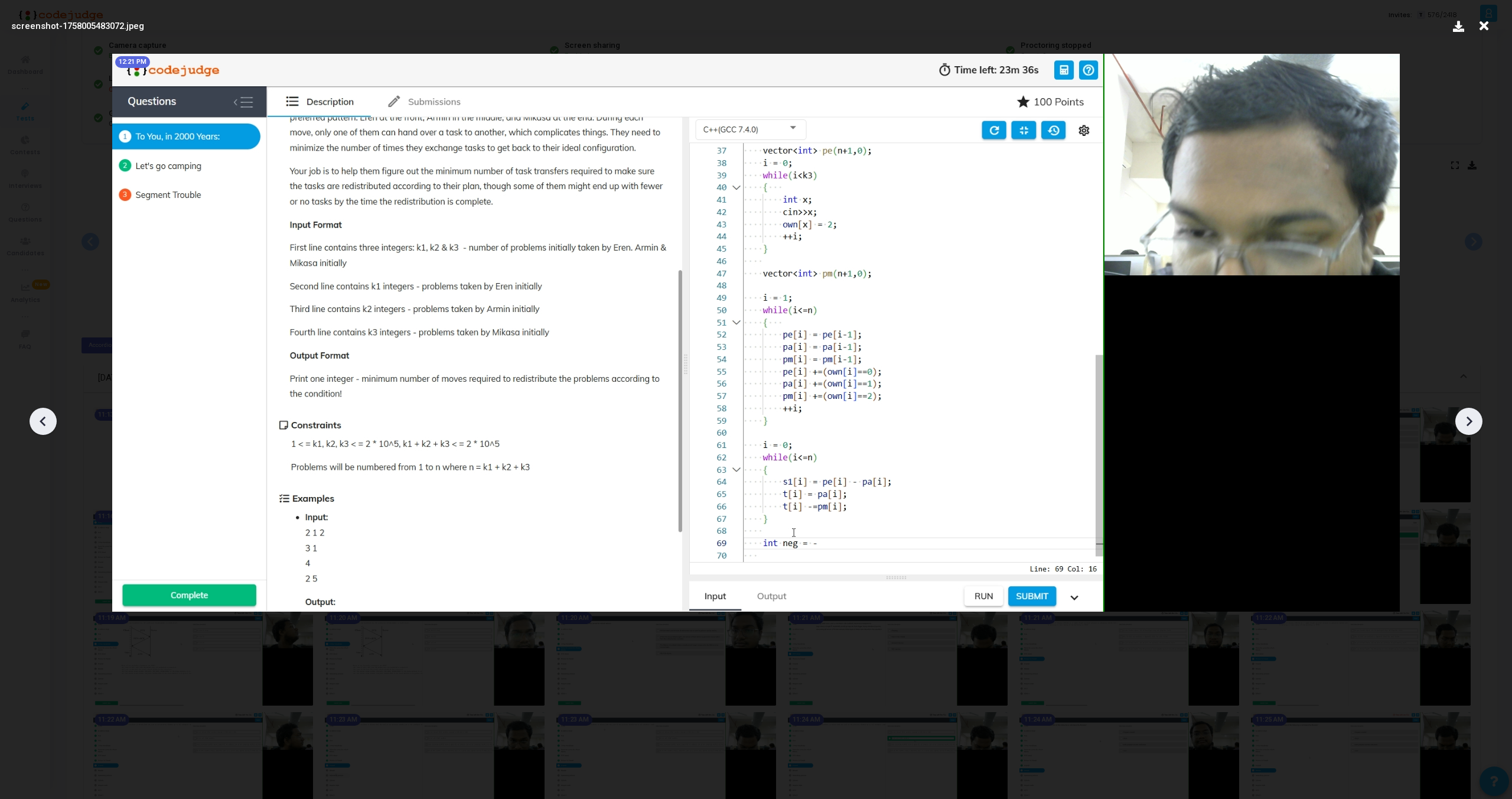
click at [1469, 423] on icon at bounding box center [1469, 421] width 6 height 10
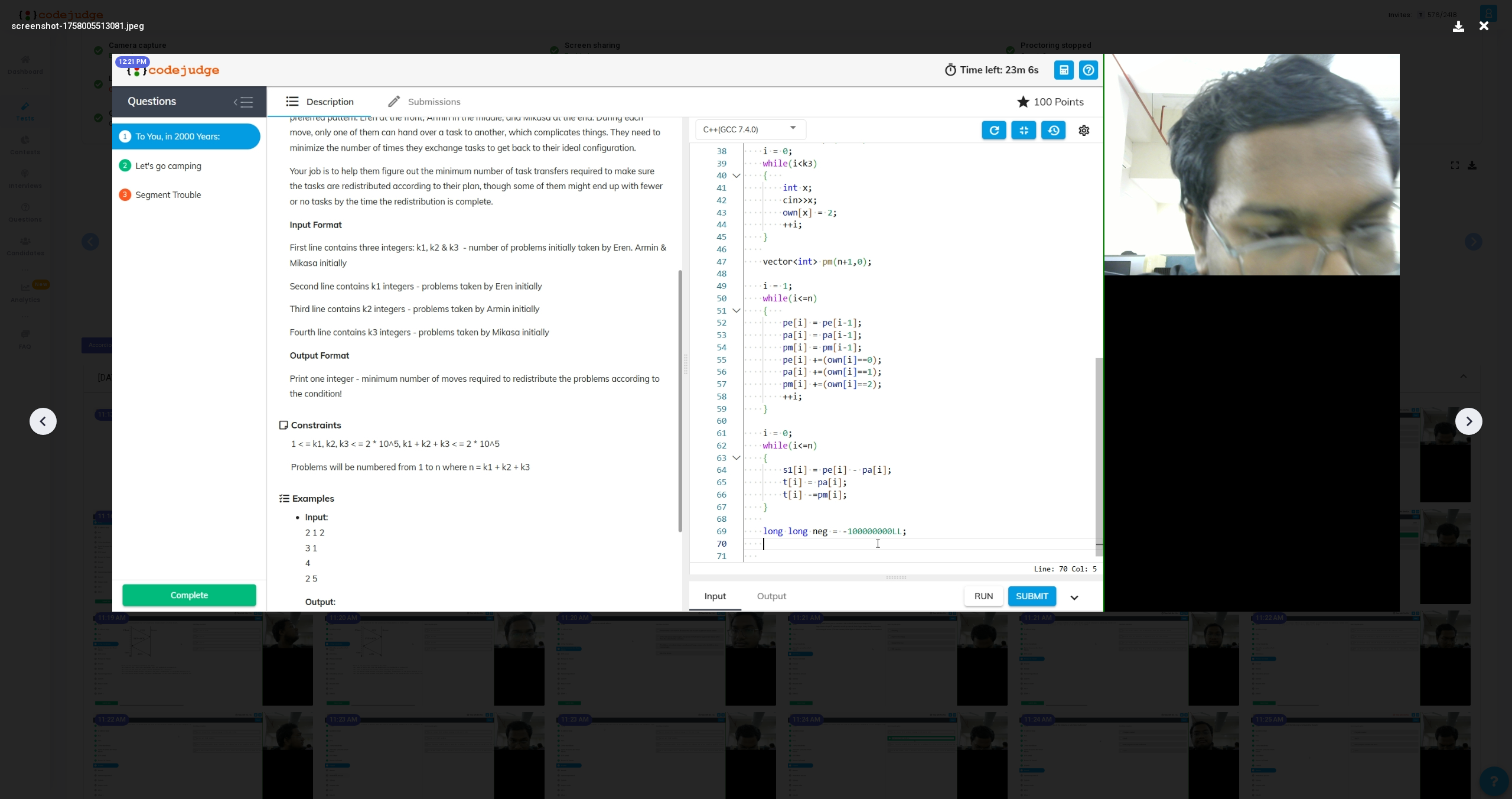
click at [1469, 423] on icon at bounding box center [1469, 421] width 6 height 10
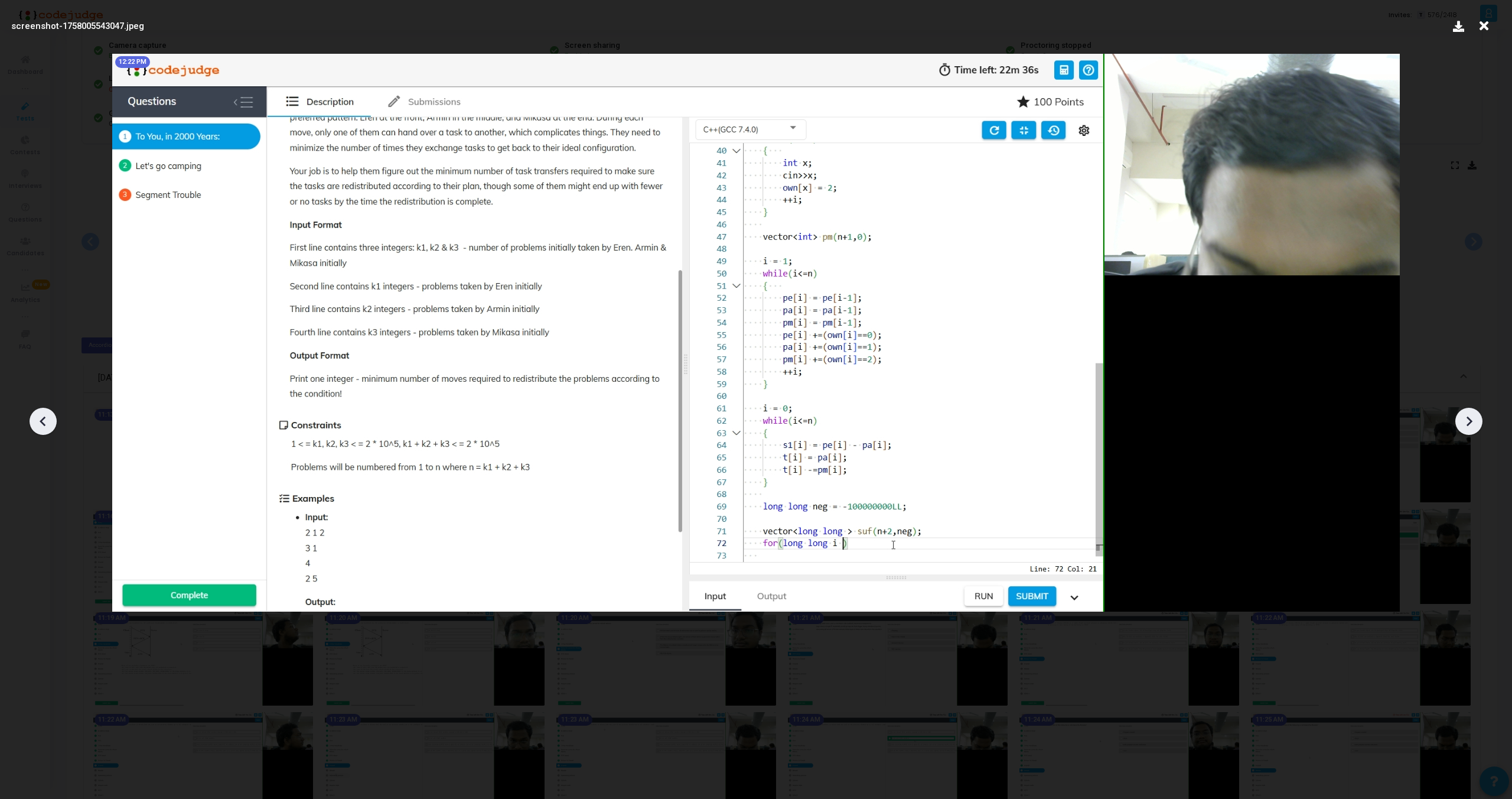
click at [1469, 423] on icon at bounding box center [1469, 421] width 6 height 10
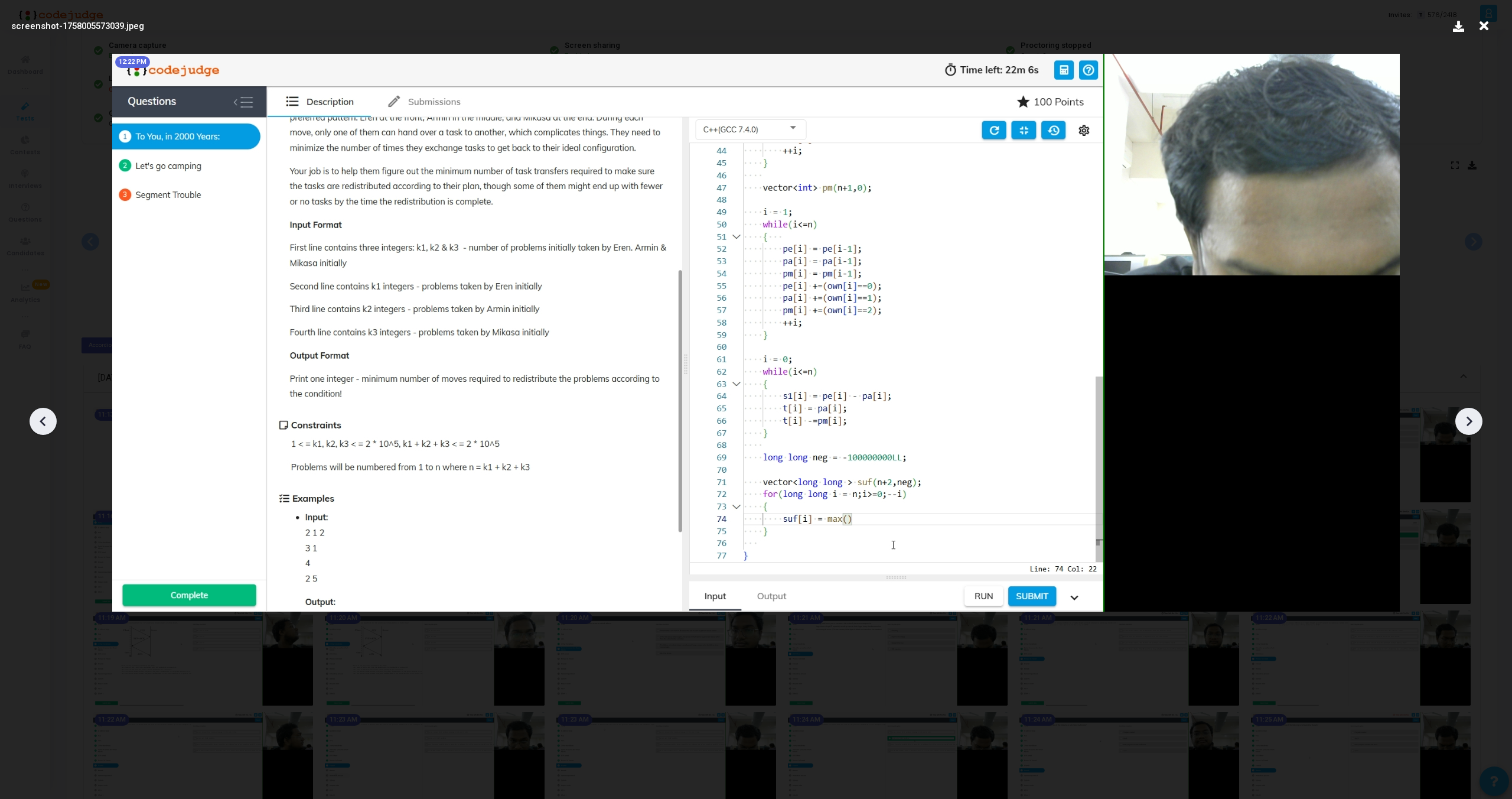
click at [1469, 423] on icon at bounding box center [1469, 421] width 6 height 10
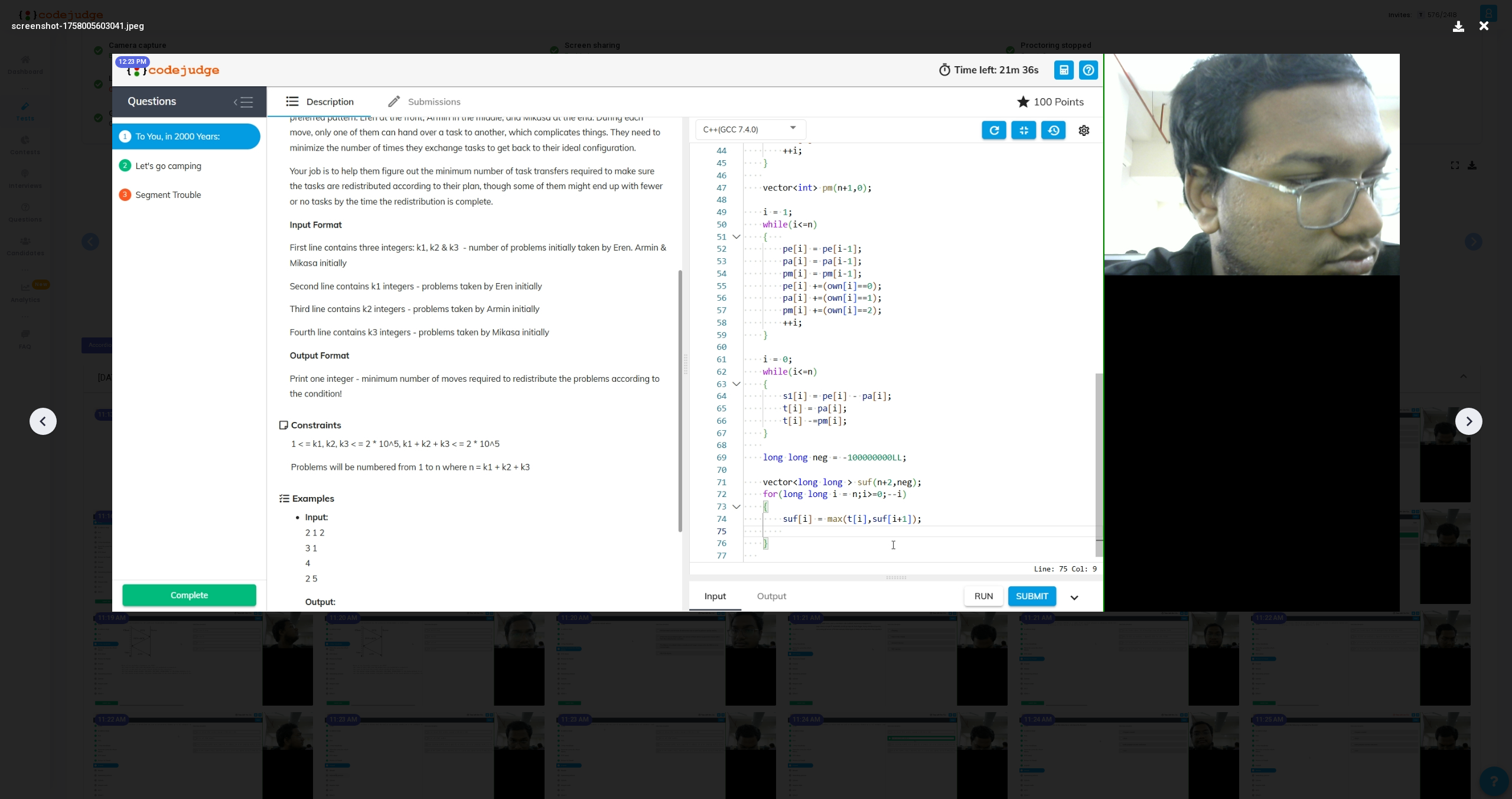
click at [1469, 423] on icon at bounding box center [1469, 421] width 6 height 10
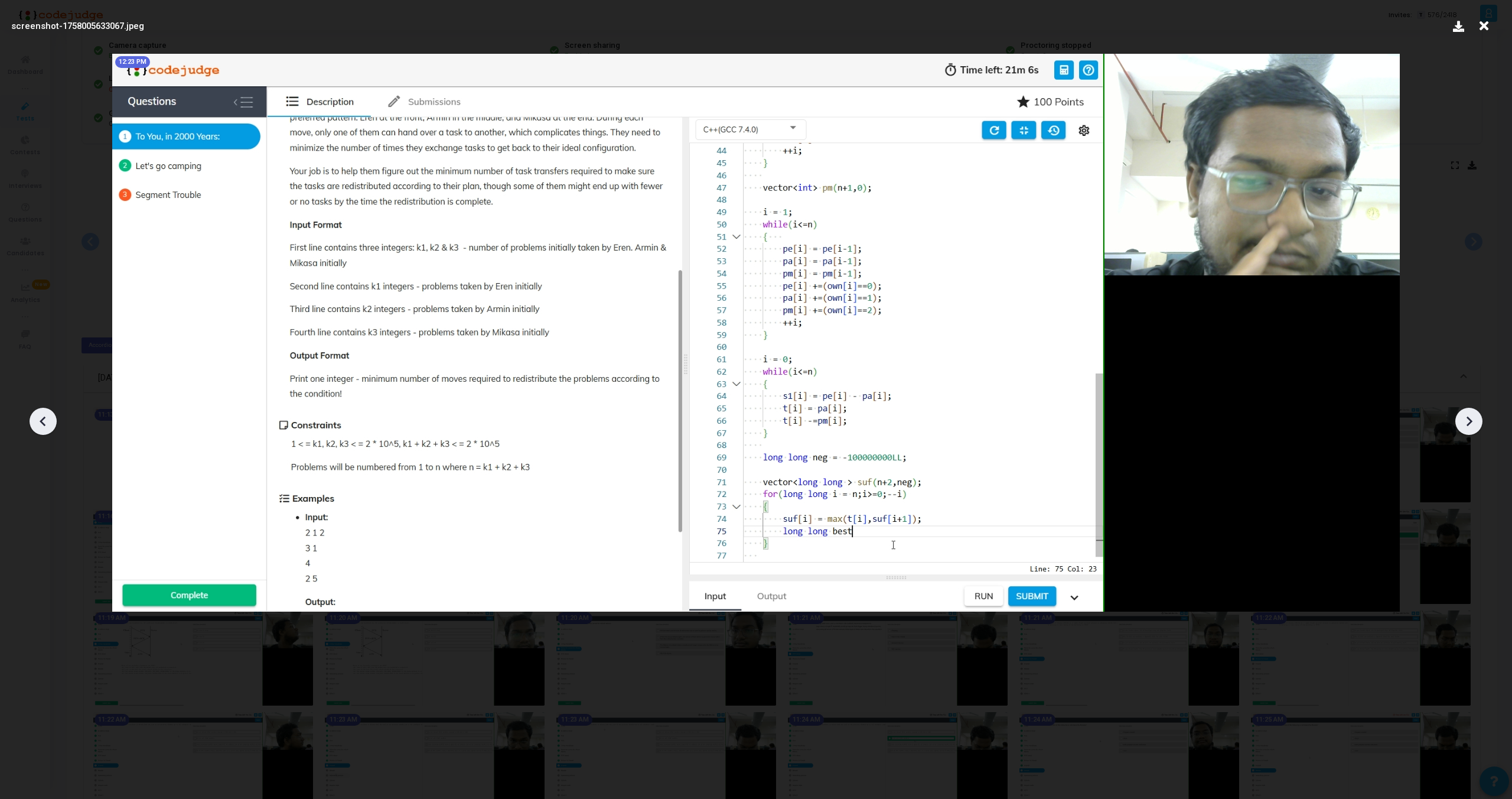
click at [1469, 423] on icon at bounding box center [1469, 421] width 6 height 10
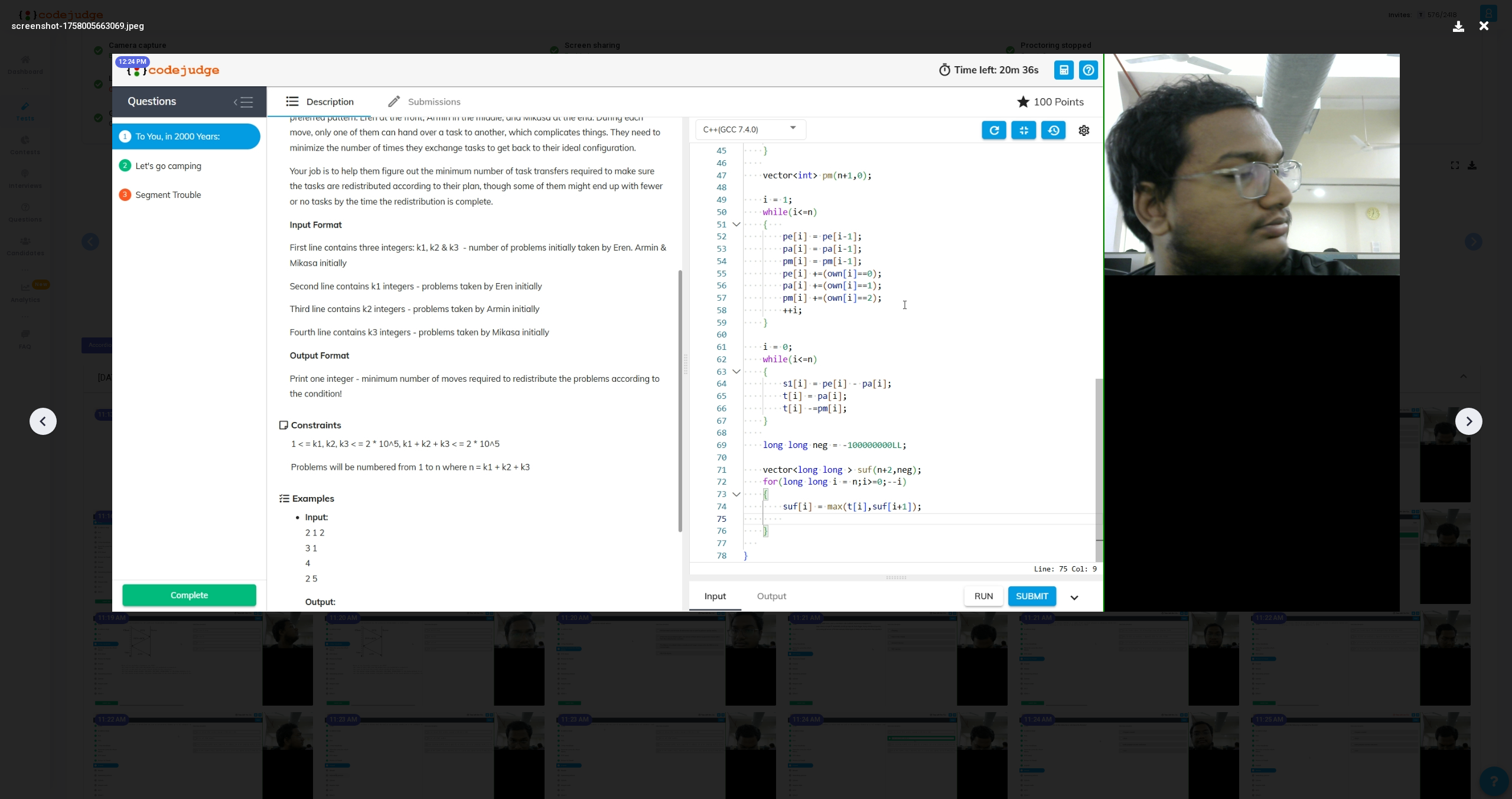
click at [1469, 423] on icon at bounding box center [1469, 421] width 6 height 10
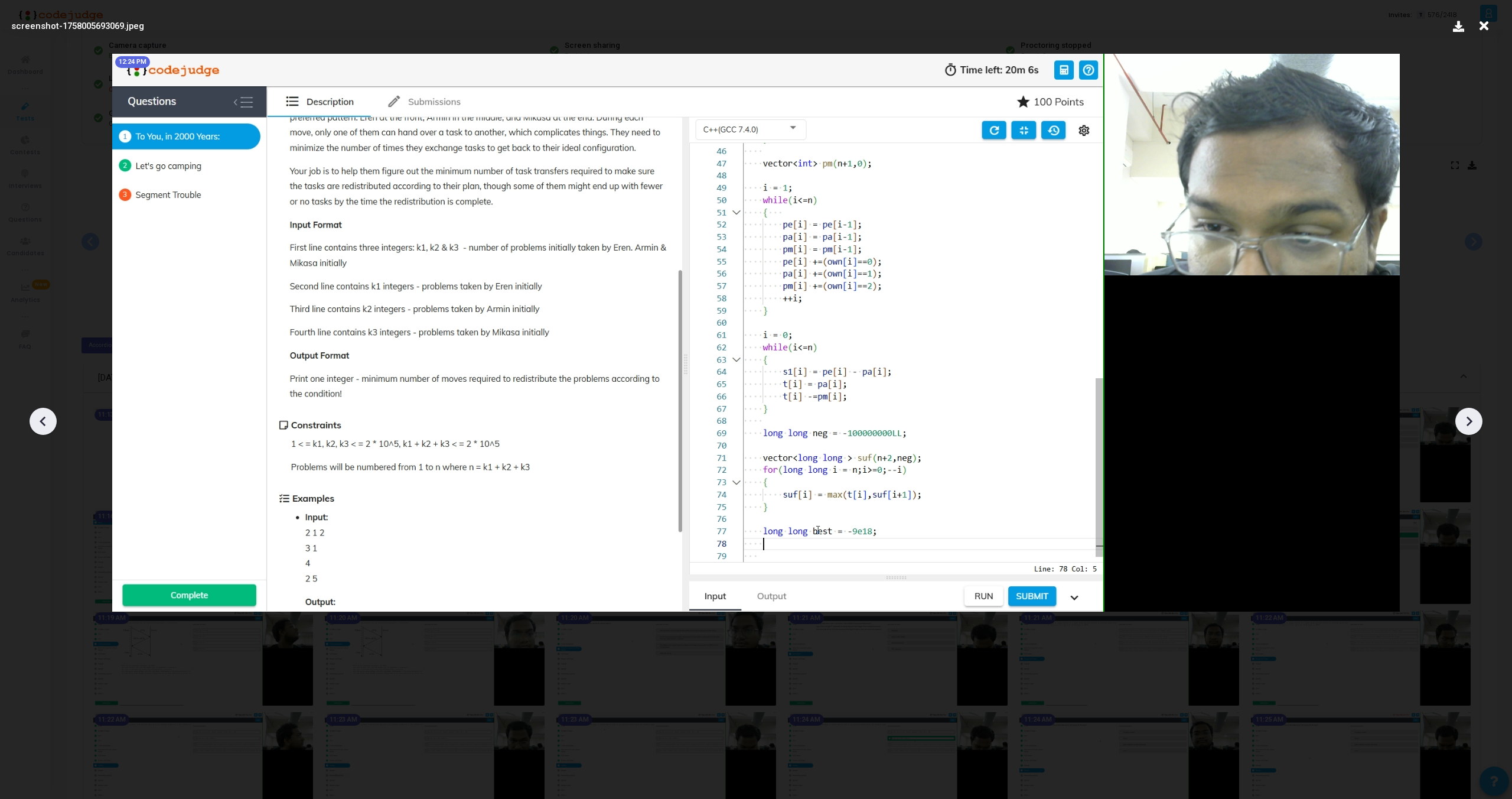
click at [1469, 423] on icon at bounding box center [1469, 421] width 6 height 10
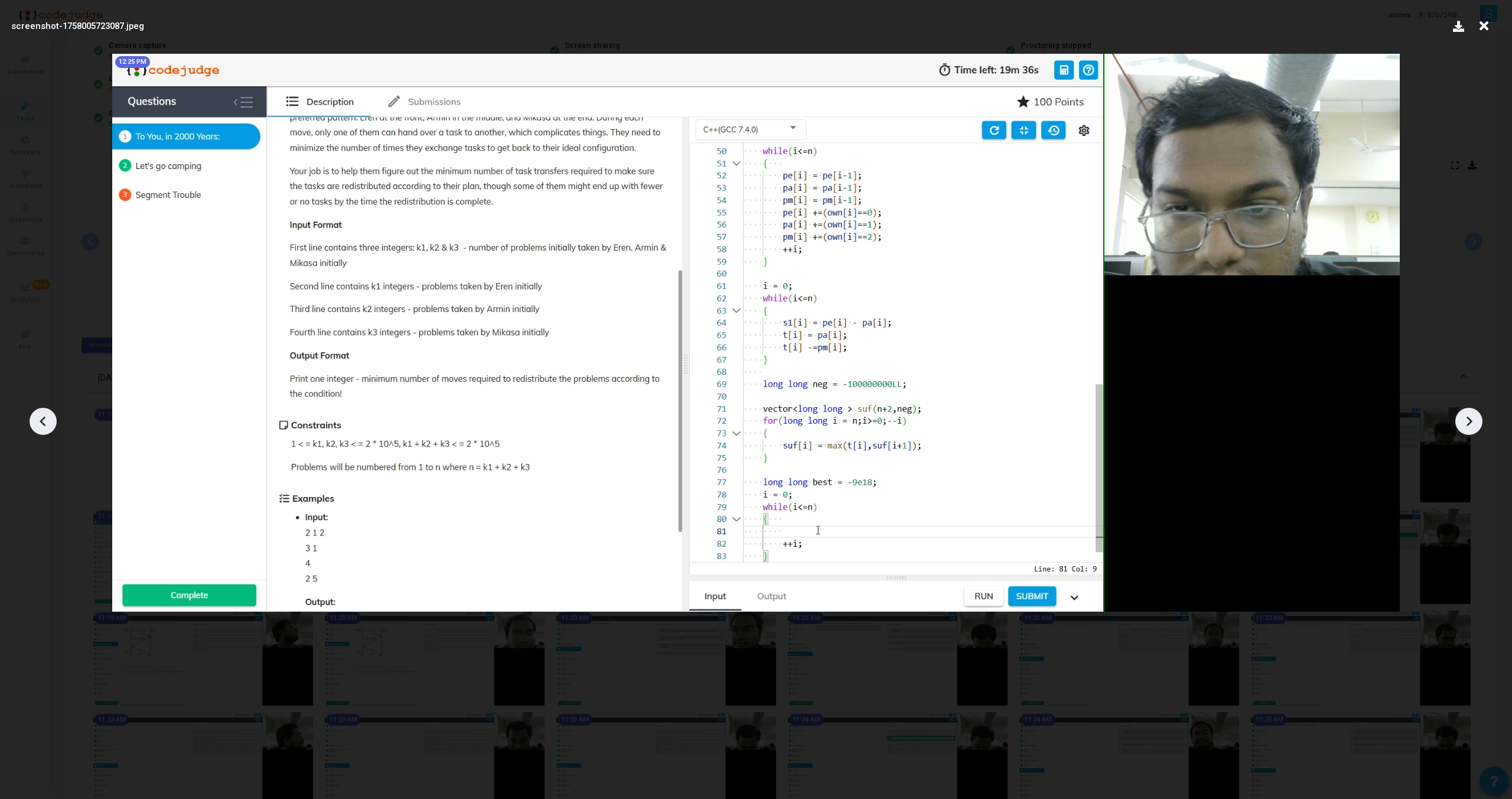
click at [1469, 423] on icon at bounding box center [1469, 421] width 6 height 10
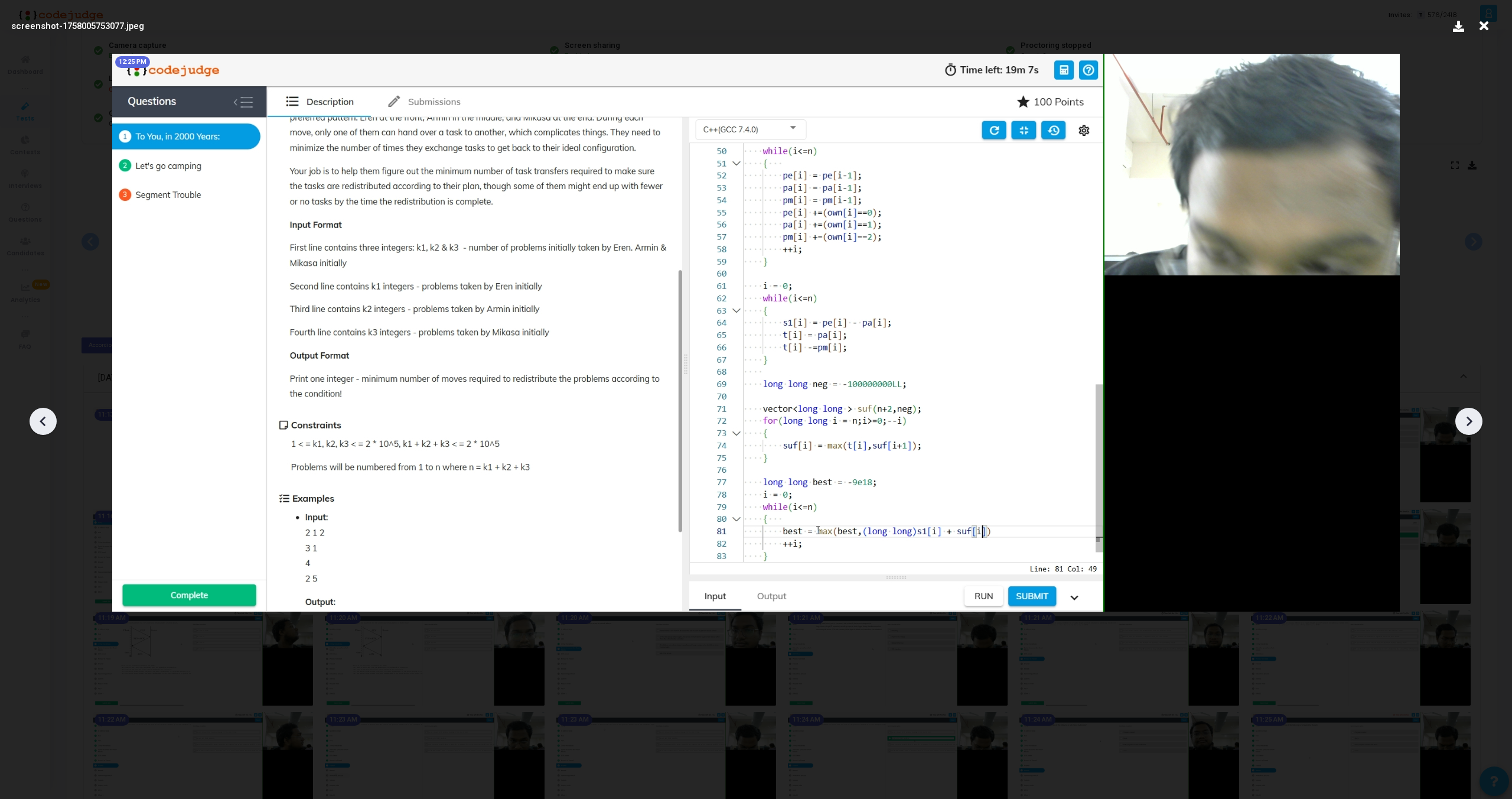
click at [1469, 423] on icon at bounding box center [1469, 421] width 6 height 10
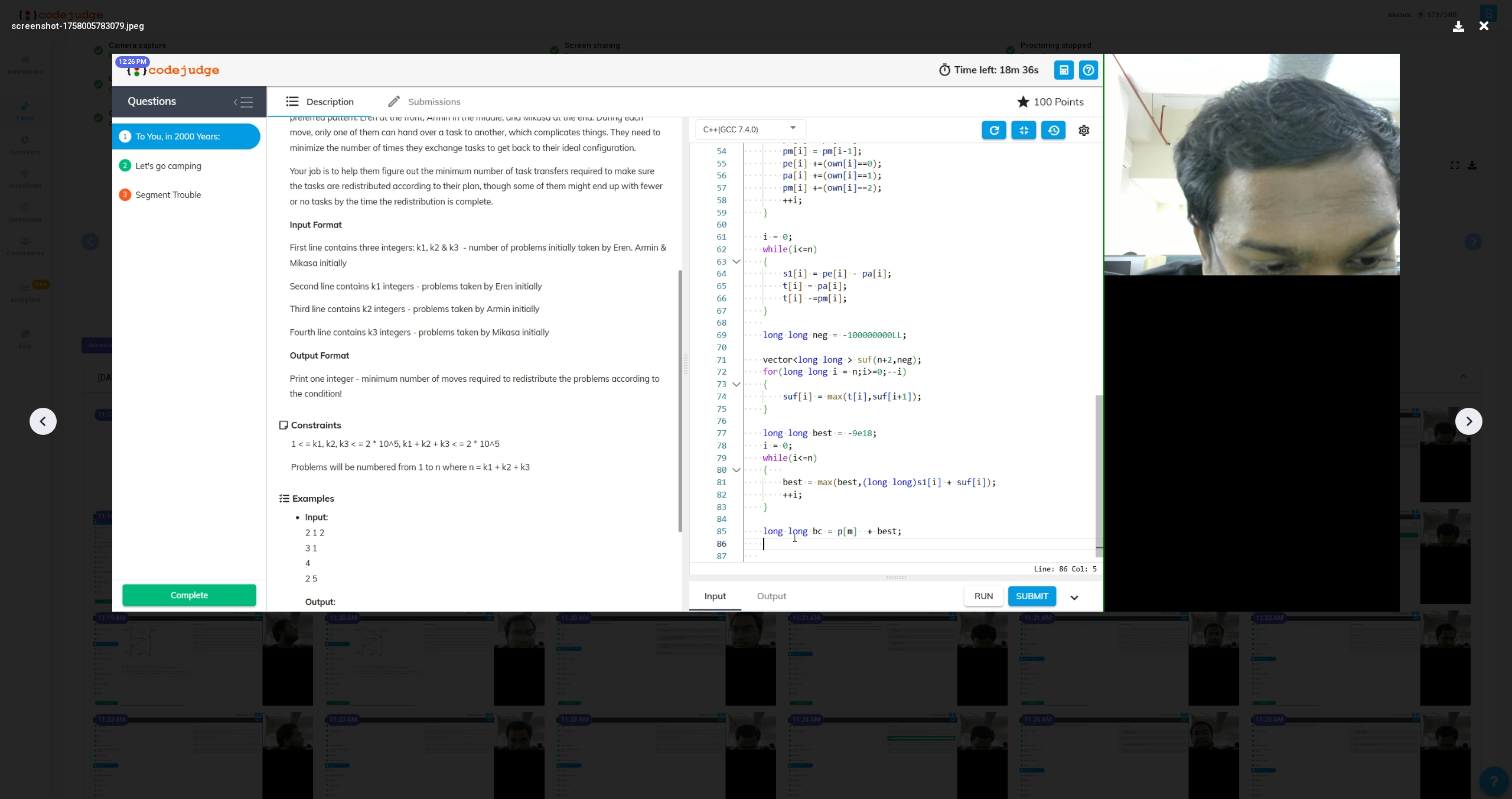
click at [1469, 423] on icon at bounding box center [1469, 421] width 6 height 10
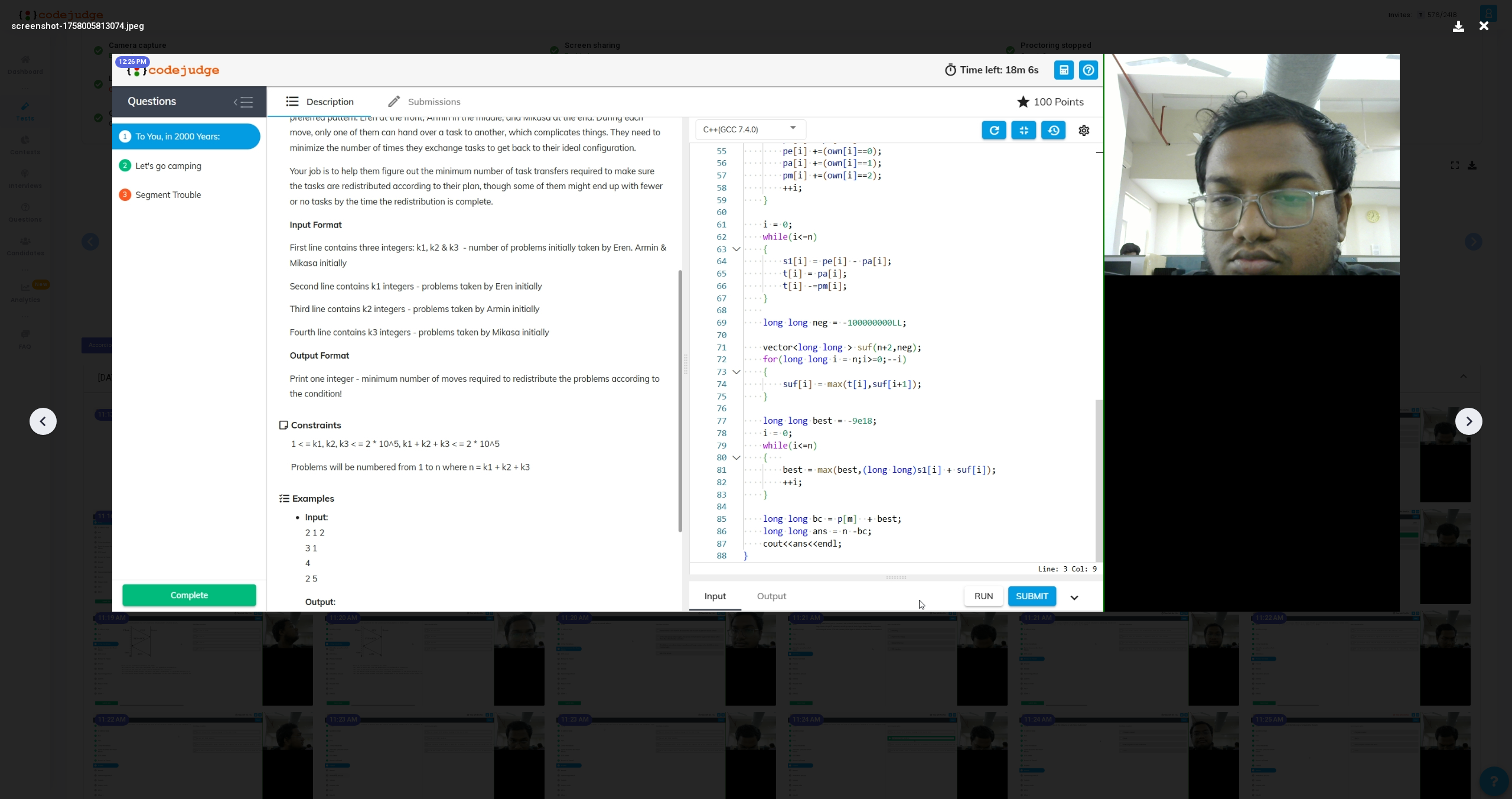
click at [1469, 423] on icon at bounding box center [1469, 421] width 6 height 10
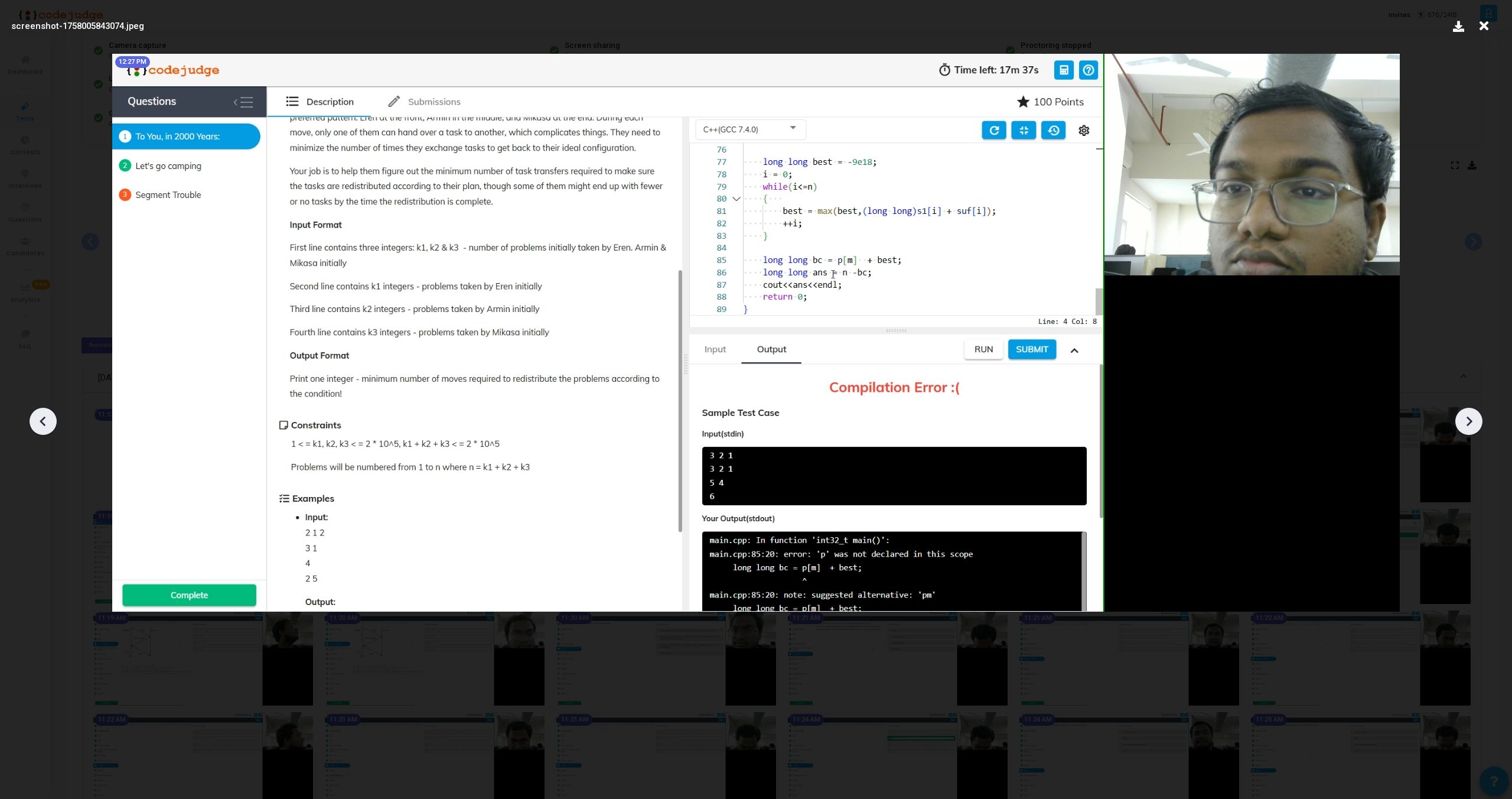
click at [1469, 423] on icon at bounding box center [1469, 421] width 6 height 10
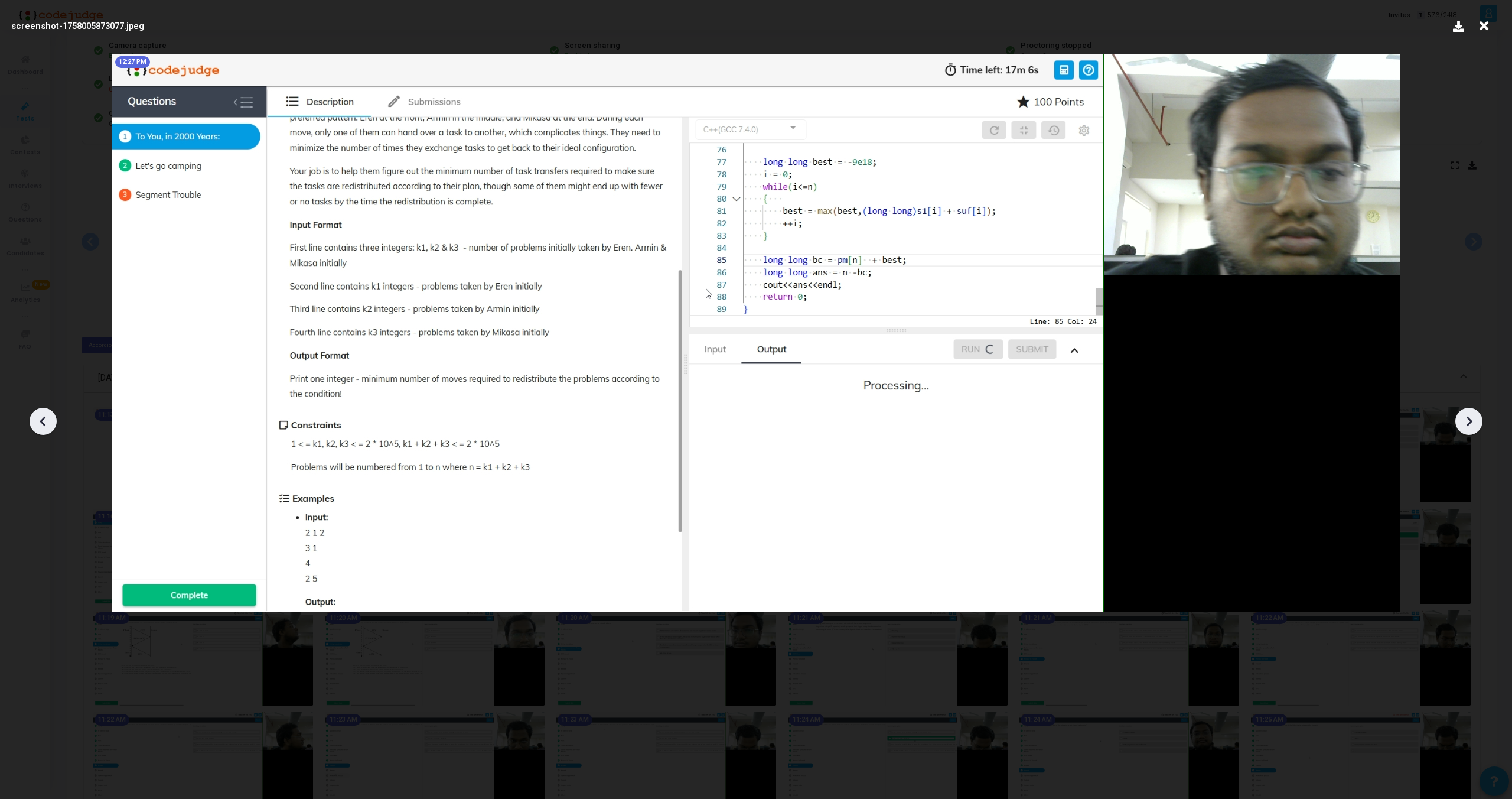
click at [1469, 423] on icon at bounding box center [1469, 421] width 6 height 10
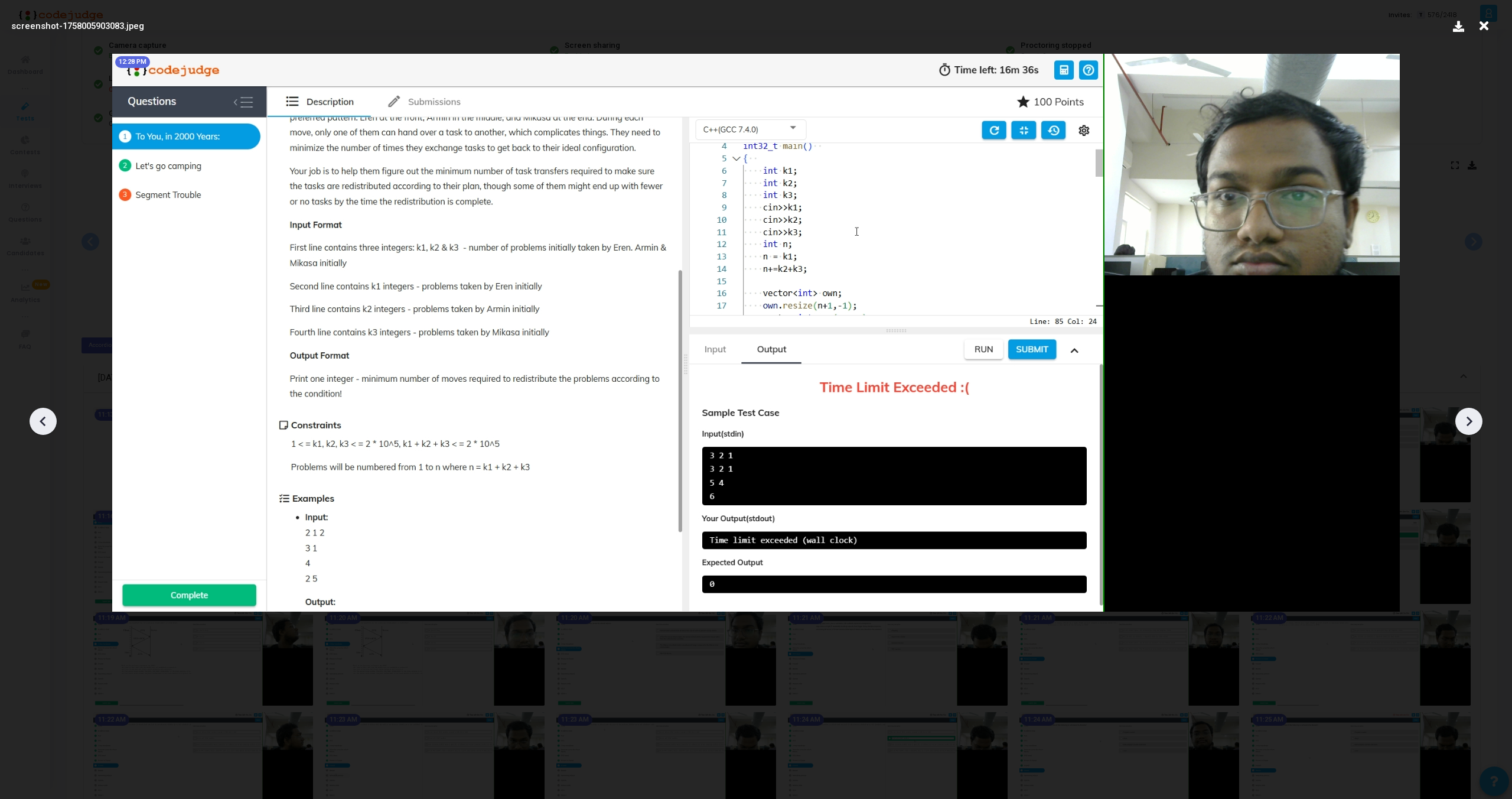
click at [1469, 423] on icon at bounding box center [1469, 421] width 6 height 10
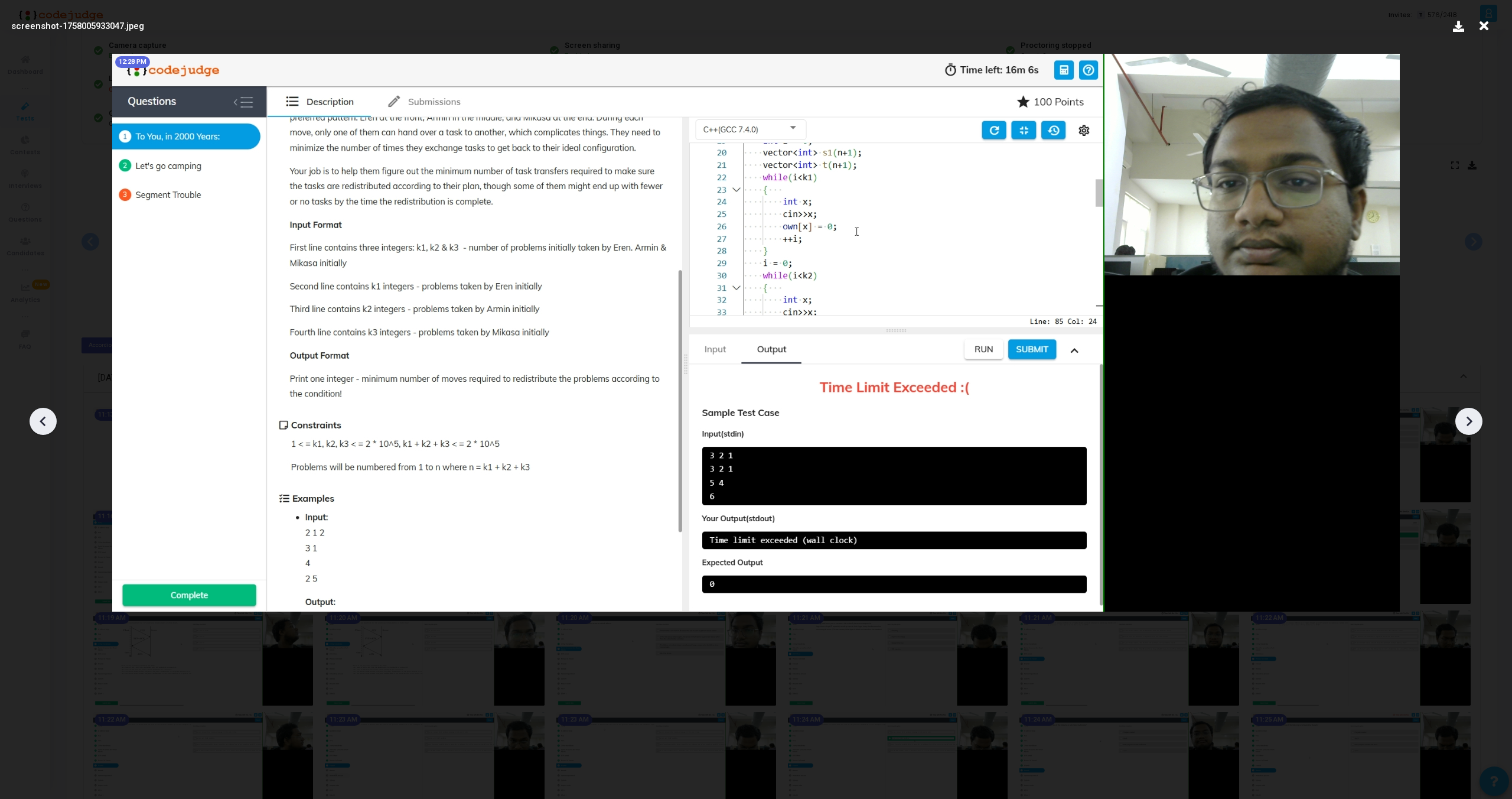
click at [1468, 423] on icon at bounding box center [1469, 421] width 6 height 10
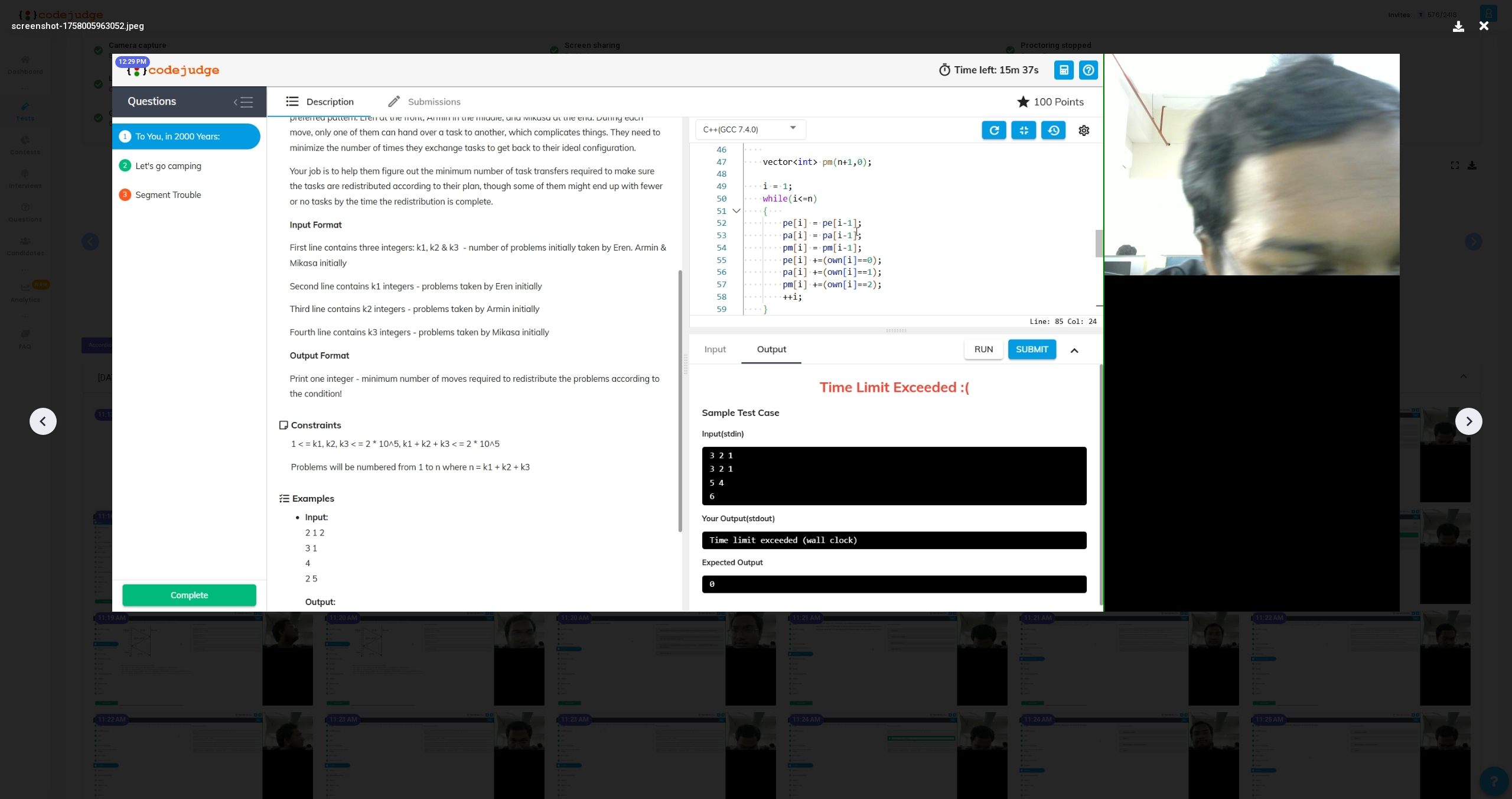
click at [1468, 423] on icon at bounding box center [1469, 421] width 6 height 10
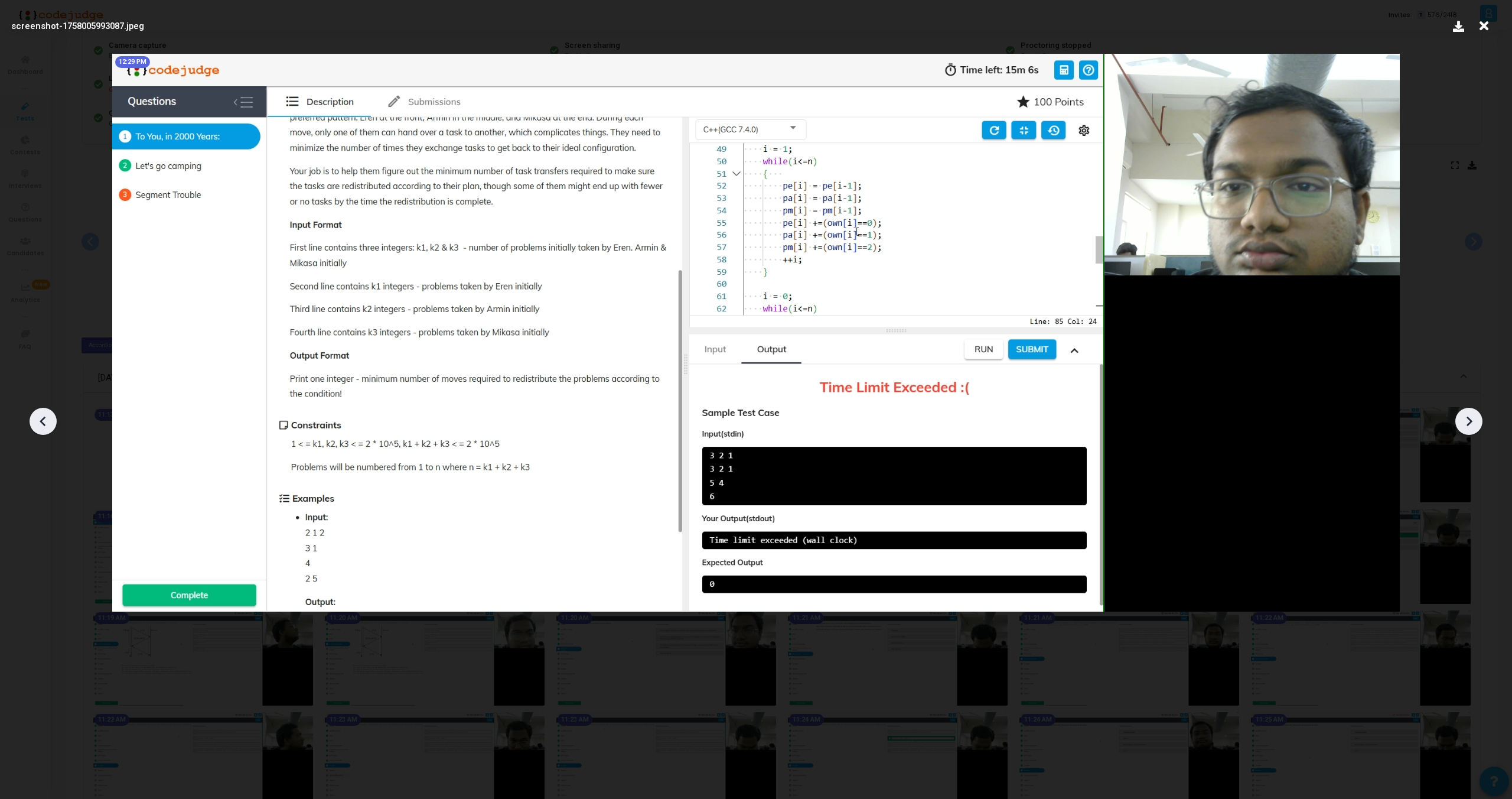
click at [1468, 423] on icon at bounding box center [1469, 421] width 6 height 10
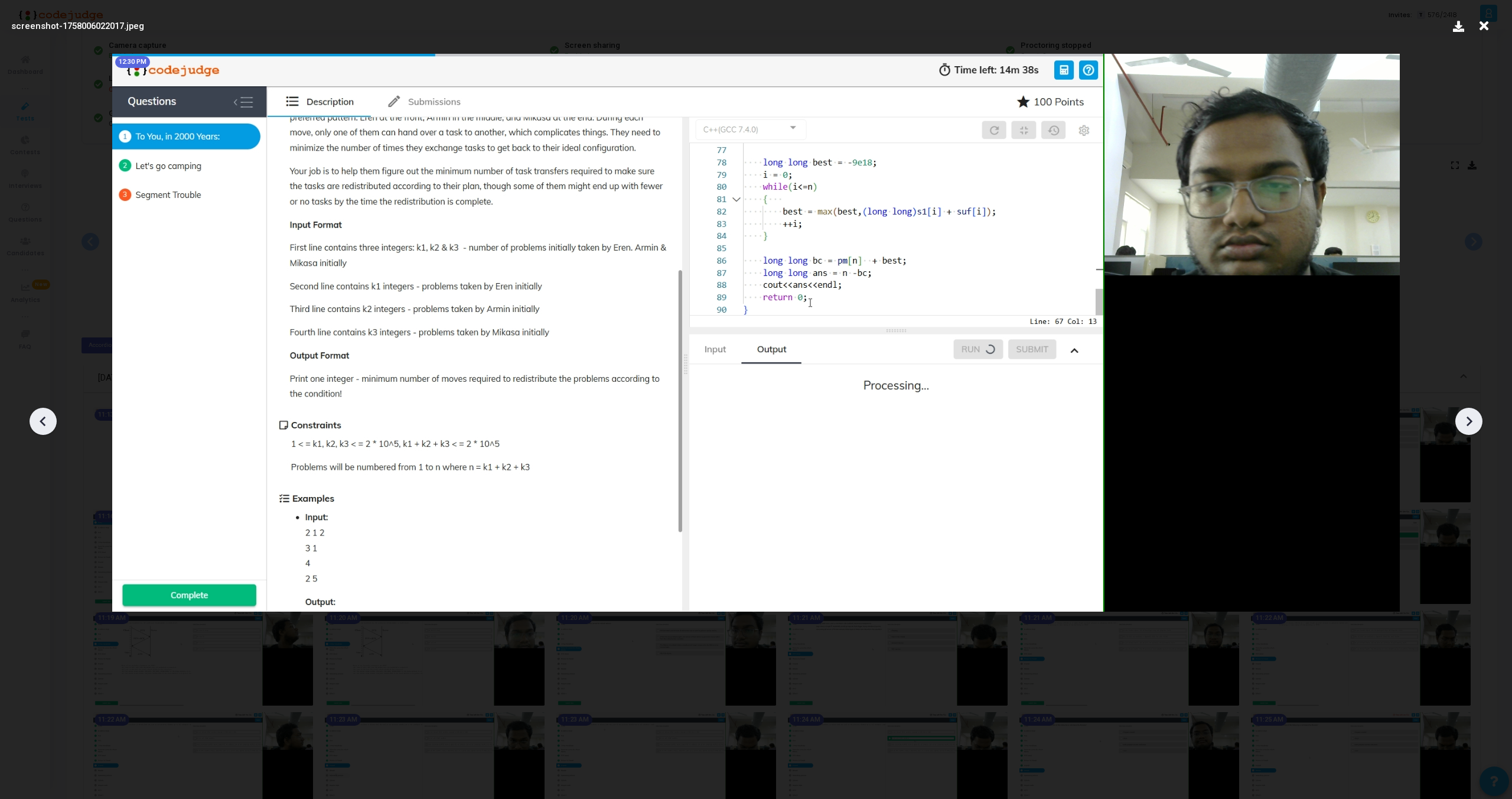
click at [1468, 423] on icon at bounding box center [1469, 421] width 6 height 10
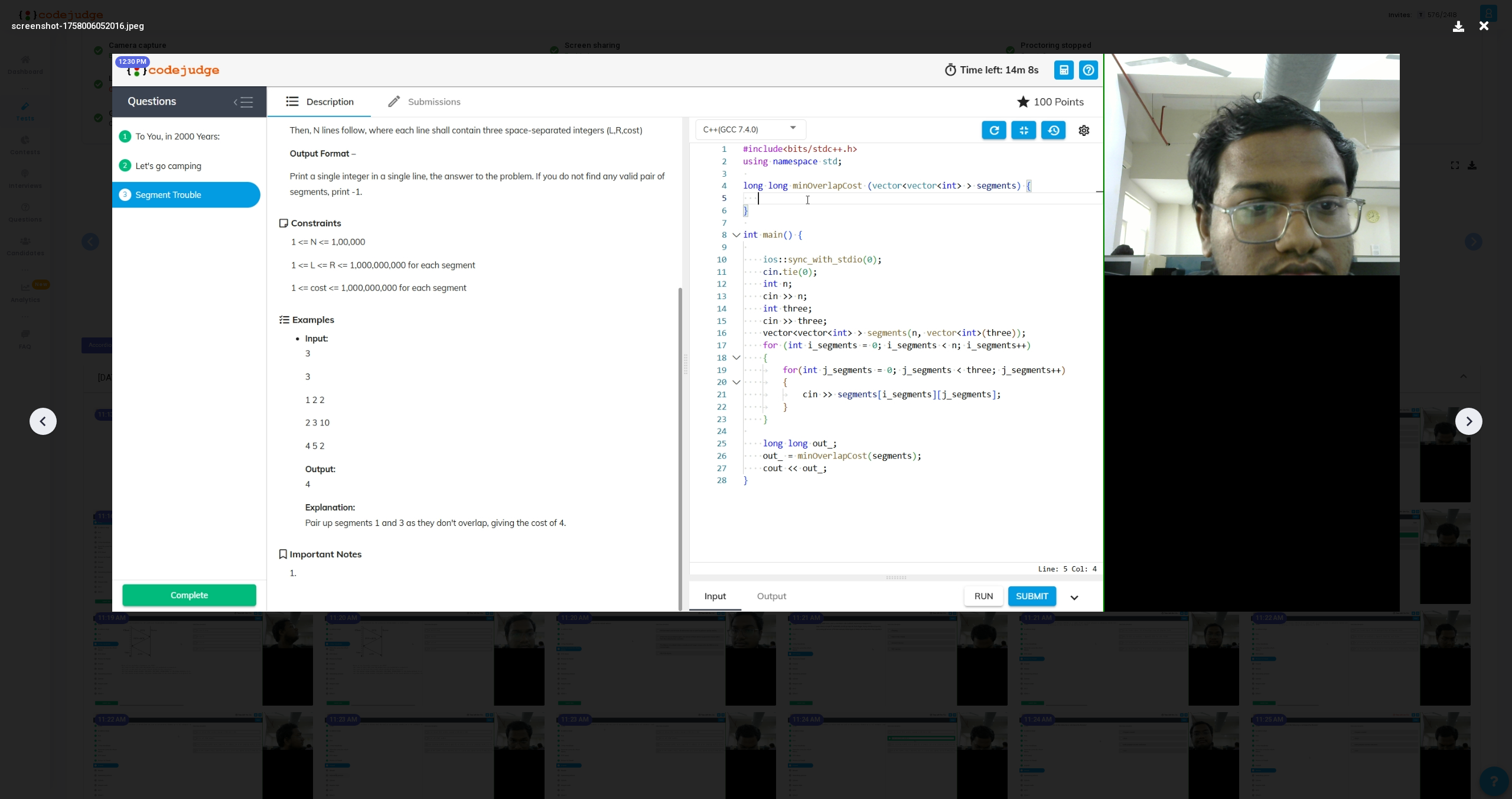
click at [1468, 423] on icon at bounding box center [1469, 421] width 6 height 10
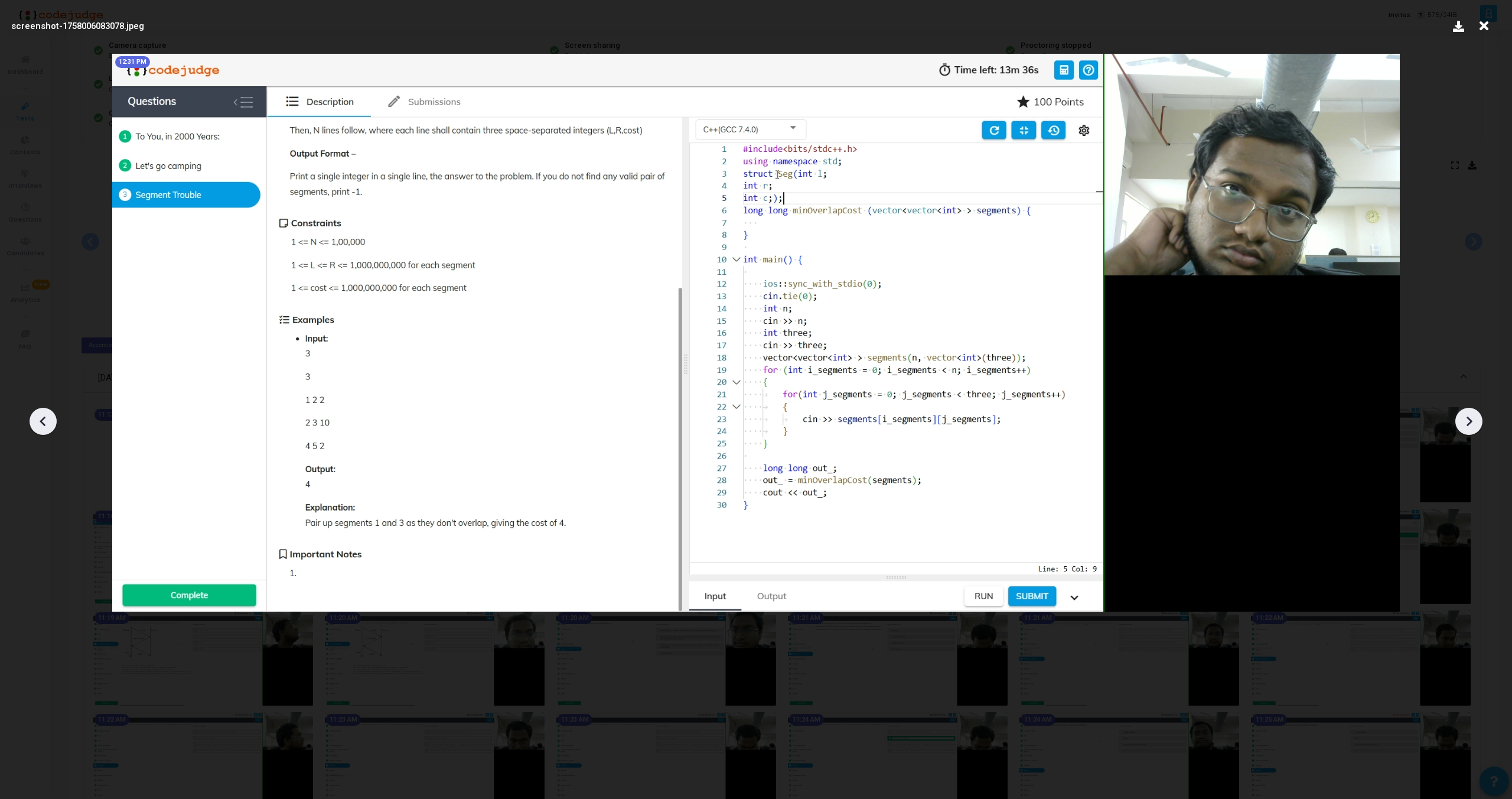
click at [1468, 423] on icon at bounding box center [1469, 421] width 6 height 10
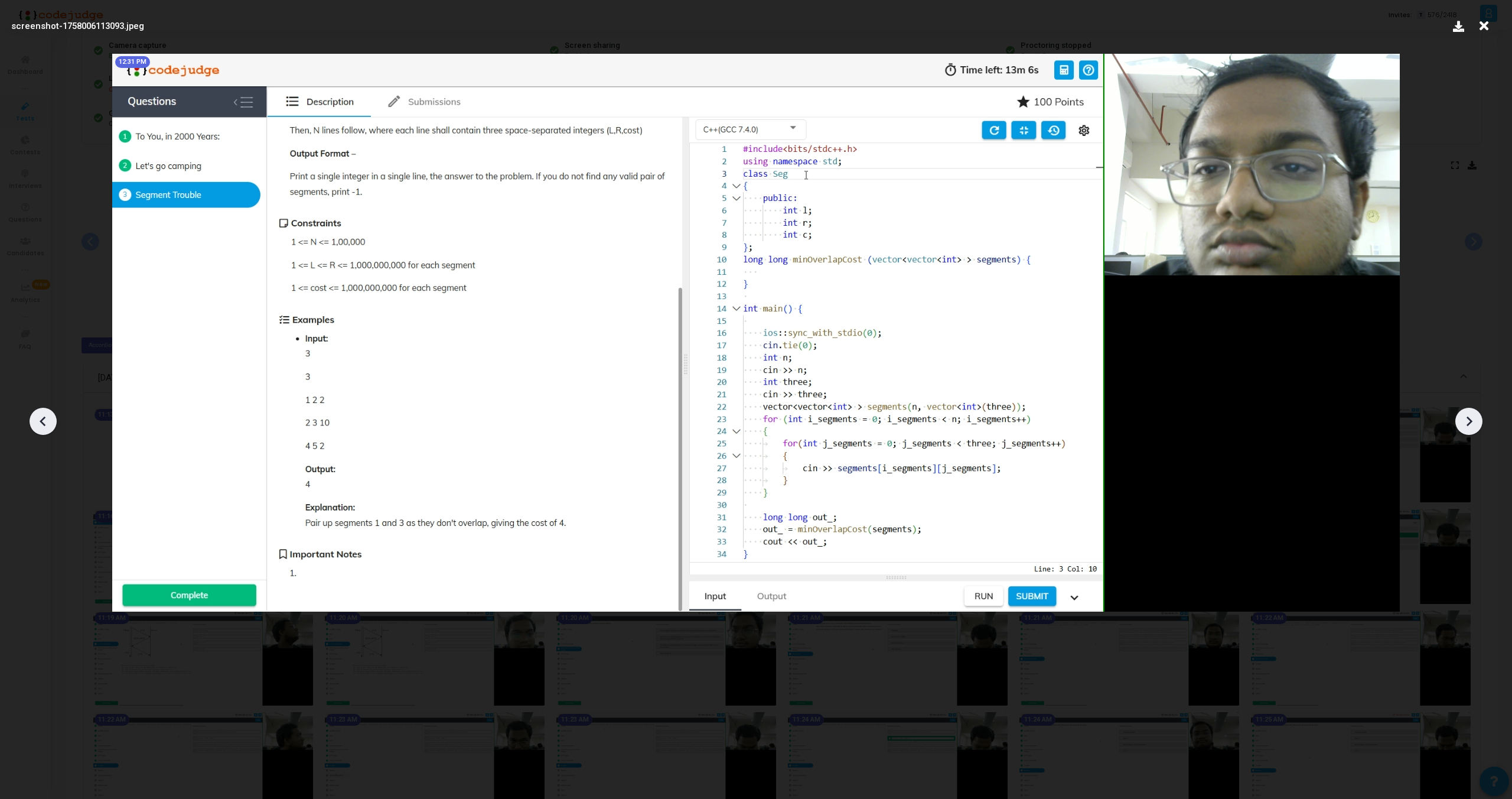
click at [1468, 423] on icon at bounding box center [1469, 421] width 6 height 10
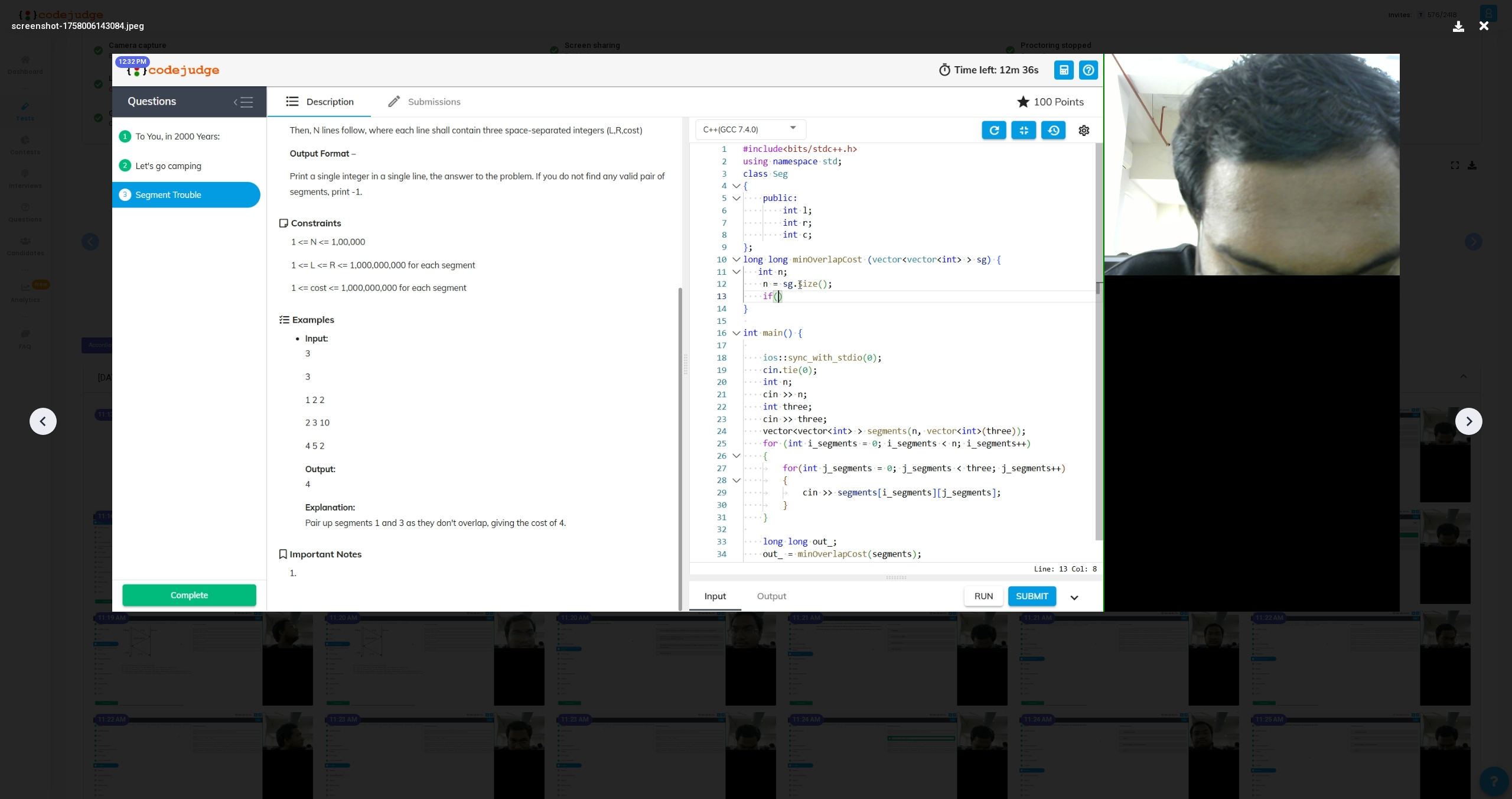
click at [1468, 423] on icon at bounding box center [1469, 421] width 6 height 10
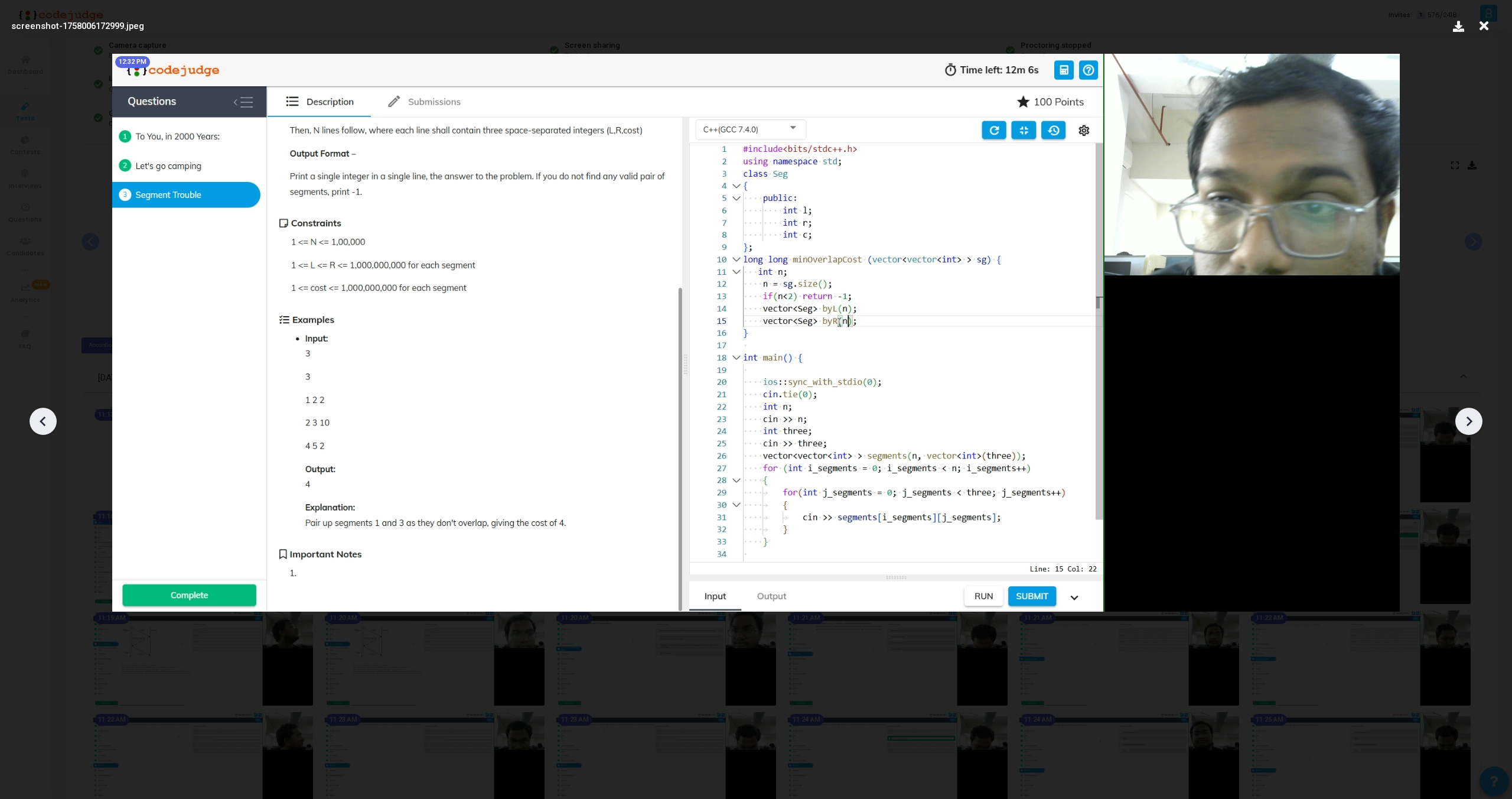
click at [1468, 423] on icon at bounding box center [1469, 421] width 6 height 10
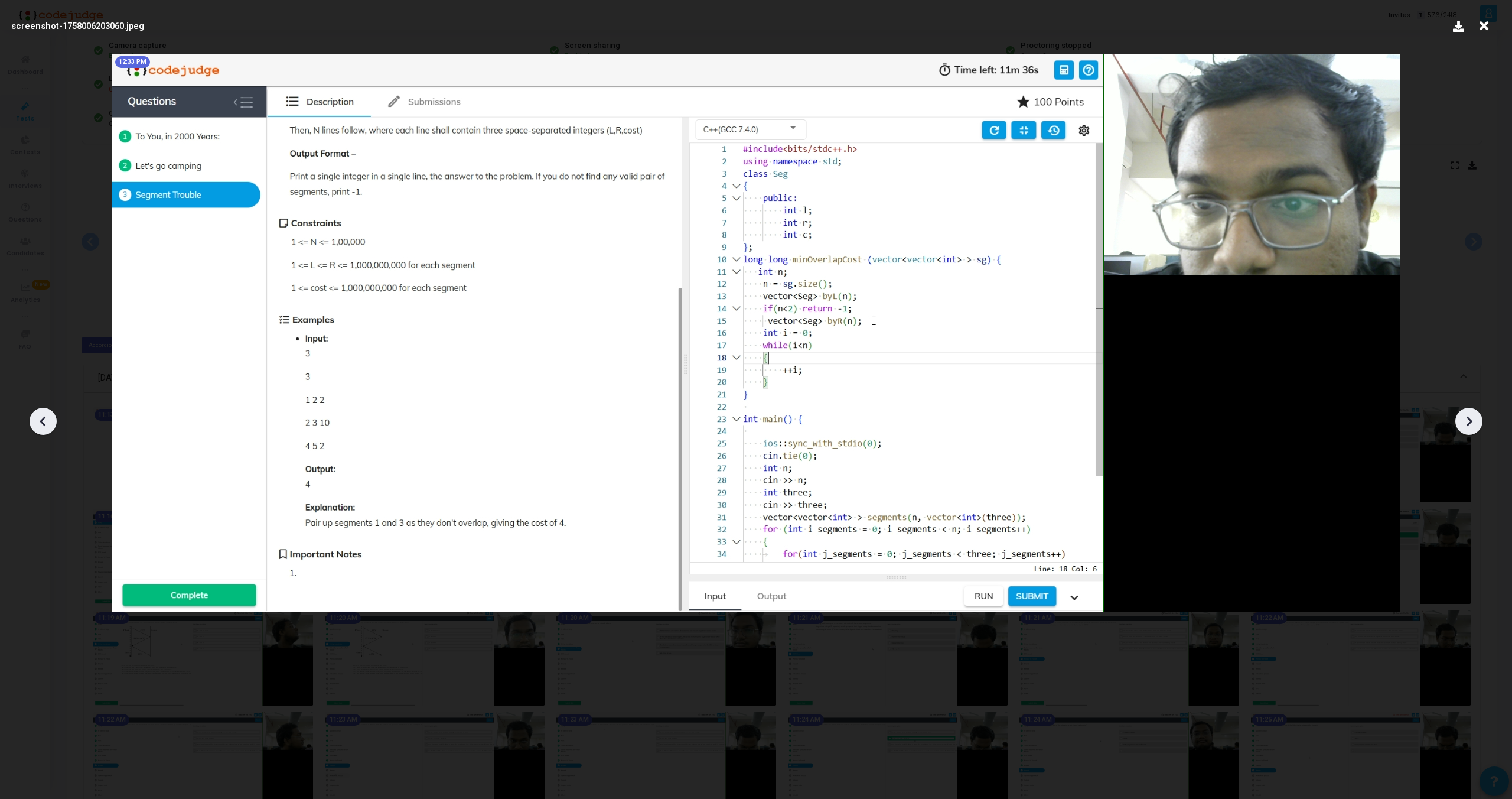
click at [1468, 423] on icon at bounding box center [1469, 421] width 6 height 10
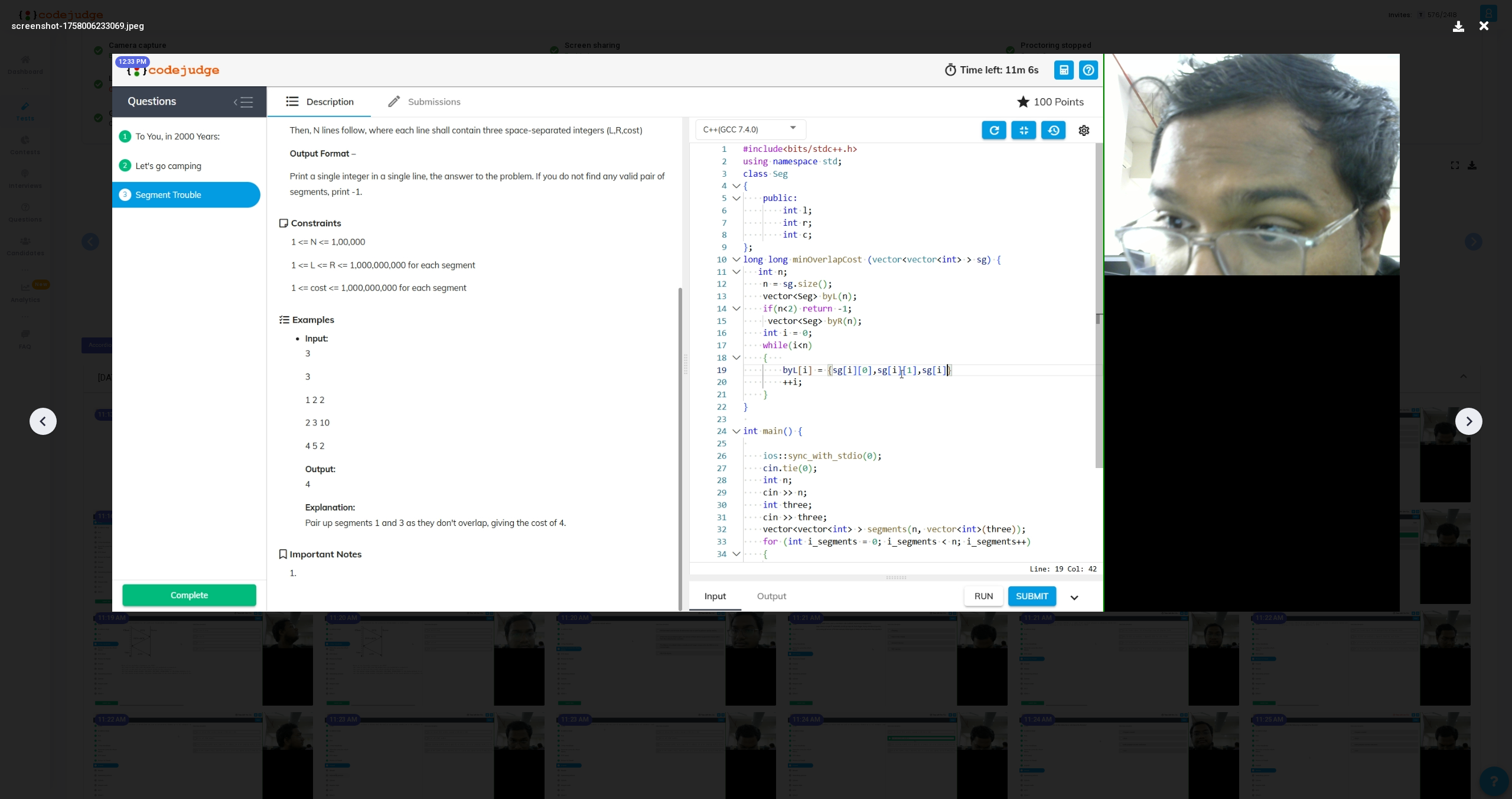
click at [1468, 423] on icon at bounding box center [1469, 421] width 6 height 10
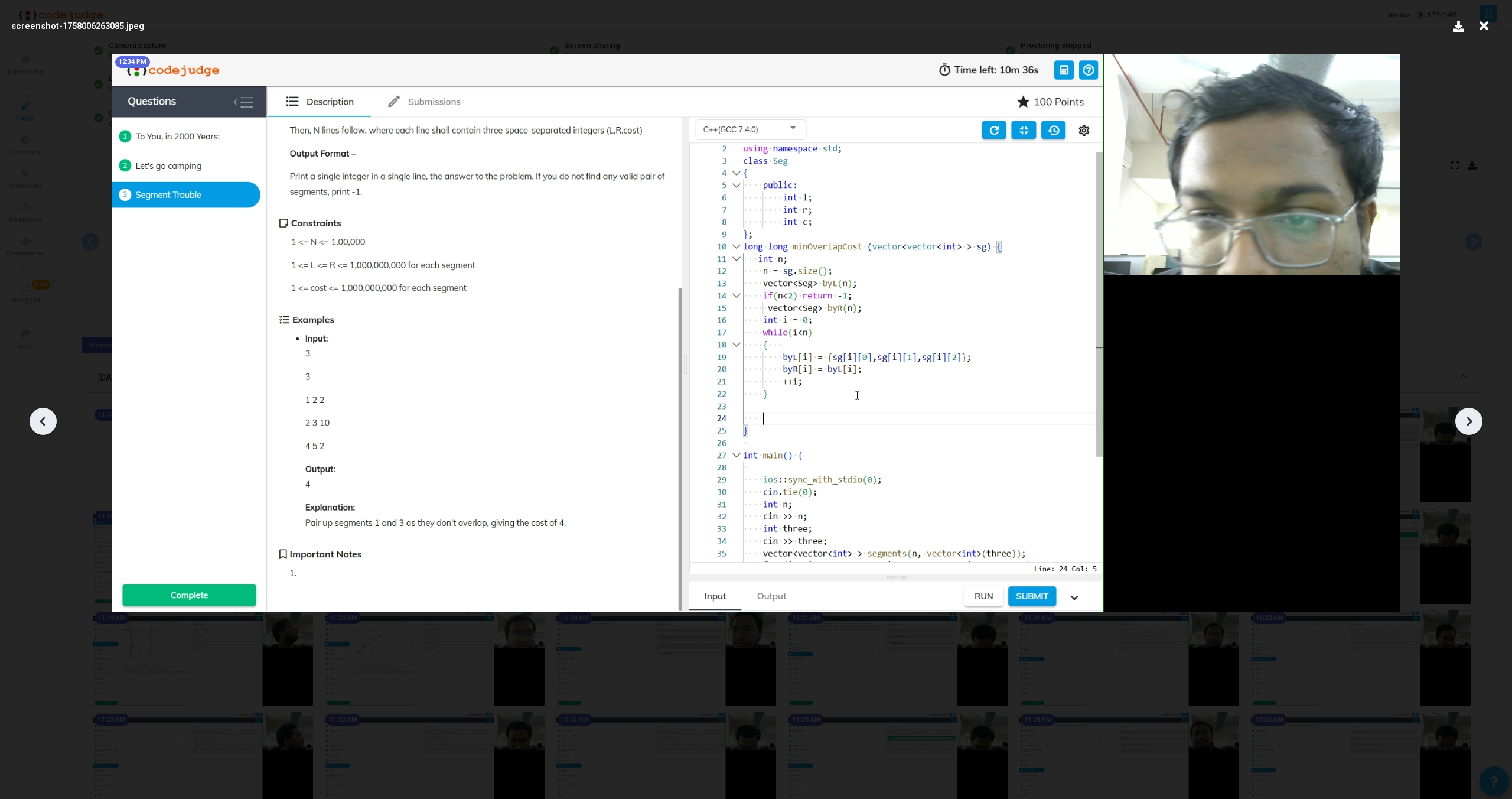
click at [1468, 423] on icon at bounding box center [1469, 421] width 6 height 10
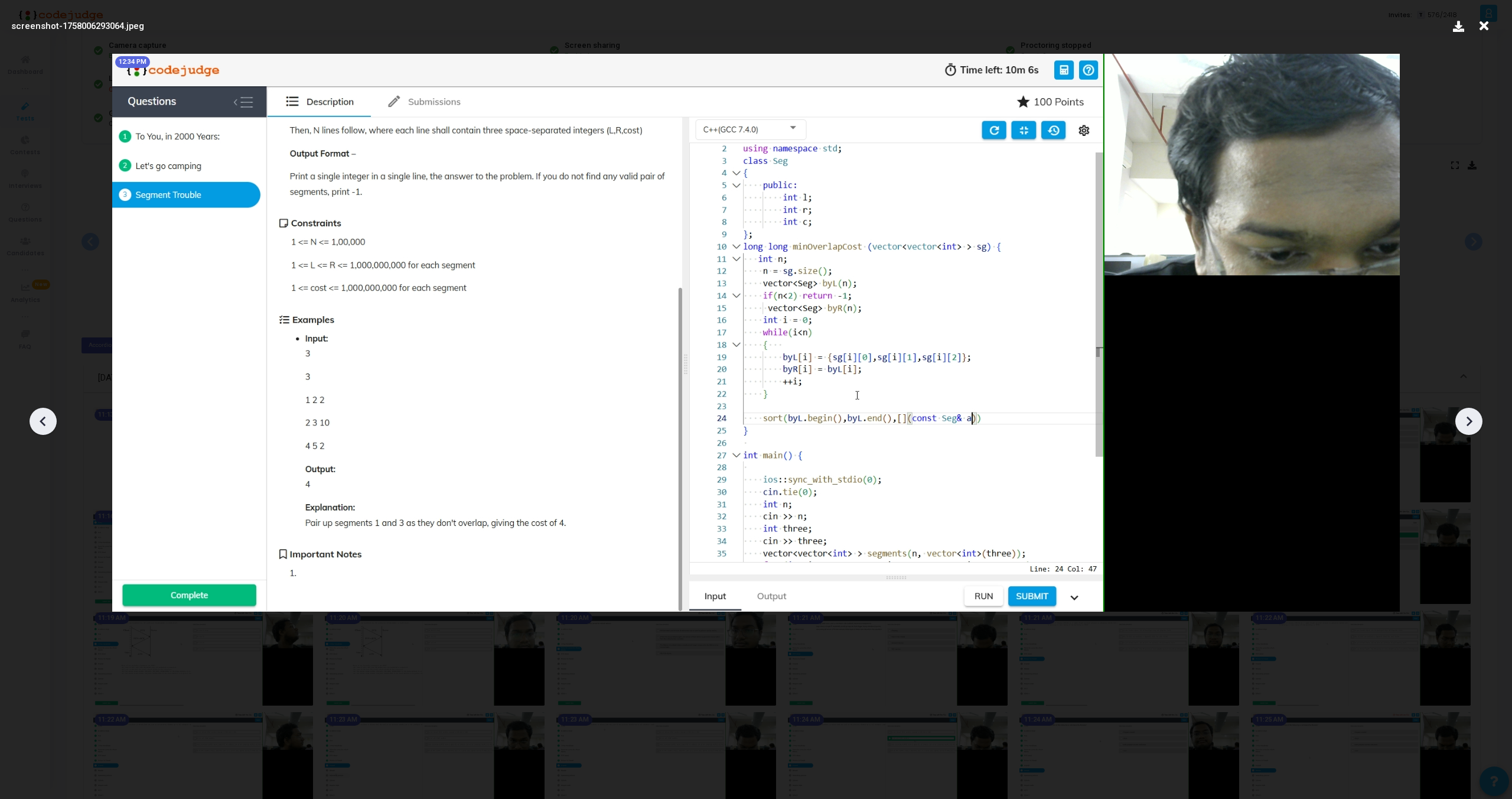
click at [1468, 423] on icon at bounding box center [1469, 421] width 6 height 10
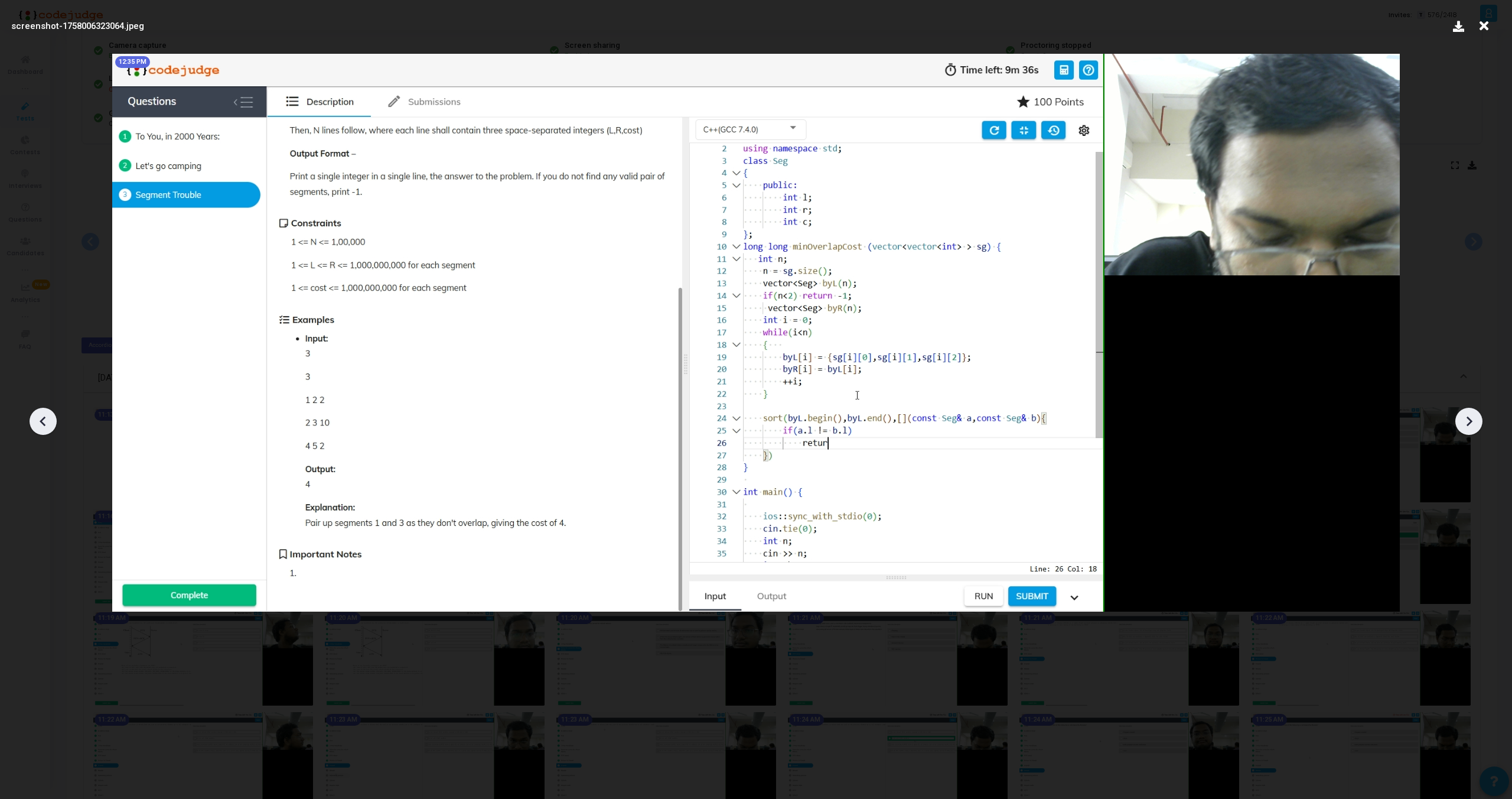
click at [1468, 423] on icon at bounding box center [1469, 421] width 6 height 10
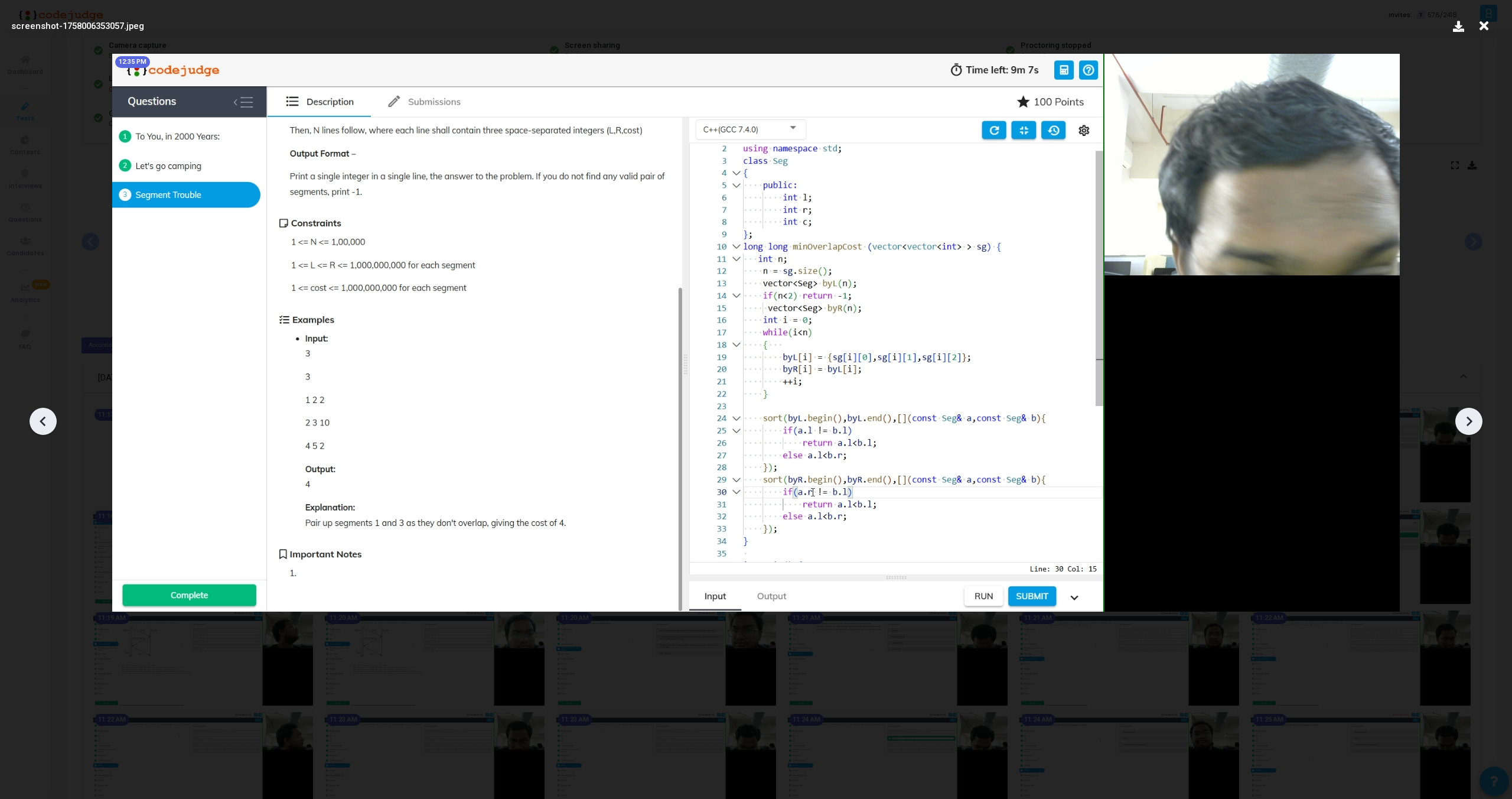
click at [1468, 423] on icon at bounding box center [1469, 421] width 6 height 10
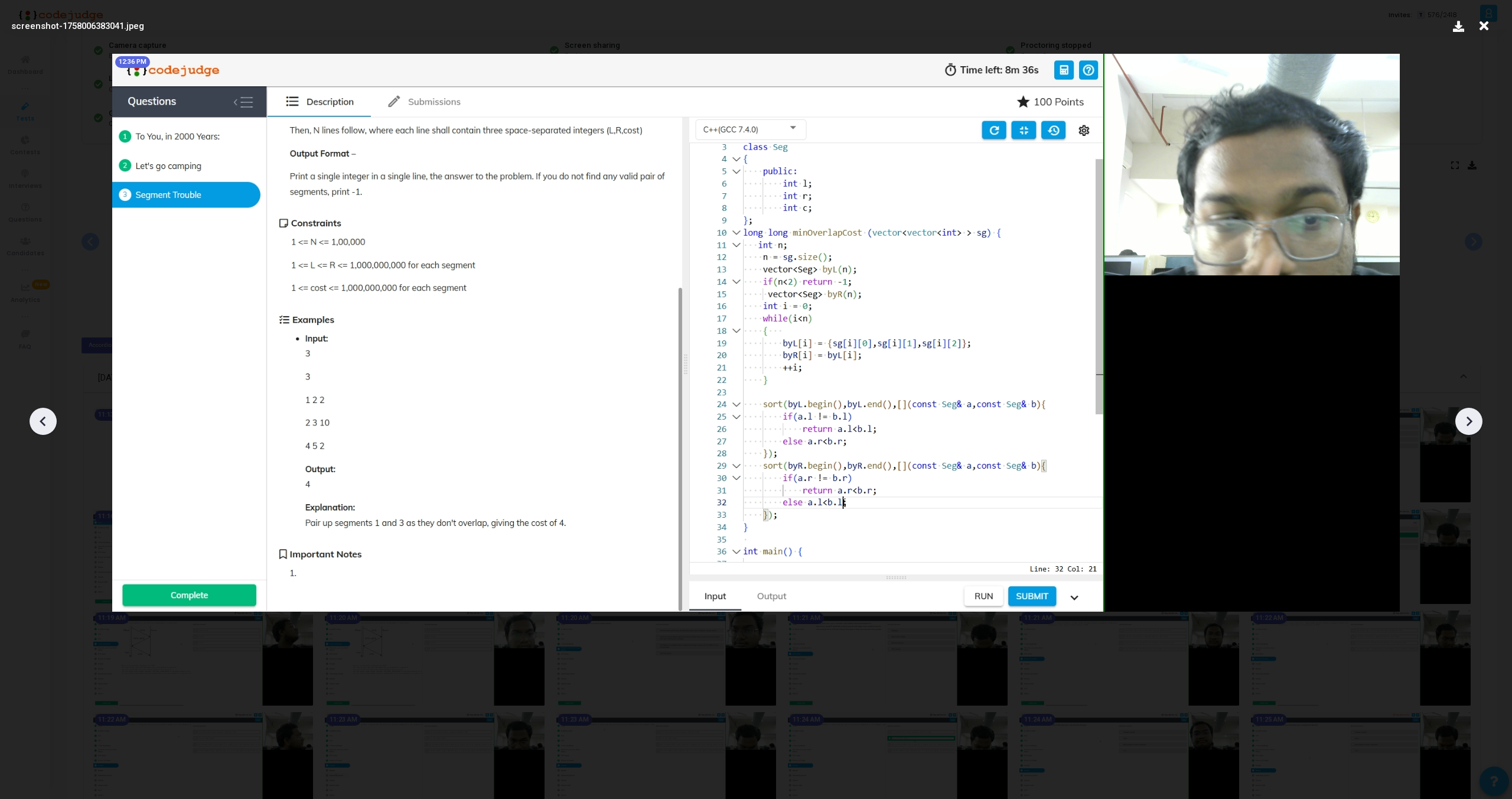
click at [1468, 423] on icon at bounding box center [1469, 421] width 6 height 10
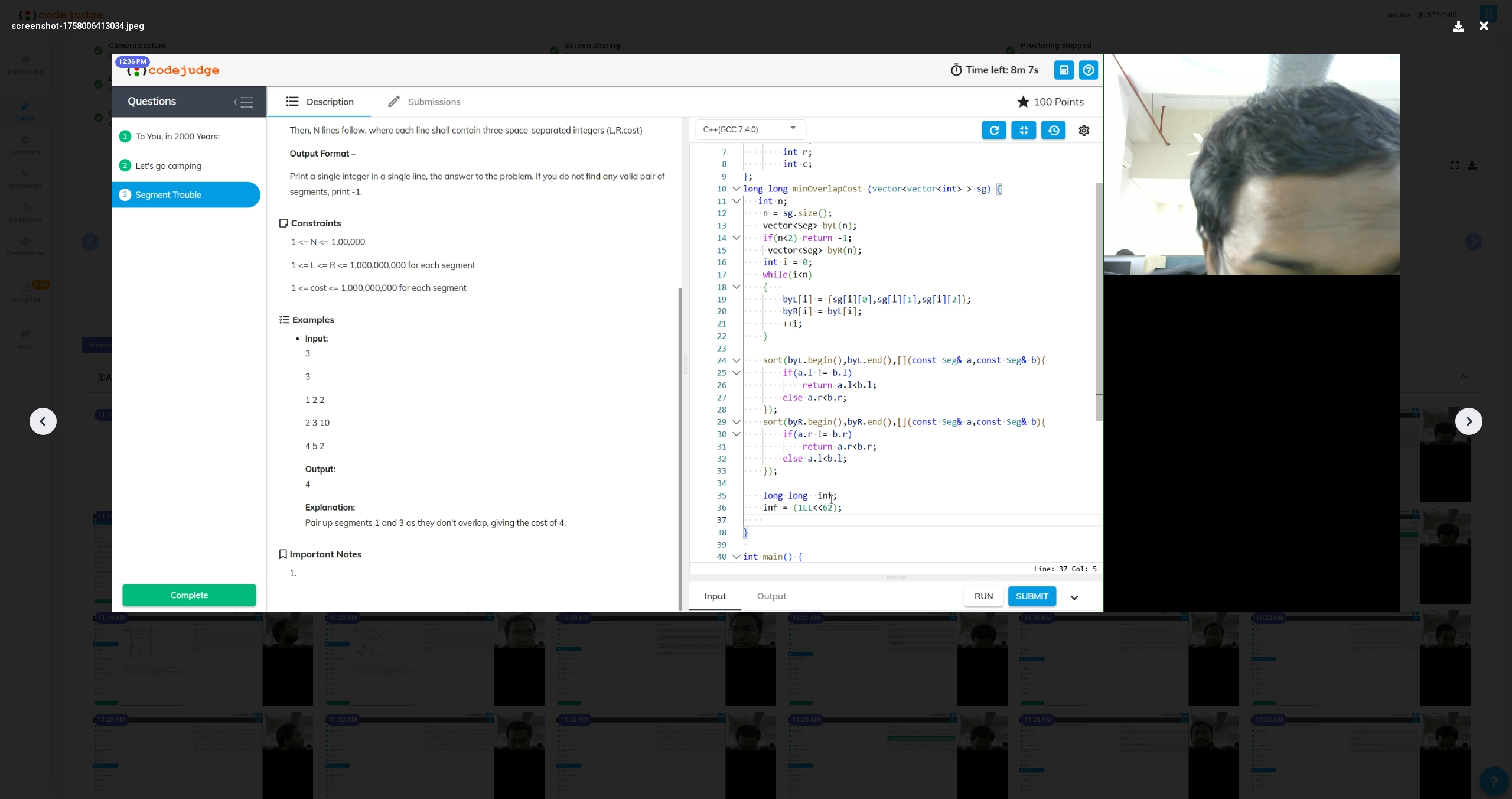
click at [1468, 423] on icon at bounding box center [1469, 421] width 6 height 10
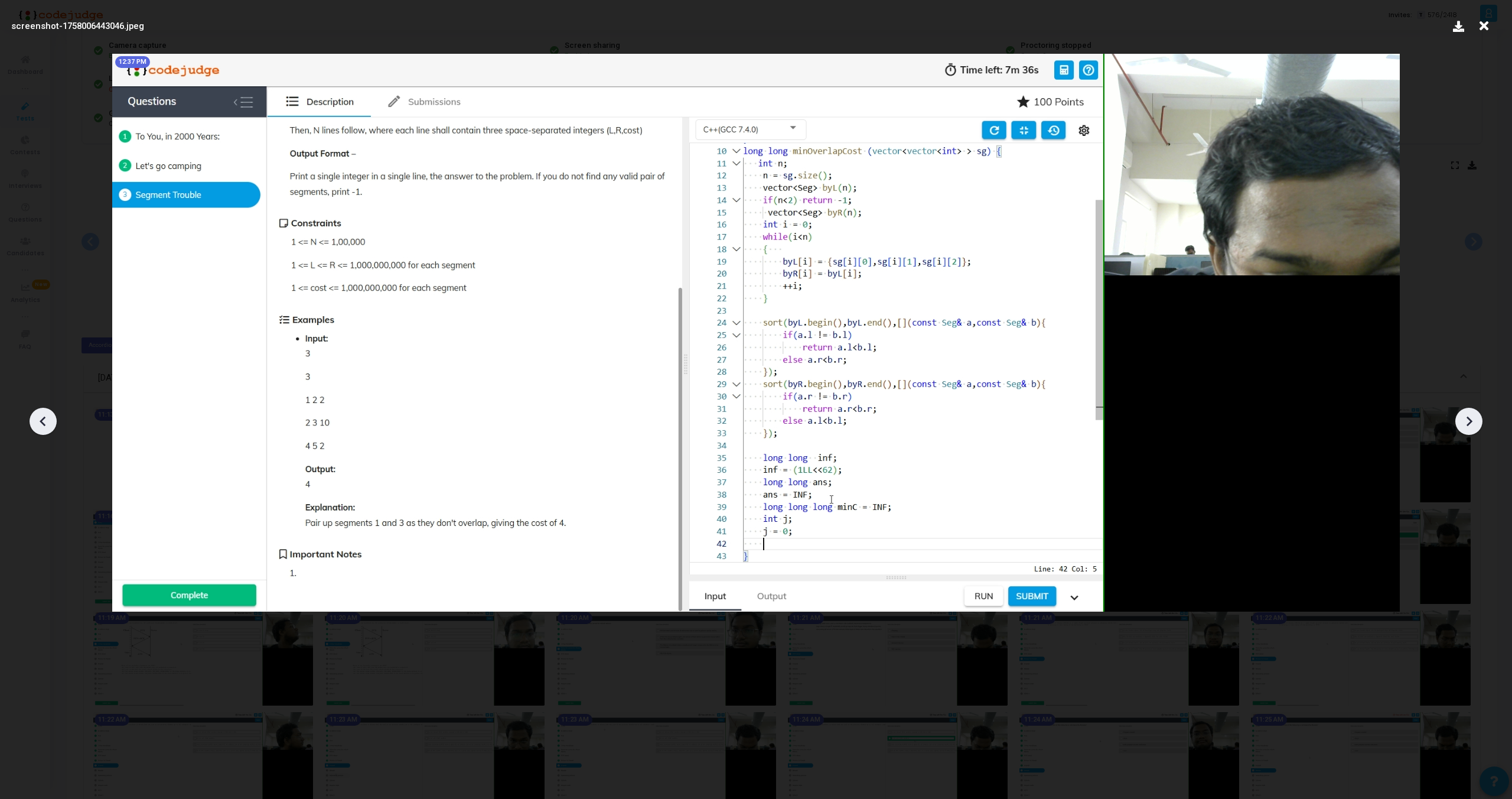
click at [1468, 423] on icon at bounding box center [1469, 421] width 6 height 10
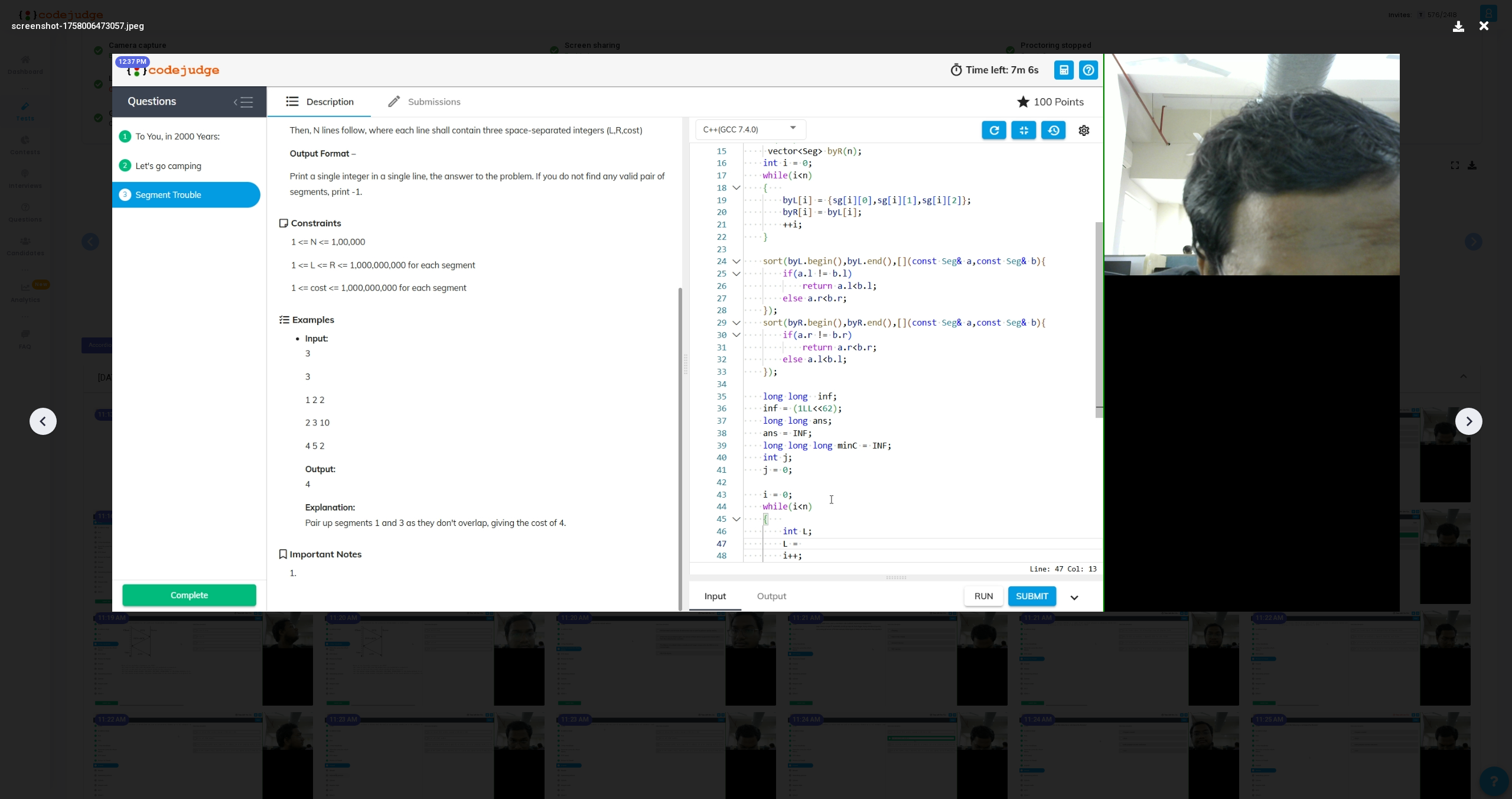
click at [1468, 423] on icon at bounding box center [1469, 421] width 6 height 10
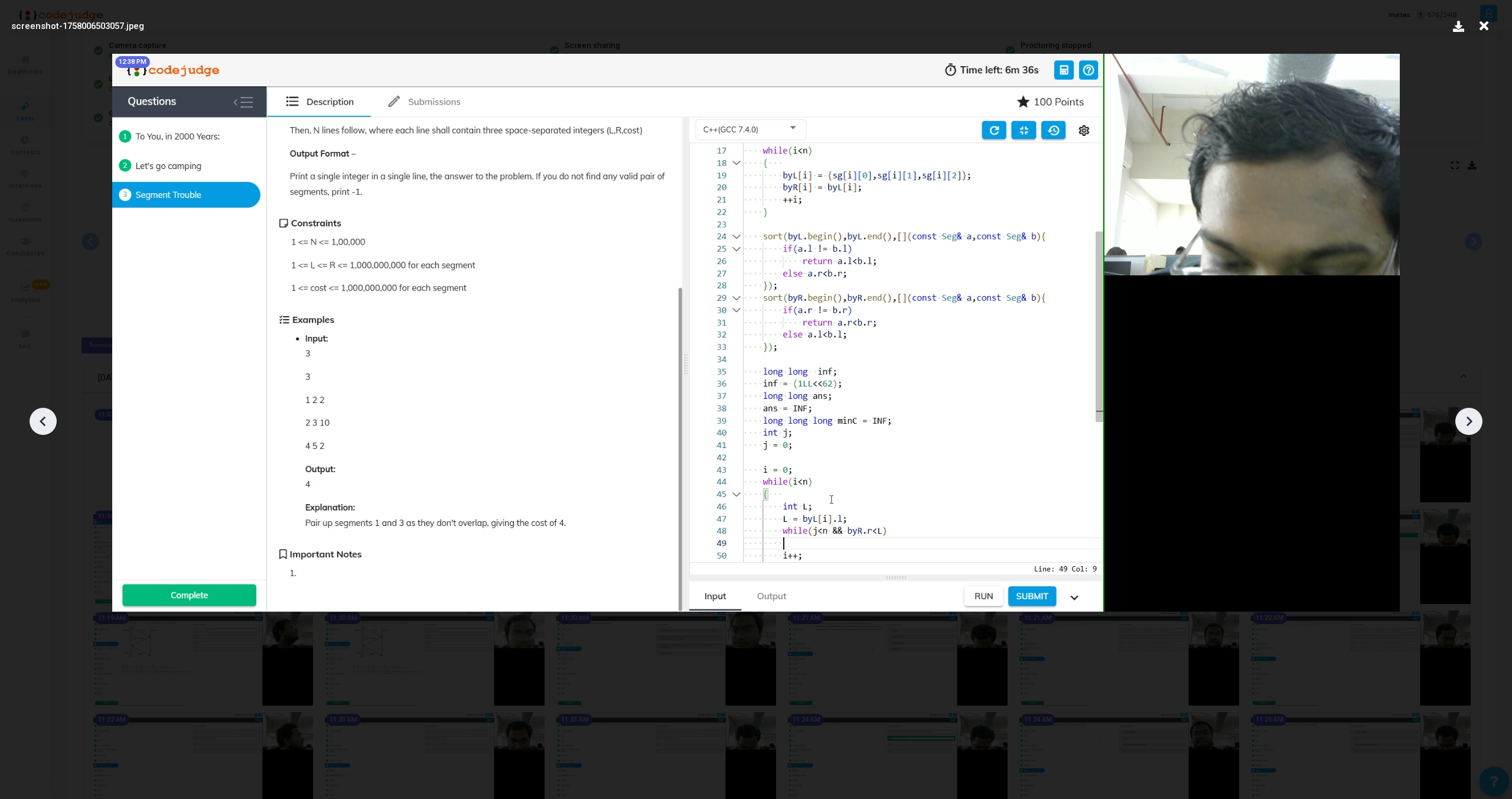
click at [1468, 423] on icon at bounding box center [1469, 421] width 6 height 10
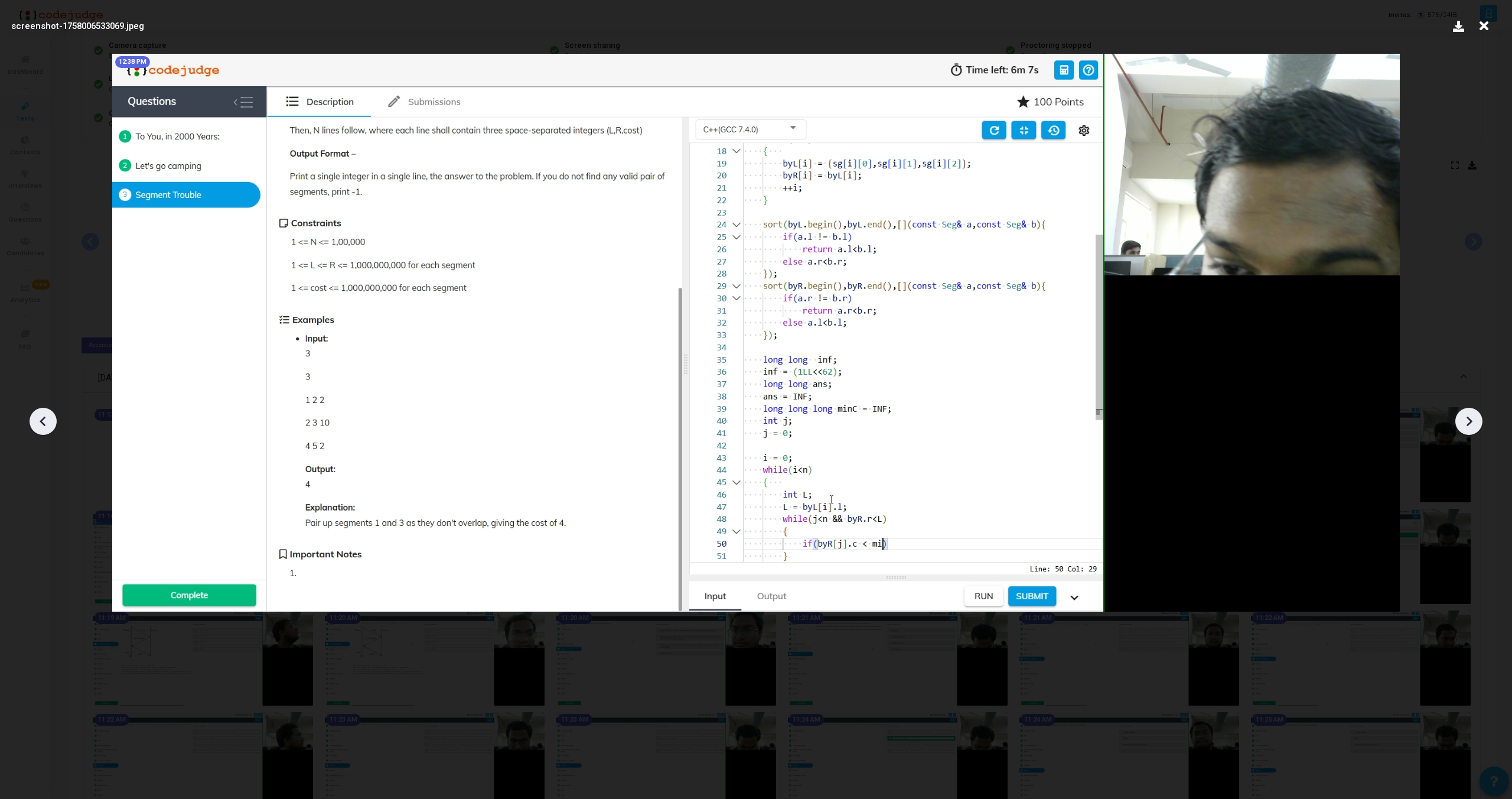
click at [1468, 423] on icon at bounding box center [1469, 421] width 6 height 10
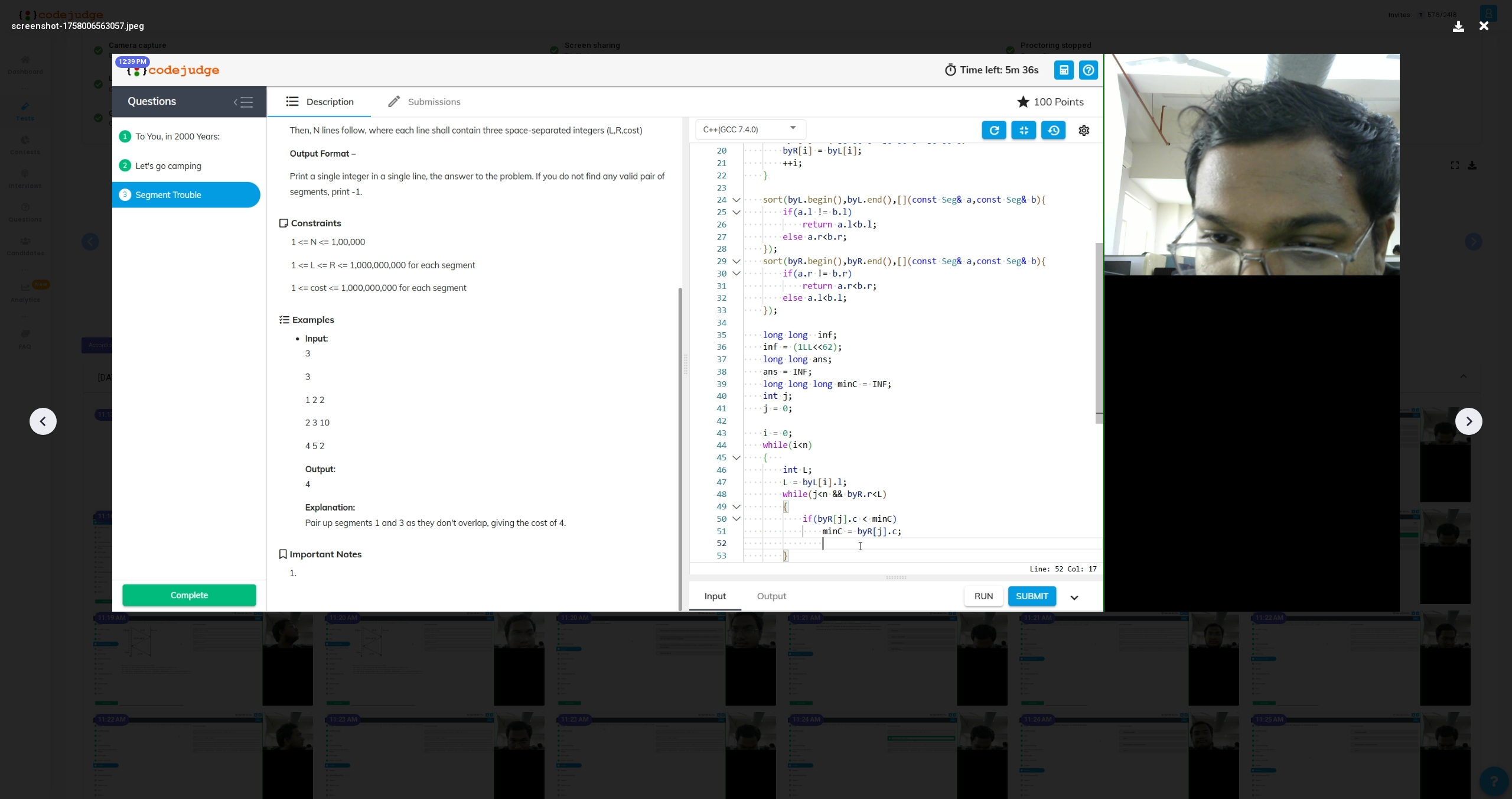
click at [1468, 423] on icon at bounding box center [1469, 421] width 6 height 10
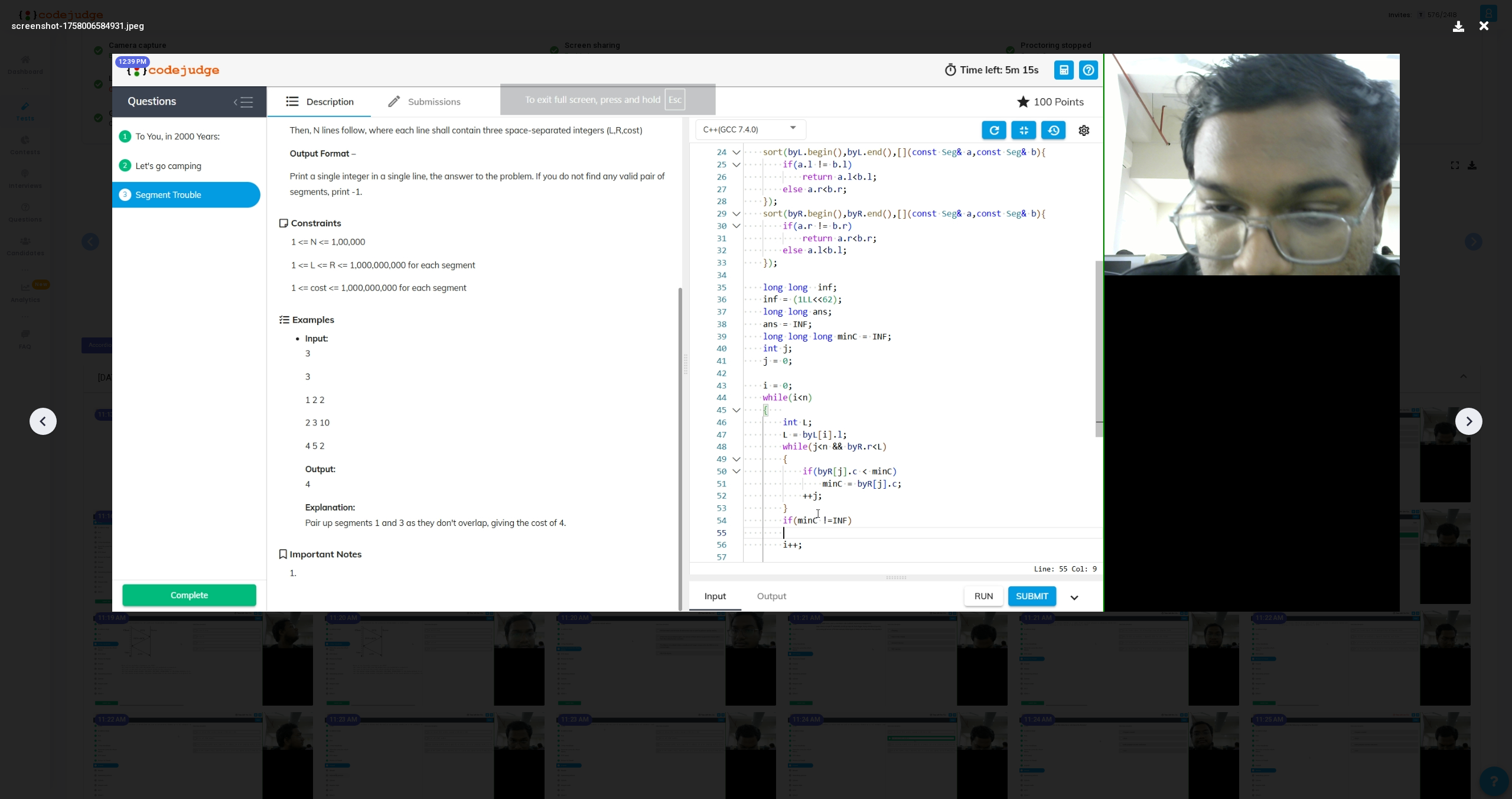
click at [1468, 423] on icon at bounding box center [1469, 421] width 6 height 10
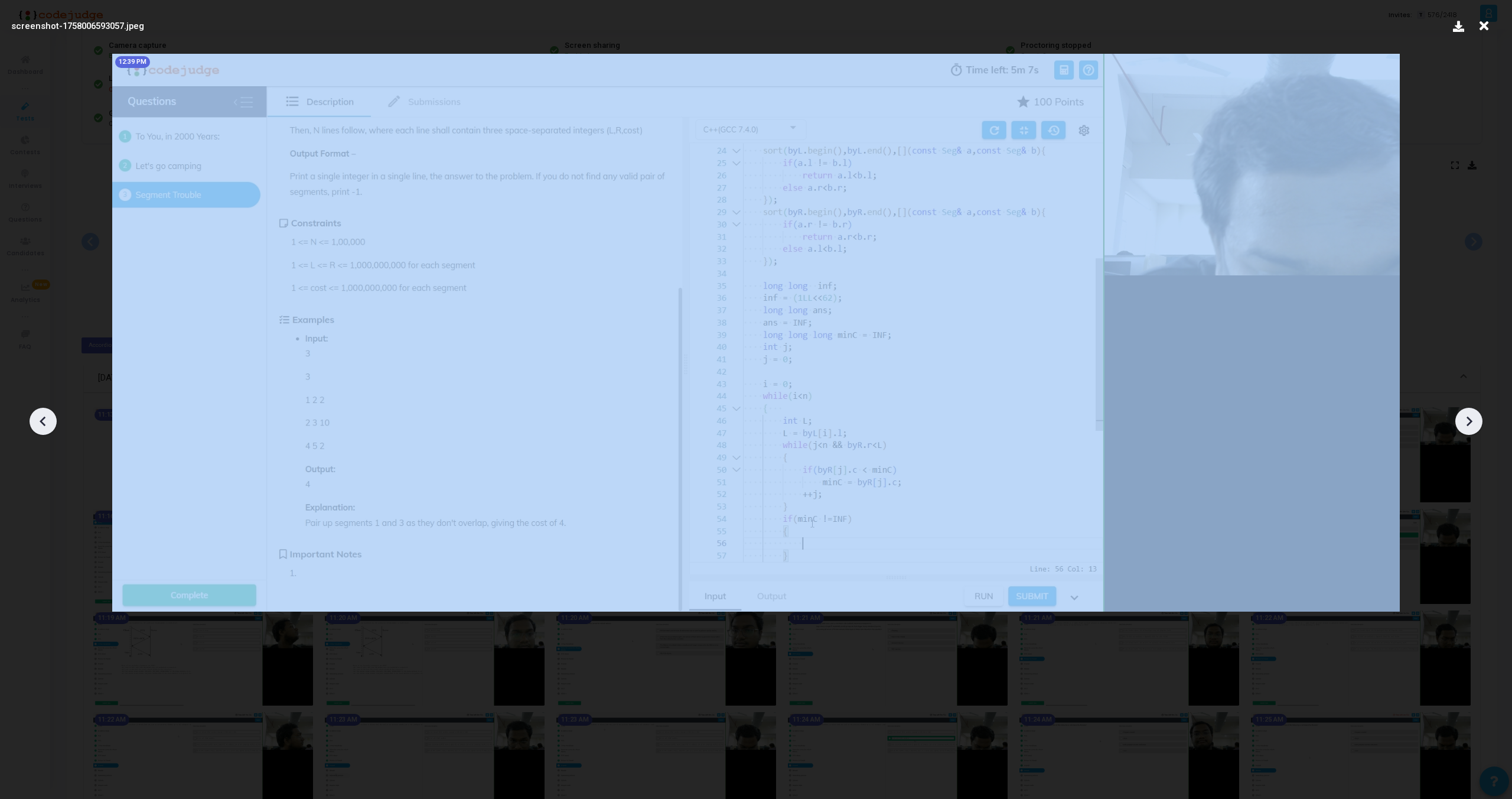
click at [1468, 423] on icon at bounding box center [1469, 421] width 6 height 10
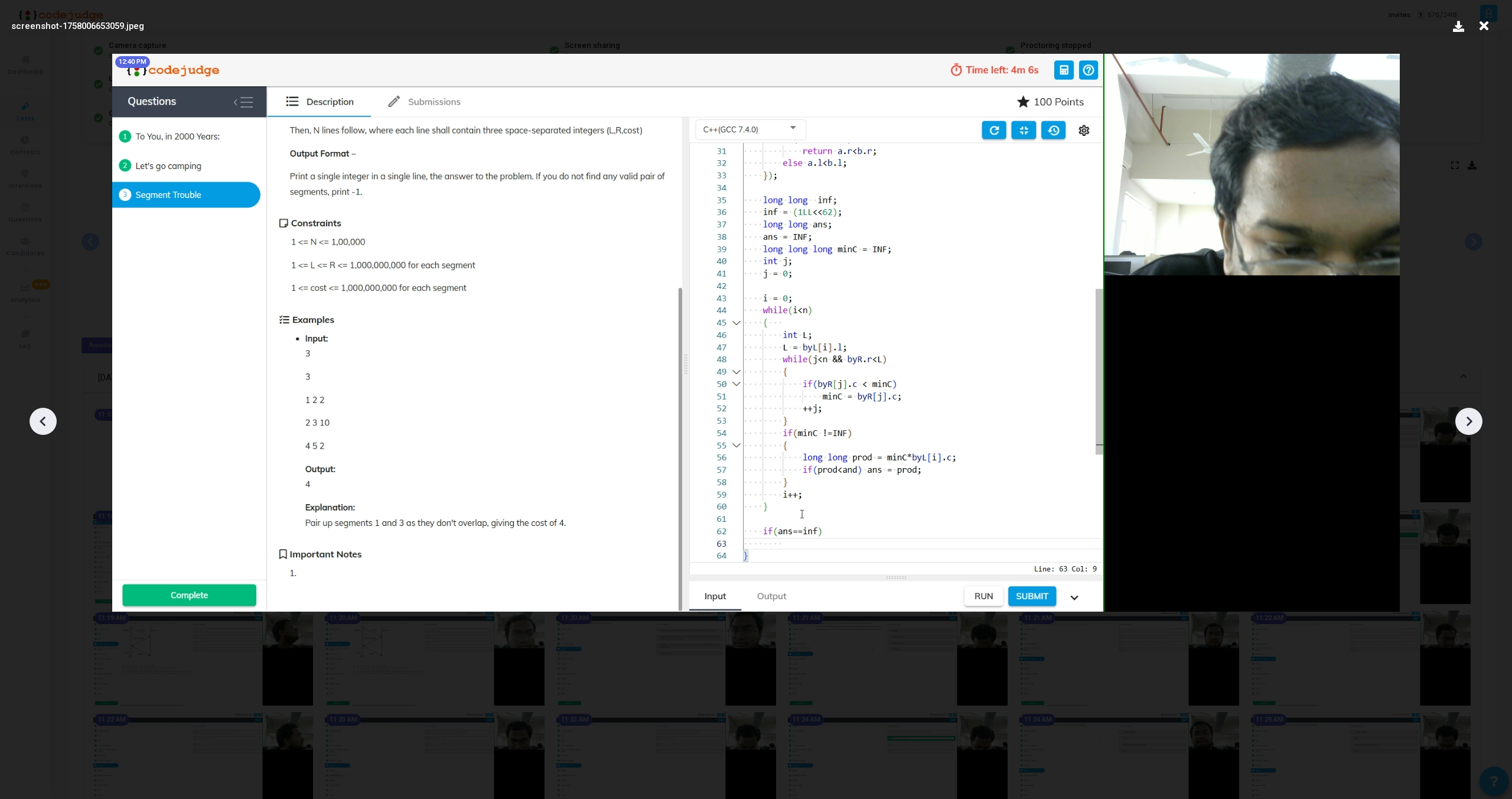
click at [1468, 423] on icon at bounding box center [1469, 421] width 6 height 10
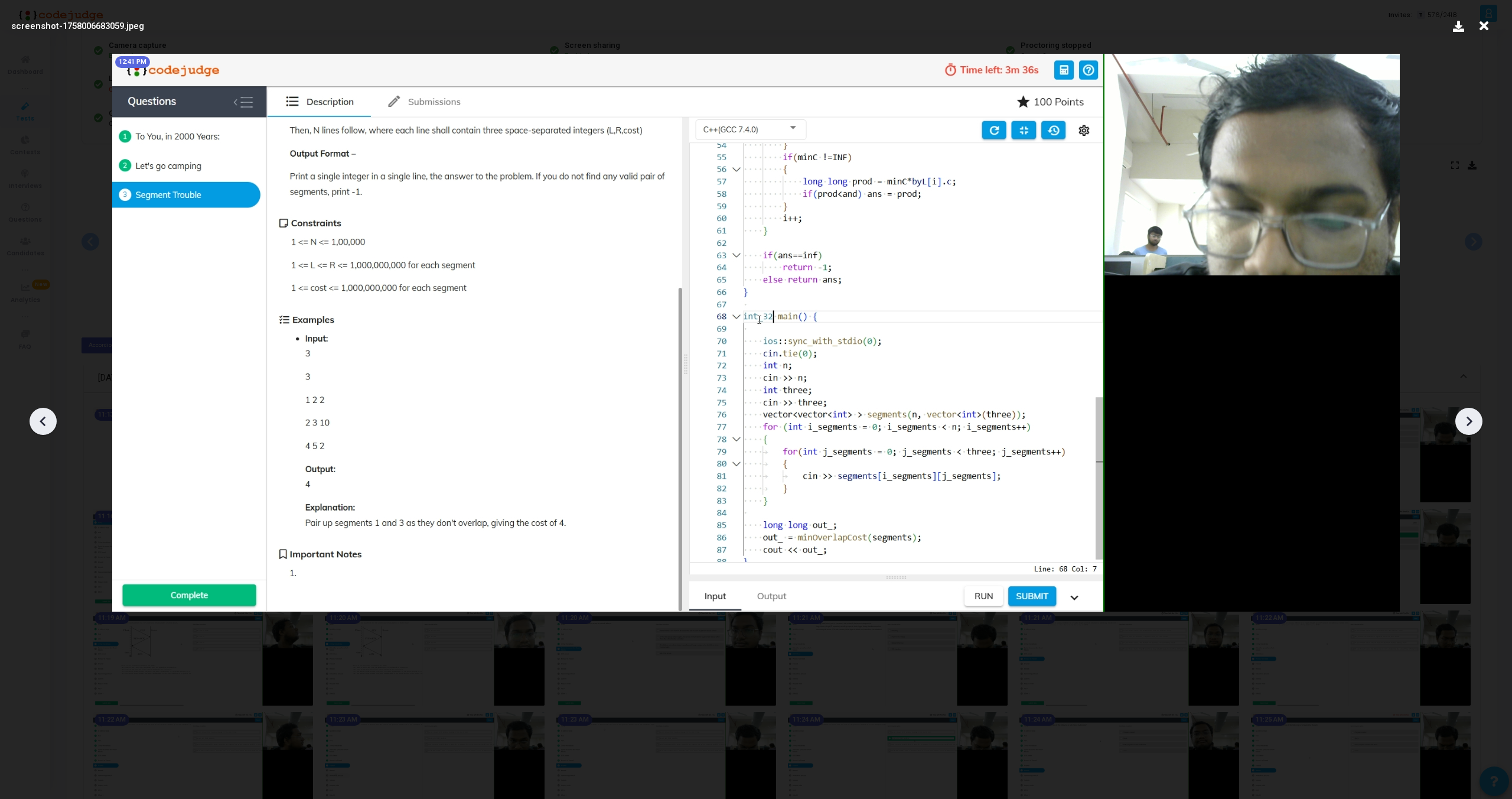
click at [1468, 423] on icon at bounding box center [1469, 421] width 6 height 10
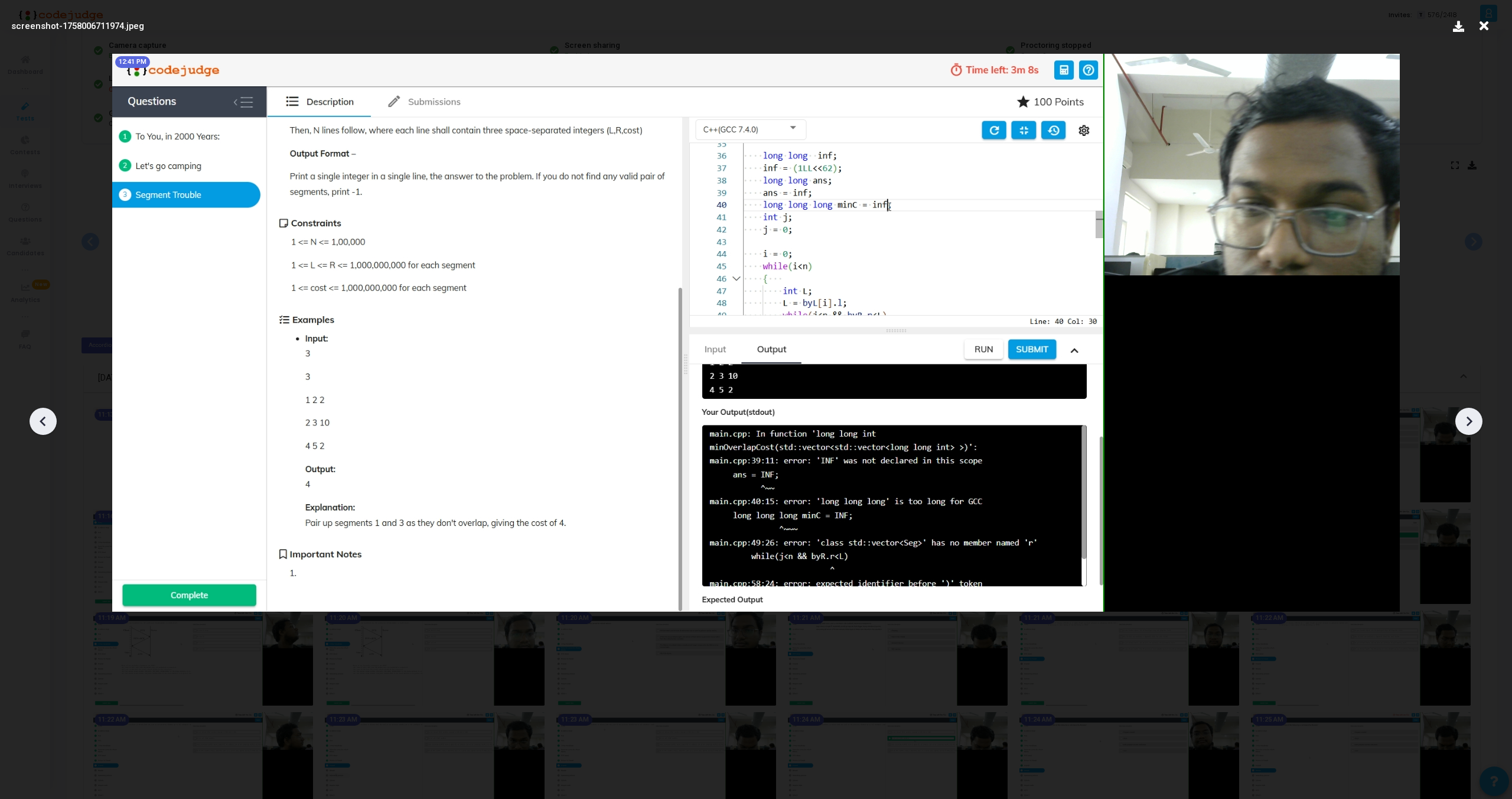
click at [1468, 423] on icon at bounding box center [1469, 421] width 6 height 10
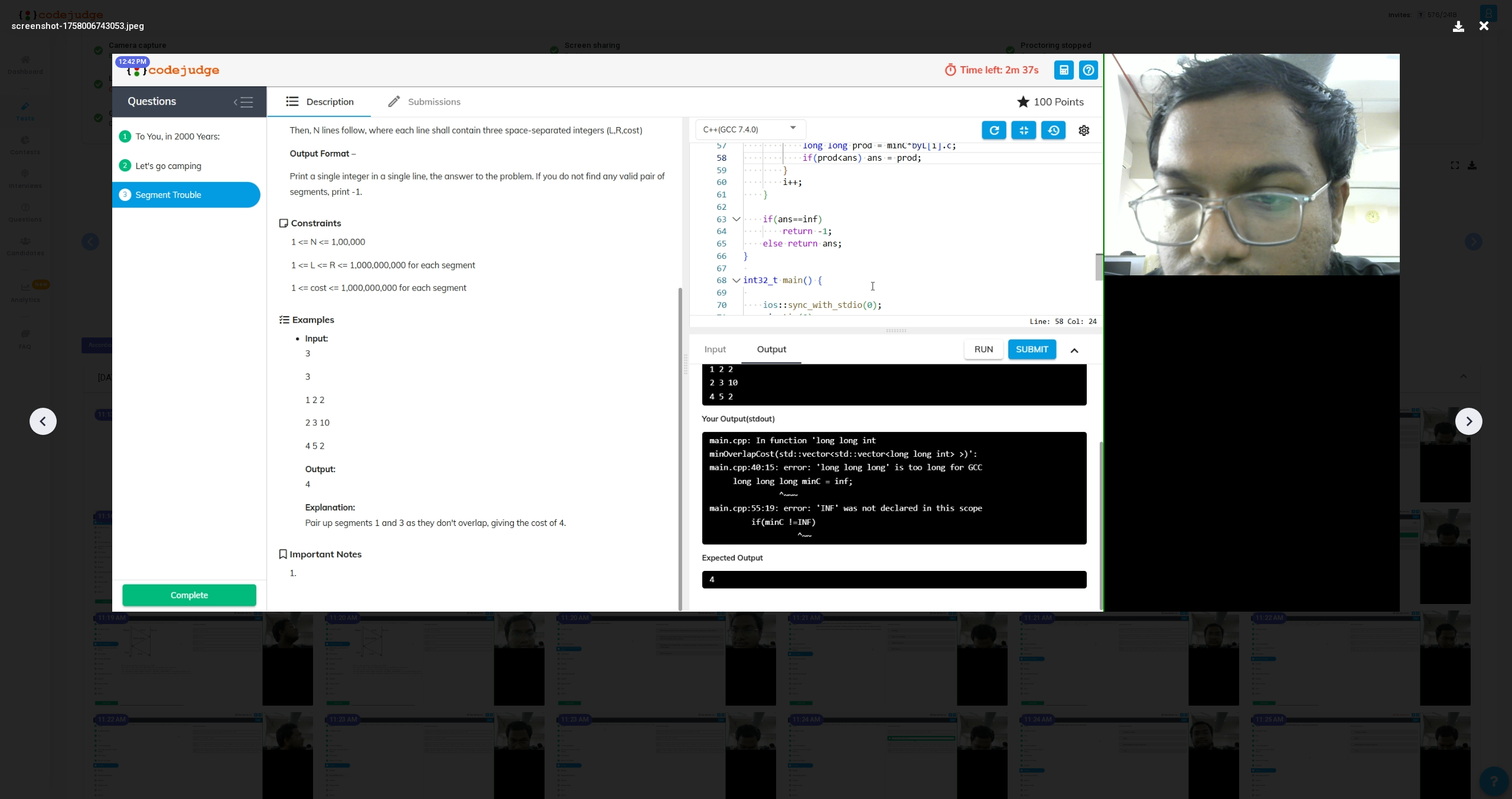
click at [1468, 423] on icon at bounding box center [1469, 421] width 6 height 10
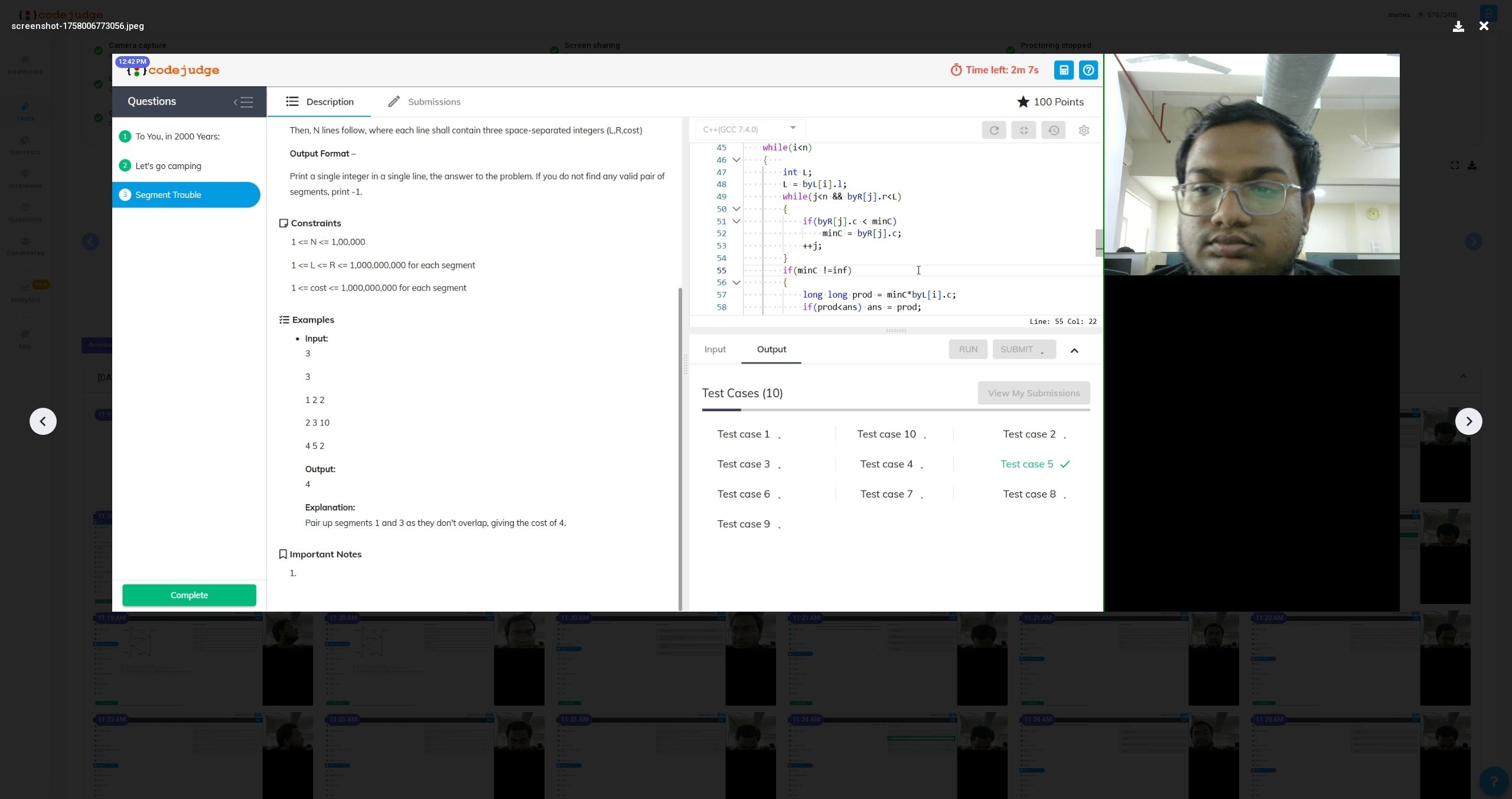
click at [1468, 423] on icon at bounding box center [1469, 421] width 6 height 10
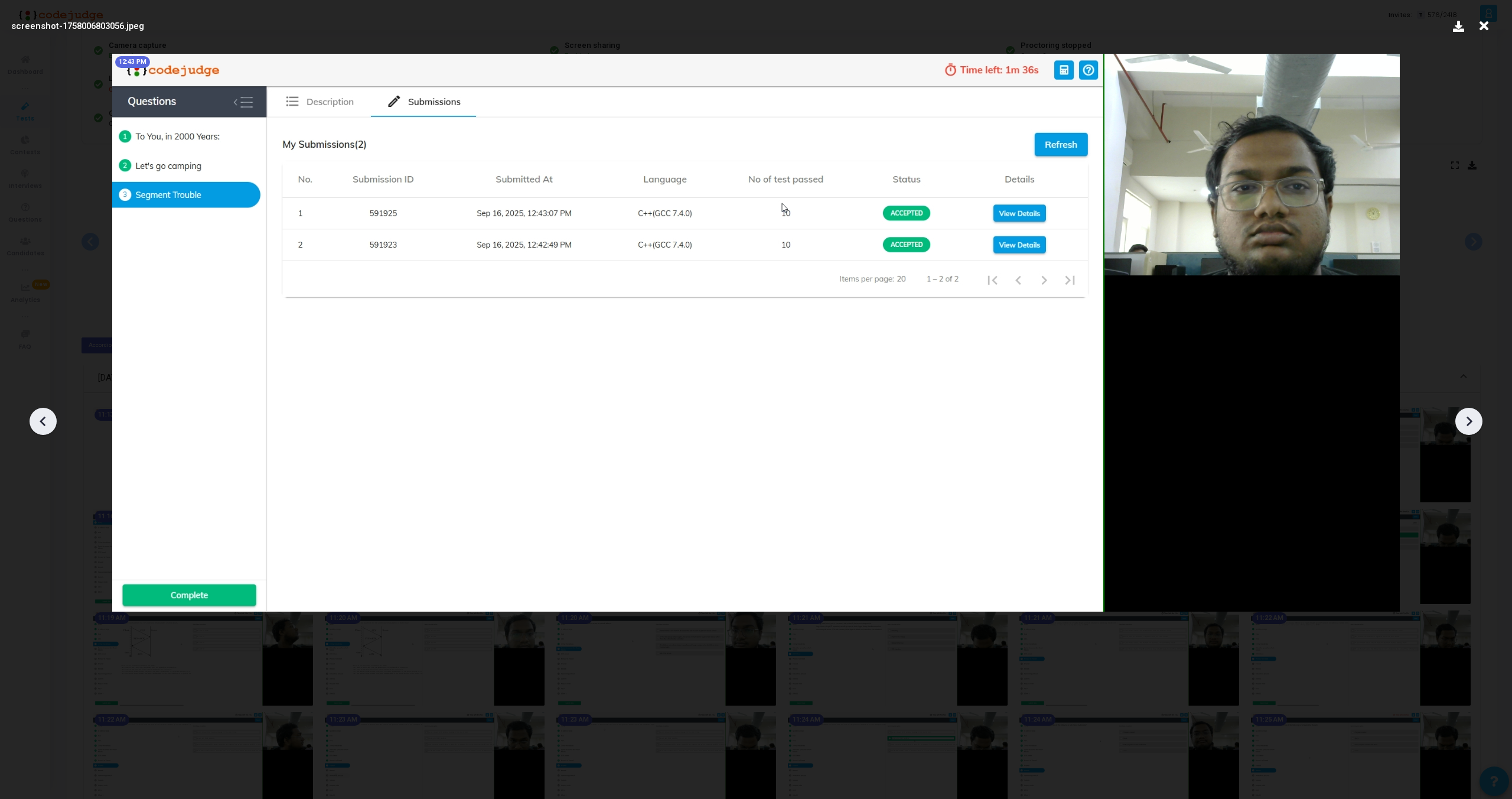
click at [1467, 423] on icon at bounding box center [1469, 421] width 18 height 18
click at [40, 419] on icon at bounding box center [44, 421] width 18 height 18
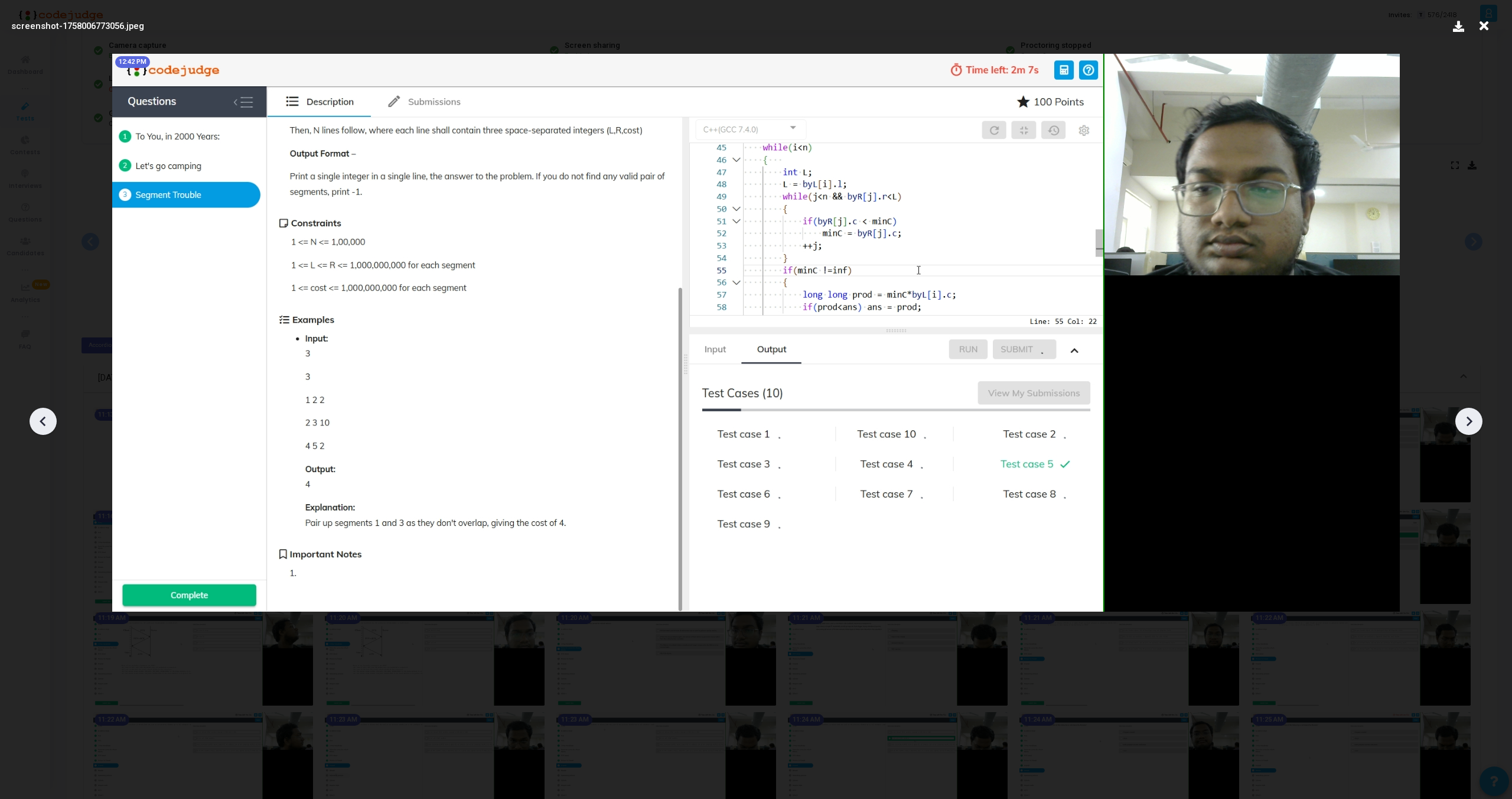
click at [40, 419] on icon at bounding box center [44, 421] width 18 height 18
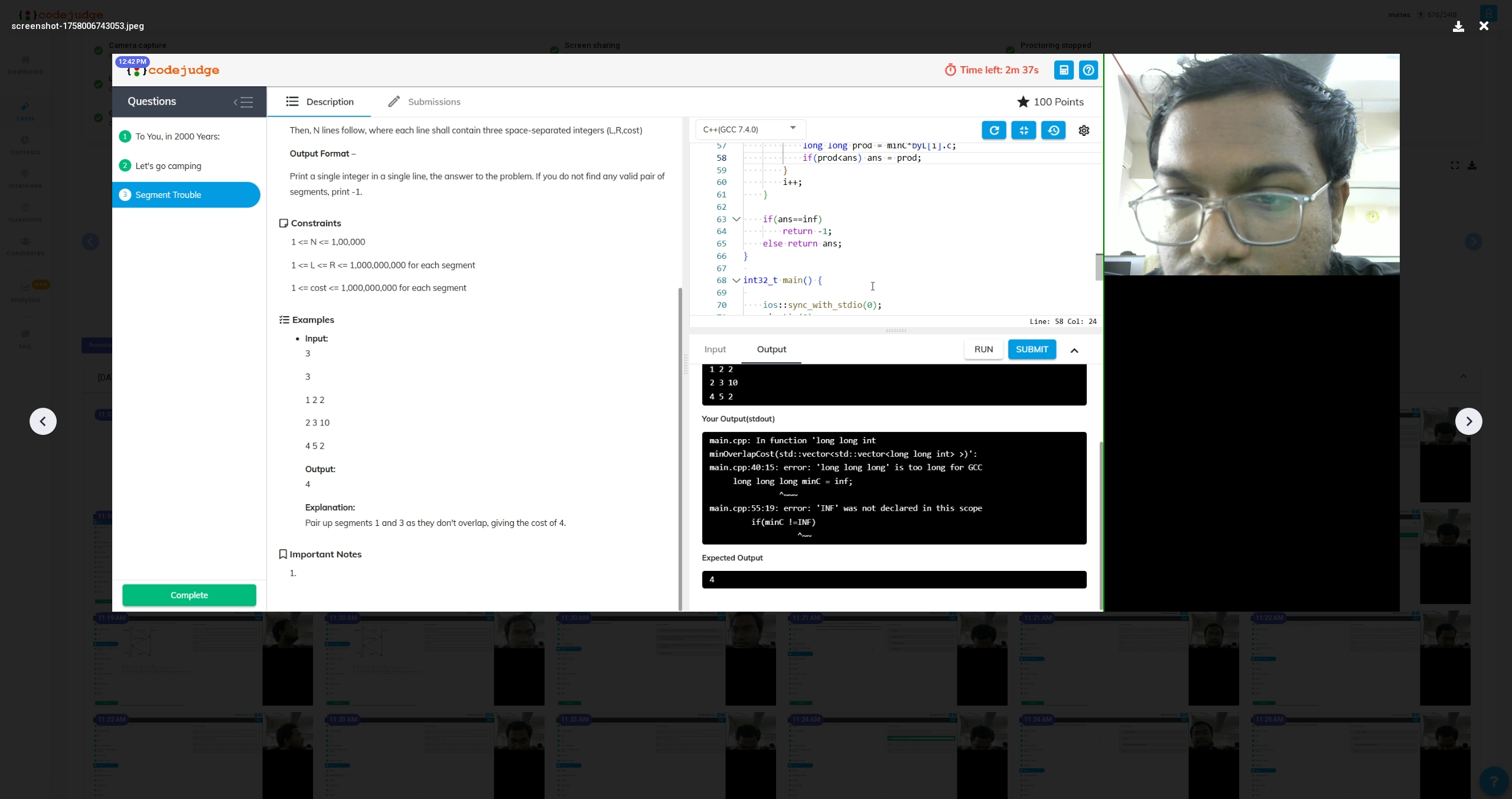
click at [41, 418] on icon at bounding box center [44, 421] width 18 height 18
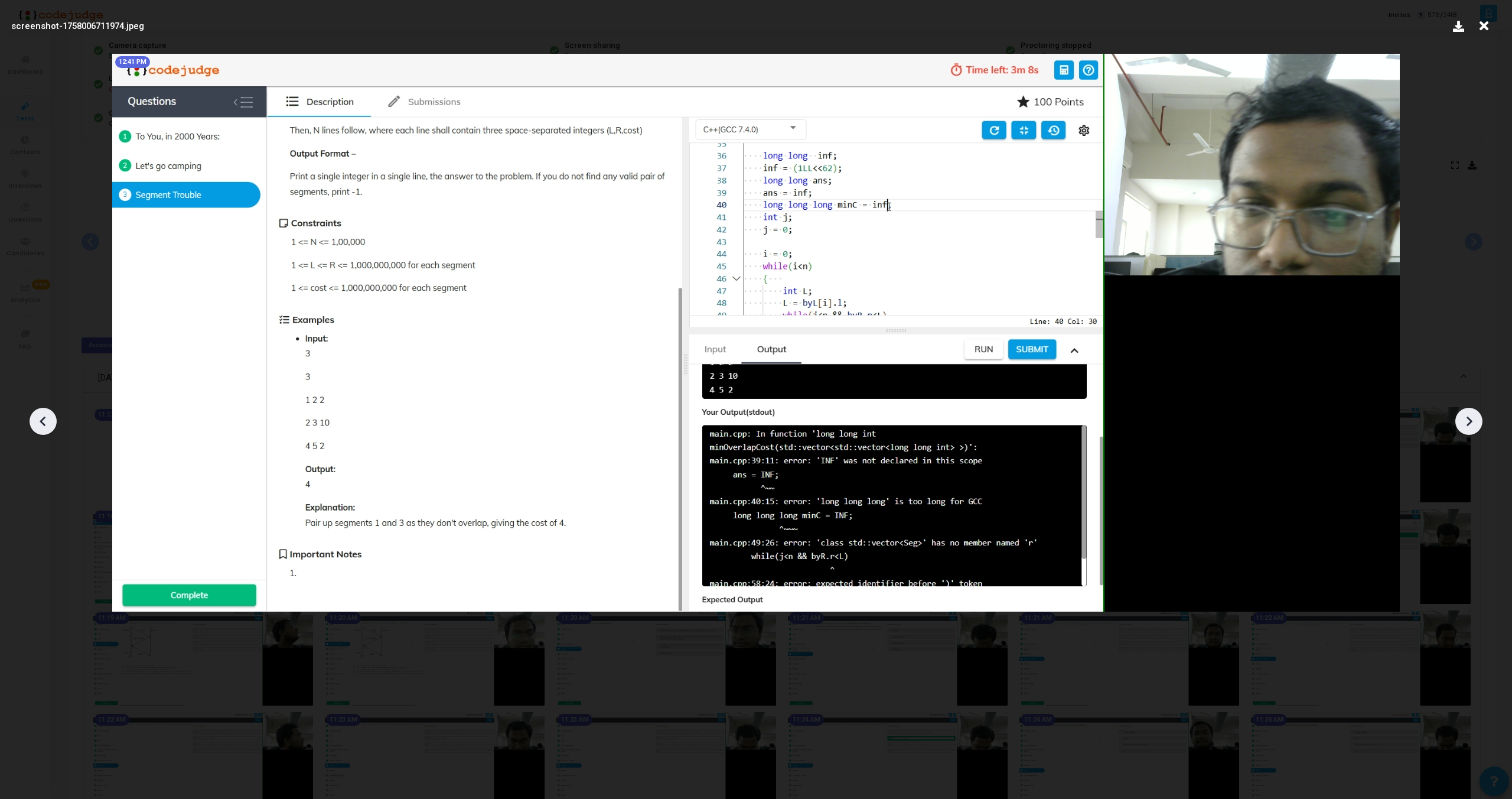
click at [41, 418] on icon at bounding box center [44, 421] width 18 height 18
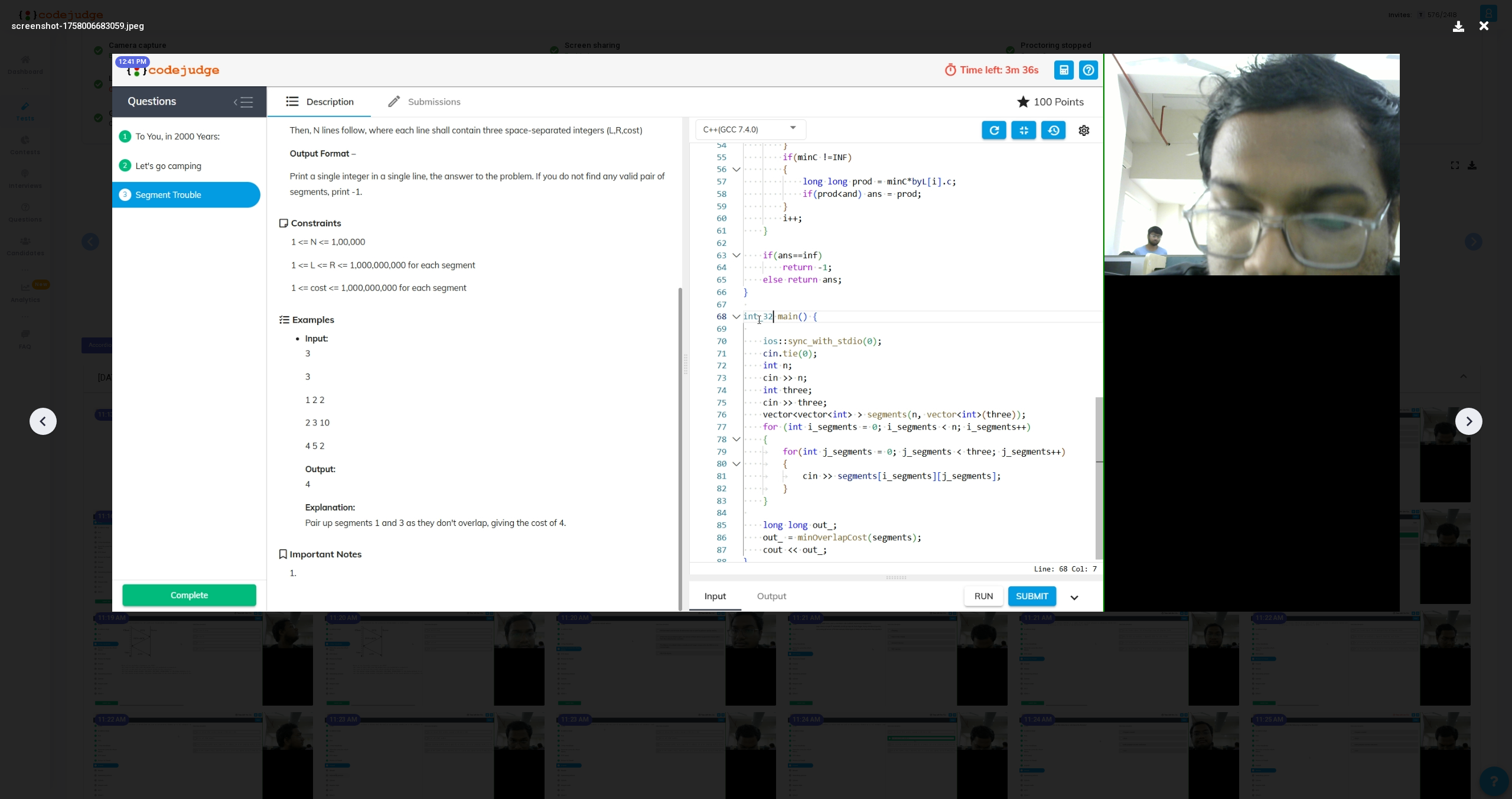
click at [41, 418] on icon at bounding box center [44, 421] width 18 height 18
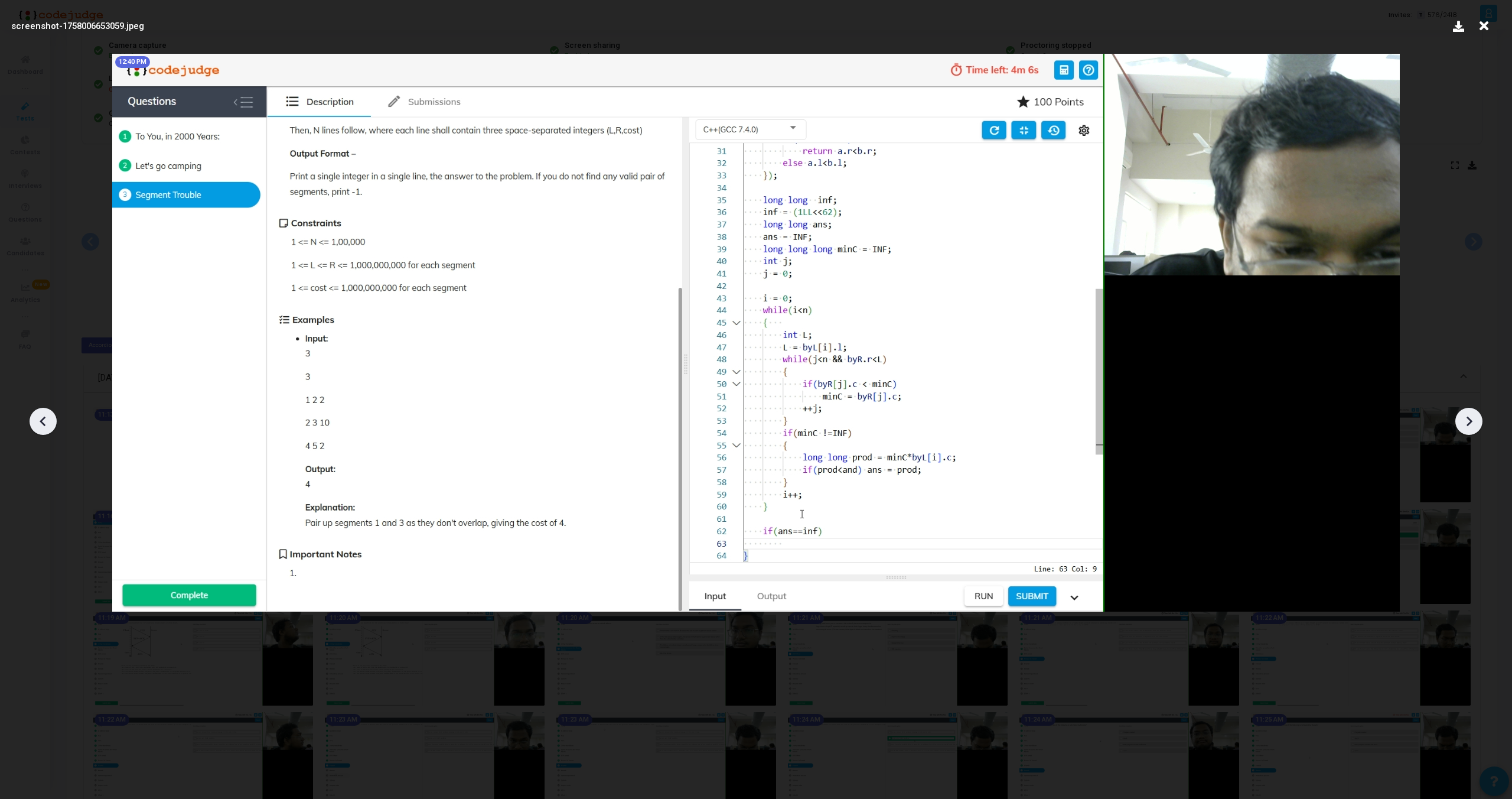
click at [1472, 411] on div at bounding box center [1468, 421] width 27 height 27
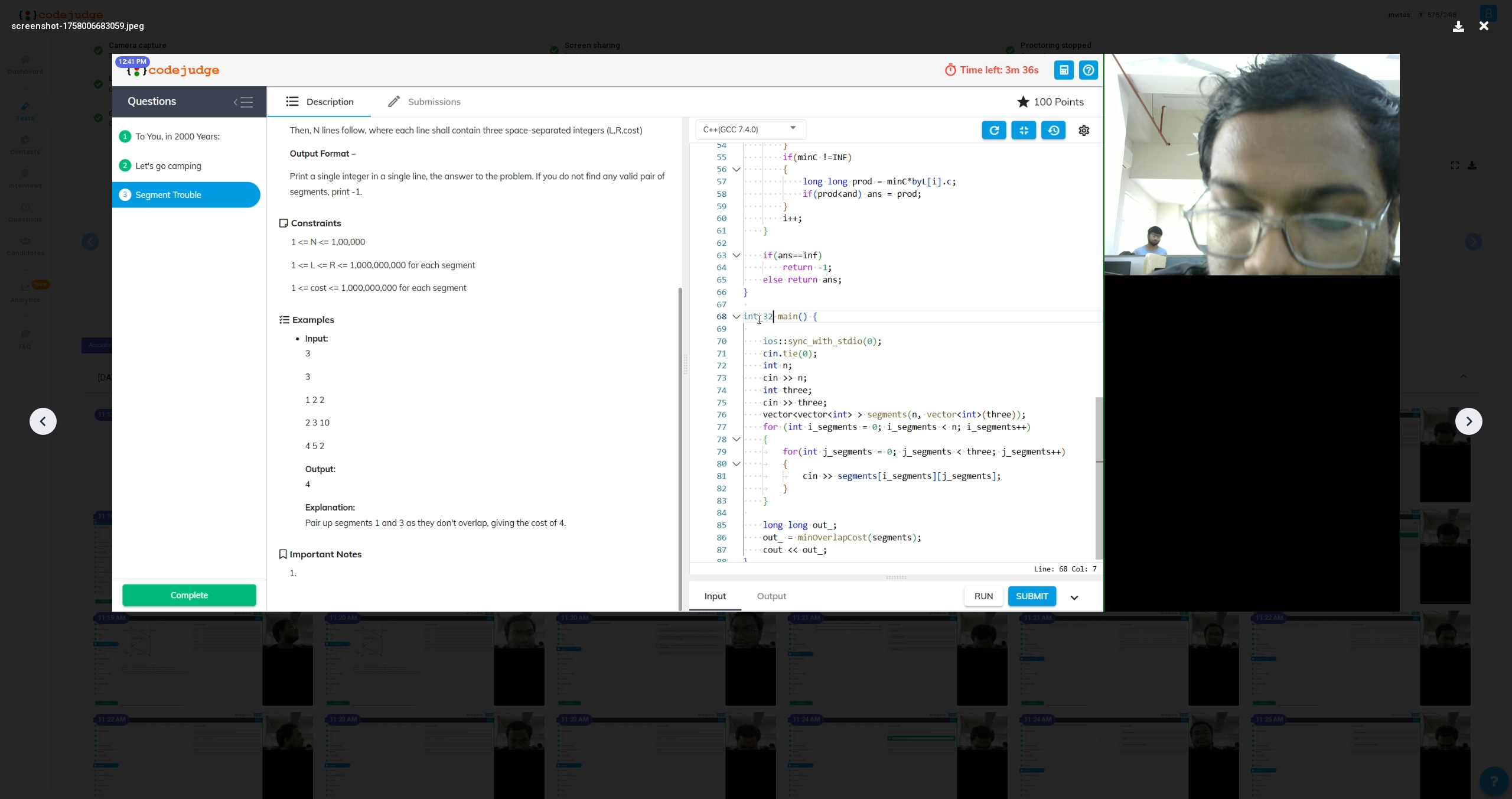
click at [30, 410] on div at bounding box center [756, 416] width 1512 height 763
click at [40, 423] on icon at bounding box center [44, 421] width 18 height 18
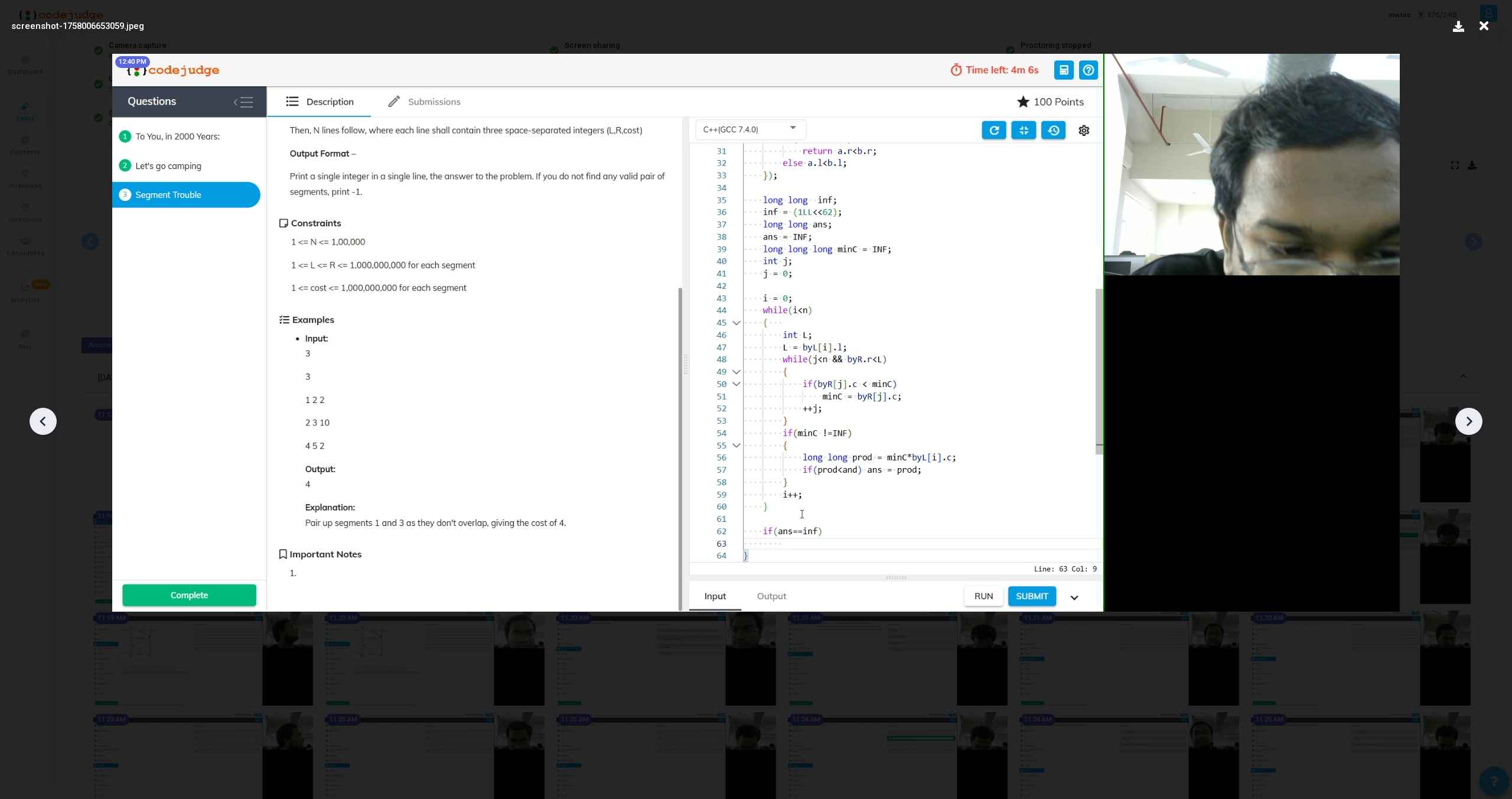
click at [40, 423] on icon at bounding box center [44, 421] width 18 height 18
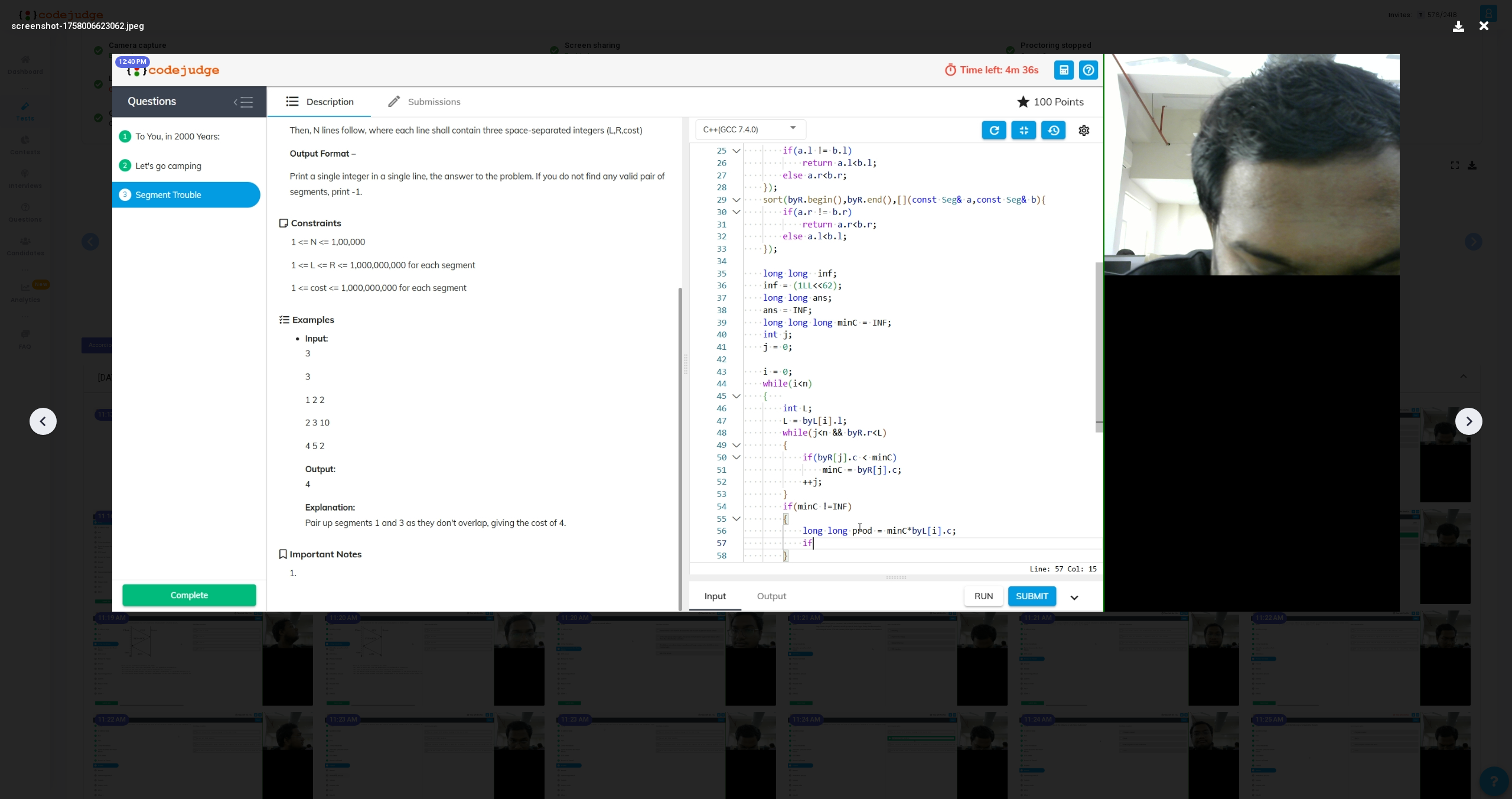
click at [40, 423] on icon at bounding box center [44, 421] width 18 height 18
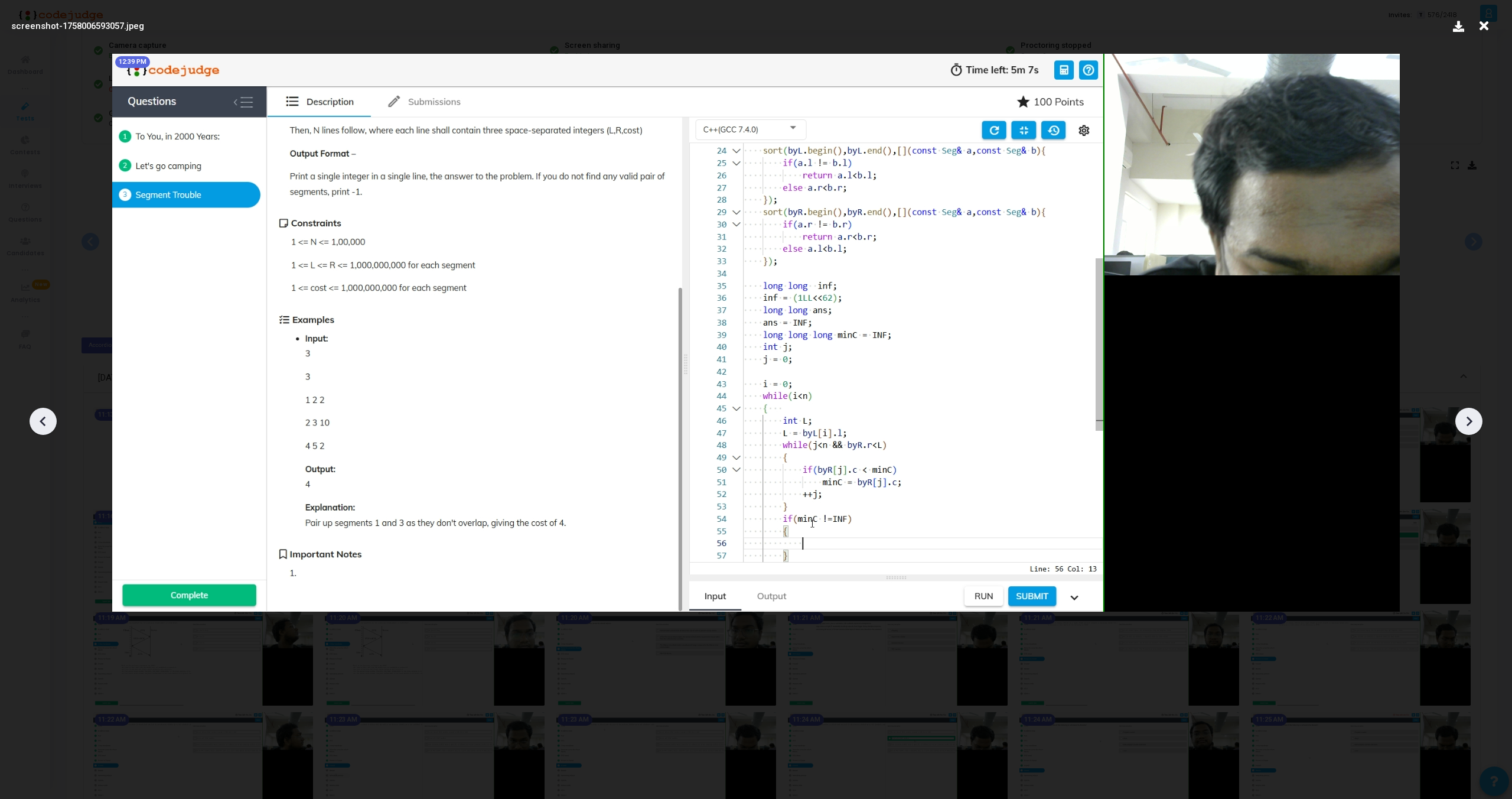
click at [40, 423] on icon at bounding box center [44, 421] width 18 height 18
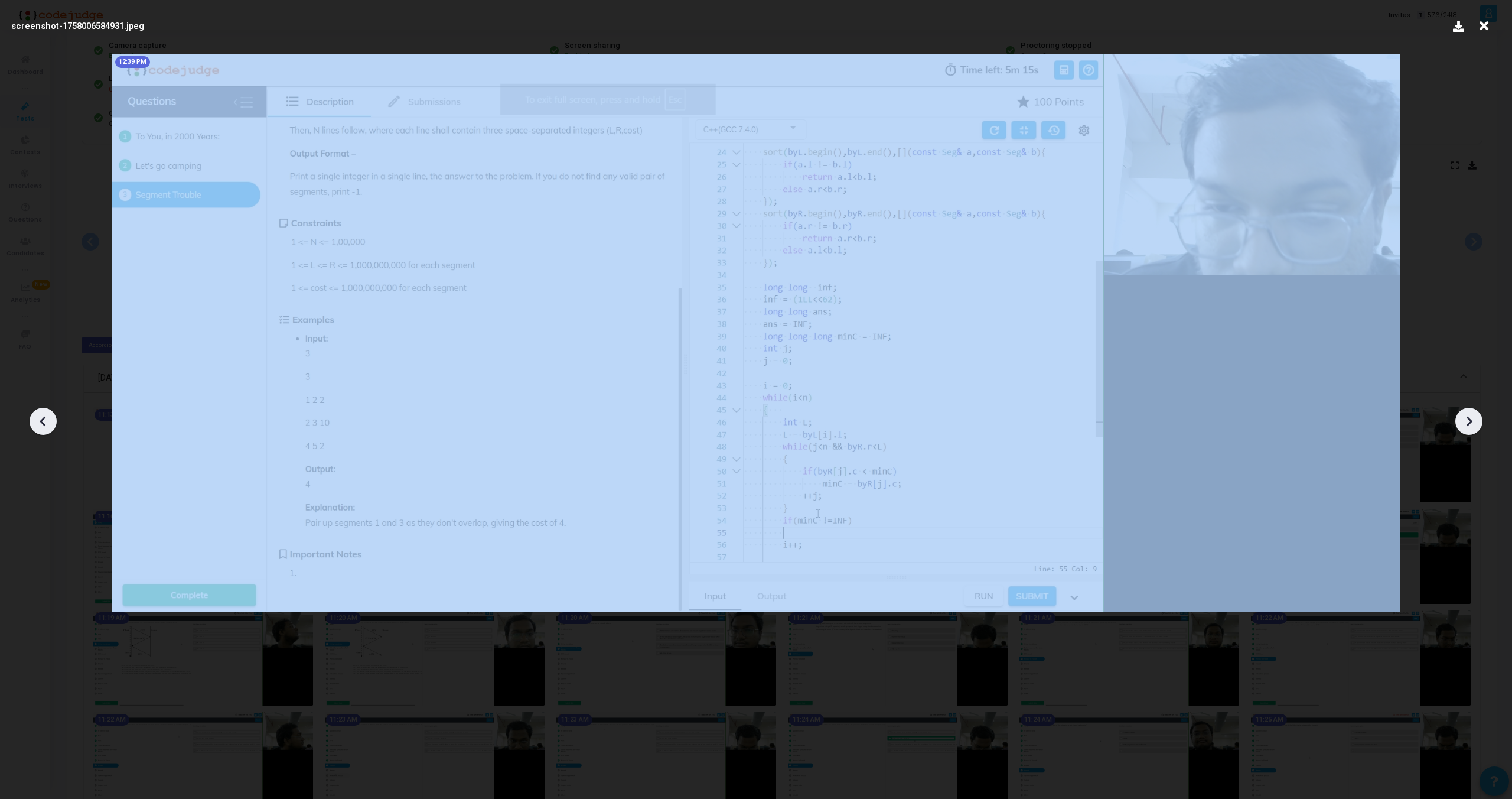
click at [40, 423] on icon at bounding box center [44, 421] width 18 height 18
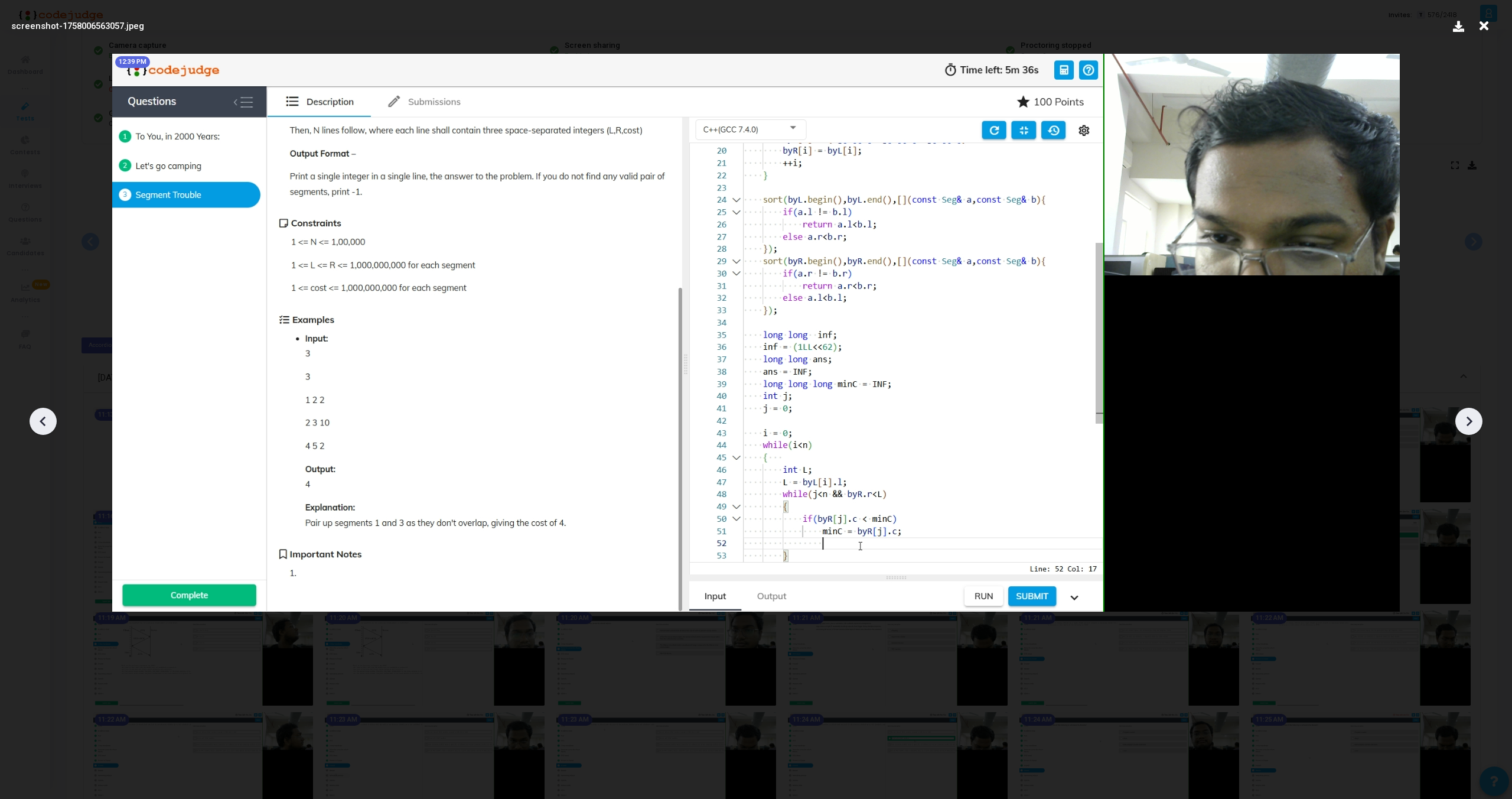
click at [40, 423] on icon at bounding box center [44, 421] width 18 height 18
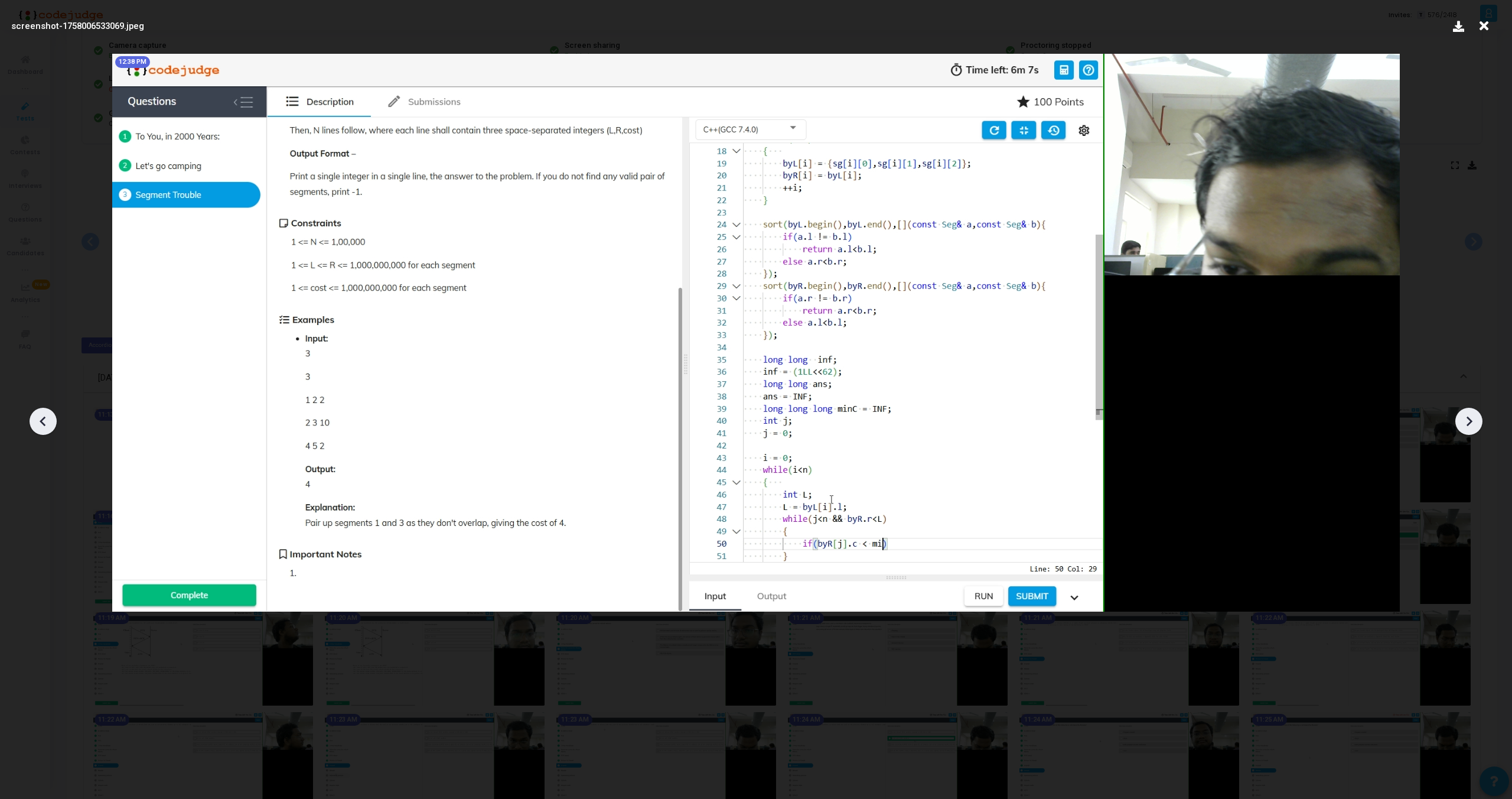
click at [40, 423] on icon at bounding box center [44, 421] width 18 height 18
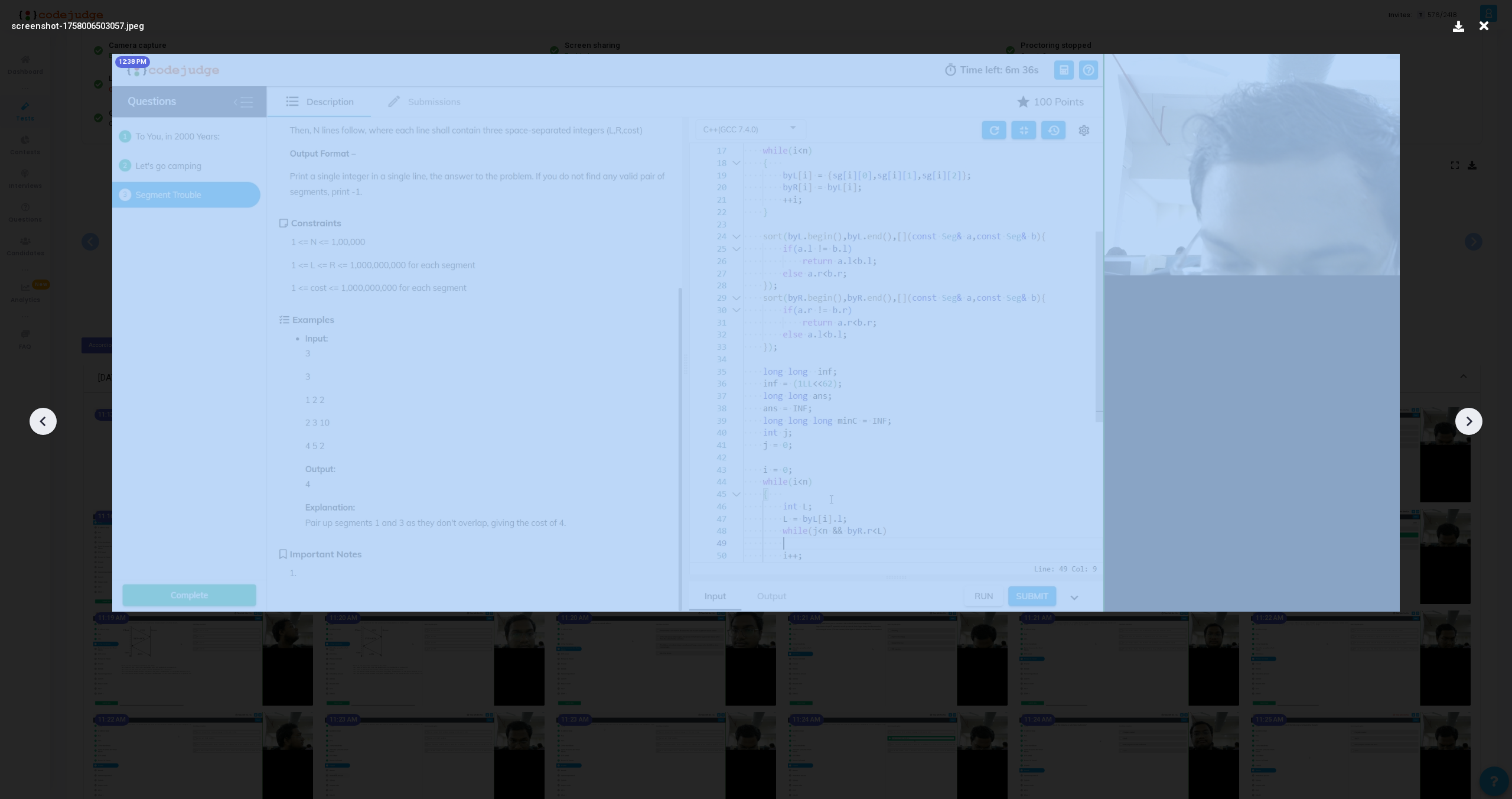
click at [40, 423] on icon at bounding box center [44, 421] width 18 height 18
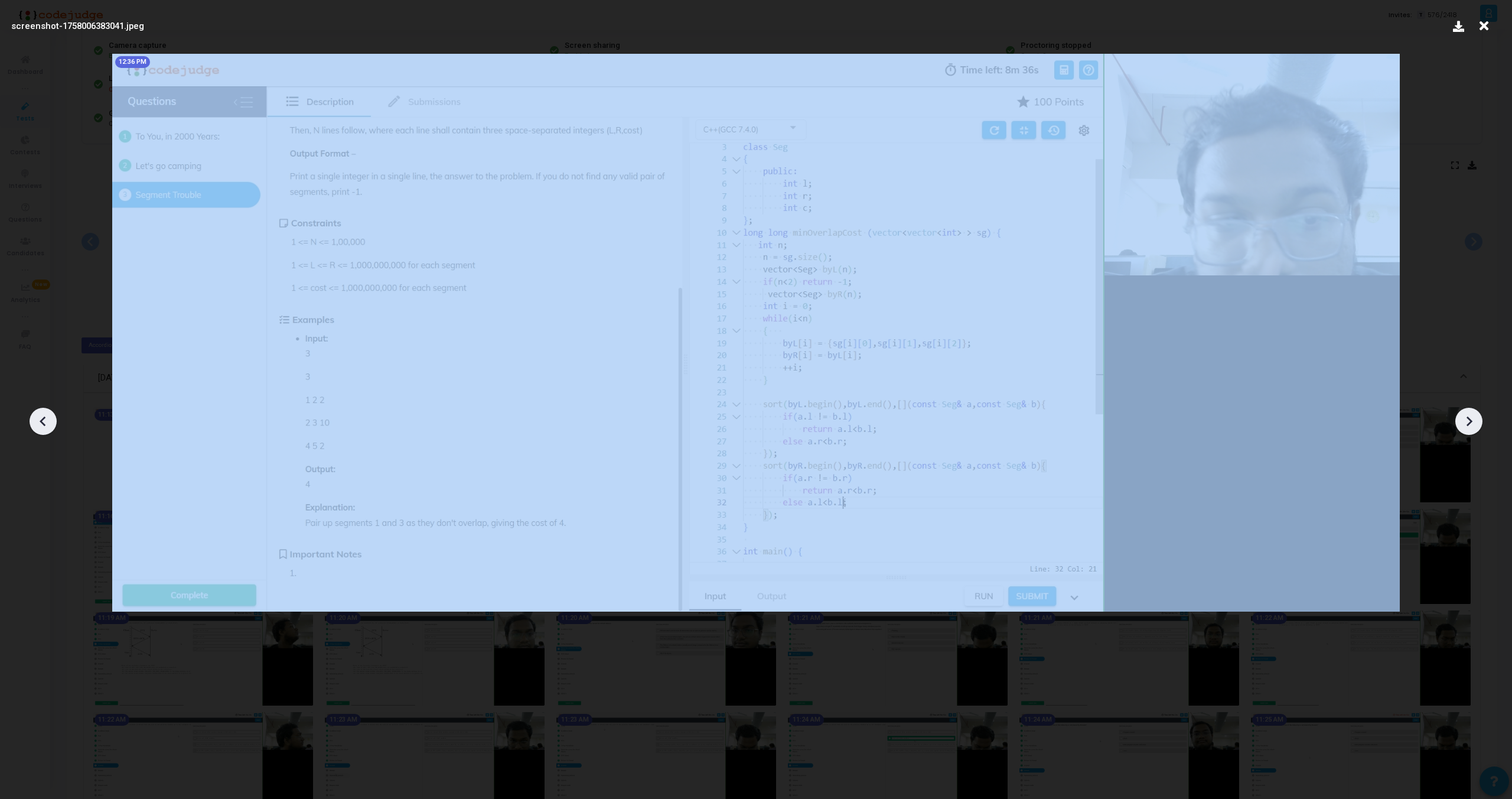
click at [40, 423] on icon at bounding box center [44, 421] width 18 height 18
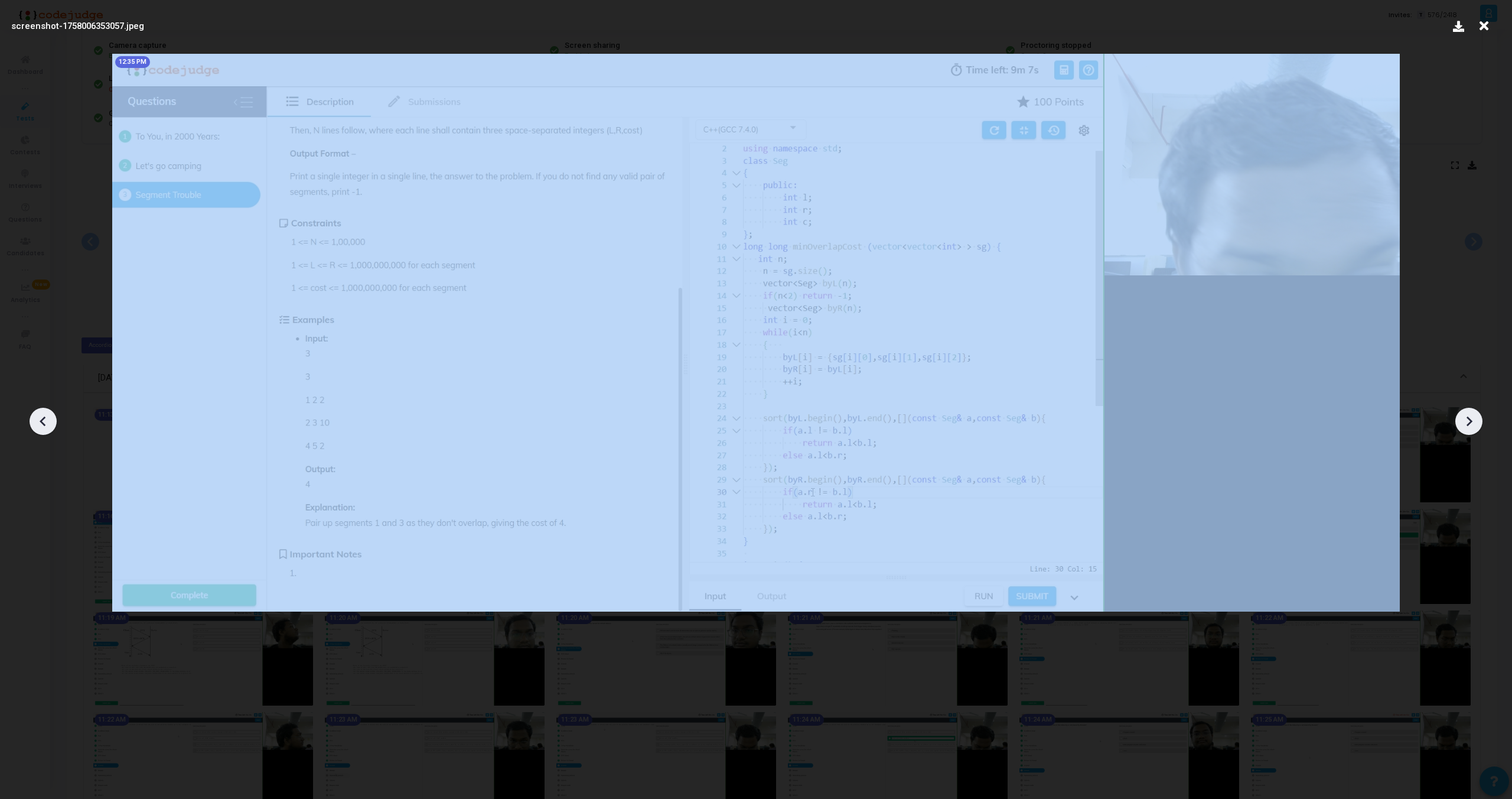
click at [40, 423] on icon at bounding box center [44, 421] width 18 height 18
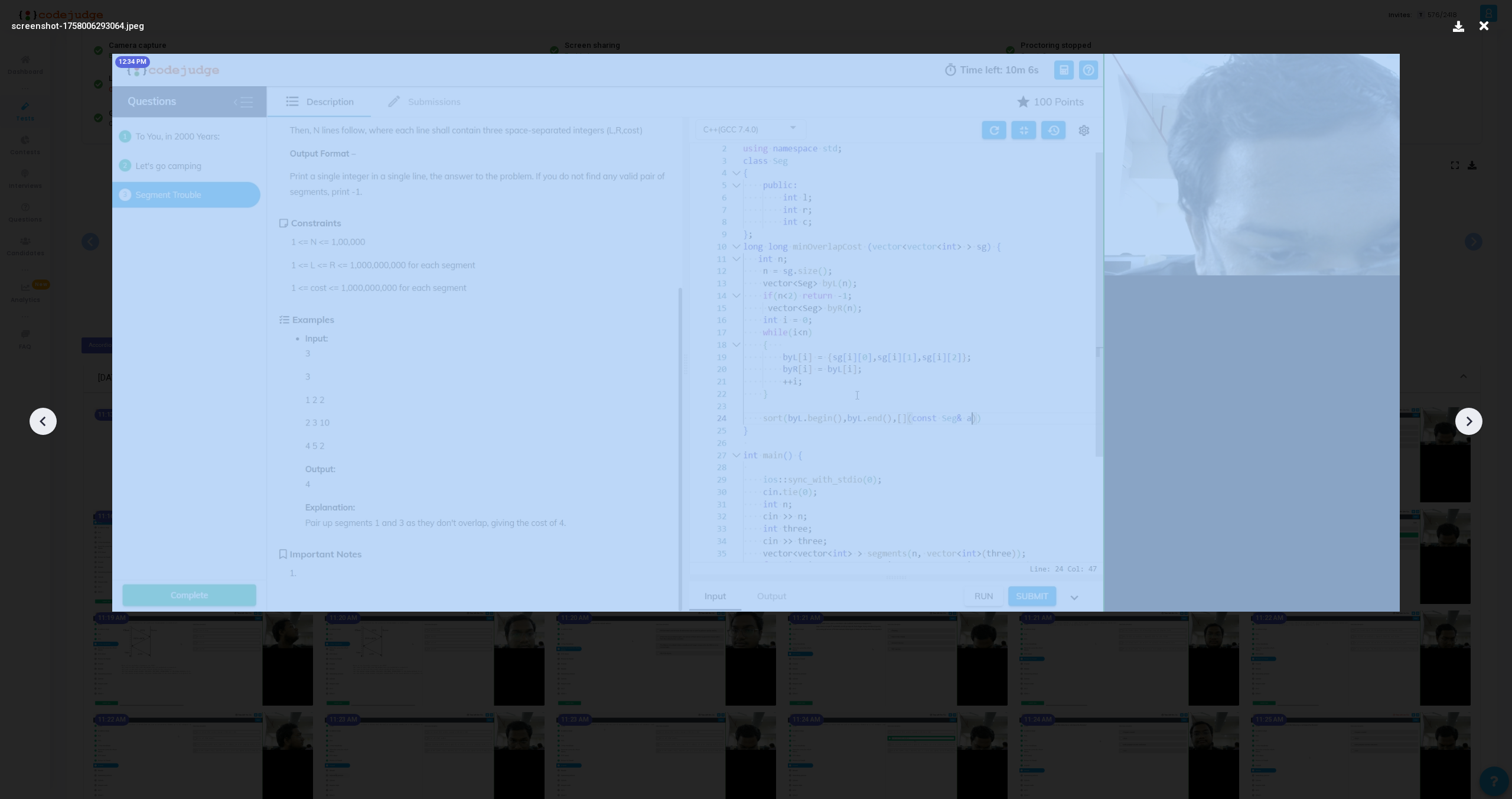
click at [40, 423] on icon at bounding box center [44, 421] width 18 height 18
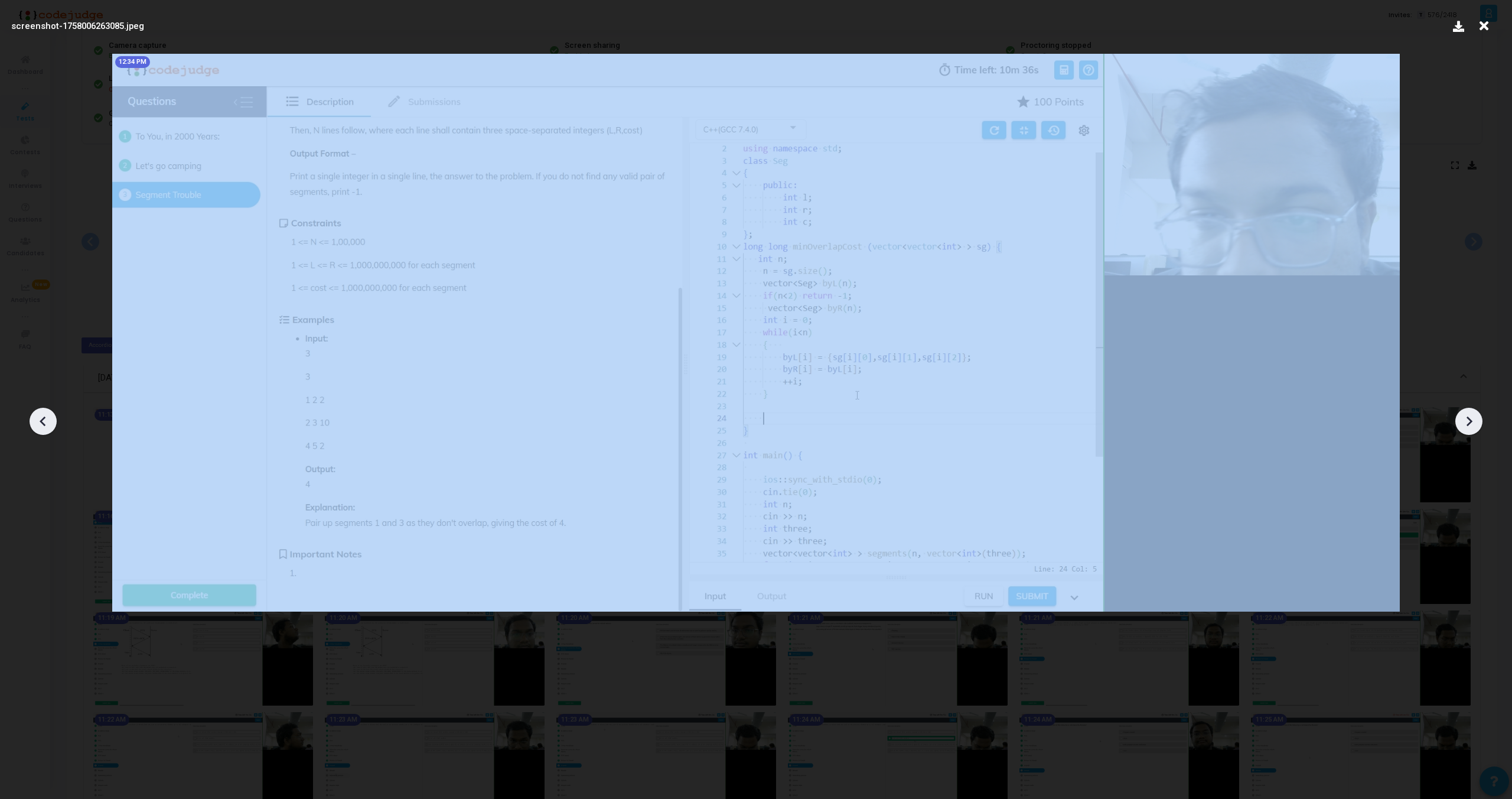
click at [40, 423] on icon at bounding box center [44, 421] width 18 height 18
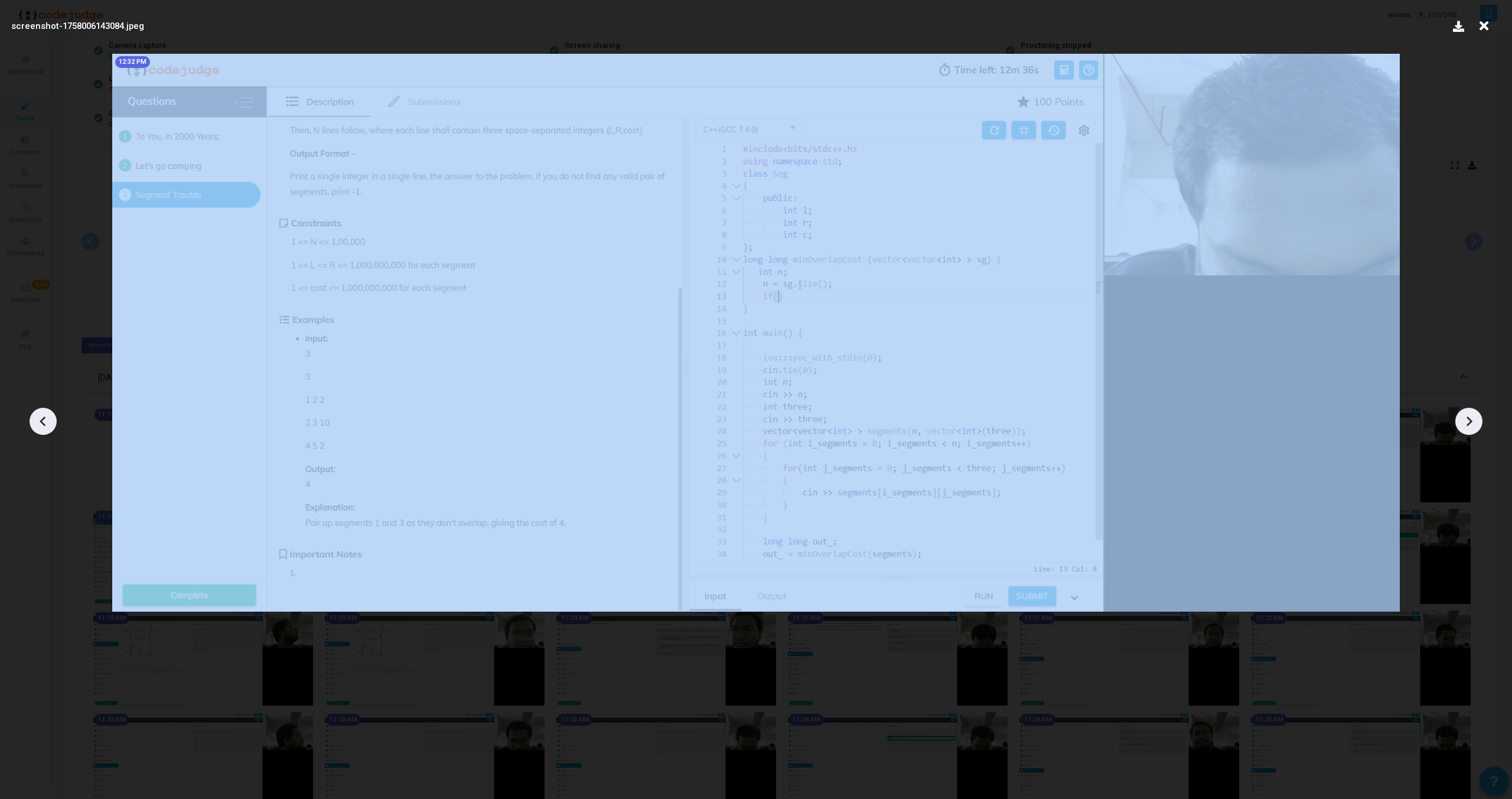
click at [40, 423] on icon at bounding box center [44, 421] width 18 height 18
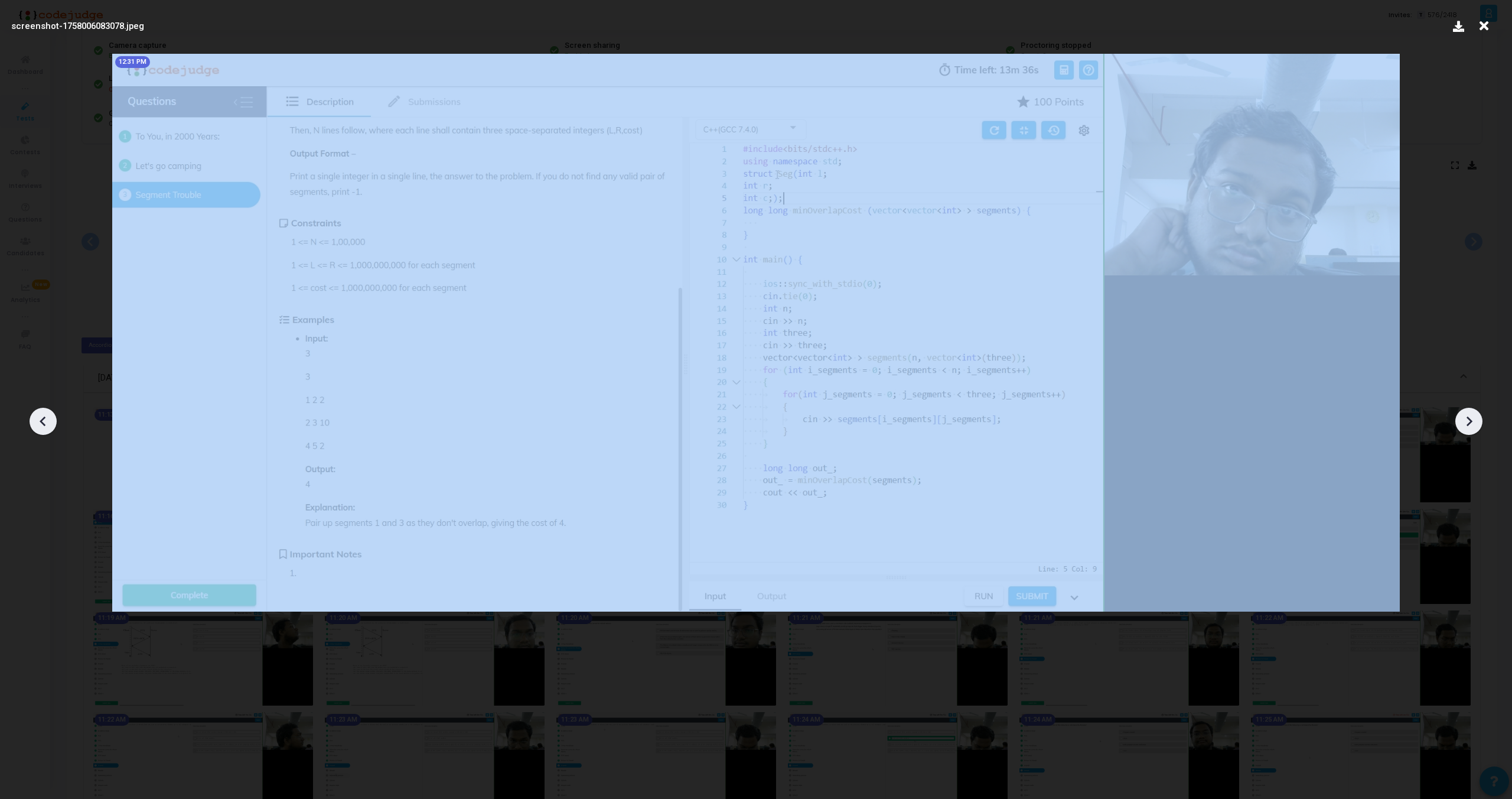
click at [40, 423] on icon at bounding box center [44, 421] width 18 height 18
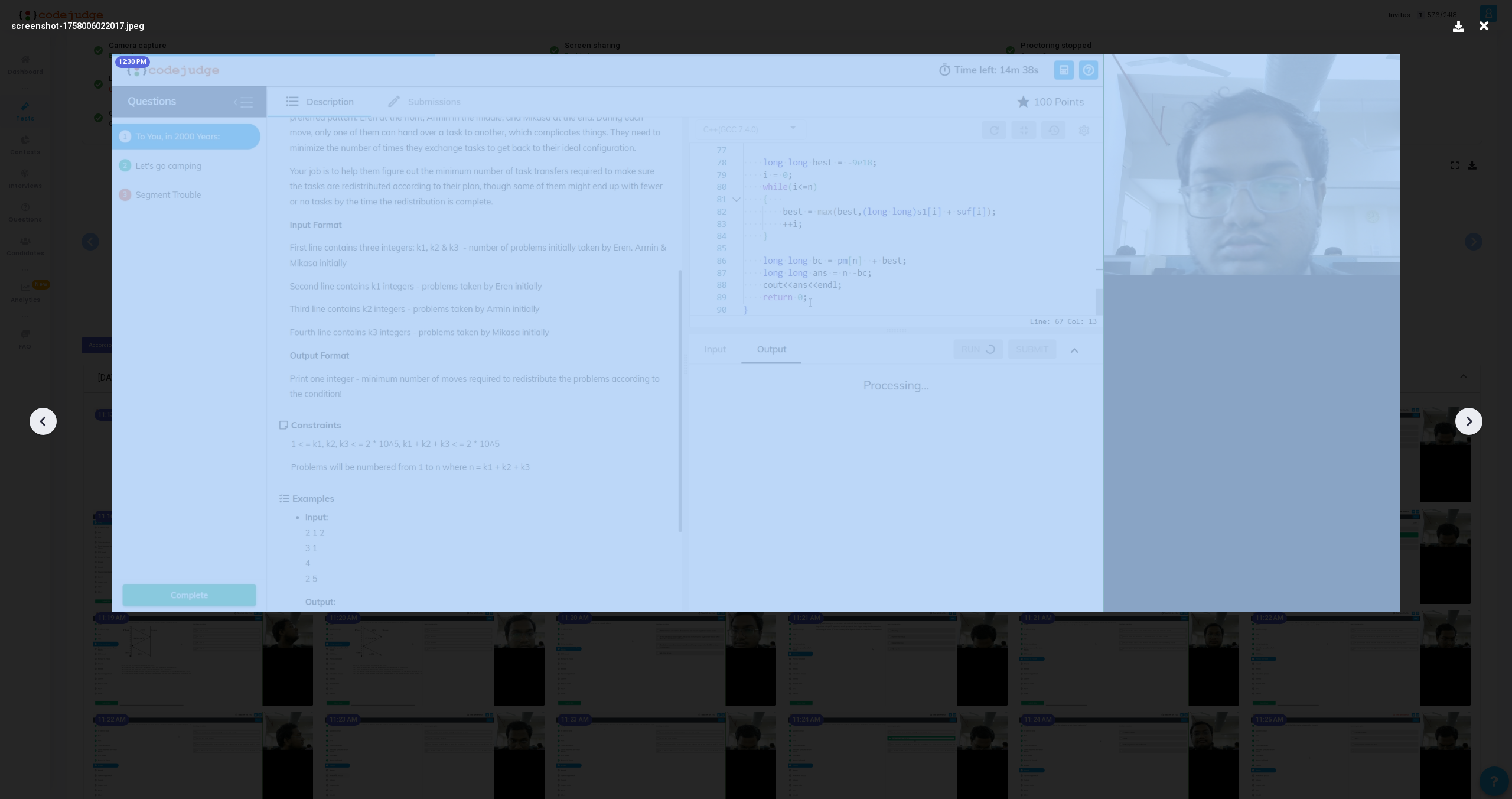
click at [40, 423] on icon at bounding box center [44, 421] width 18 height 18
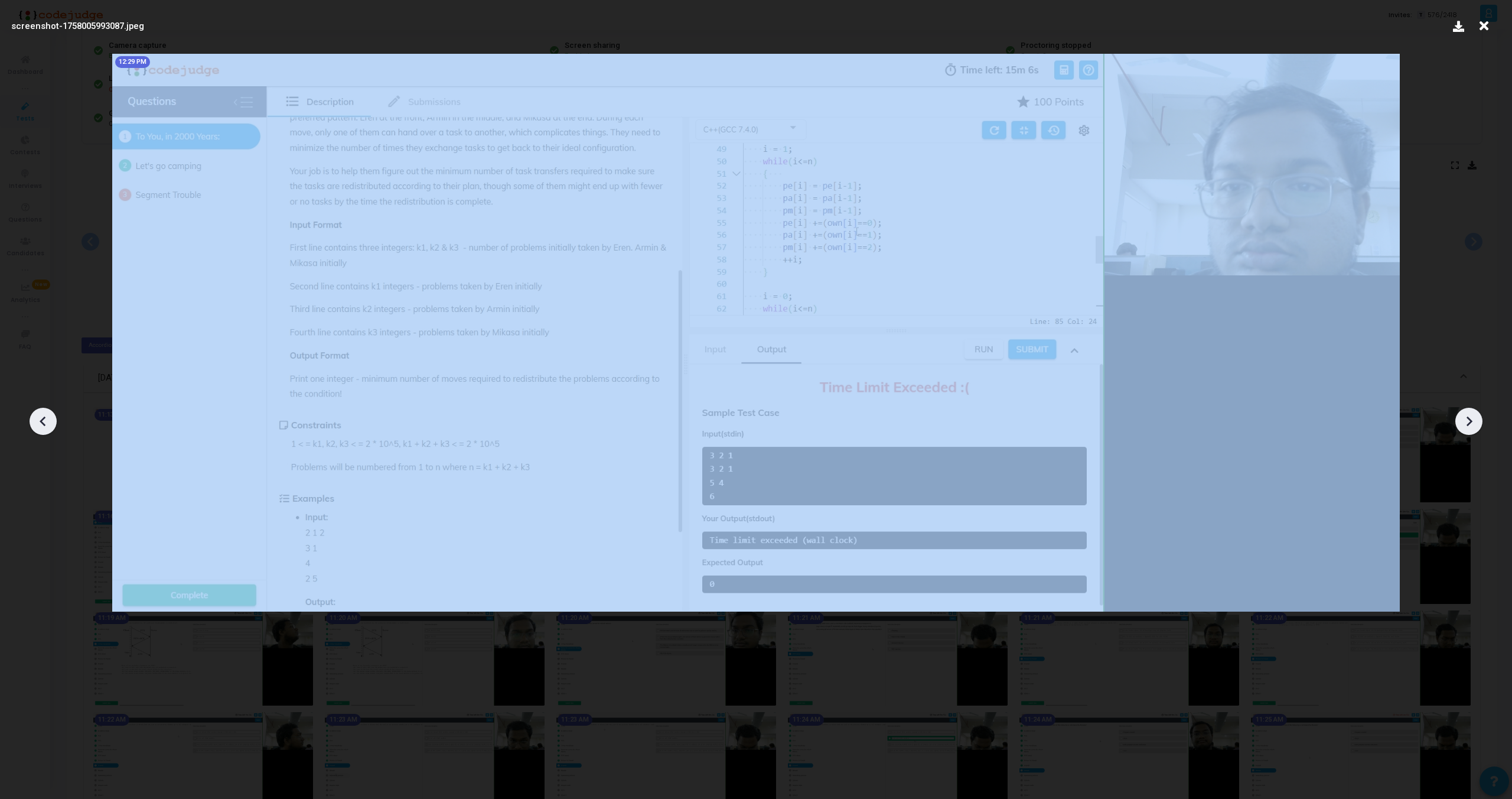
click at [40, 423] on icon at bounding box center [44, 421] width 18 height 18
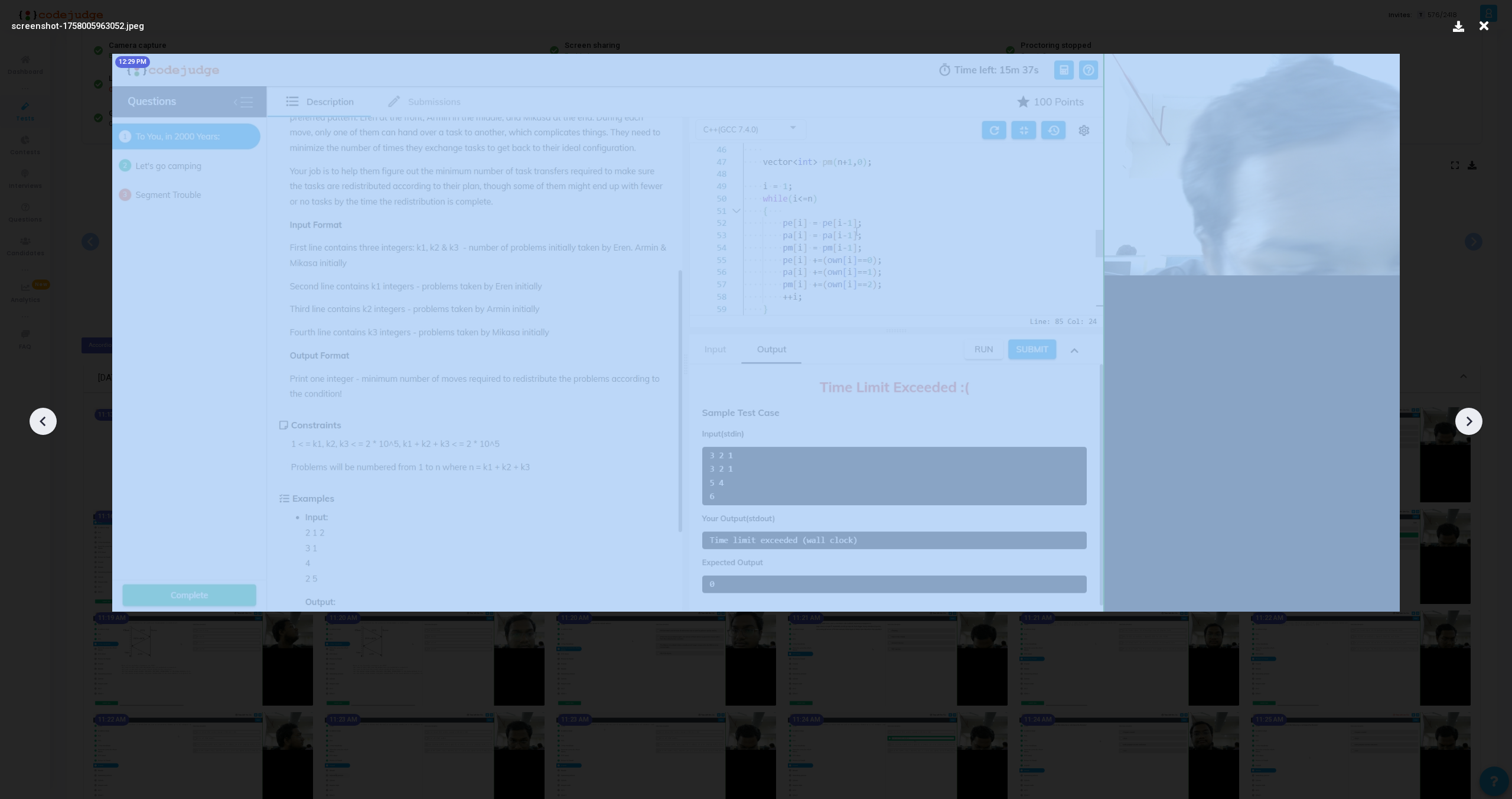
click at [40, 423] on icon at bounding box center [44, 421] width 18 height 18
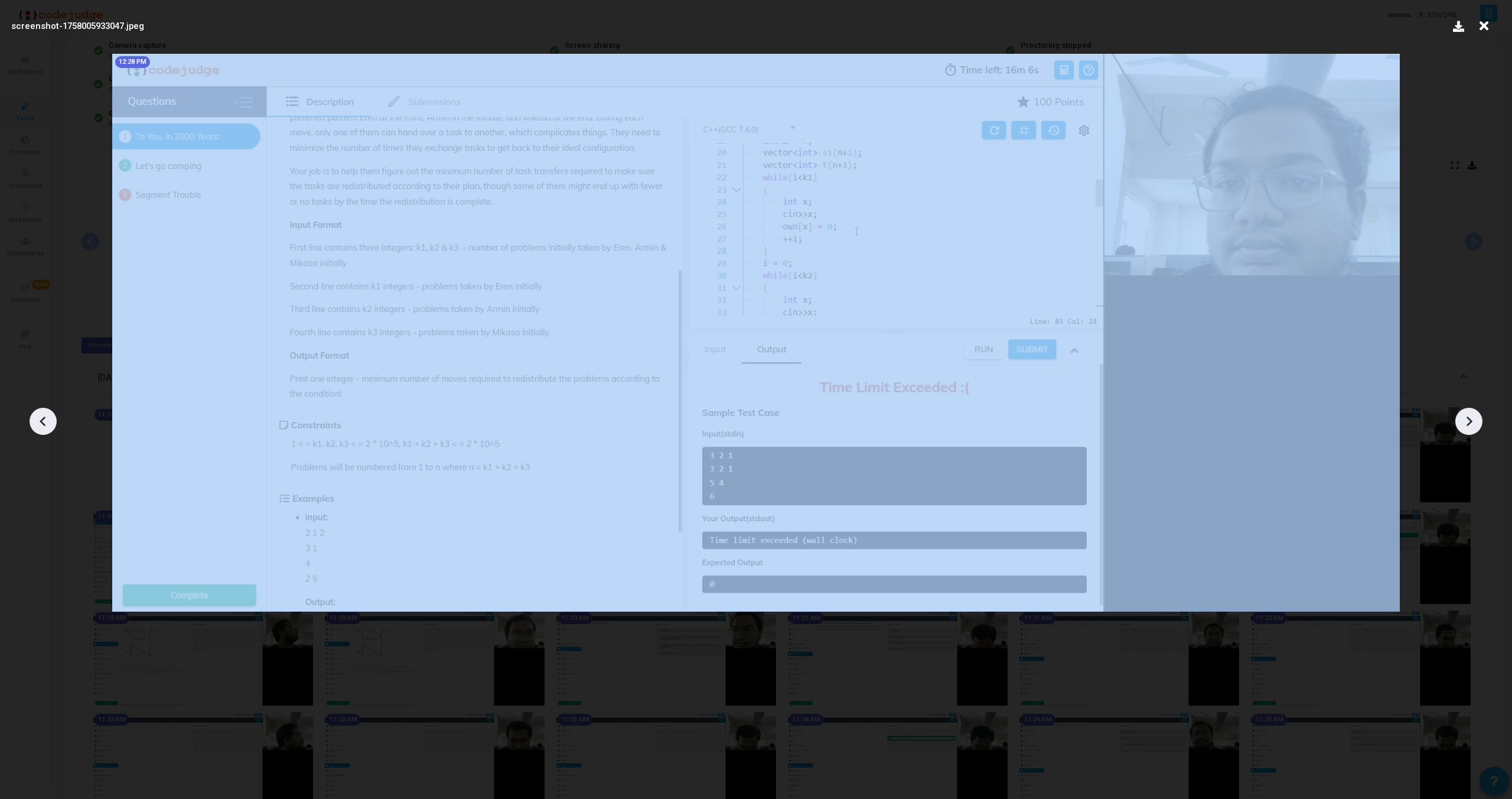
click at [40, 423] on icon at bounding box center [44, 421] width 18 height 18
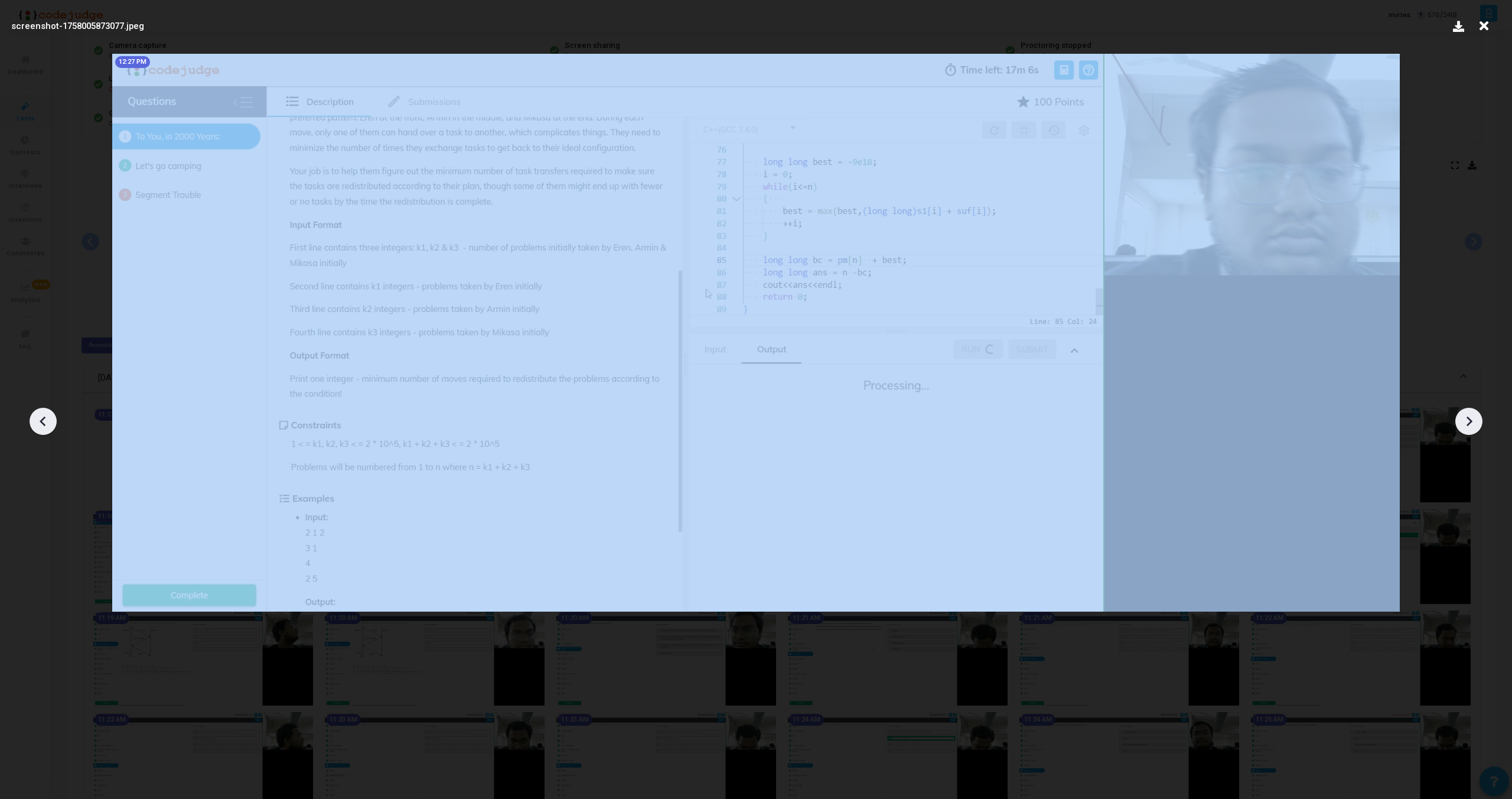
click at [40, 423] on icon at bounding box center [44, 421] width 18 height 18
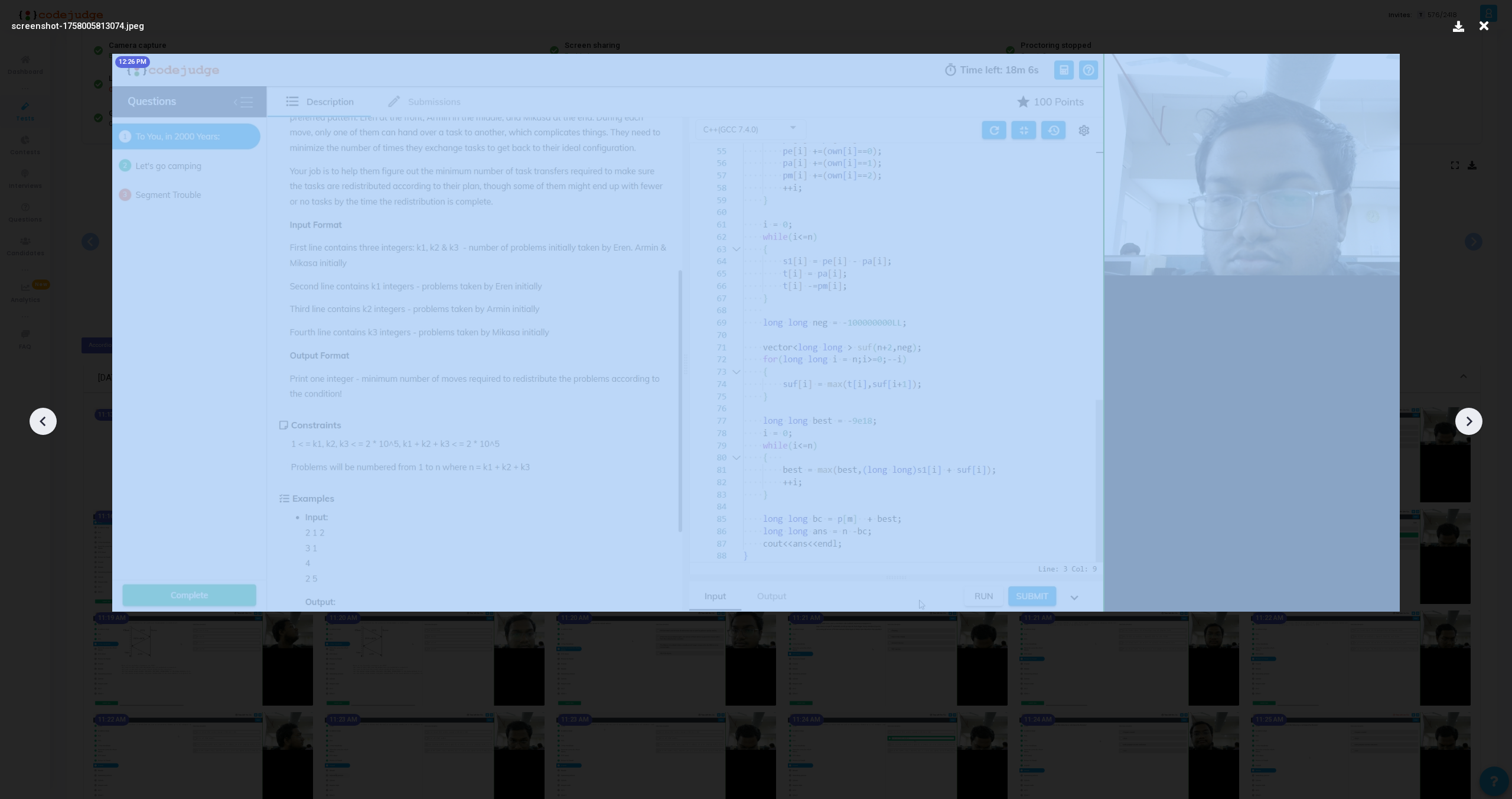
click at [40, 423] on icon at bounding box center [44, 421] width 18 height 18
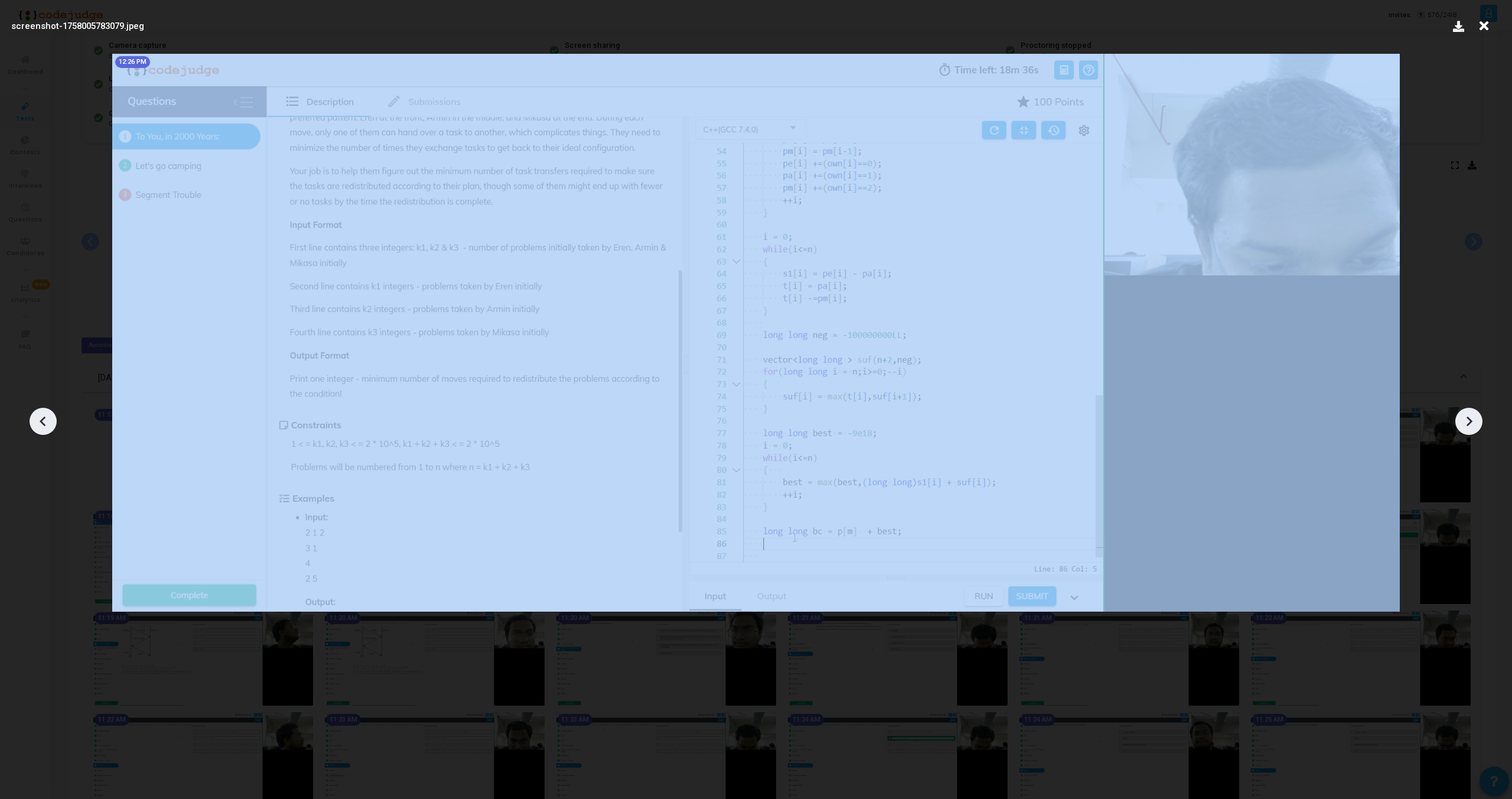
click at [40, 423] on icon at bounding box center [44, 421] width 18 height 18
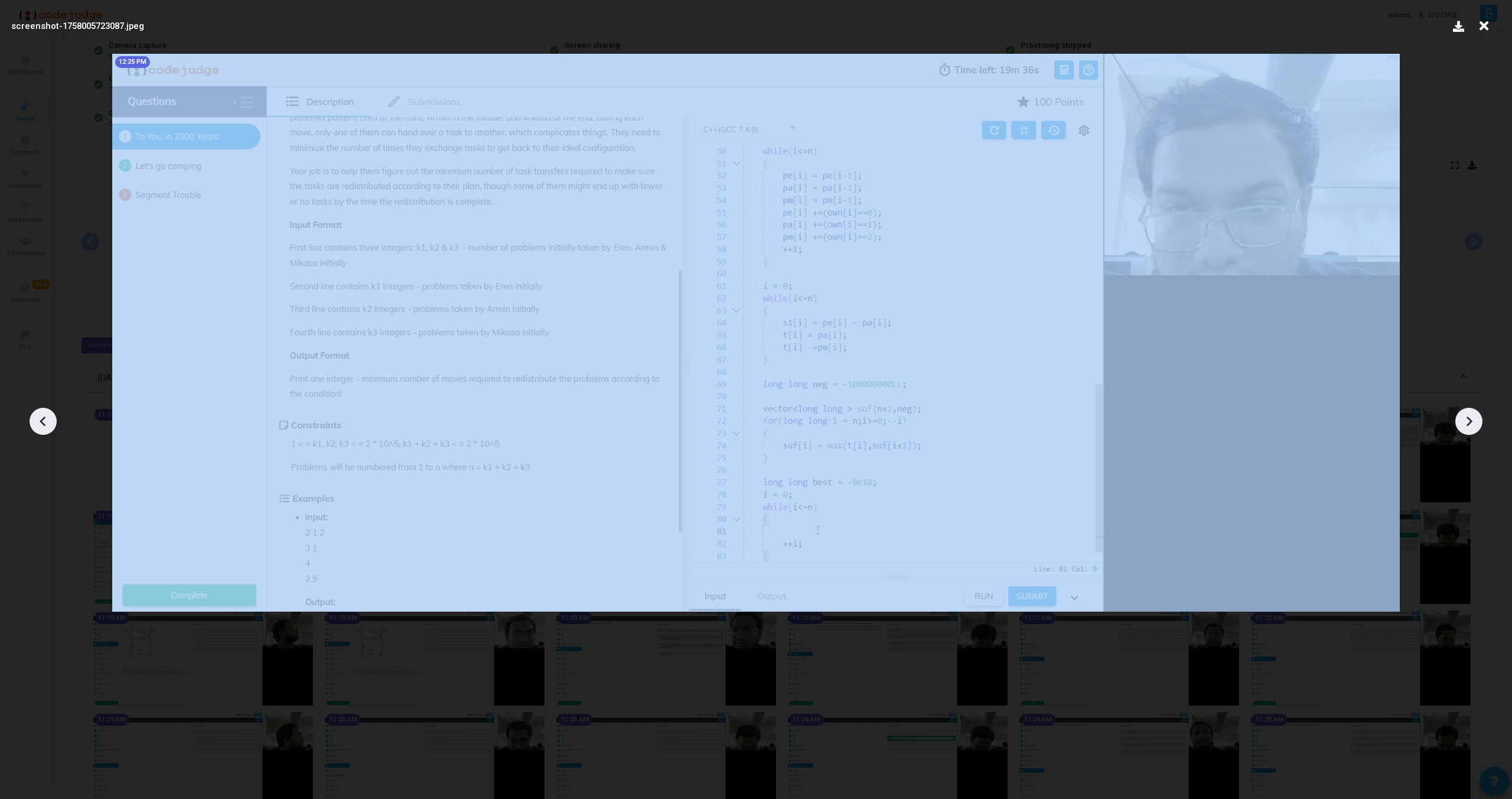
click at [40, 423] on icon at bounding box center [44, 421] width 18 height 18
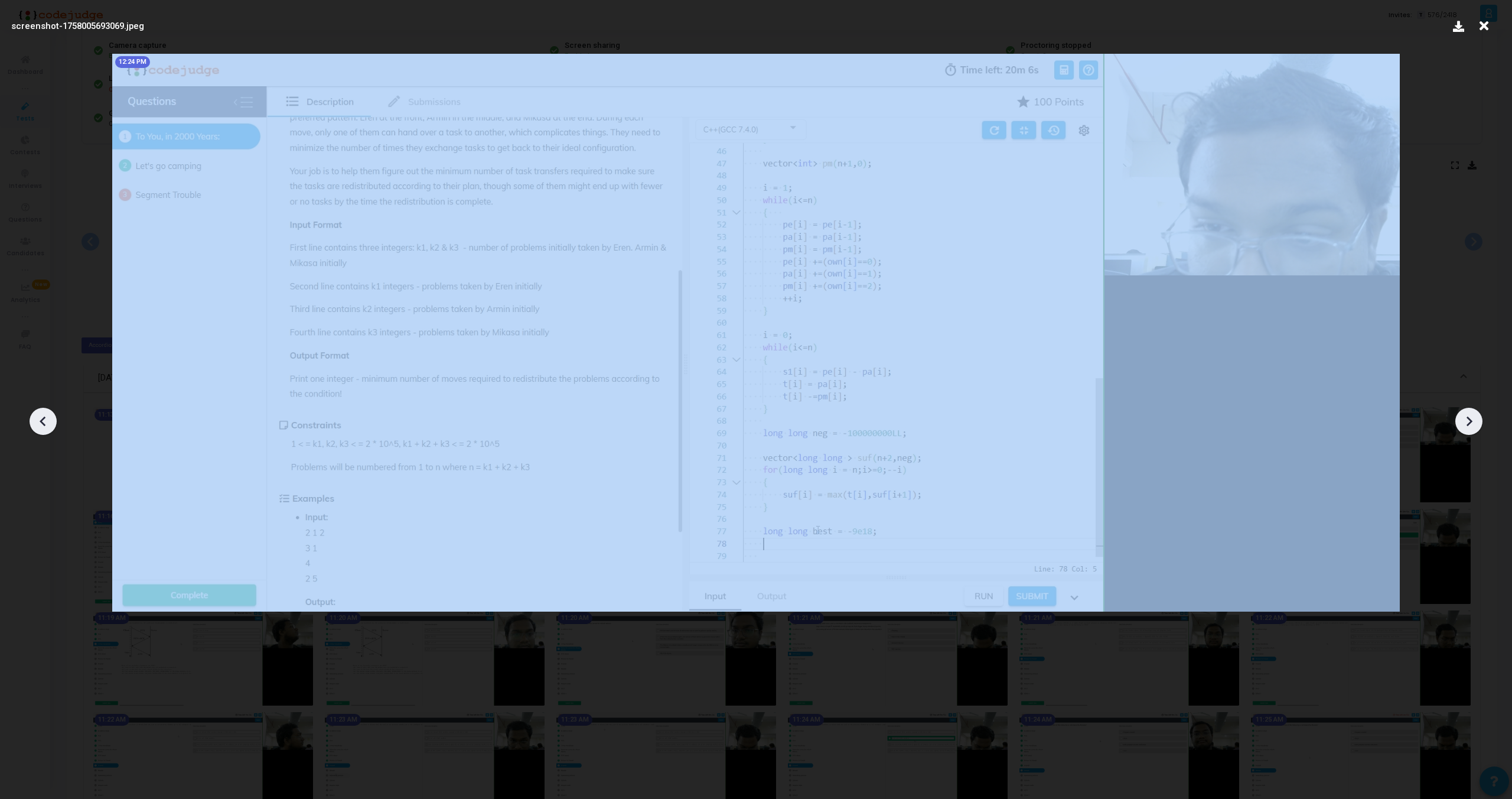
click at [40, 423] on icon at bounding box center [44, 421] width 18 height 18
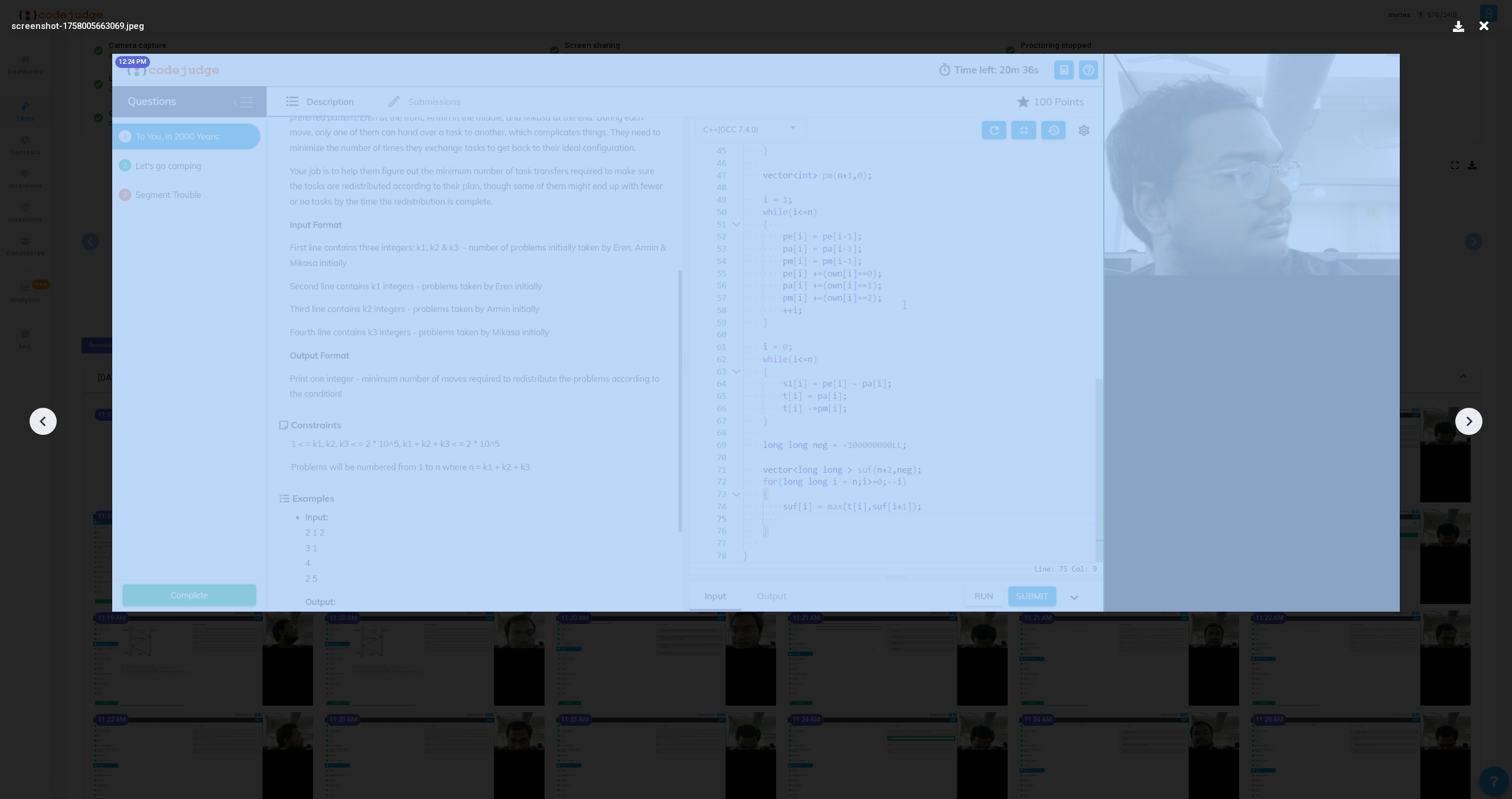
click at [40, 423] on icon at bounding box center [44, 421] width 18 height 18
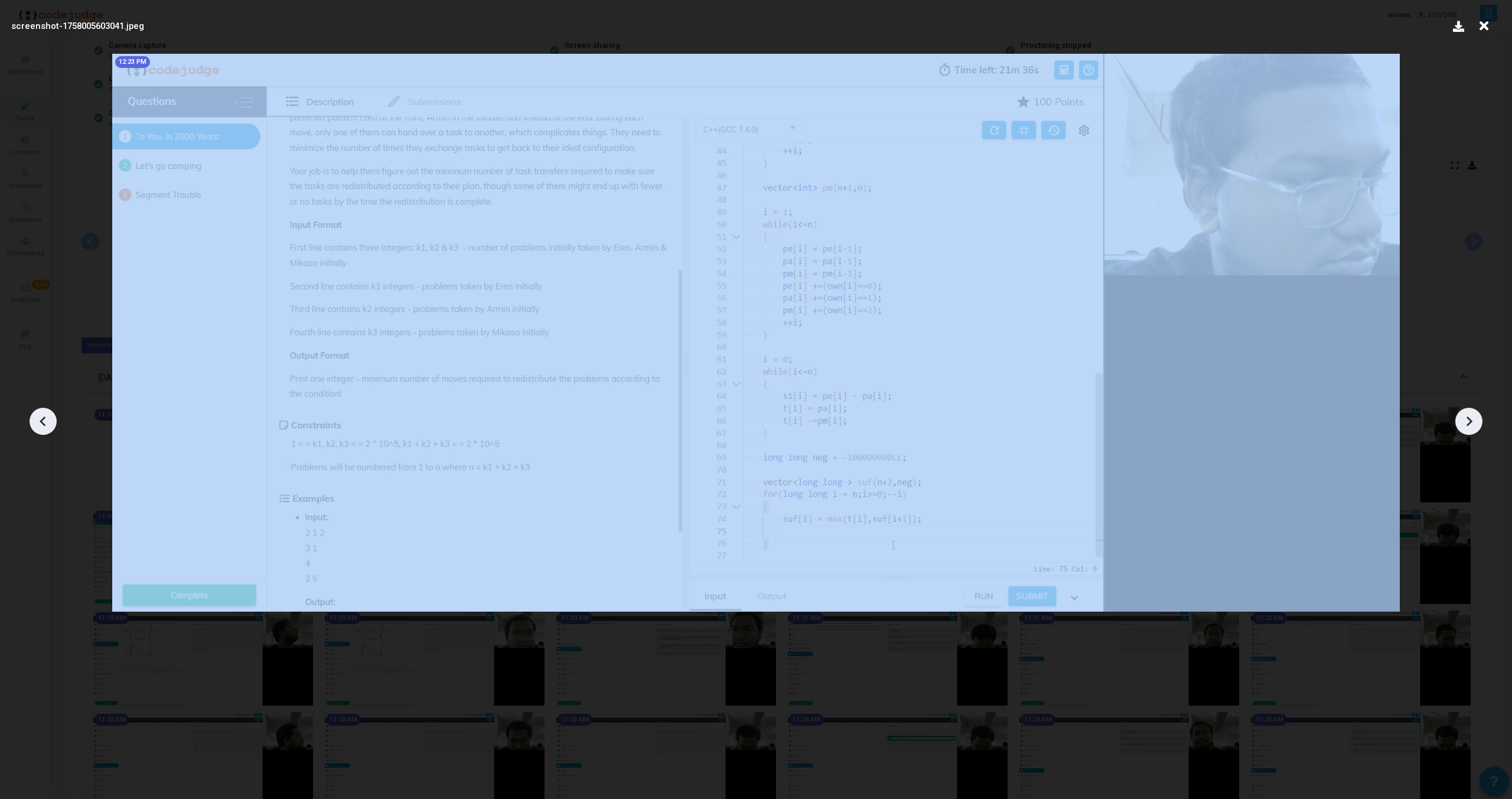
click at [40, 423] on icon at bounding box center [44, 421] width 18 height 18
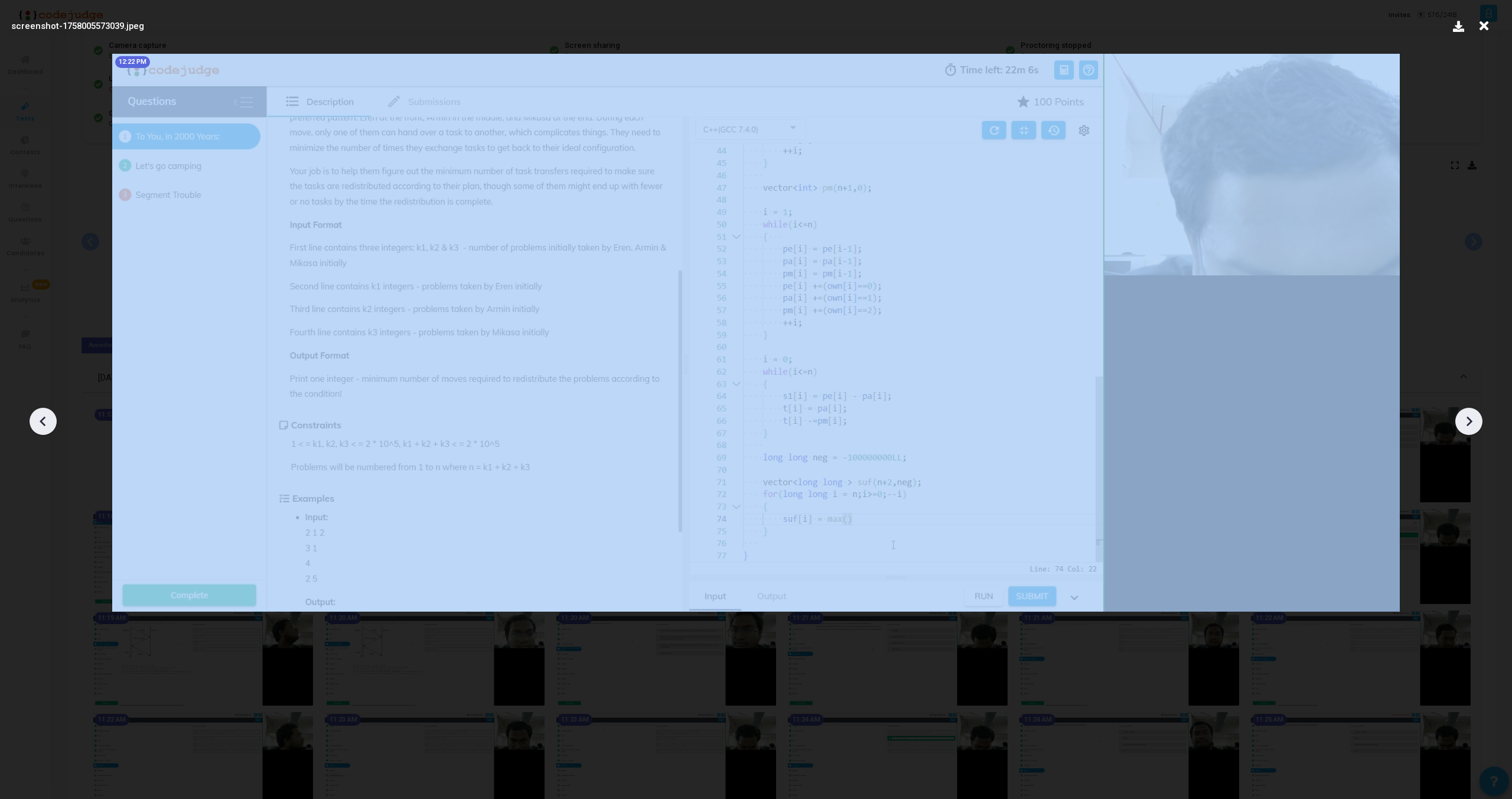
click at [40, 423] on icon at bounding box center [44, 421] width 18 height 18
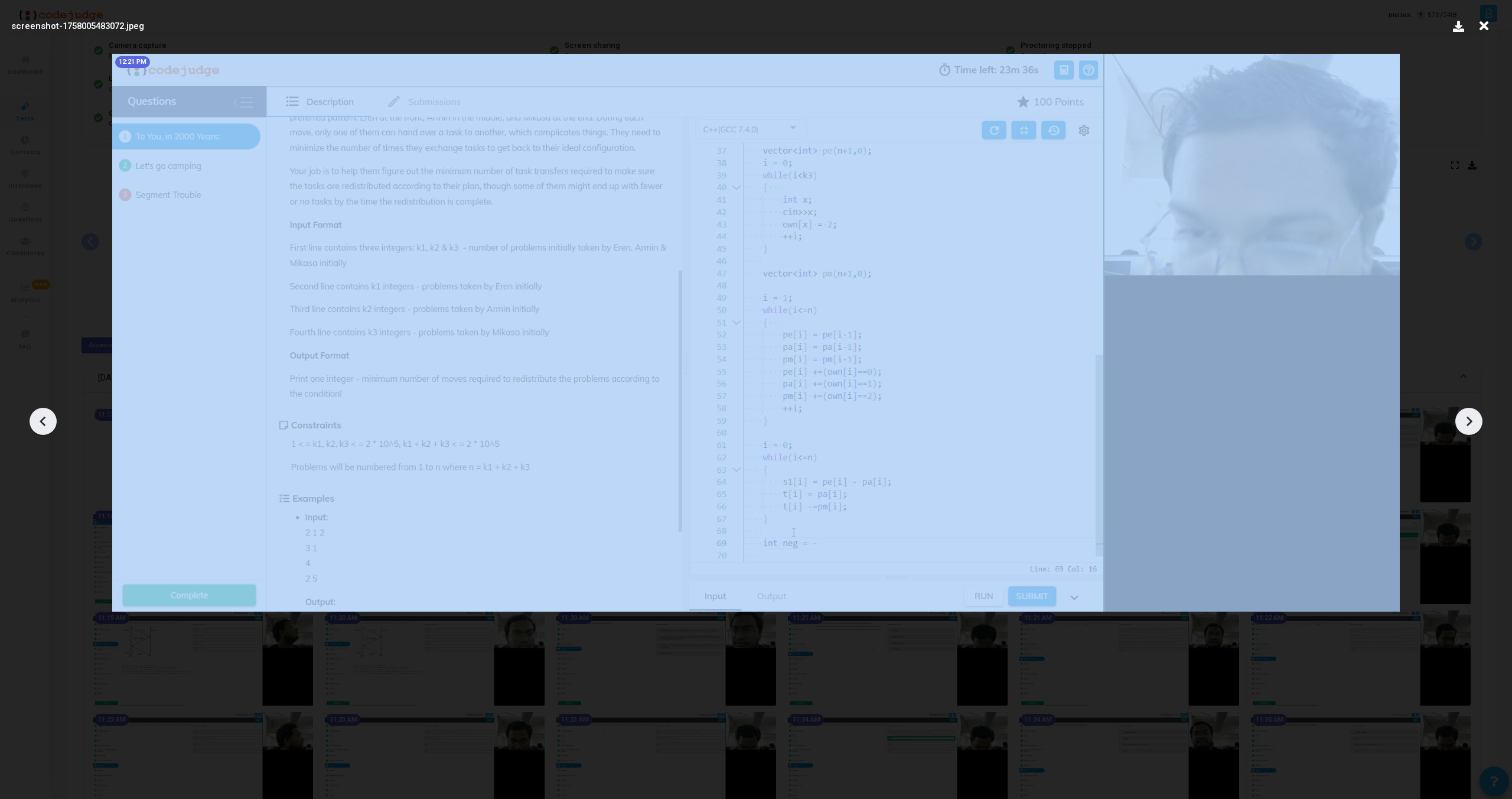
click at [40, 423] on icon at bounding box center [44, 421] width 18 height 18
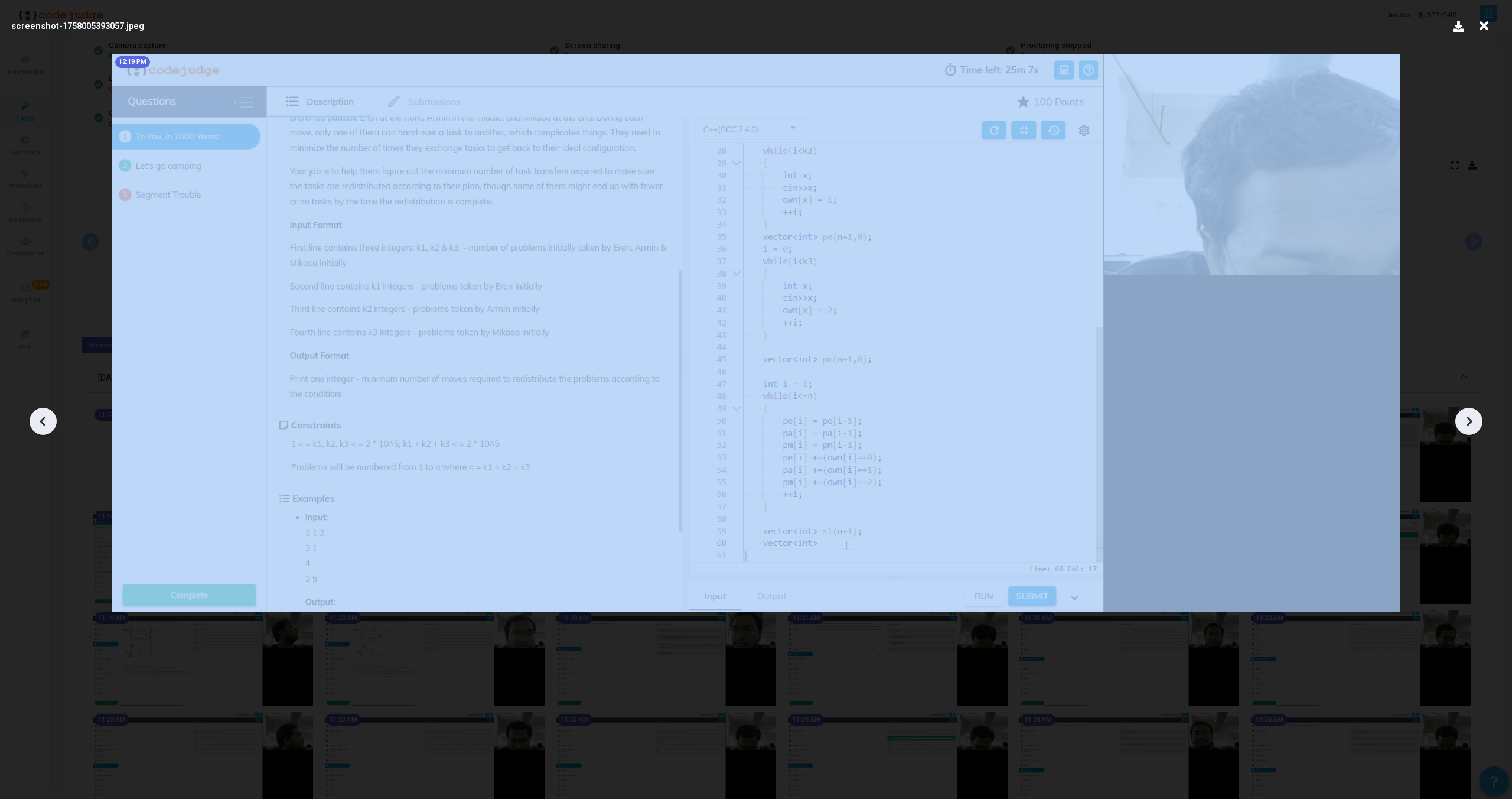
click at [40, 423] on icon at bounding box center [44, 421] width 18 height 18
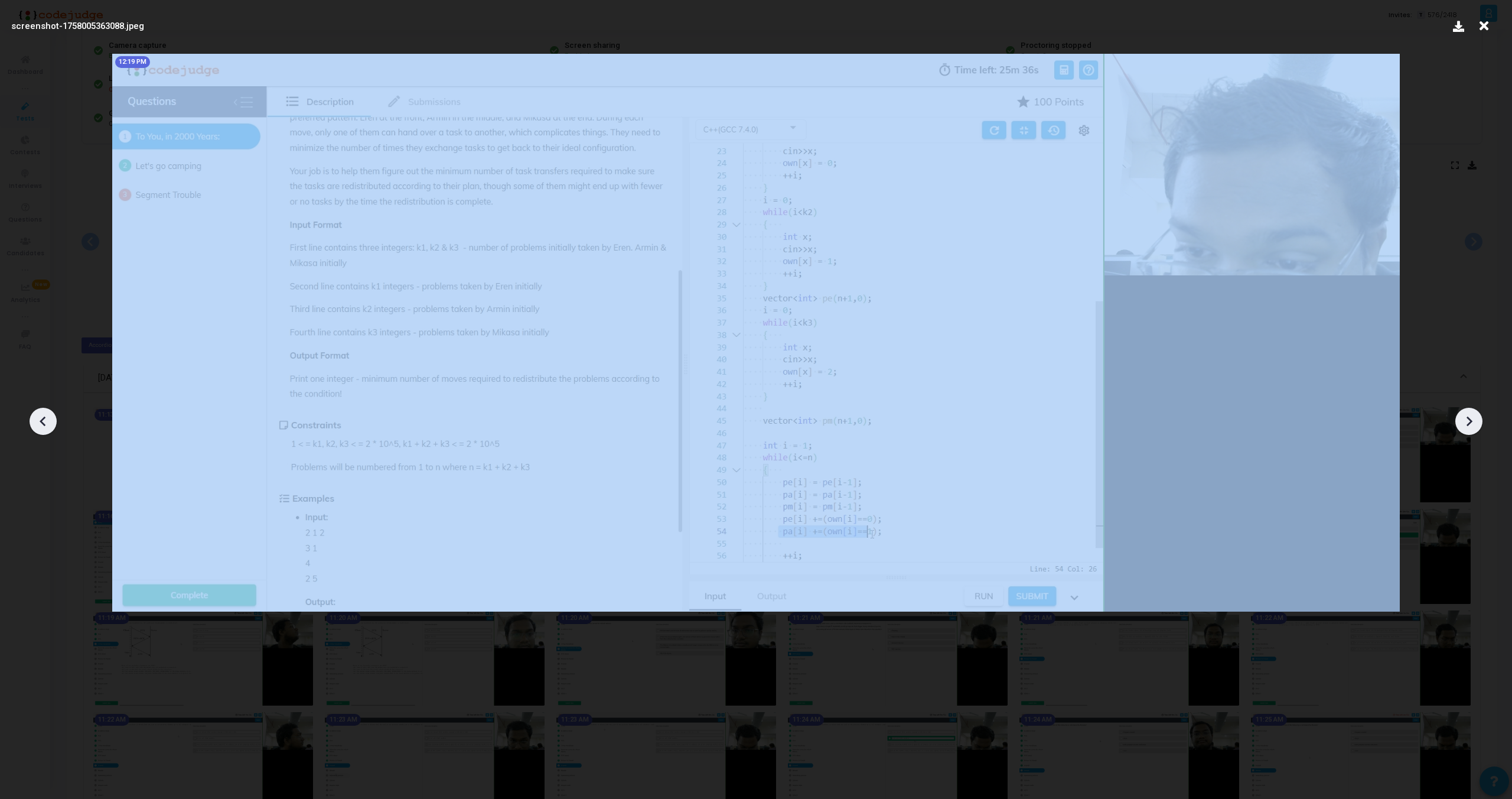
click at [40, 423] on icon at bounding box center [44, 421] width 18 height 18
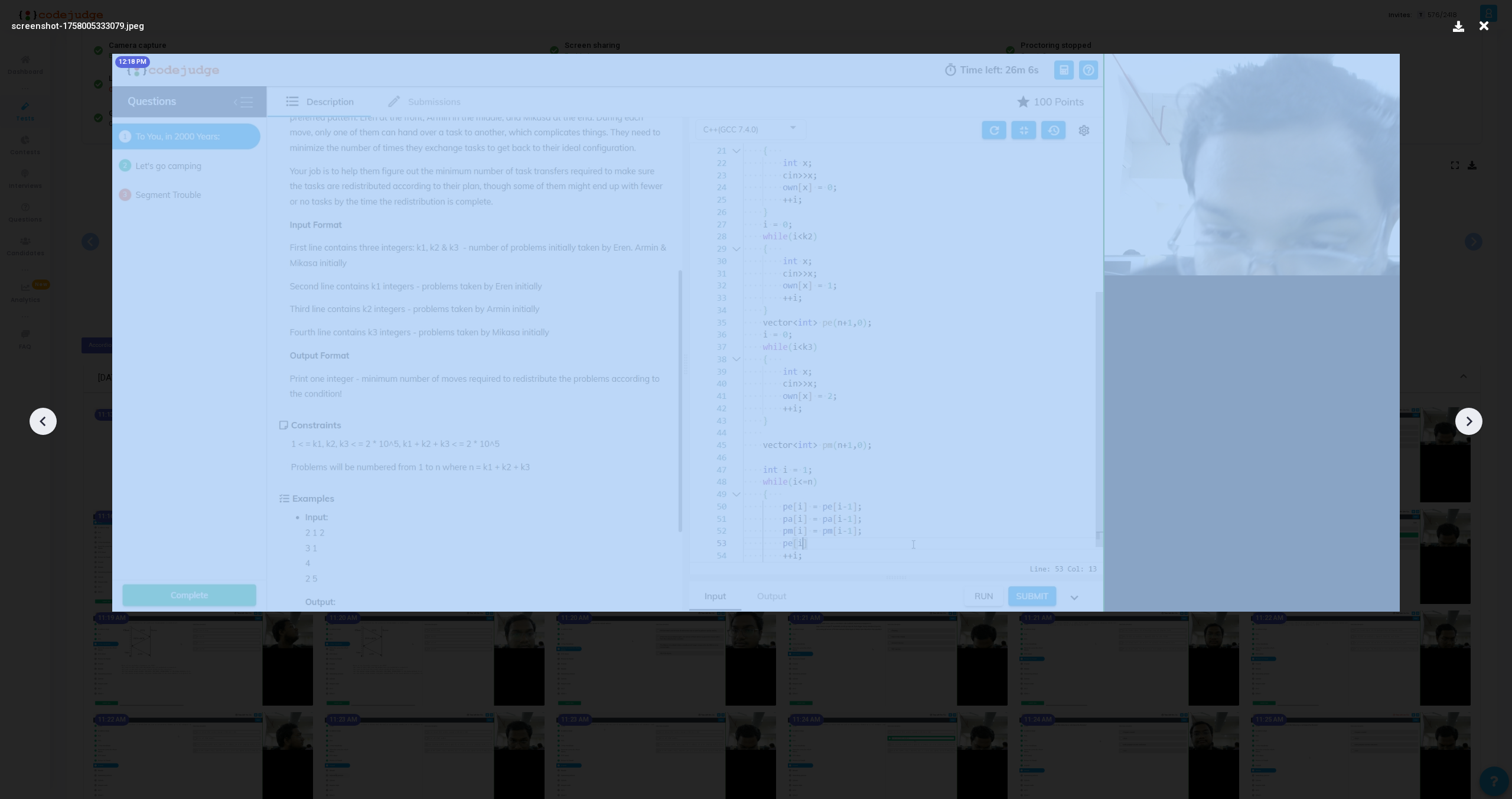
click at [40, 423] on icon at bounding box center [44, 421] width 18 height 18
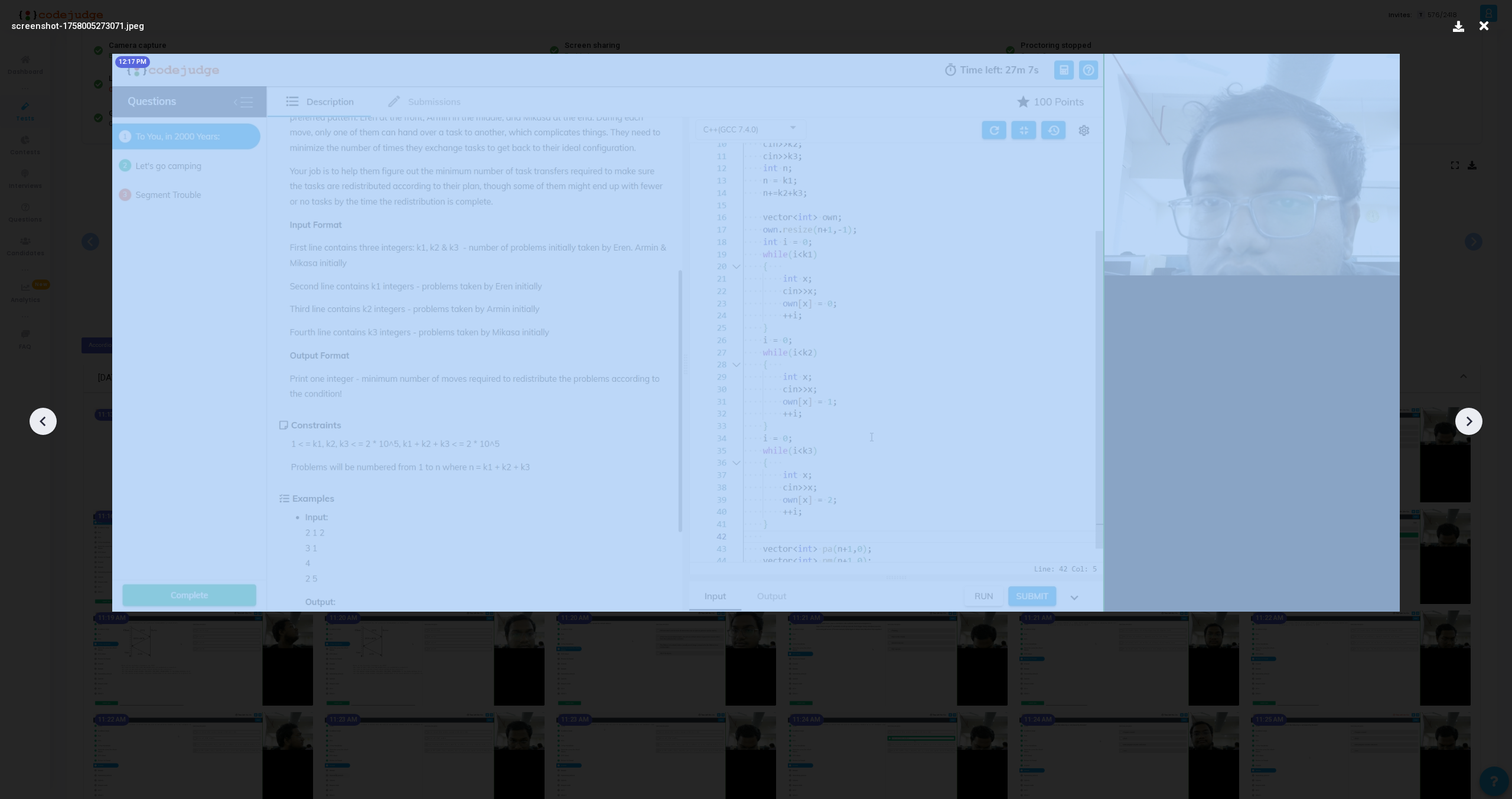
click at [40, 423] on icon at bounding box center [44, 421] width 18 height 18
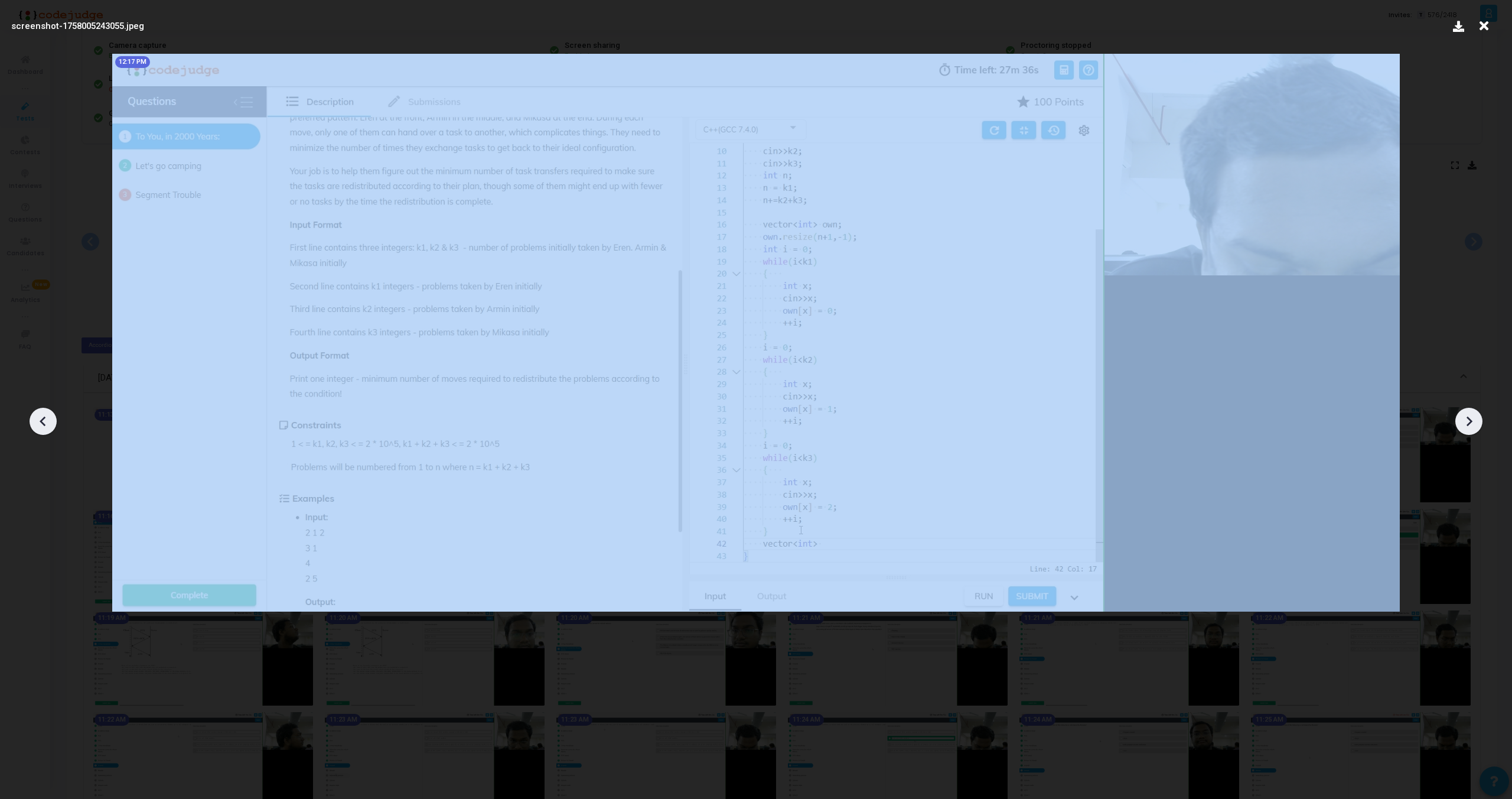
click at [40, 423] on icon at bounding box center [44, 421] width 18 height 18
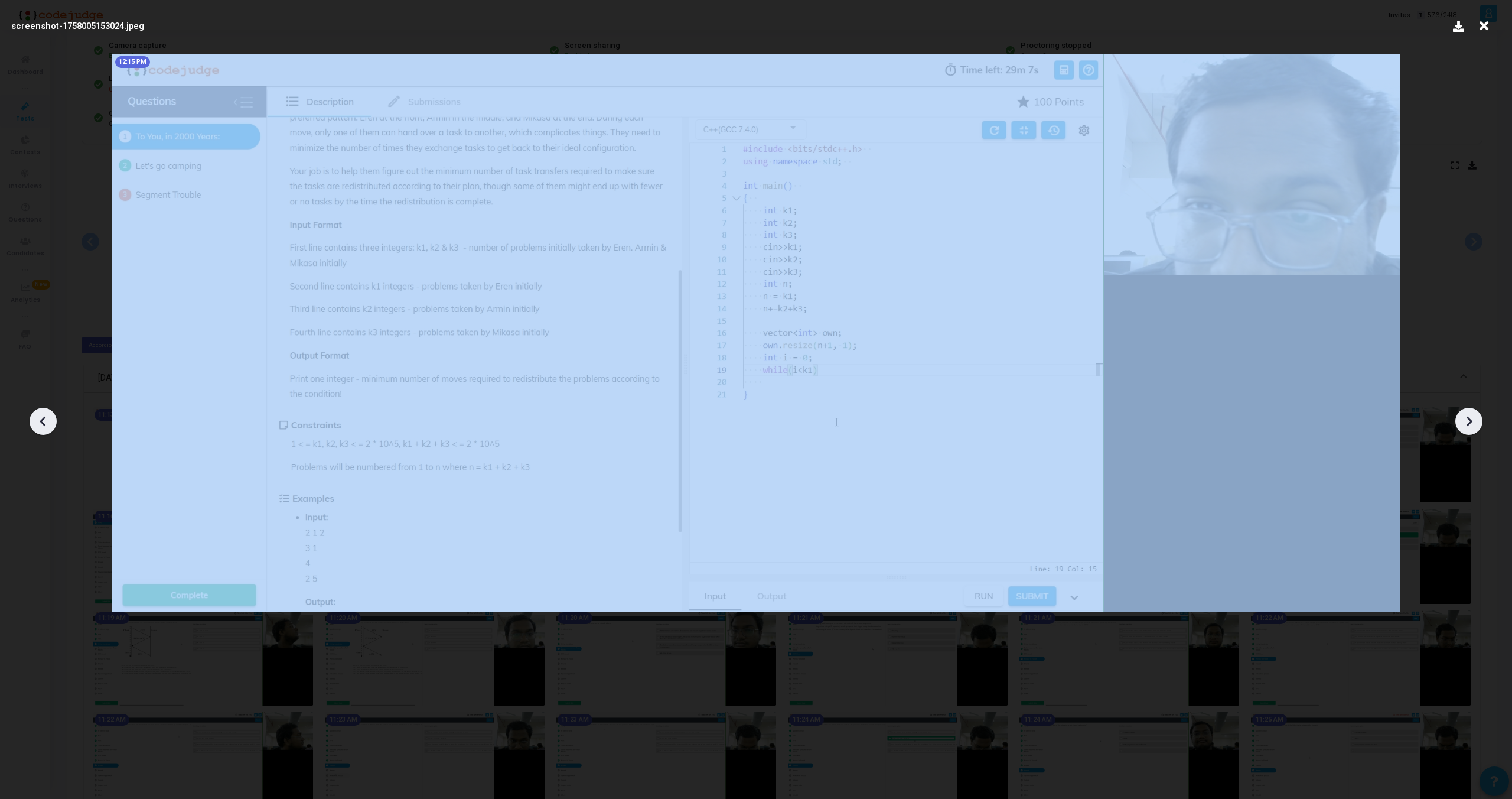
click at [40, 423] on icon at bounding box center [44, 421] width 18 height 18
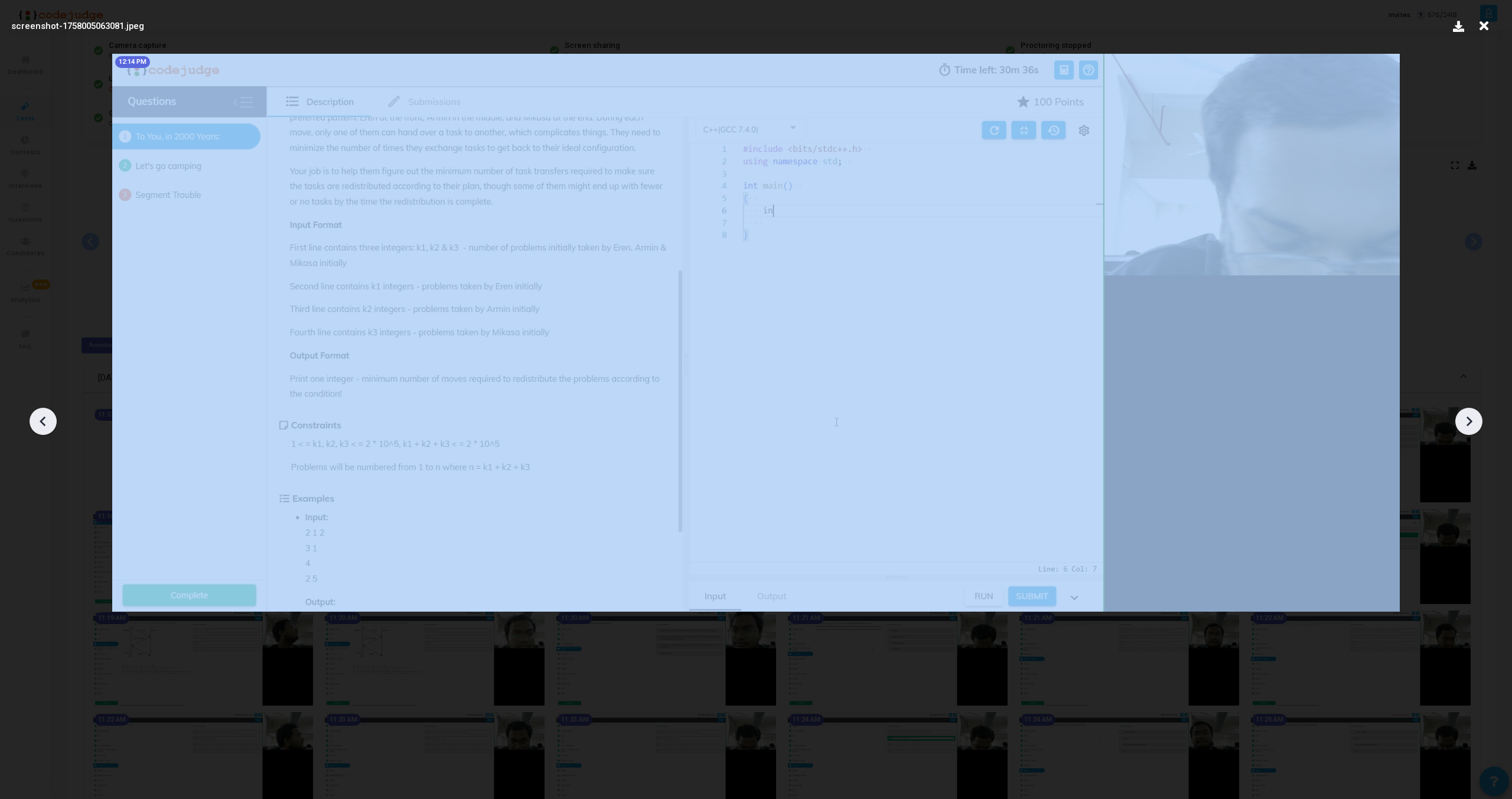
click at [40, 423] on icon at bounding box center [44, 421] width 18 height 18
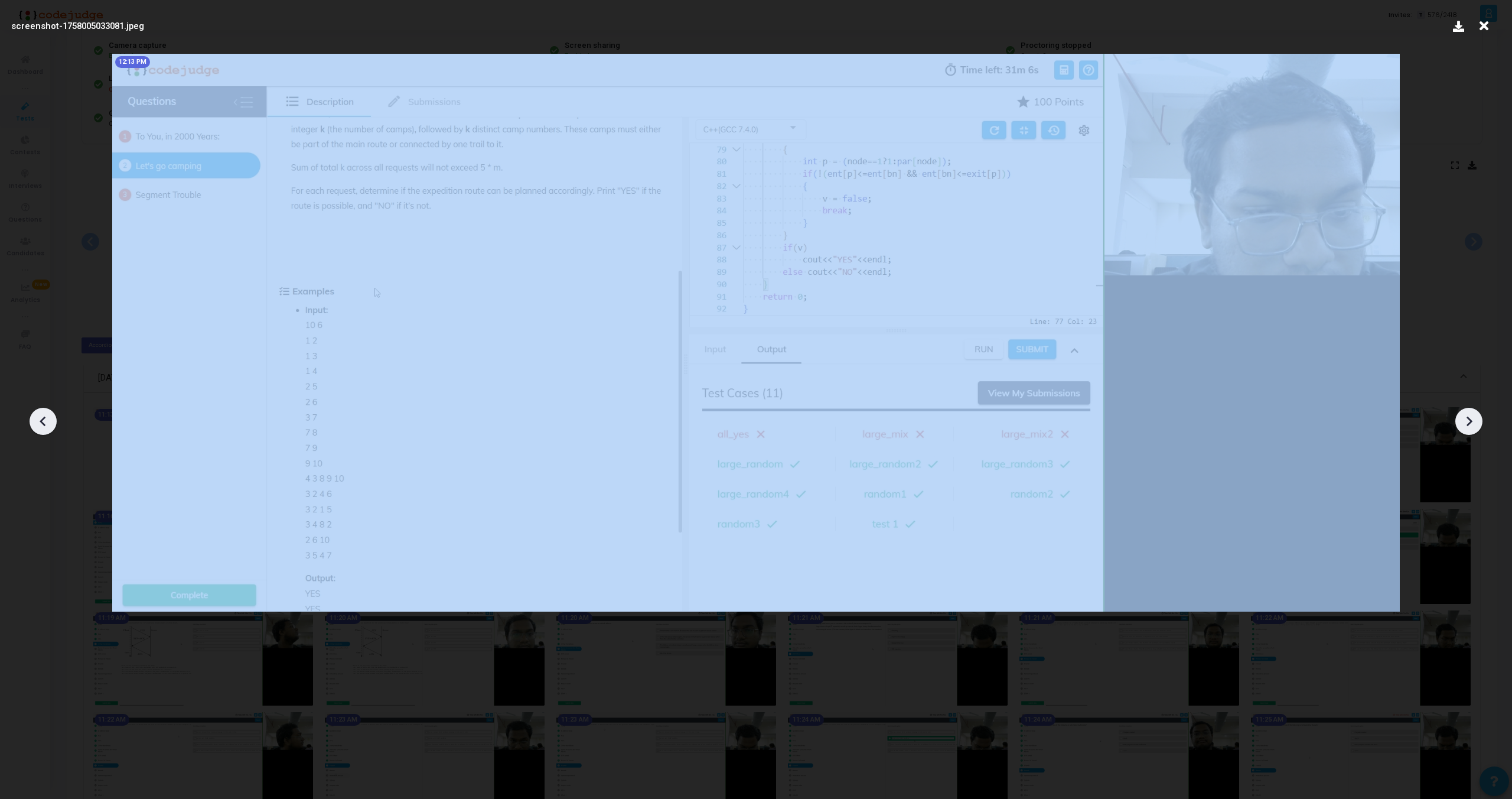
click at [40, 423] on icon at bounding box center [44, 421] width 18 height 18
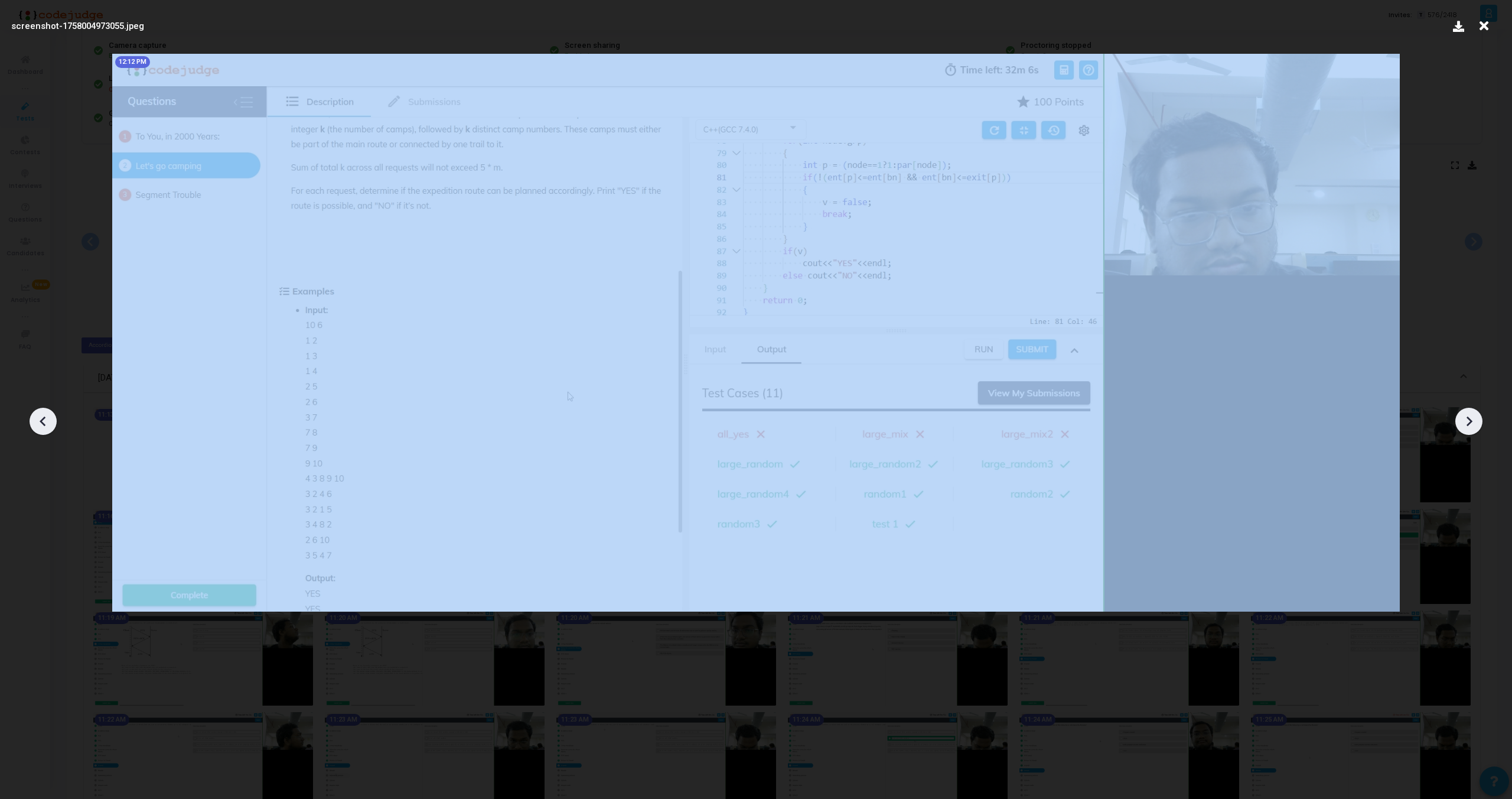
click at [40, 423] on icon at bounding box center [44, 421] width 18 height 18
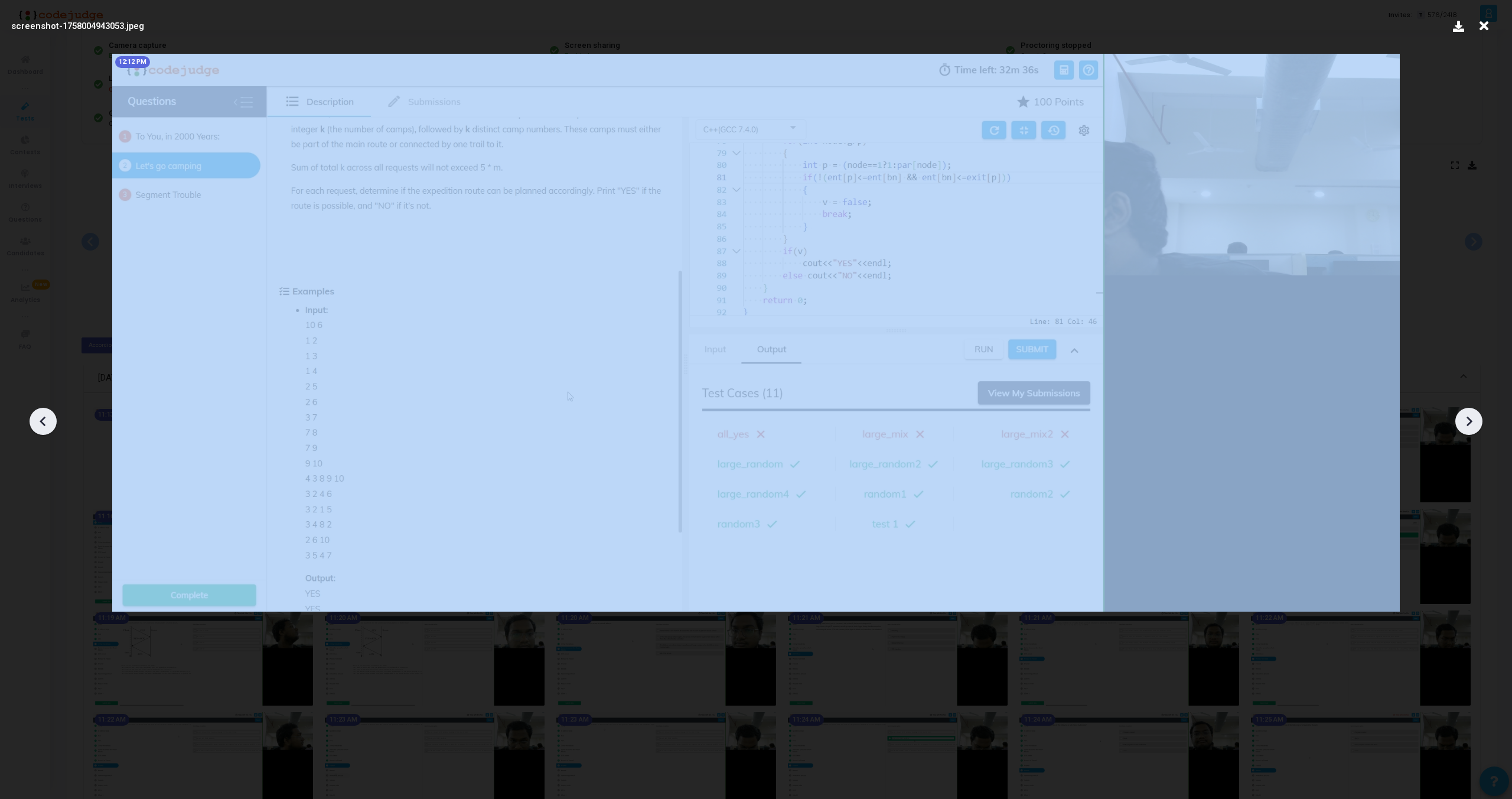
click at [40, 423] on icon at bounding box center [44, 421] width 18 height 18
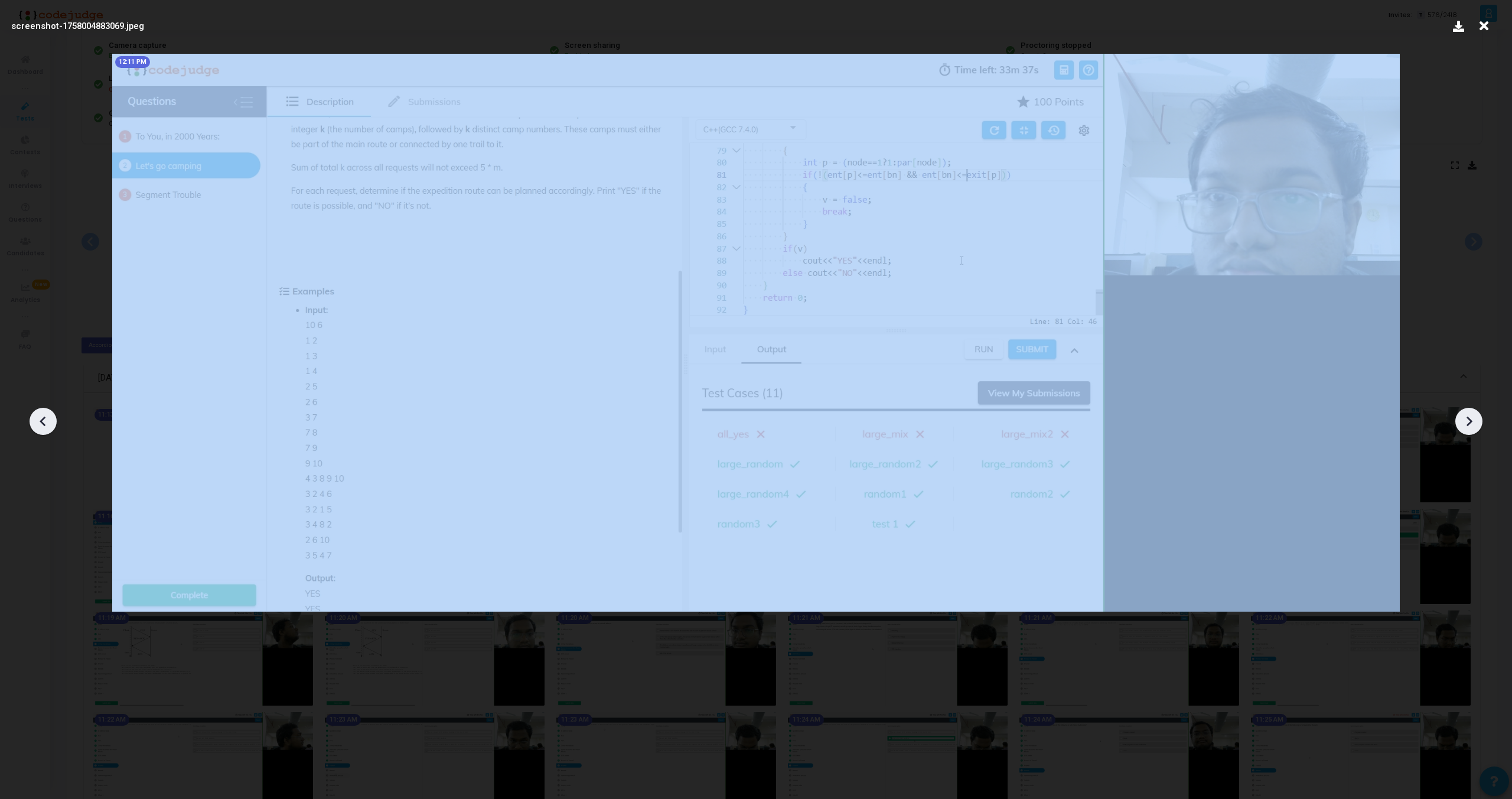
click at [40, 423] on icon at bounding box center [44, 421] width 18 height 18
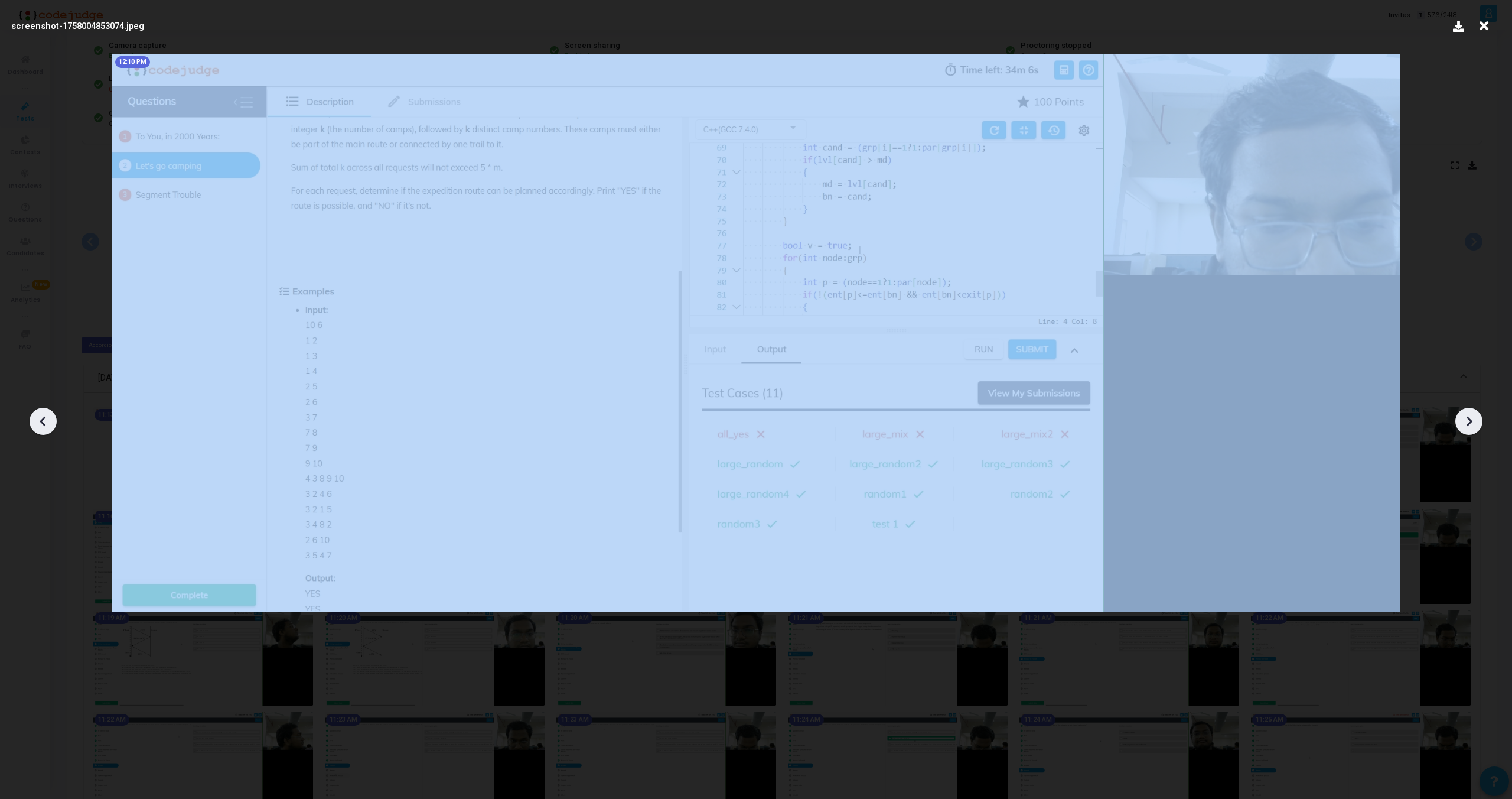
click at [40, 423] on icon at bounding box center [44, 421] width 18 height 18
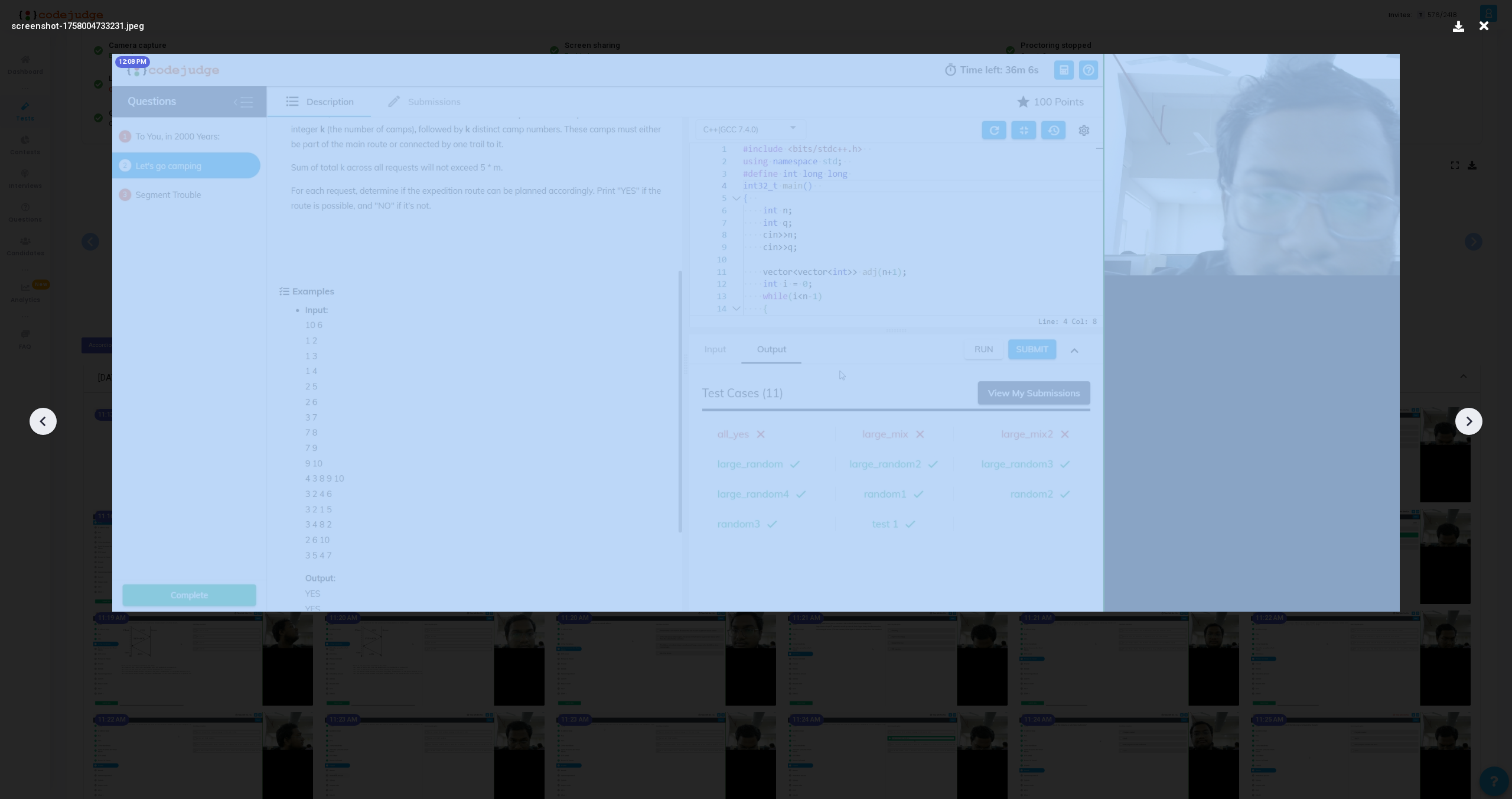
click at [40, 423] on icon at bounding box center [44, 421] width 18 height 18
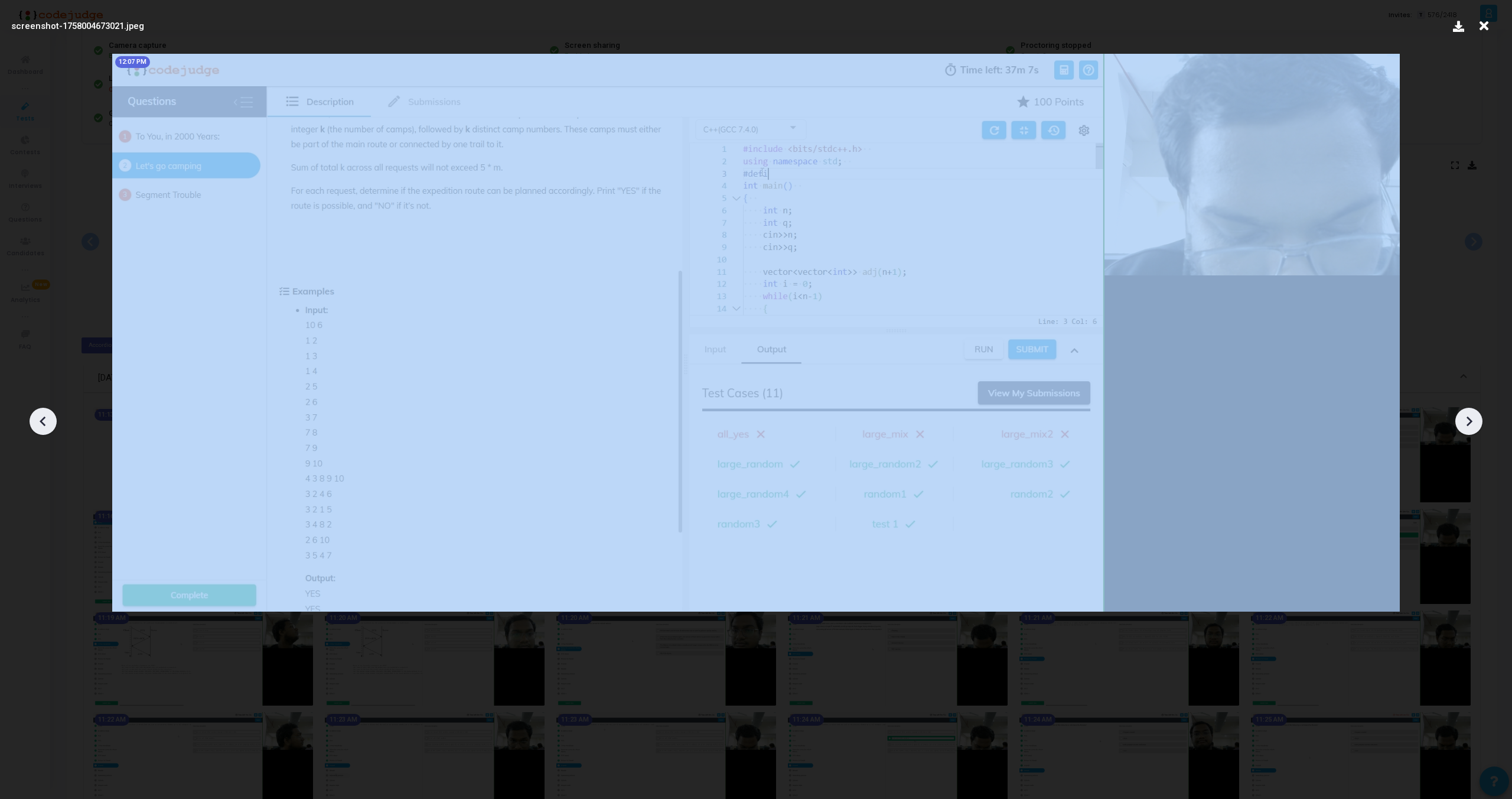
click at [40, 423] on icon at bounding box center [44, 421] width 18 height 18
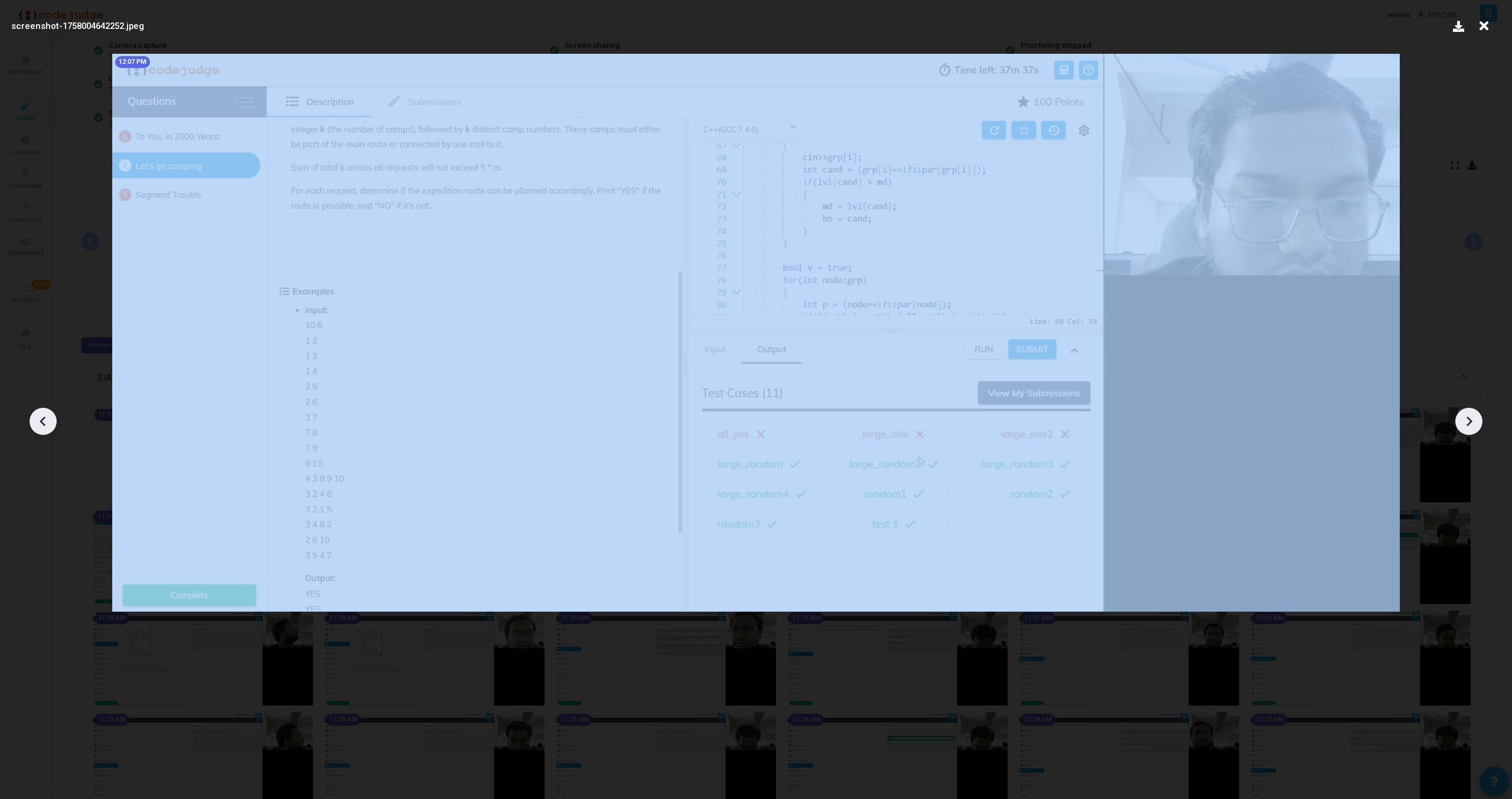
click at [40, 423] on icon at bounding box center [44, 421] width 18 height 18
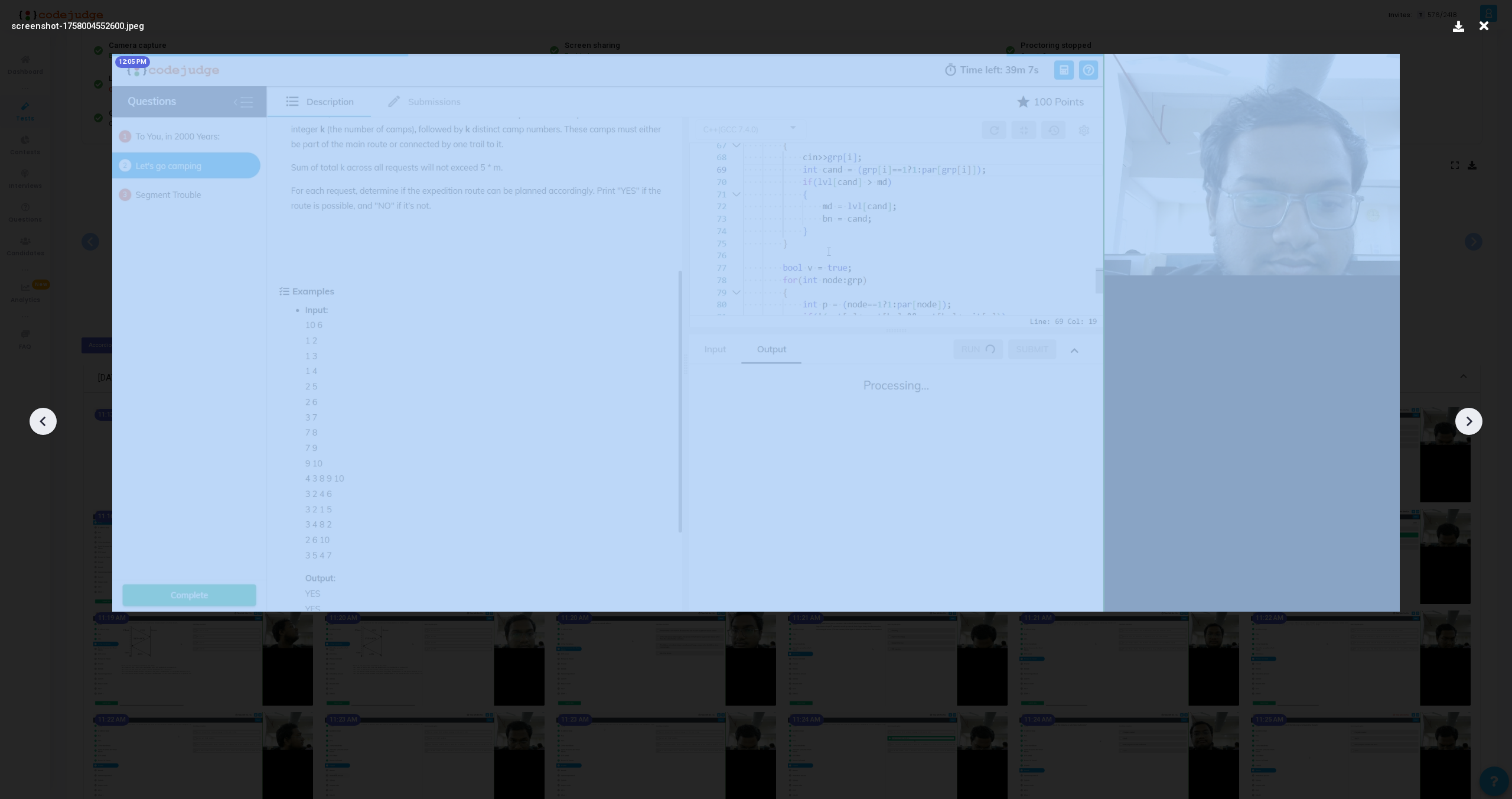
click at [40, 423] on icon at bounding box center [44, 421] width 18 height 18
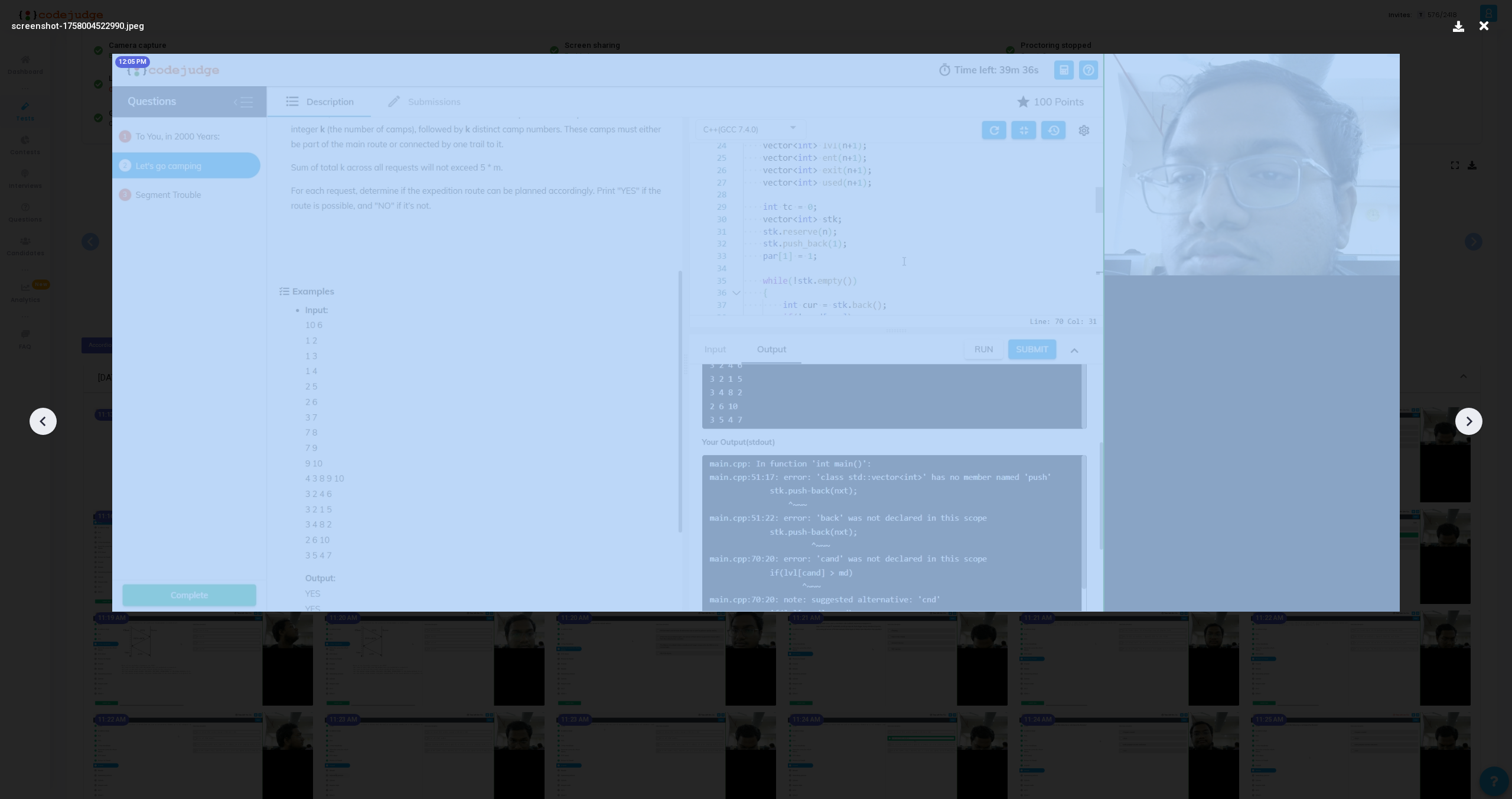
click at [40, 423] on icon at bounding box center [44, 421] width 18 height 18
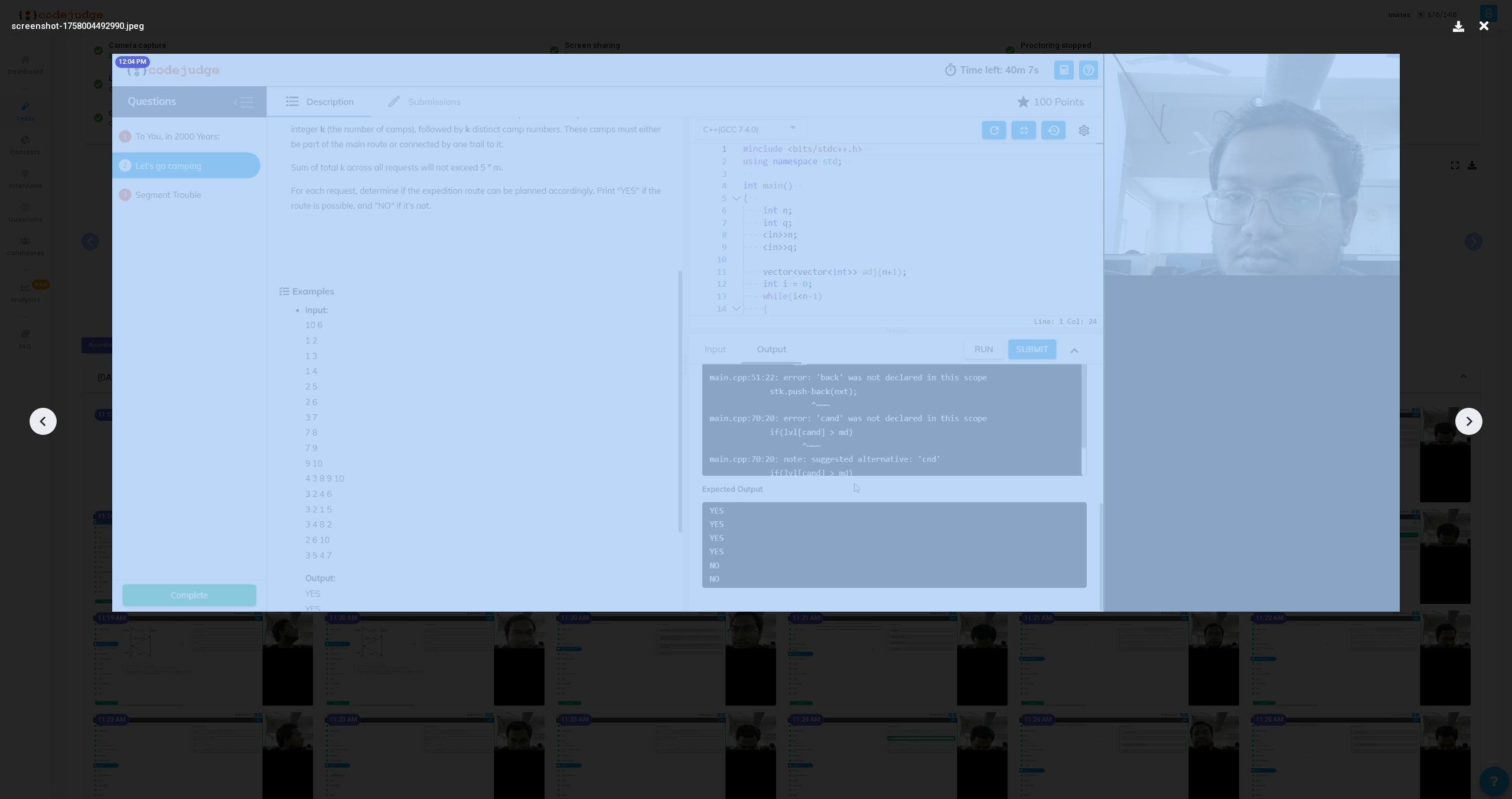
click at [40, 423] on icon at bounding box center [44, 421] width 18 height 18
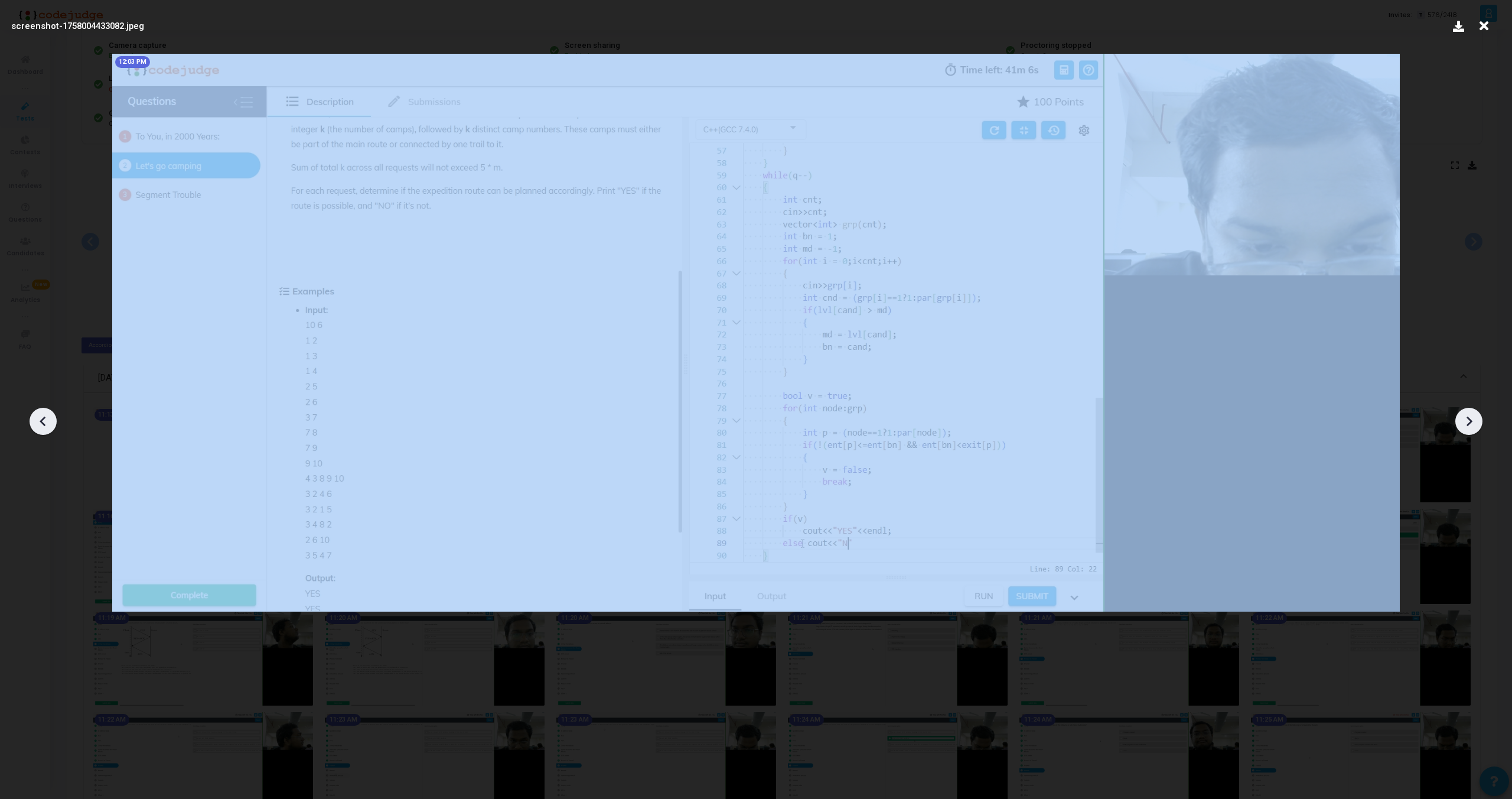
click at [40, 423] on icon at bounding box center [44, 421] width 18 height 18
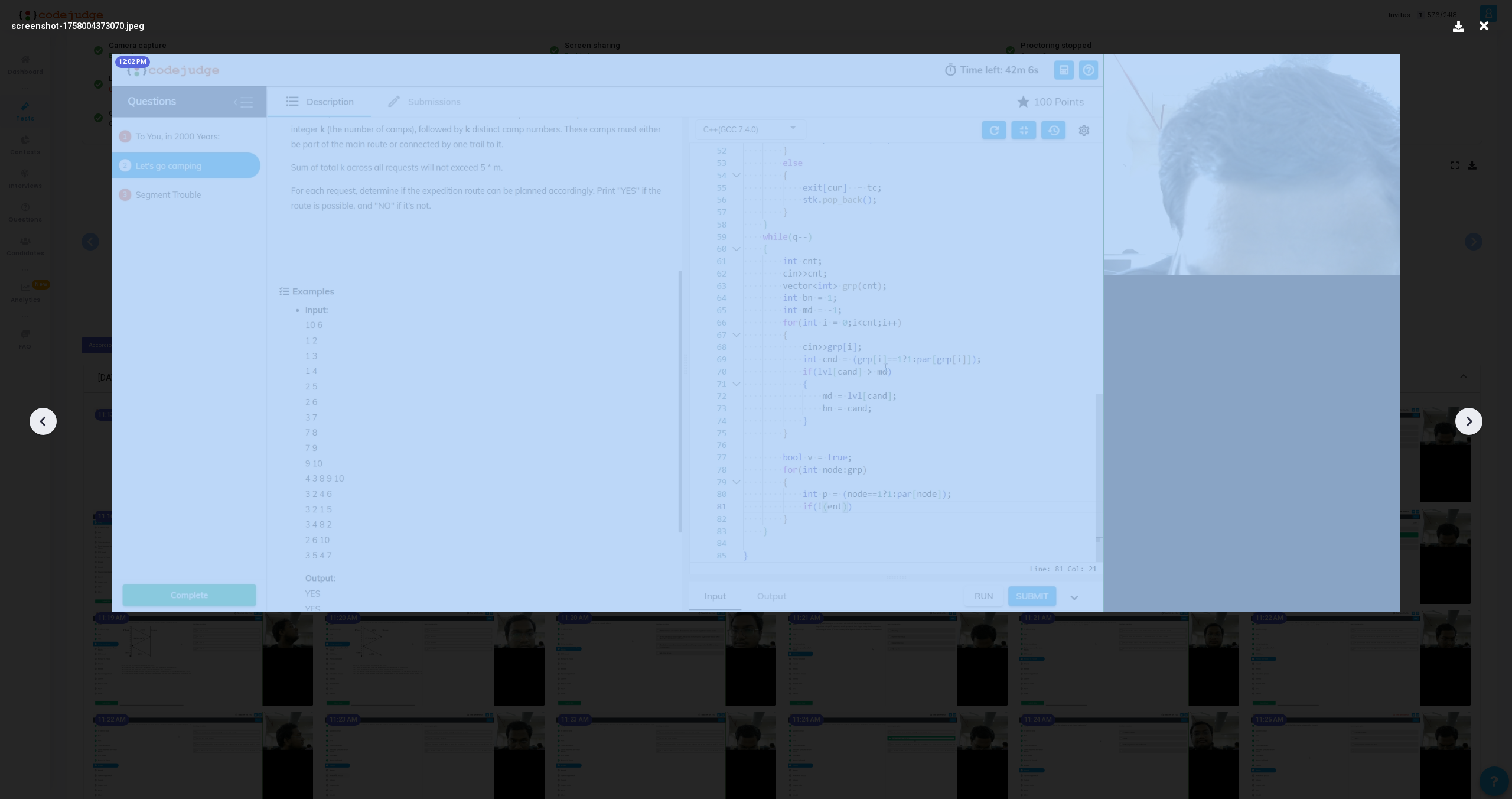
click at [40, 423] on icon at bounding box center [44, 421] width 18 height 18
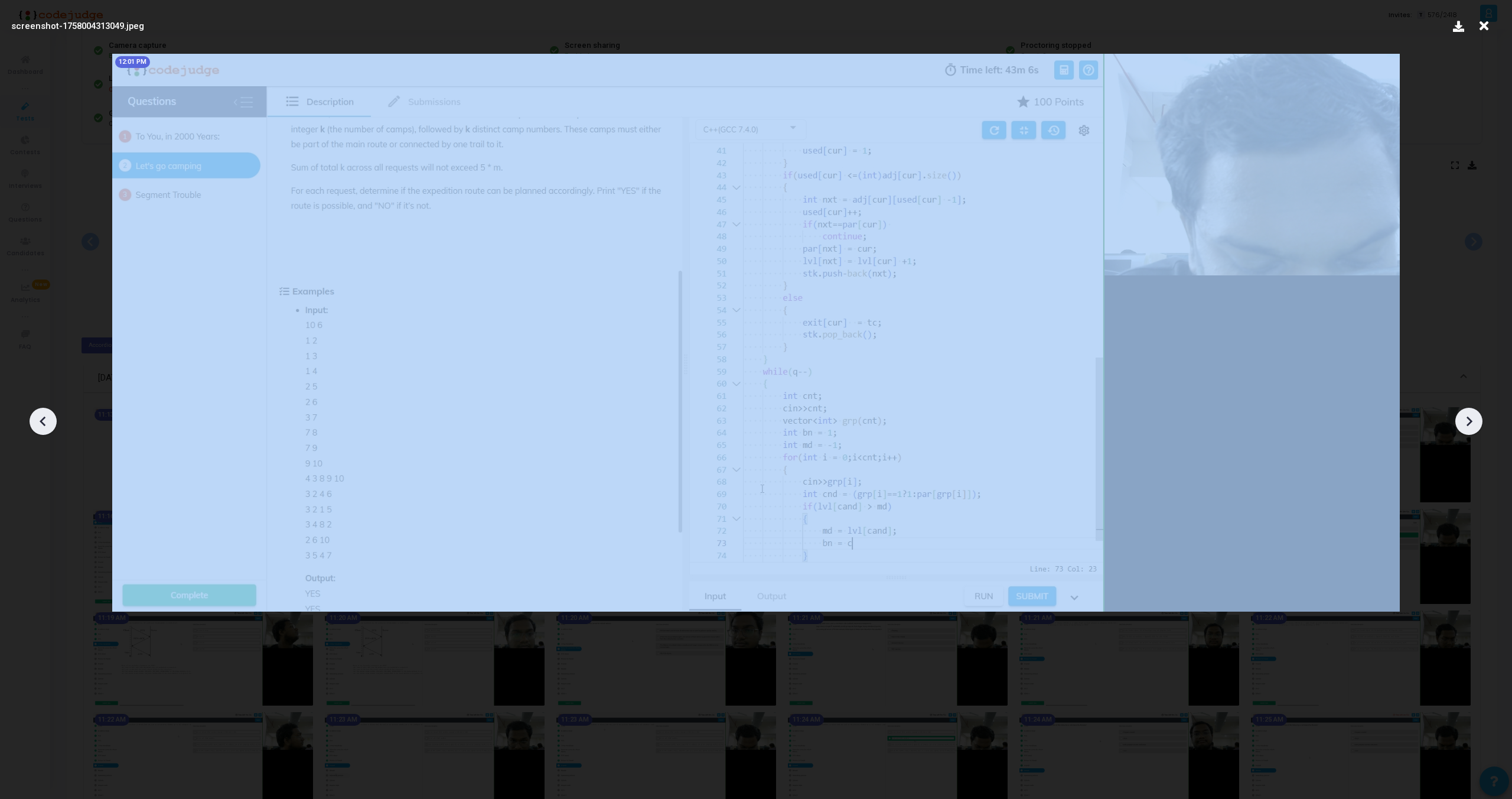
click at [40, 423] on icon at bounding box center [44, 421] width 18 height 18
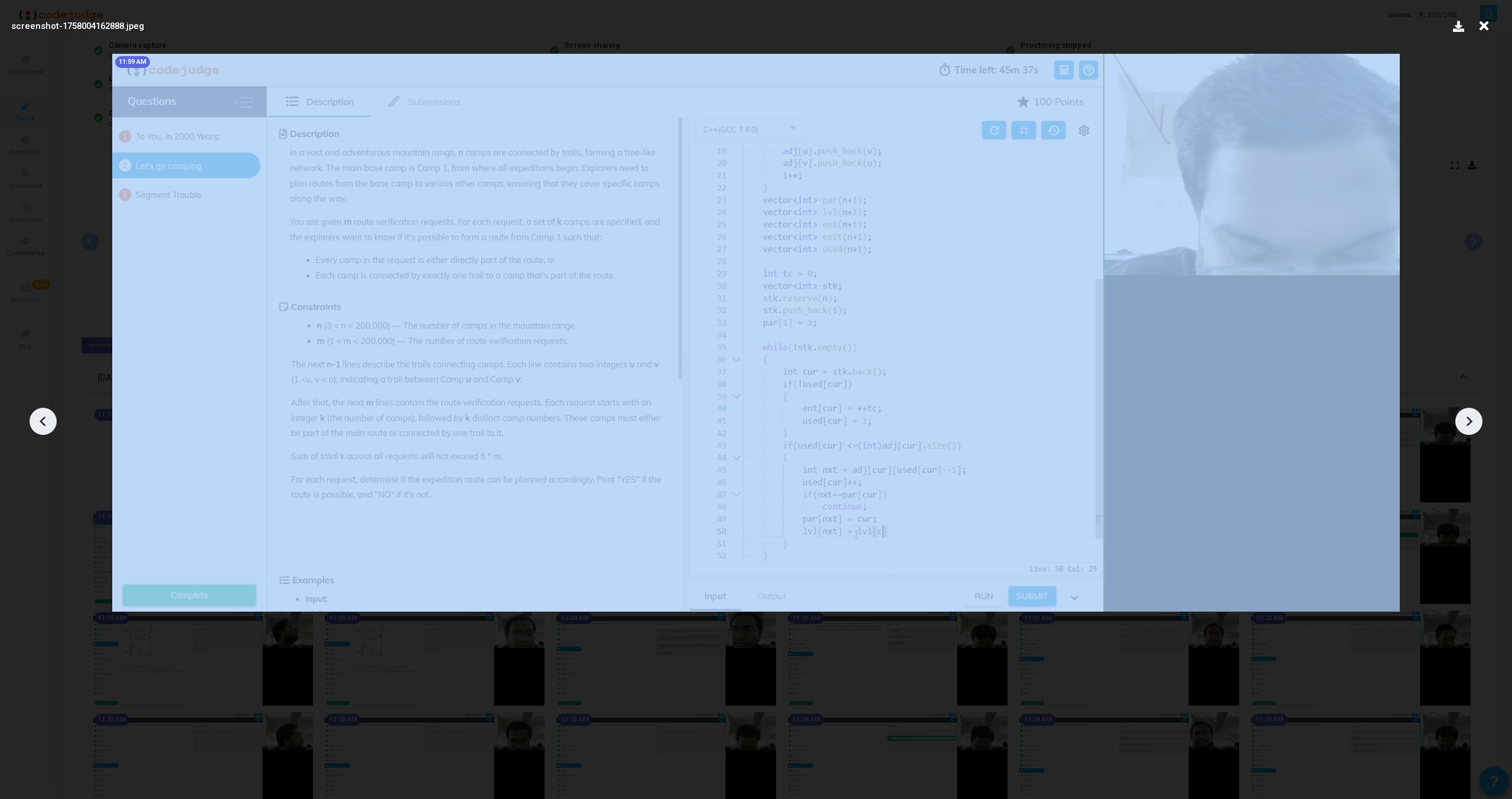
click at [40, 423] on icon at bounding box center [44, 421] width 18 height 18
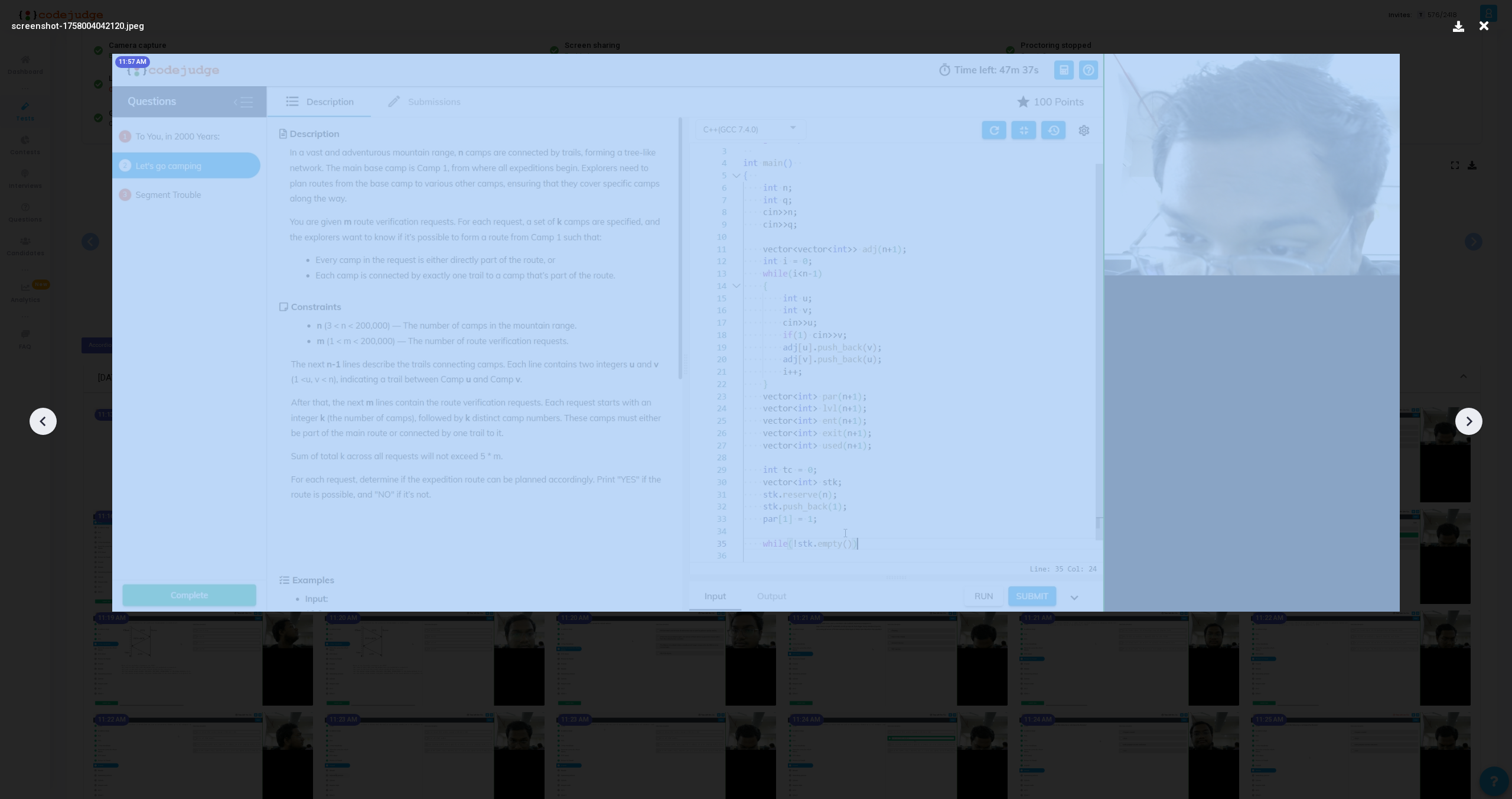
click at [40, 423] on icon at bounding box center [44, 421] width 18 height 18
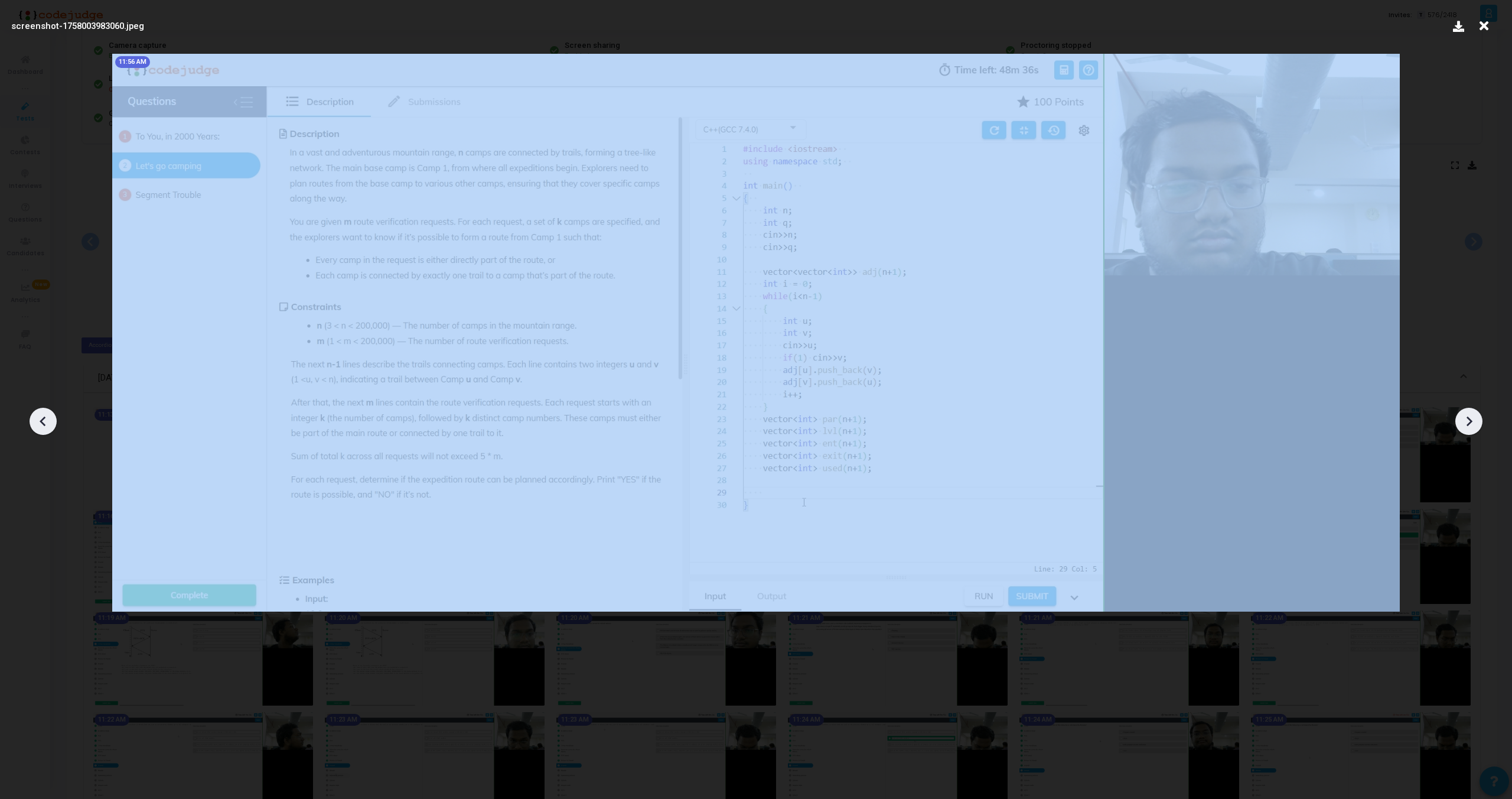
click at [40, 423] on icon at bounding box center [44, 421] width 18 height 18
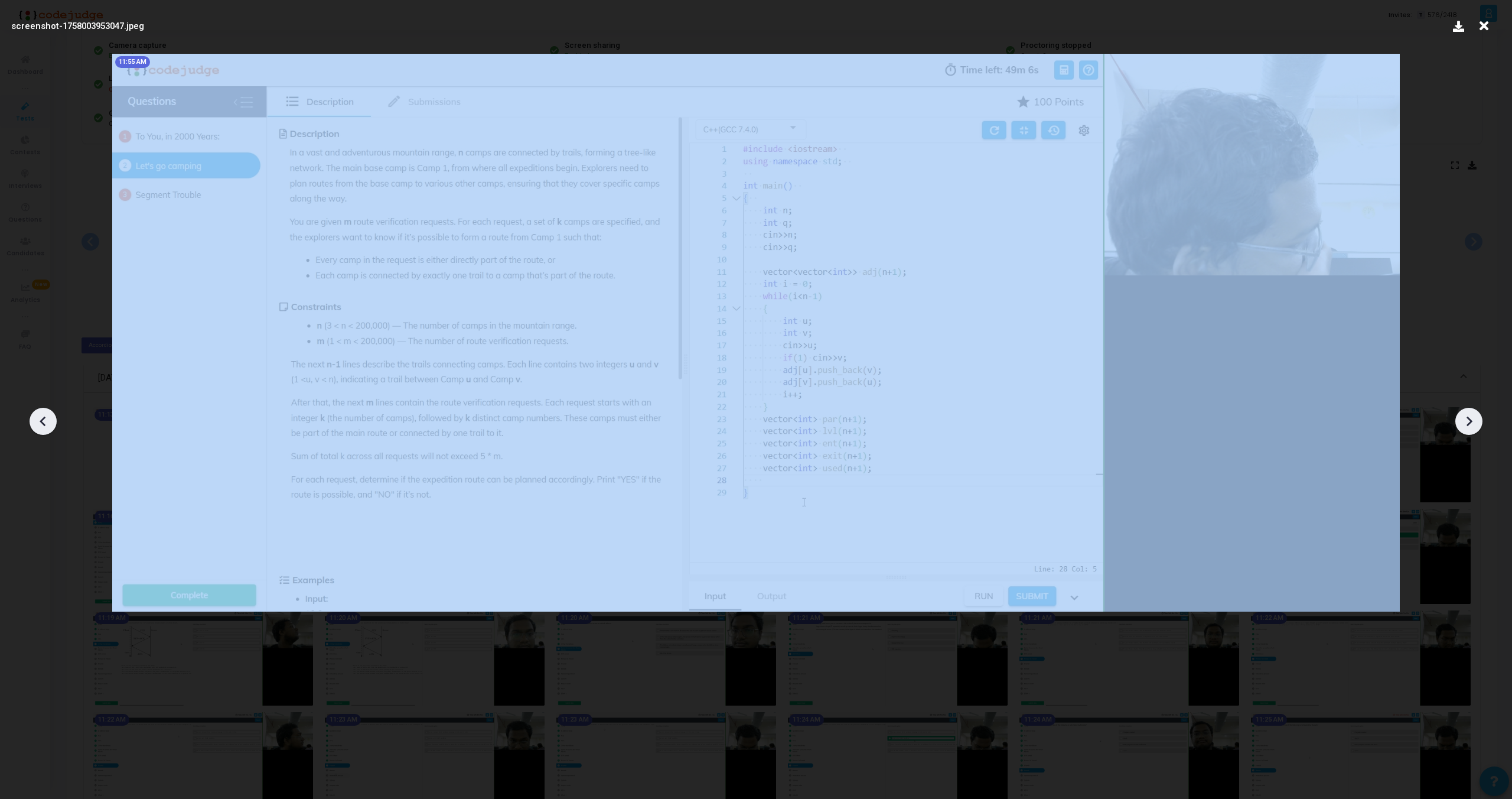
click at [40, 423] on icon at bounding box center [44, 421] width 18 height 18
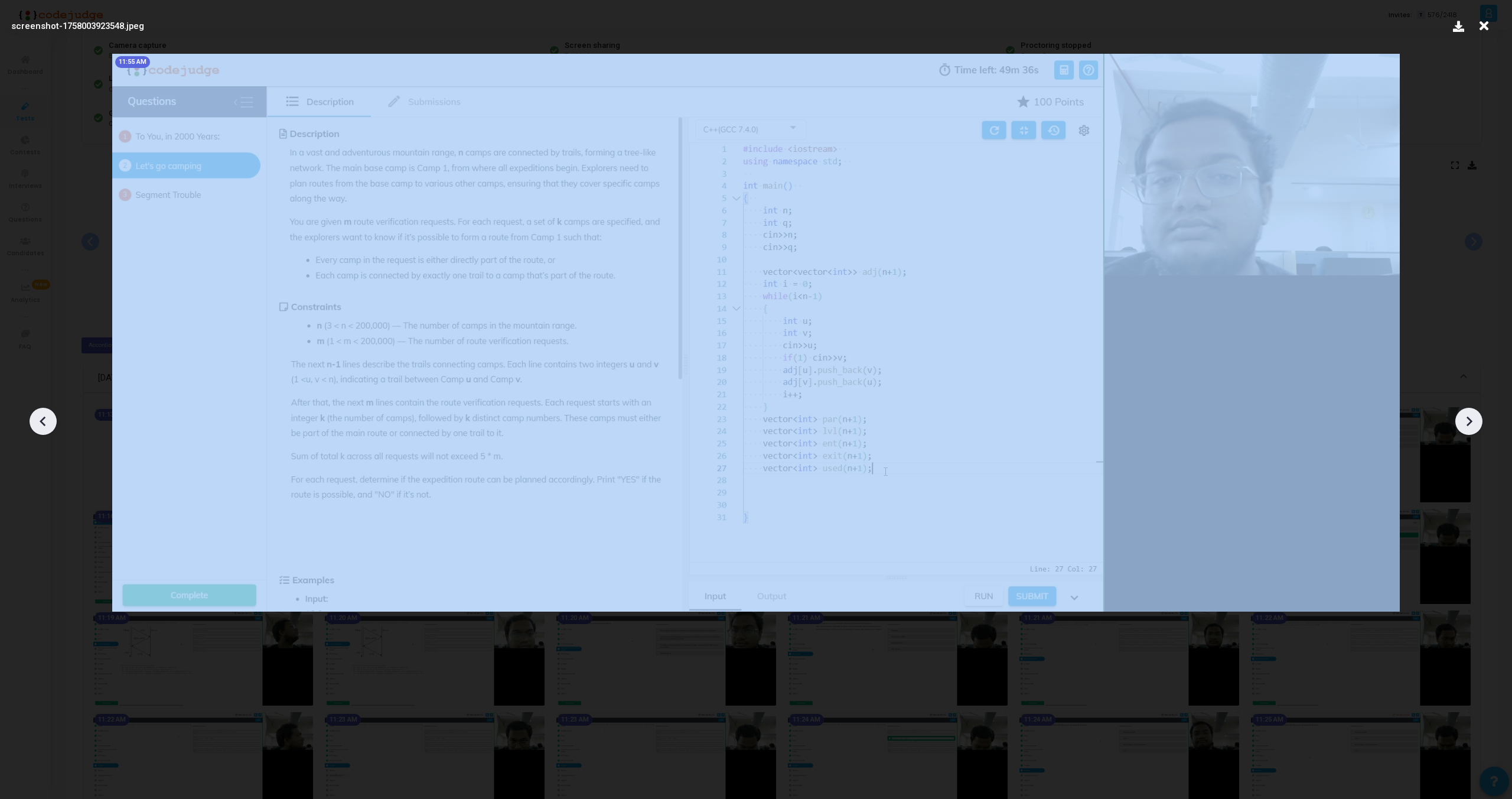
click at [40, 423] on icon at bounding box center [44, 421] width 18 height 18
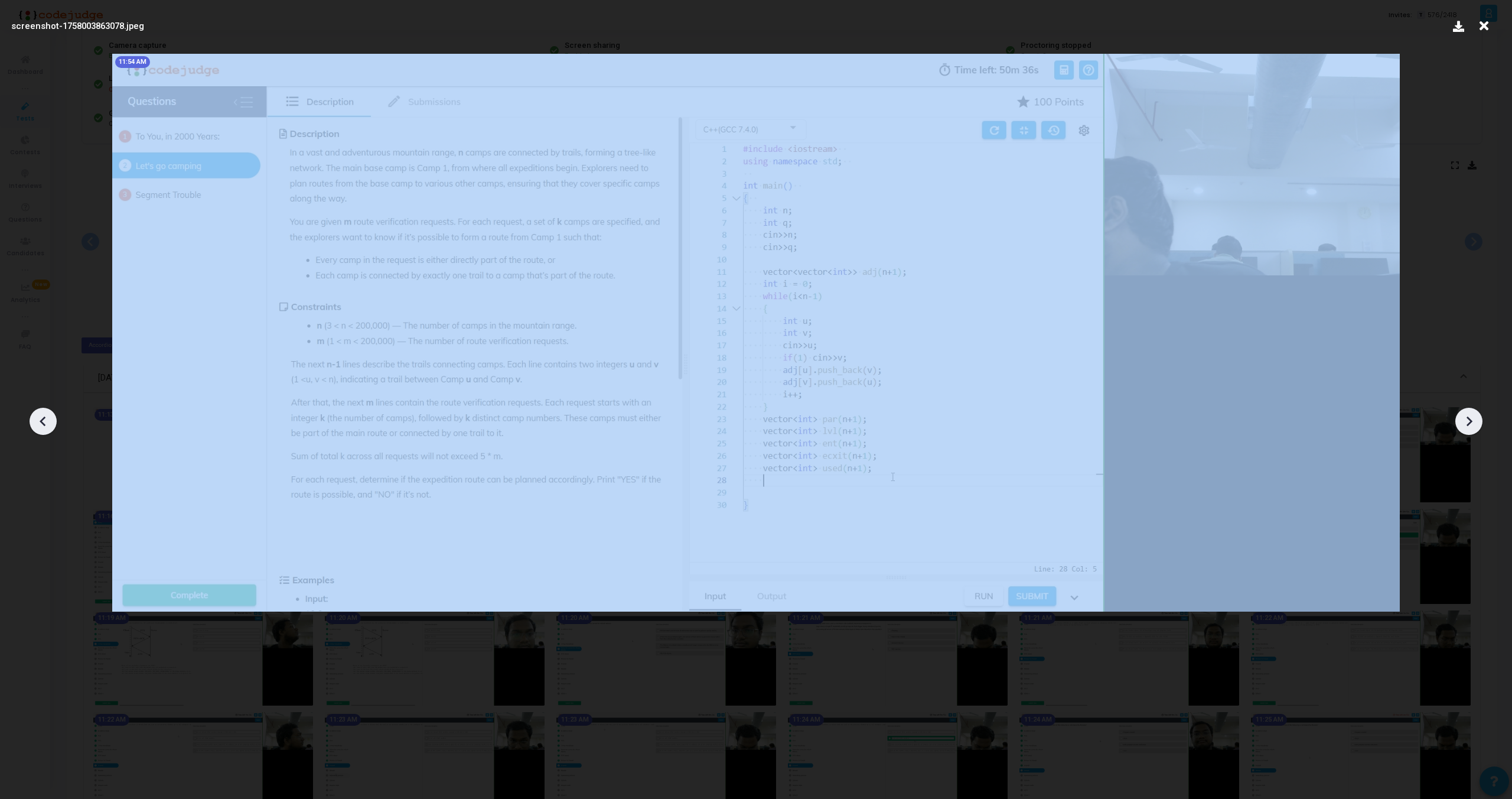
click at [40, 423] on icon at bounding box center [44, 421] width 18 height 18
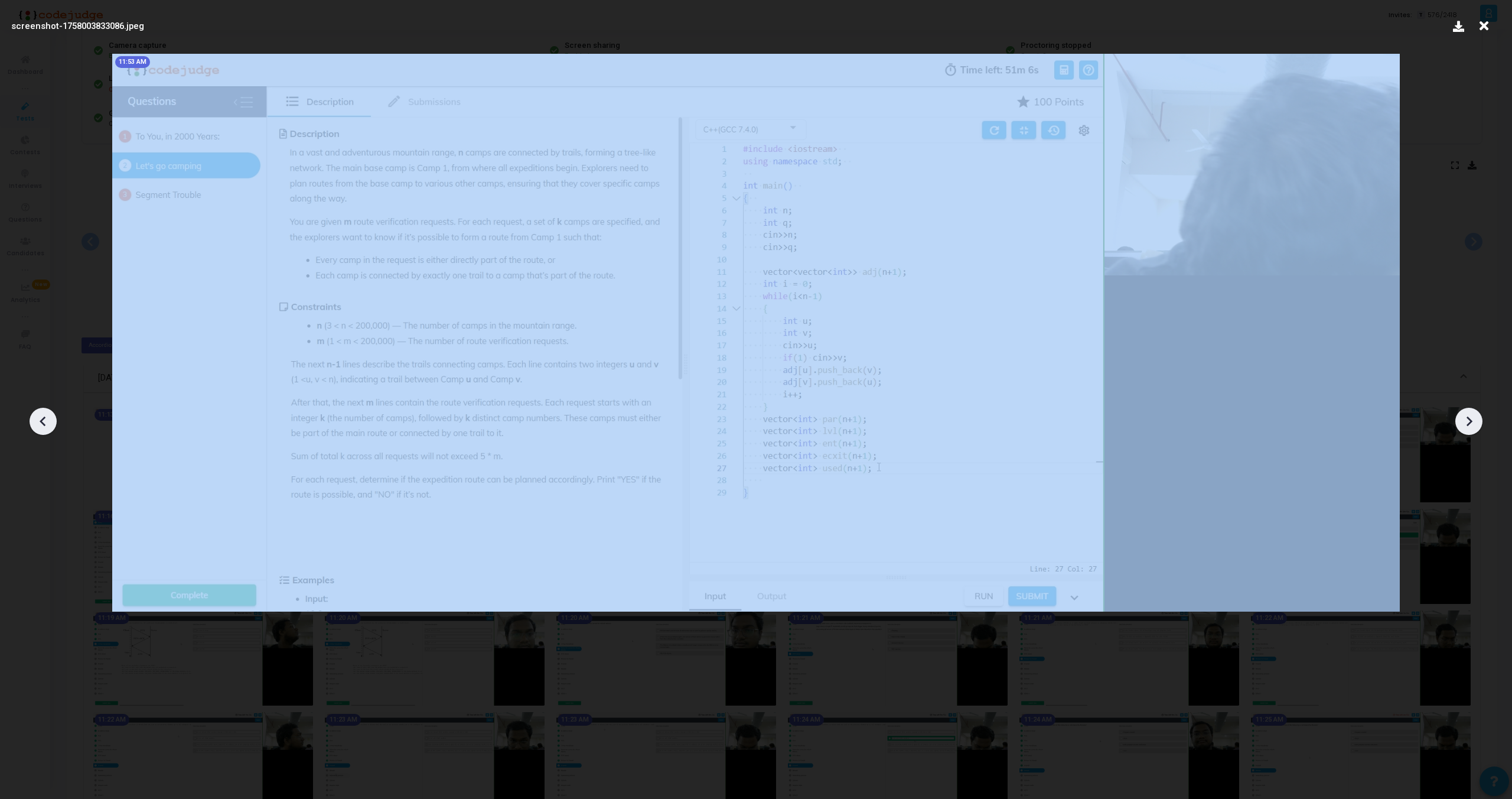
click at [40, 423] on icon at bounding box center [44, 421] width 18 height 18
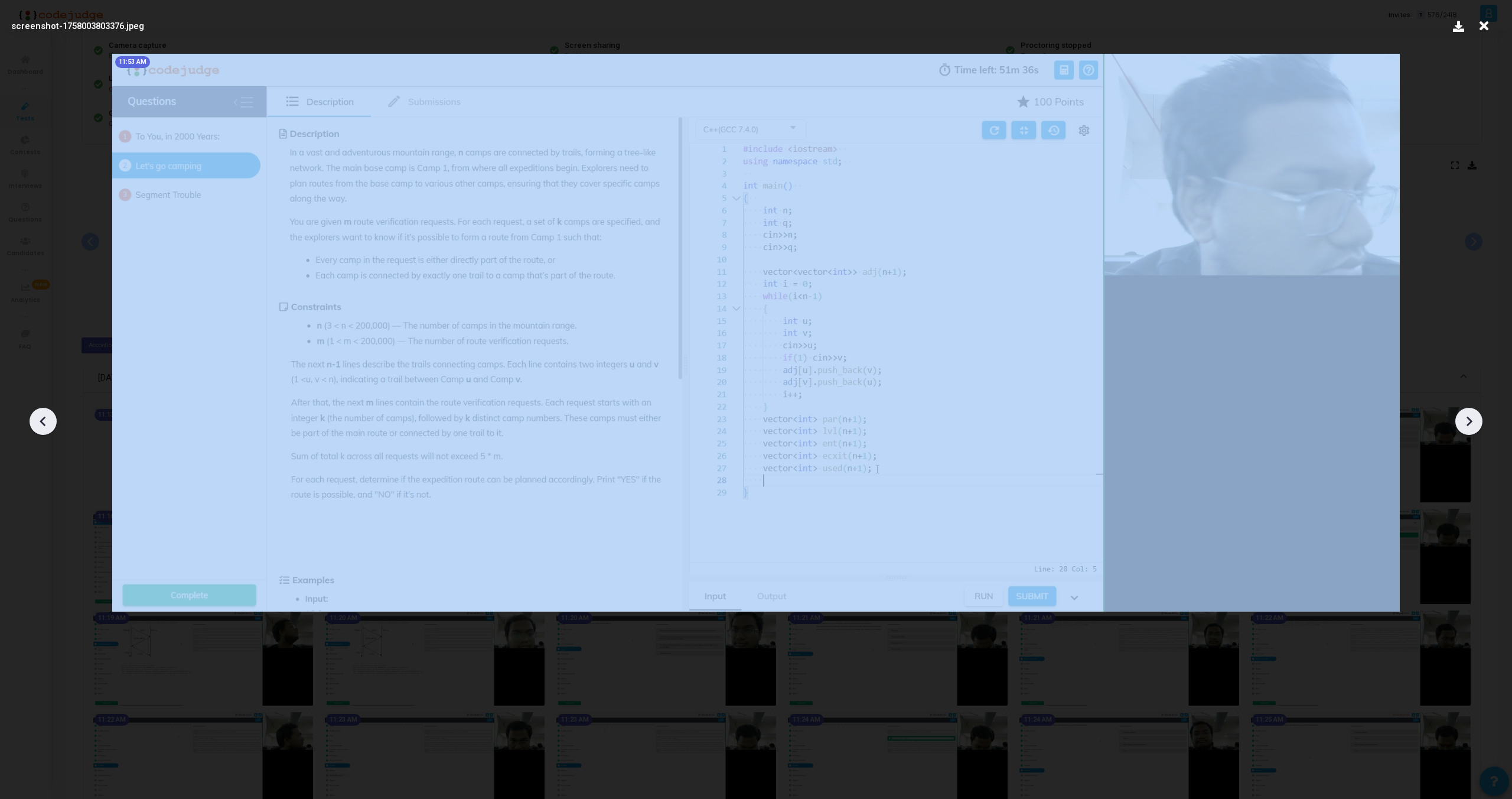
click at [40, 423] on icon at bounding box center [44, 421] width 18 height 18
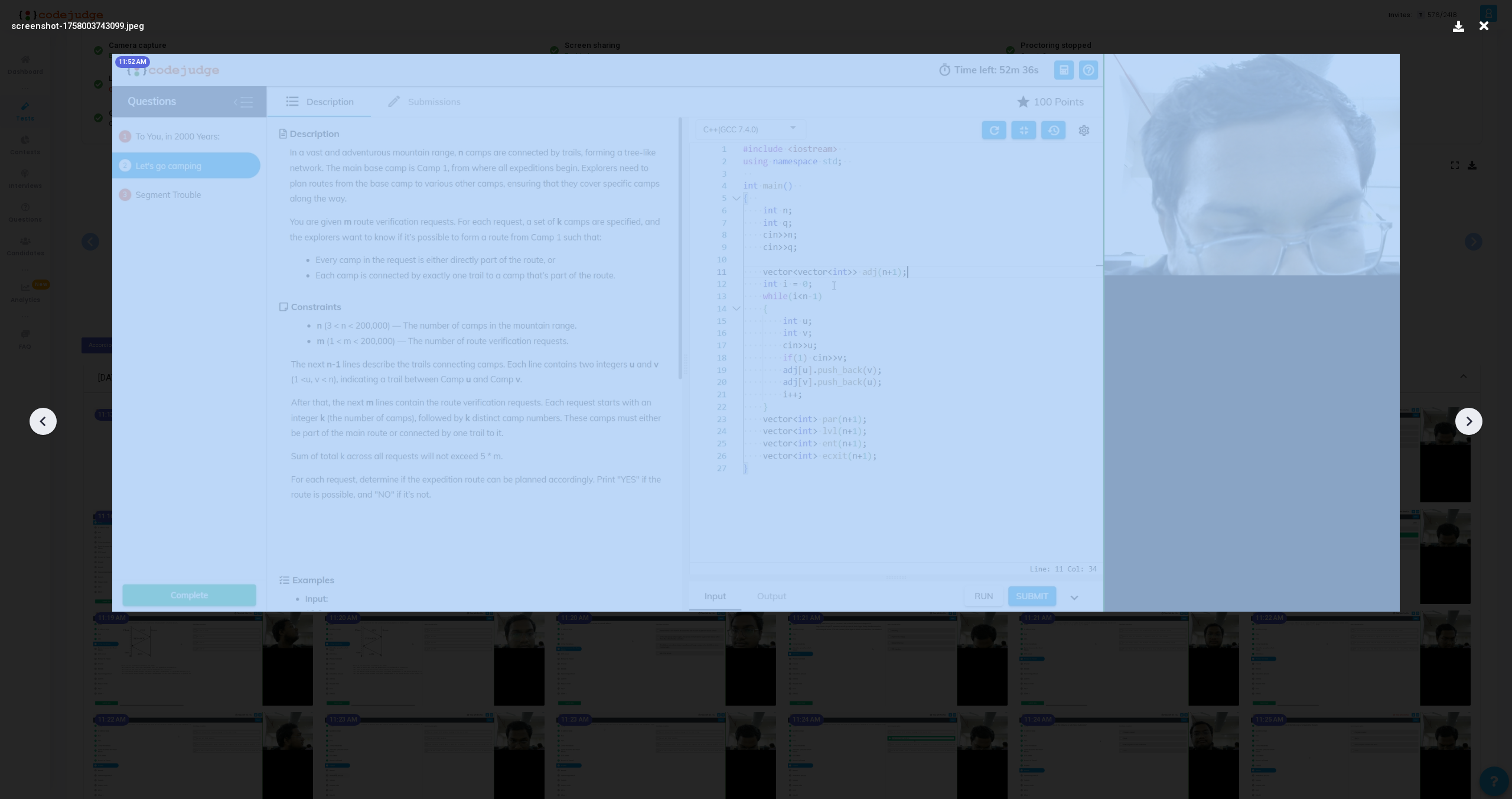
click at [40, 423] on icon at bounding box center [44, 421] width 18 height 18
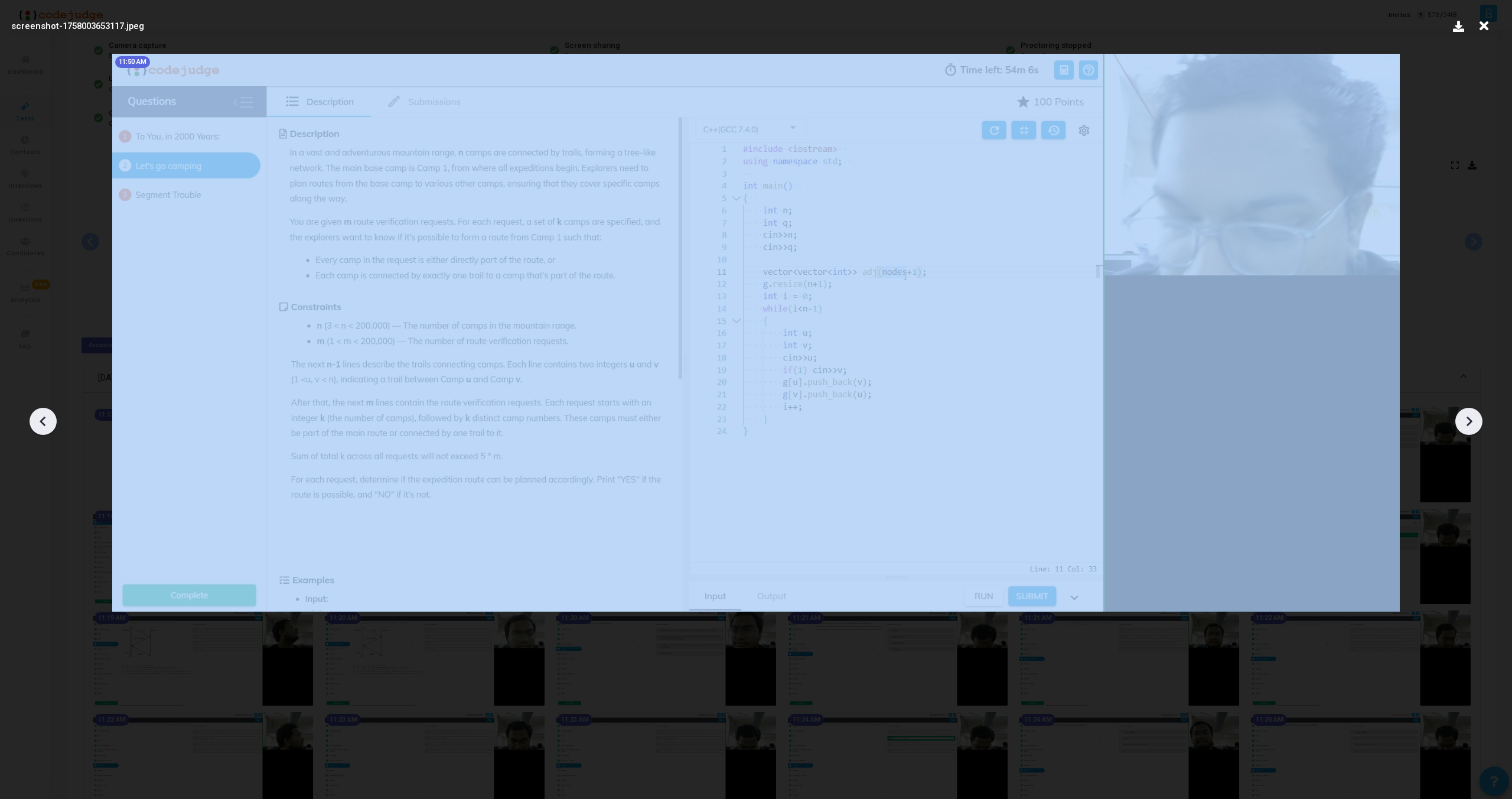
click at [40, 423] on icon at bounding box center [44, 421] width 18 height 18
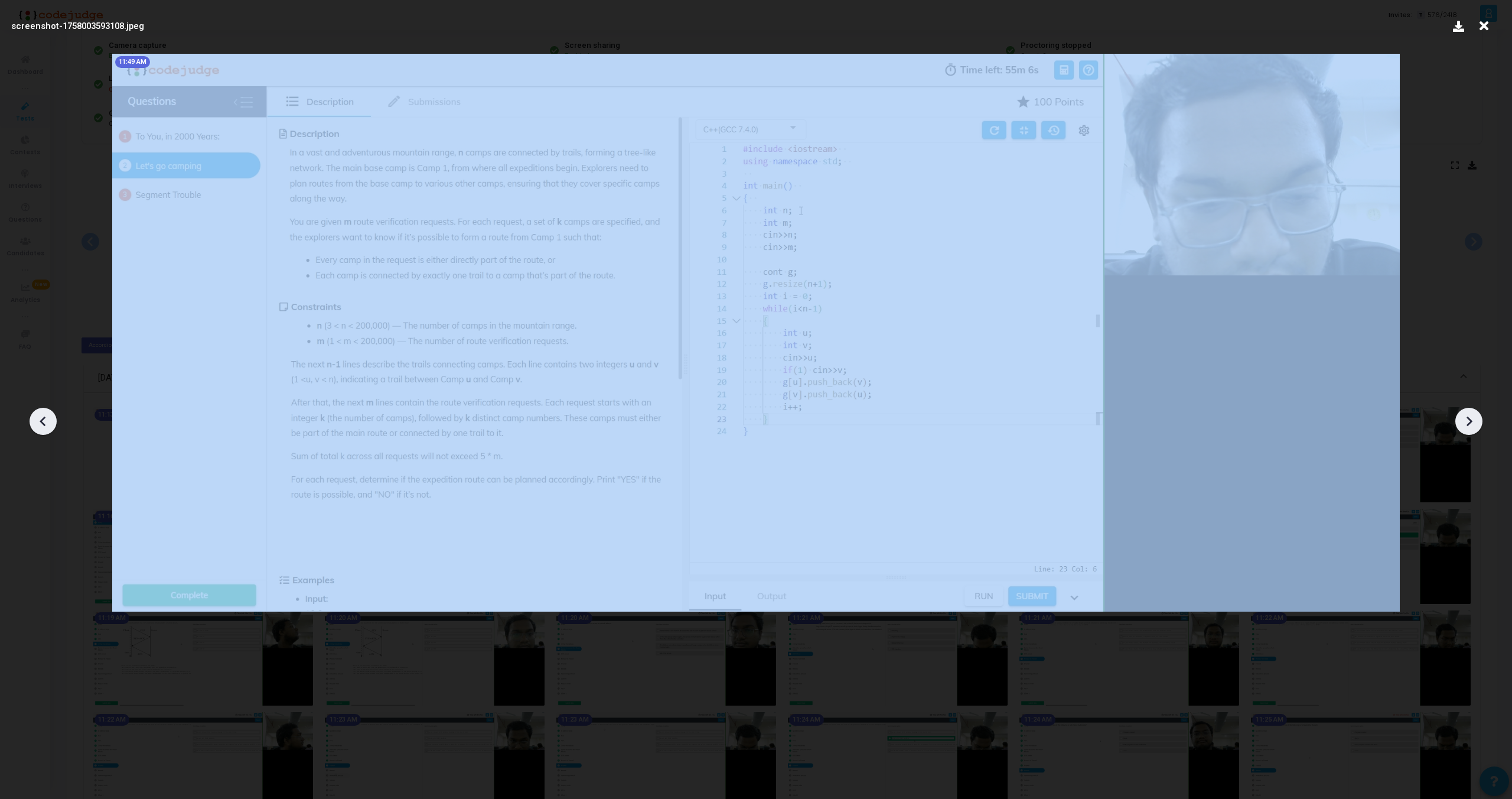
click at [40, 423] on icon at bounding box center [44, 421] width 18 height 18
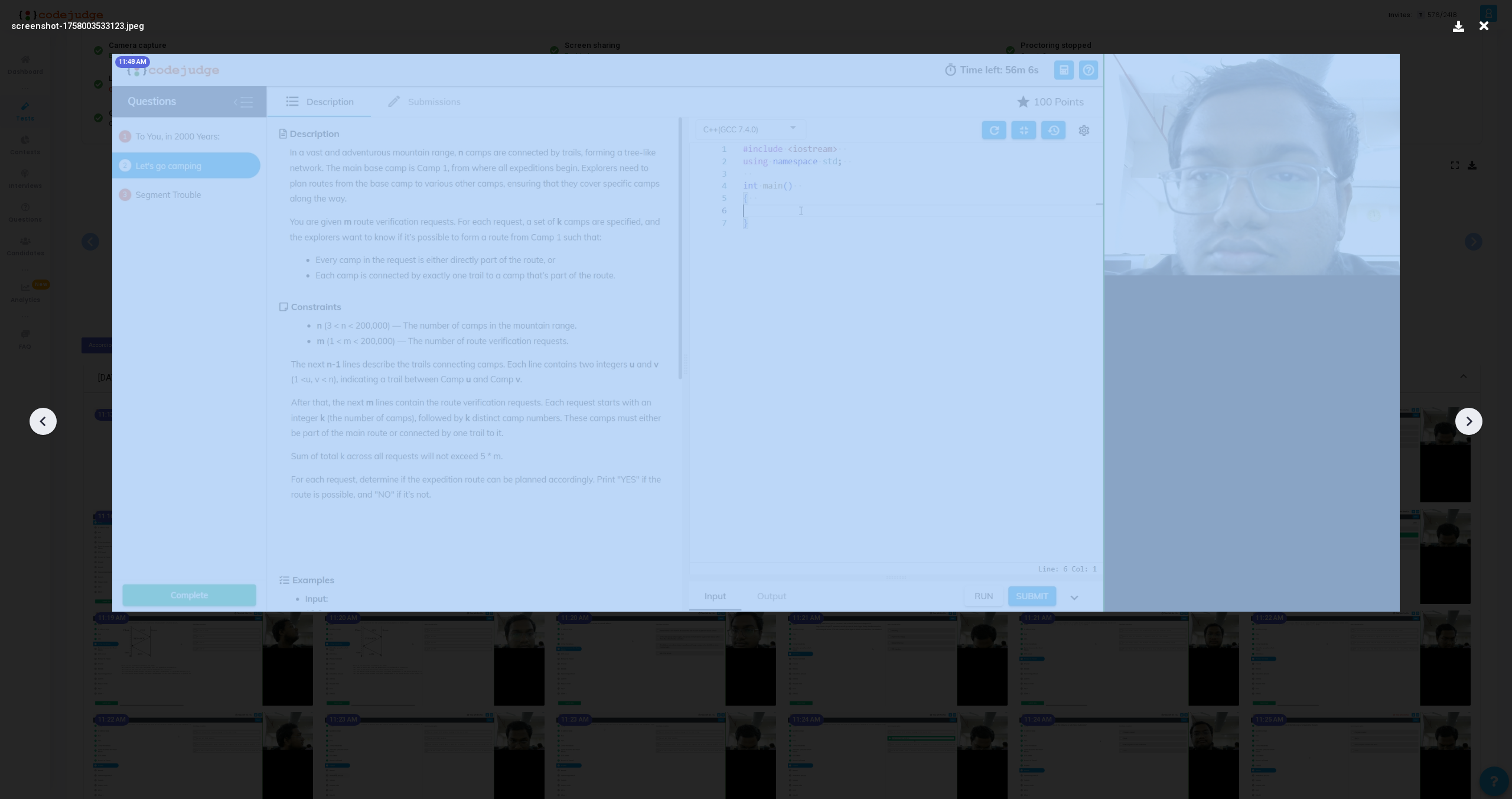
click at [40, 423] on icon at bounding box center [44, 421] width 18 height 18
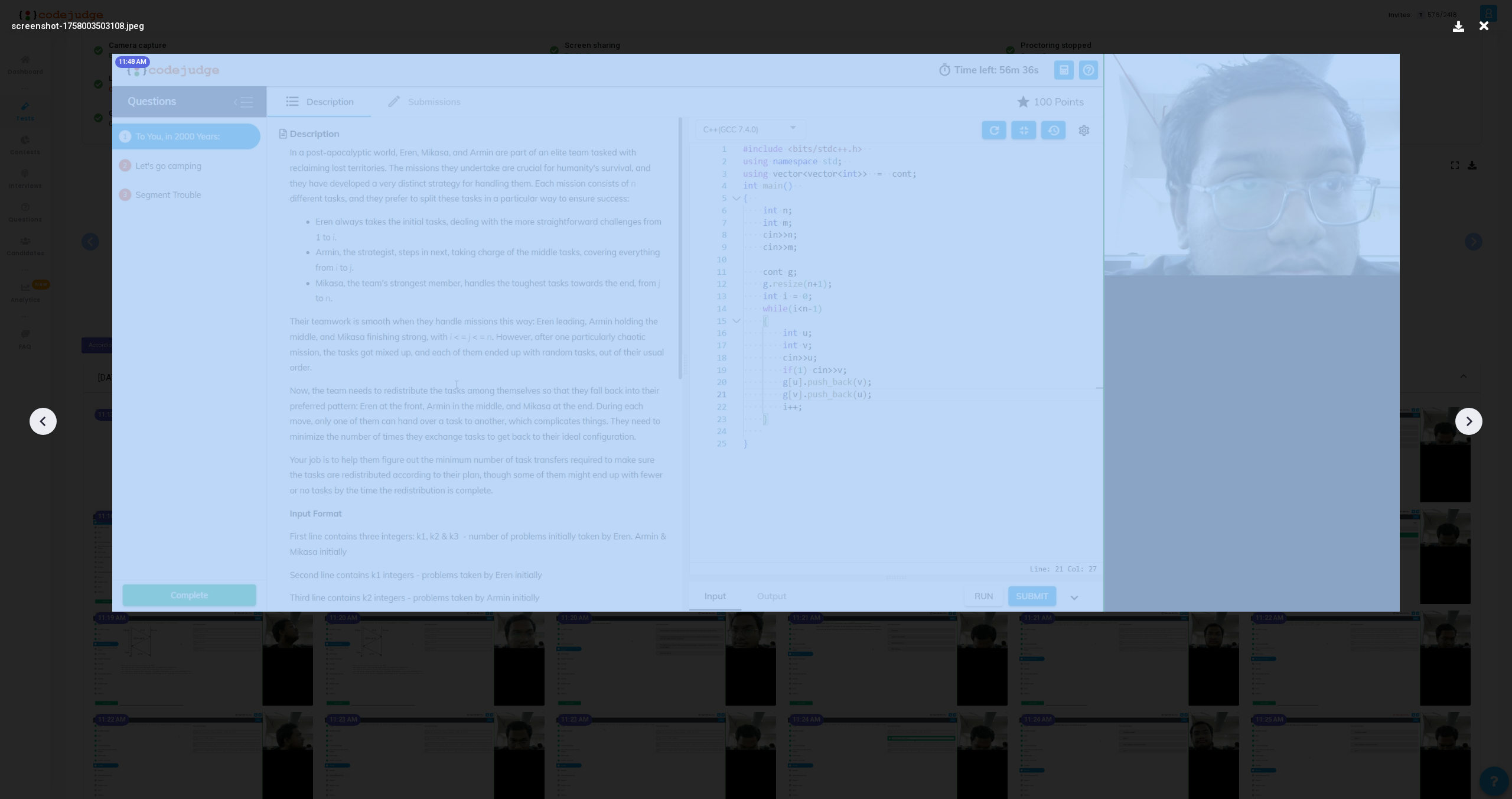
click at [40, 423] on icon at bounding box center [44, 421] width 18 height 18
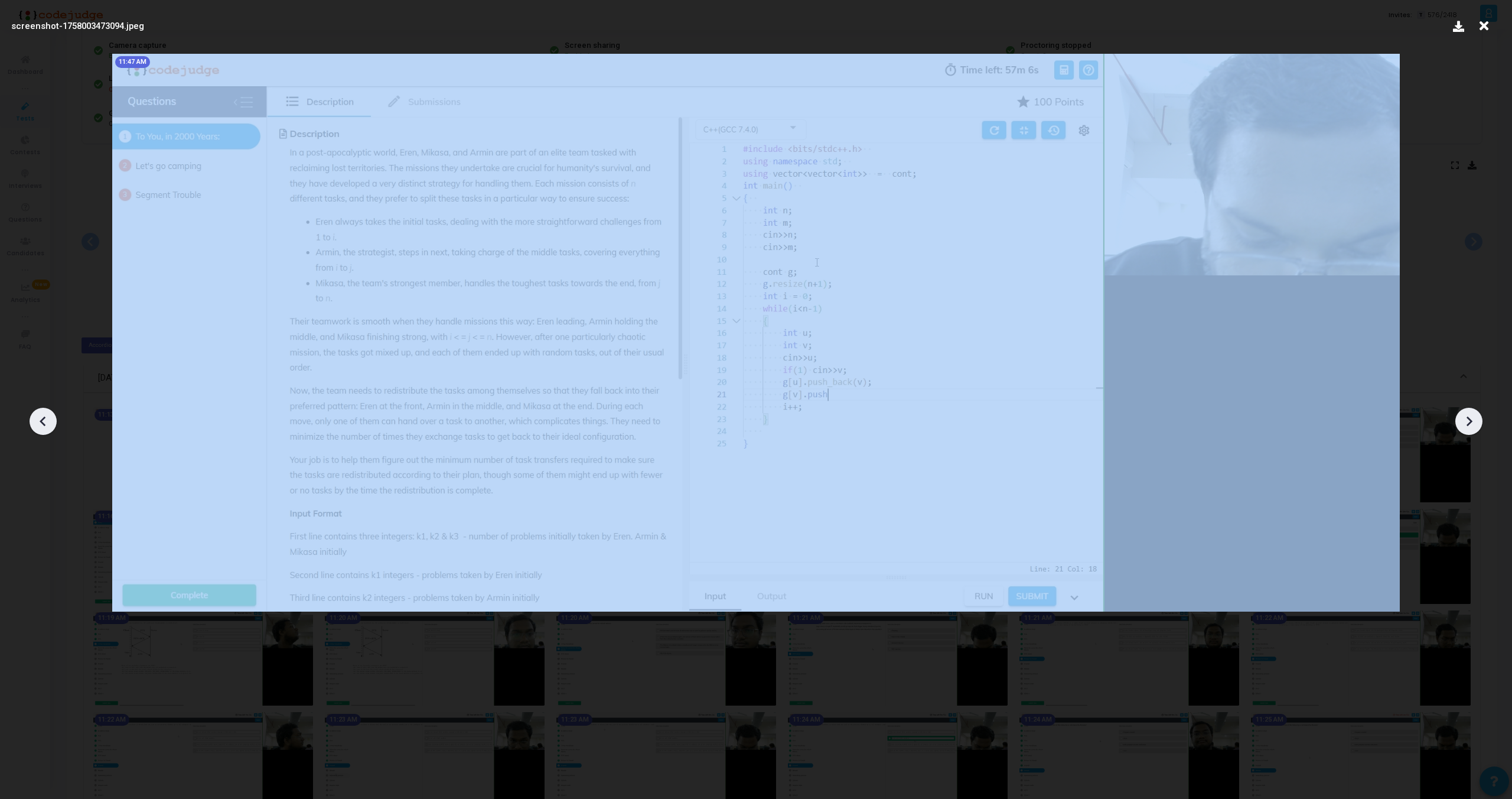
click at [40, 423] on icon at bounding box center [44, 421] width 18 height 18
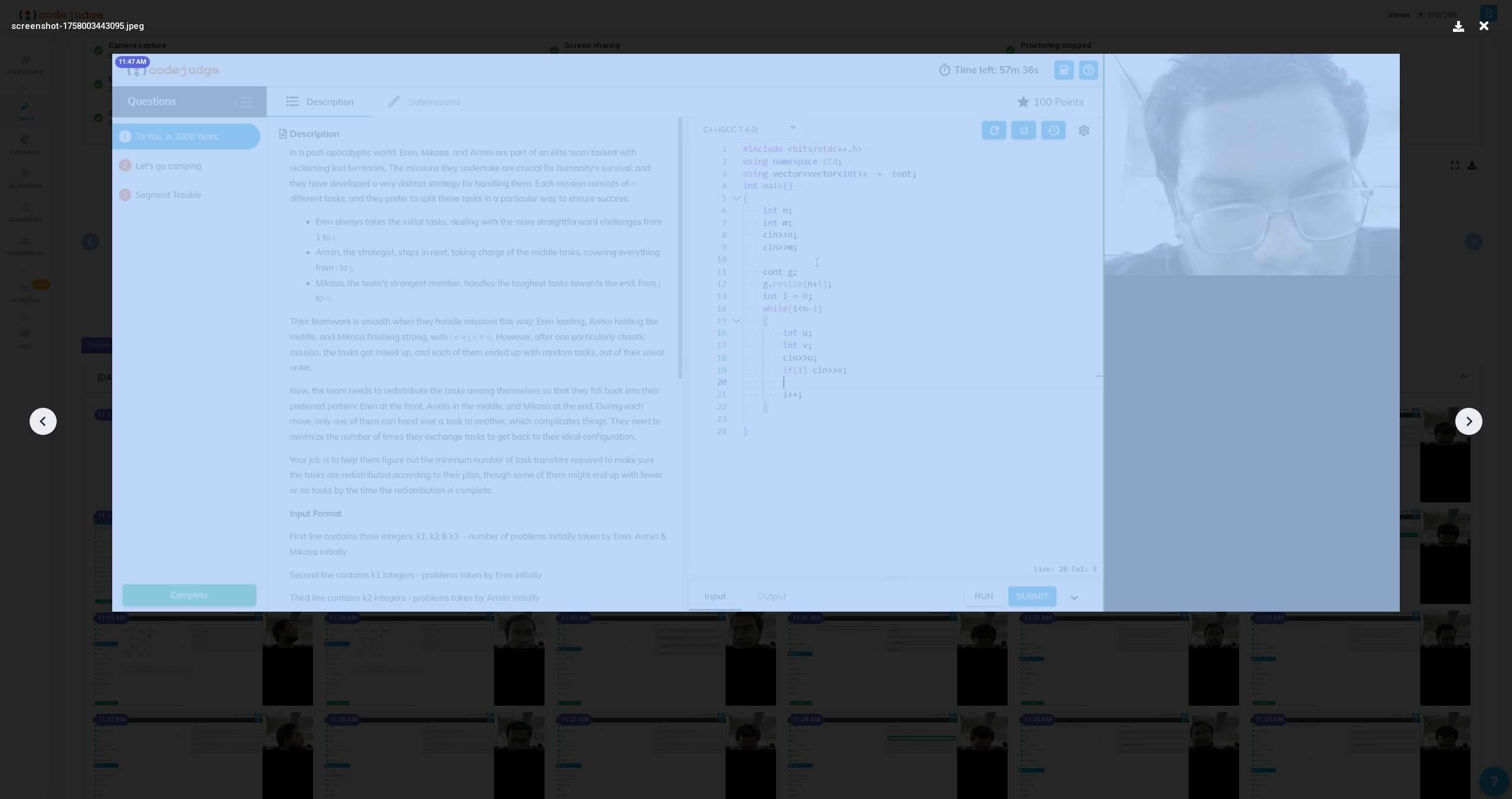
click at [40, 423] on icon at bounding box center [44, 421] width 18 height 18
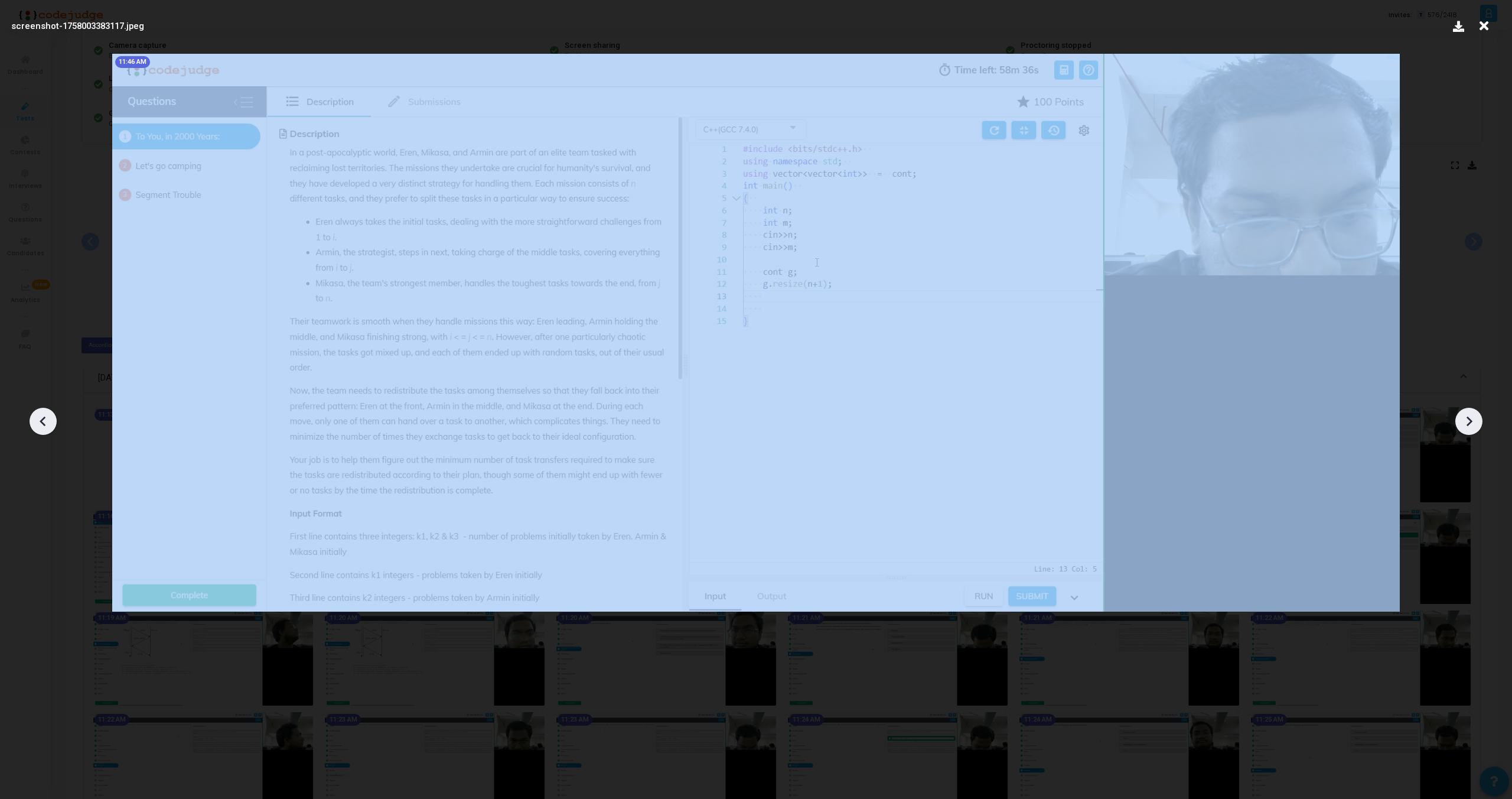
click at [40, 423] on icon at bounding box center [44, 421] width 18 height 18
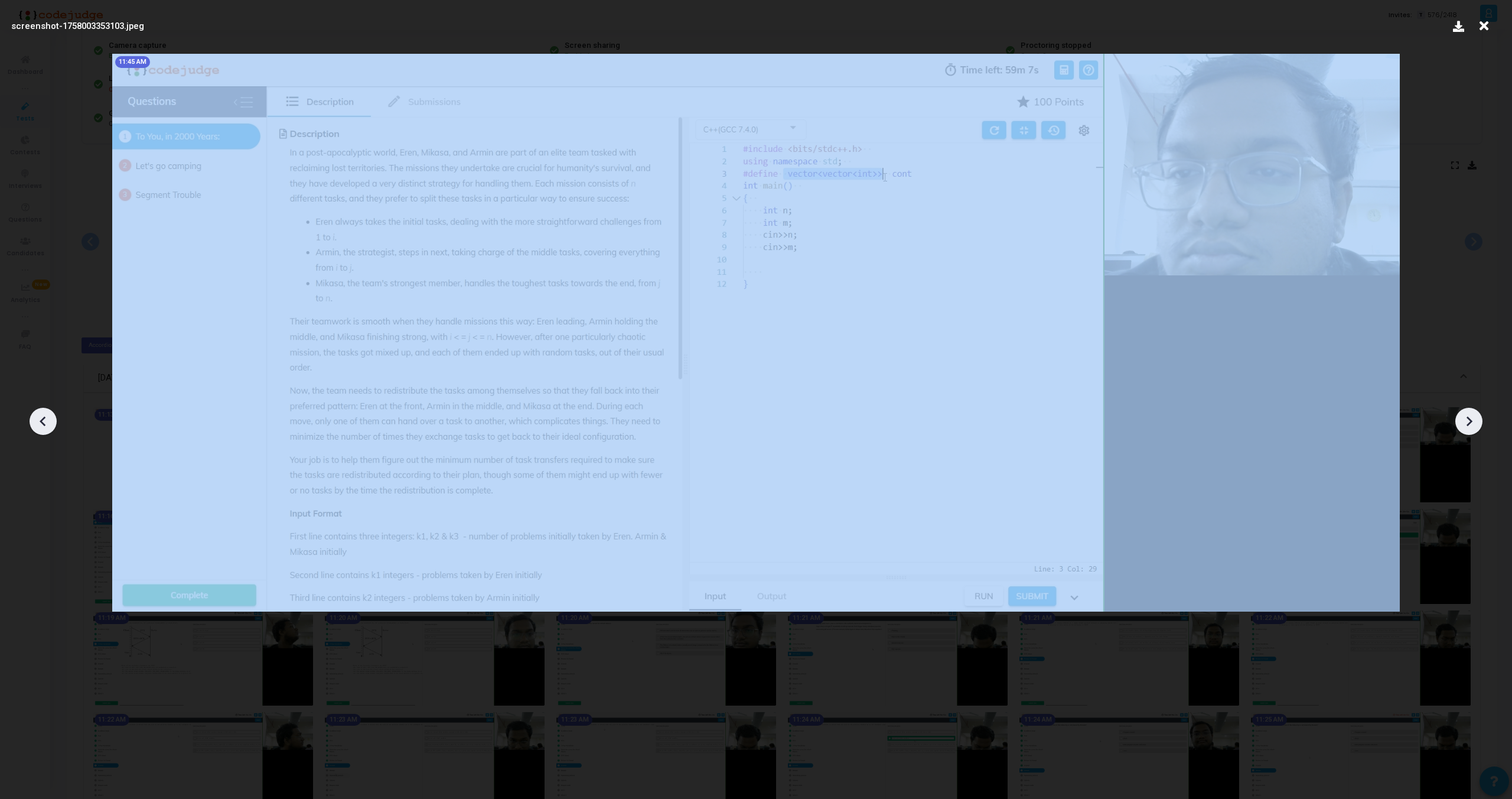
click at [40, 423] on icon at bounding box center [44, 421] width 18 height 18
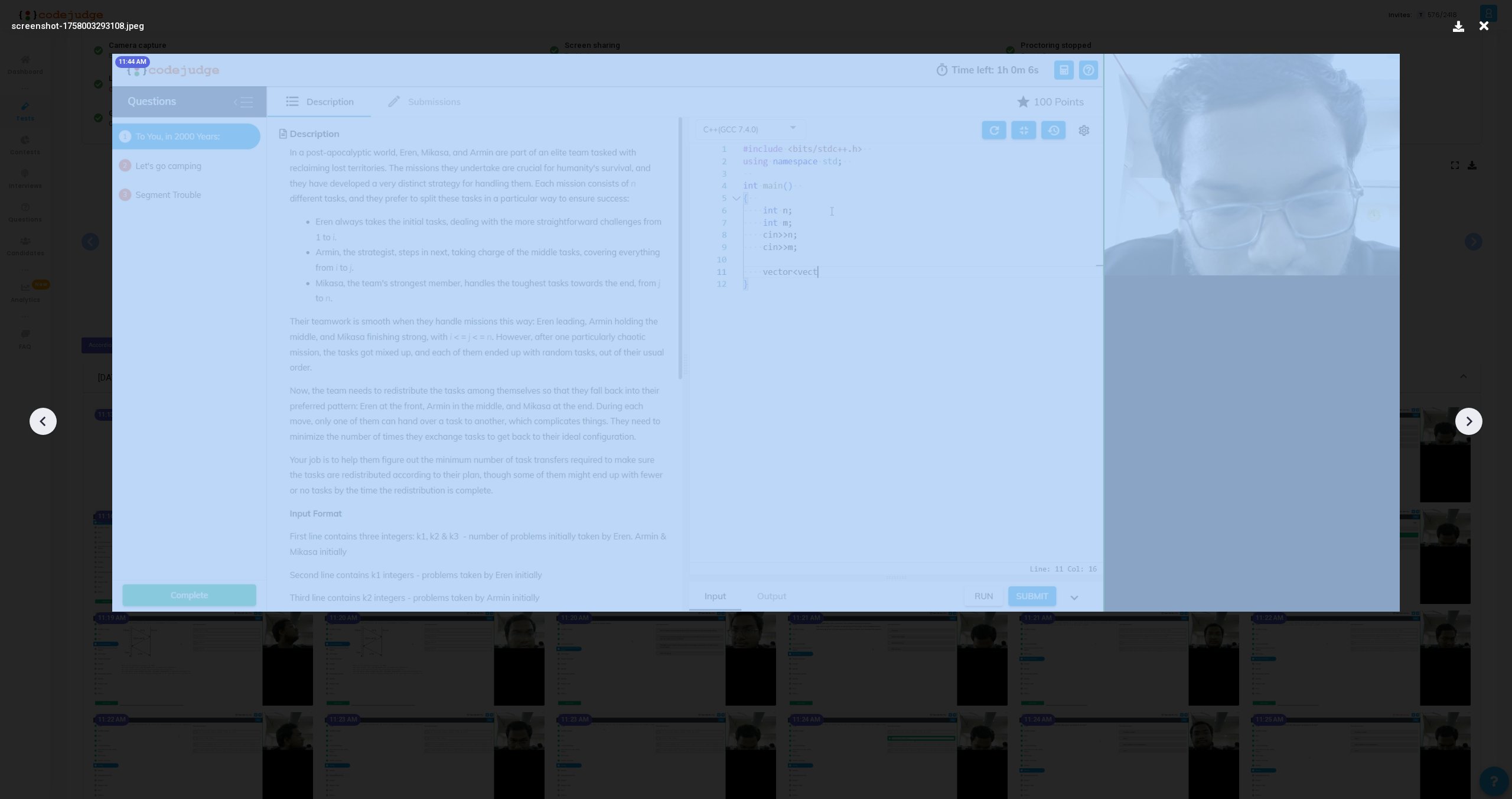
click at [40, 423] on icon at bounding box center [44, 421] width 18 height 18
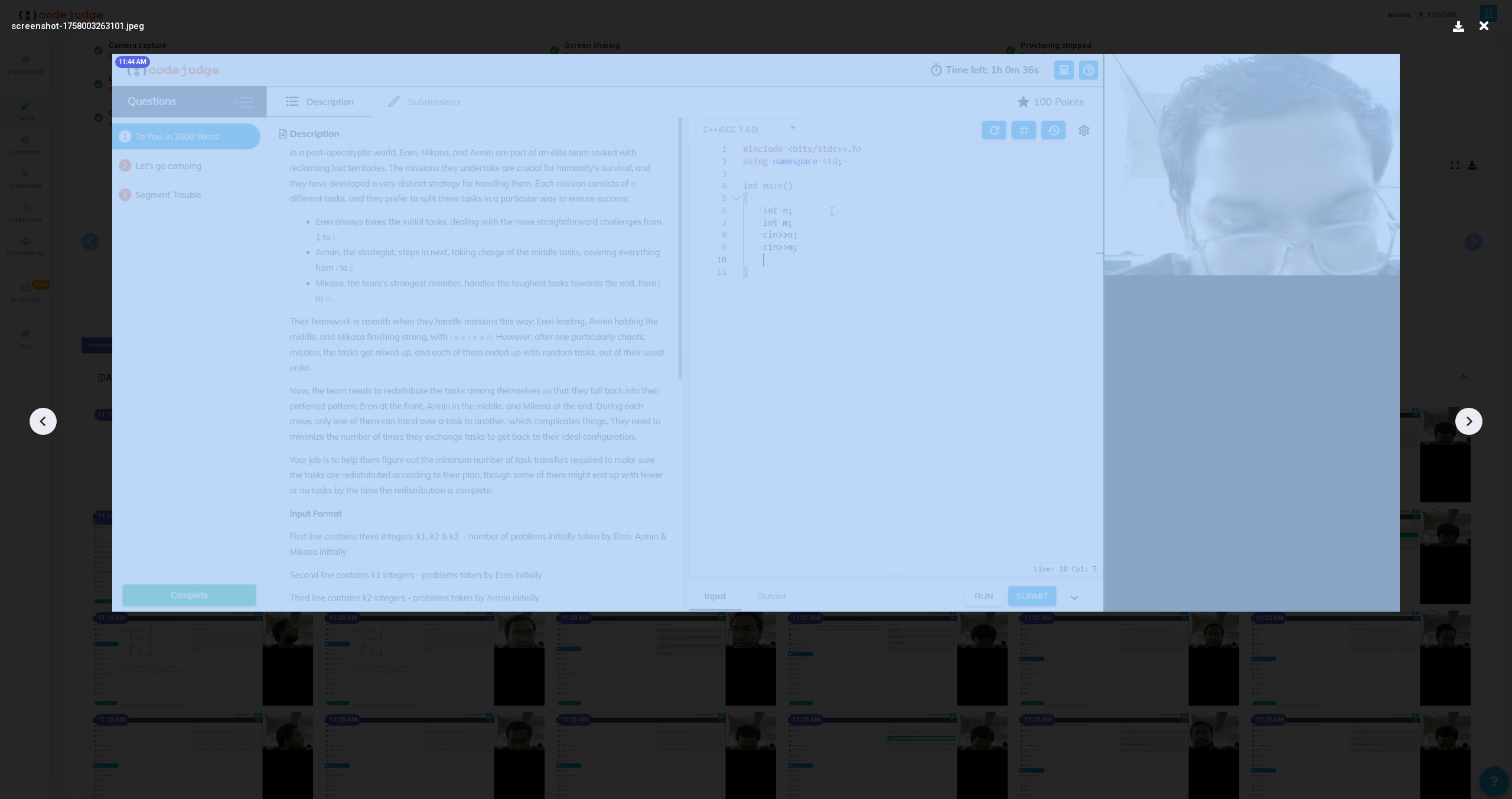
click at [40, 423] on icon at bounding box center [44, 421] width 18 height 18
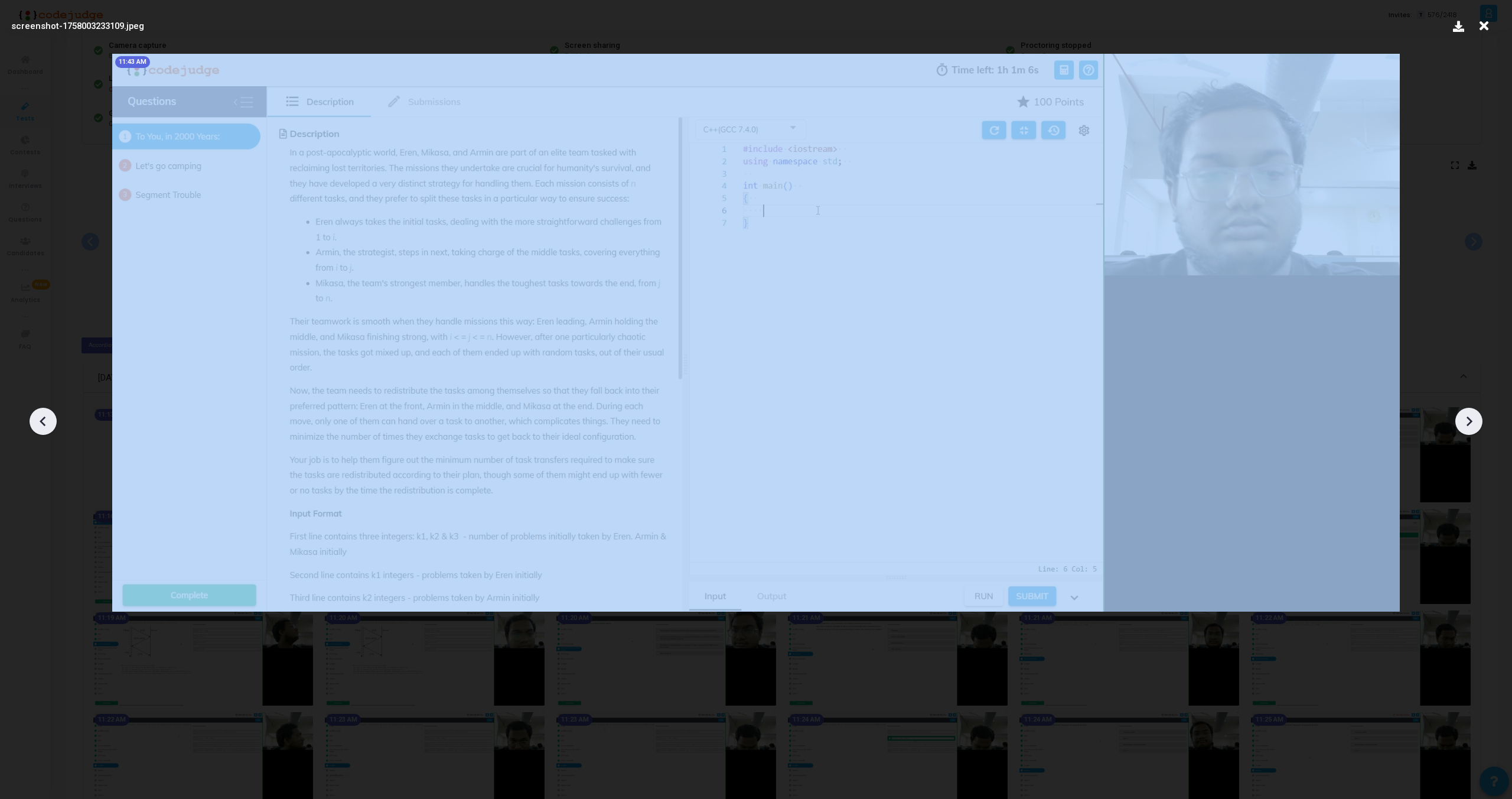
click at [40, 423] on icon at bounding box center [44, 421] width 18 height 18
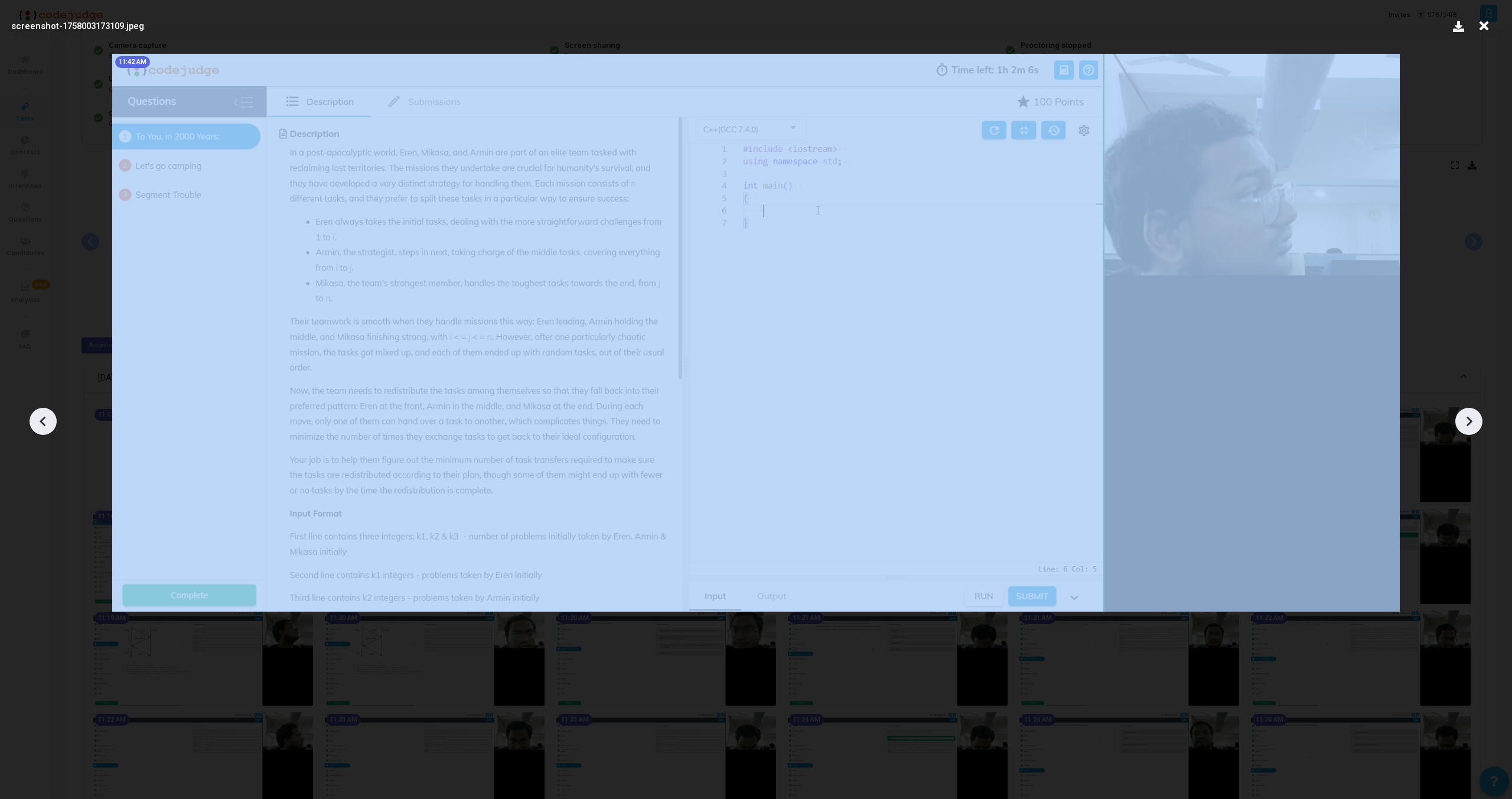
click at [40, 423] on icon at bounding box center [44, 421] width 18 height 18
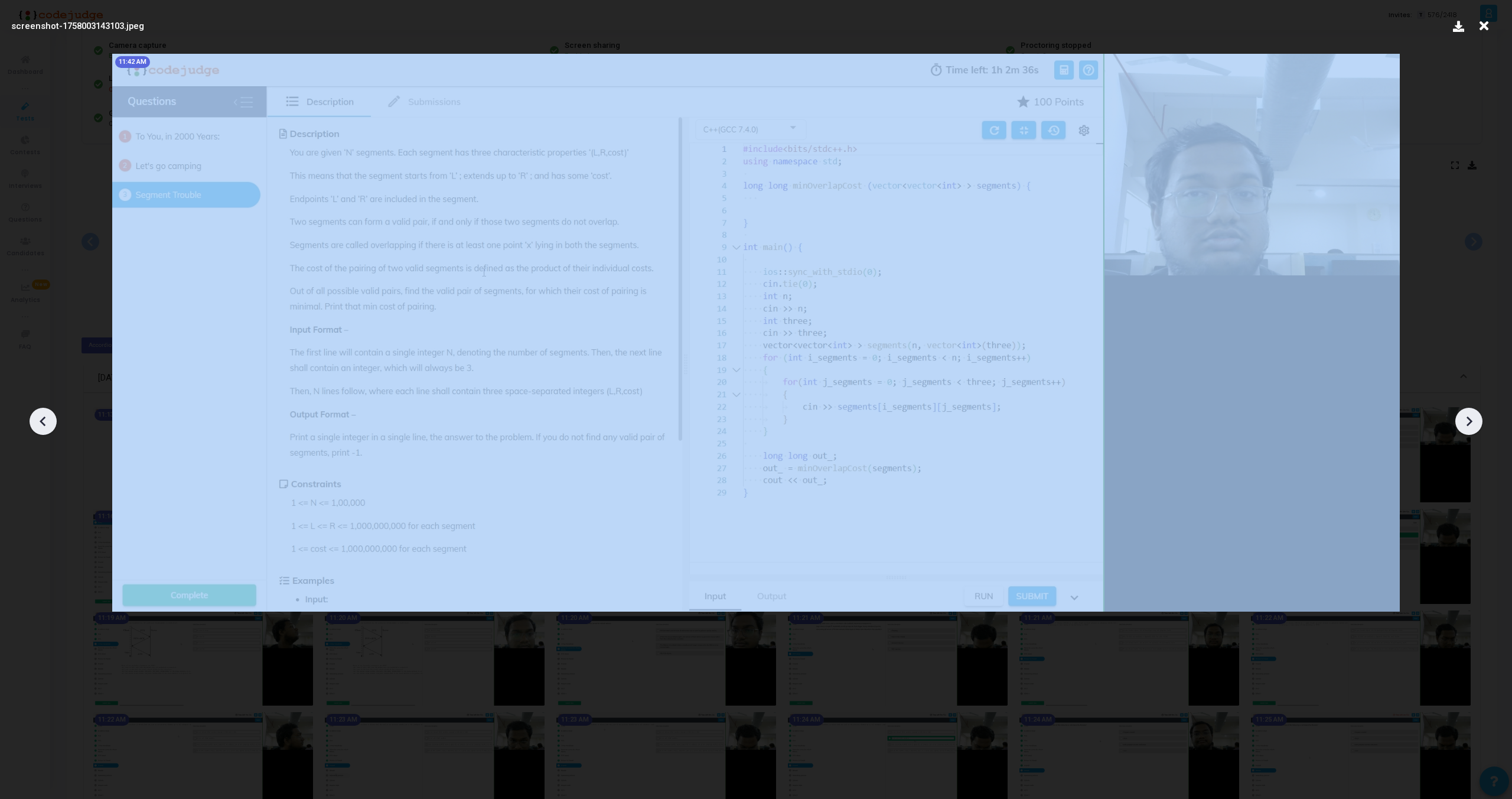
click at [40, 423] on icon at bounding box center [44, 421] width 18 height 18
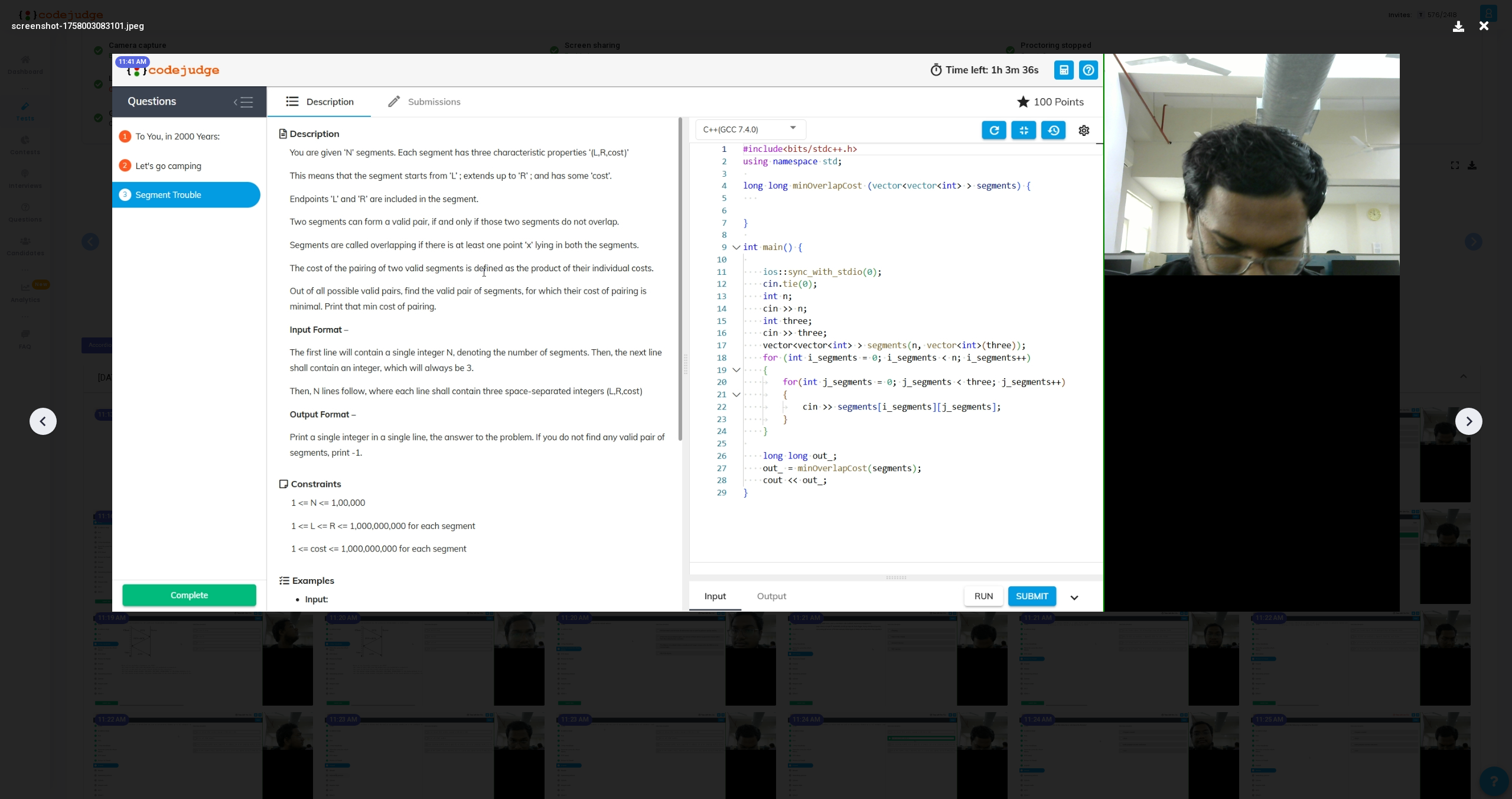
click at [40, 423] on icon at bounding box center [44, 421] width 18 height 18
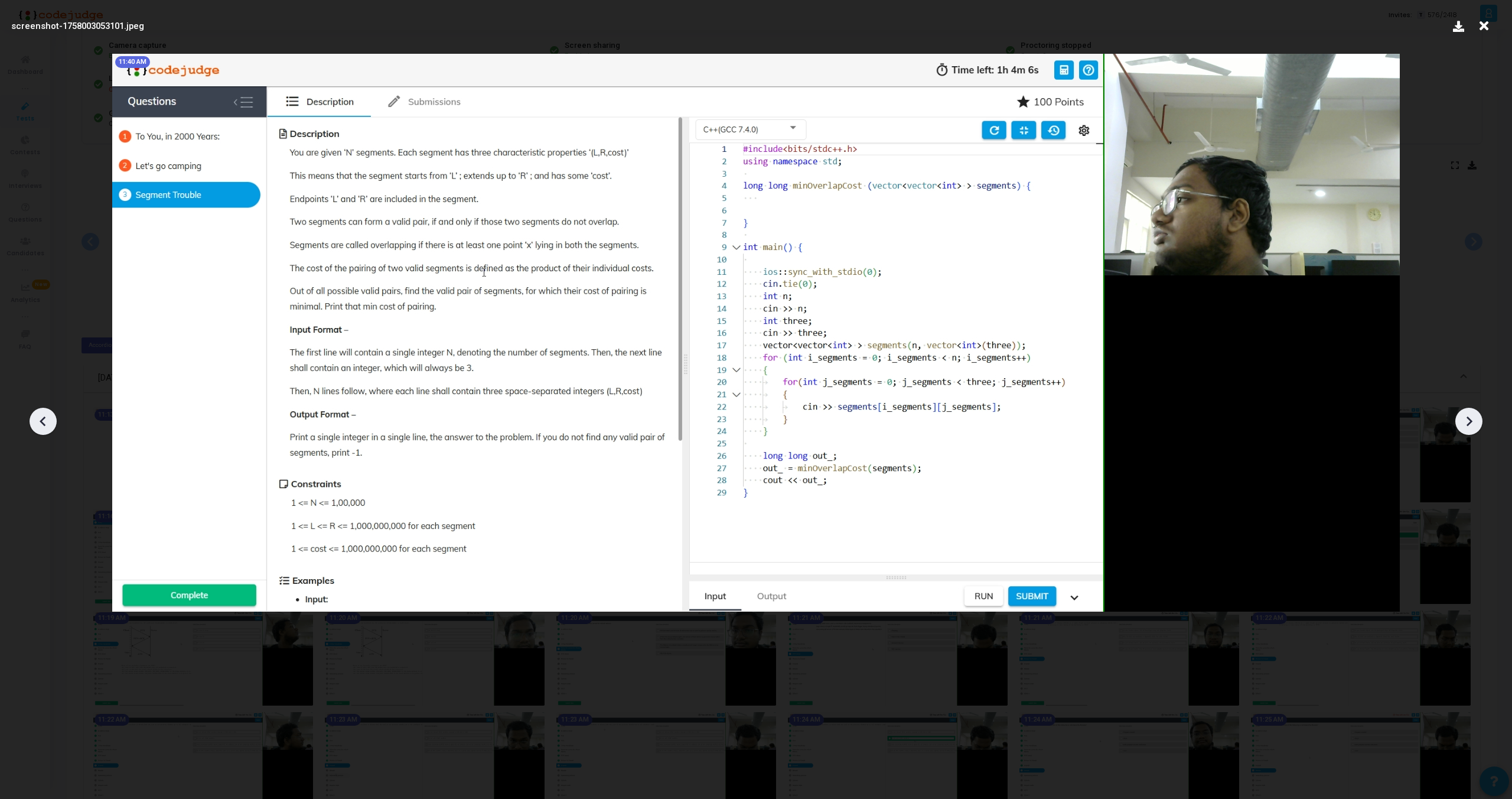
click at [40, 423] on icon at bounding box center [44, 421] width 18 height 18
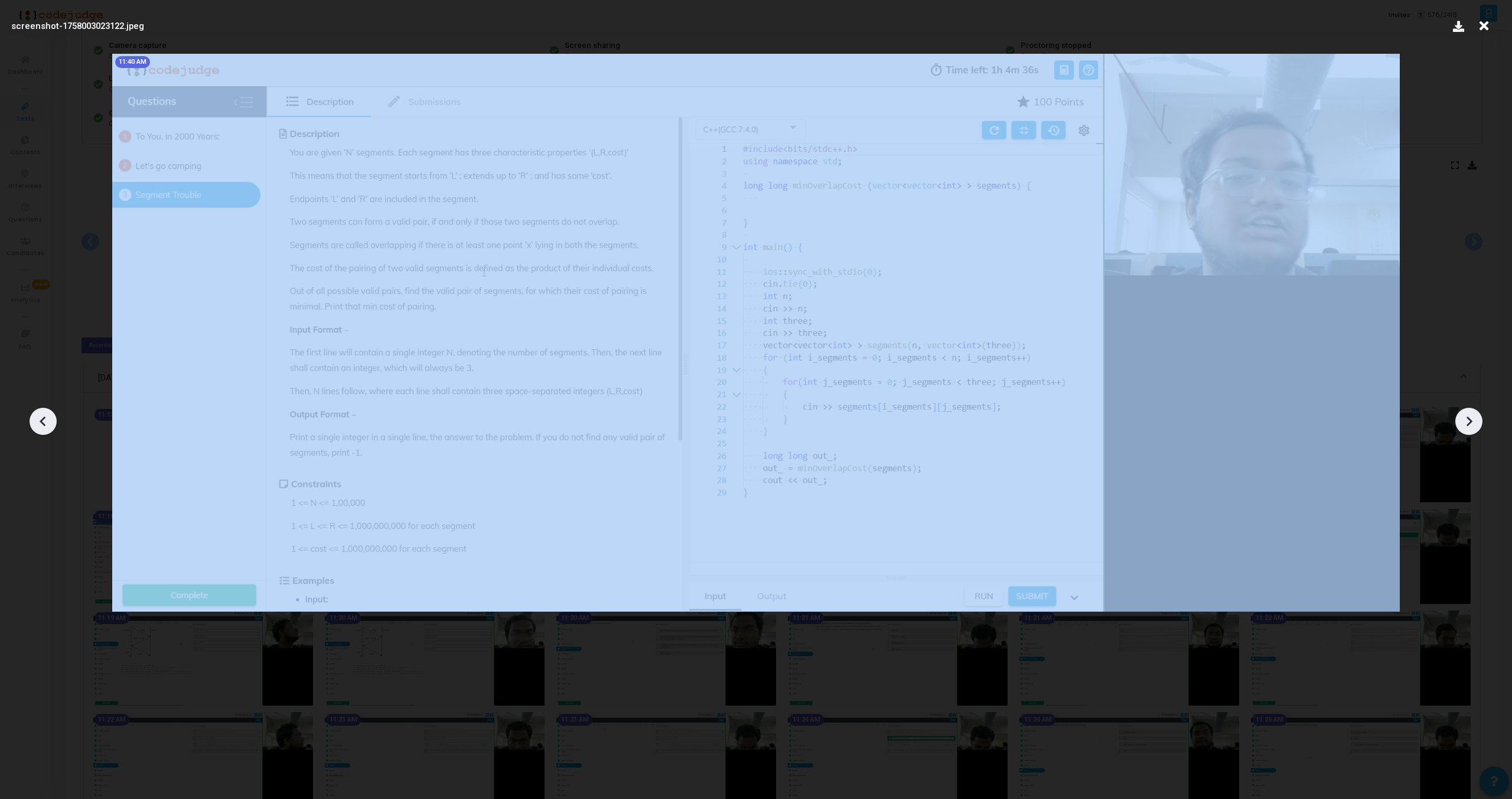
click at [40, 423] on icon at bounding box center [44, 421] width 18 height 18
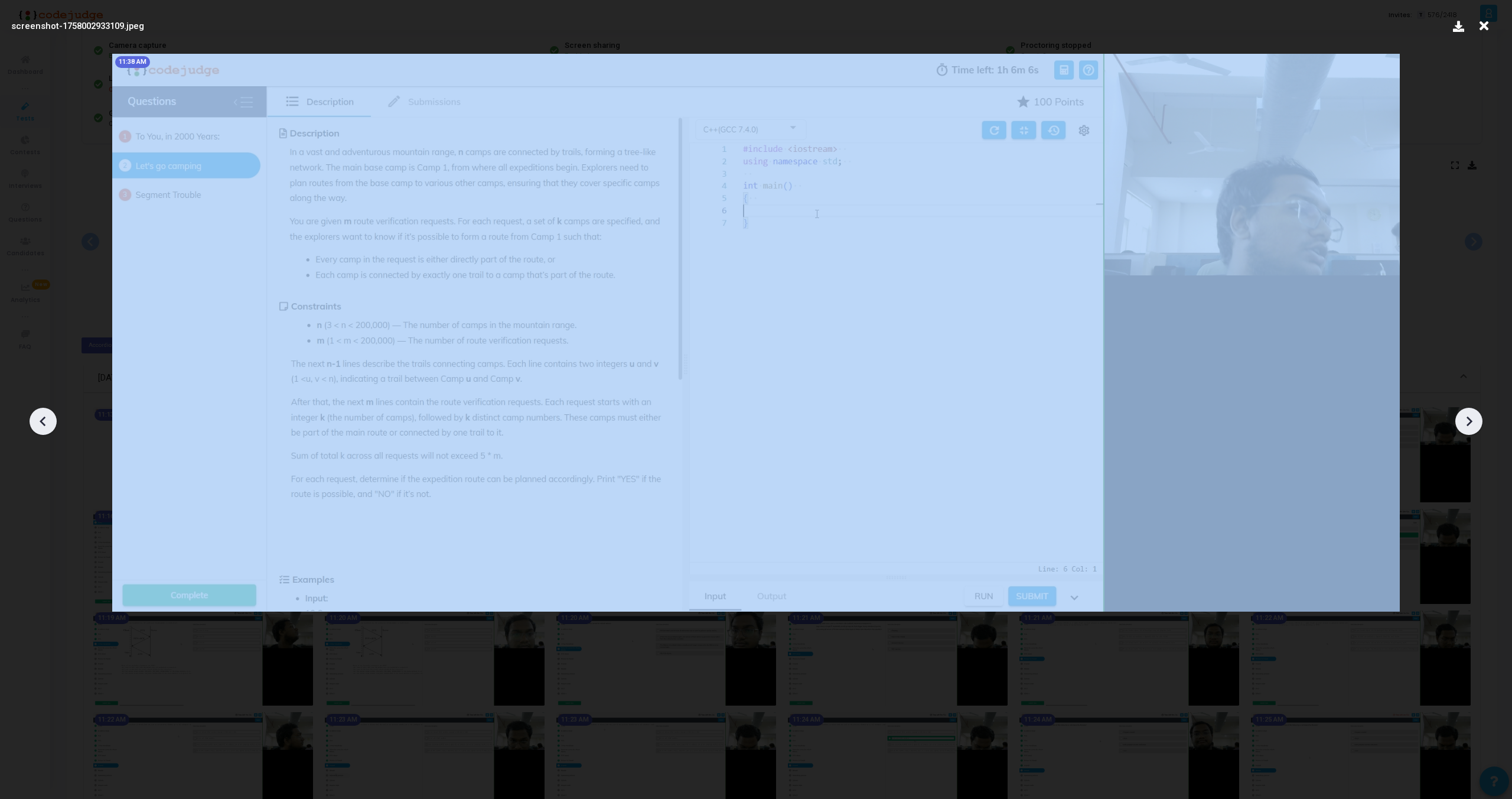
click at [40, 423] on icon at bounding box center [44, 421] width 18 height 18
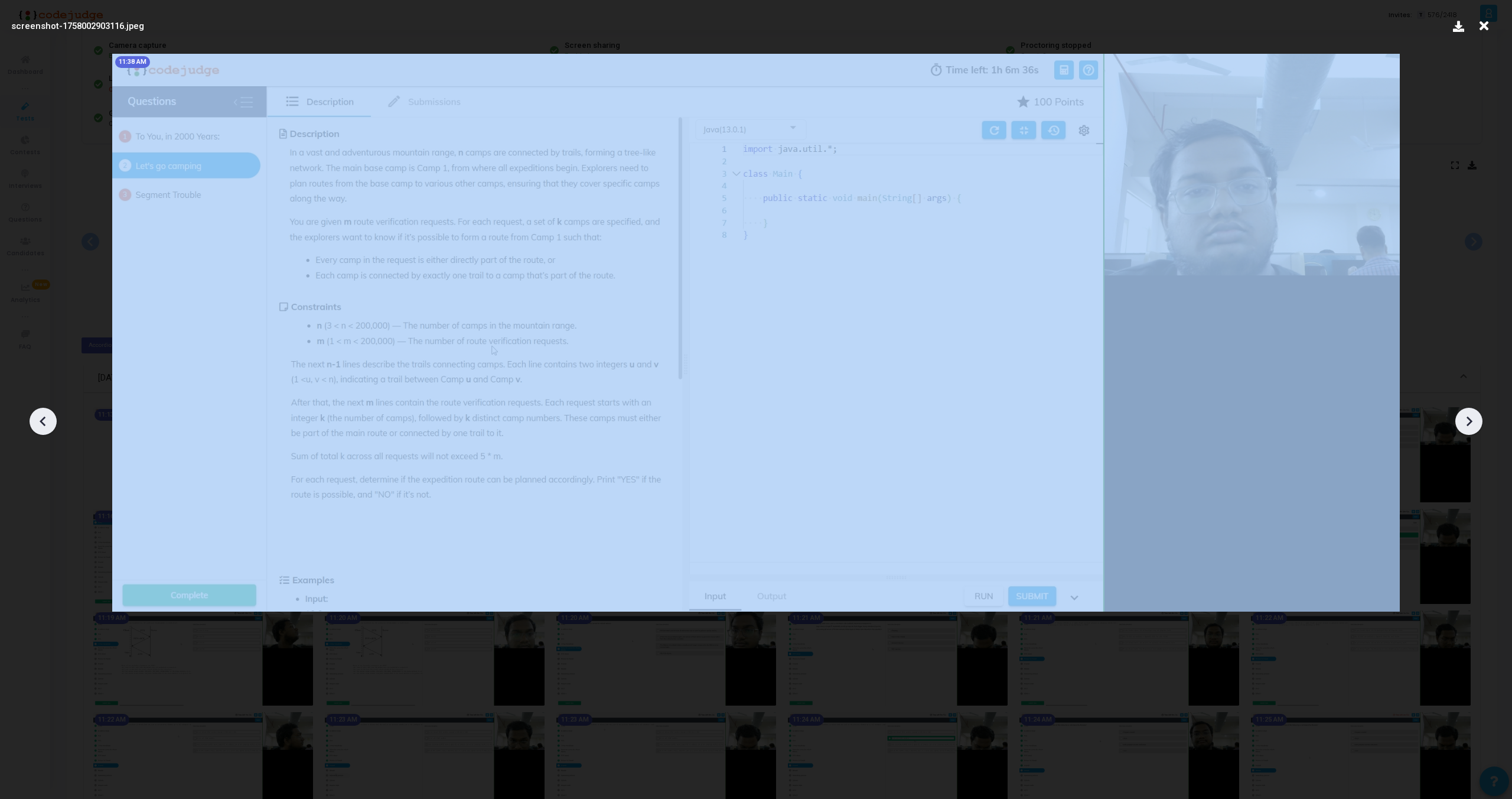
click at [40, 423] on icon at bounding box center [44, 421] width 18 height 18
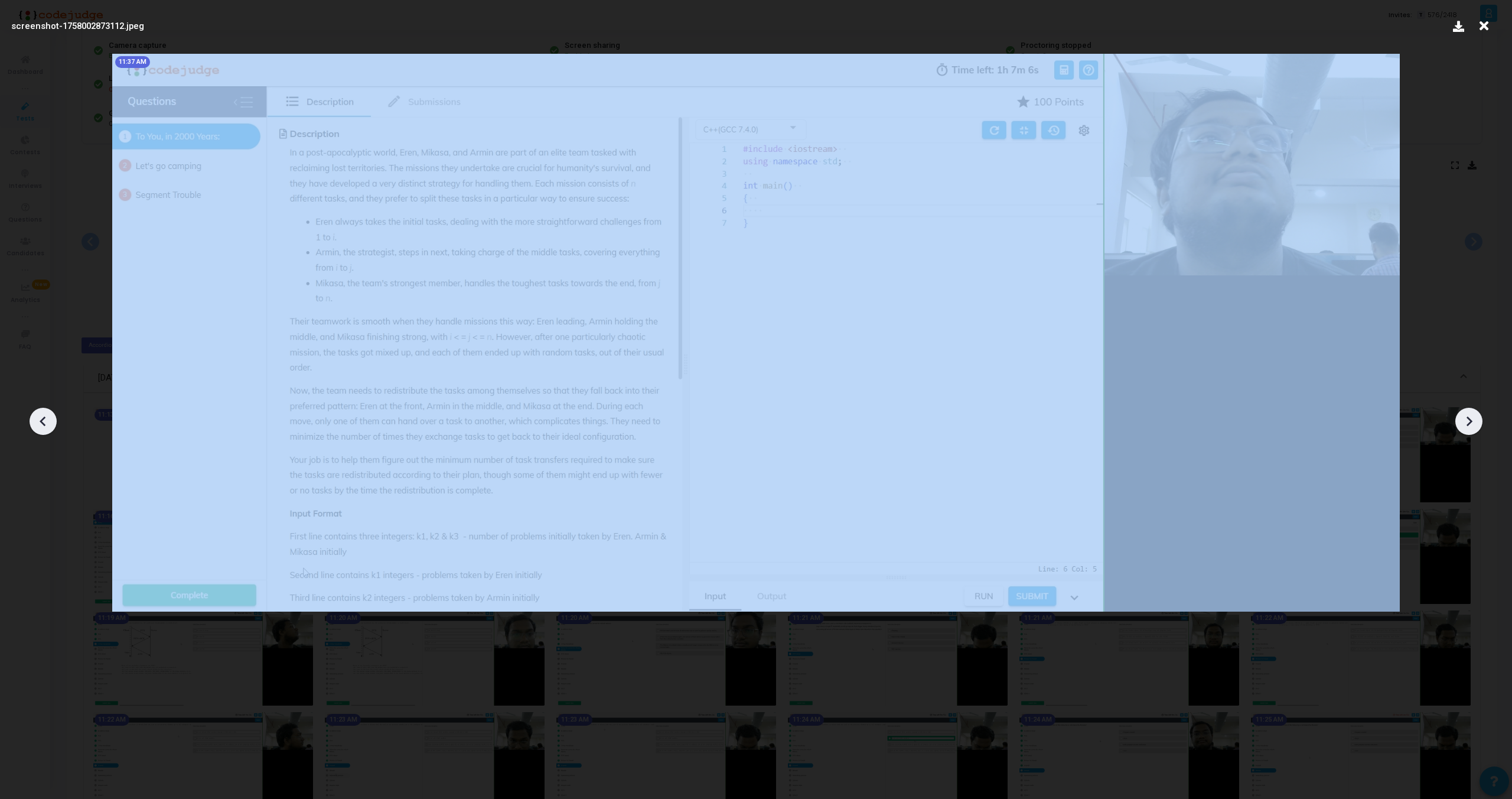
click at [40, 423] on icon at bounding box center [44, 421] width 18 height 18
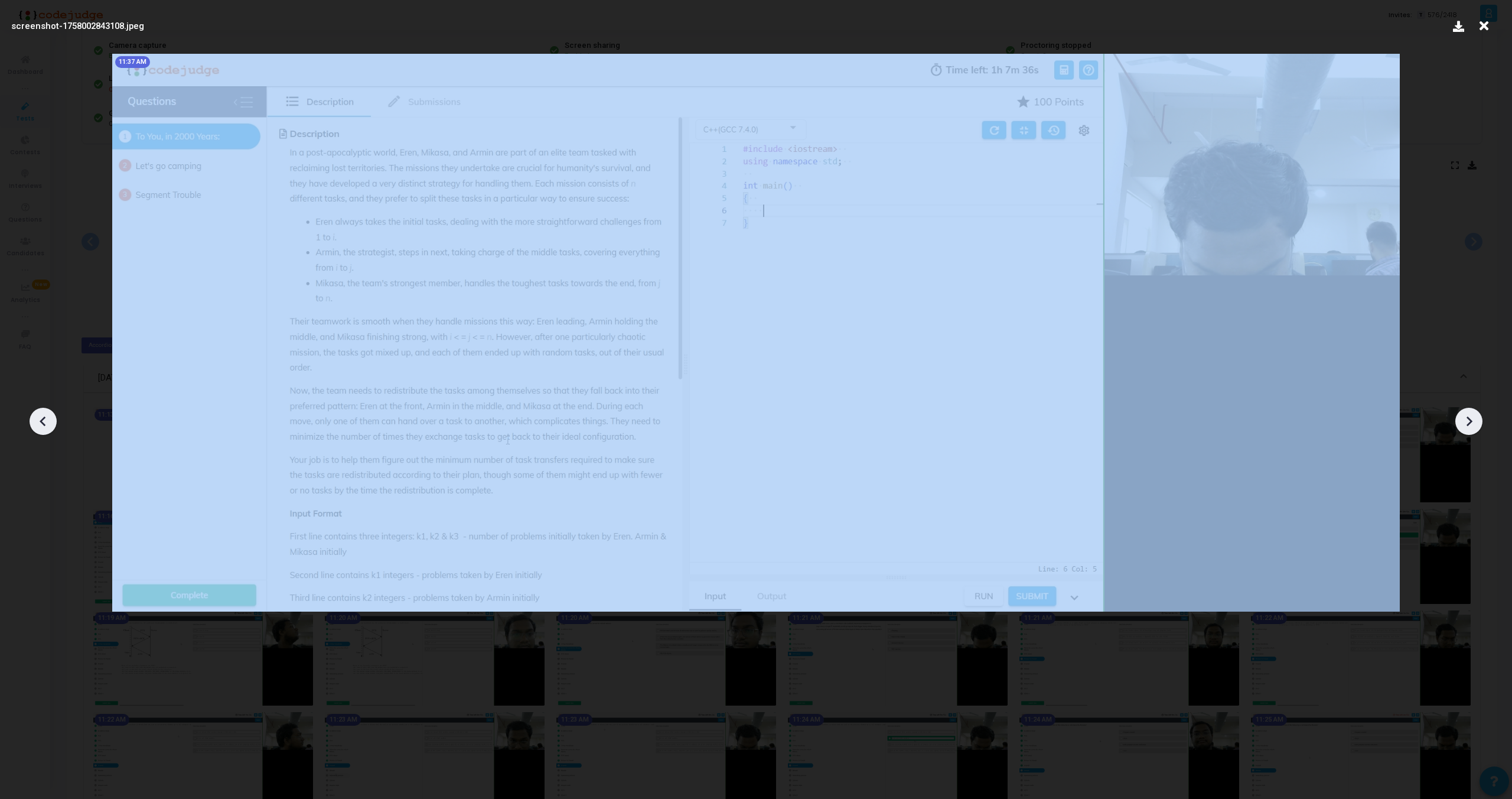
click at [40, 423] on icon at bounding box center [44, 421] width 18 height 18
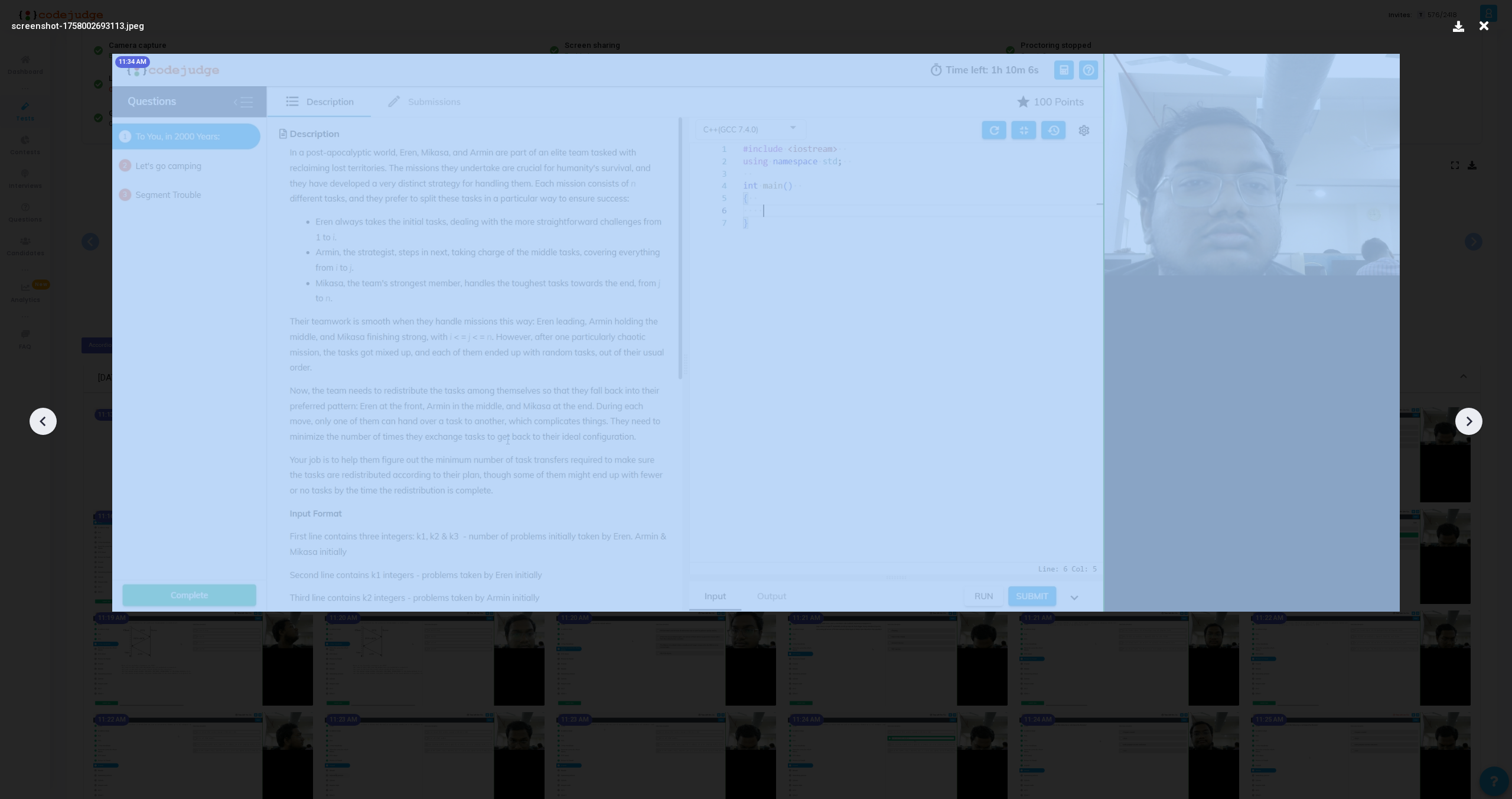
click at [40, 423] on icon at bounding box center [44, 421] width 18 height 18
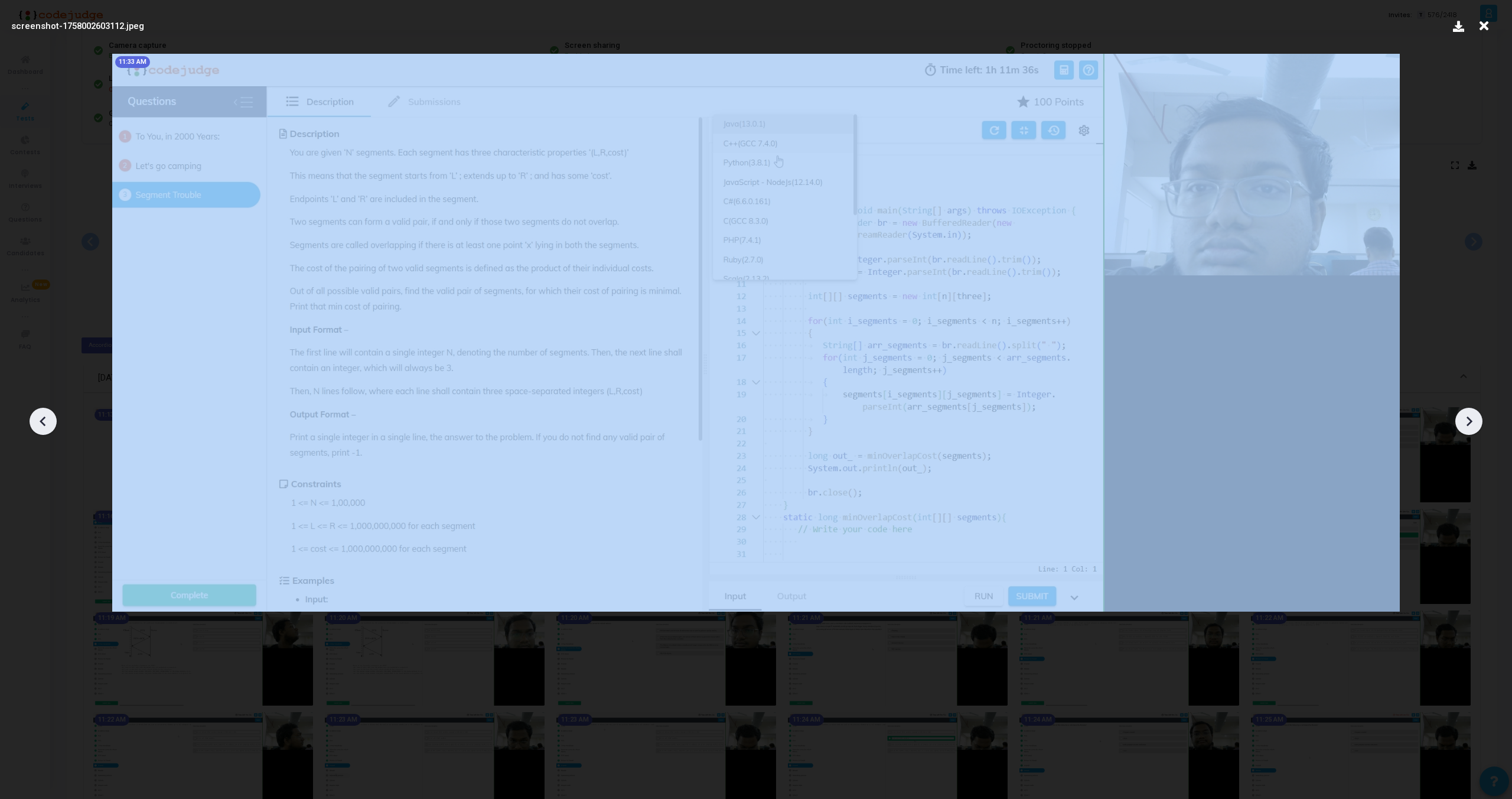
click at [40, 423] on icon at bounding box center [44, 421] width 18 height 18
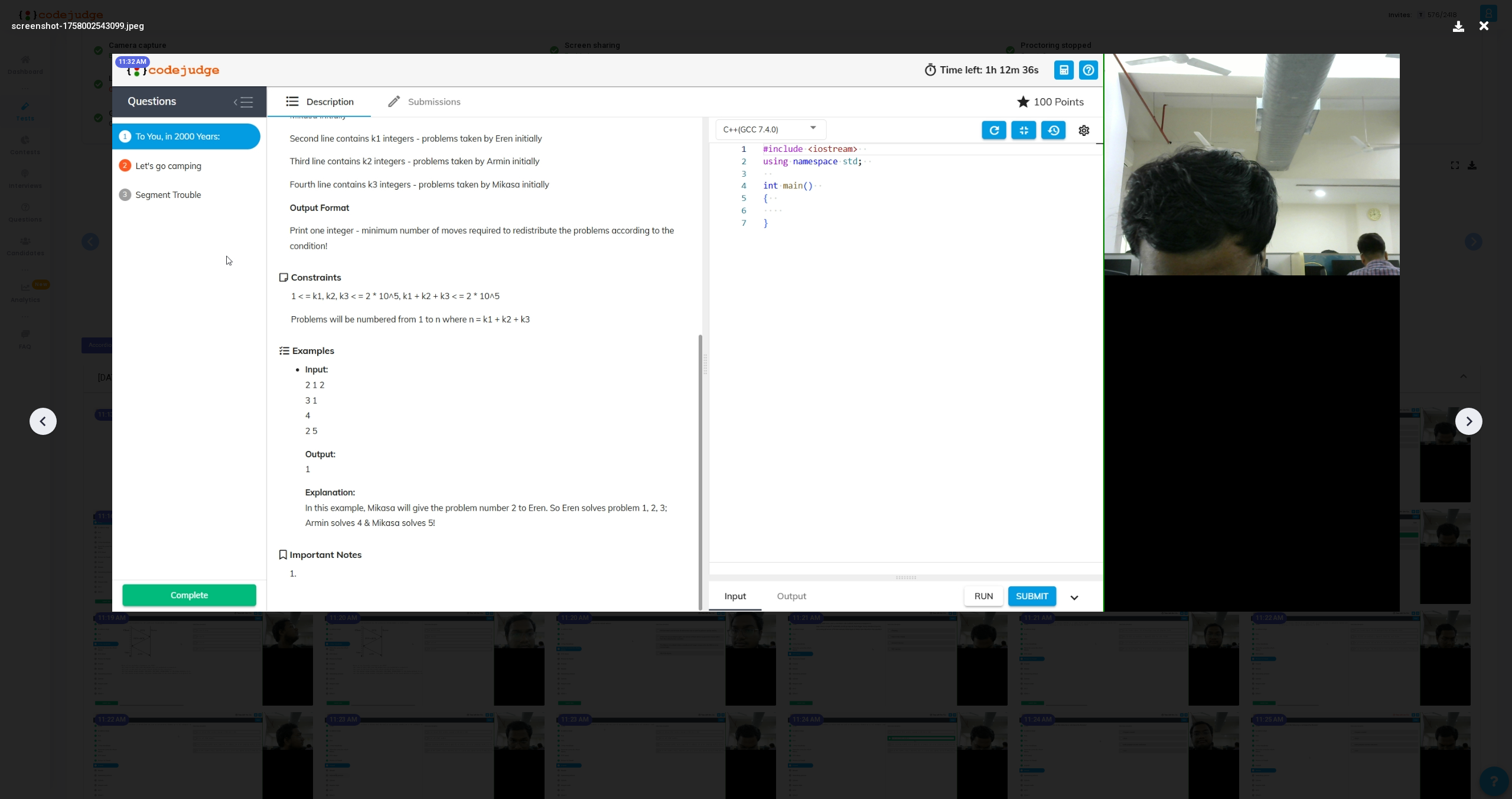
click at [40, 423] on icon at bounding box center [44, 421] width 18 height 18
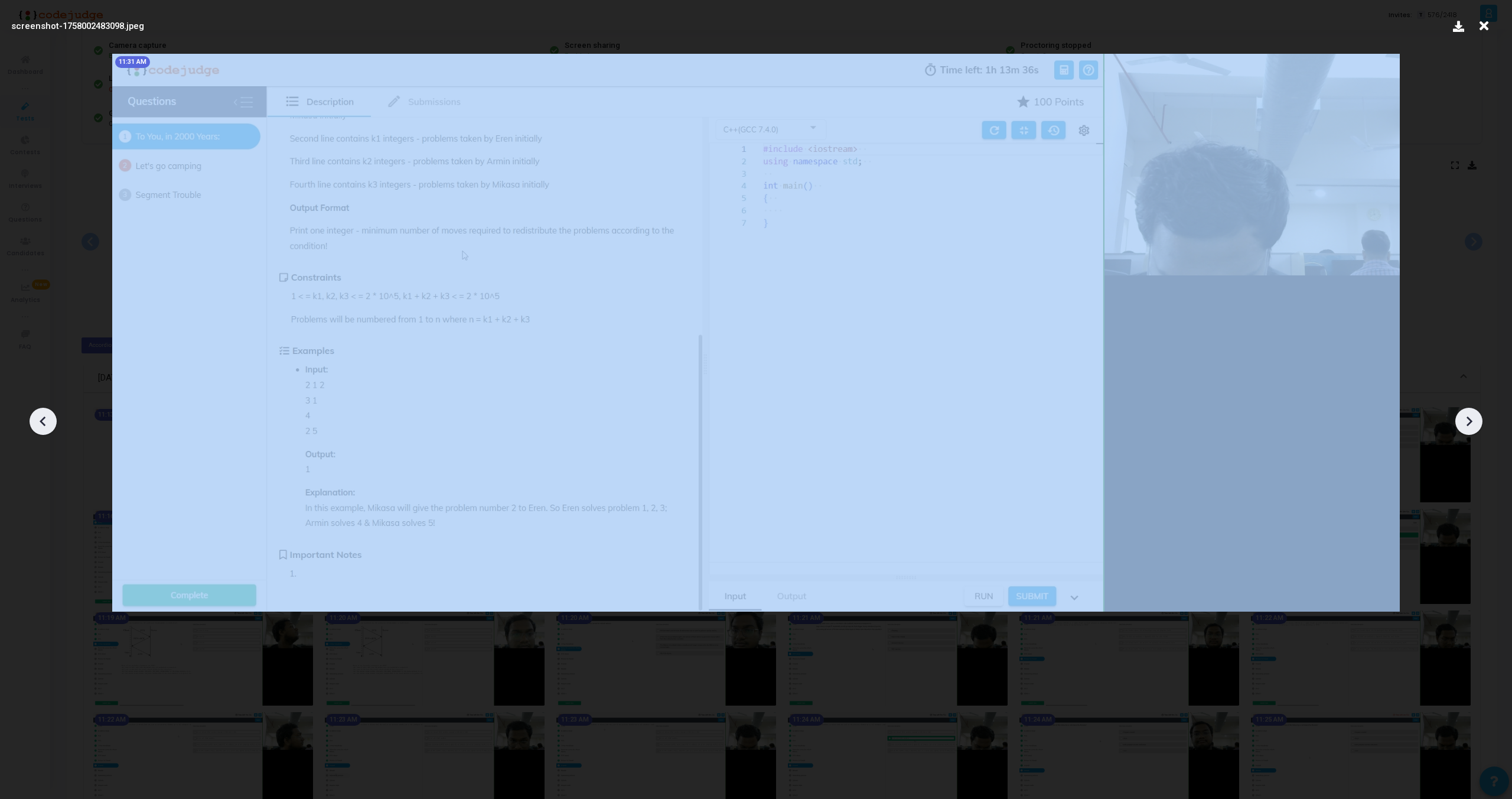
click at [40, 423] on icon at bounding box center [44, 421] width 18 height 18
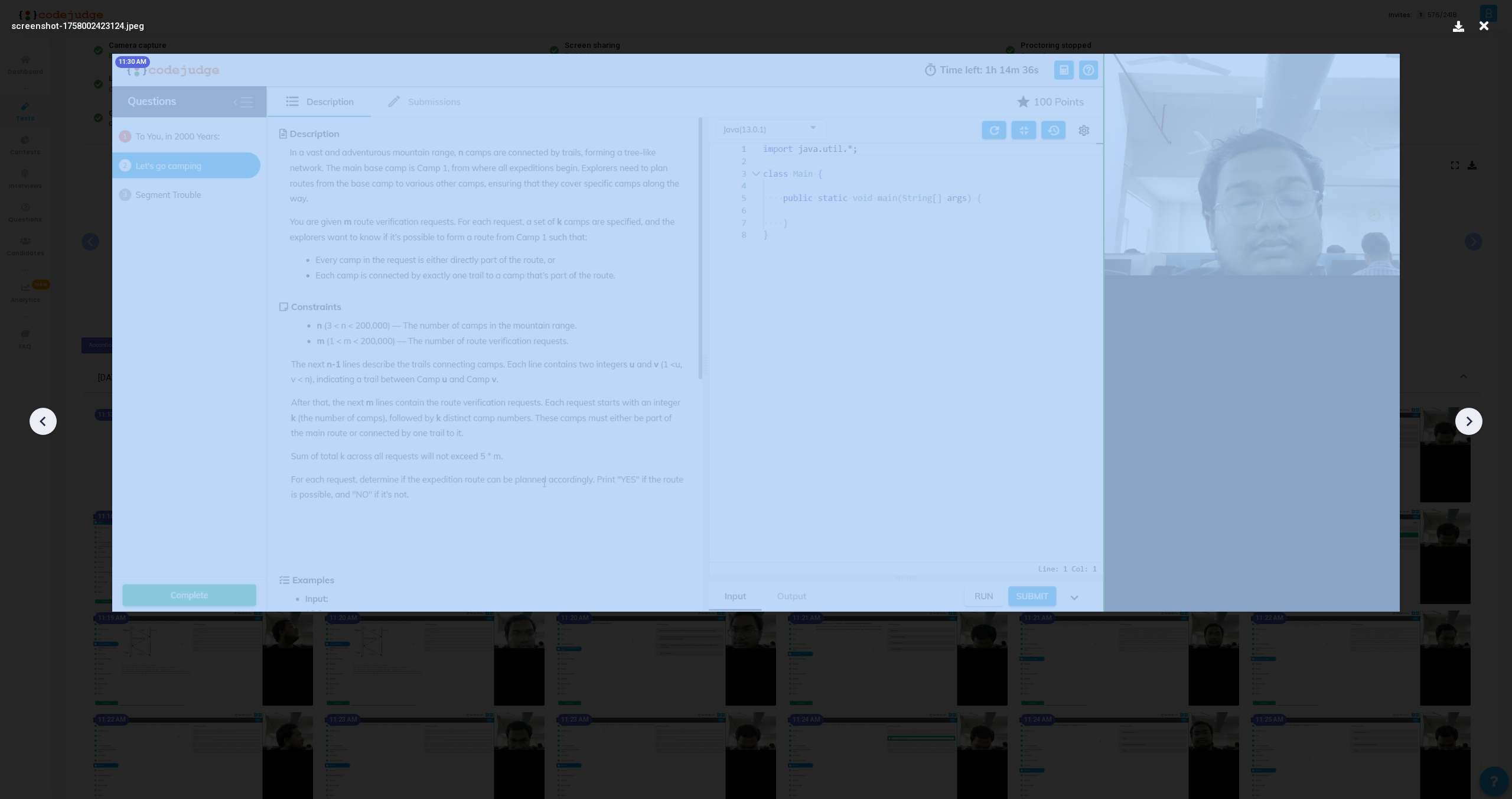
click at [40, 423] on icon at bounding box center [44, 421] width 18 height 18
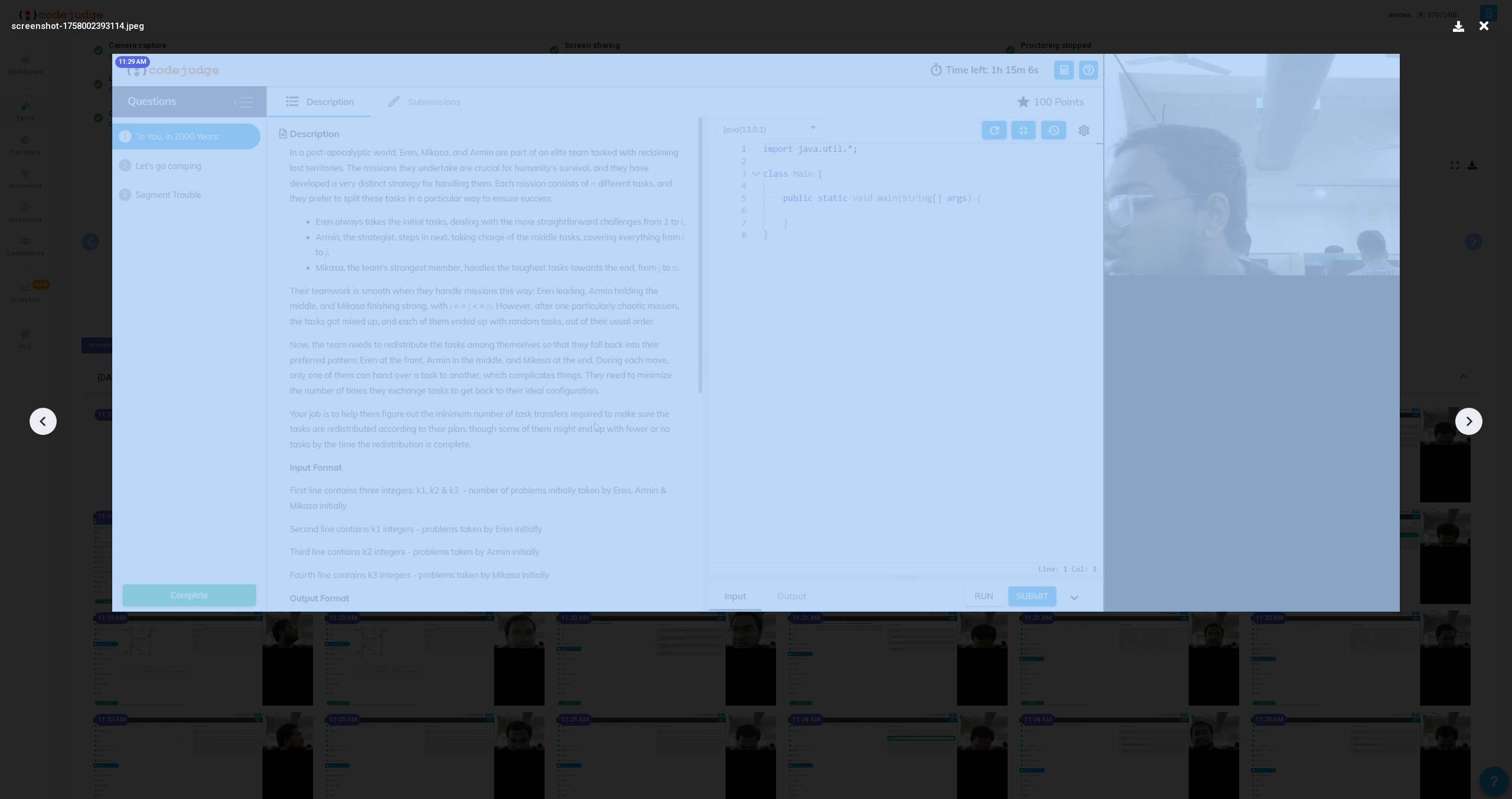
click at [40, 423] on icon at bounding box center [44, 421] width 18 height 18
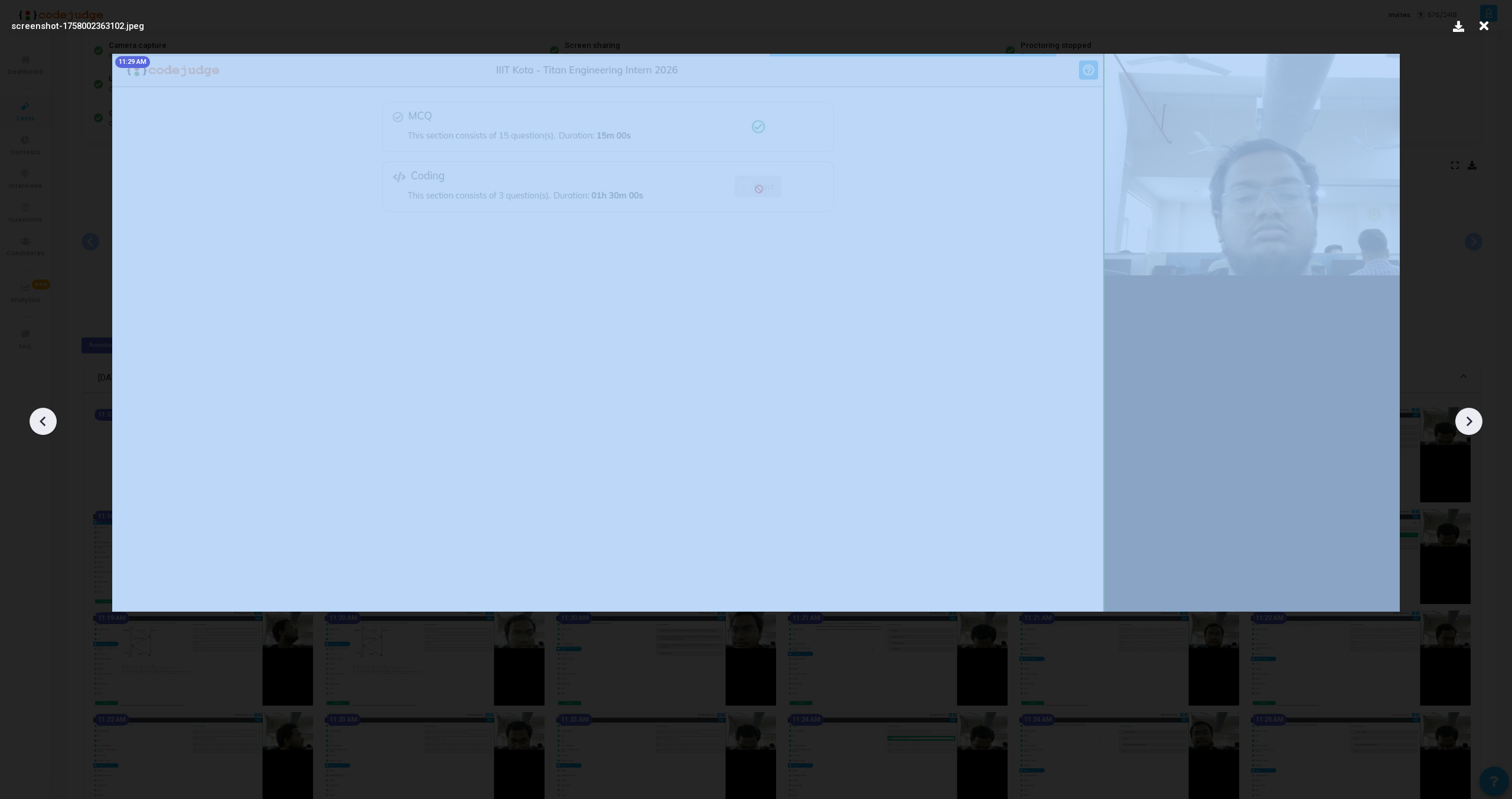
click at [40, 423] on icon at bounding box center [44, 421] width 18 height 18
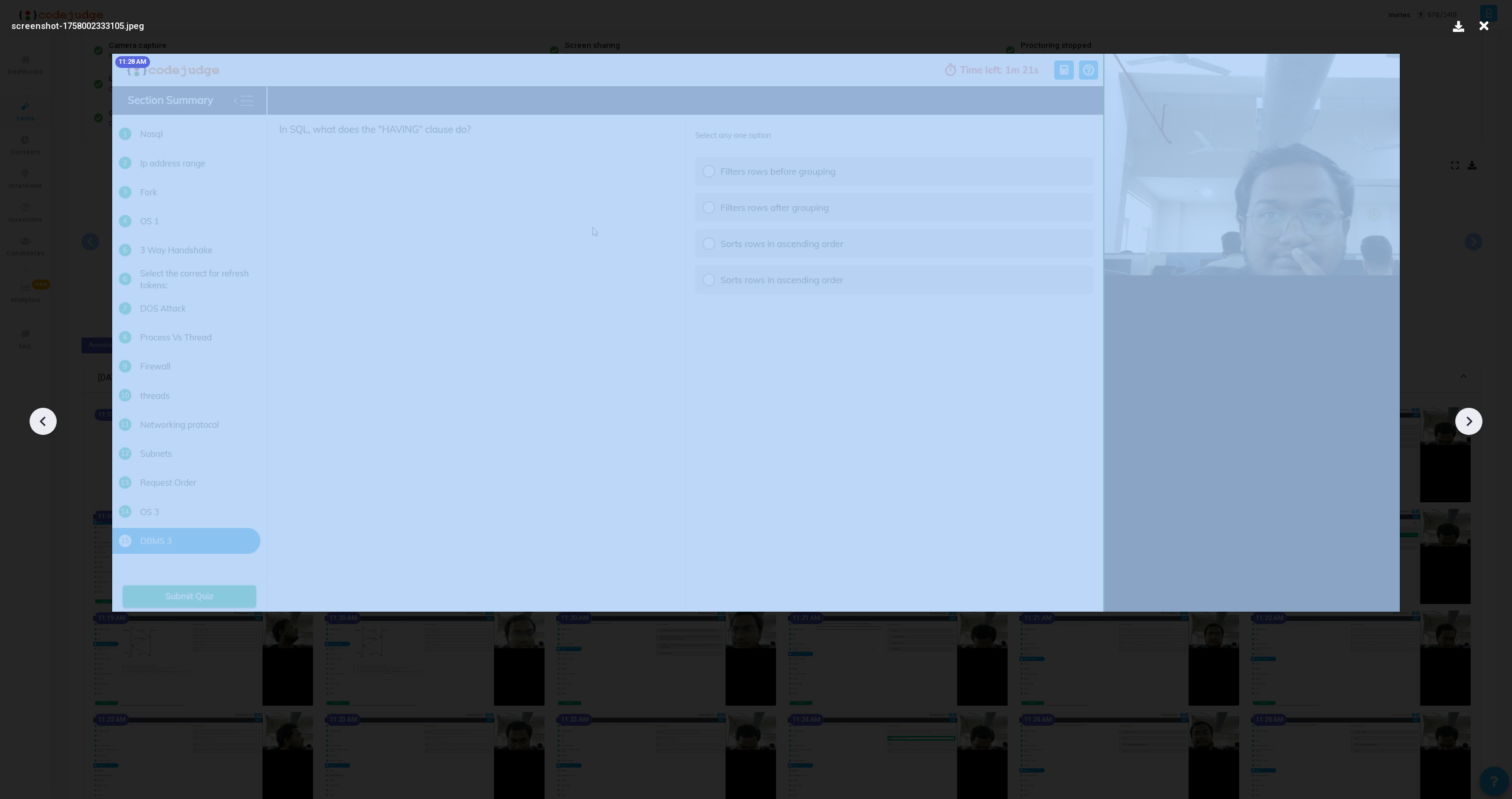
click at [40, 423] on icon at bounding box center [44, 421] width 18 height 18
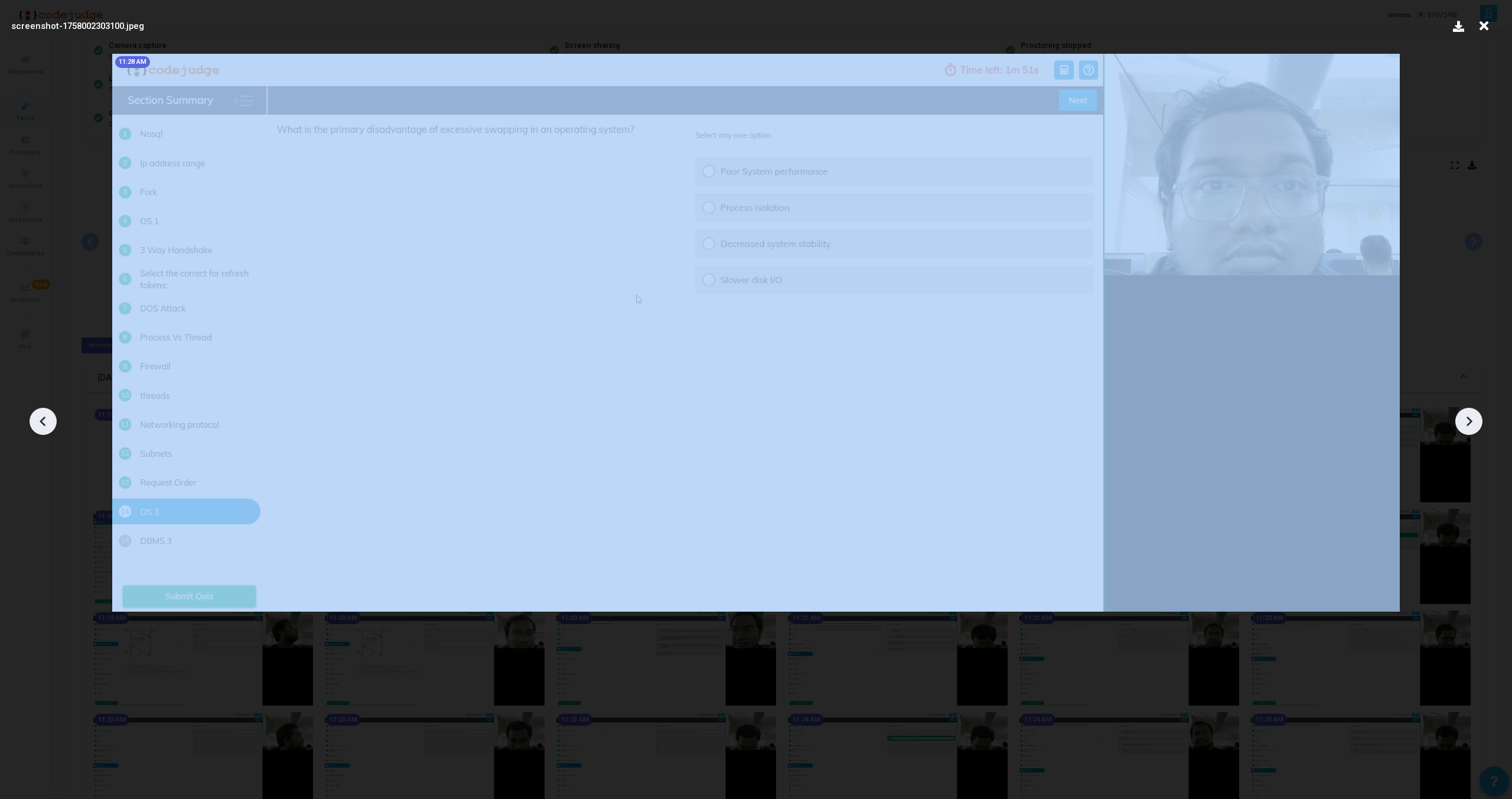
click at [40, 423] on icon at bounding box center [44, 421] width 18 height 18
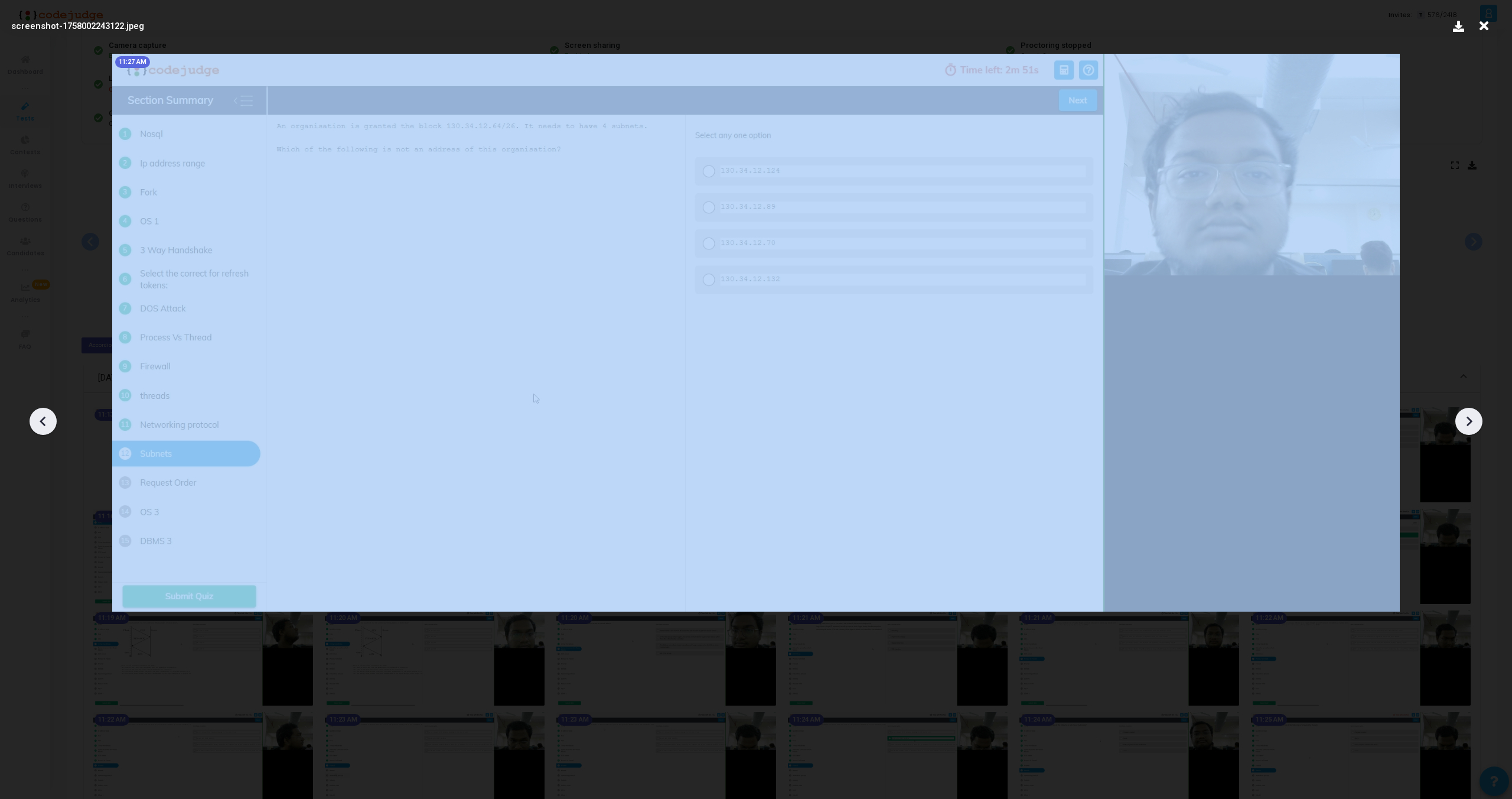
click at [40, 423] on icon at bounding box center [44, 421] width 18 height 18
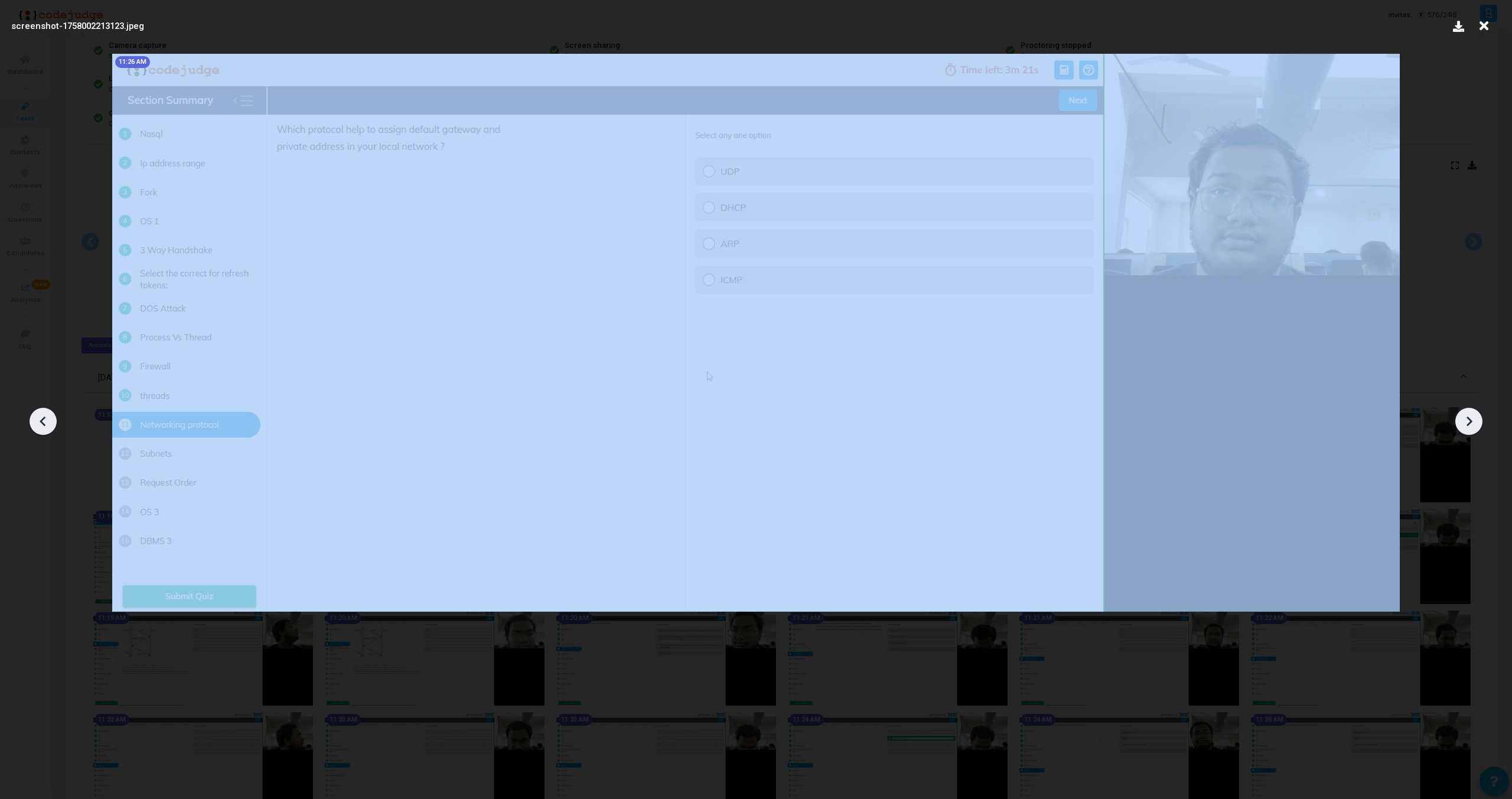
click at [40, 423] on icon at bounding box center [44, 421] width 18 height 18
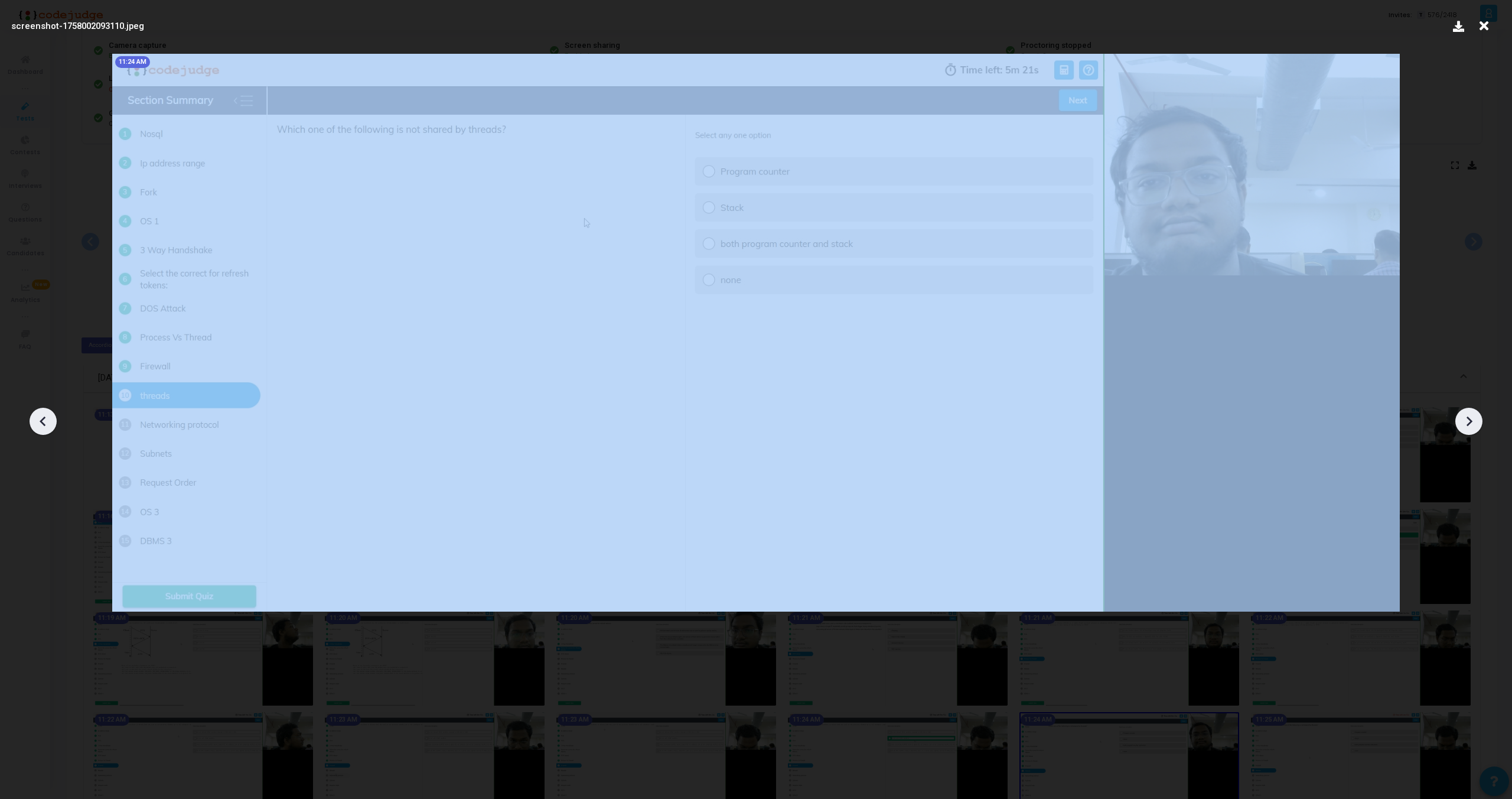
click at [40, 423] on icon at bounding box center [44, 421] width 18 height 18
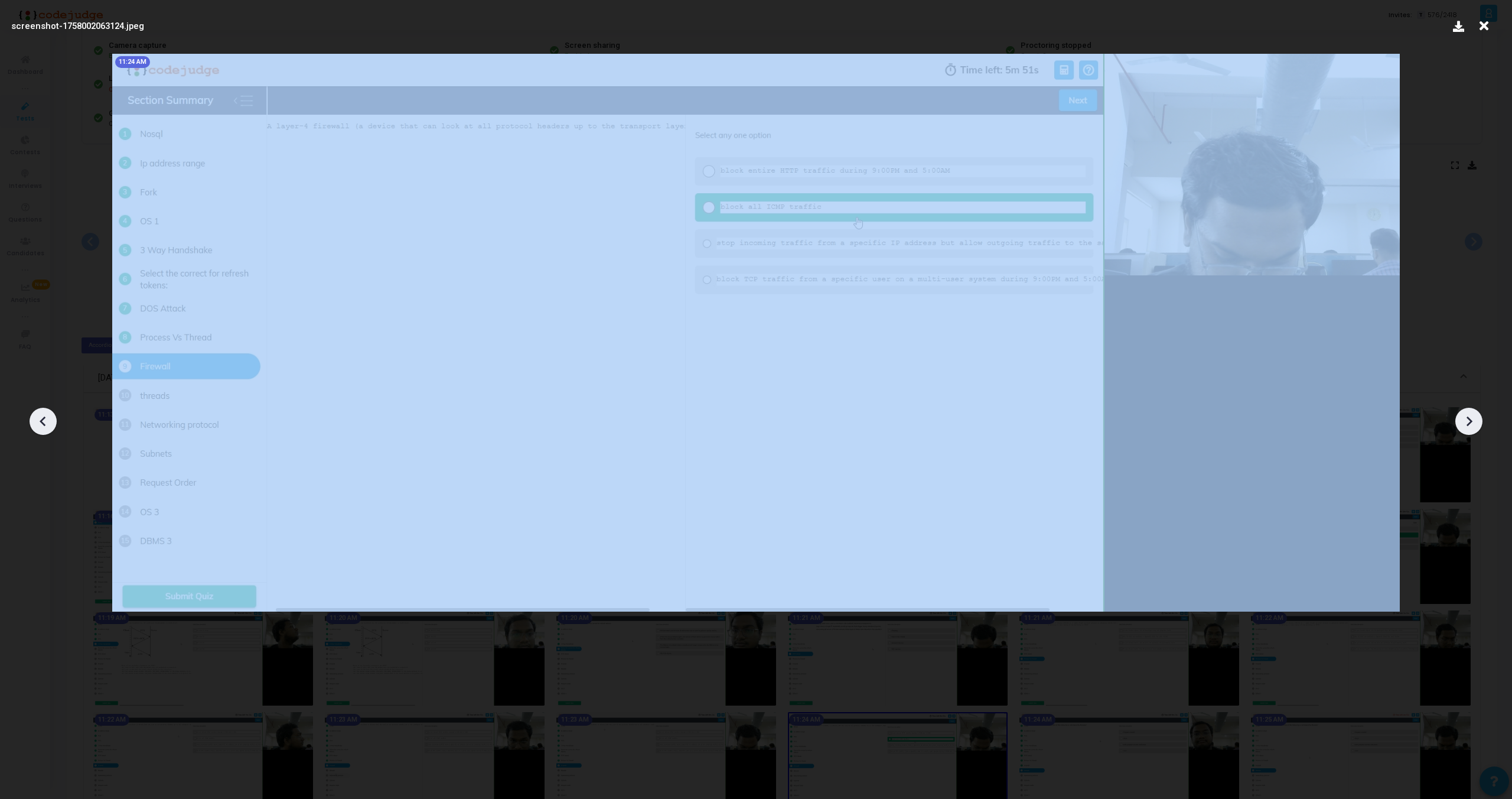
click at [40, 423] on icon at bounding box center [44, 421] width 18 height 18
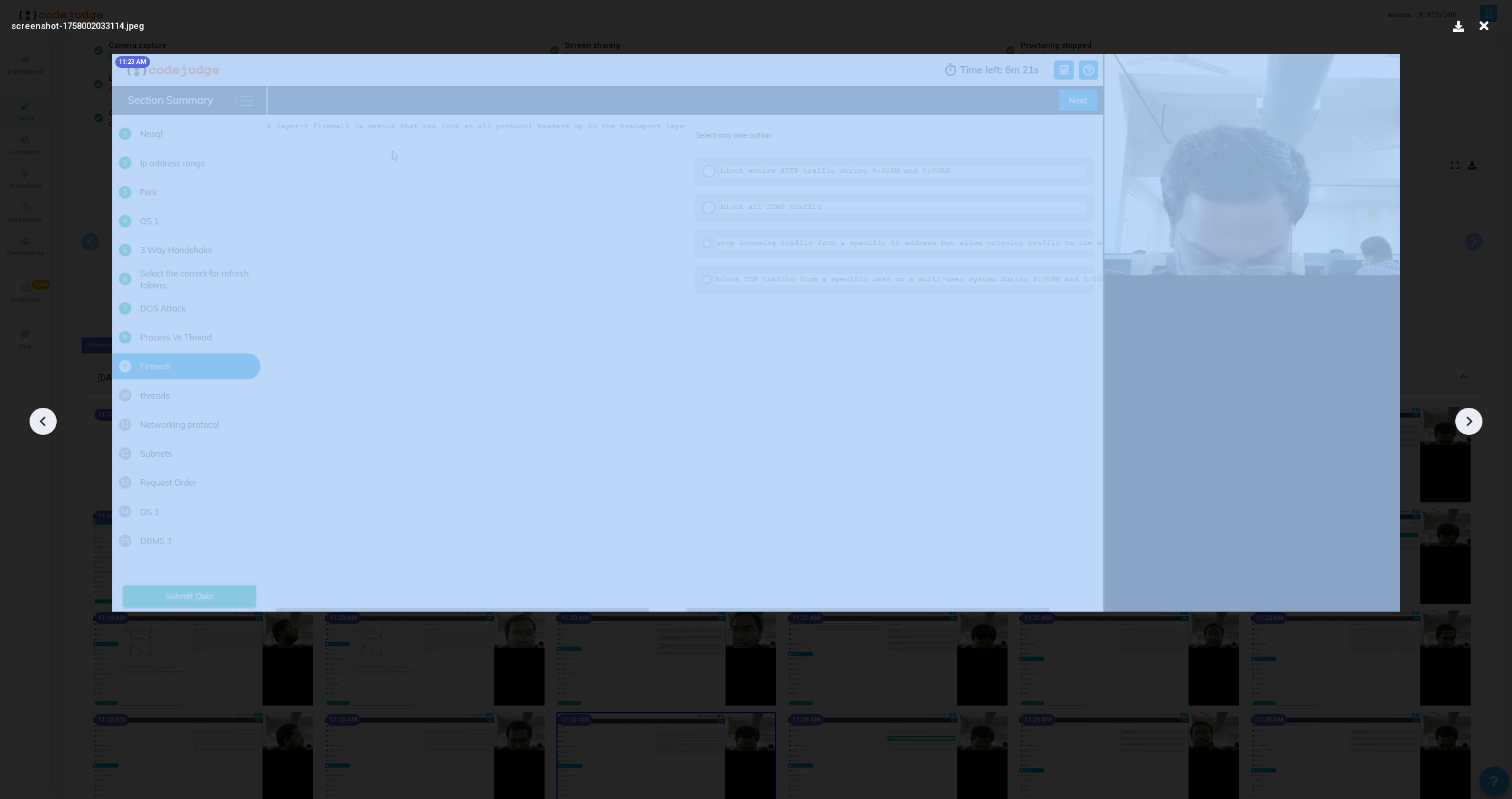
click at [40, 423] on icon at bounding box center [44, 421] width 18 height 18
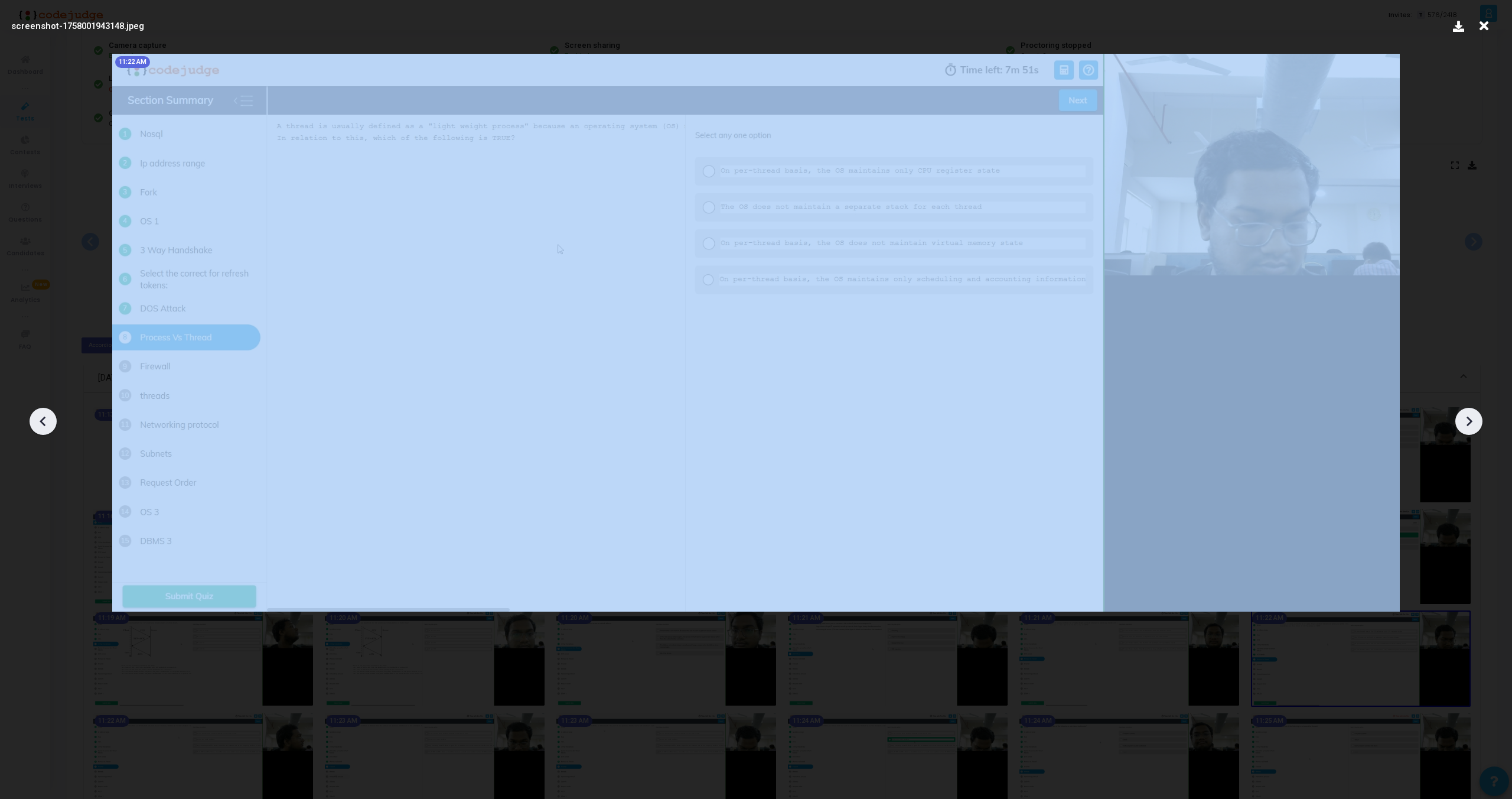
click at [40, 423] on icon at bounding box center [44, 421] width 18 height 18
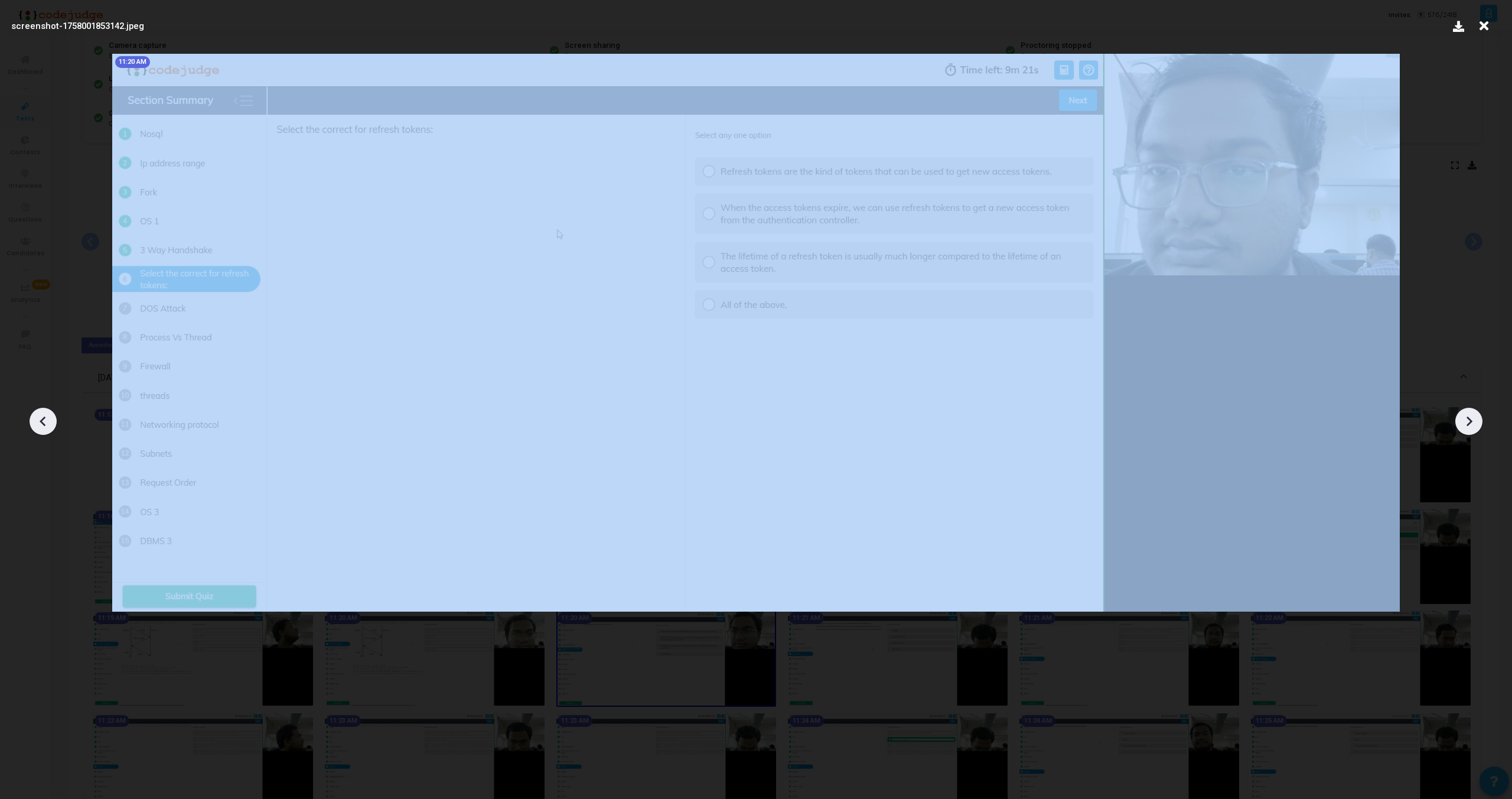
click at [40, 423] on icon at bounding box center [44, 421] width 18 height 18
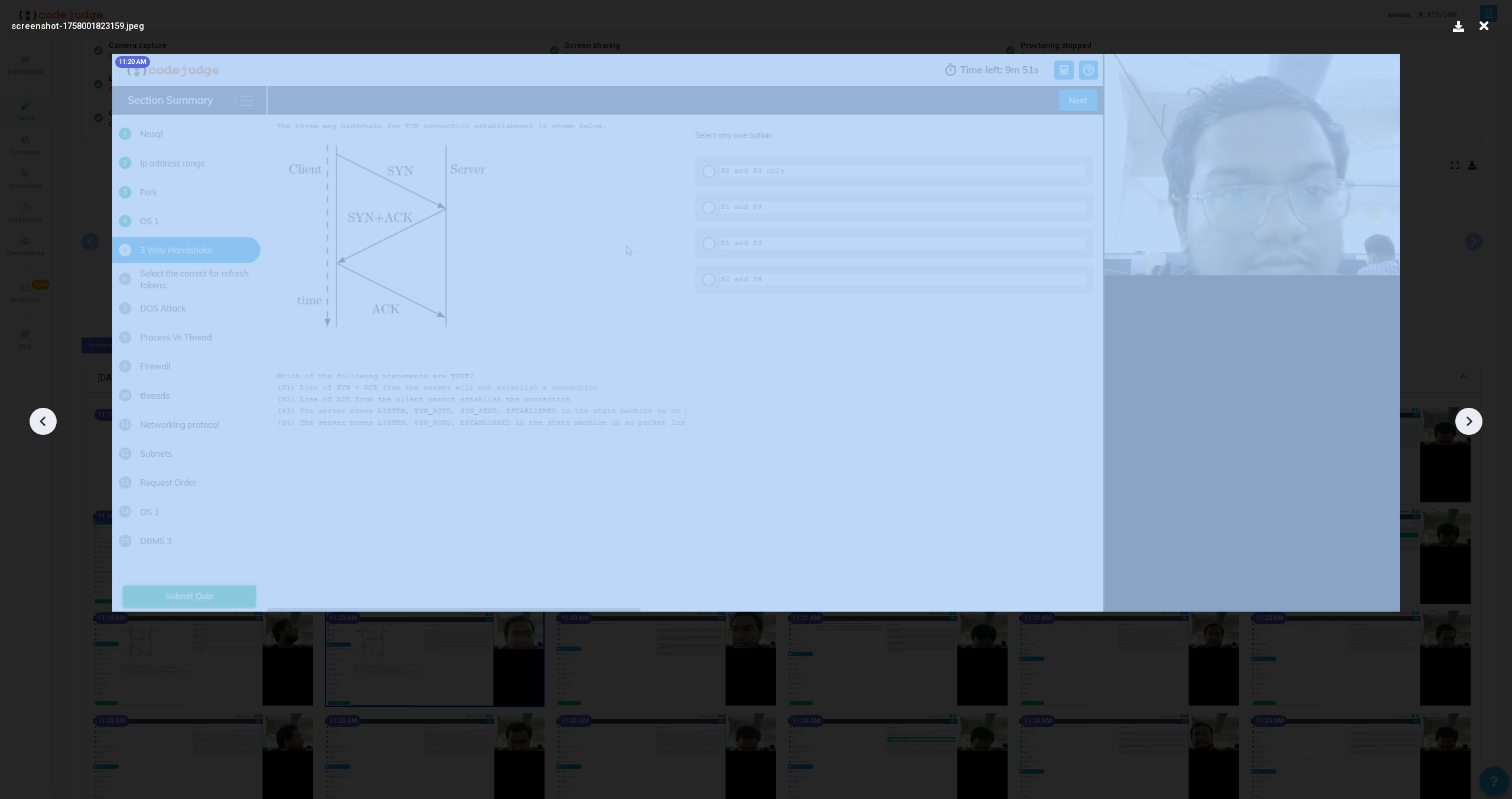
click at [40, 423] on icon at bounding box center [44, 421] width 18 height 18
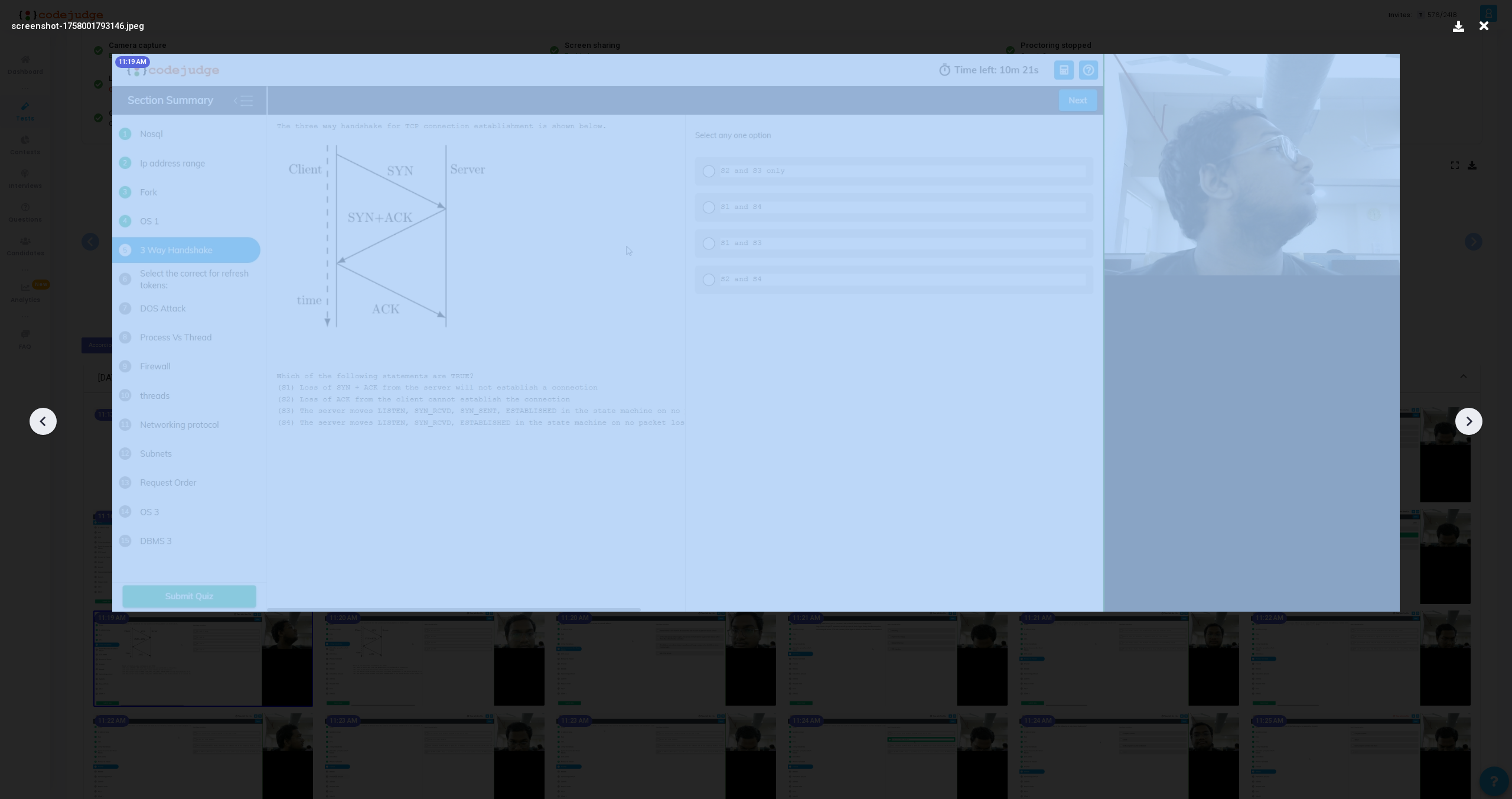
click at [40, 423] on icon at bounding box center [44, 421] width 18 height 18
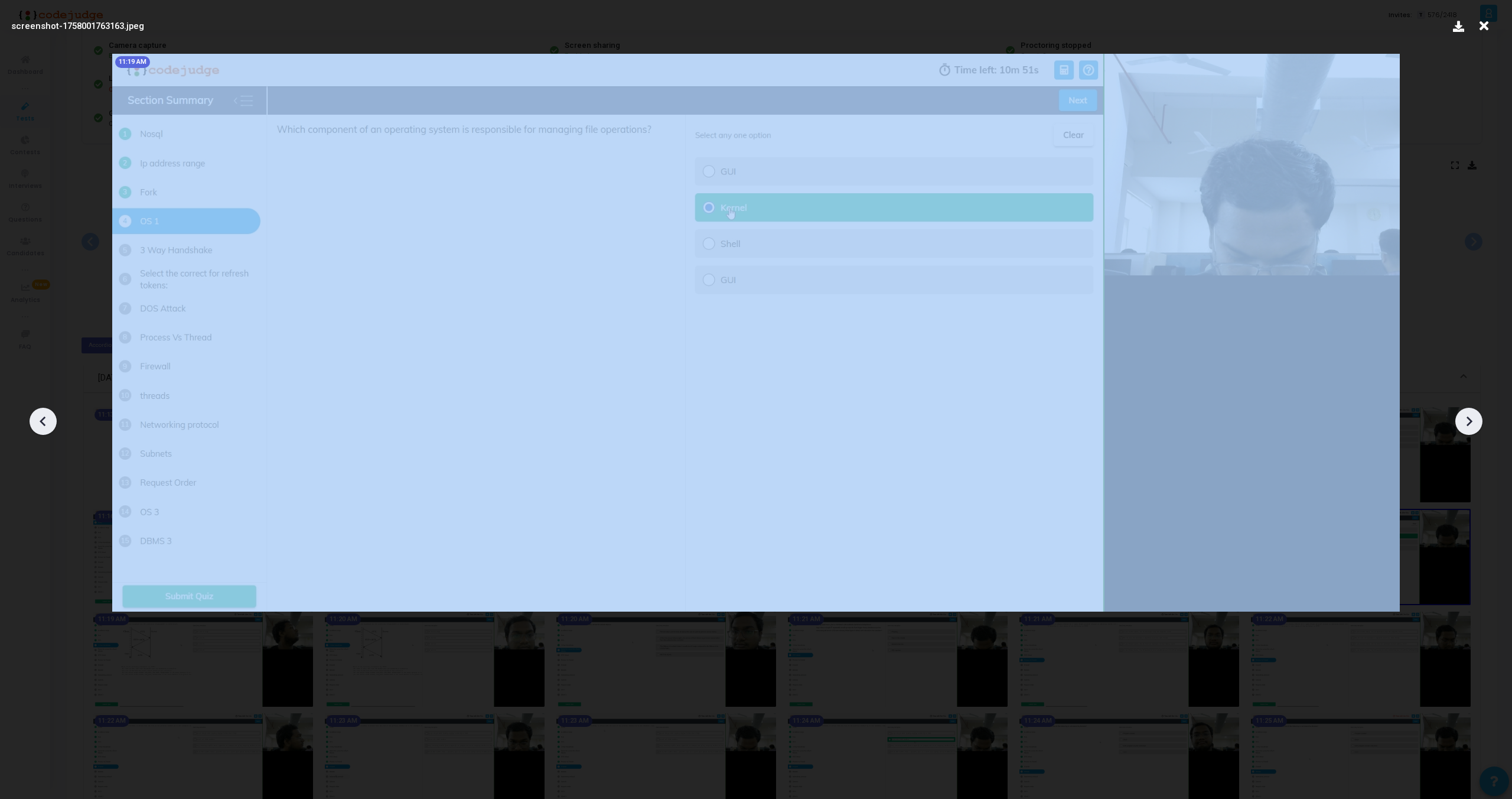
click at [40, 423] on icon at bounding box center [44, 421] width 18 height 18
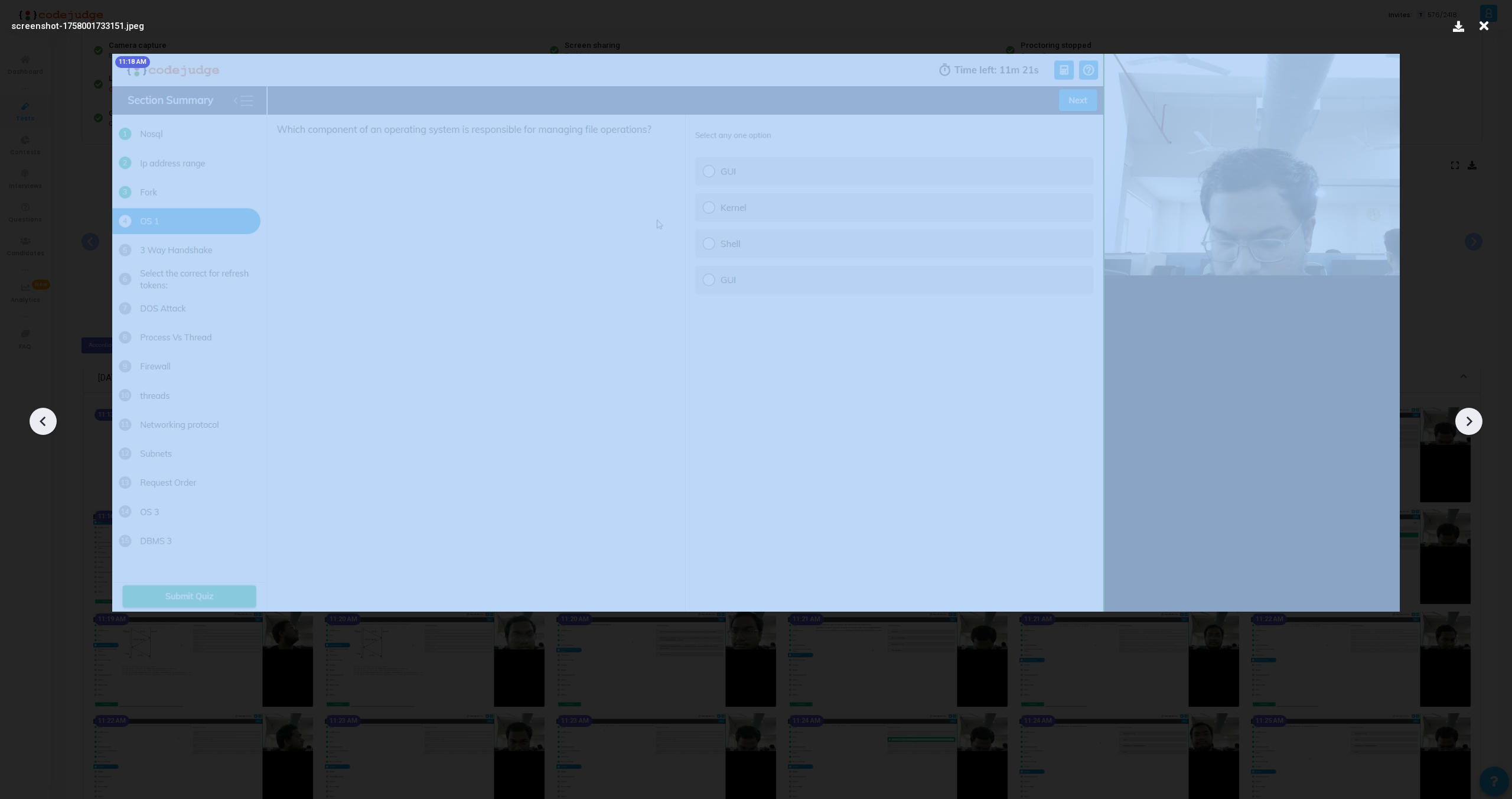
click at [40, 423] on icon at bounding box center [44, 421] width 18 height 18
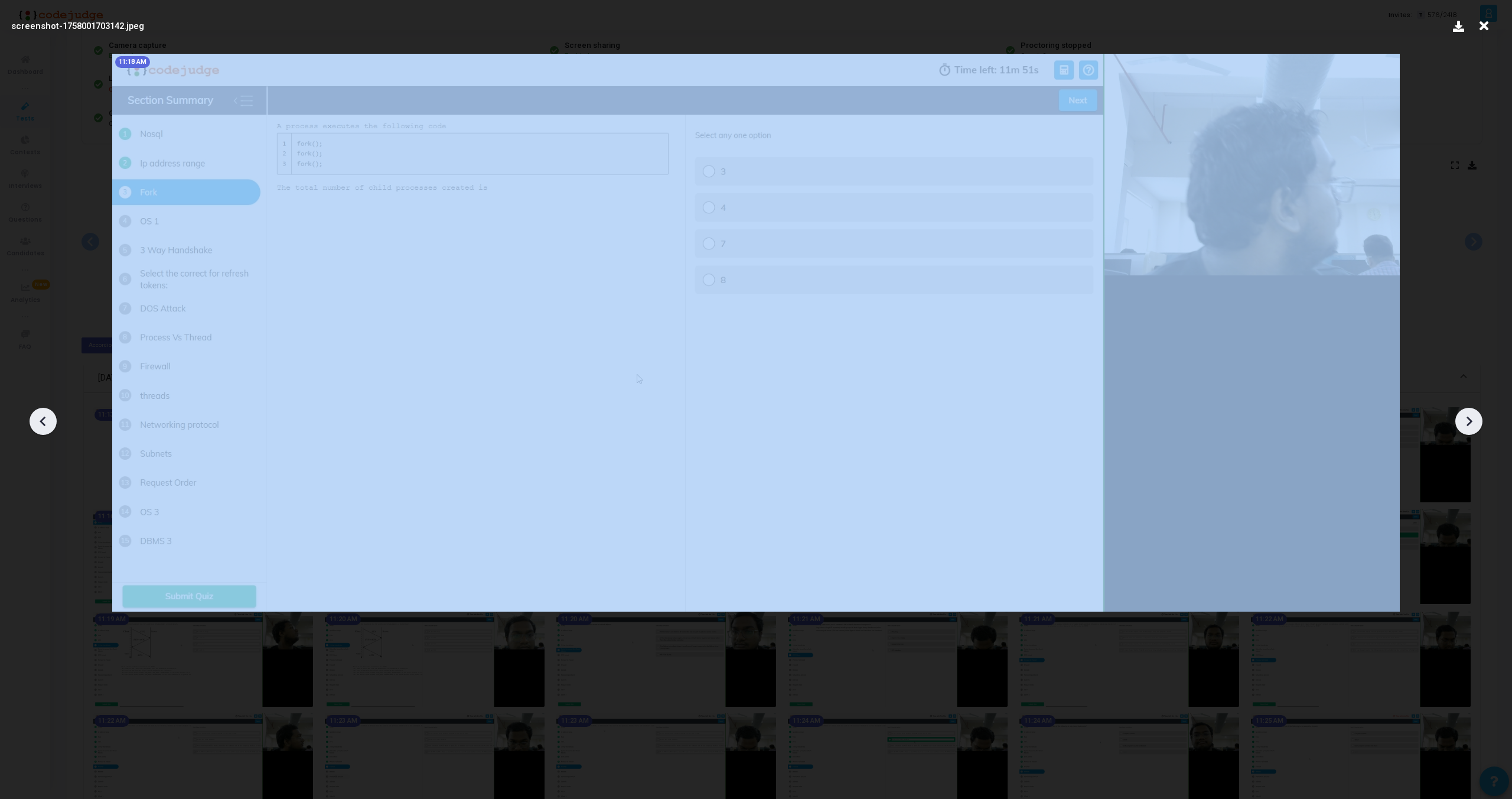
click at [40, 423] on icon at bounding box center [44, 421] width 18 height 18
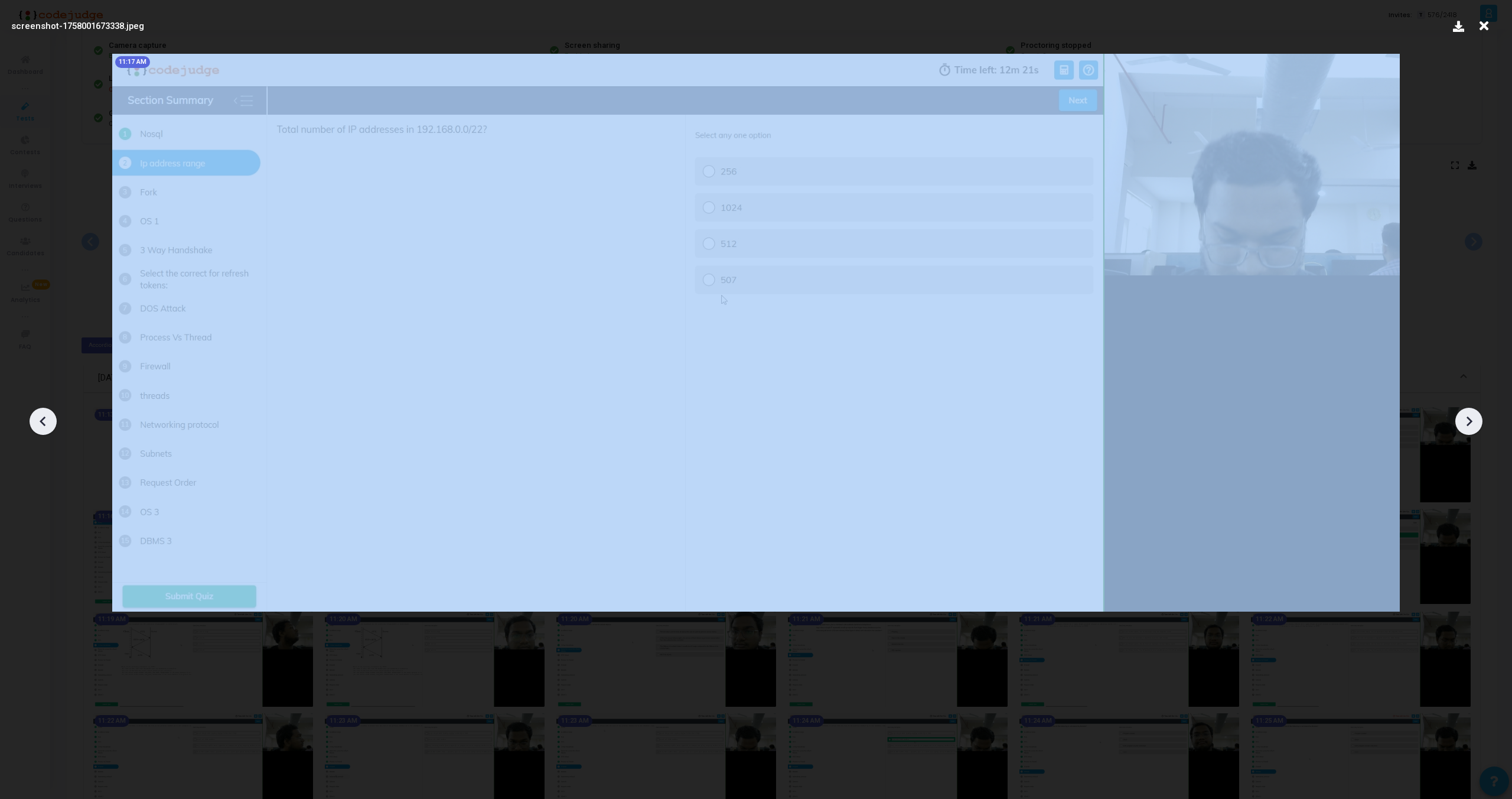
click at [40, 423] on icon at bounding box center [44, 421] width 18 height 18
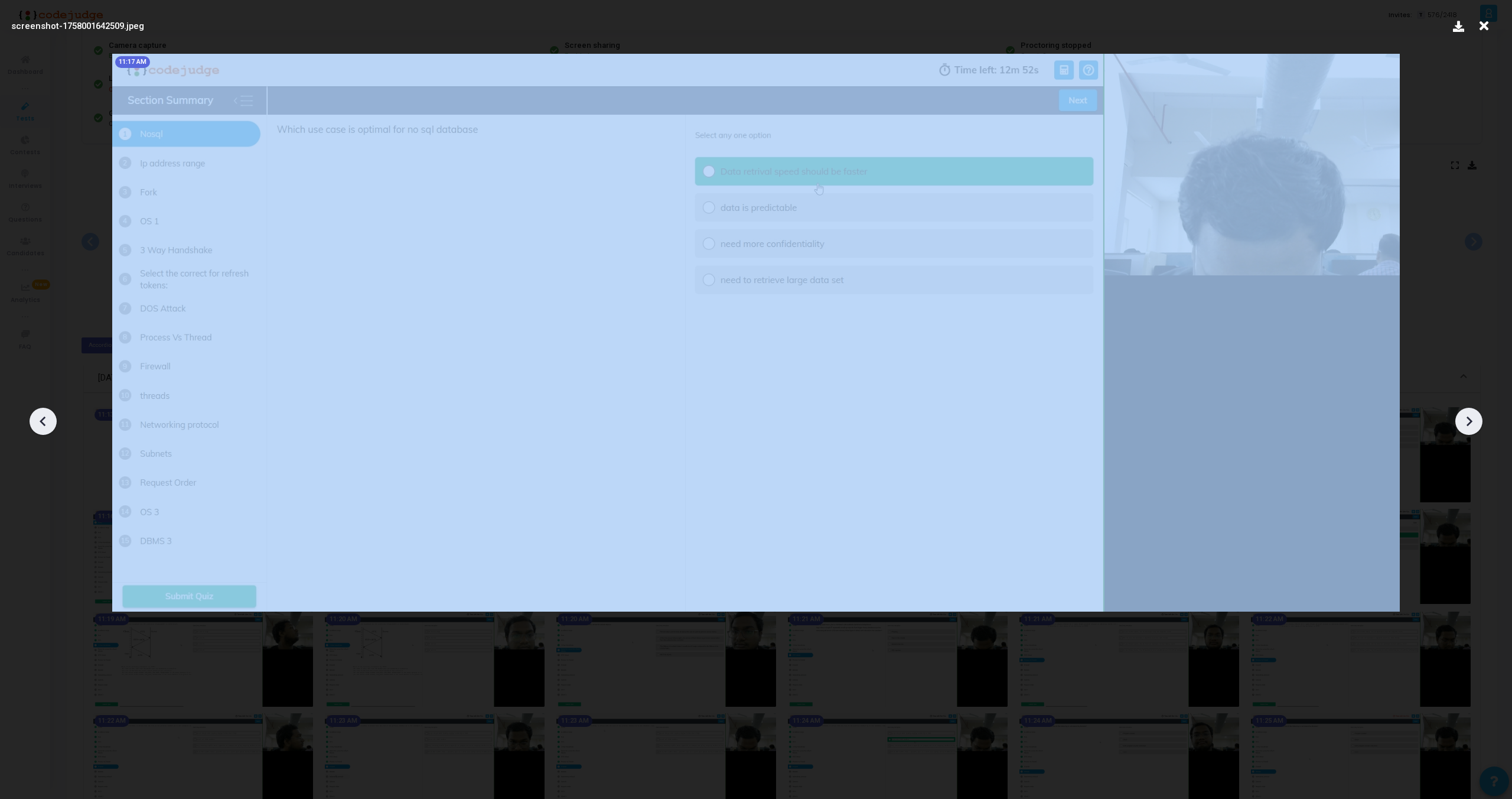
click at [40, 423] on icon at bounding box center [44, 421] width 18 height 18
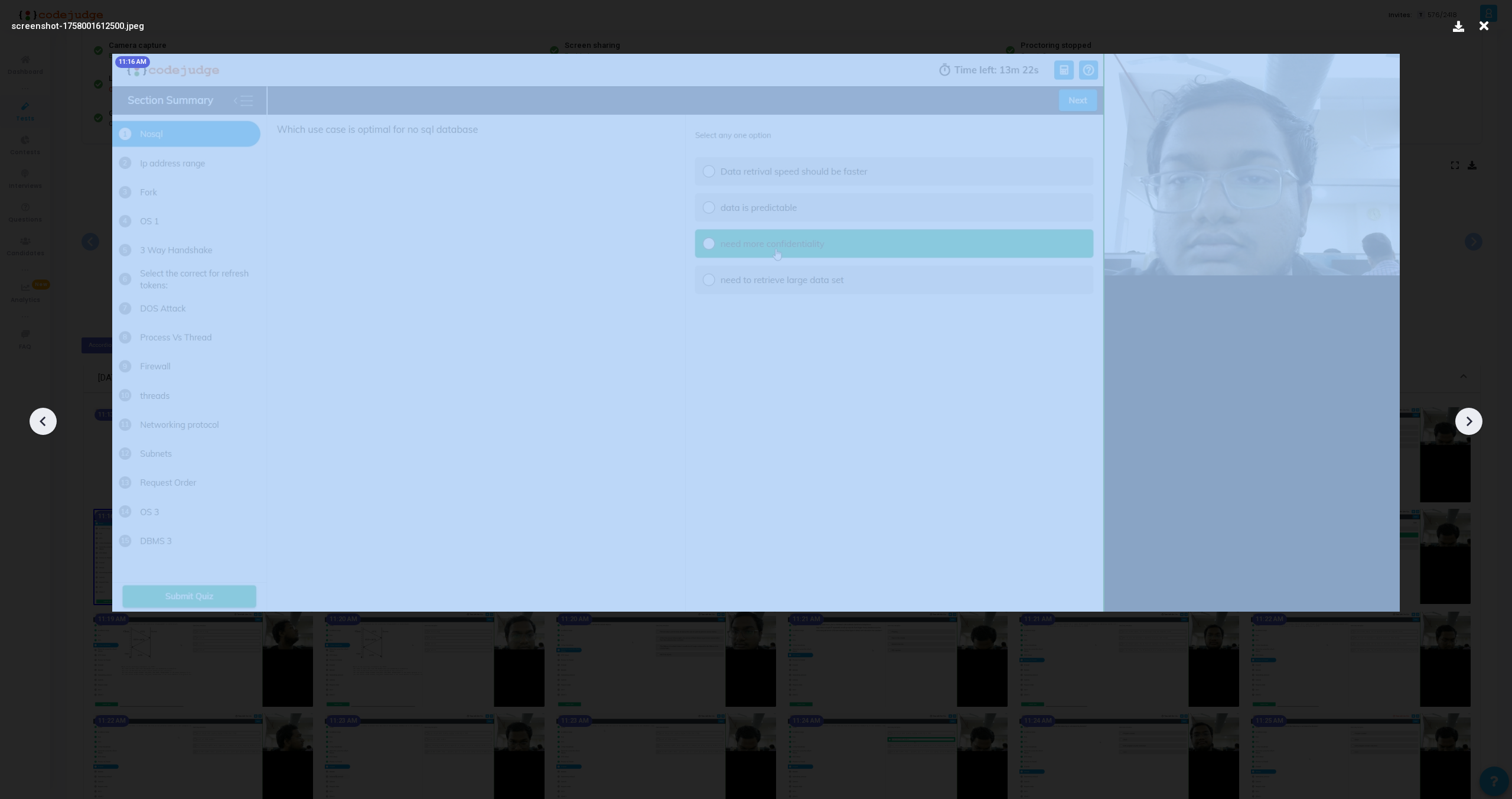
click at [40, 423] on icon at bounding box center [44, 421] width 18 height 18
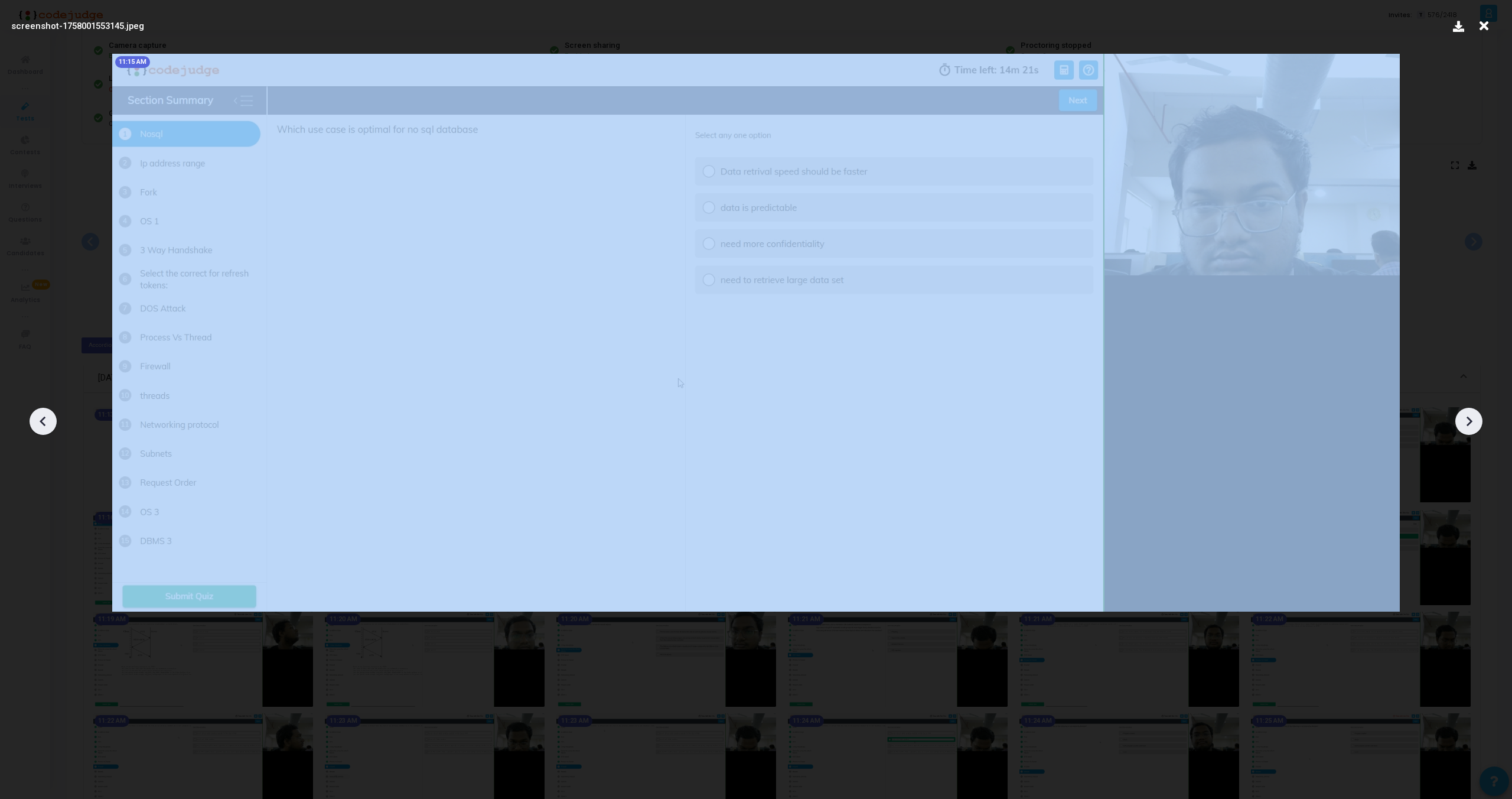
click at [40, 423] on icon at bounding box center [44, 421] width 18 height 18
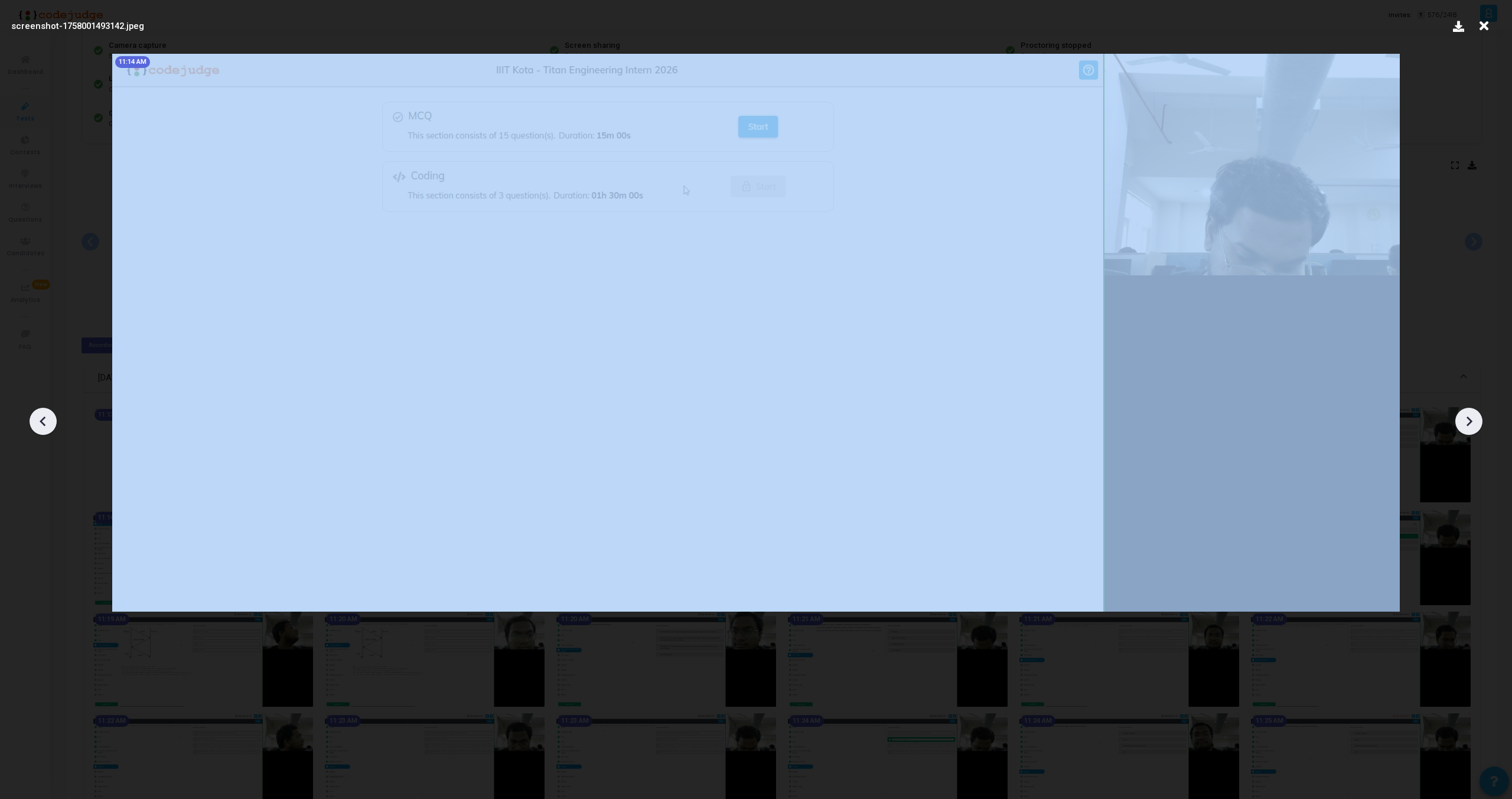
drag, startPoint x: 40, startPoint y: 423, endPoint x: 804, endPoint y: 118, distance: 822.6
click at [803, 117] on div "screenshot-1758001493142.jpeg 11:14 AM" at bounding box center [756, 399] width 1512 height 799
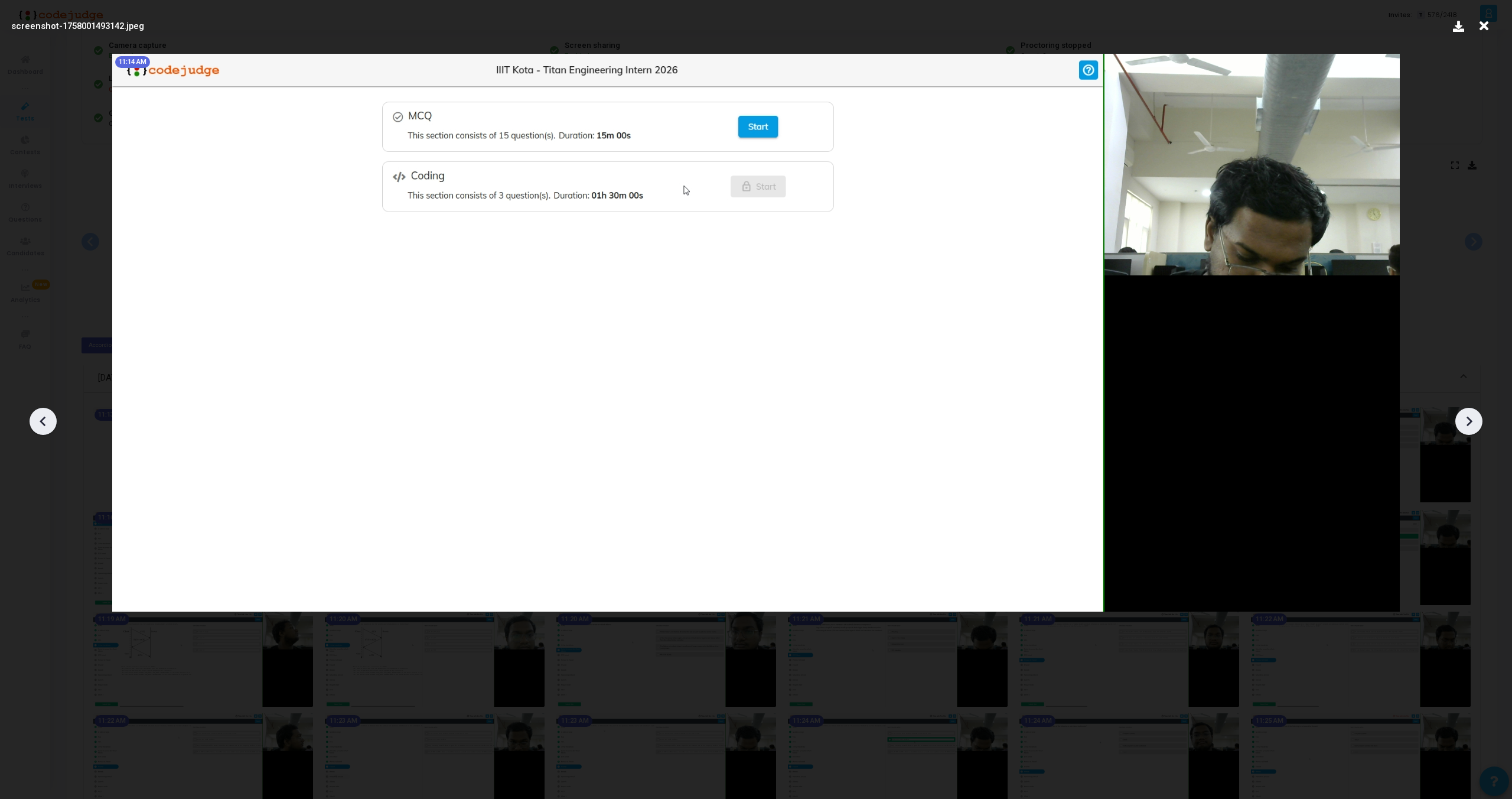
click at [1488, 21] on icon at bounding box center [1484, 26] width 18 height 22
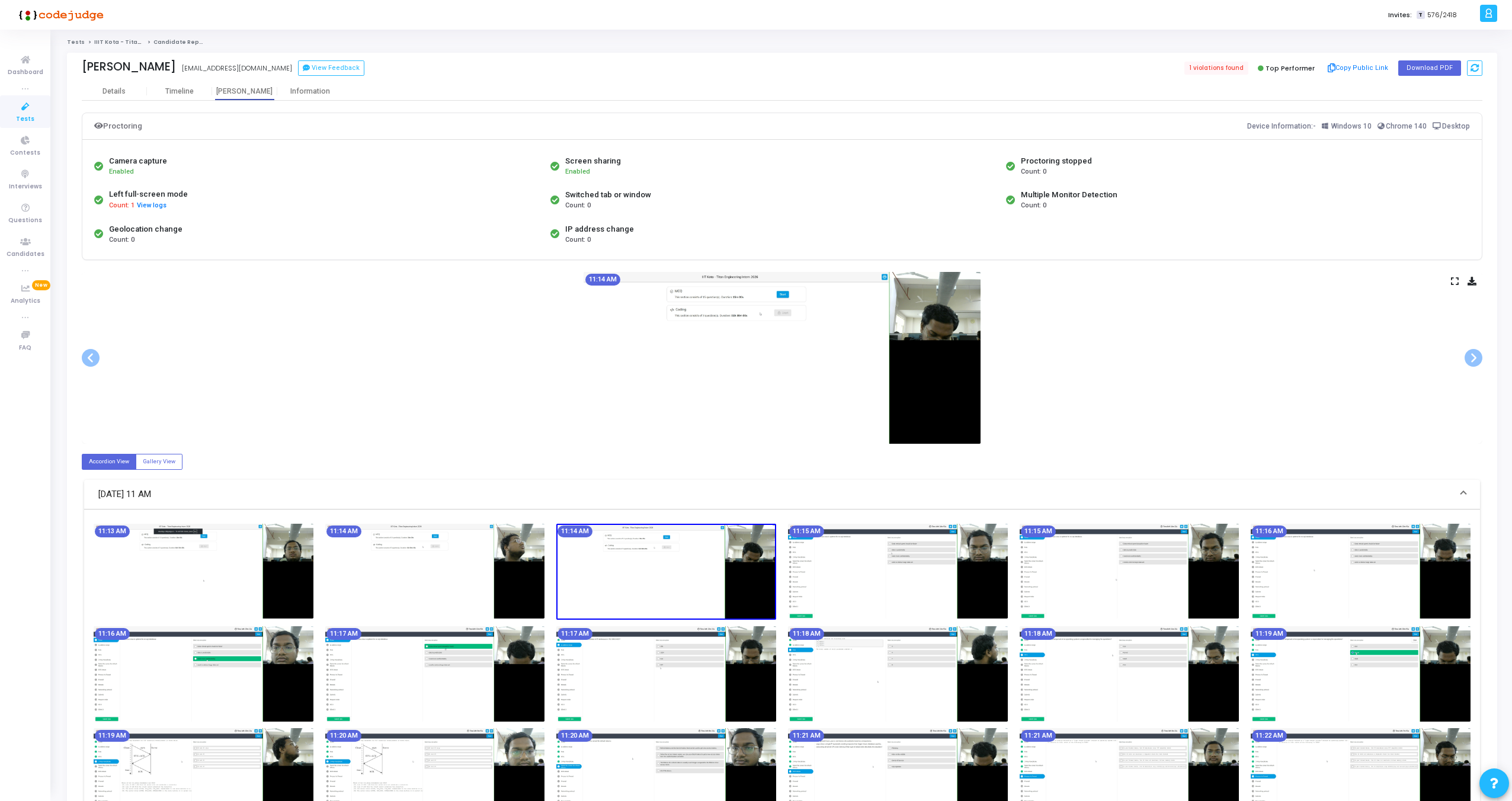
click at [105, 84] on div "Details" at bounding box center [114, 92] width 65 height 18
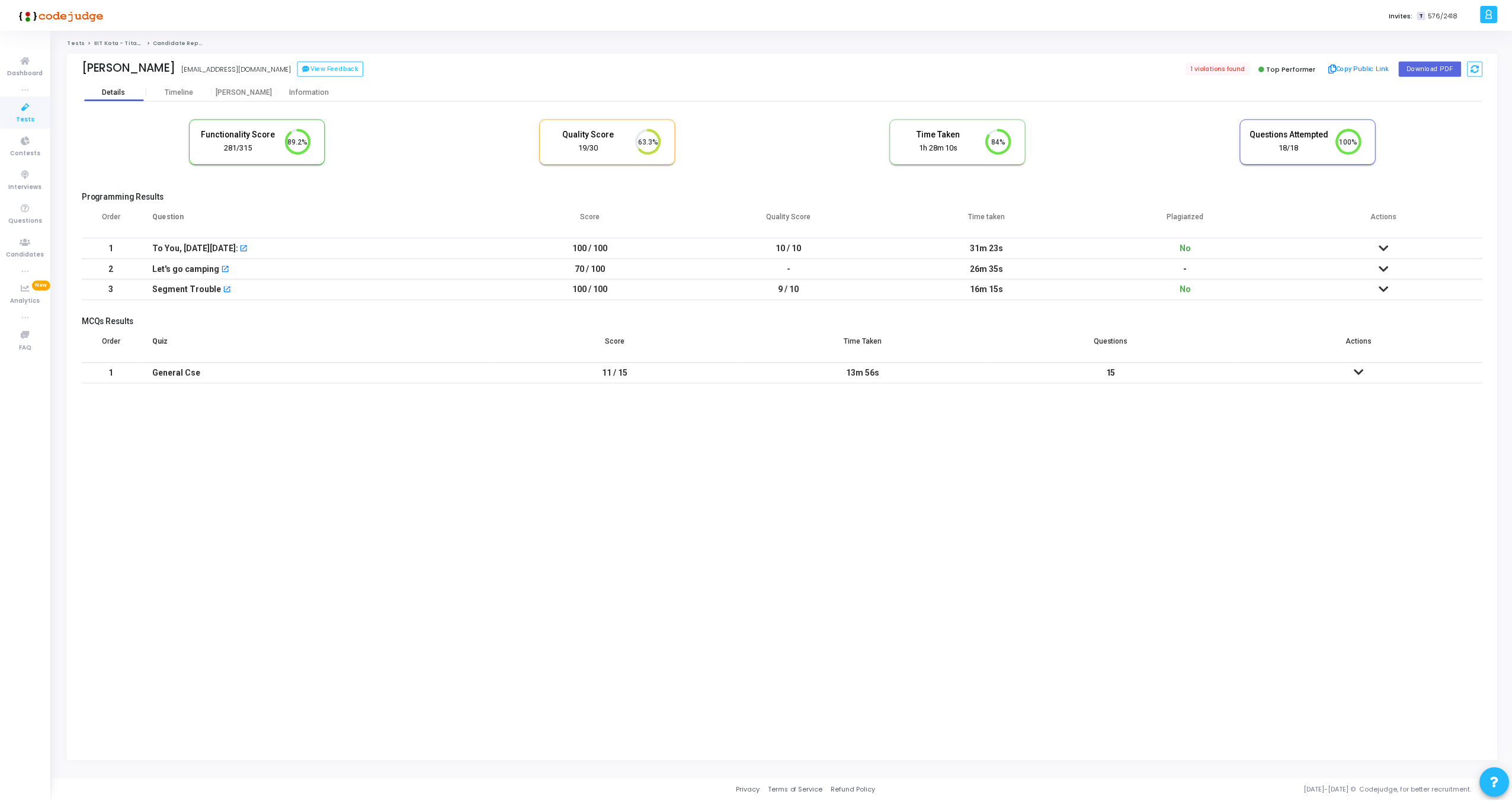
scroll to position [25, 31]
click at [1386, 288] on icon at bounding box center [1388, 289] width 10 height 8
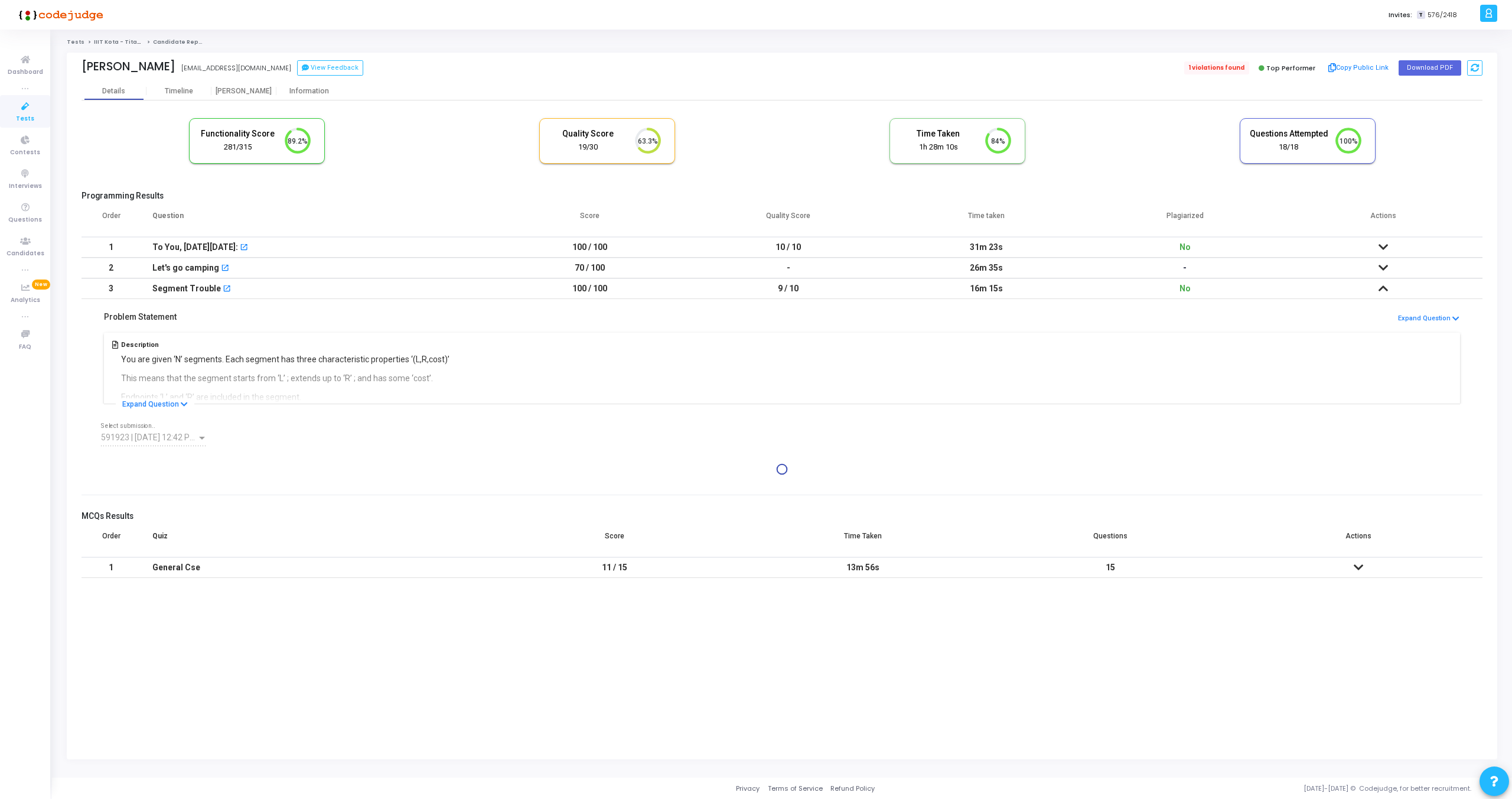
click at [1223, 66] on span "1 violations found" at bounding box center [1217, 68] width 65 height 13
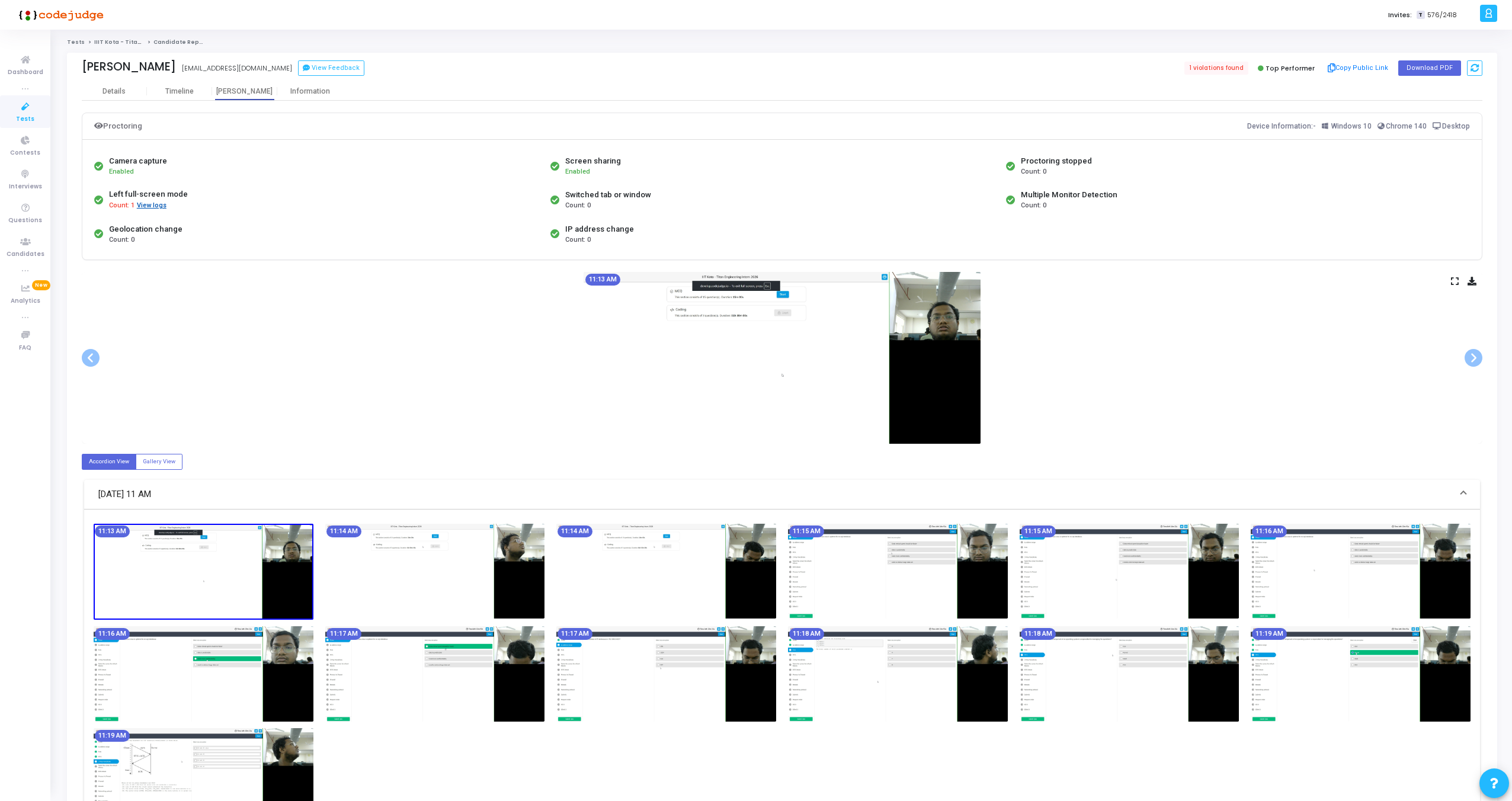
click at [146, 204] on button "View logs" at bounding box center [151, 206] width 31 height 11
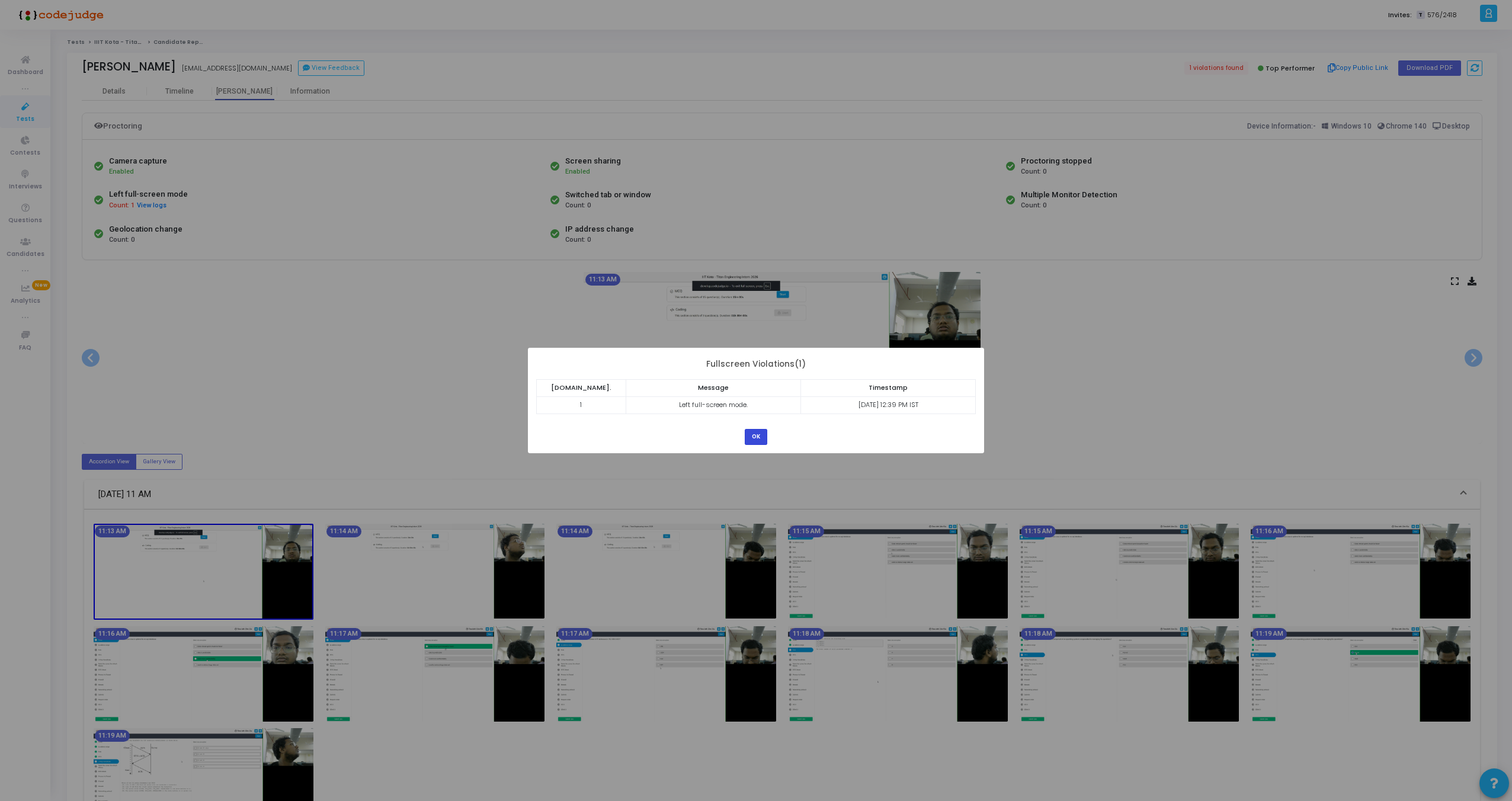
click at [756, 439] on button "OK" at bounding box center [756, 436] width 22 height 16
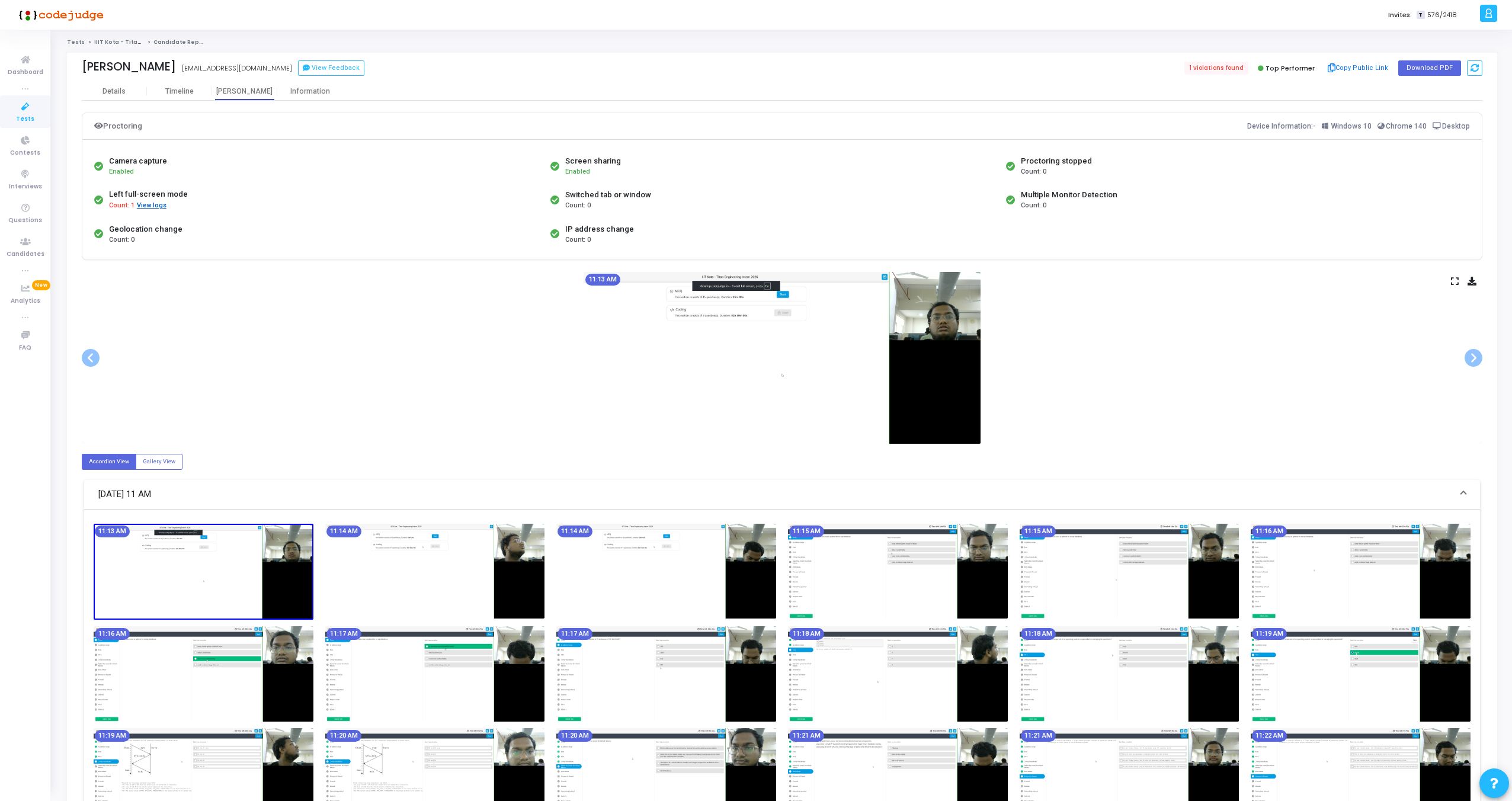
click at [160, 209] on button "View logs" at bounding box center [151, 206] width 31 height 11
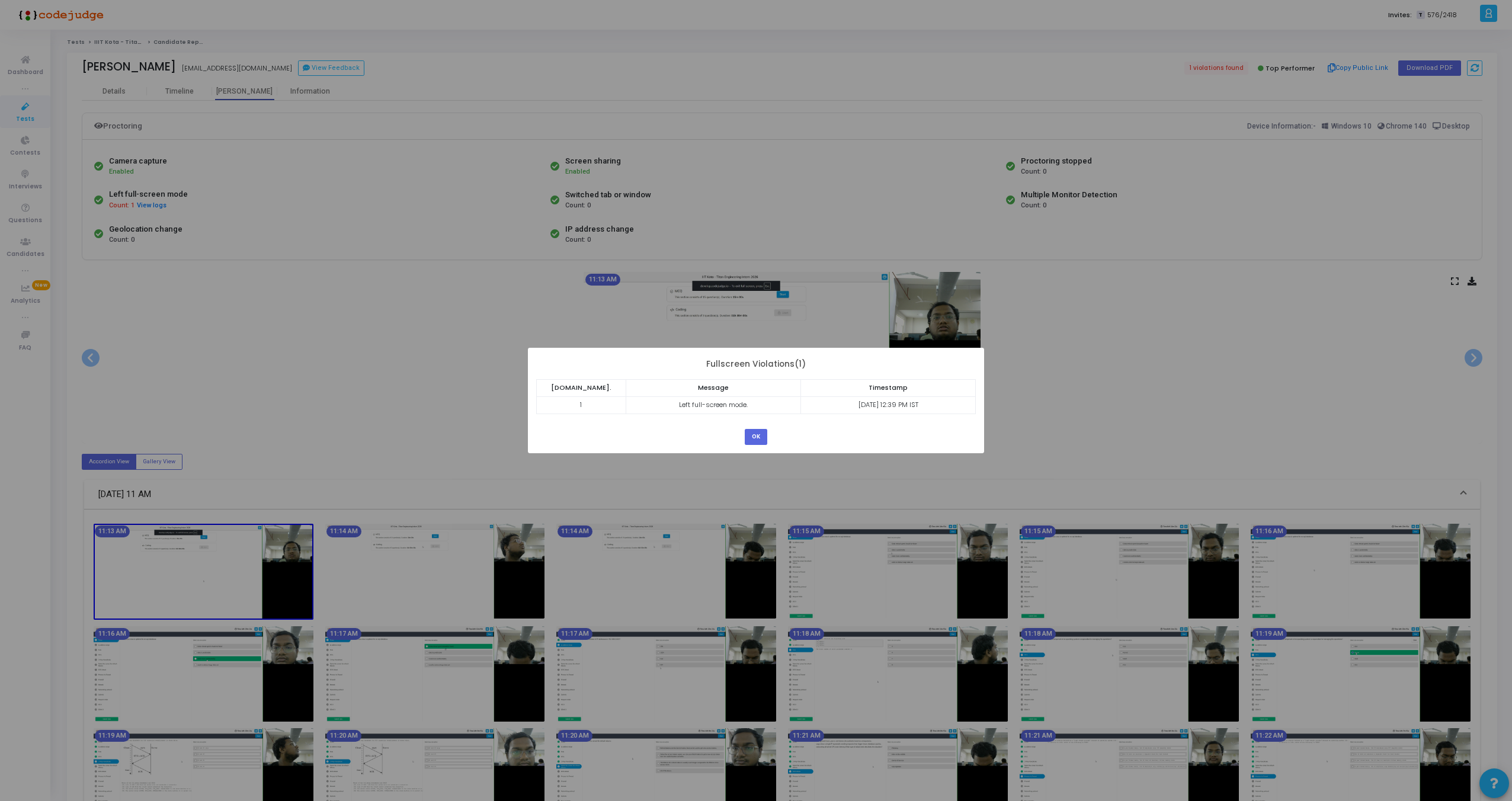
click at [160, 264] on div "? ! i × Fullscreen Violations(1) [DOMAIN_NAME]. Message Timestamp 1 Left full-s…" at bounding box center [756, 400] width 1512 height 801
click at [757, 436] on button "OK" at bounding box center [756, 436] width 22 height 16
